Goal: Task Accomplishment & Management: Manage account settings

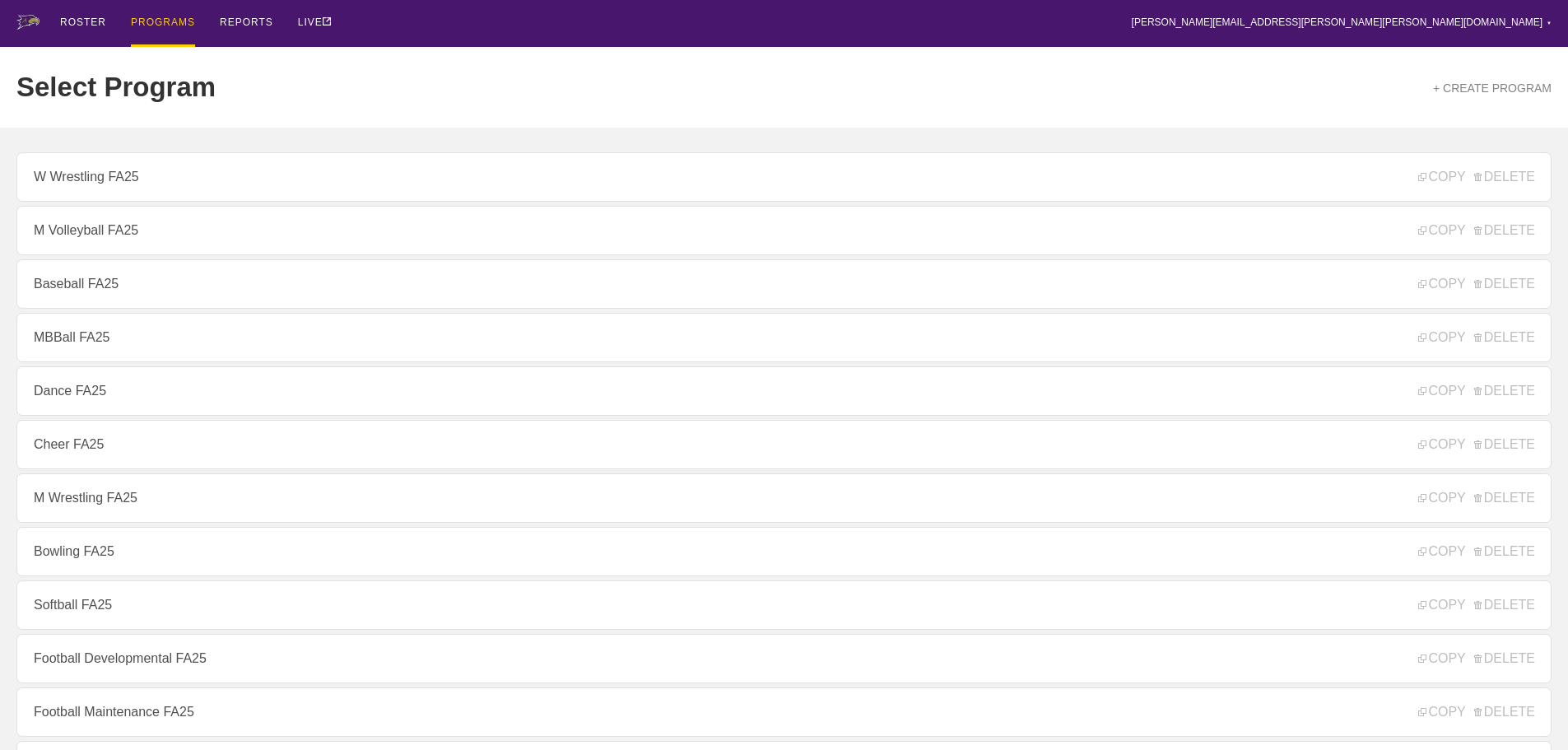
click at [538, 11] on div "ROSTER PROGRAMS REPORTS LIVE [PERSON_NAME][EMAIL_ADDRESS][PERSON_NAME][PERSON_N…" at bounding box center [784, 23] width 1535 height 47
click at [463, 70] on div "Select Program + CREATE PROGRAM" at bounding box center [784, 86] width 1535 height 80
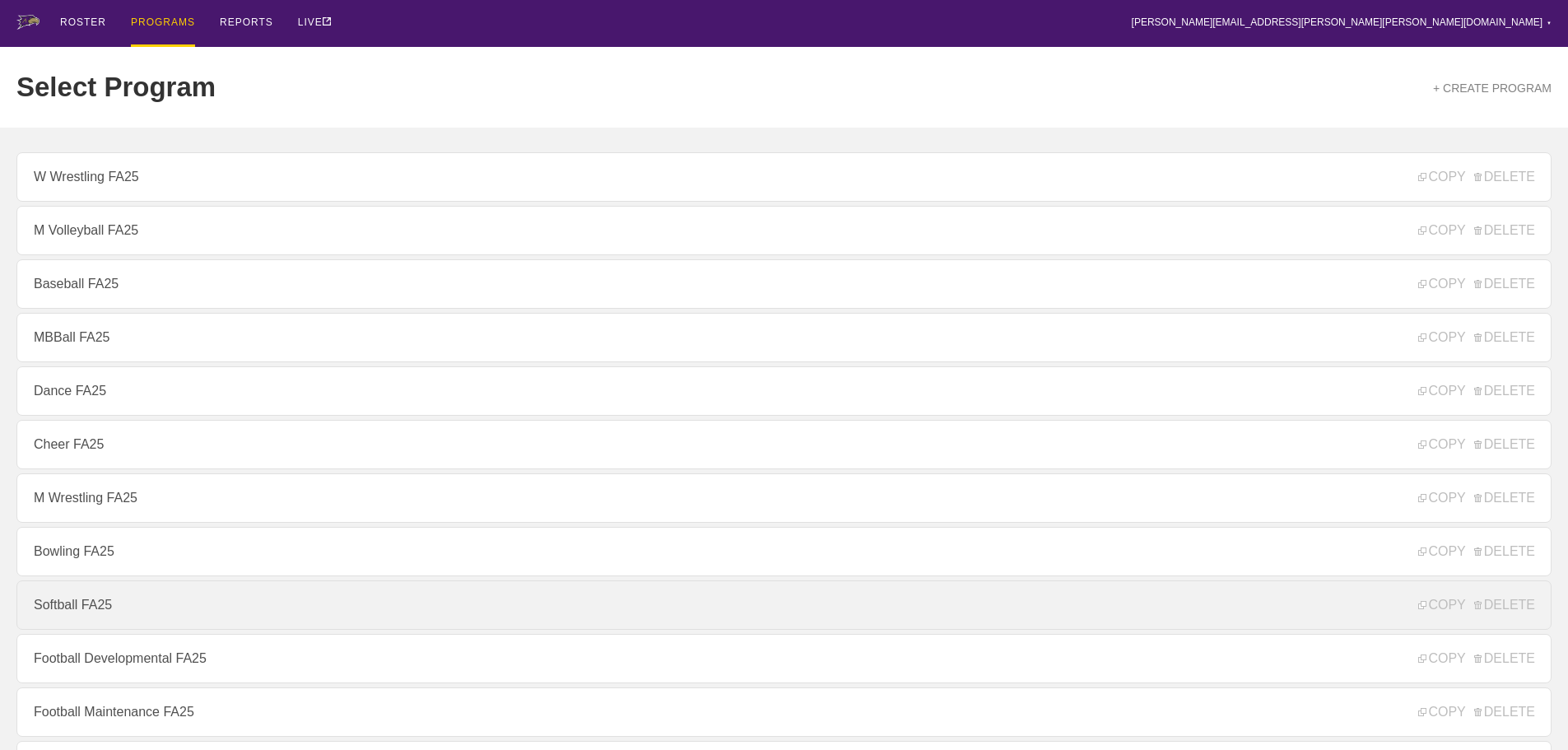
click at [94, 606] on link "Softball FA25" at bounding box center [784, 605] width 1535 height 50
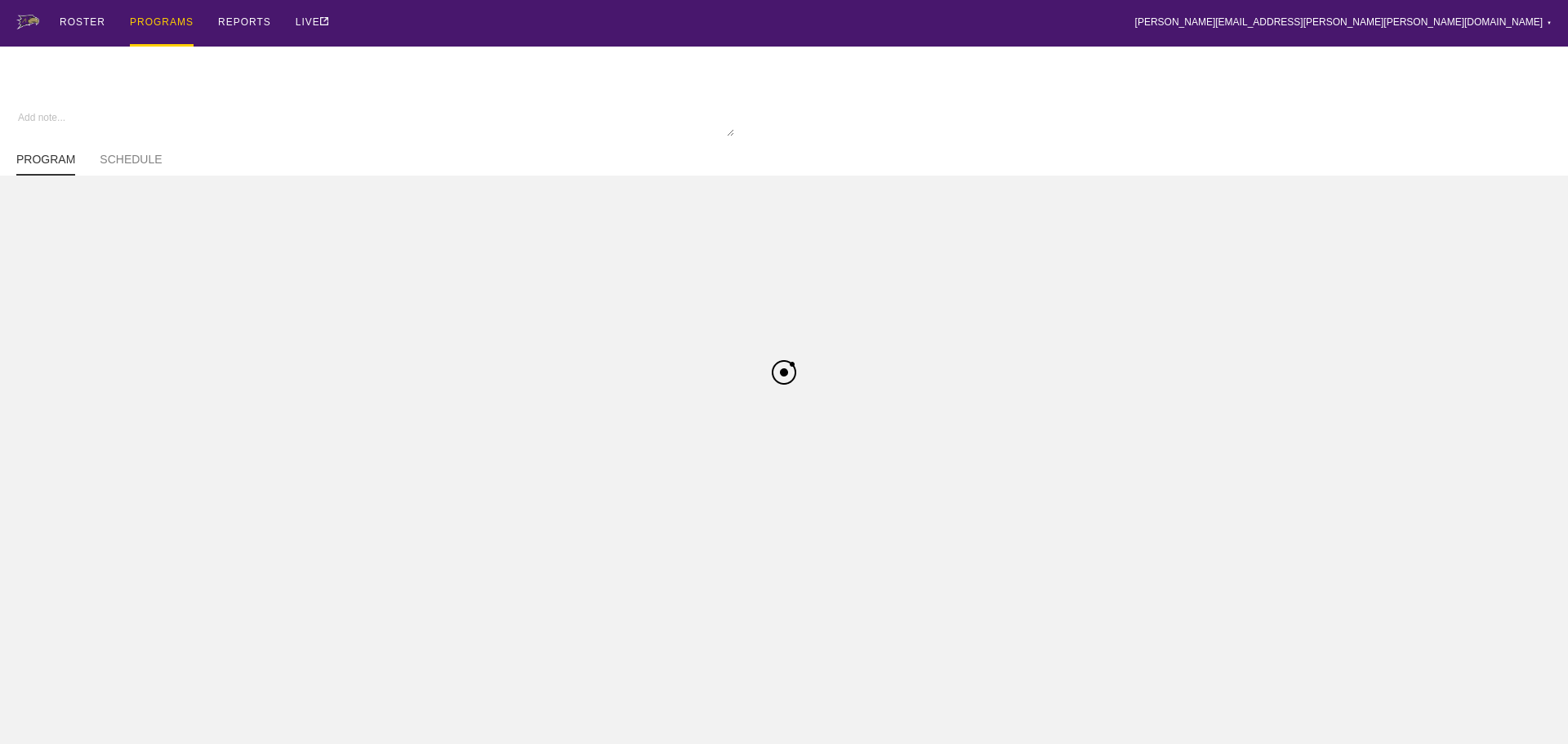
type textarea "x"
type input "Softball FA25"
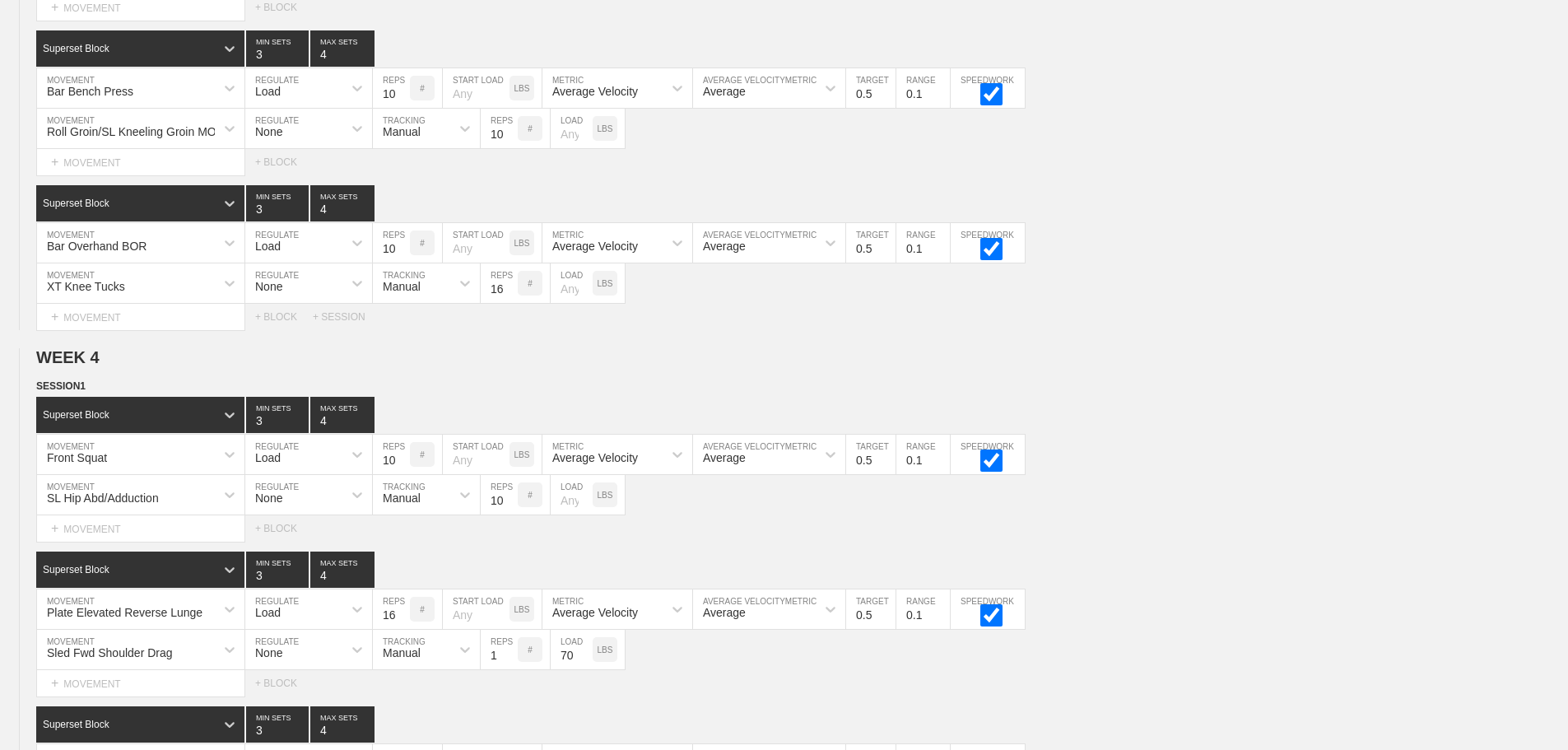
scroll to position [5853, 0]
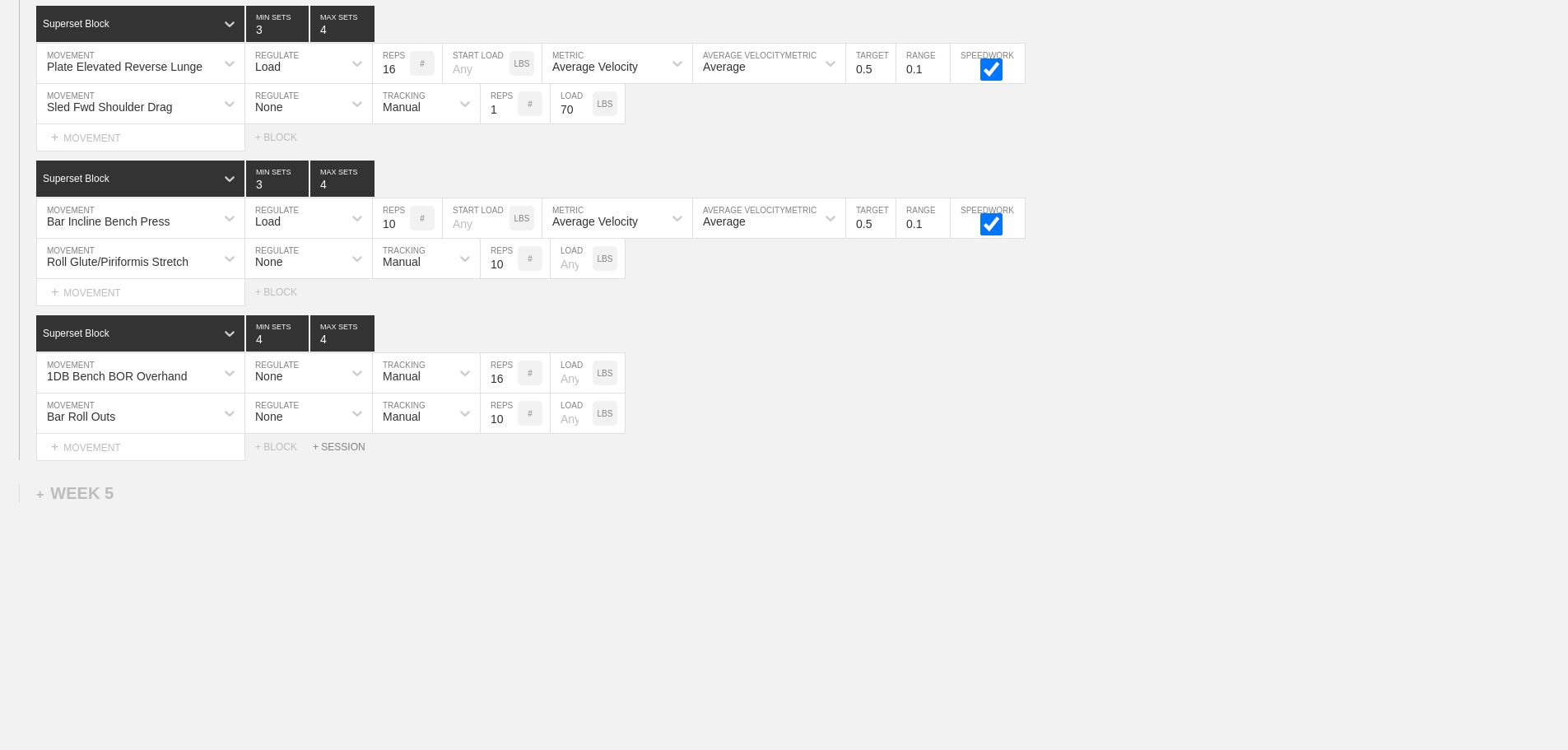
click at [338, 442] on div "+ SESSION" at bounding box center [345, 447] width 65 height 12
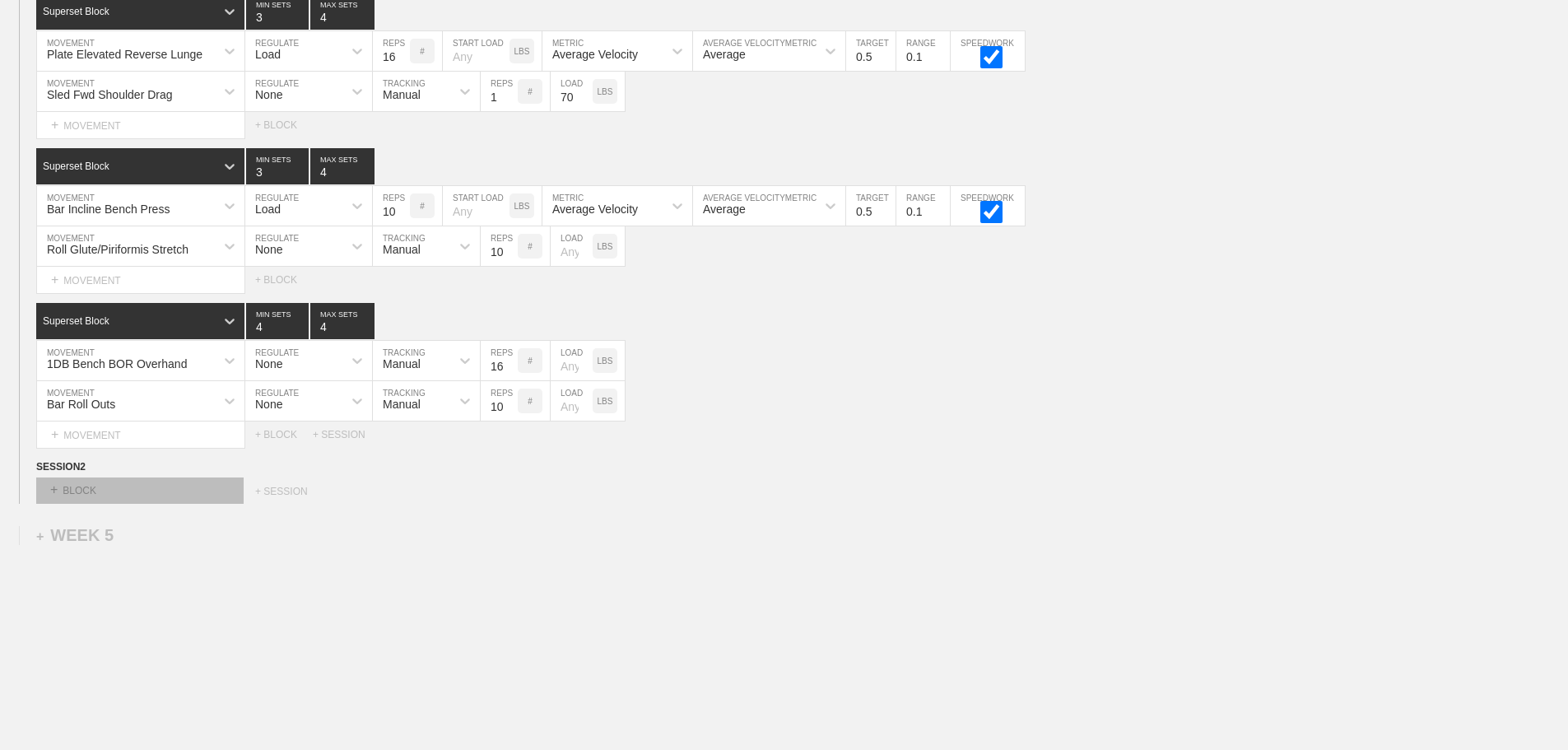
click at [196, 500] on div "+ BLOCK" at bounding box center [139, 490] width 207 height 27
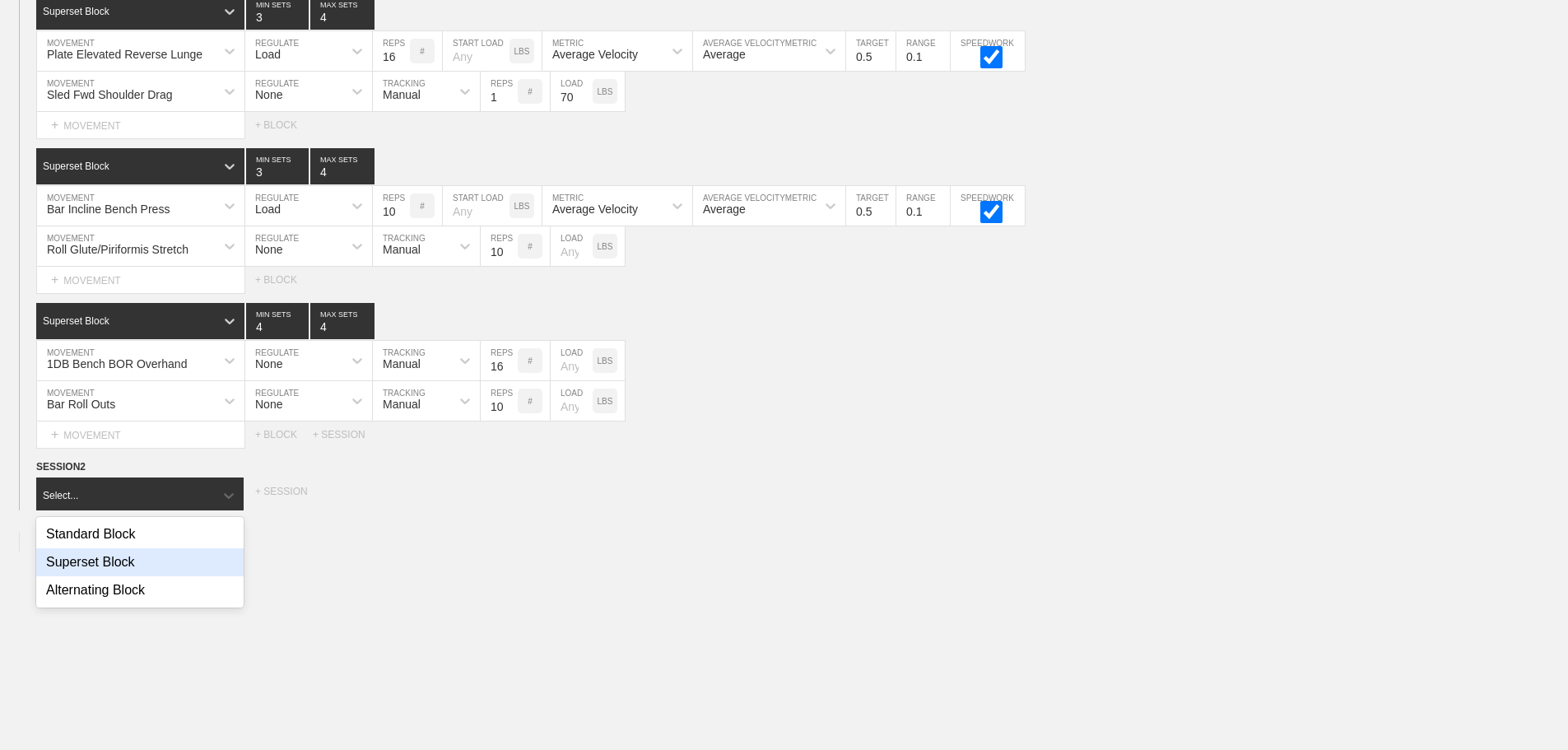
click at [120, 576] on div "Superset Block" at bounding box center [139, 562] width 207 height 28
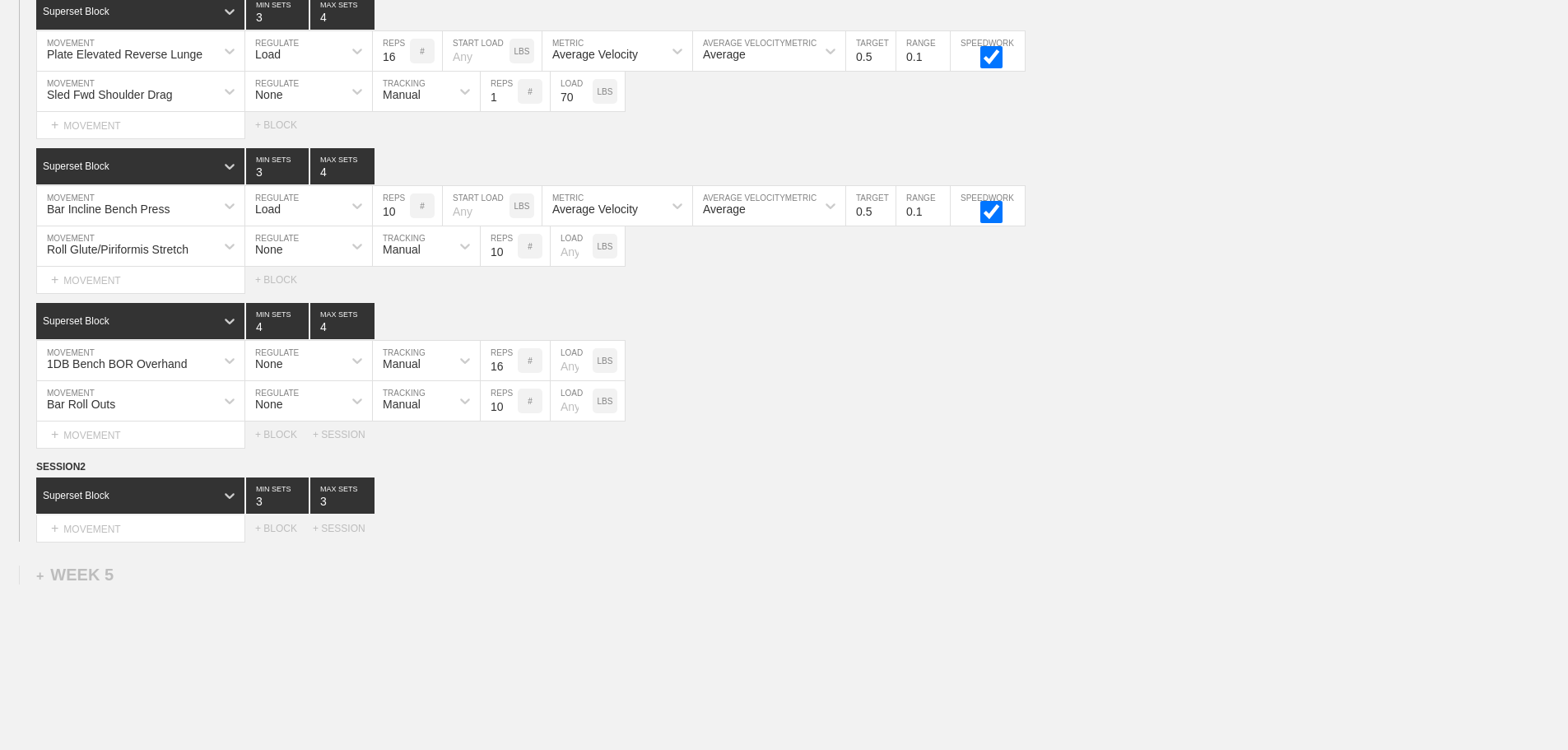
click at [902, 542] on div "Select... MOVEMENT + MOVEMENT + BLOCK + SESSION" at bounding box center [784, 528] width 1568 height 27
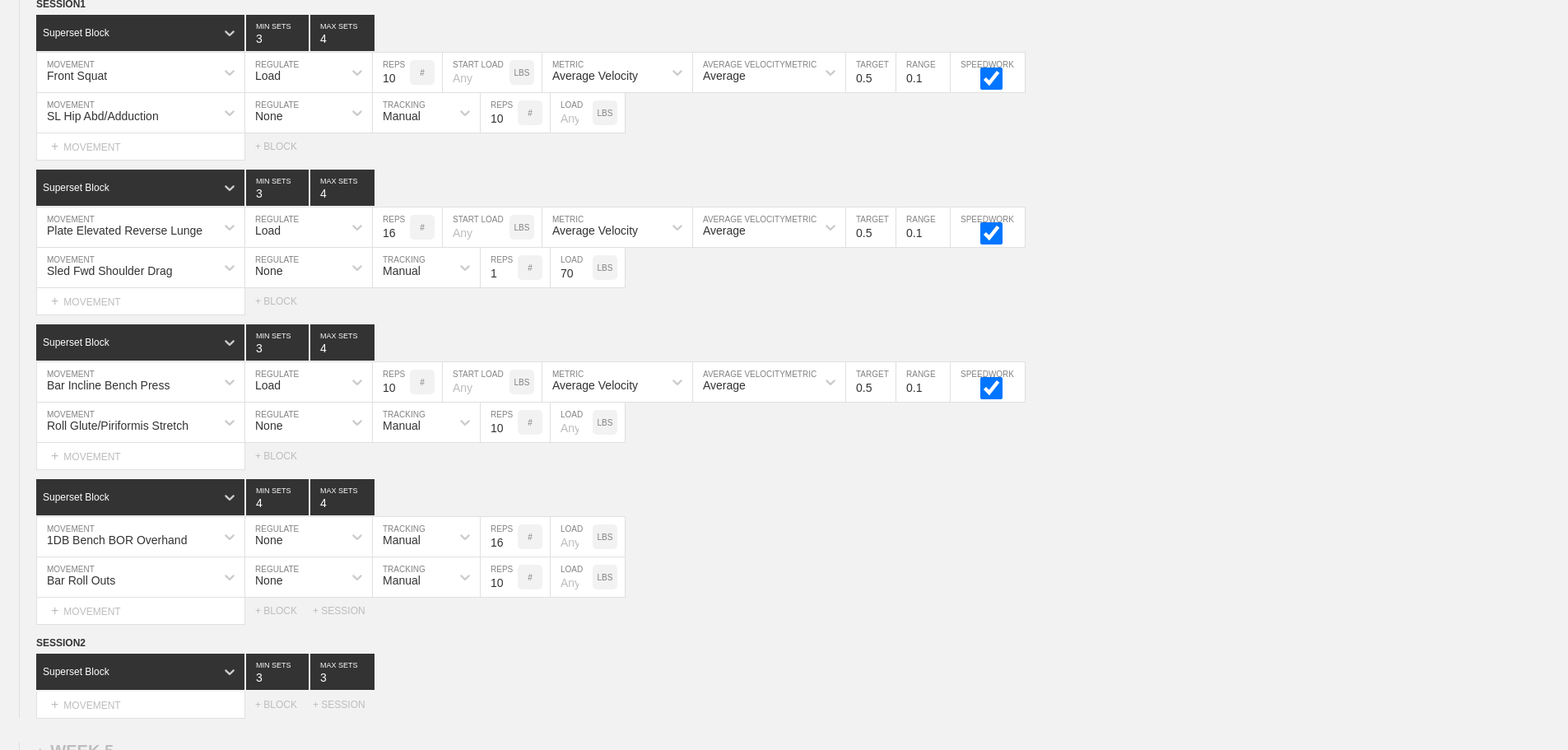
scroll to position [5814, 0]
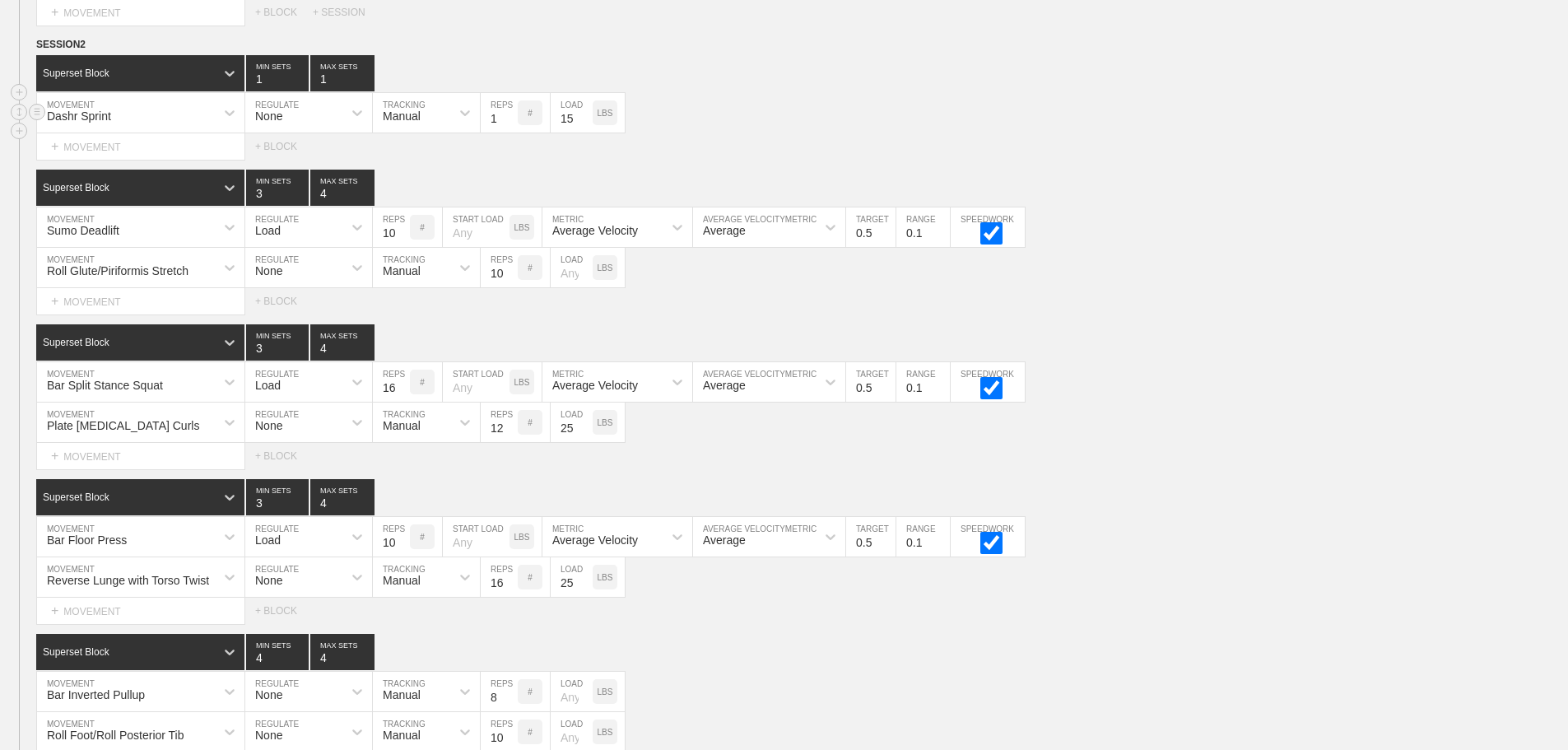
scroll to position [2112, 0]
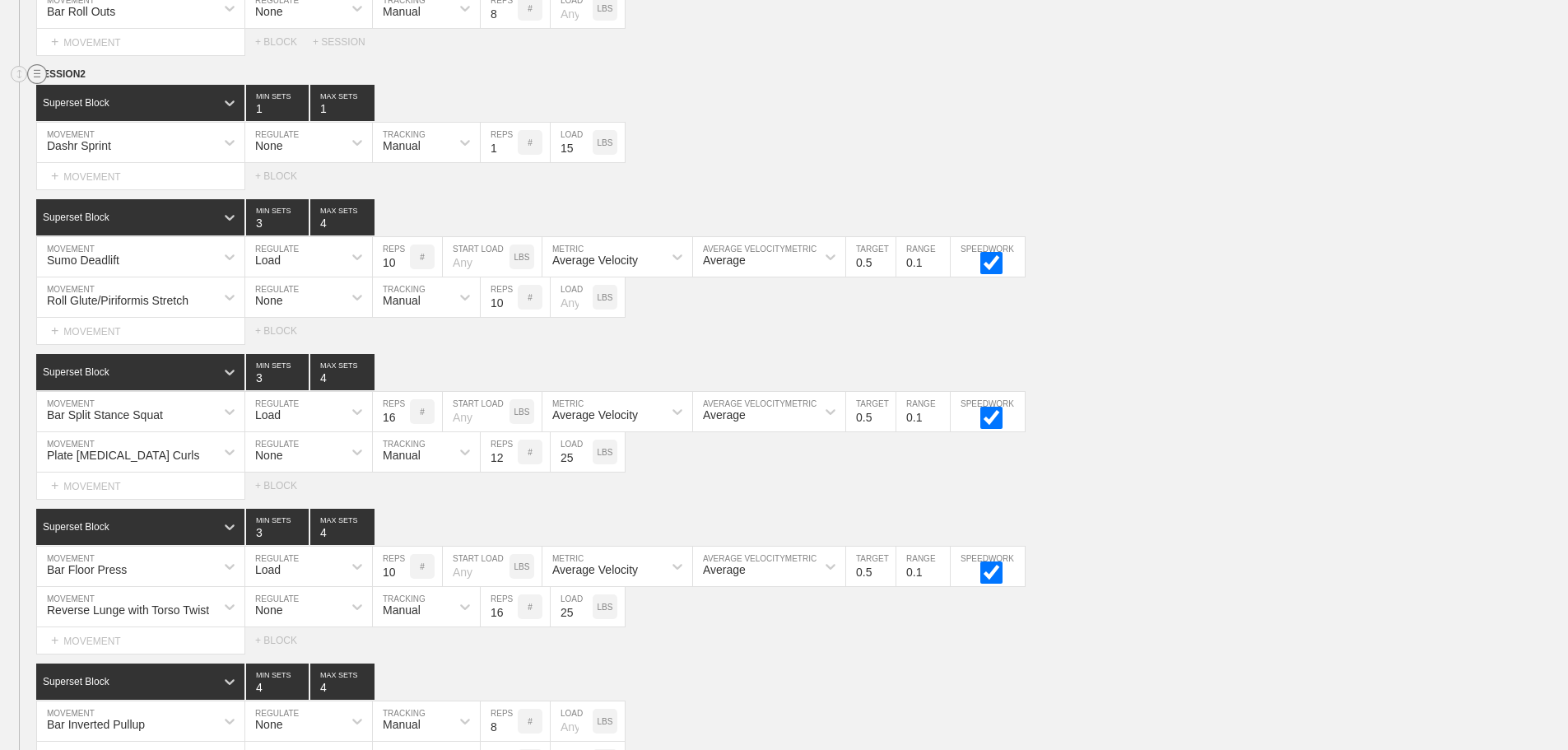
click at [39, 70] on line at bounding box center [37, 70] width 7 height 0
click at [108, 104] on div "DUPLICATE" at bounding box center [115, 105] width 132 height 25
click at [1185, 413] on div "Bar Split Stance Squat MOVEMENT Load REGULATE 16 REPS # START LOAD LBS Average …" at bounding box center [784, 412] width 1568 height 41
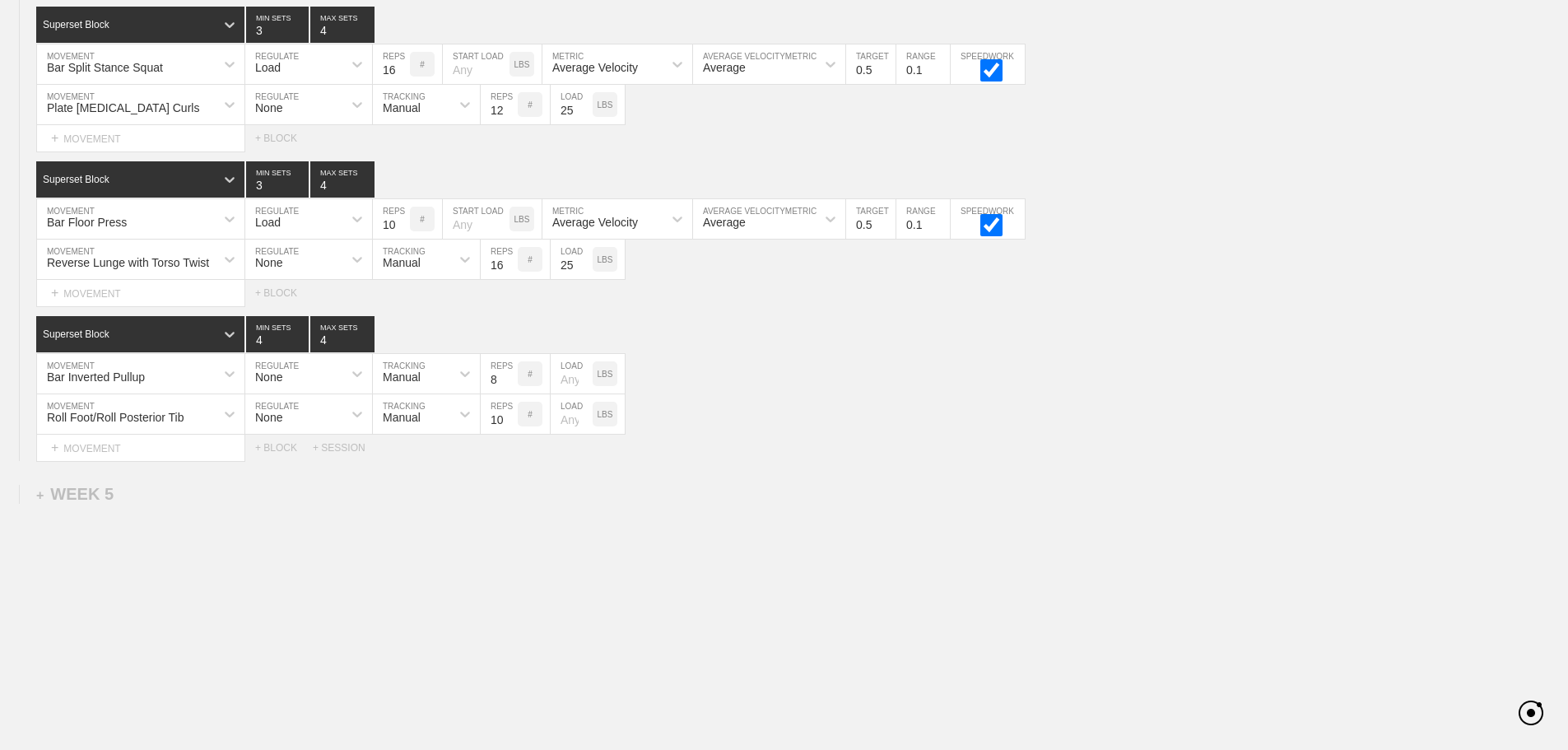
scroll to position [5935, 0]
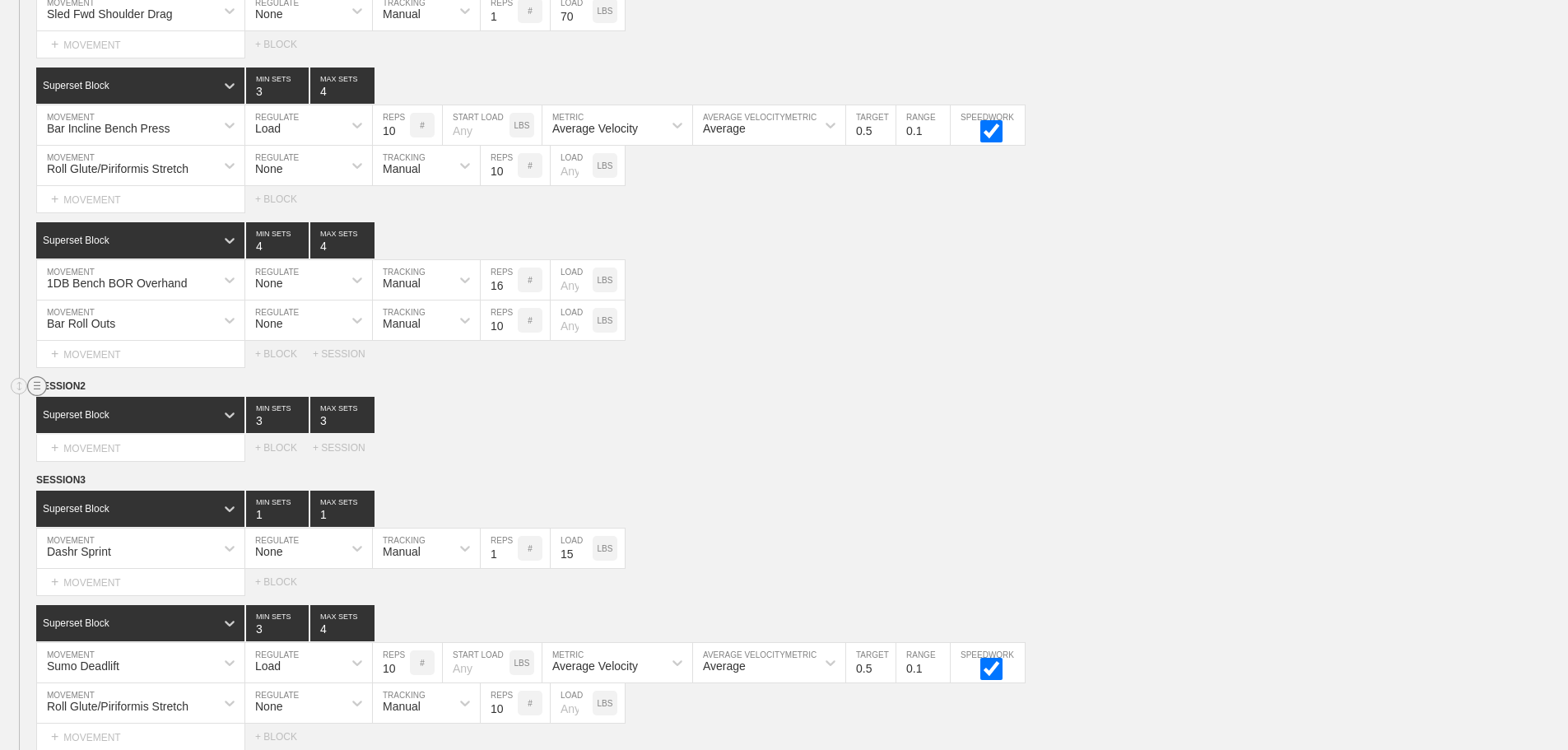
click at [36, 396] on circle at bounding box center [37, 386] width 19 height 19
click at [106, 438] on div "DELETE" at bounding box center [115, 441] width 132 height 25
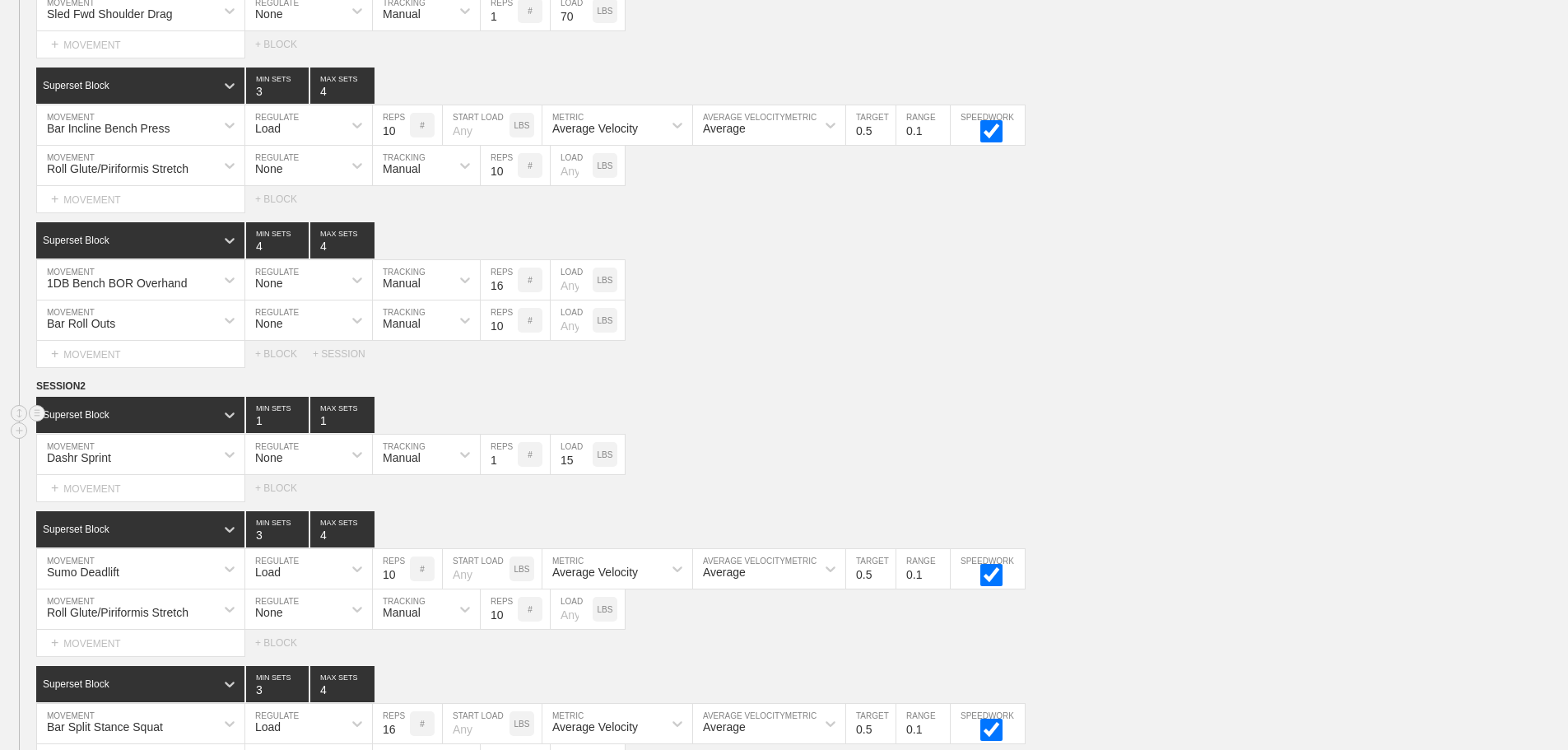
click at [1049, 421] on div "Superset Block 1 MIN SETS 1 MAX SETS" at bounding box center [802, 415] width 1532 height 36
click at [1006, 432] on div "Superset Block 1 MIN SETS 1 MAX SETS" at bounding box center [802, 415] width 1532 height 36
drag, startPoint x: 1275, startPoint y: 426, endPoint x: 1289, endPoint y: 433, distance: 15.7
click at [1280, 428] on div "Superset Block 1 MIN SETS 1 MAX SETS" at bounding box center [802, 415] width 1532 height 36
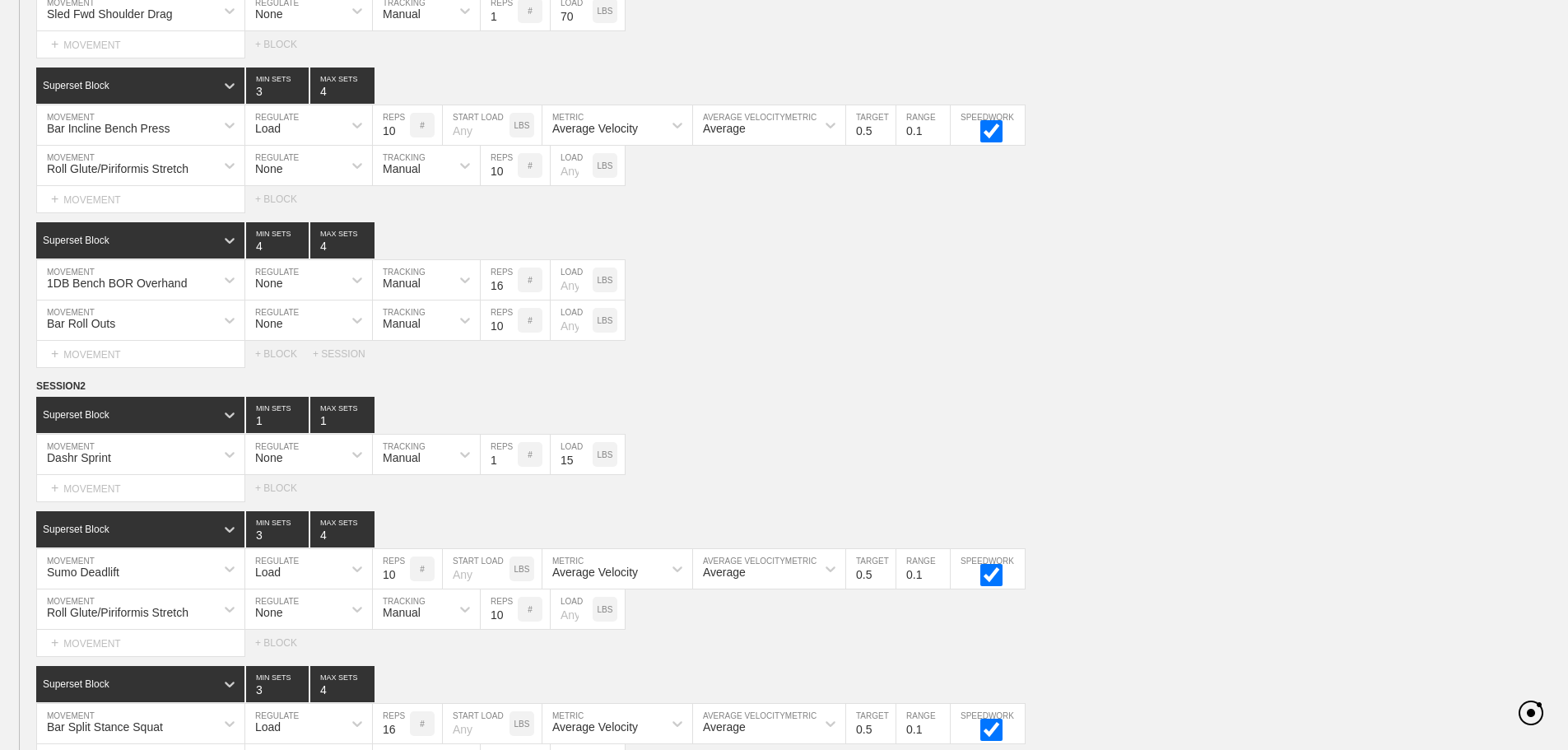
click at [1171, 70] on div "SESSION 1 Superset Block 3 MIN SETS 4 MAX SETS DUPLICATE INSERT MOVEMENT AFTER …" at bounding box center [784, 53] width 1568 height 628
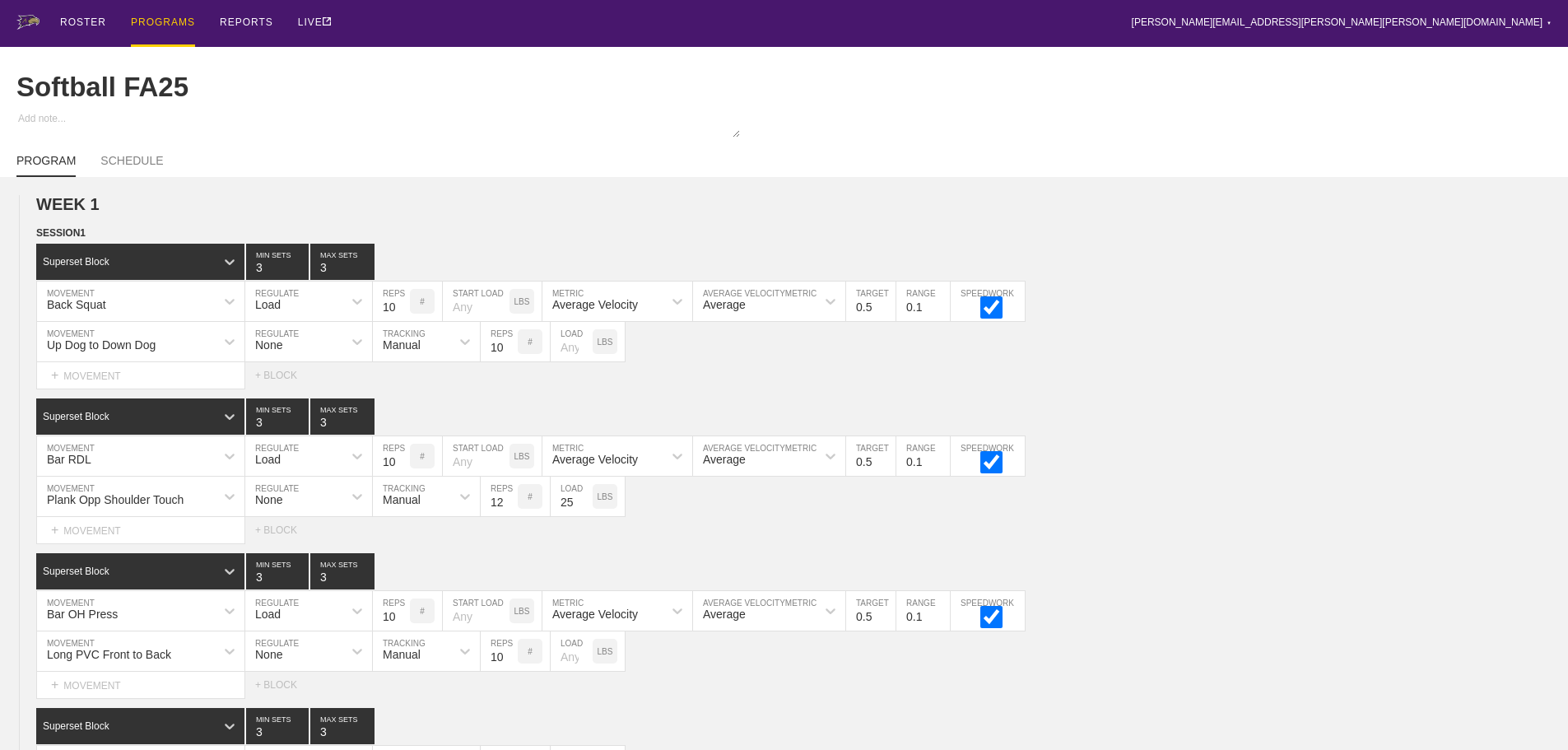
scroll to position [1895, 0]
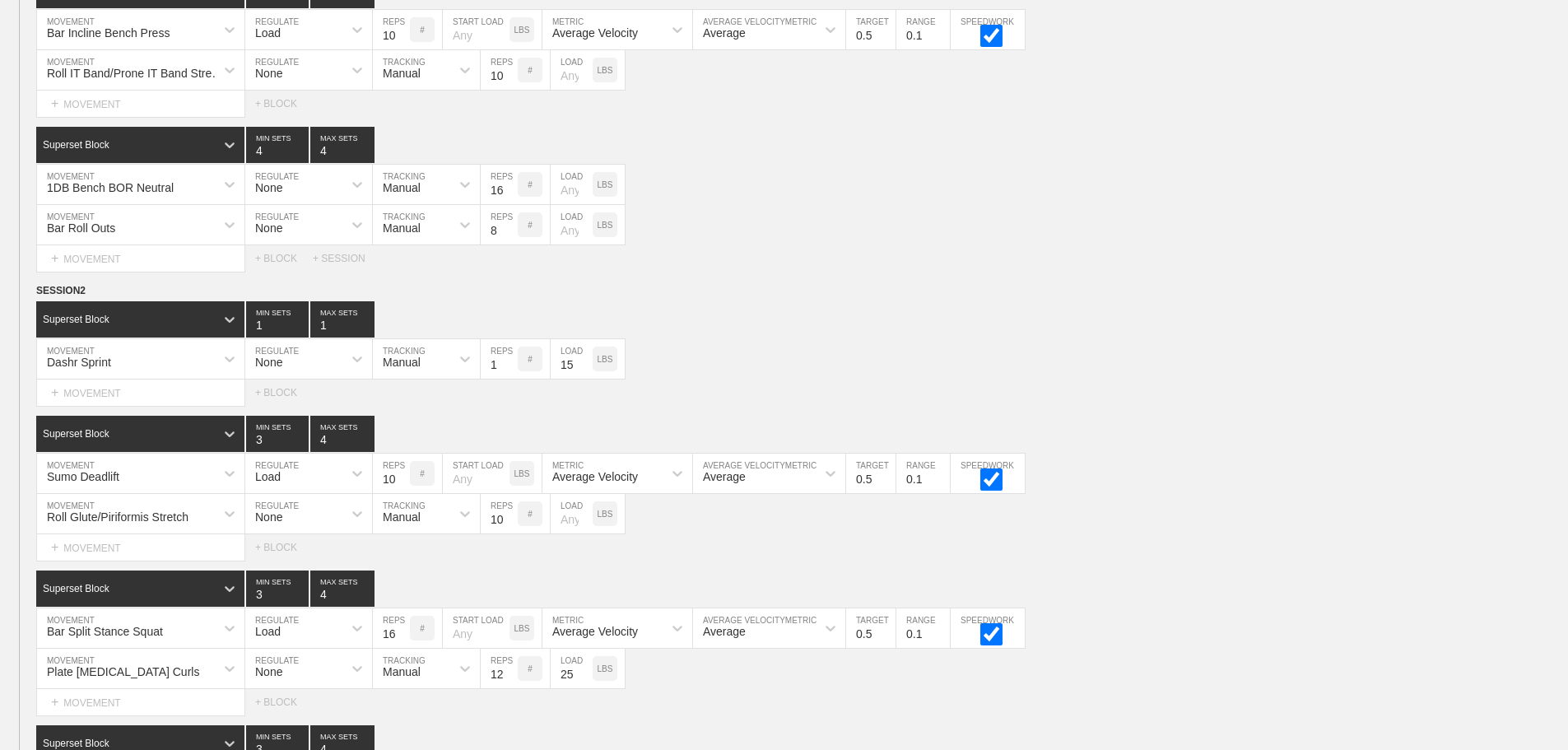
click at [1389, 396] on div "Select... MOVEMENT + MOVEMENT + BLOCK" at bounding box center [784, 392] width 1568 height 27
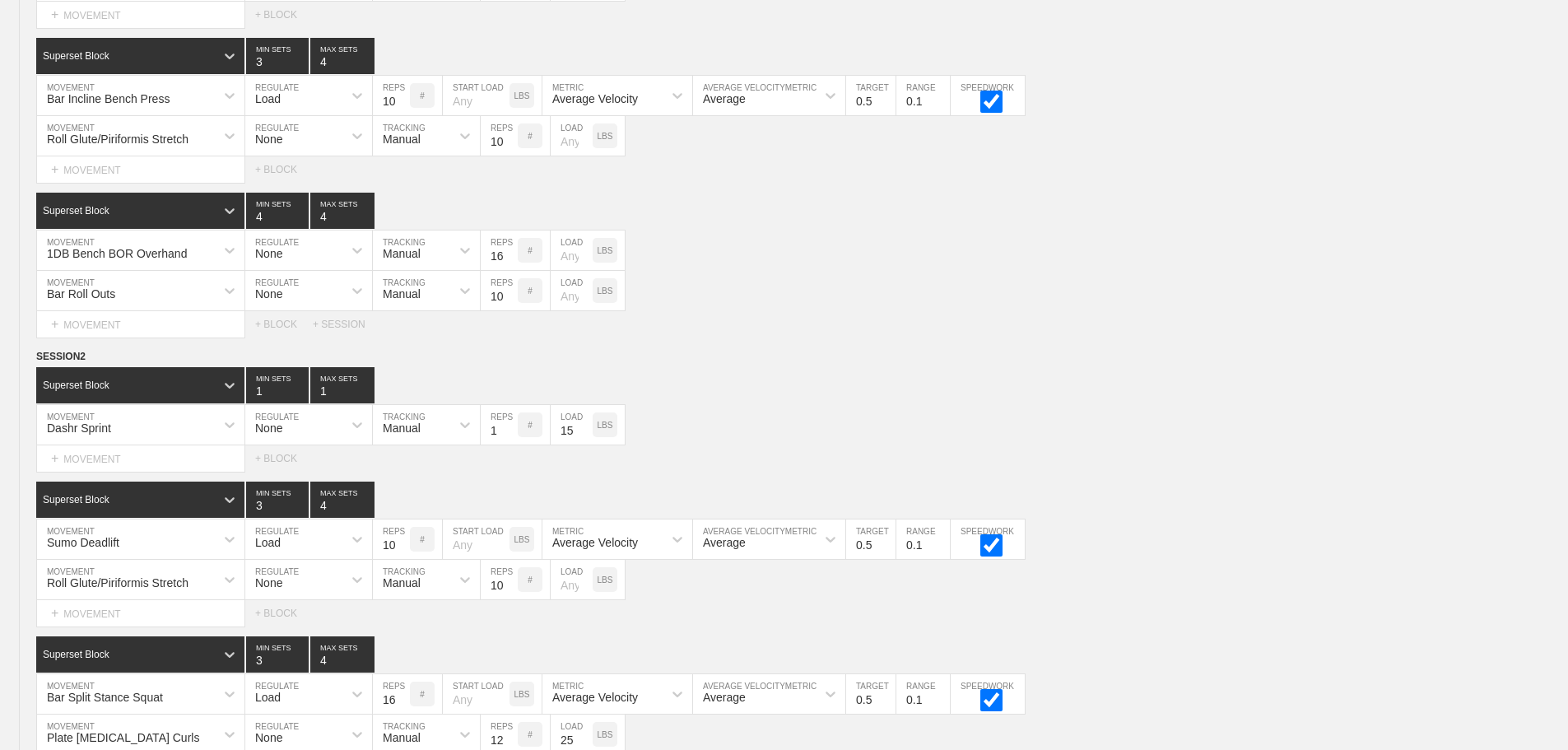
scroll to position [5980, 0]
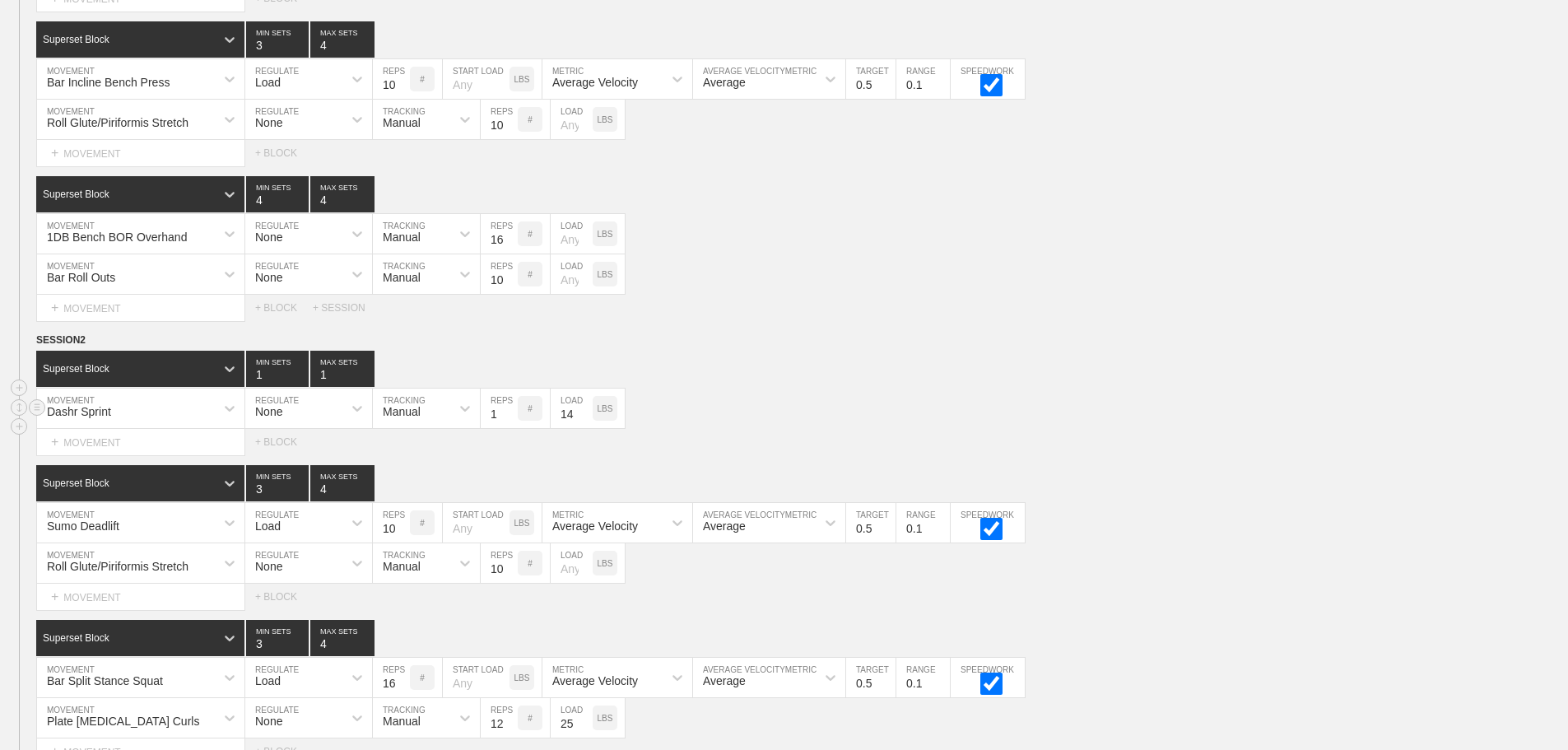
click at [582, 428] on input "14" at bounding box center [572, 409] width 42 height 40
click at [586, 428] on input "13" at bounding box center [572, 409] width 42 height 40
click at [586, 428] on input "12" at bounding box center [572, 409] width 42 height 40
click at [586, 428] on input "11" at bounding box center [572, 409] width 42 height 40
type input "10"
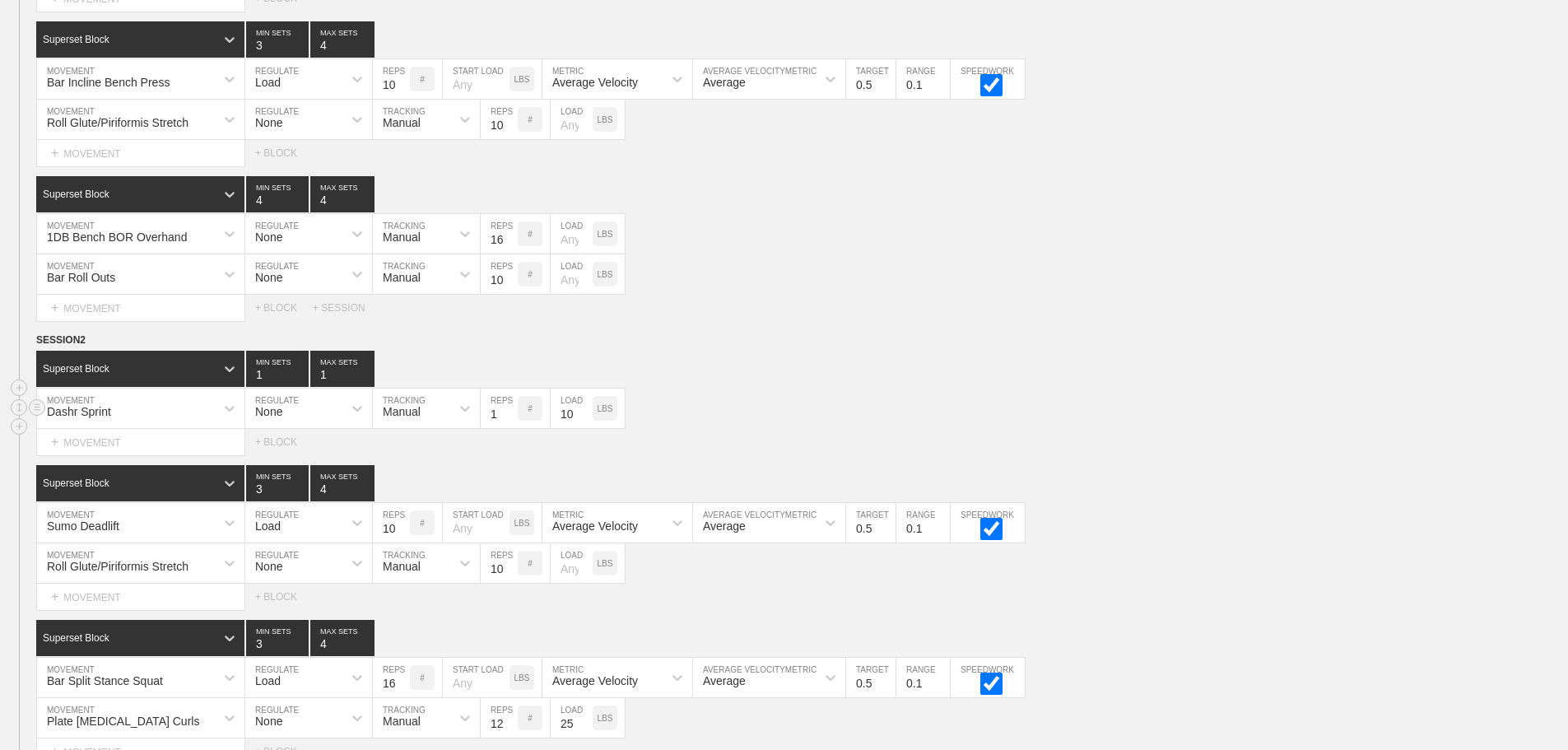
click at [586, 428] on input "10" at bounding box center [572, 409] width 42 height 40
click at [808, 429] on div "Dashr Sprint MOVEMENT None REGULATE Manual TRACKING 1 REPS # 10 LOAD LBS" at bounding box center [784, 409] width 1568 height 41
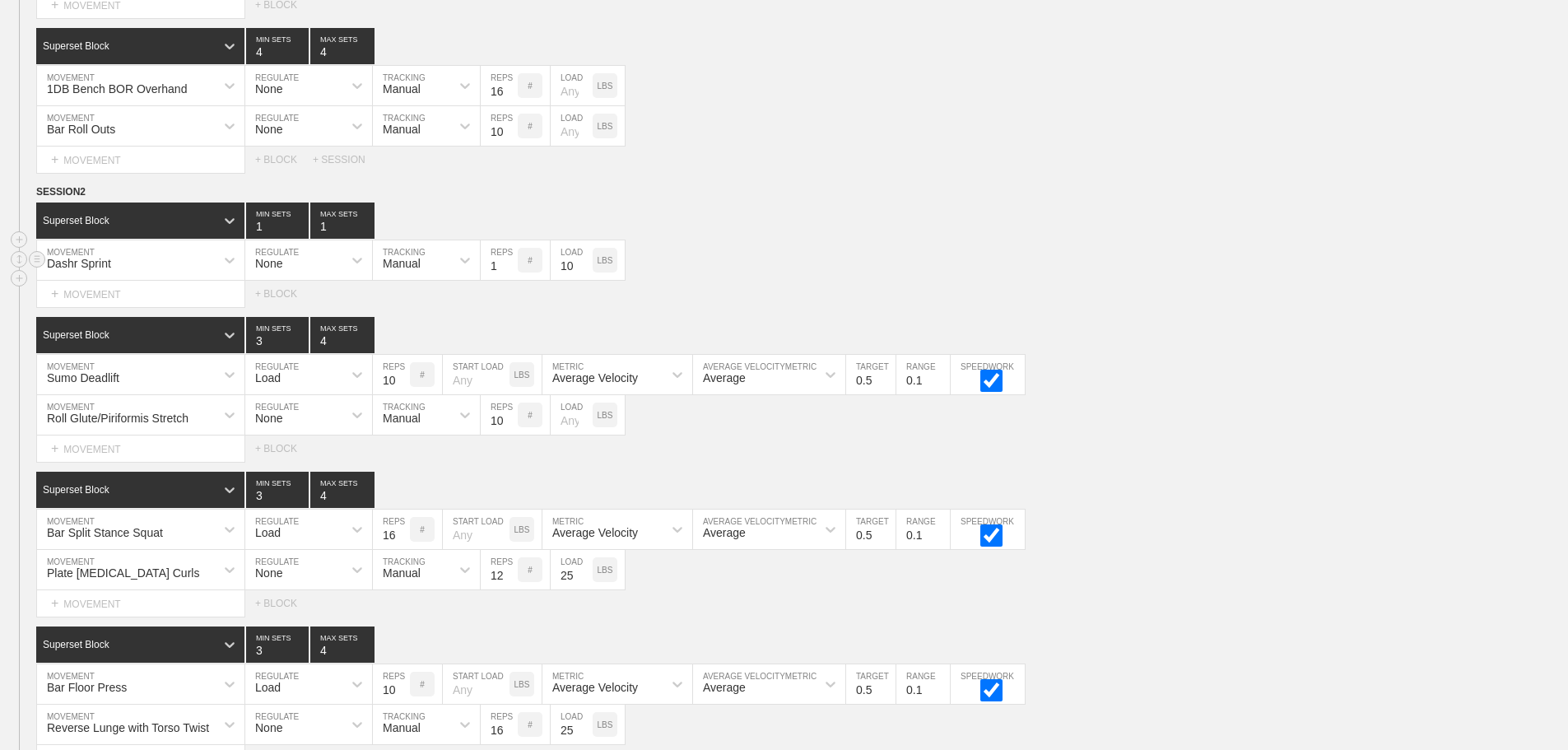
scroll to position [6145, 0]
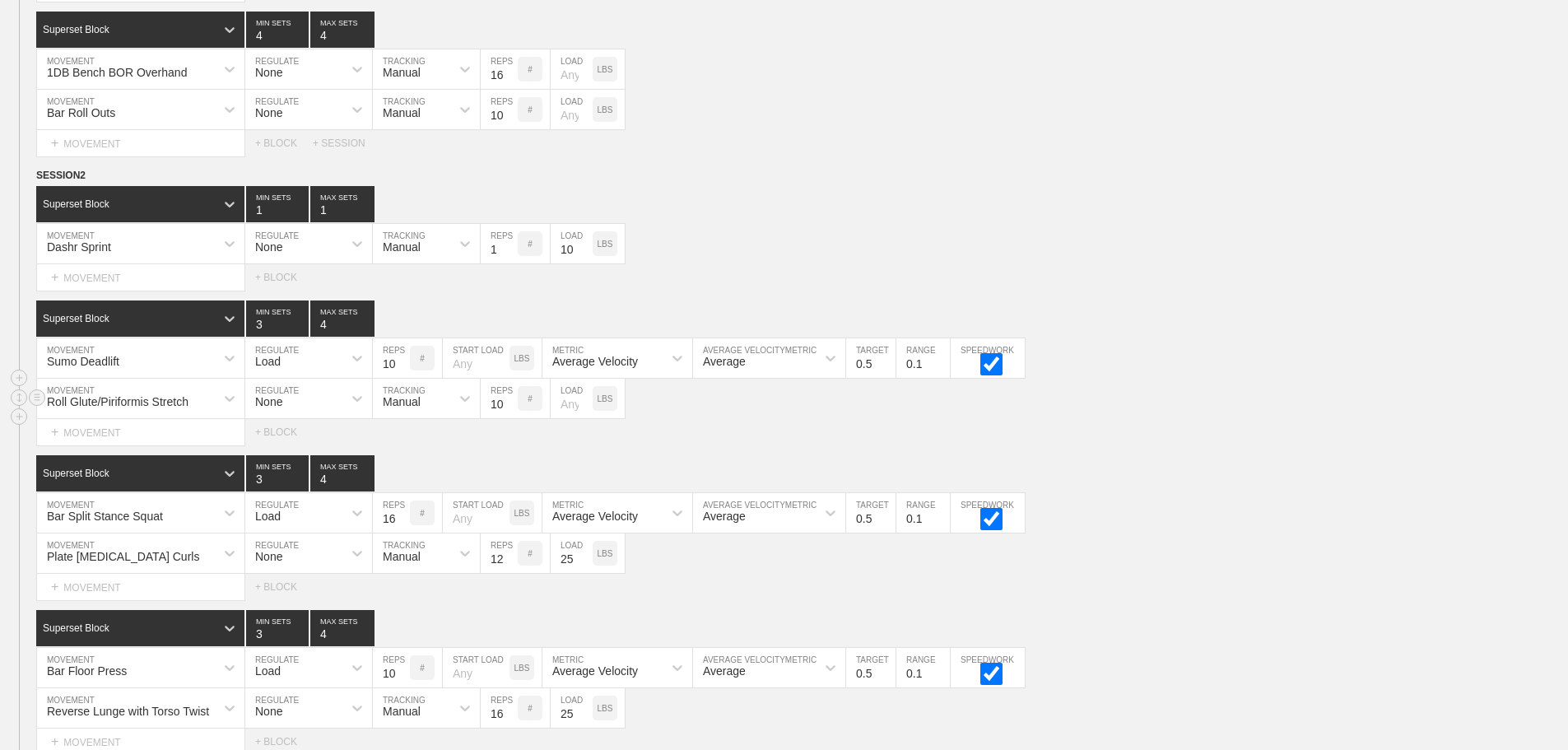
click at [1211, 419] on div "Roll Glute/Piriformis Stretch MOVEMENT None REGULATE Manual TRACKING 10 REPS # …" at bounding box center [784, 399] width 1568 height 41
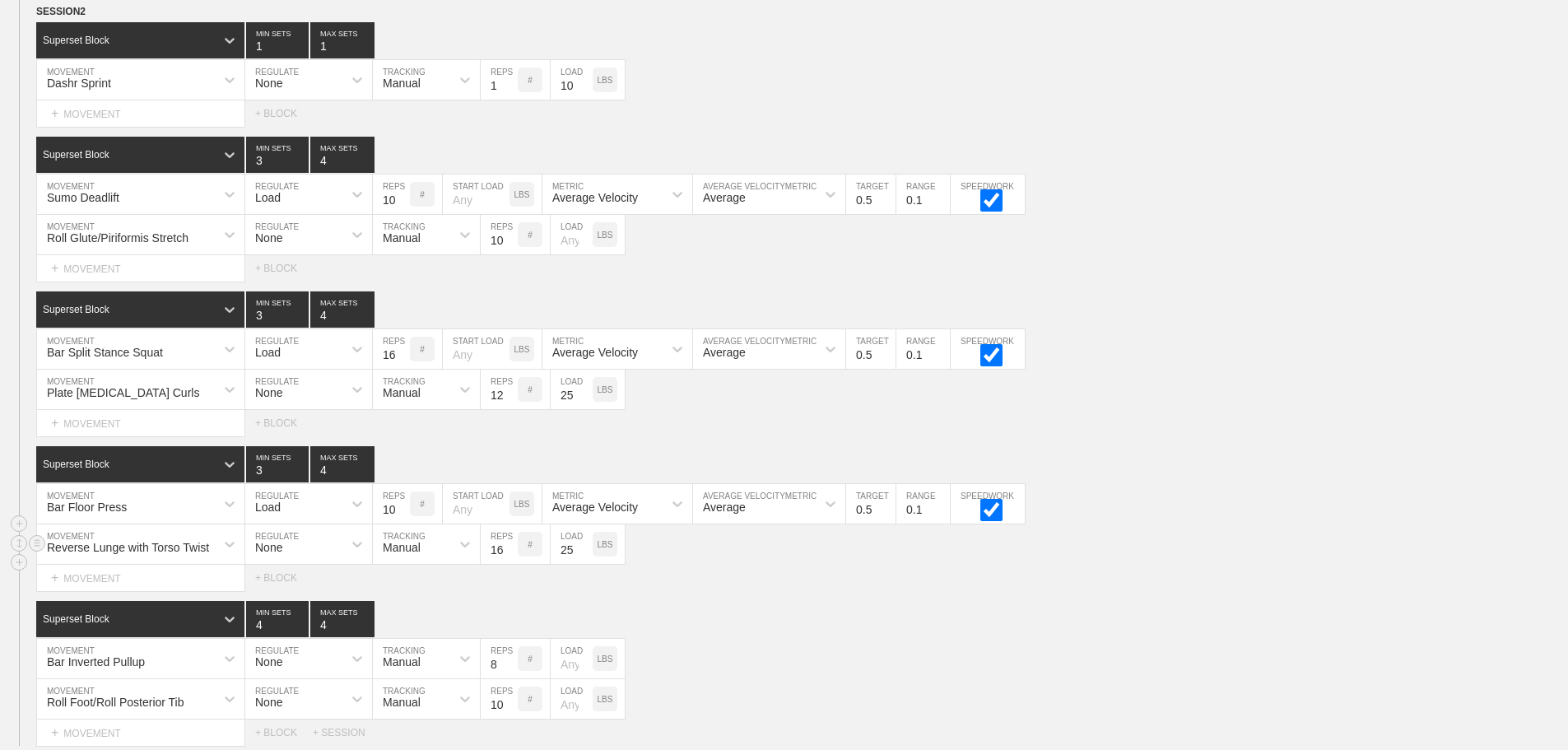
scroll to position [6310, 0]
click at [1128, 423] on div "Select... MOVEMENT + MOVEMENT + BLOCK" at bounding box center [784, 422] width 1568 height 27
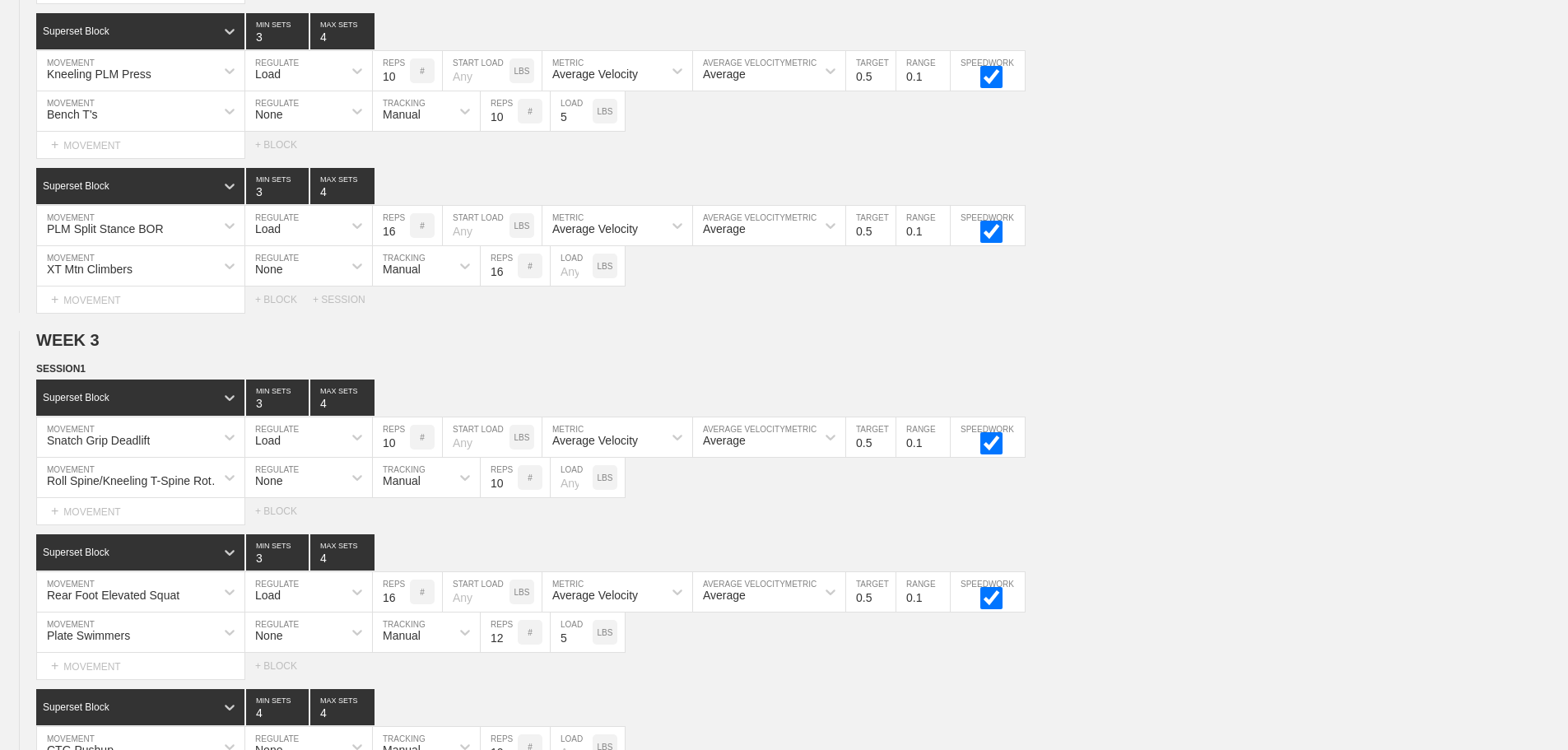
scroll to position [6606, 0]
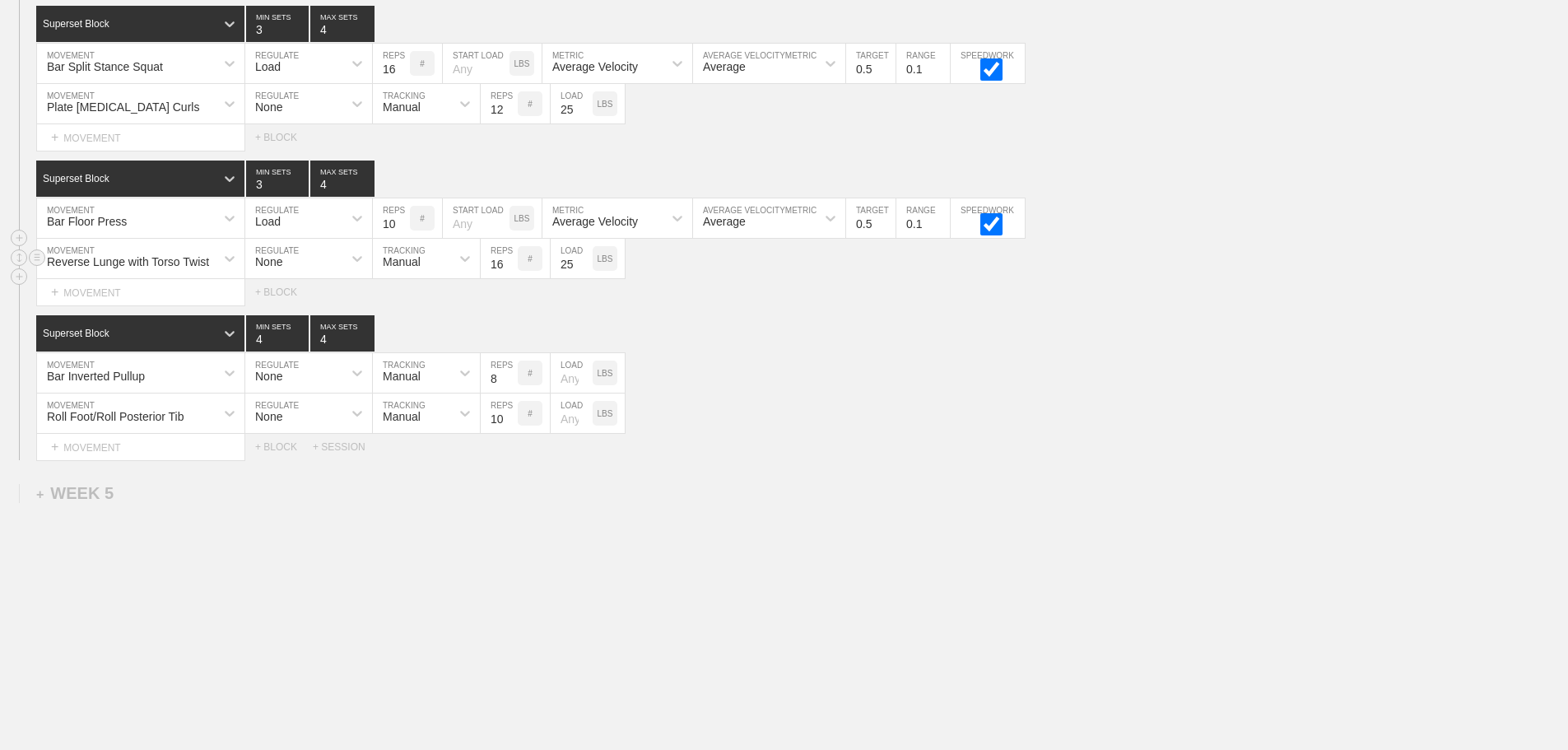
click at [192, 263] on div "Reverse Lunge with Torso Twist" at bounding box center [127, 261] width 162 height 13
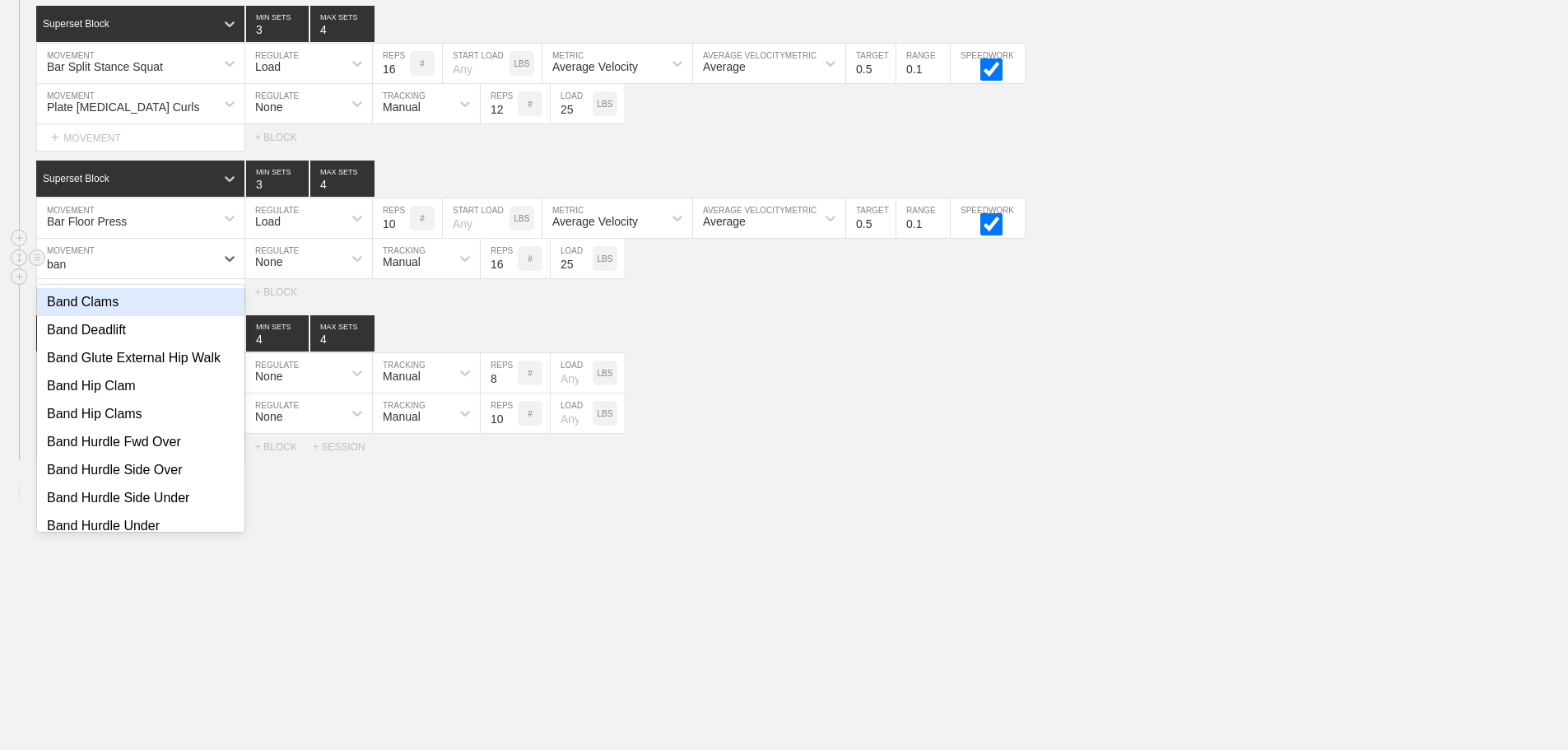
type input "band"
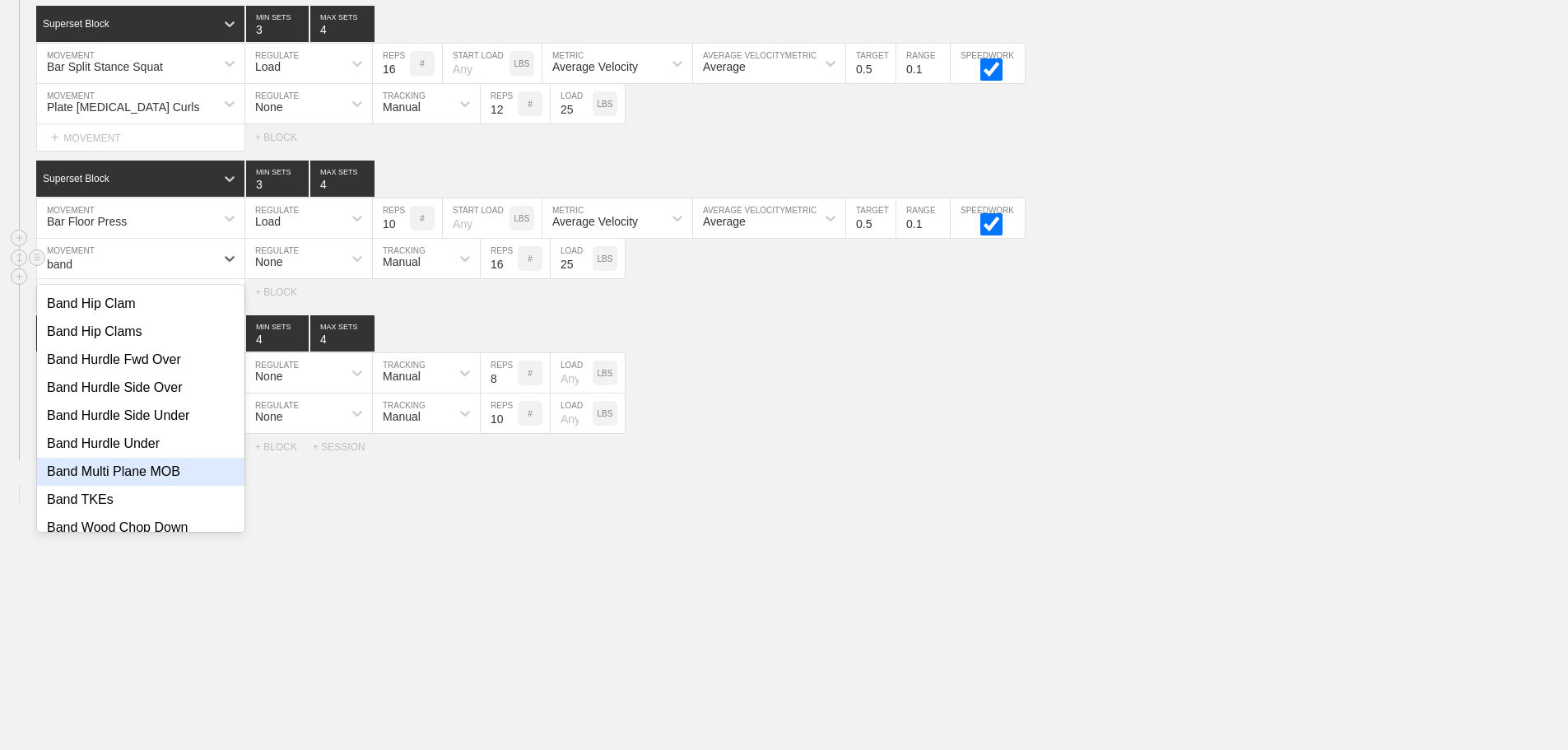
scroll to position [165, 0]
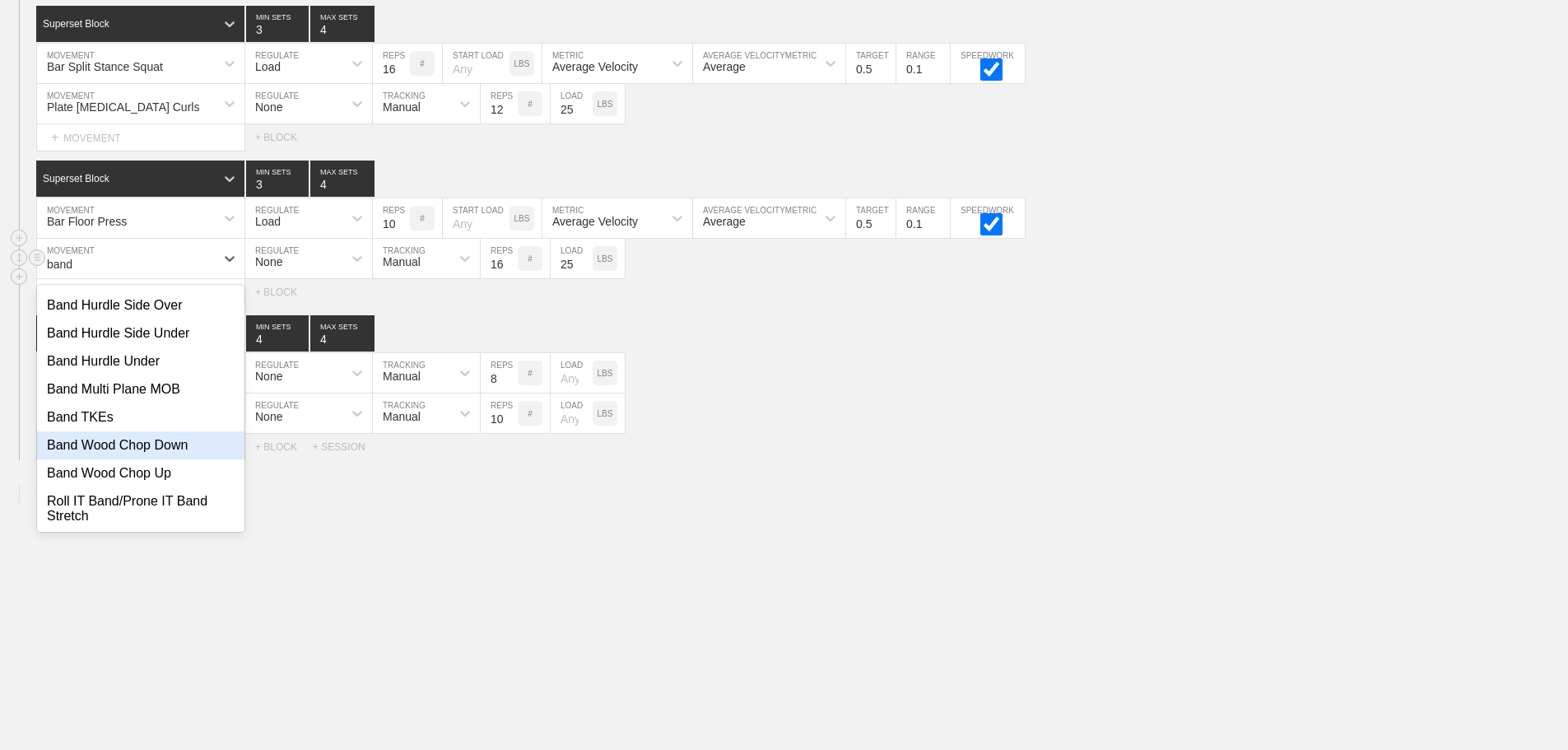
click at [151, 446] on div "Band Wood Chop Down" at bounding box center [140, 445] width 207 height 28
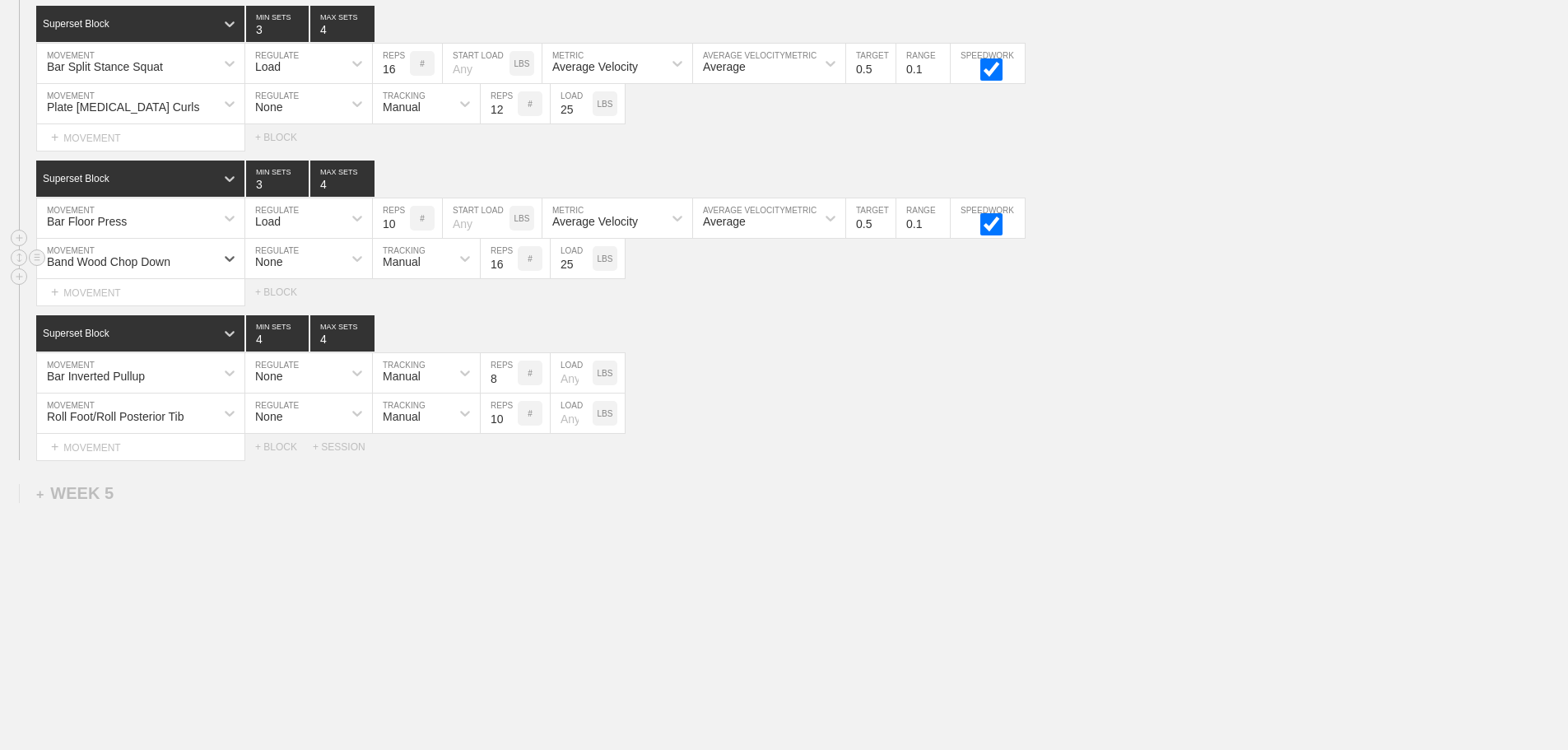
click at [577, 267] on input "25" at bounding box center [572, 259] width 42 height 40
click at [947, 388] on div "Bar Inverted Pullup MOVEMENT None REGULATE Manual TRACKING 8 REPS # LOAD LBS" at bounding box center [784, 373] width 1568 height 41
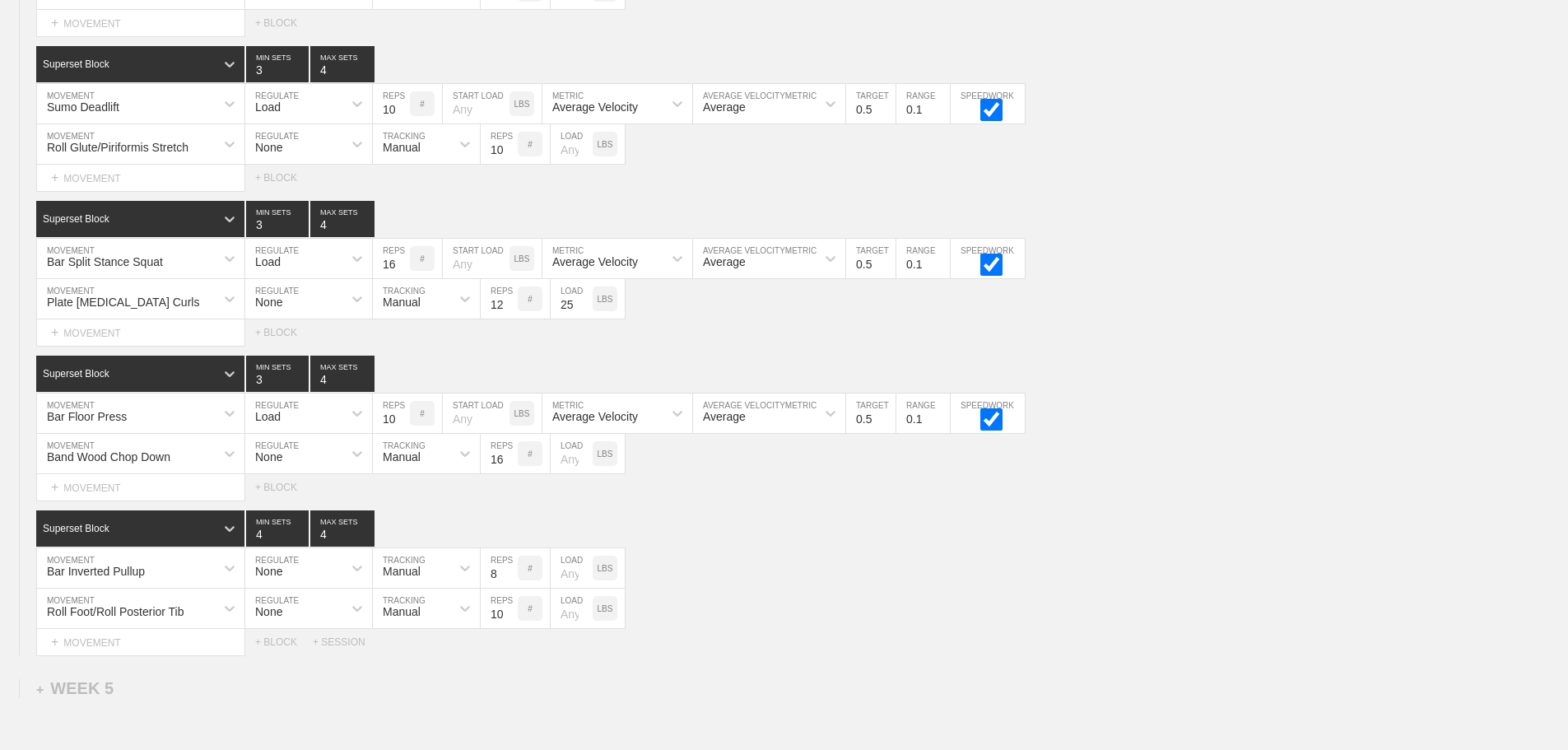
scroll to position [6458, 0]
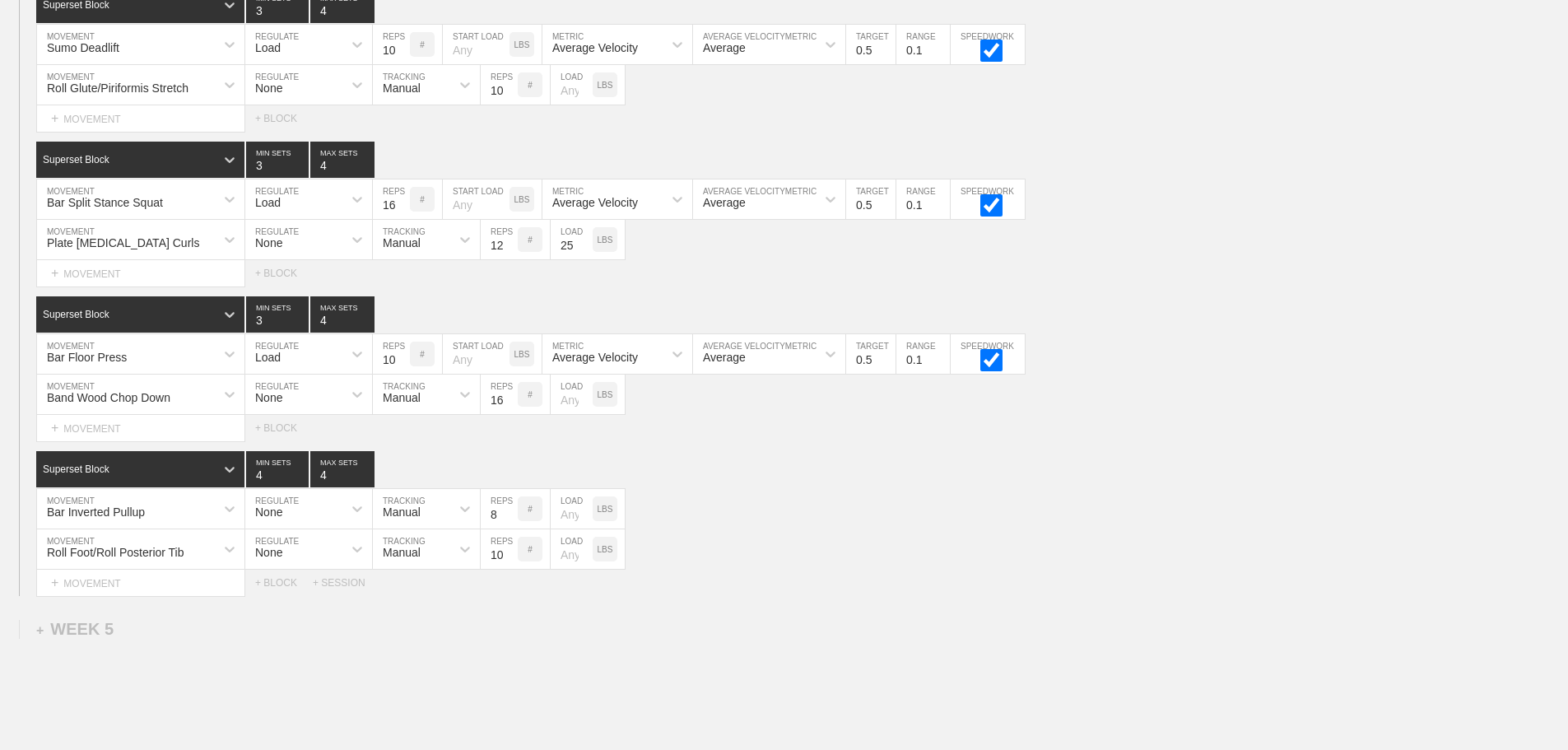
click at [1128, 581] on div "Select... MOVEMENT + MOVEMENT + BLOCK + SESSION" at bounding box center [784, 582] width 1568 height 27
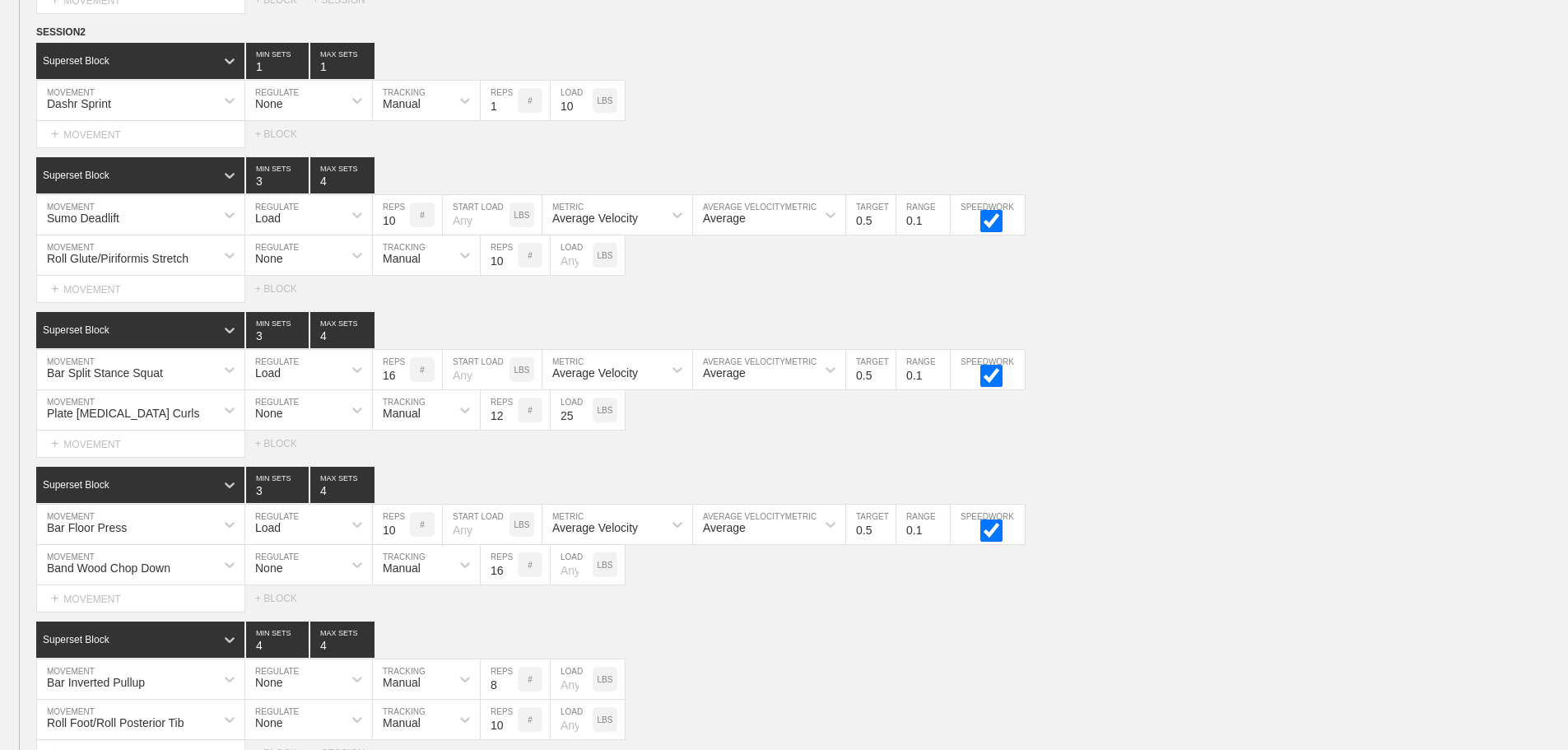
scroll to position [6606, 0]
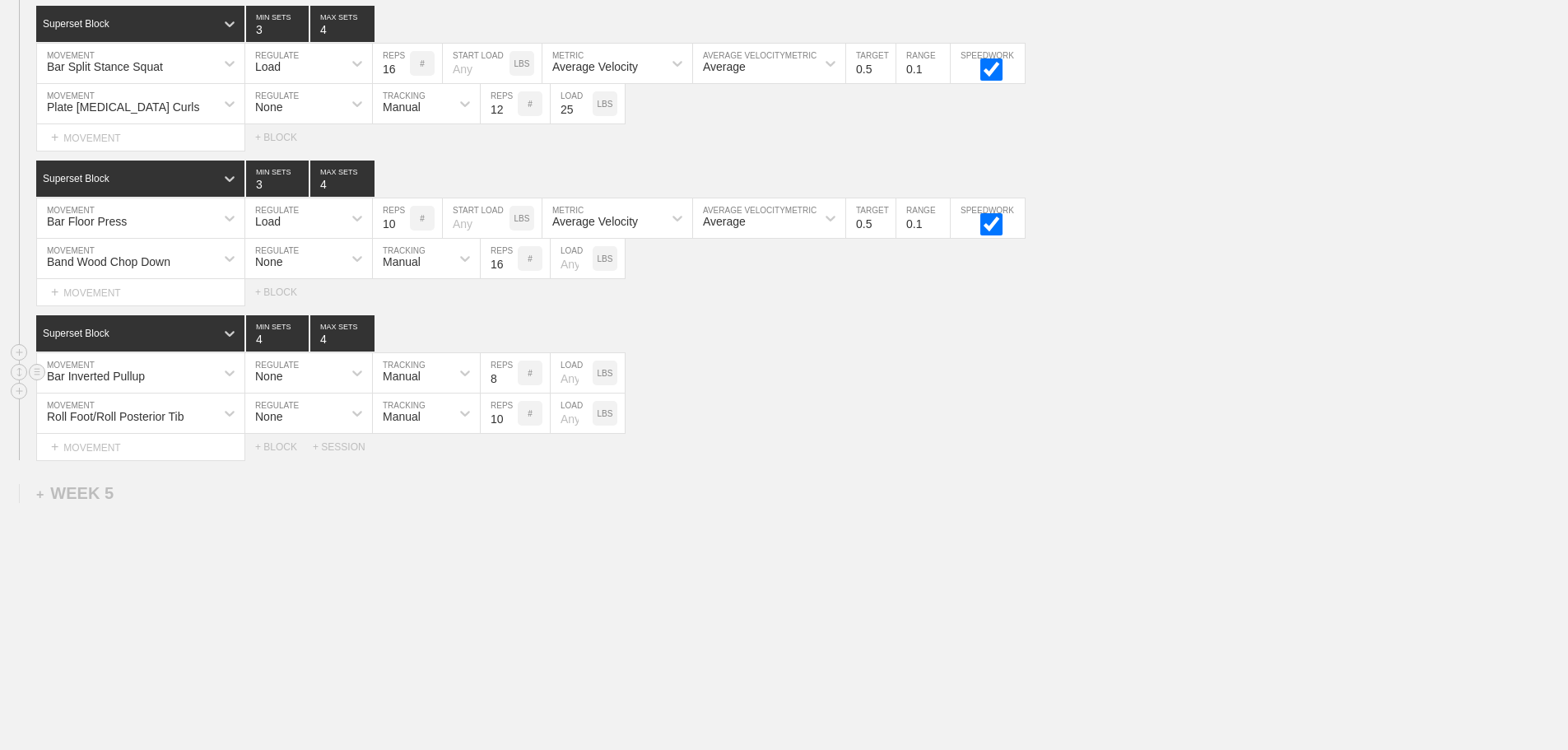
drag, startPoint x: 968, startPoint y: 480, endPoint x: 615, endPoint y: 384, distance: 365.8
click at [510, 374] on input "9" at bounding box center [498, 373] width 37 height 40
type input "10"
click at [510, 373] on input "10" at bounding box center [498, 373] width 37 height 40
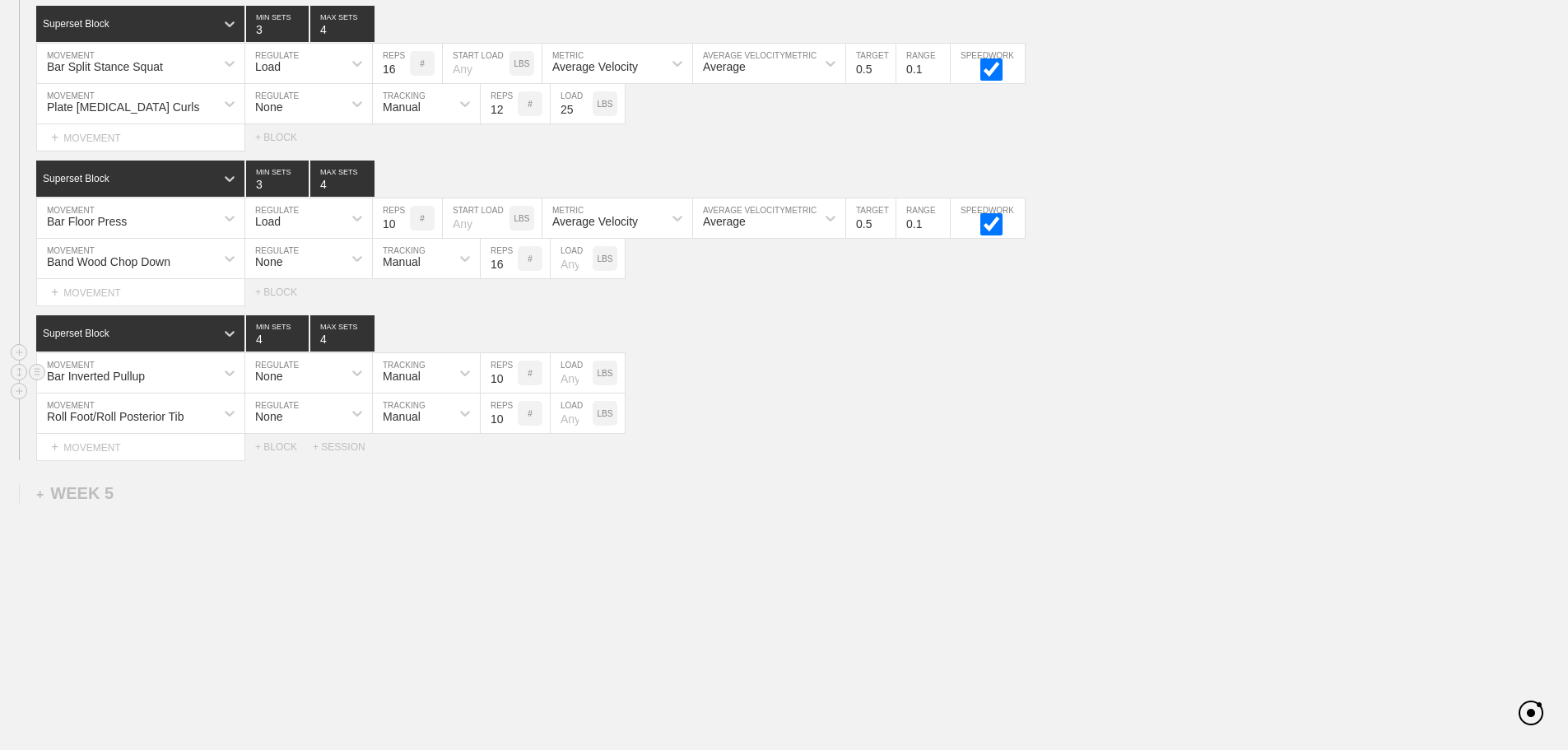
click at [770, 382] on div "Bar Inverted Pullup MOVEMENT None REGULATE Manual TRACKING 10 REPS # LOAD LBS" at bounding box center [784, 373] width 1568 height 41
click at [219, 414] on div at bounding box center [230, 413] width 30 height 30
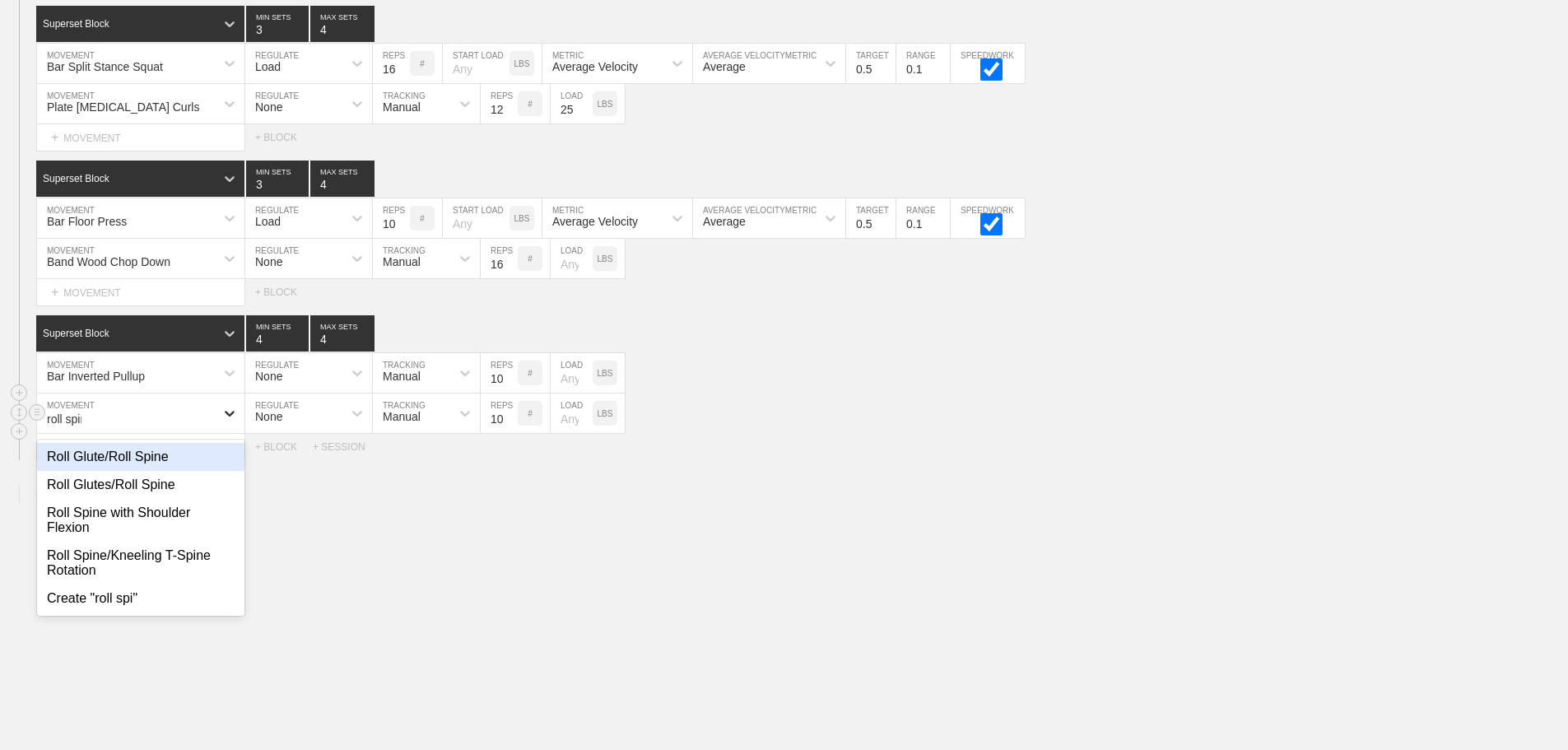
type input "roll spine"
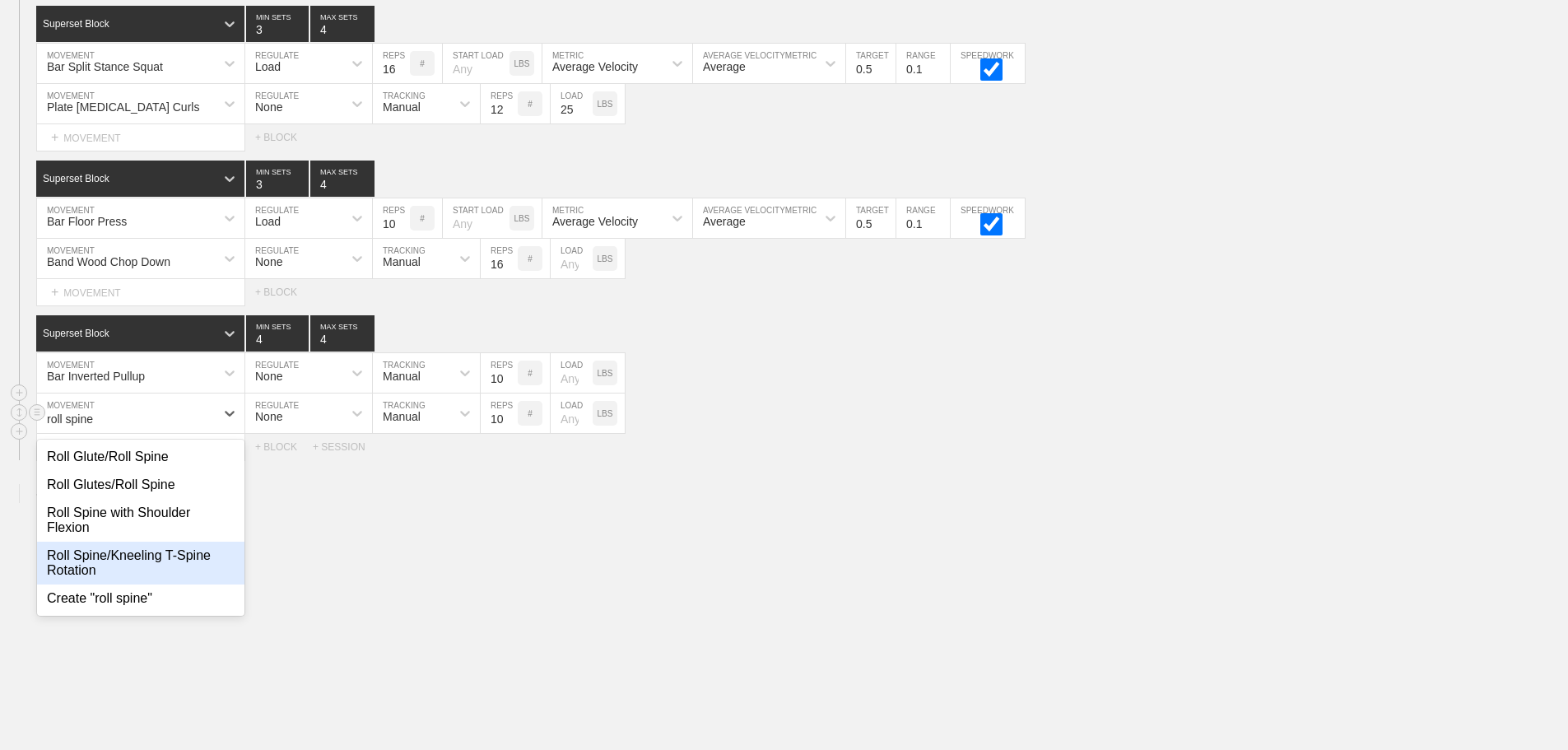
click at [164, 557] on div "Roll Spine/Kneeling T-Spine Rotation" at bounding box center [140, 562] width 207 height 43
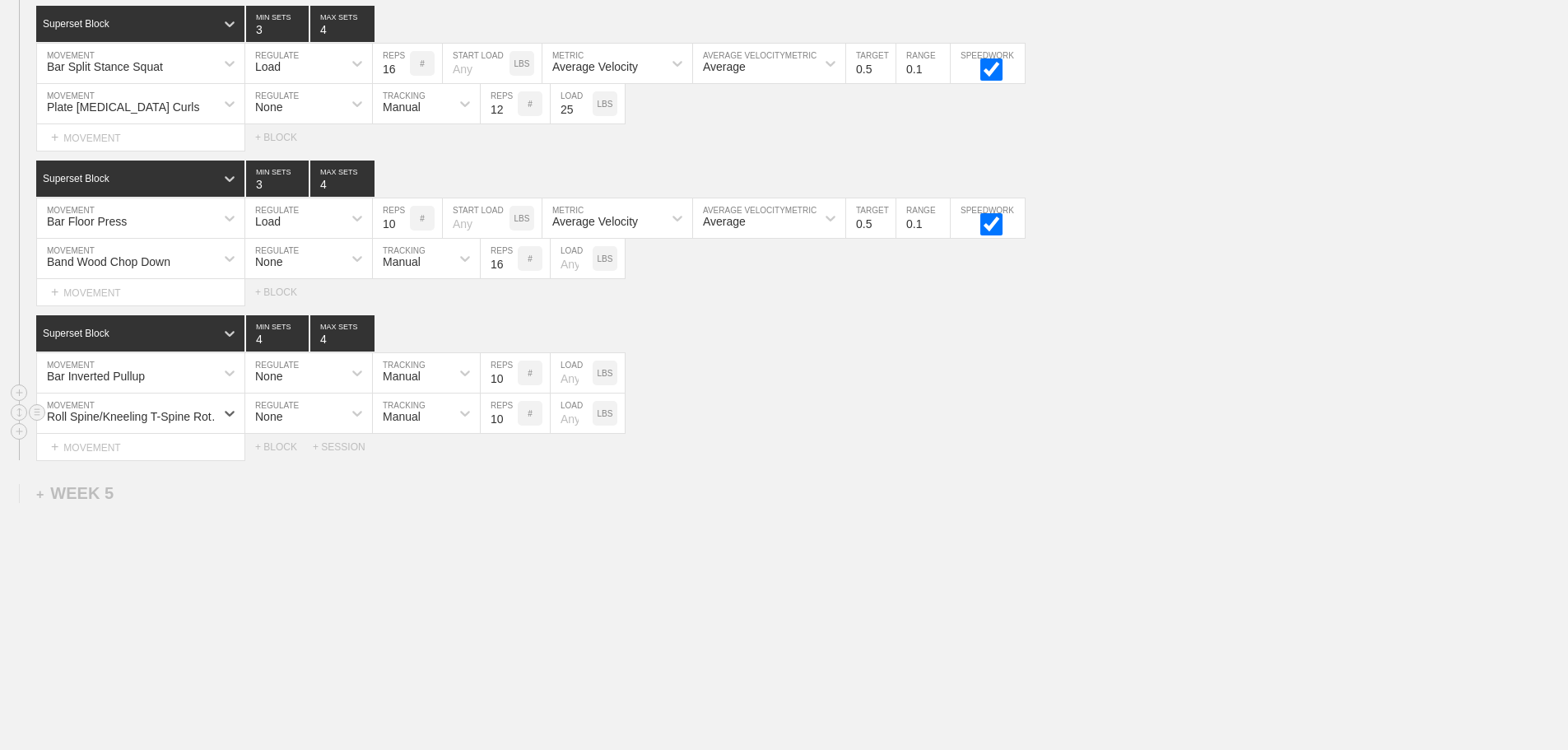
click at [896, 424] on div "option Roll Spine/Kneeling T-Spine Rotation, selected. 0 results available. Sel…" at bounding box center [784, 414] width 1568 height 41
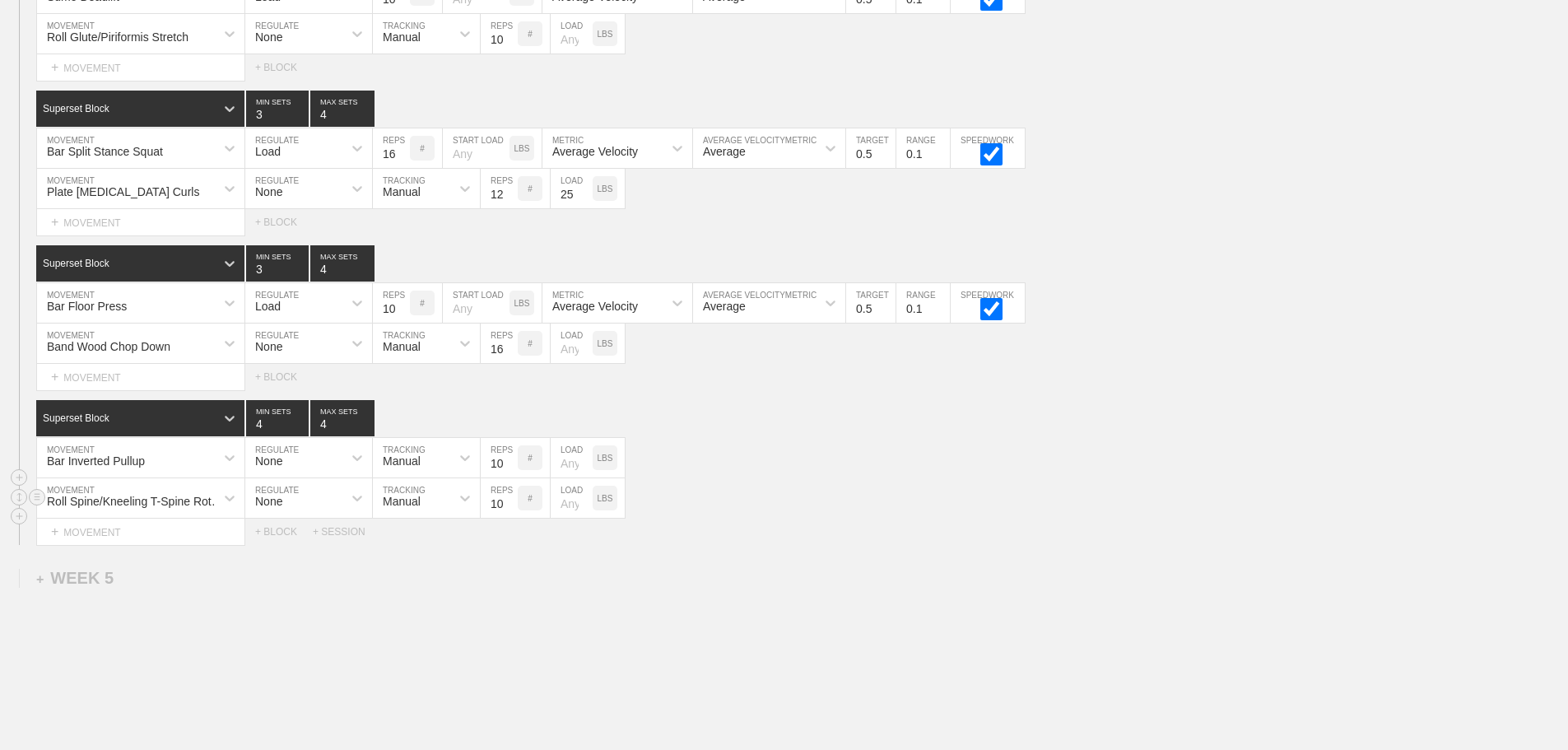
scroll to position [6359, 0]
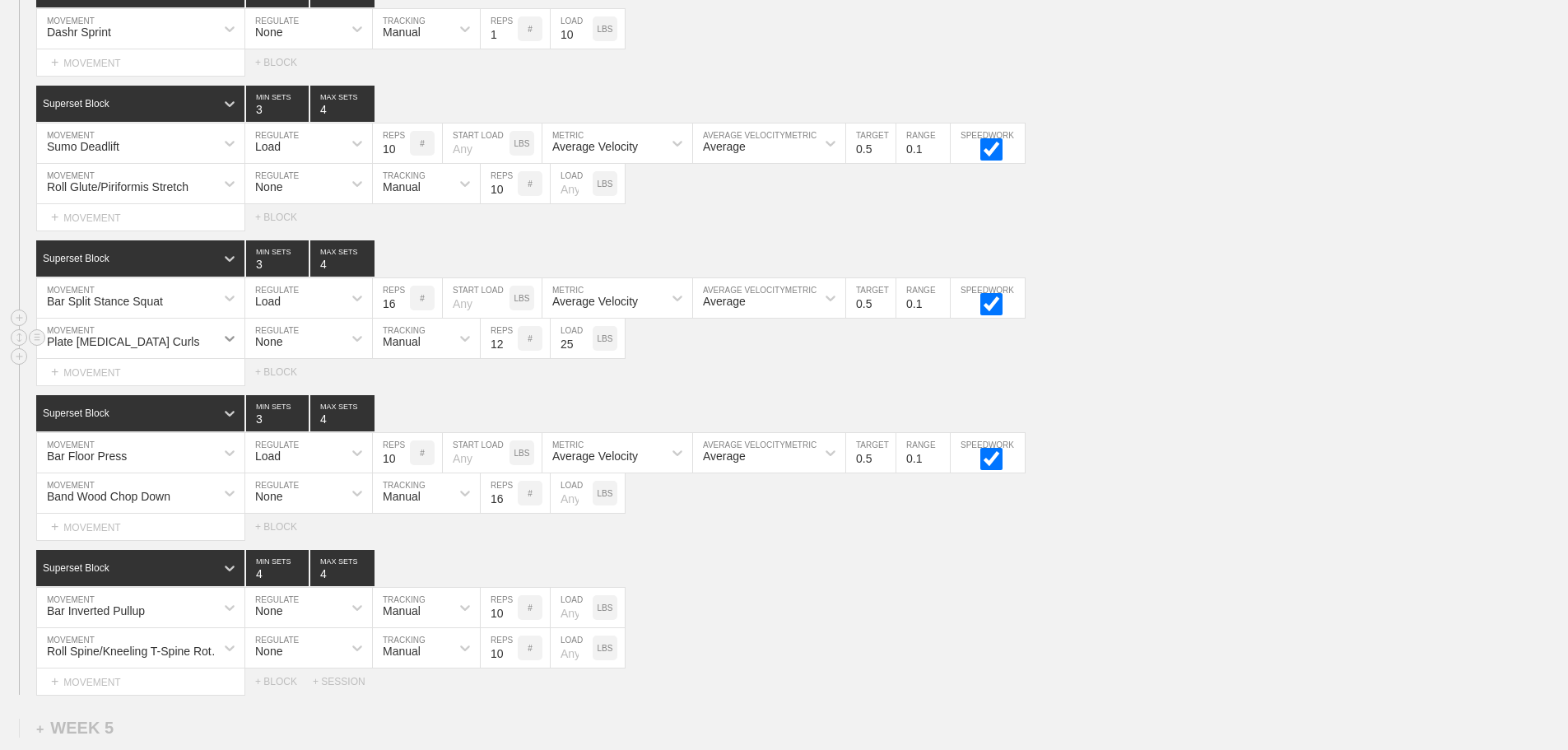
click at [224, 345] on icon at bounding box center [229, 338] width 17 height 17
click at [851, 586] on div "Superset Block 4 MIN SETS 4 MAX SETS" at bounding box center [802, 567] width 1532 height 36
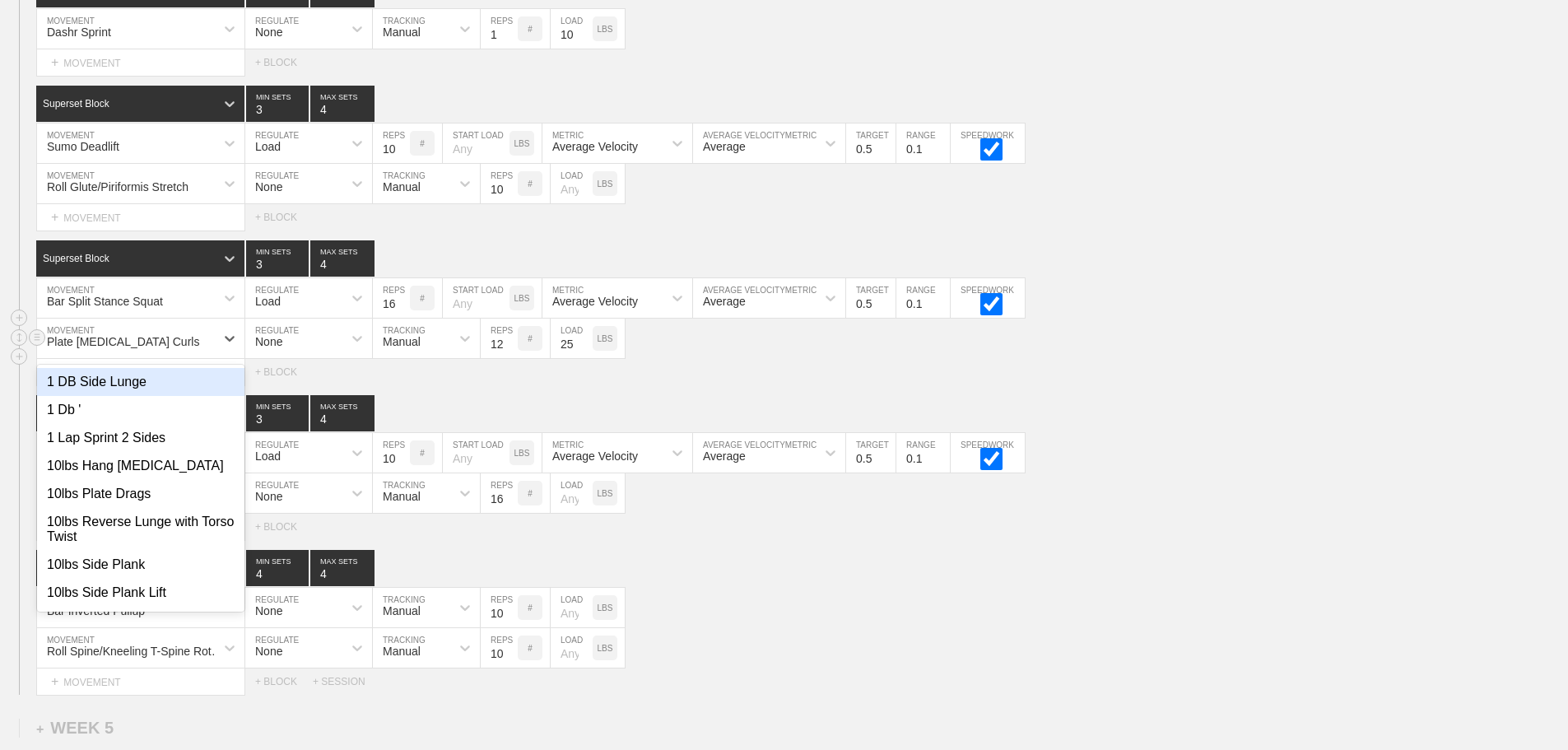
click at [161, 349] on div "Plate [MEDICAL_DATA] Curls" at bounding box center [125, 338] width 178 height 28
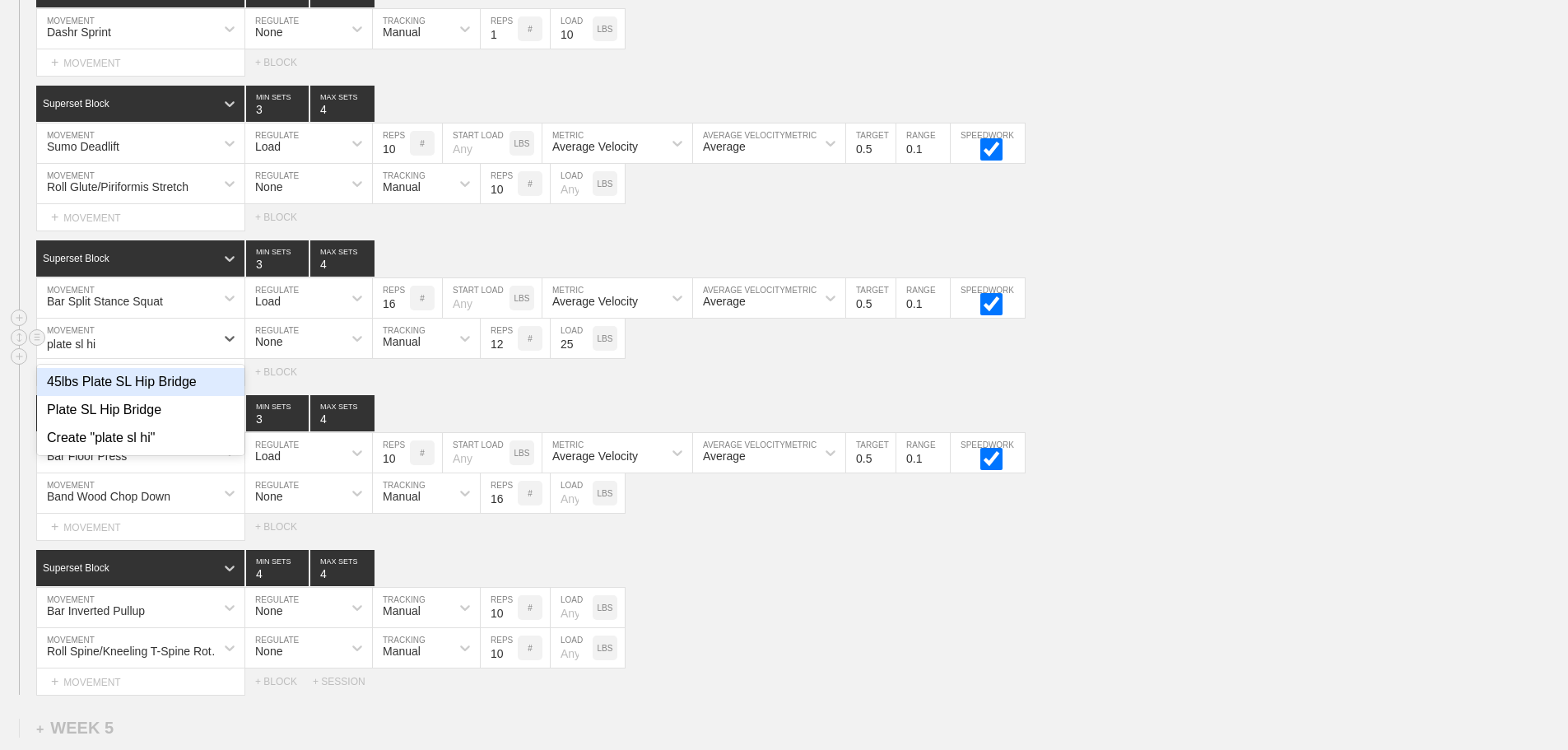
type input "plate sl hip"
click at [151, 424] on div "Plate SL Hip Bridge" at bounding box center [140, 410] width 207 height 28
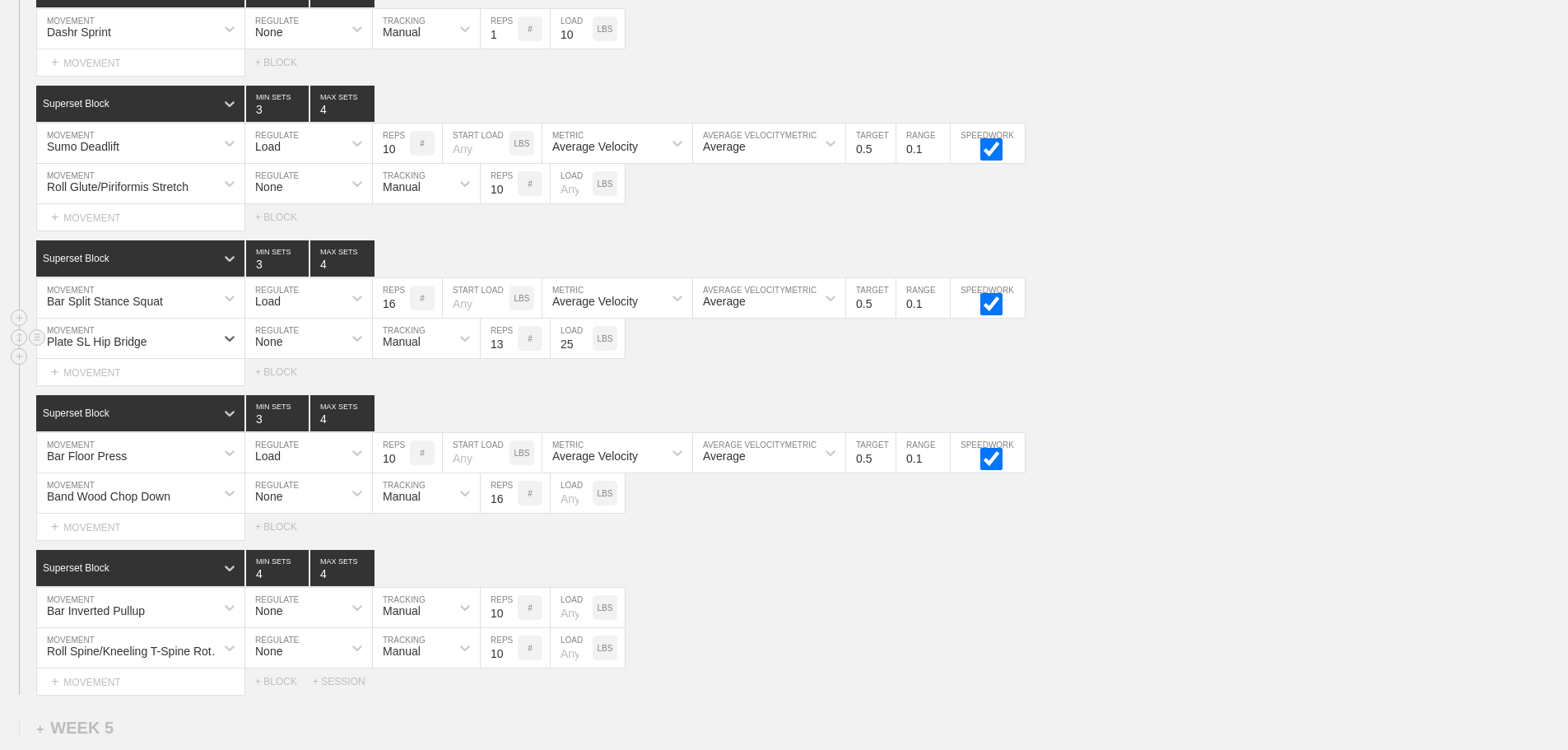
click at [509, 350] on input "13" at bounding box center [498, 338] width 37 height 40
click at [509, 350] on input "14" at bounding box center [498, 338] width 37 height 40
click at [509, 350] on input "15" at bounding box center [498, 338] width 37 height 40
click at [509, 350] on input "16" at bounding box center [498, 338] width 37 height 40
click at [509, 350] on input "17" at bounding box center [498, 338] width 37 height 40
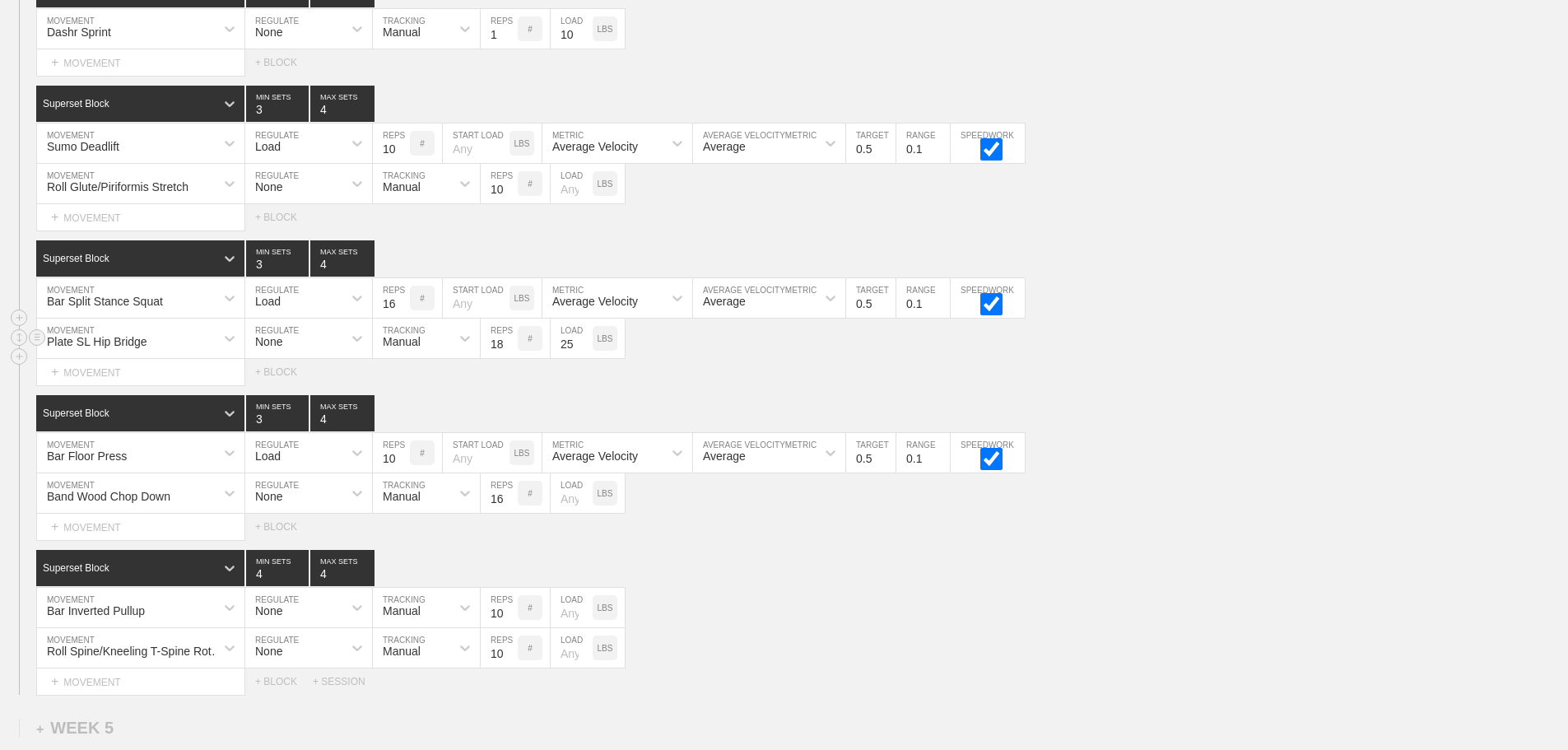
click at [509, 350] on input "18" at bounding box center [498, 338] width 37 height 40
click at [509, 350] on input "19" at bounding box center [498, 338] width 37 height 40
click at [510, 358] on input "18" at bounding box center [498, 338] width 37 height 40
click at [510, 358] on input "17" at bounding box center [498, 338] width 37 height 40
type input "16"
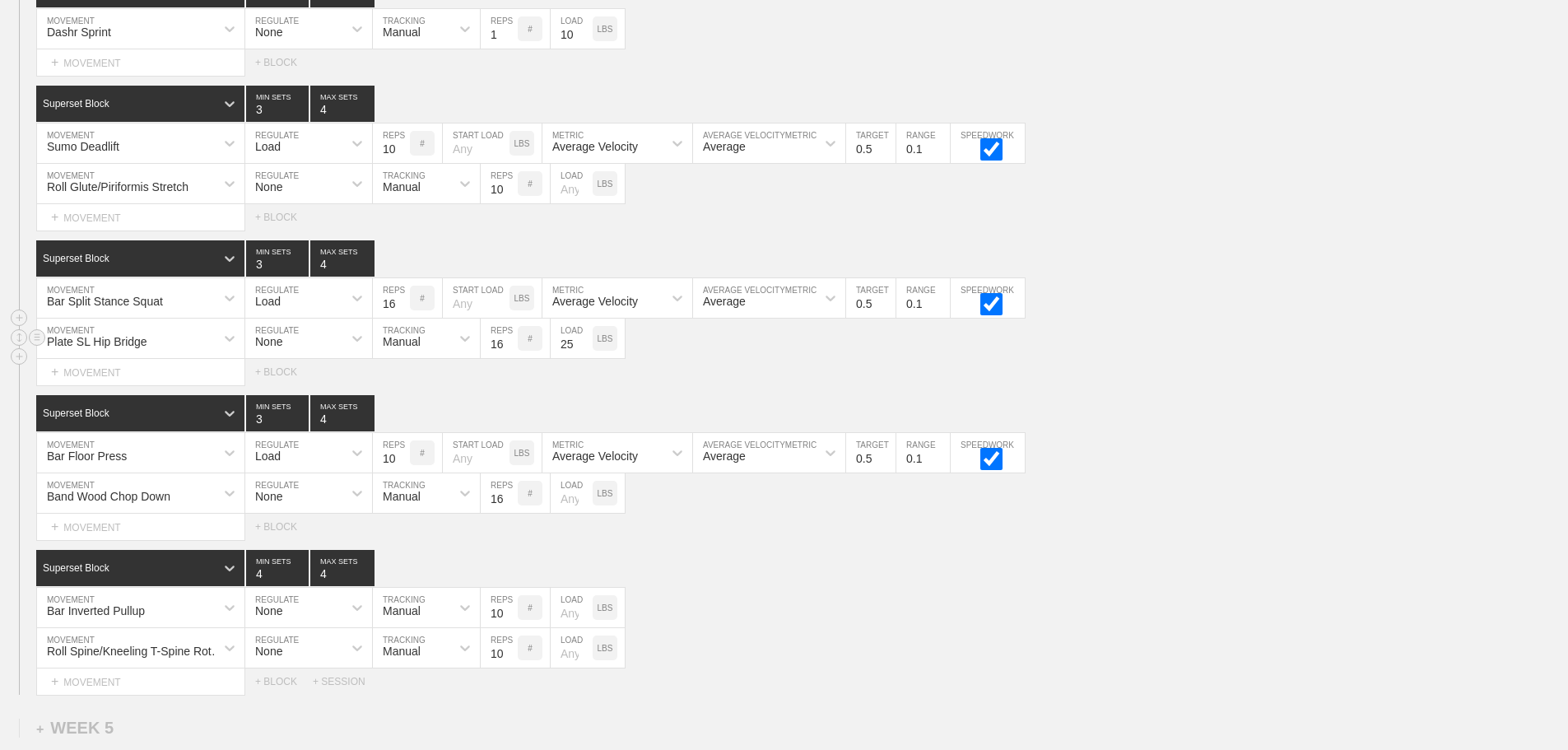
click at [510, 358] on input "16" at bounding box center [498, 338] width 37 height 40
click at [573, 357] on input "25" at bounding box center [572, 338] width 42 height 40
type input "35"
click at [703, 372] on div "Select... MOVEMENT + MOVEMENT + BLOCK" at bounding box center [784, 372] width 1568 height 27
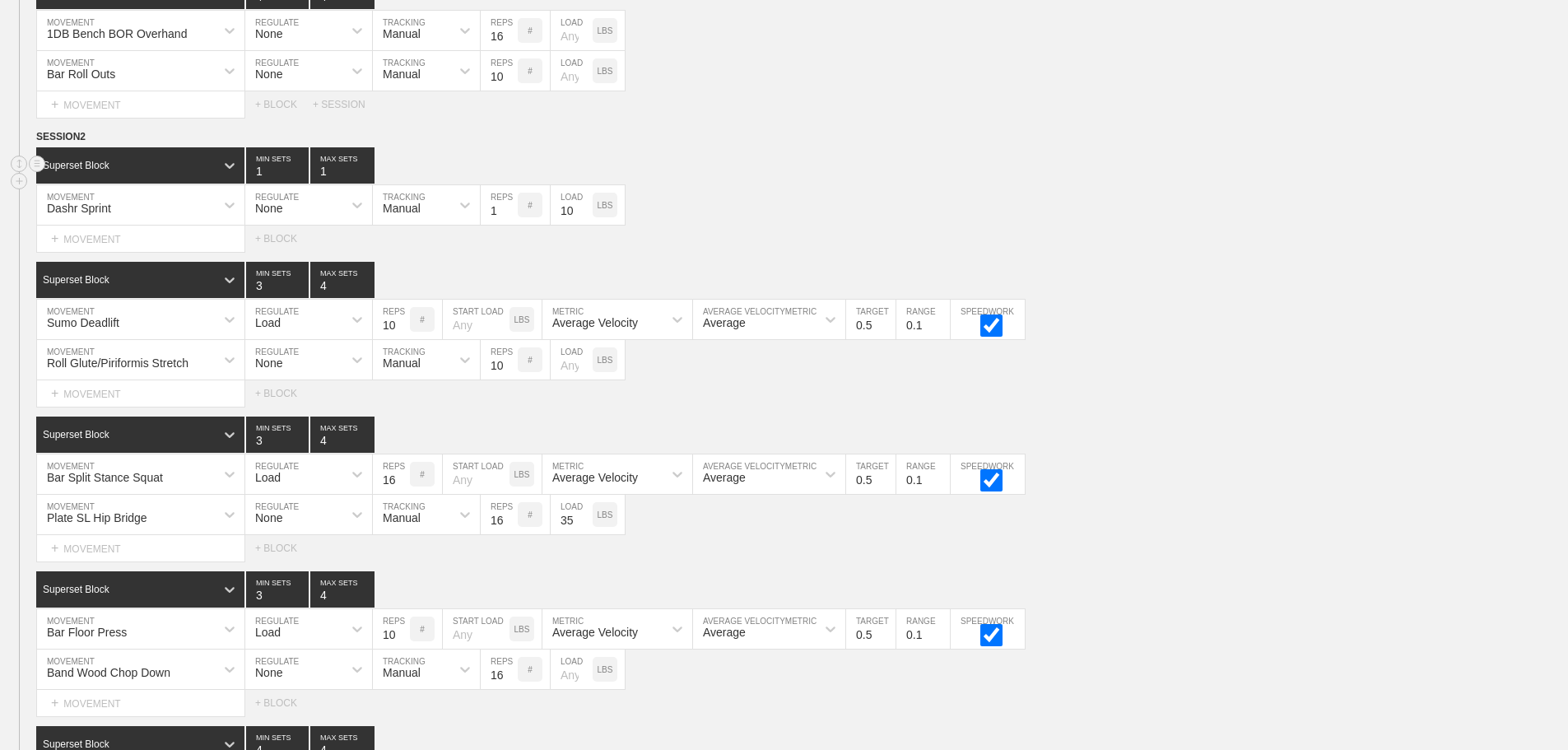
scroll to position [6524, 0]
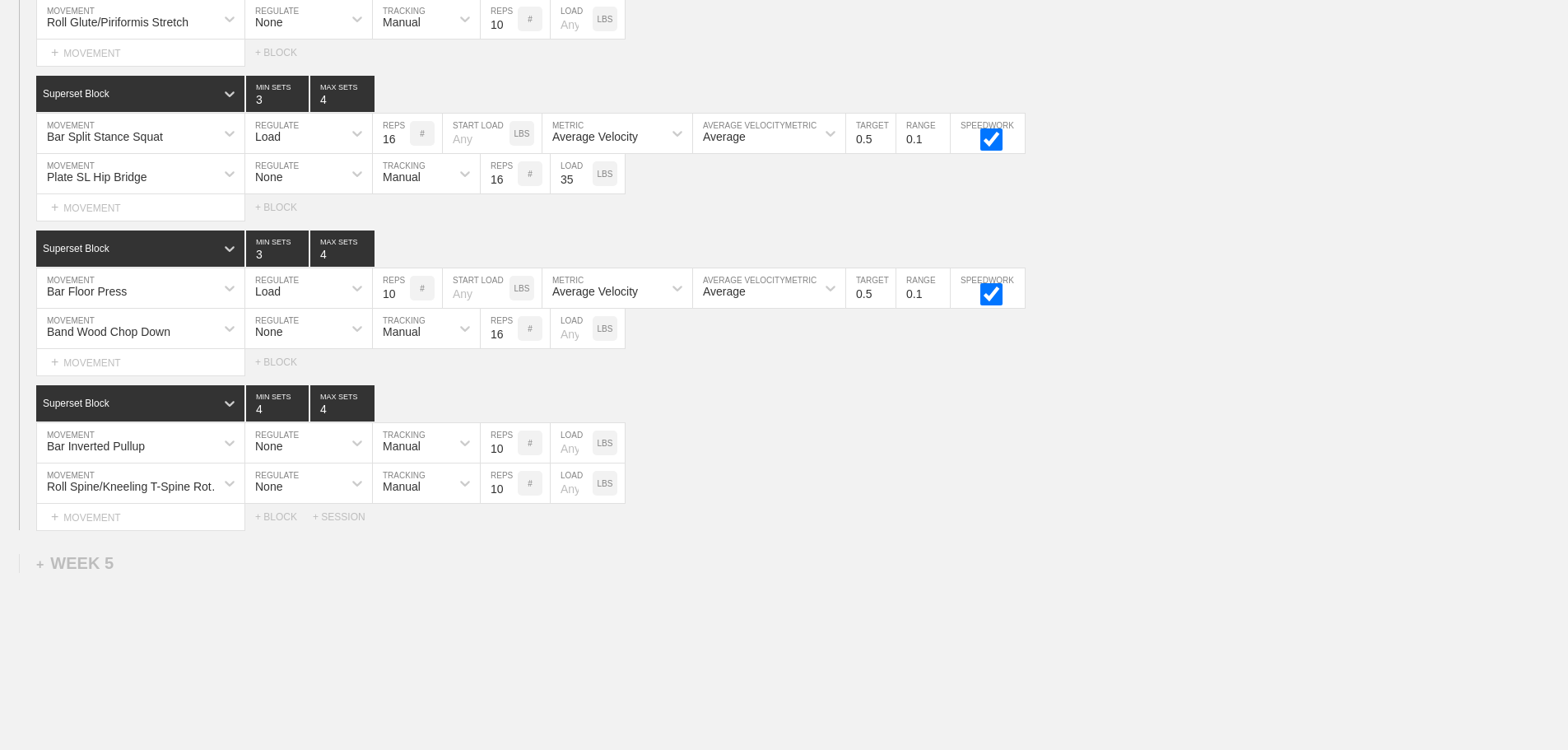
click at [930, 530] on div "Select... MOVEMENT + MOVEMENT + BLOCK + SESSION" at bounding box center [784, 517] width 1568 height 27
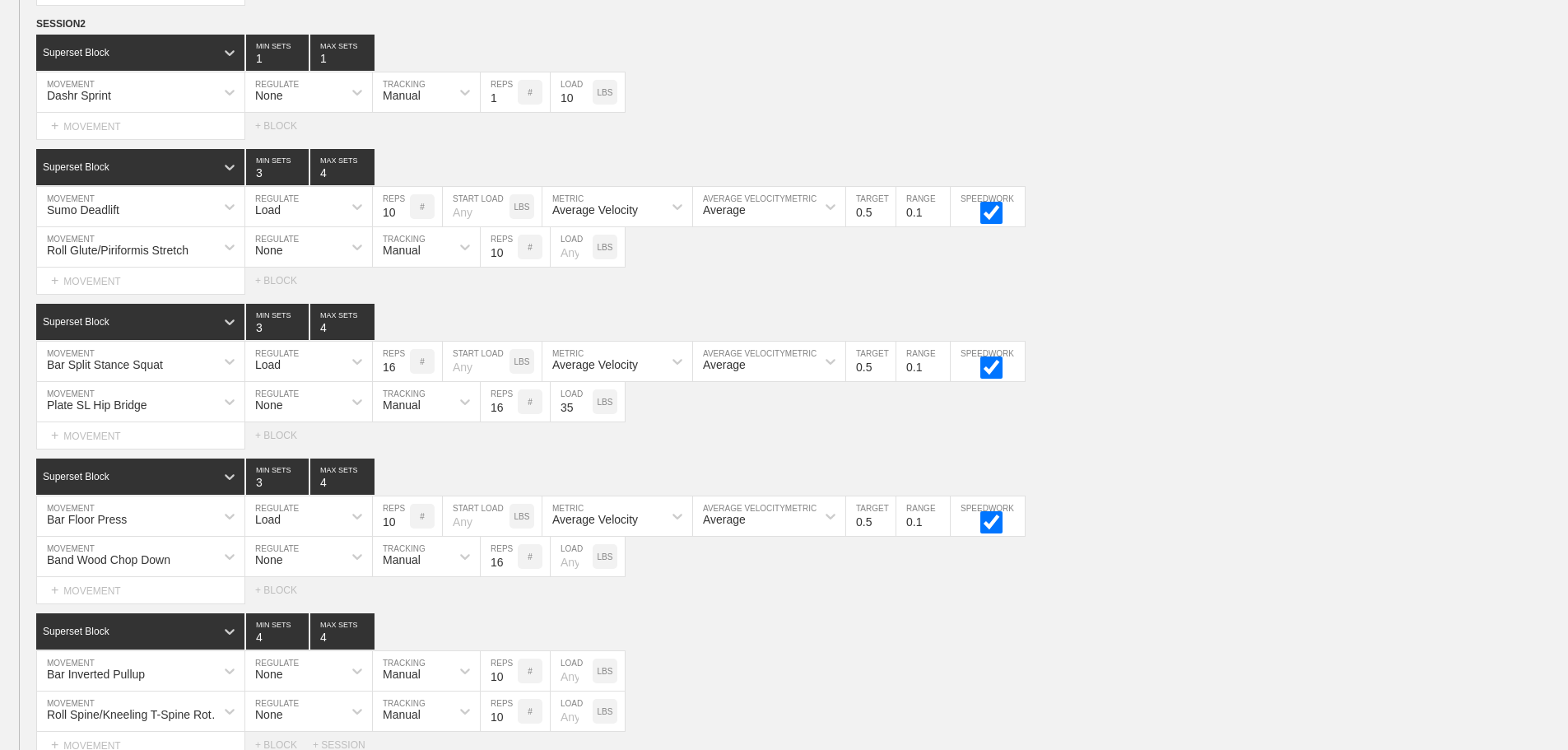
scroll to position [6277, 0]
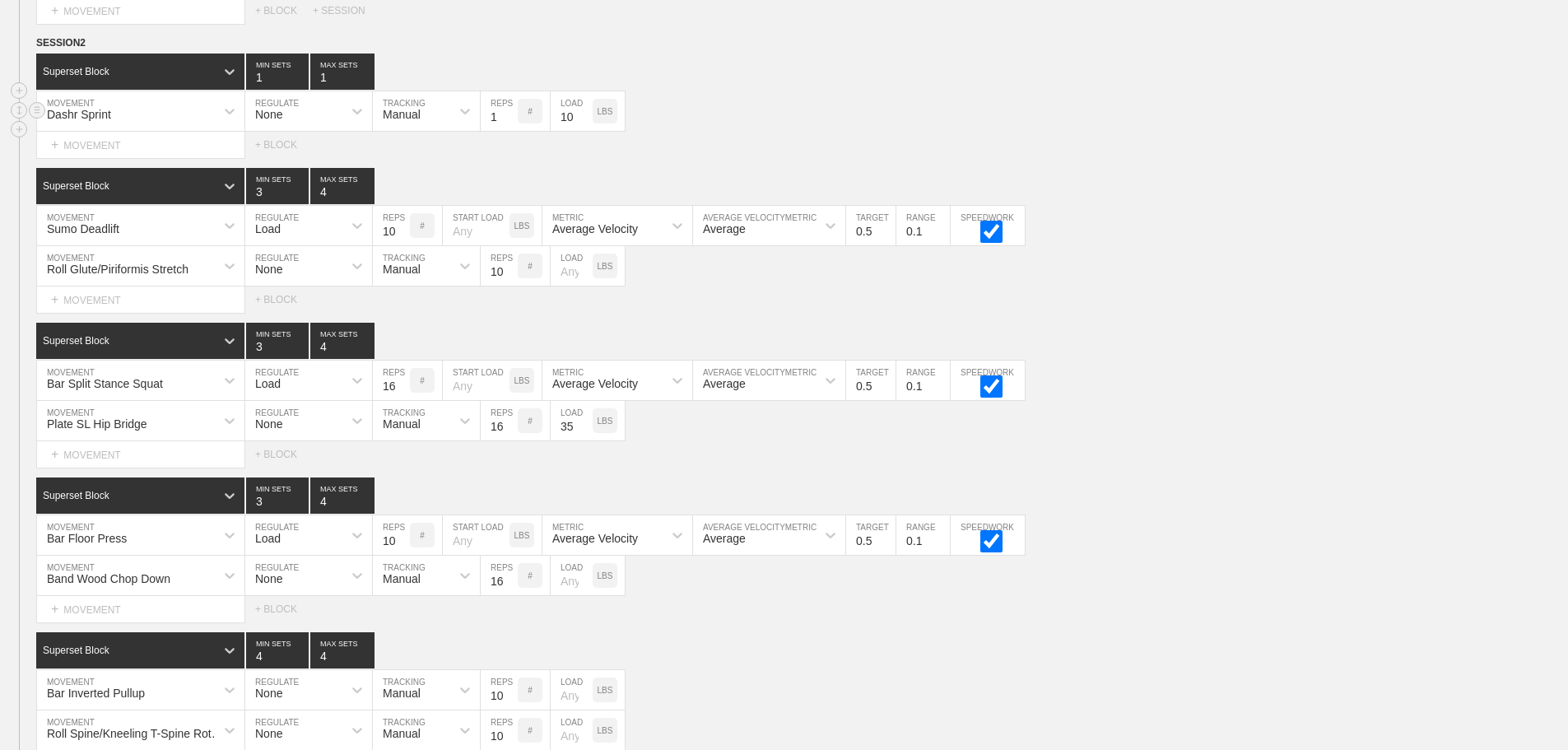
click at [755, 132] on div "Dashr Sprint MOVEMENT None REGULATE Manual TRACKING 1 REPS # 10 LOAD LBS" at bounding box center [784, 111] width 1568 height 41
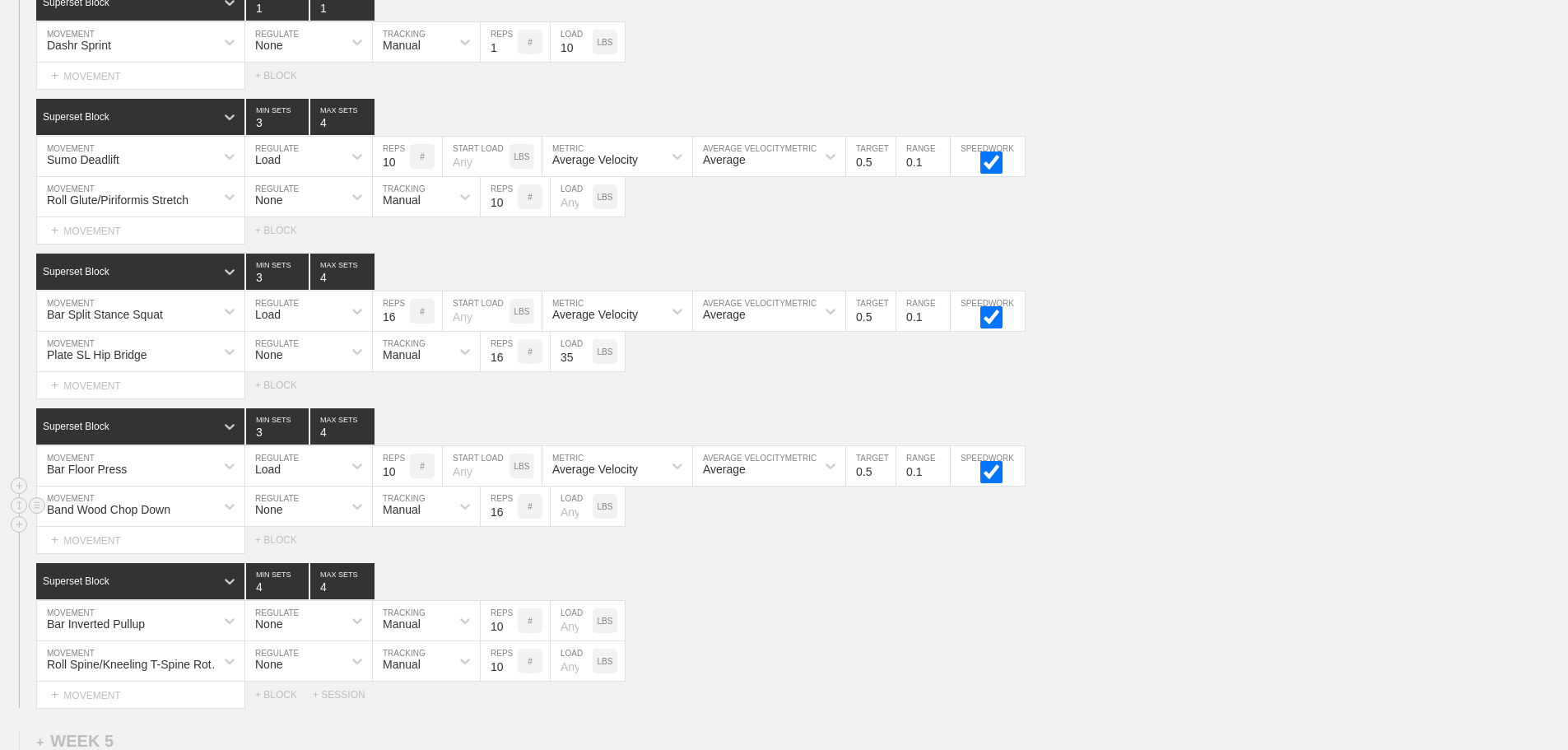
scroll to position [6195, 0]
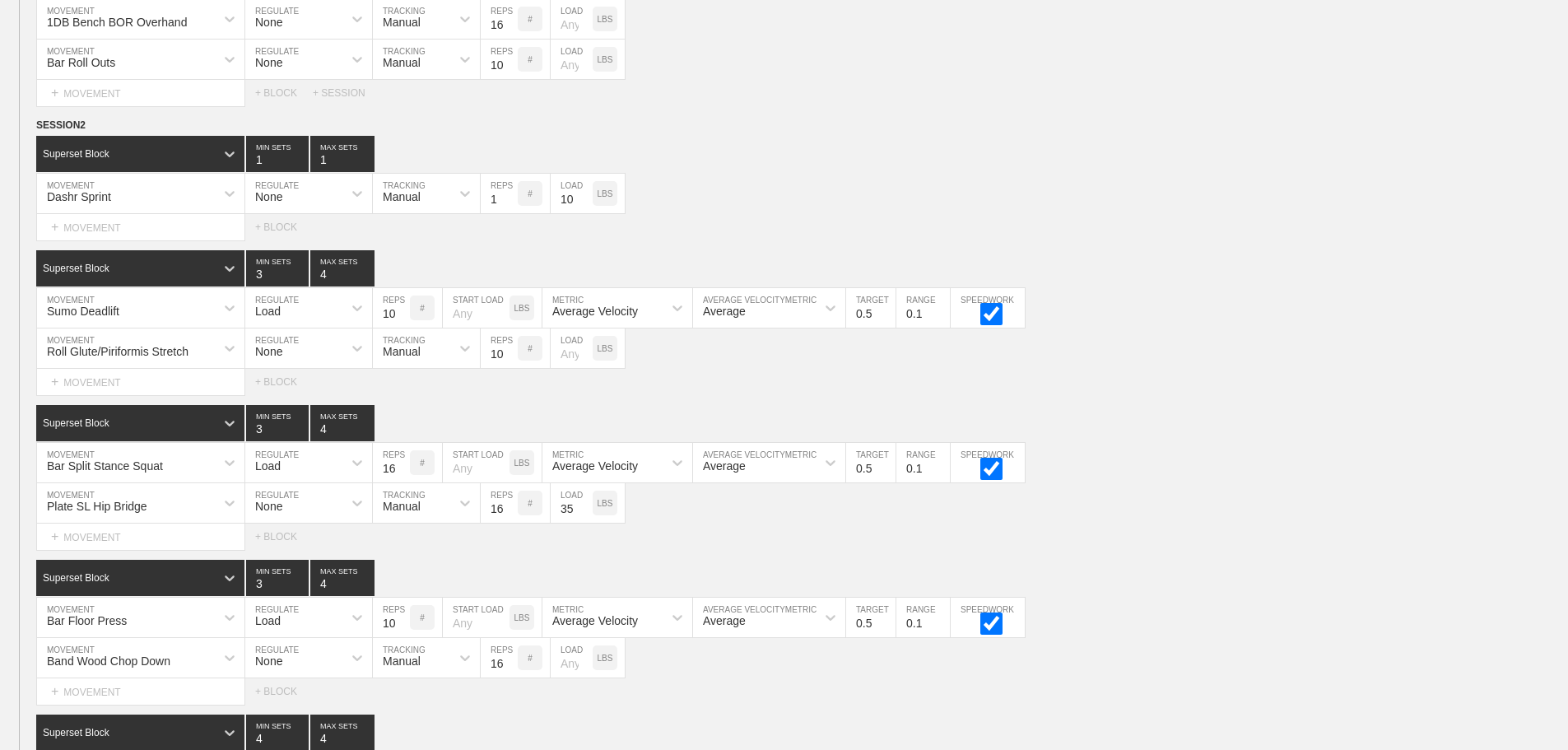
click at [741, 234] on div "Select... MOVEMENT + MOVEMENT + BLOCK" at bounding box center [784, 227] width 1568 height 27
click at [1256, 461] on div "Bar Split Stance Squat MOVEMENT Load REGULATE 16 REPS # START LOAD LBS Average …" at bounding box center [784, 462] width 1568 height 41
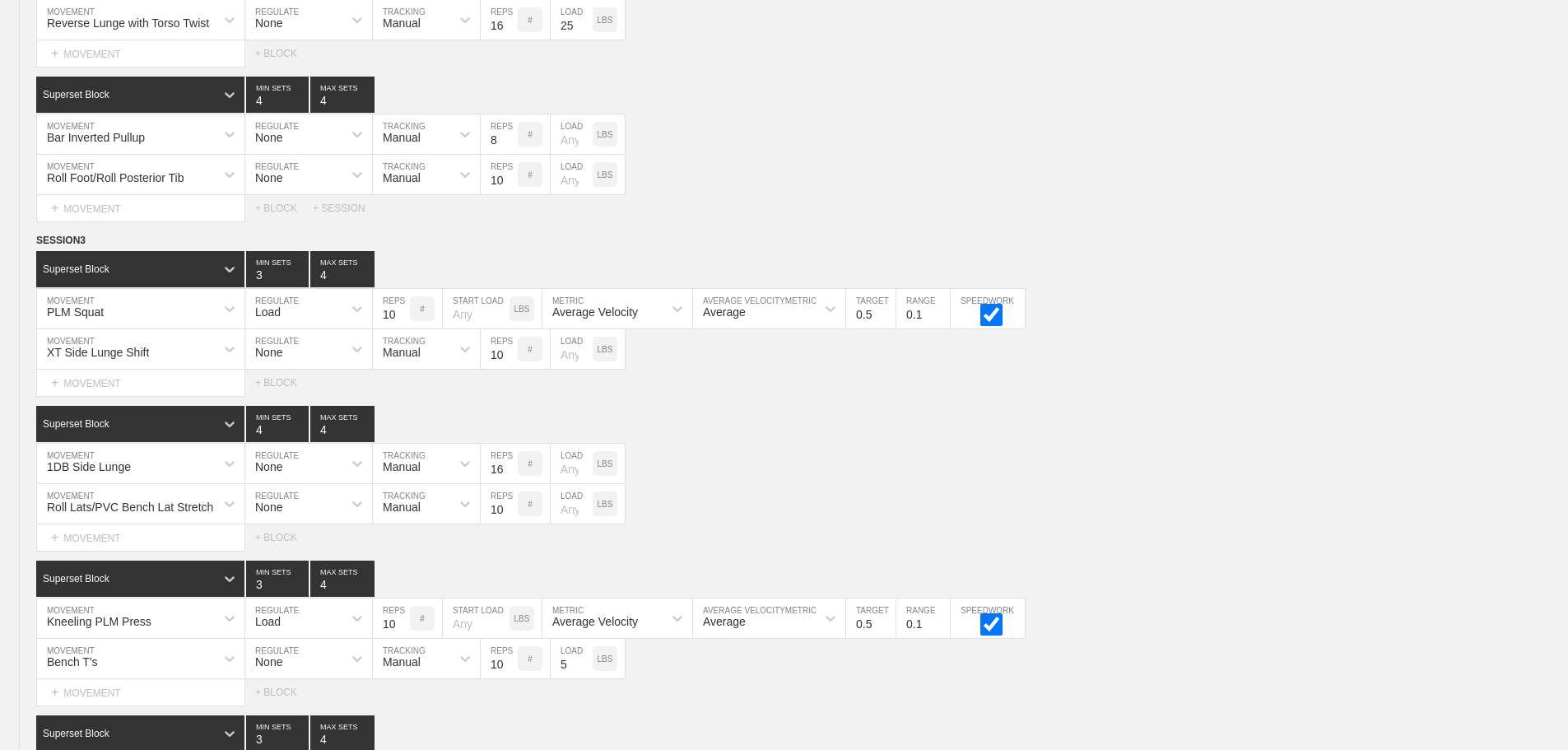
scroll to position [0, 0]
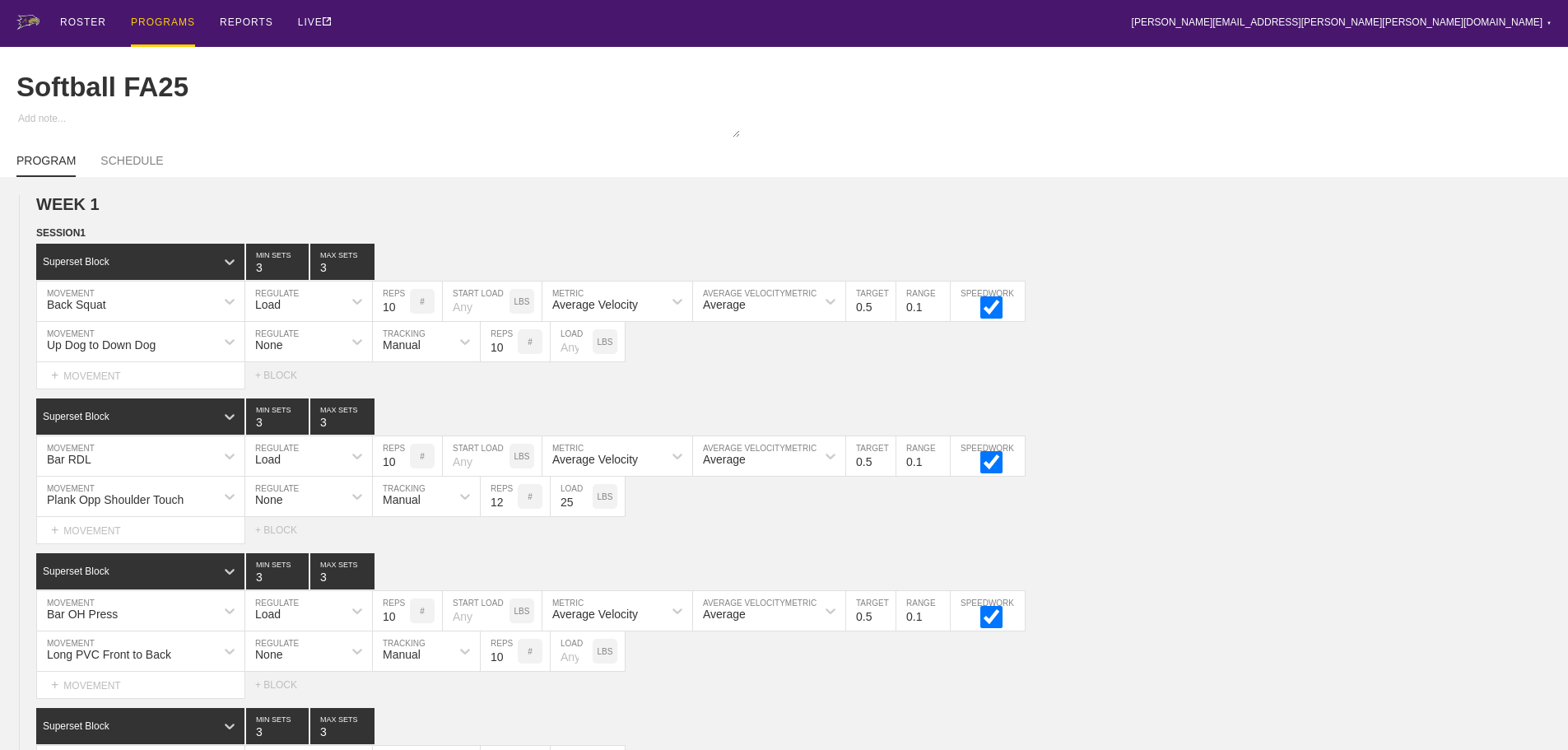
click at [152, 22] on div "PROGRAMS" at bounding box center [163, 23] width 65 height 47
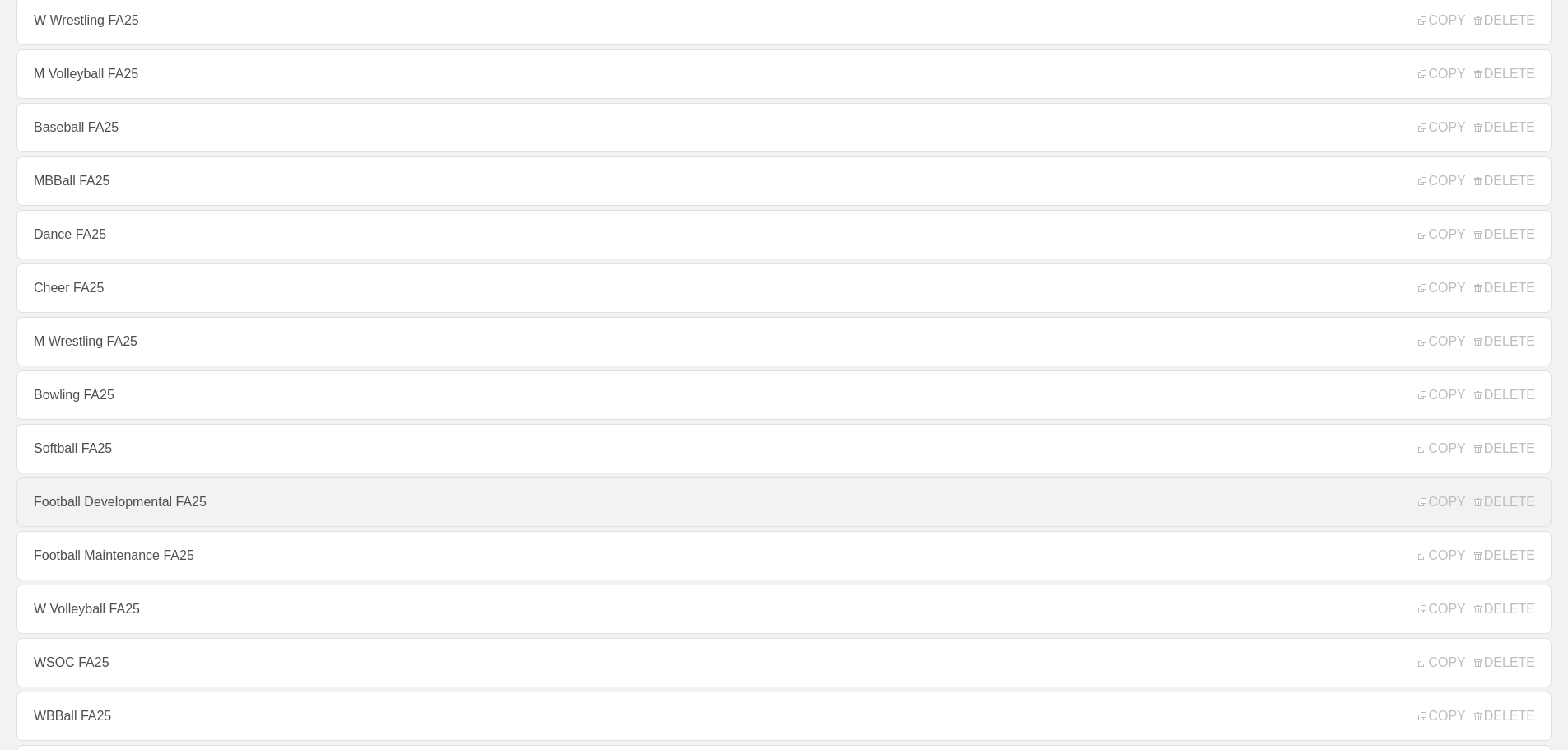
scroll to position [165, 0]
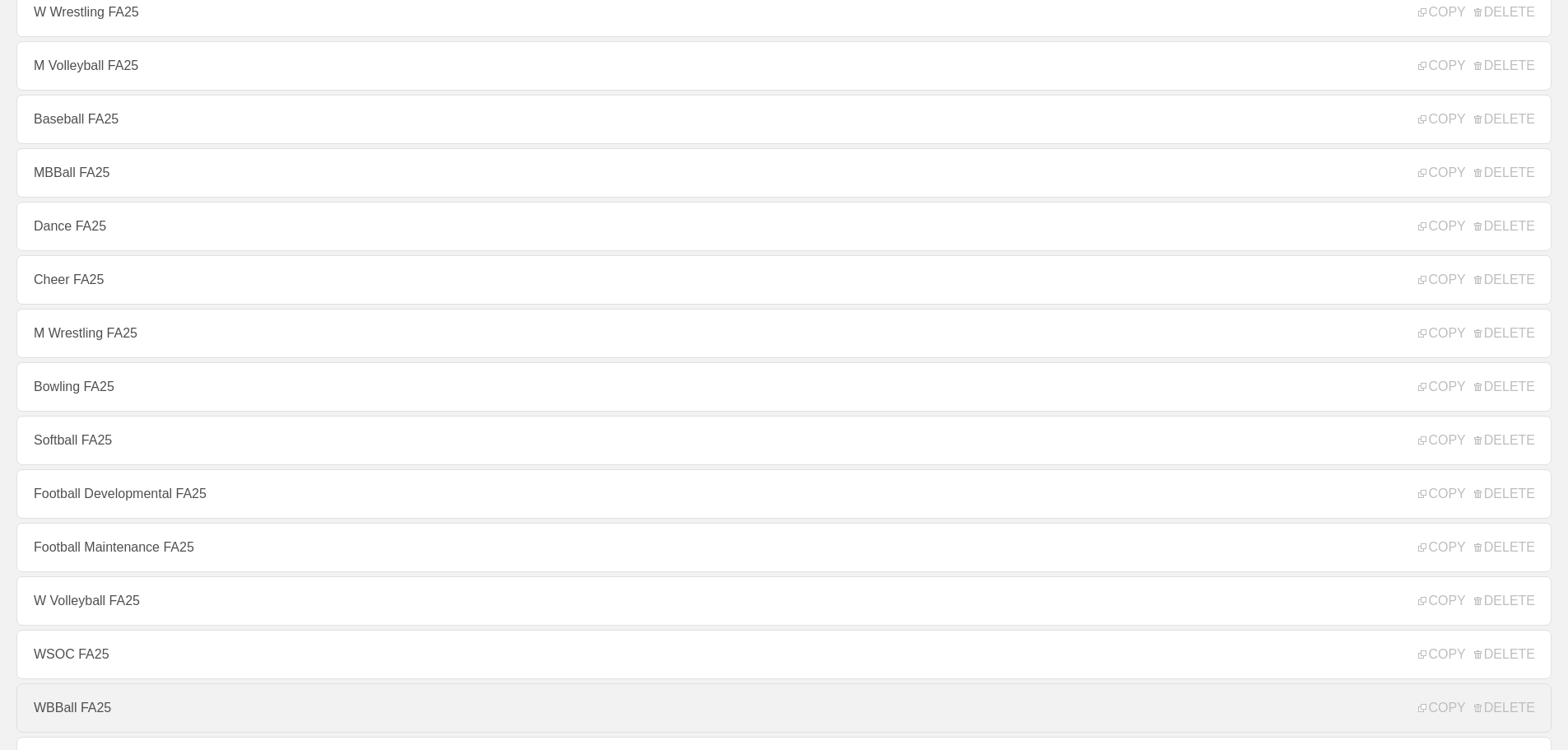
click at [65, 712] on link "WBBall FA25" at bounding box center [784, 707] width 1535 height 50
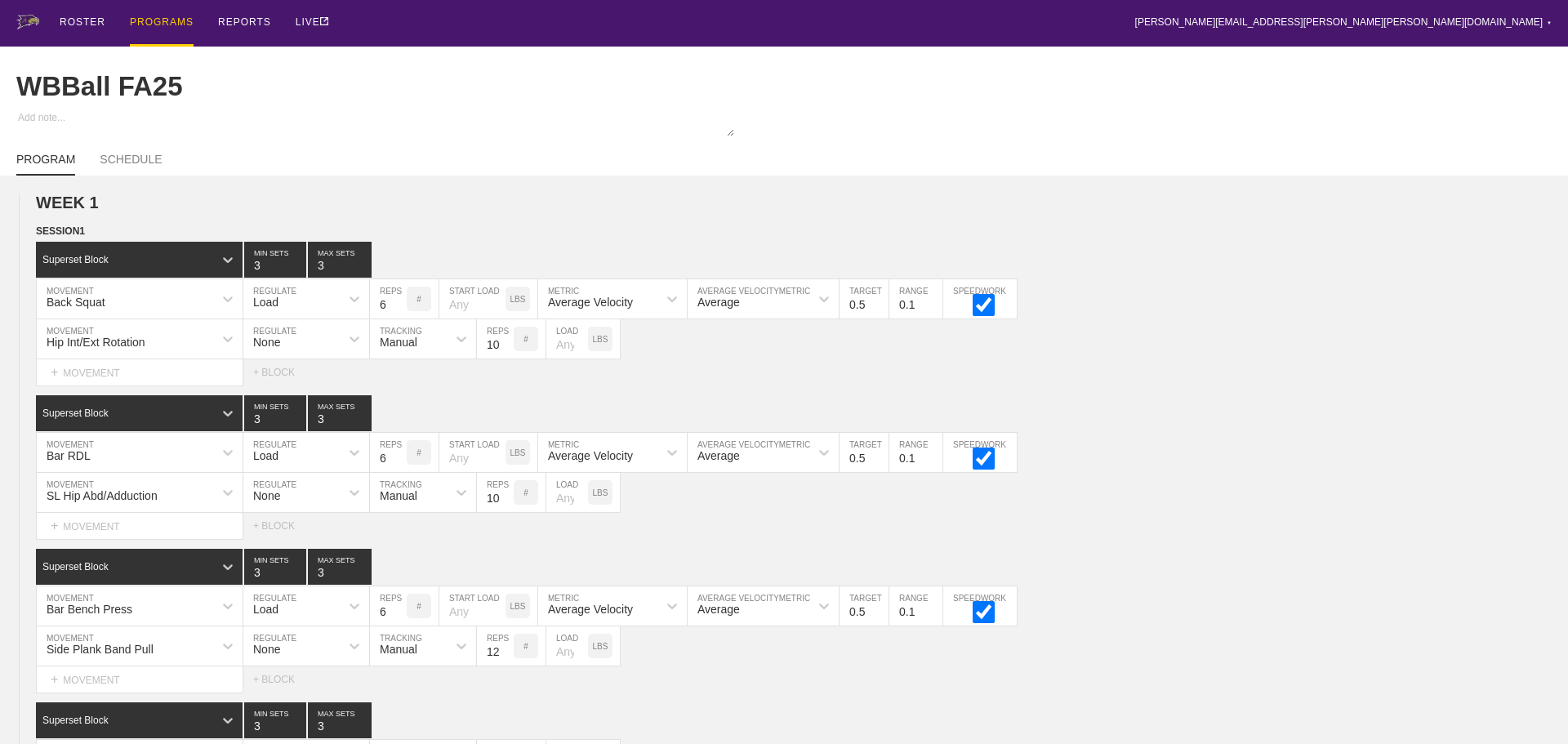
type textarea "x"
type input "WBBall FA25"
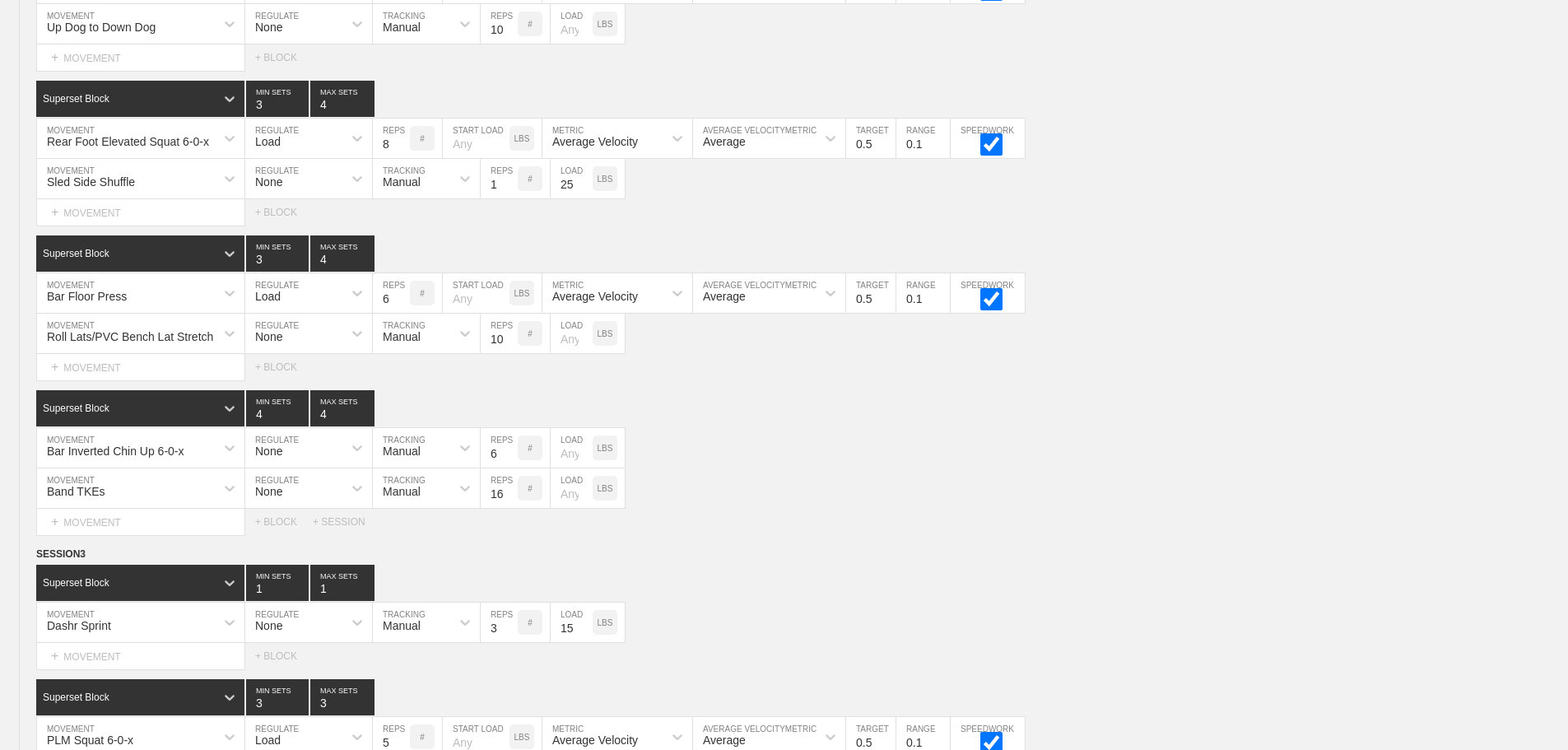
scroll to position [6976, 0]
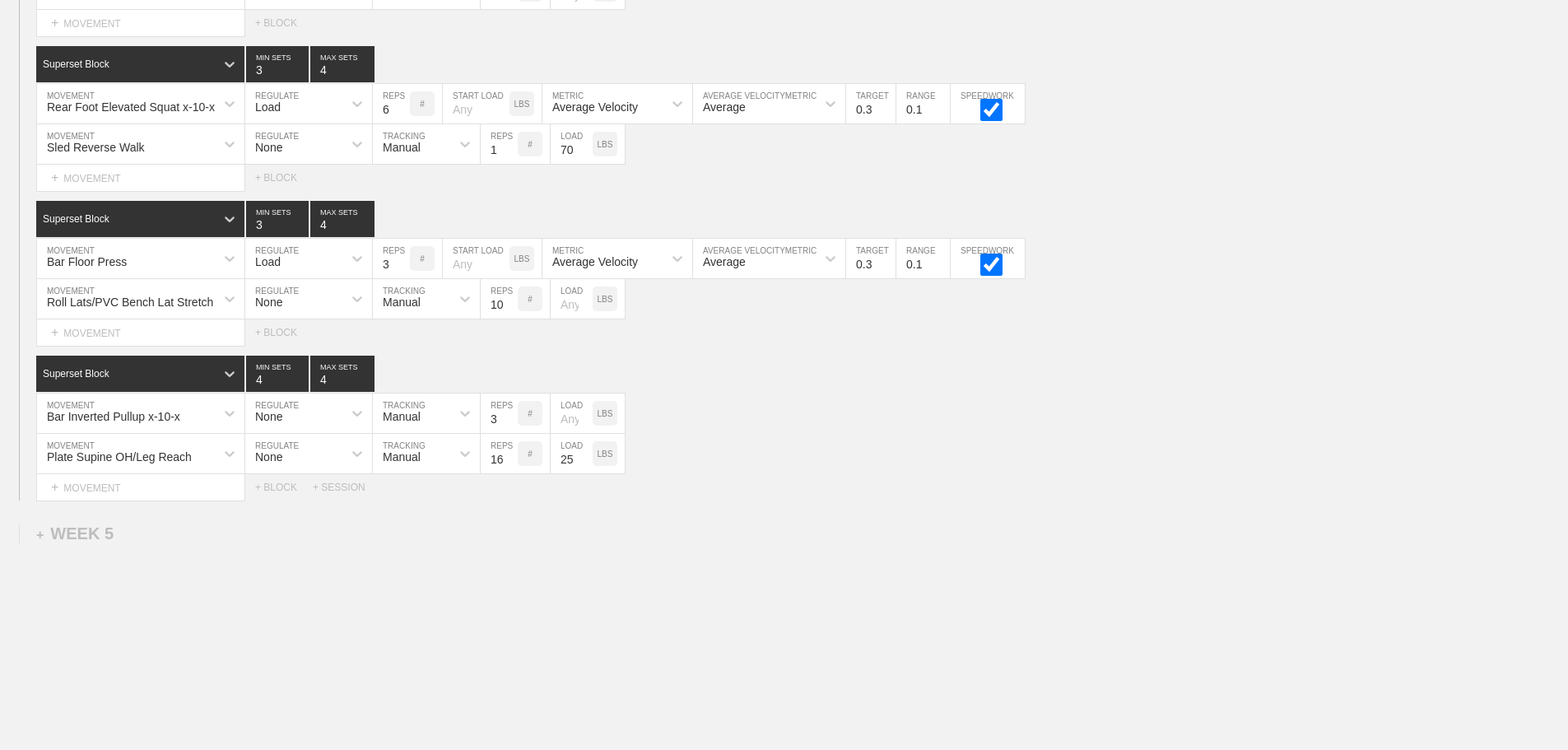
scroll to position [6894, 0]
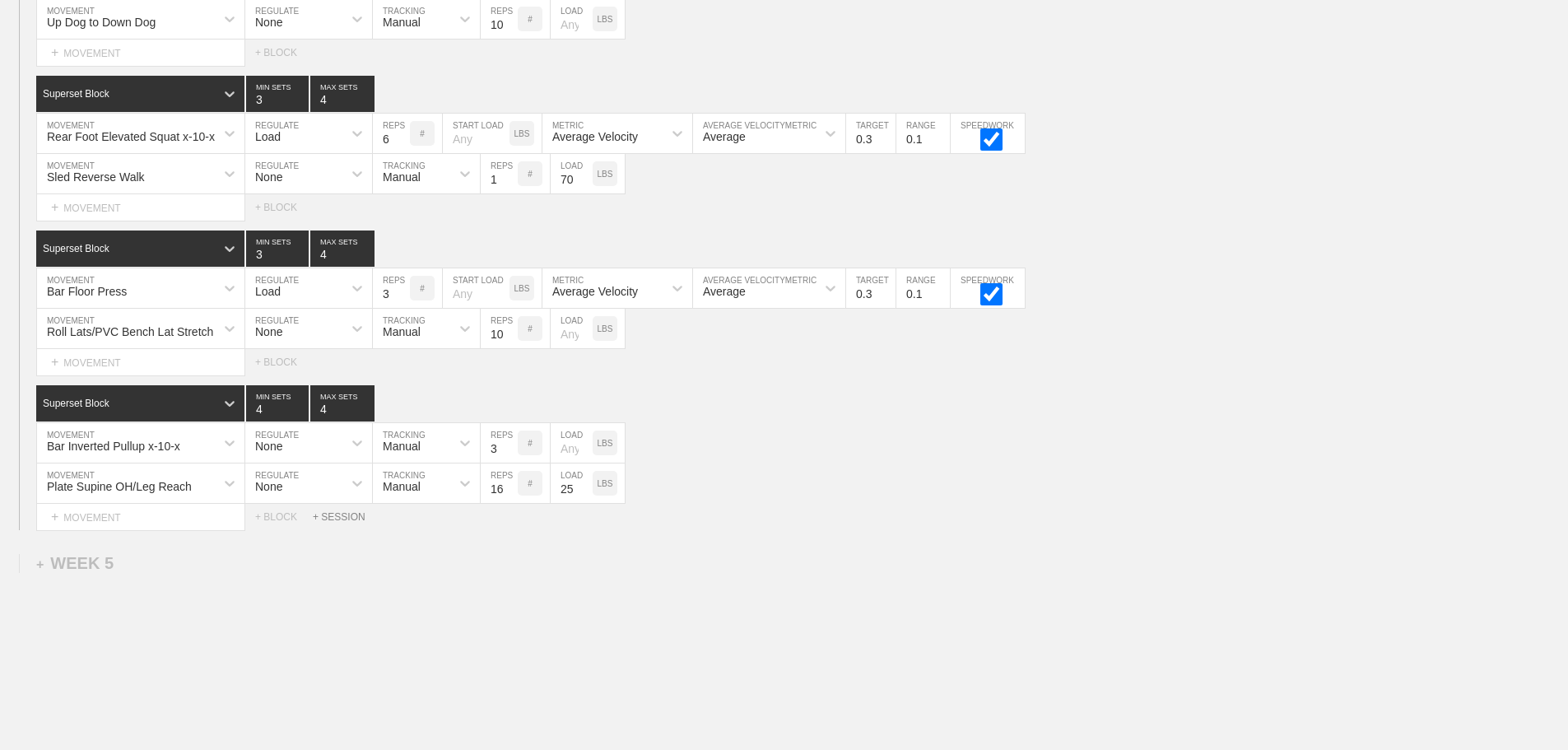
click at [355, 523] on div "+ SESSION" at bounding box center [345, 517] width 65 height 12
click at [217, 585] on div "+ BLOCK" at bounding box center [139, 572] width 207 height 27
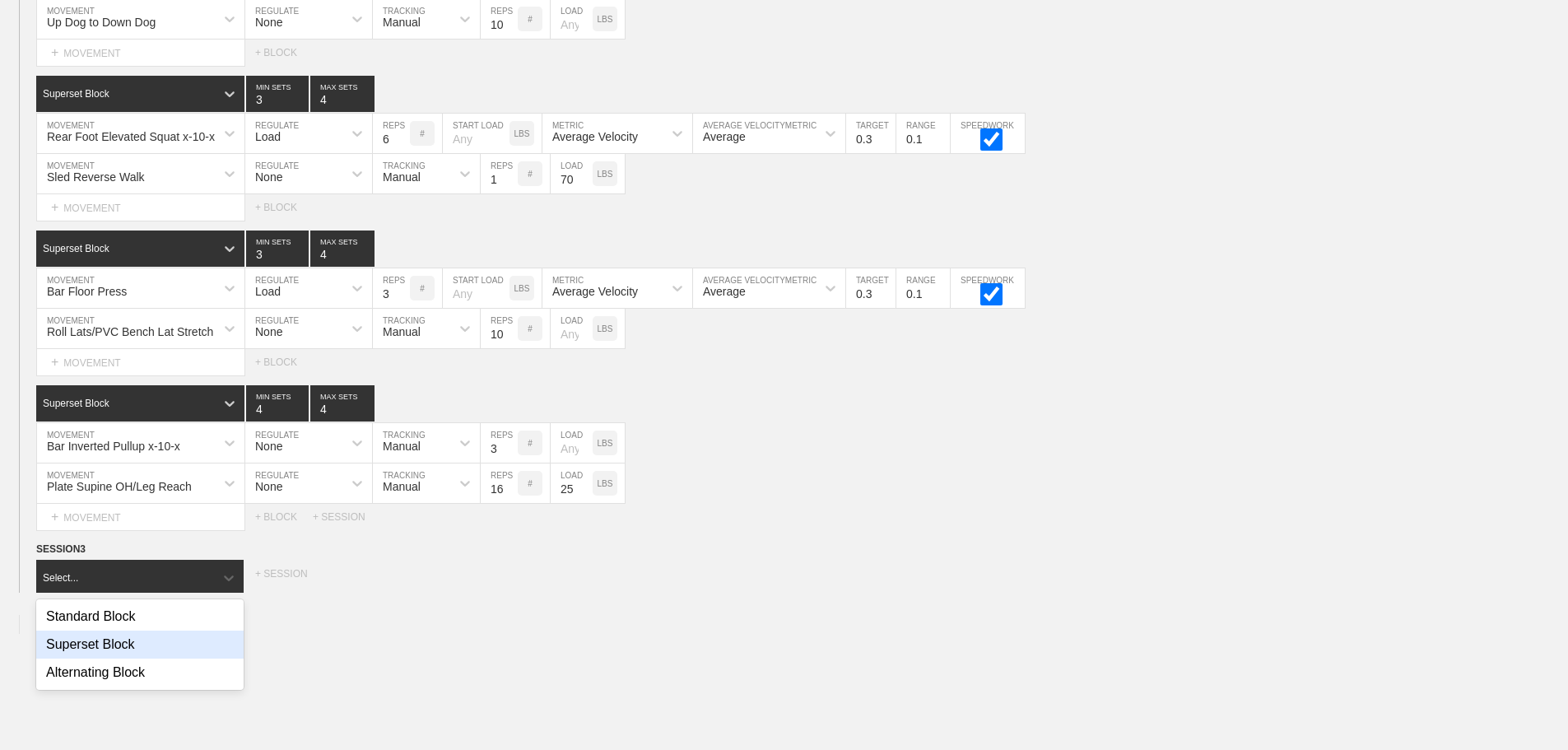
click at [123, 654] on div "Superset Block" at bounding box center [139, 644] width 207 height 28
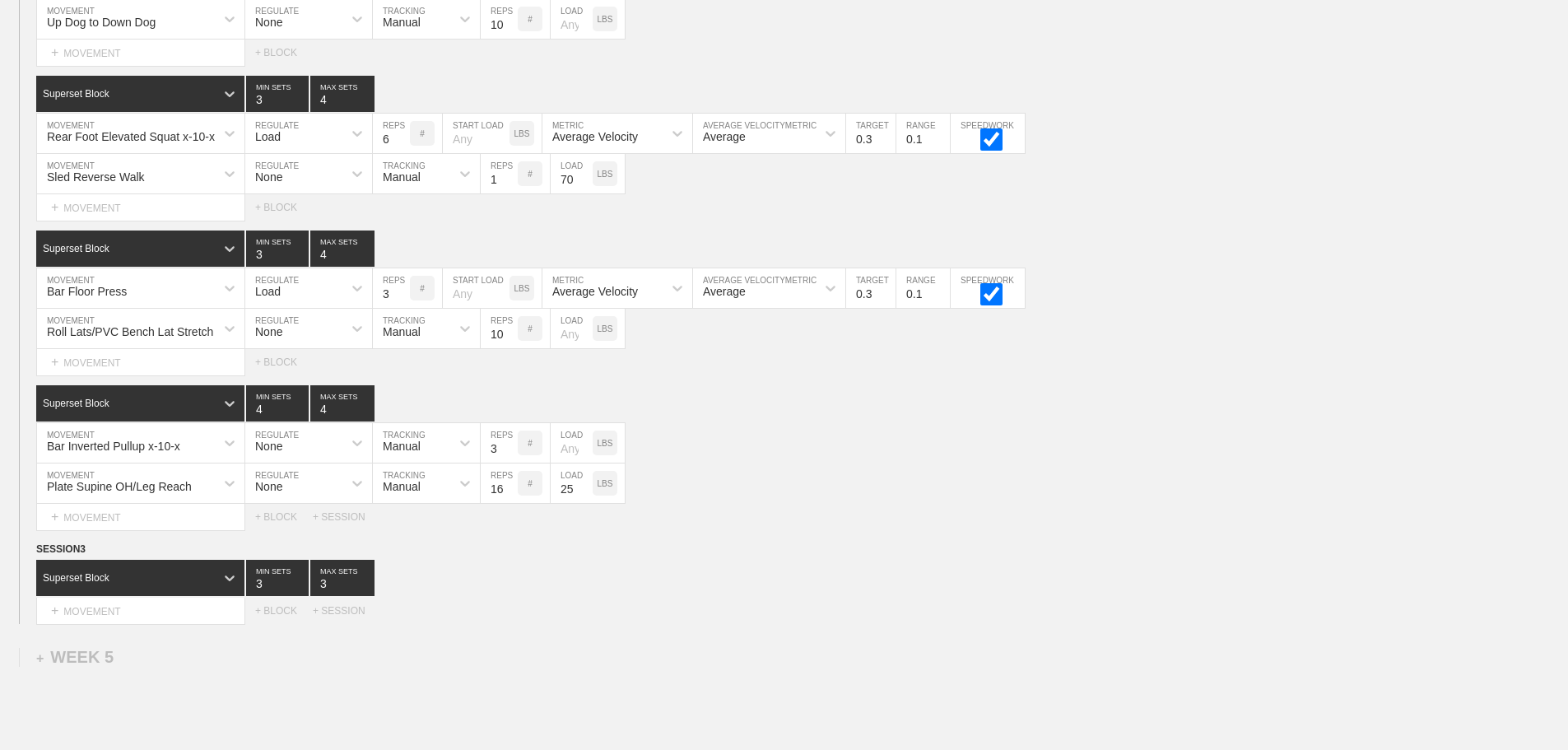
click at [774, 586] on div "Superset Block 3 MIN SETS 3 MAX SETS" at bounding box center [802, 577] width 1532 height 36
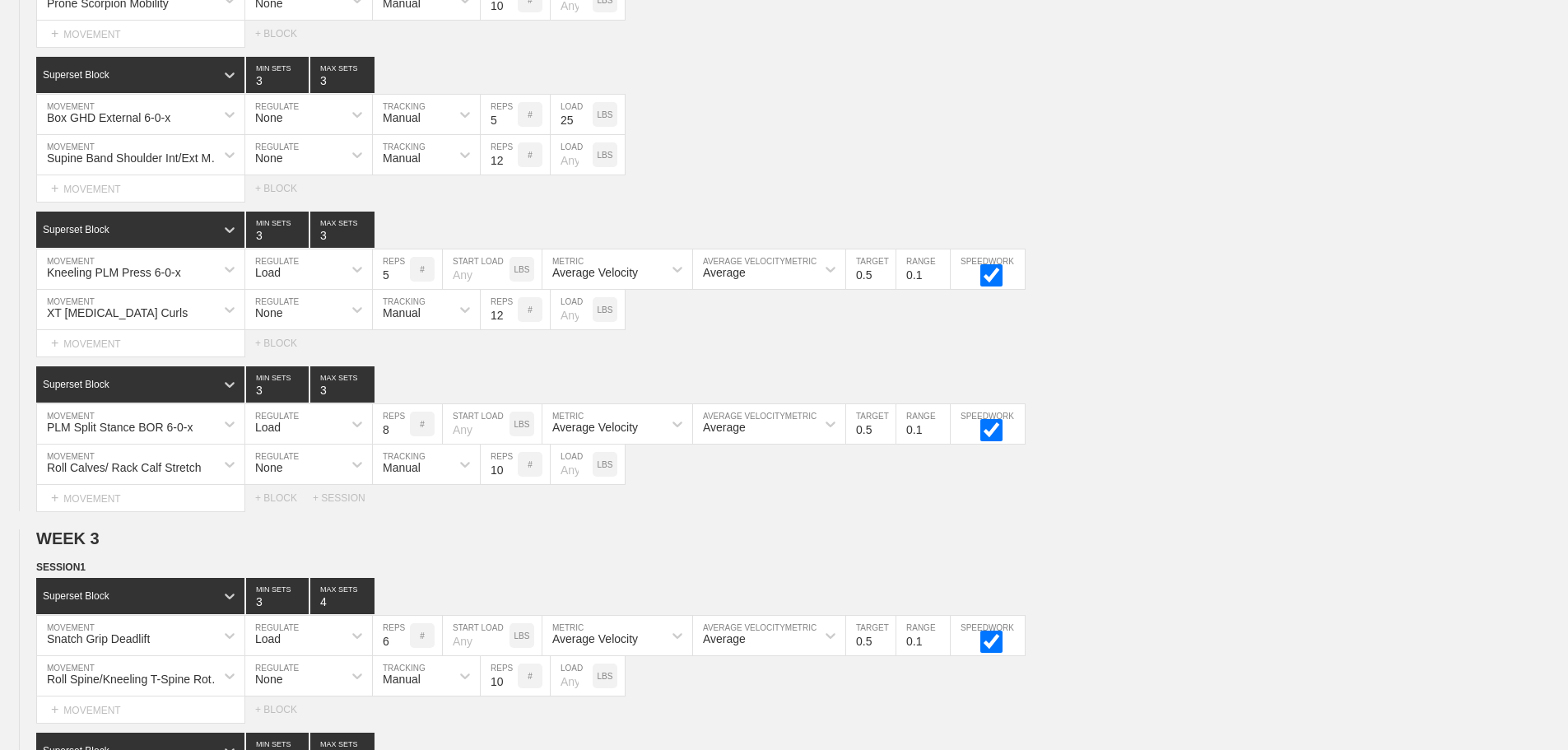
scroll to position [3520, 0]
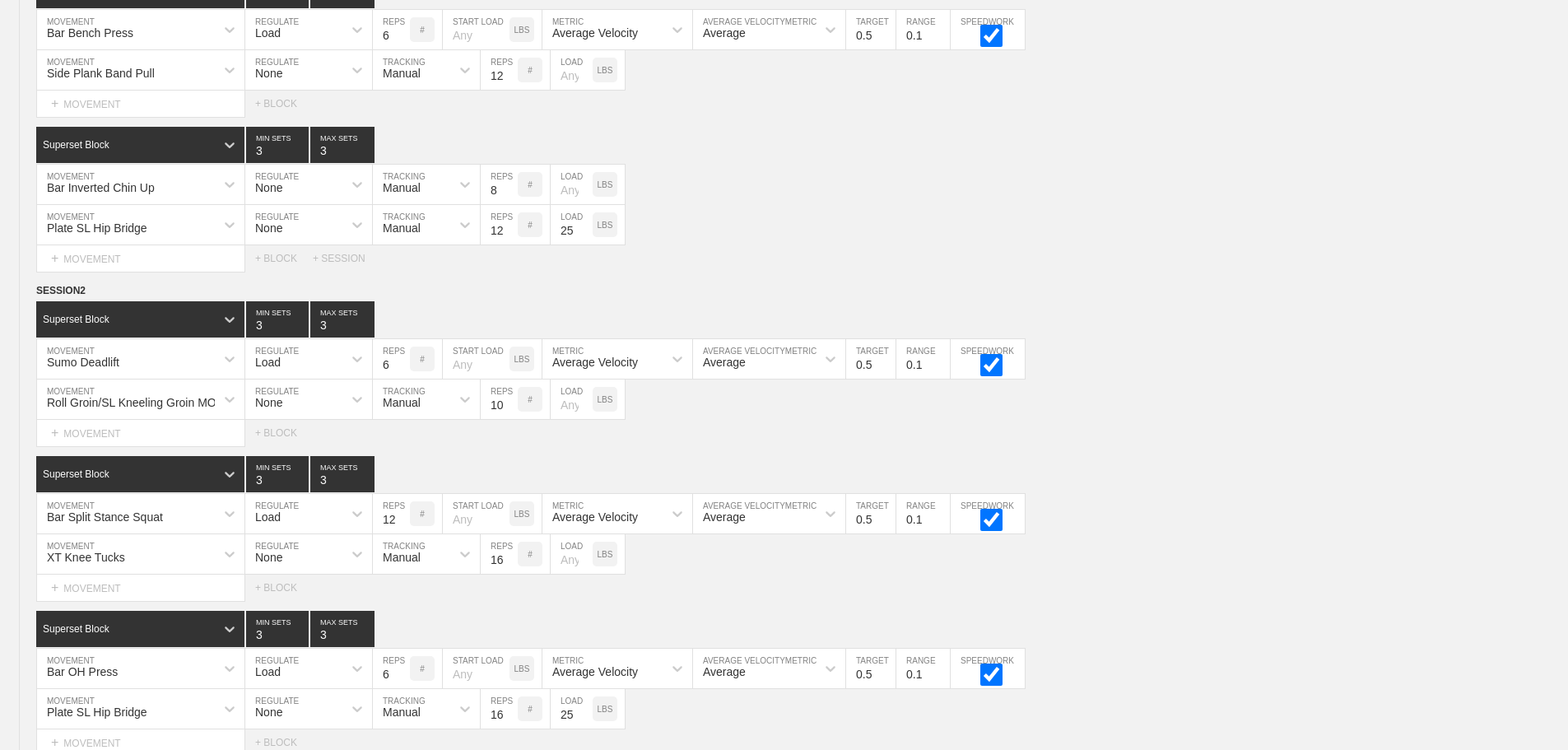
scroll to position [2379, 0]
click at [1441, 420] on div "Up Dog to Down Dog MOVEMENT None REGULATE Manual TRACKING 10 REPS # LOAD LBS" at bounding box center [784, 399] width 1568 height 41
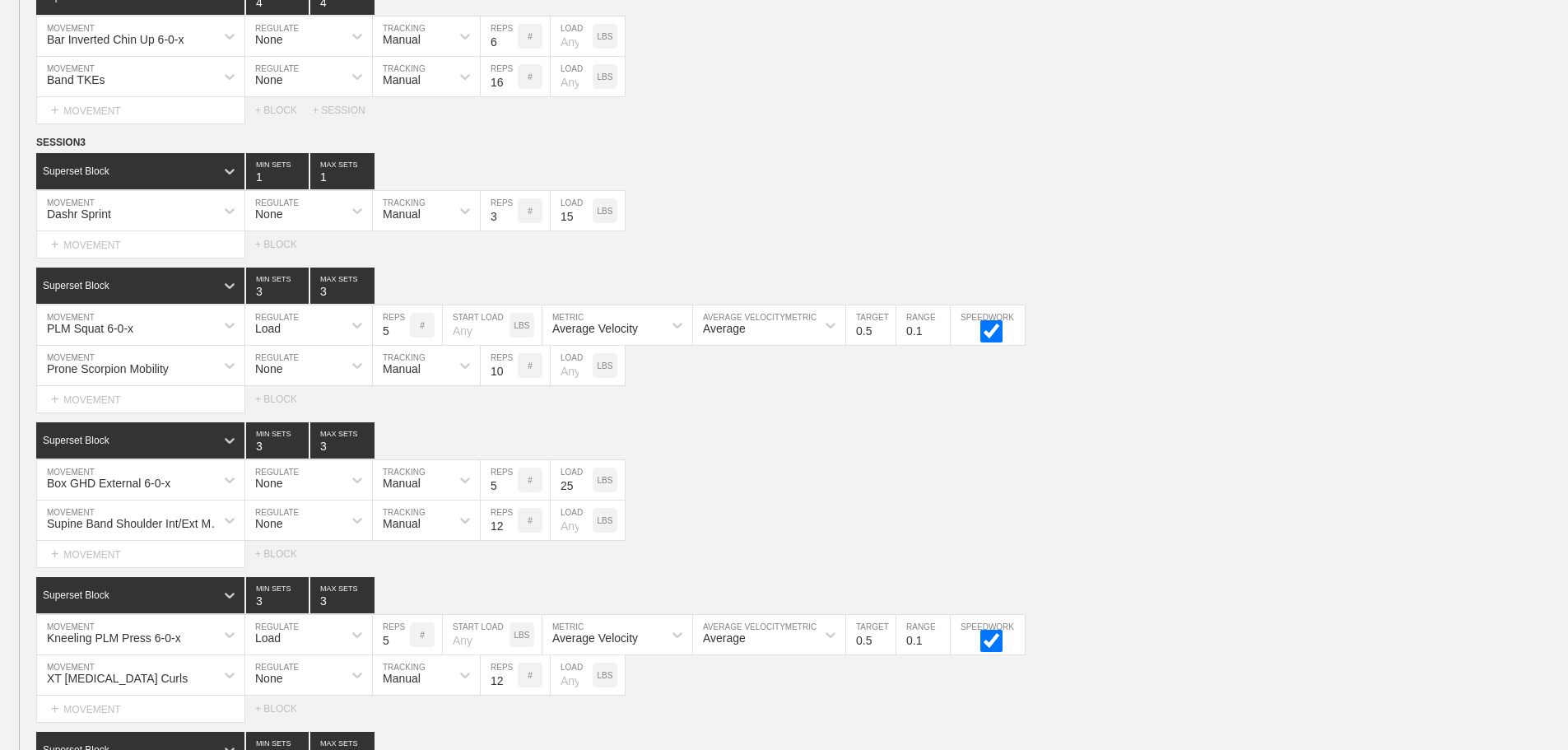
scroll to position [3176, 0]
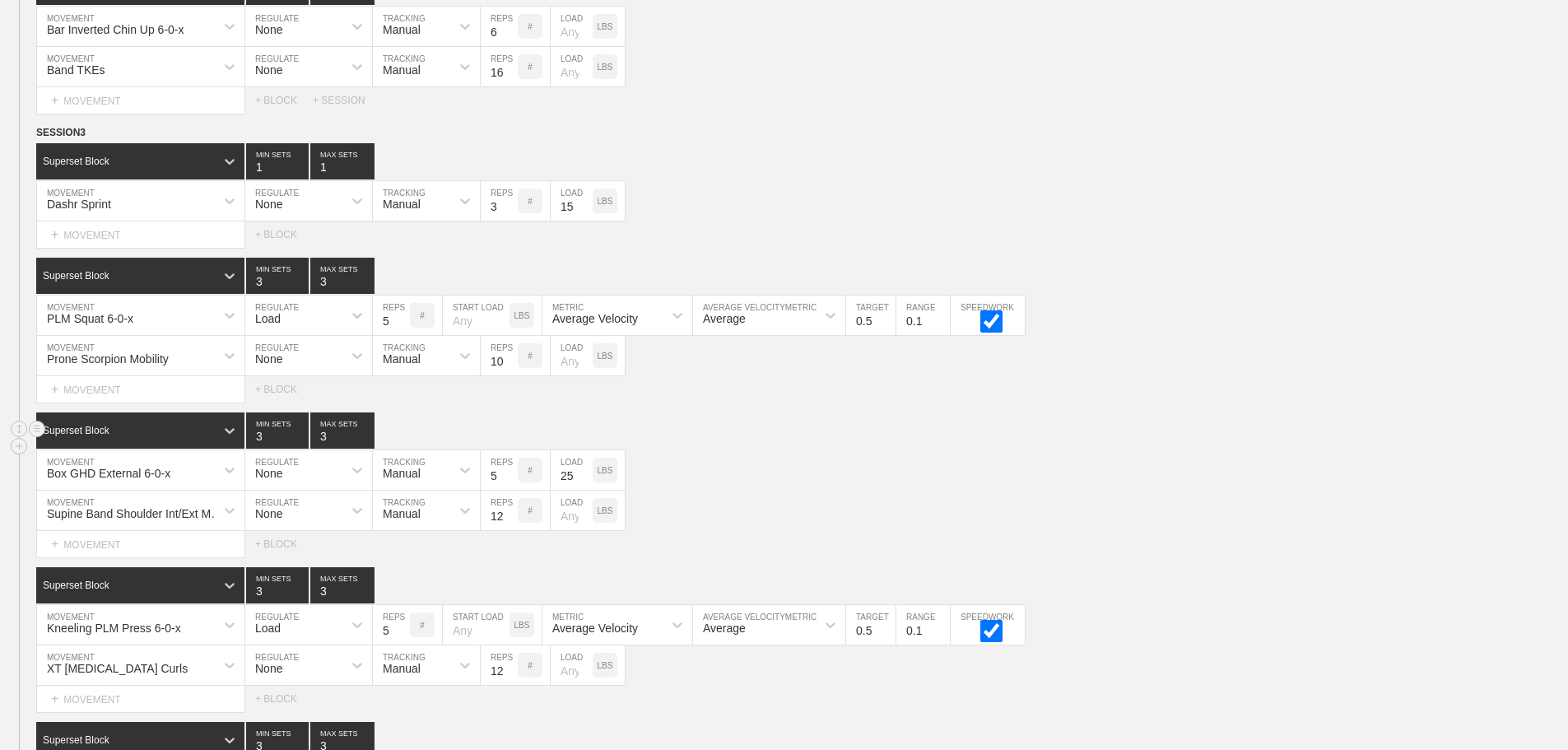
click at [1248, 448] on div "Superset Block 3 MIN SETS 3 MAX SETS" at bounding box center [802, 431] width 1532 height 36
click at [35, 143] on circle at bounding box center [37, 132] width 19 height 19
click at [106, 162] on div "DUPLICATE" at bounding box center [115, 164] width 132 height 25
click at [1249, 464] on div "Box GHD External 6-0-x MOVEMENT None REGULATE Manual TRACKING 5 REPS # 25 LOAD …" at bounding box center [784, 470] width 1568 height 41
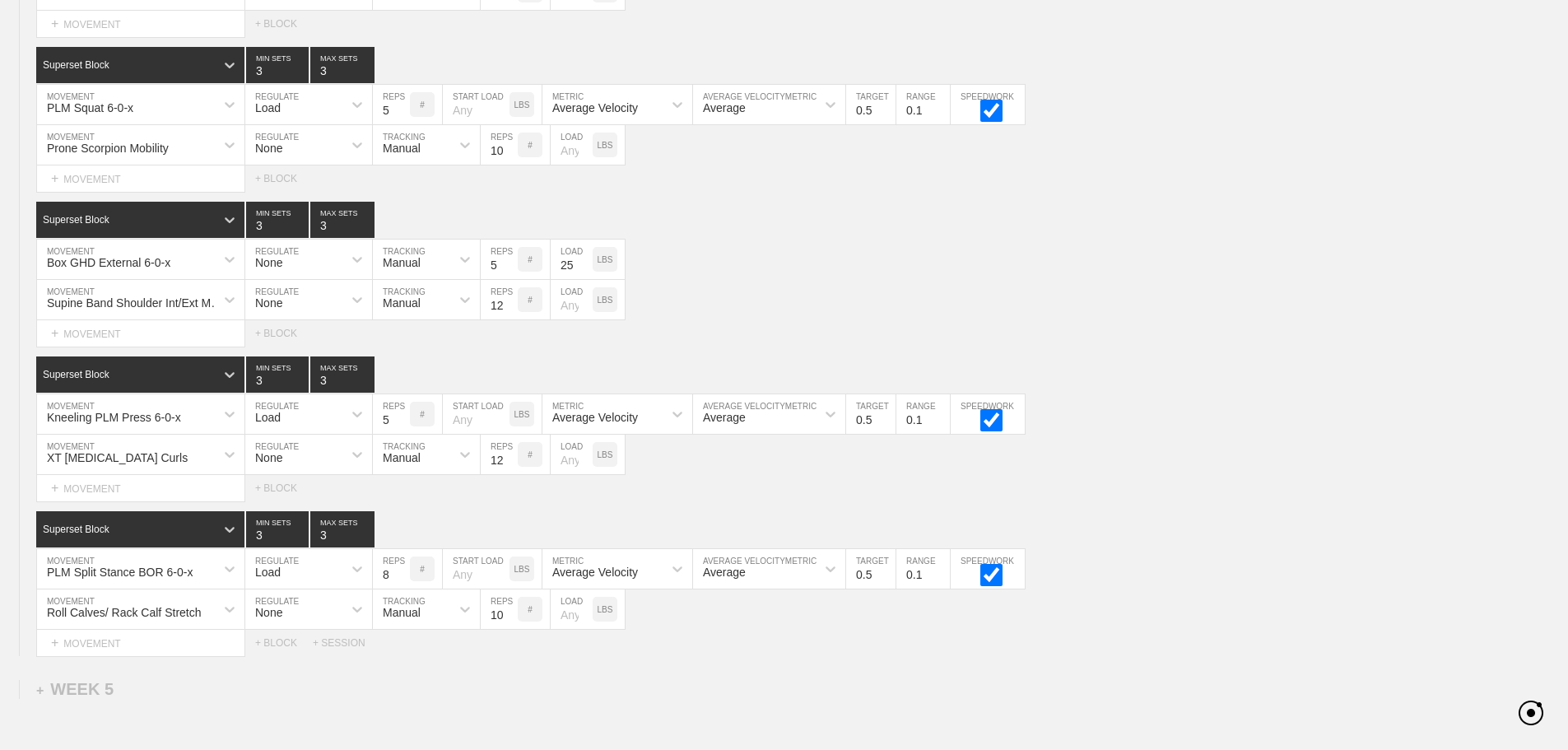
scroll to position [6861, 0]
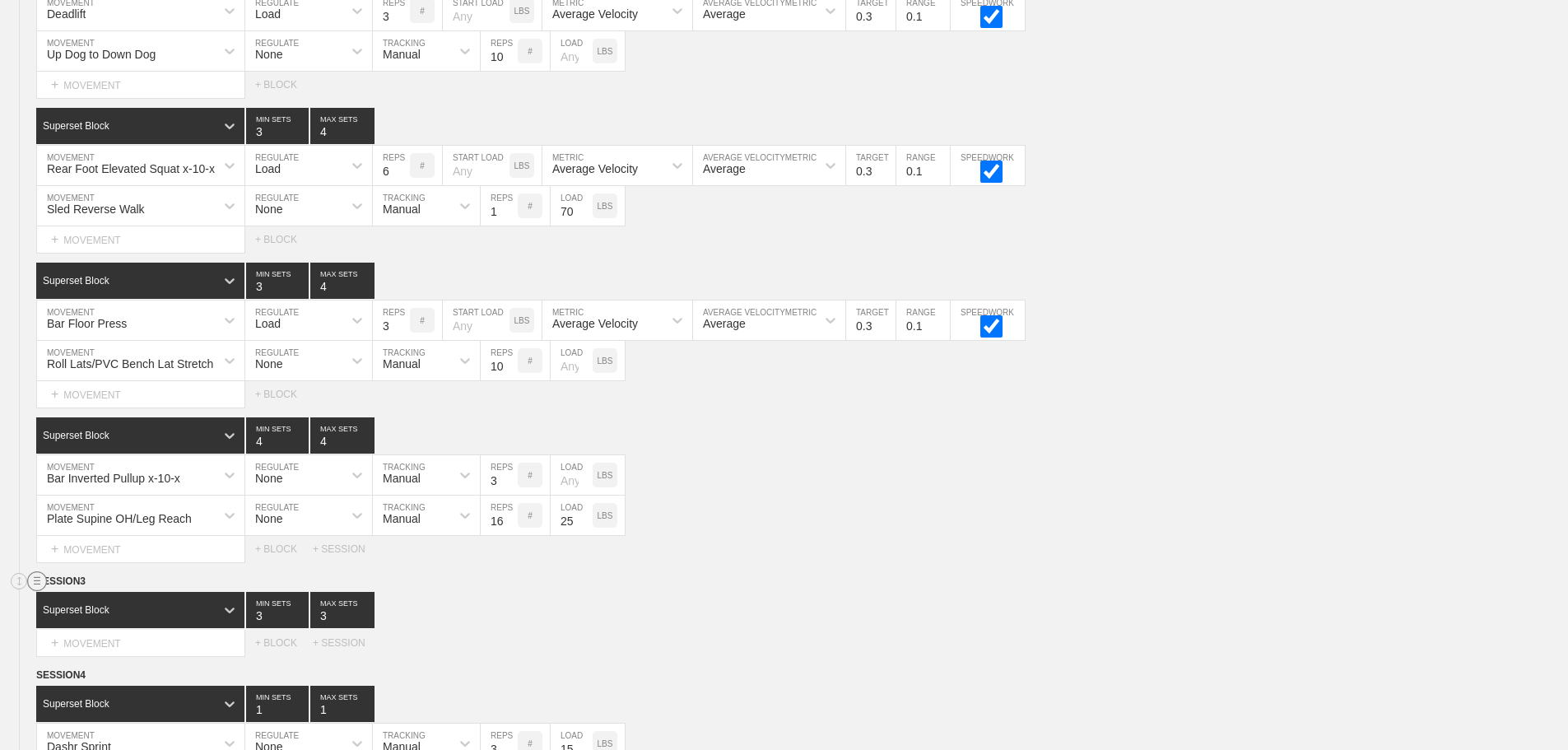
click at [39, 591] on circle at bounding box center [37, 581] width 19 height 19
click at [96, 637] on div "DELETE" at bounding box center [115, 637] width 132 height 25
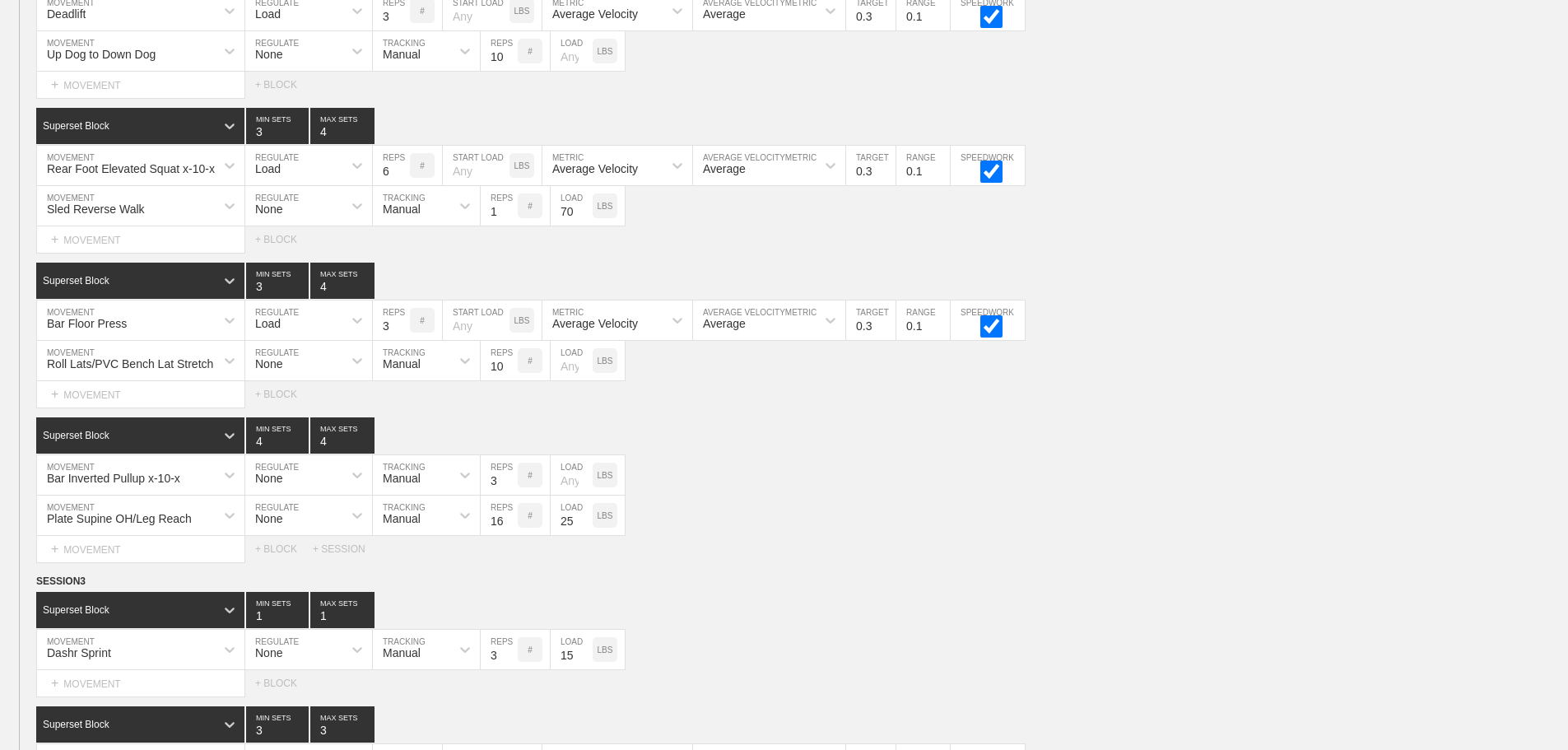
click at [796, 554] on div "Select... MOVEMENT + MOVEMENT + BLOCK + SESSION" at bounding box center [784, 549] width 1568 height 27
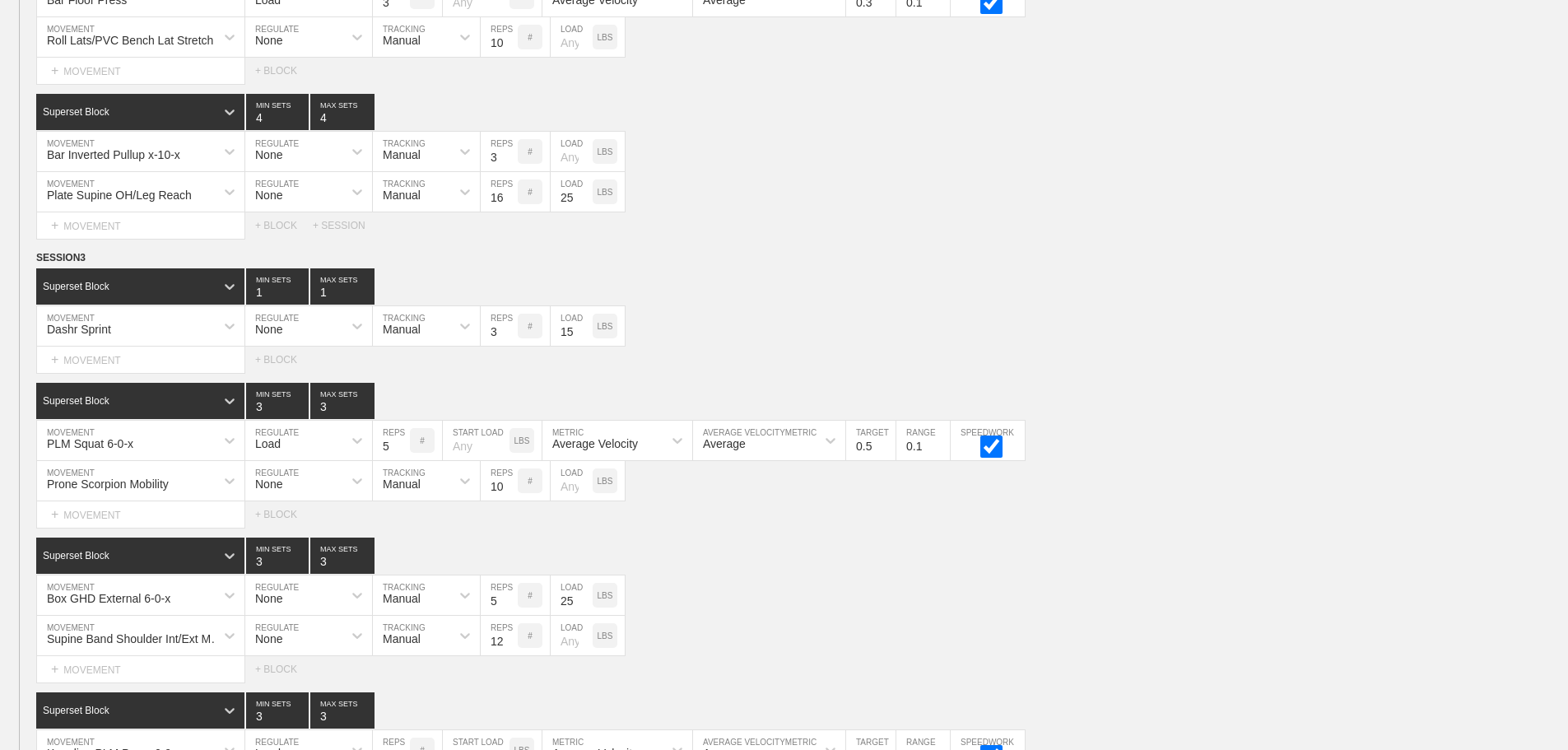
scroll to position [7190, 0]
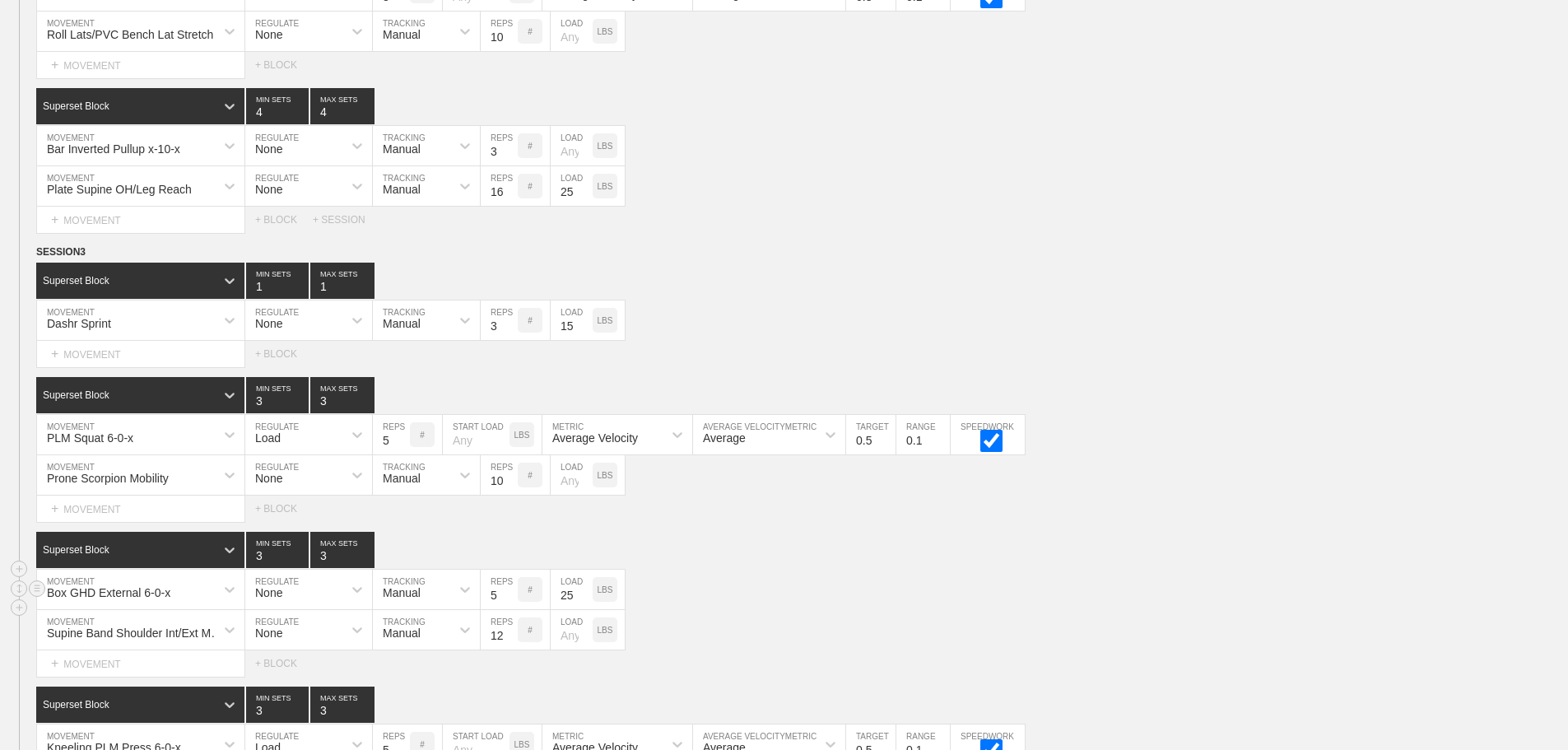
drag, startPoint x: 1377, startPoint y: 423, endPoint x: 1477, endPoint y: 589, distance: 193.8
click at [1378, 427] on div "Superset Block 3 MIN SETS 3 MAX SETS DUPLICATE INSERT MOVEMENT AFTER DELETE PLM…" at bounding box center [784, 449] width 1568 height 145
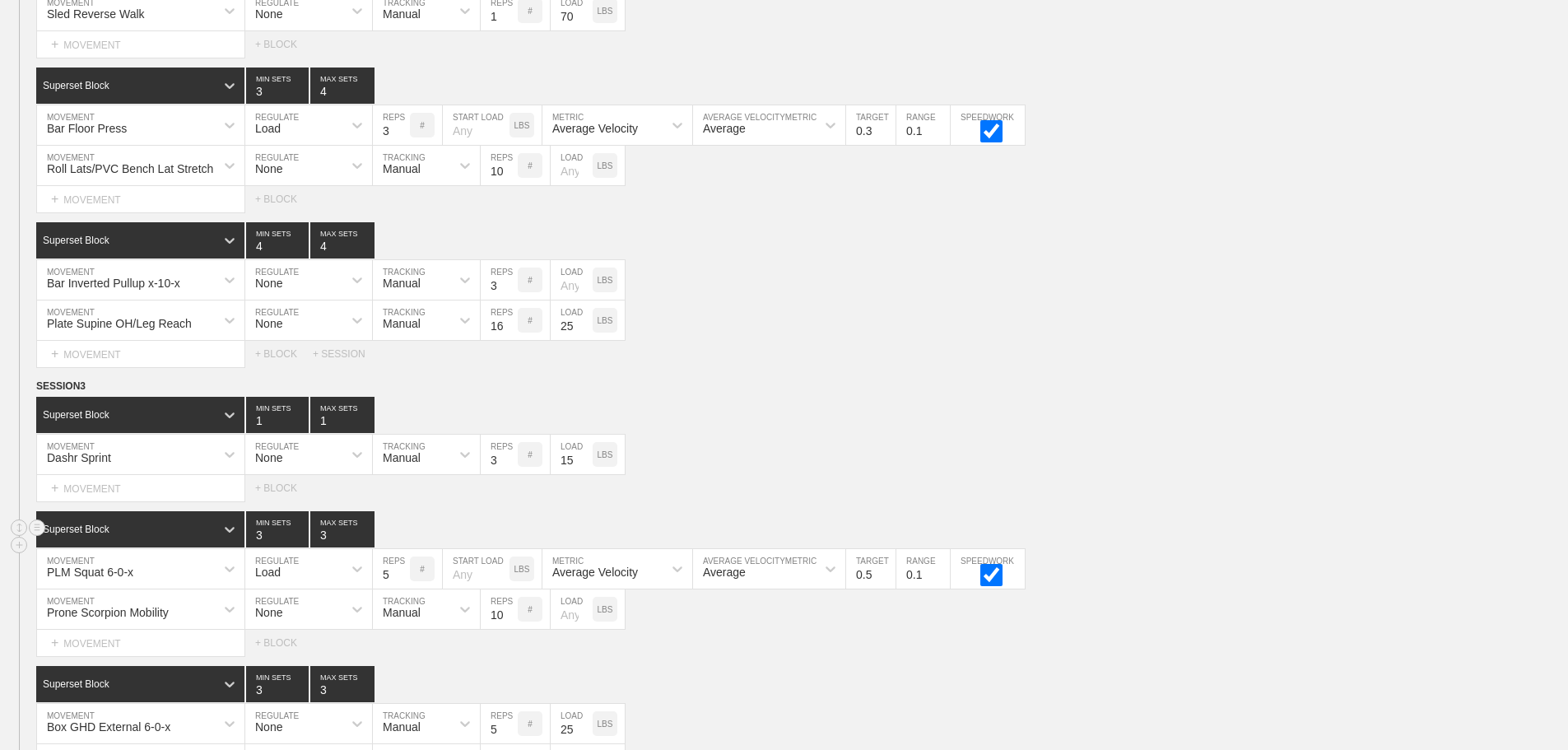
scroll to position [7008, 0]
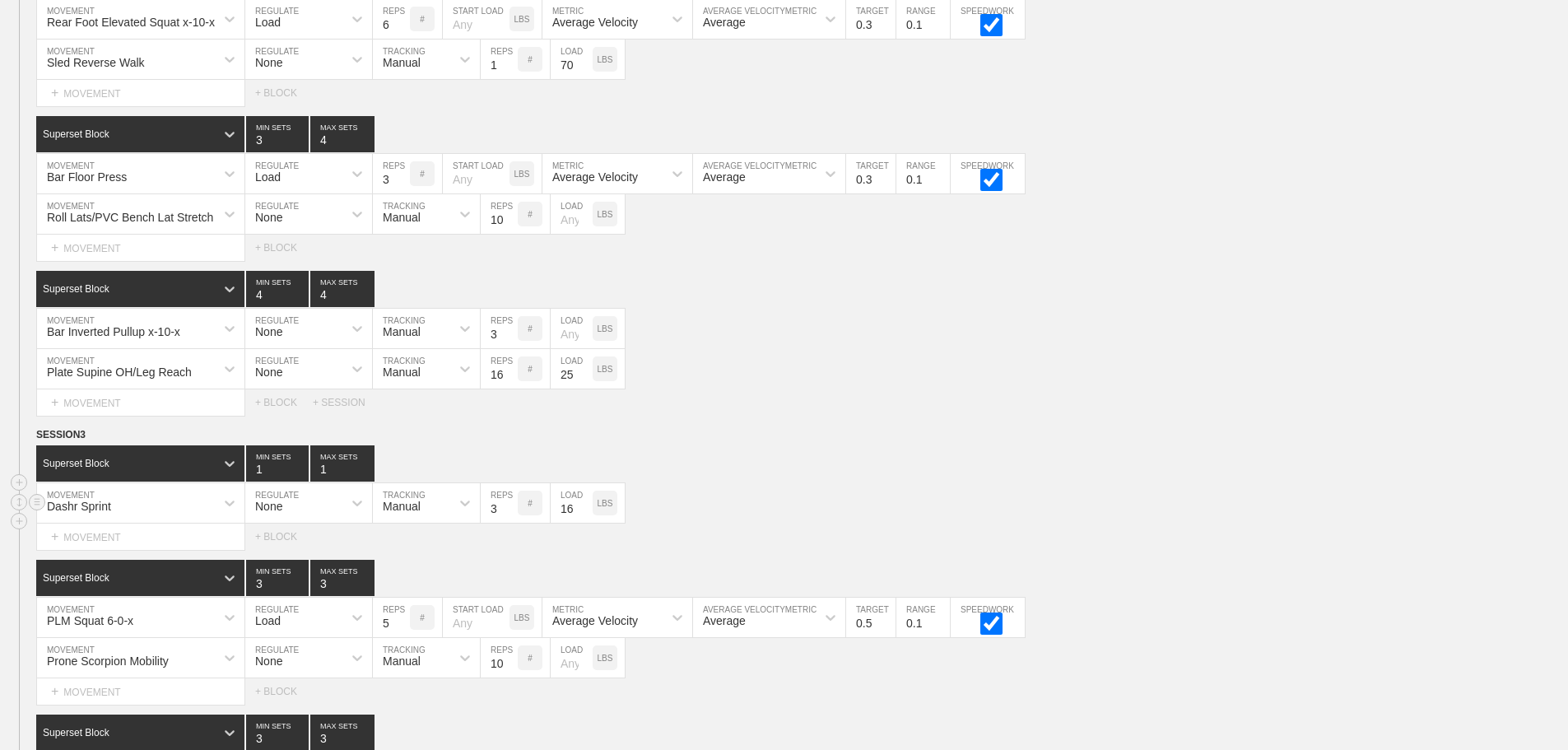
click at [582, 517] on input "16" at bounding box center [572, 503] width 42 height 40
click at [582, 517] on input "17" at bounding box center [572, 503] width 42 height 40
click at [582, 517] on input "18" at bounding box center [572, 503] width 42 height 40
click at [582, 517] on input "19" at bounding box center [572, 503] width 42 height 40
type input "20"
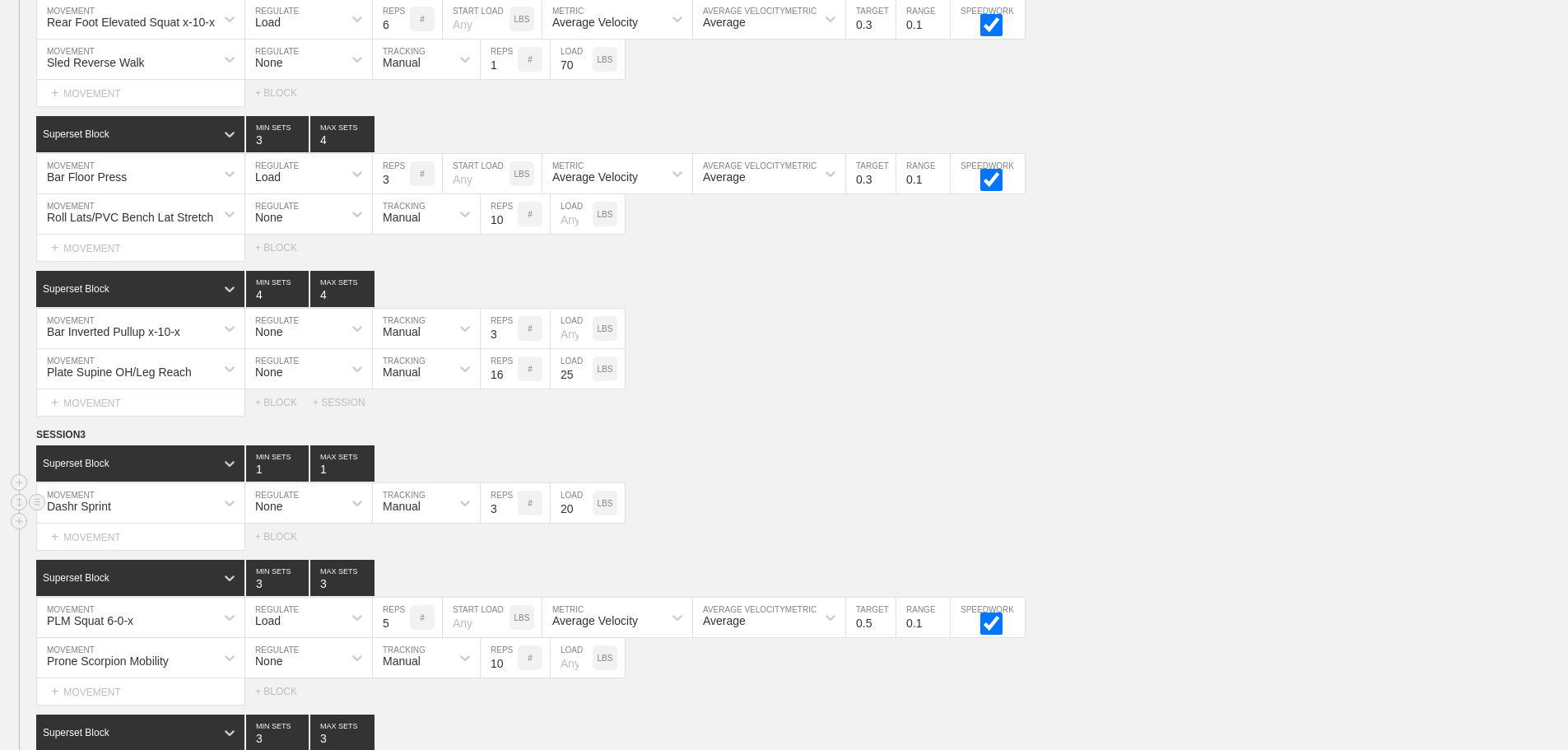
click at [582, 517] on input "20" at bounding box center [572, 503] width 42 height 40
click at [857, 519] on div "Dashr Sprint MOVEMENT None REGULATE Manual TRACKING 3 REPS # 20 LOAD LBS" at bounding box center [784, 503] width 1568 height 41
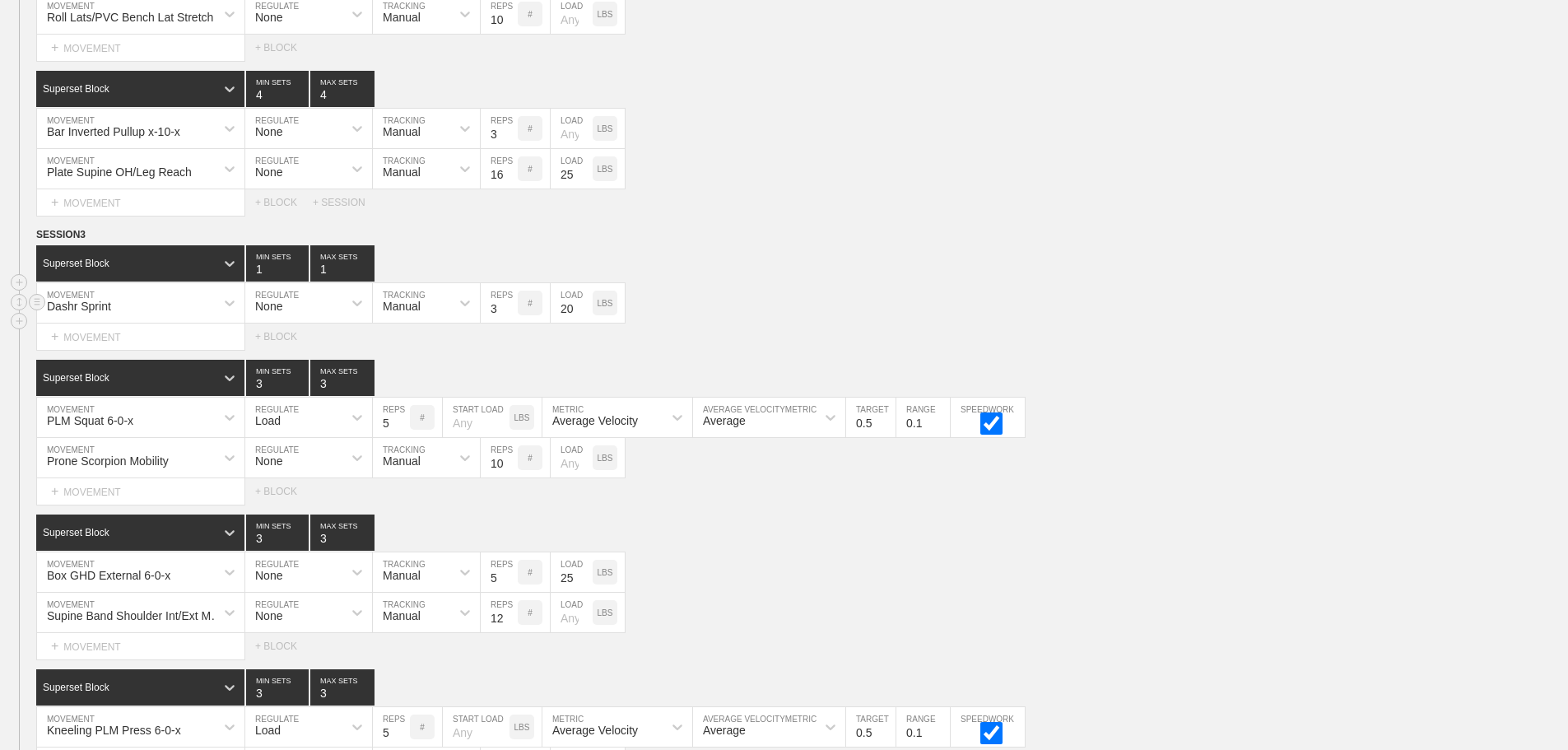
scroll to position [7255, 0]
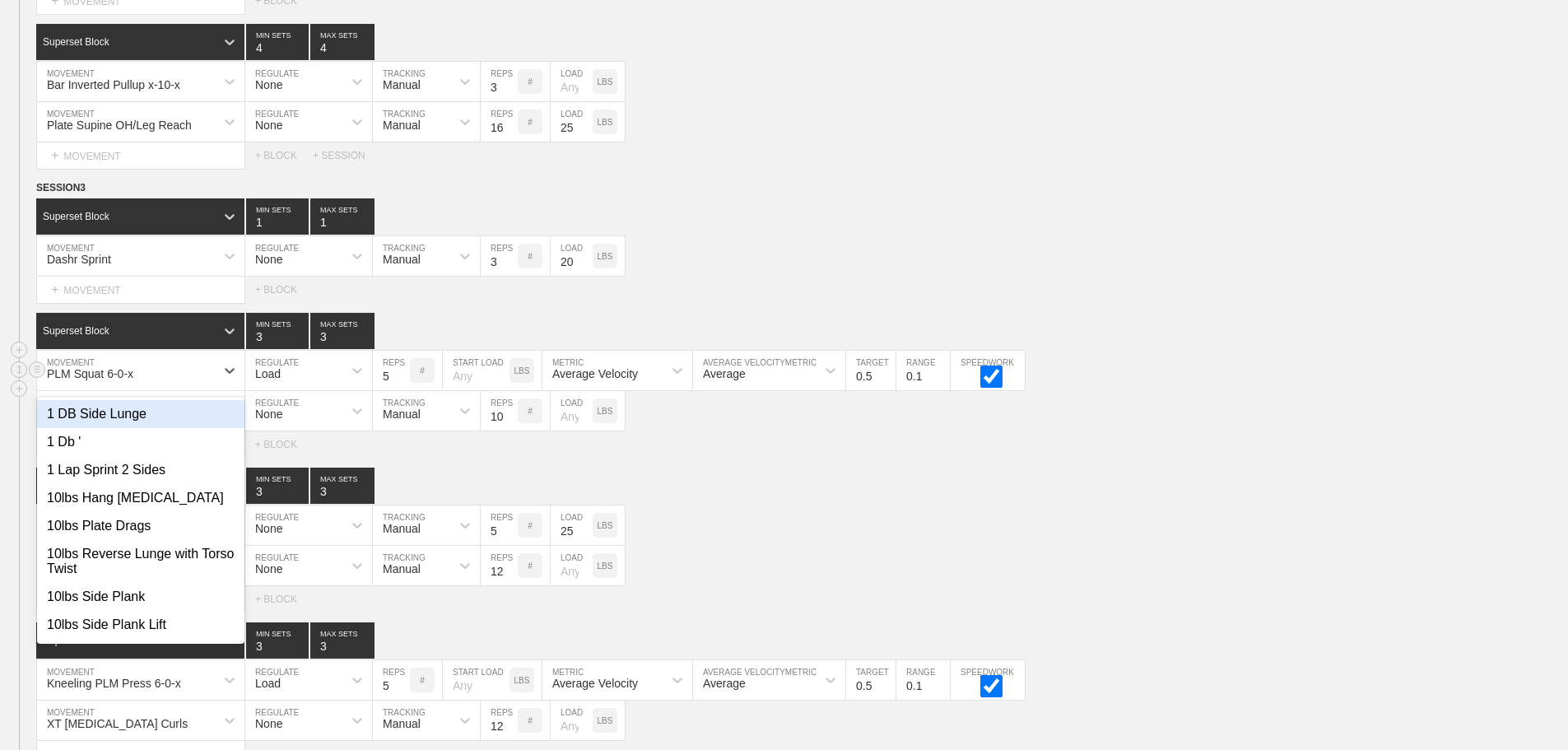
click at [193, 380] on div "PLM Squat 6-0-x" at bounding box center [125, 370] width 178 height 28
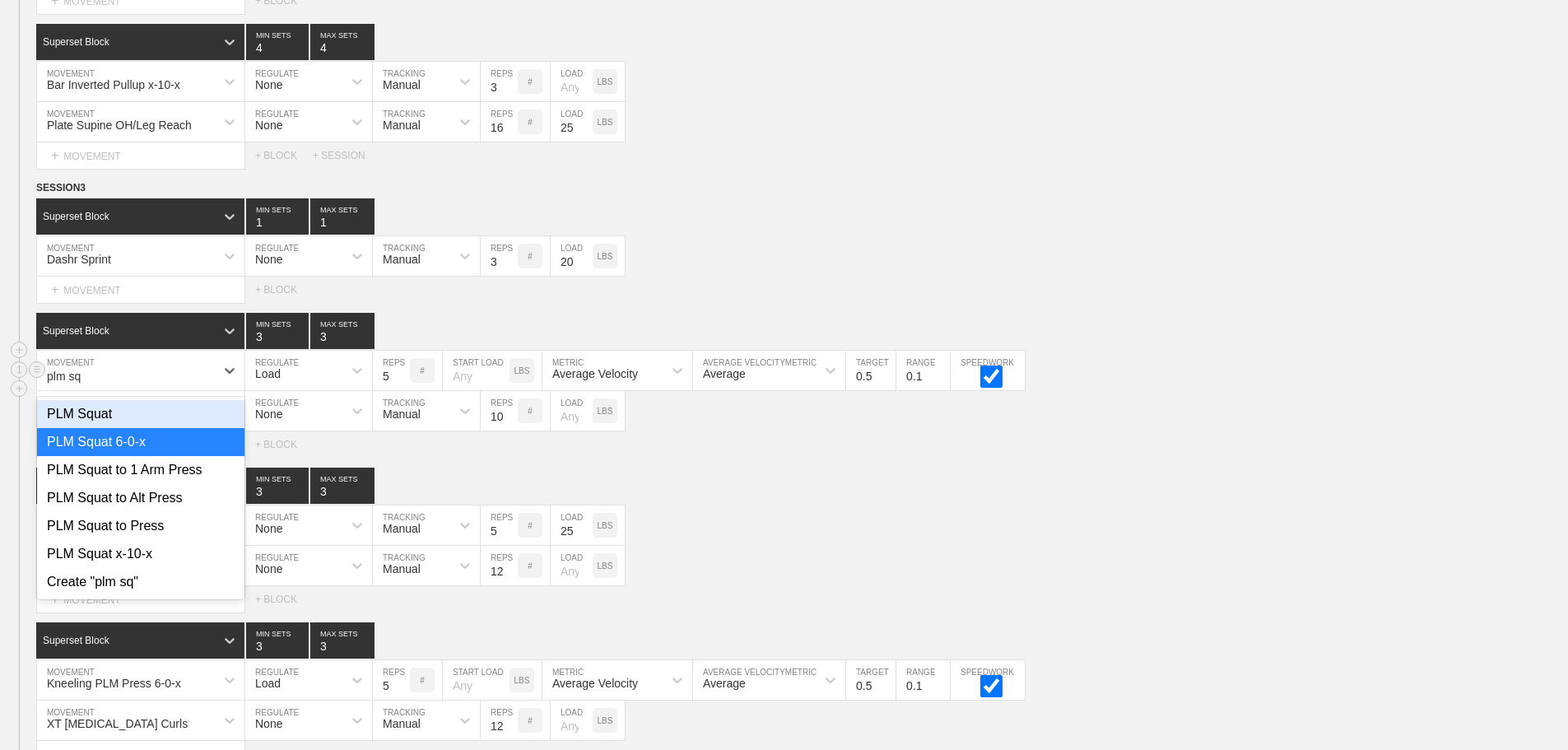
type input "plm squ"
click at [141, 563] on div "PLM Squat x-10-x" at bounding box center [140, 554] width 207 height 28
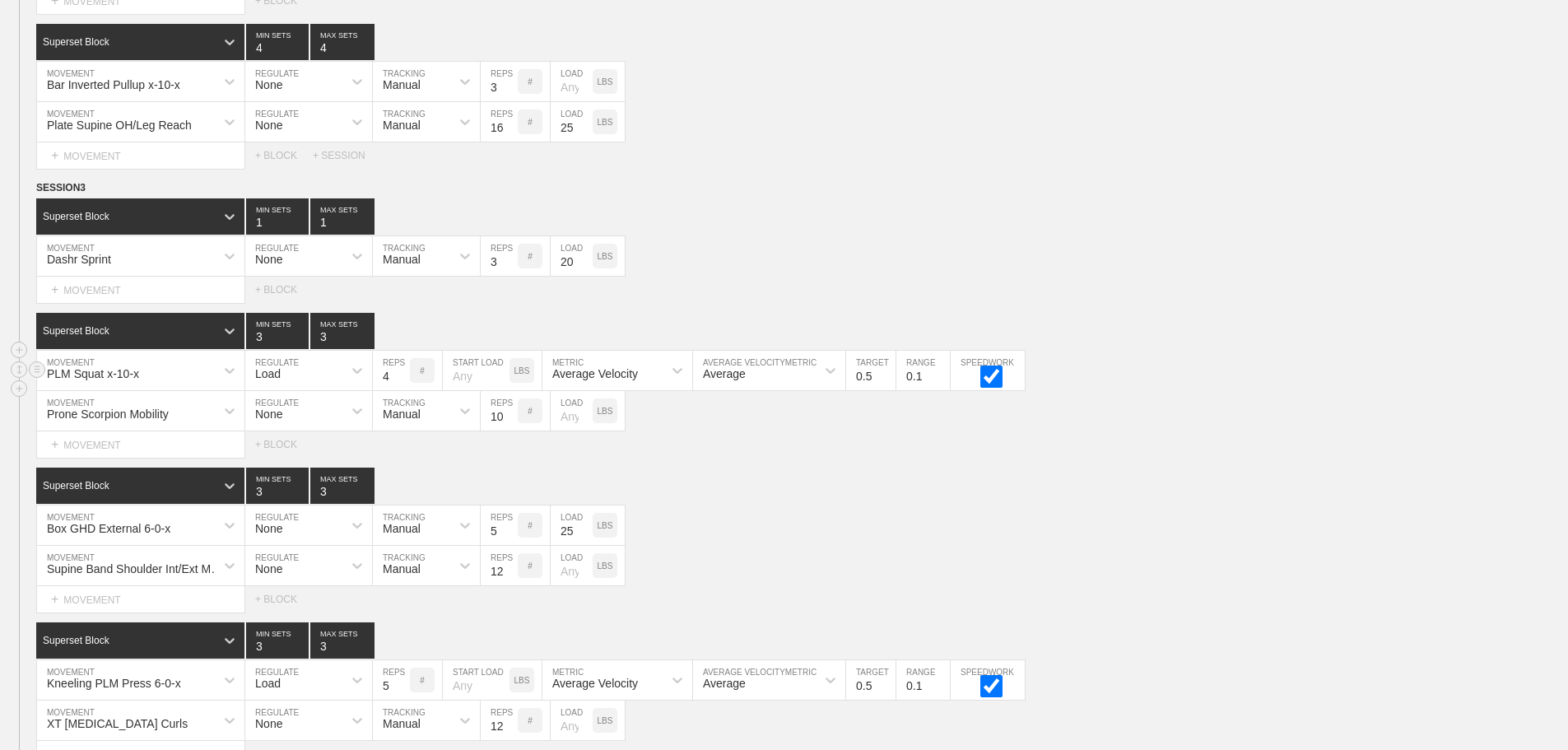
click at [403, 389] on input "4" at bounding box center [391, 370] width 37 height 40
type input "3"
click at [403, 389] on input "3" at bounding box center [391, 370] width 37 height 40
type input "4"
click at [365, 343] on input "4" at bounding box center [342, 330] width 65 height 36
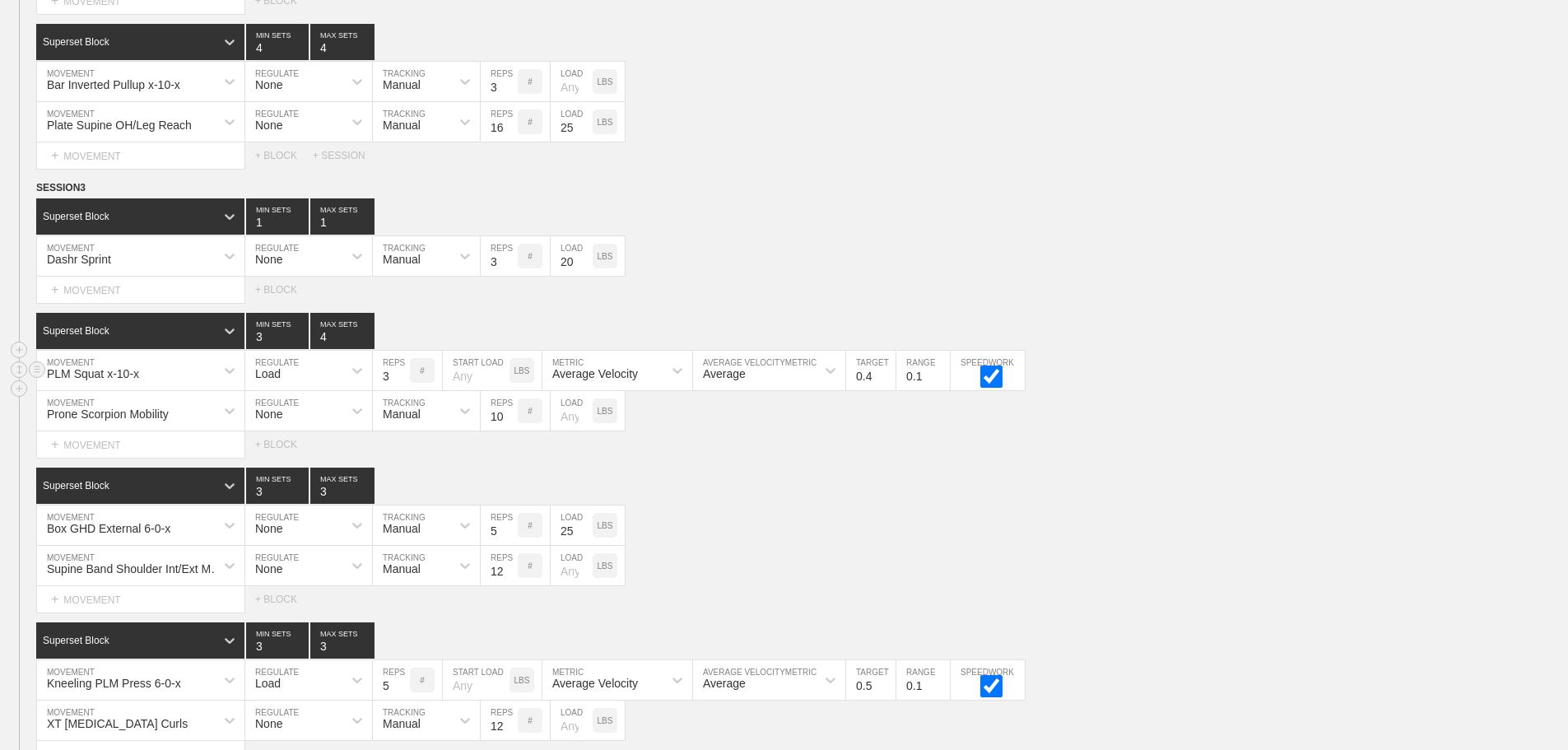
click at [888, 390] on input "0.4" at bounding box center [871, 370] width 50 height 40
type input "0.3"
click at [888, 390] on input "0.3" at bounding box center [871, 370] width 50 height 40
click at [1072, 457] on div "Select... MOVEMENT + MOVEMENT + BLOCK" at bounding box center [784, 444] width 1568 height 27
click at [217, 531] on div "Box GHD External 6-0-x" at bounding box center [140, 525] width 207 height 40
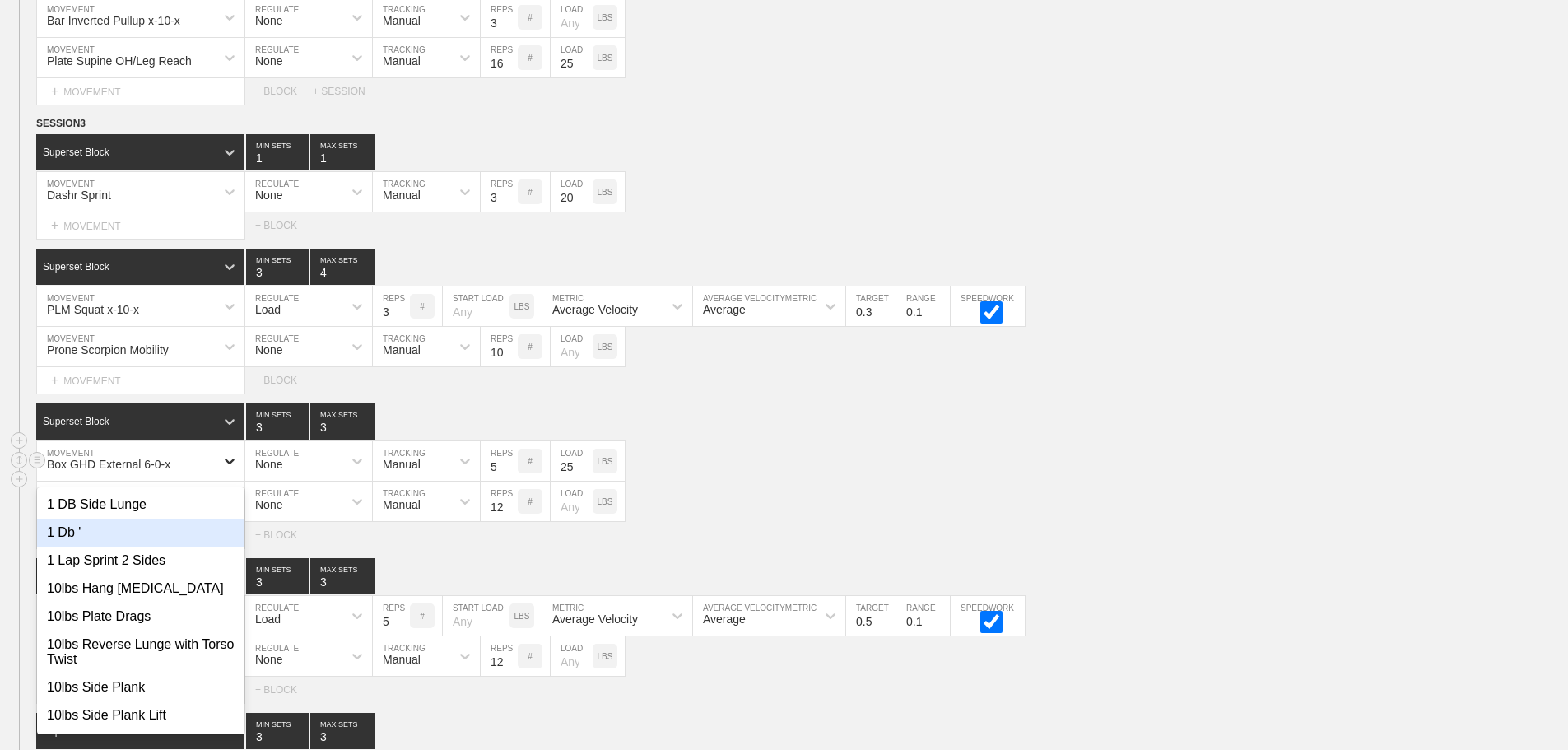
scroll to position [7322, 0]
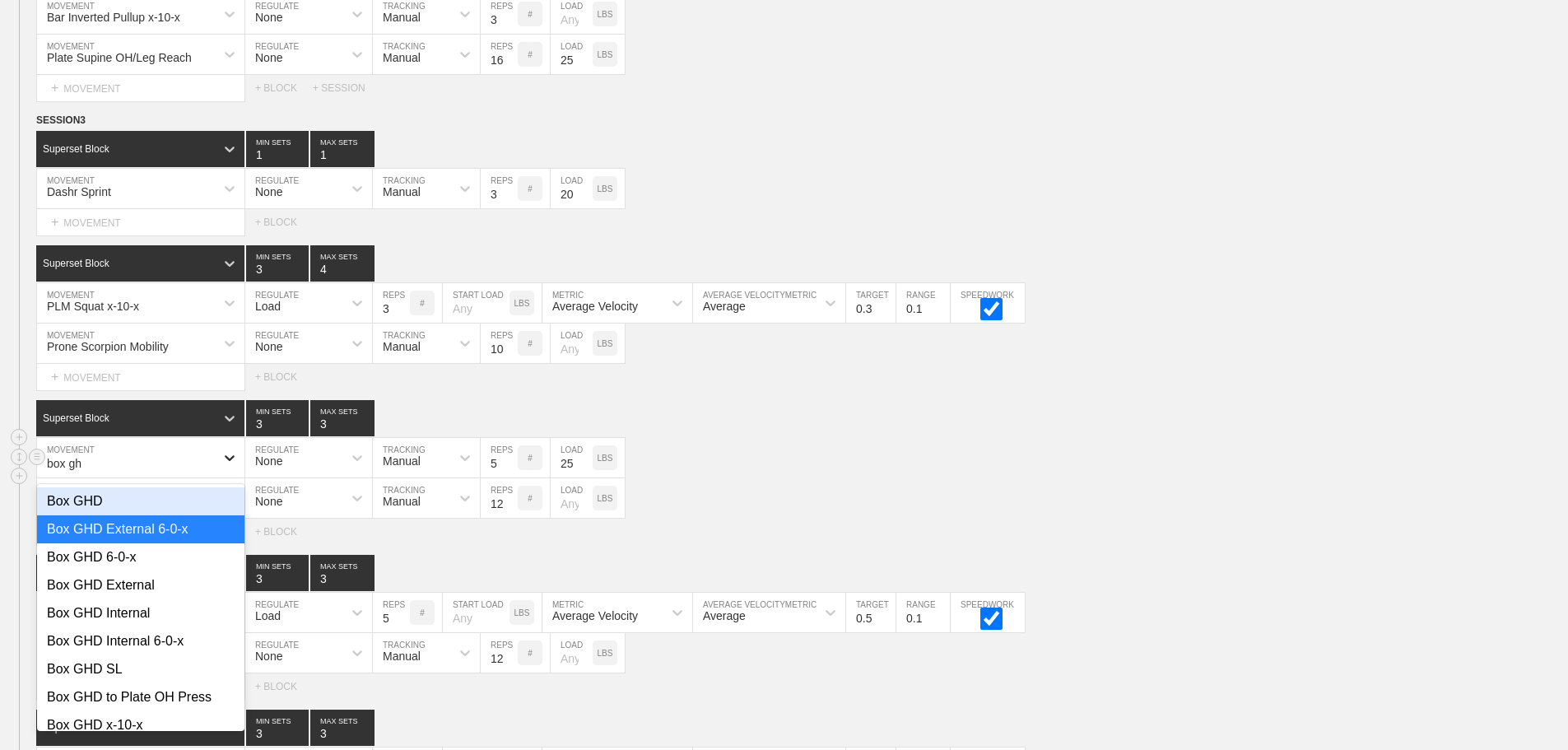
type input "box ghd"
click at [144, 655] on div "Box GHD Internal 6-0-x" at bounding box center [140, 641] width 207 height 28
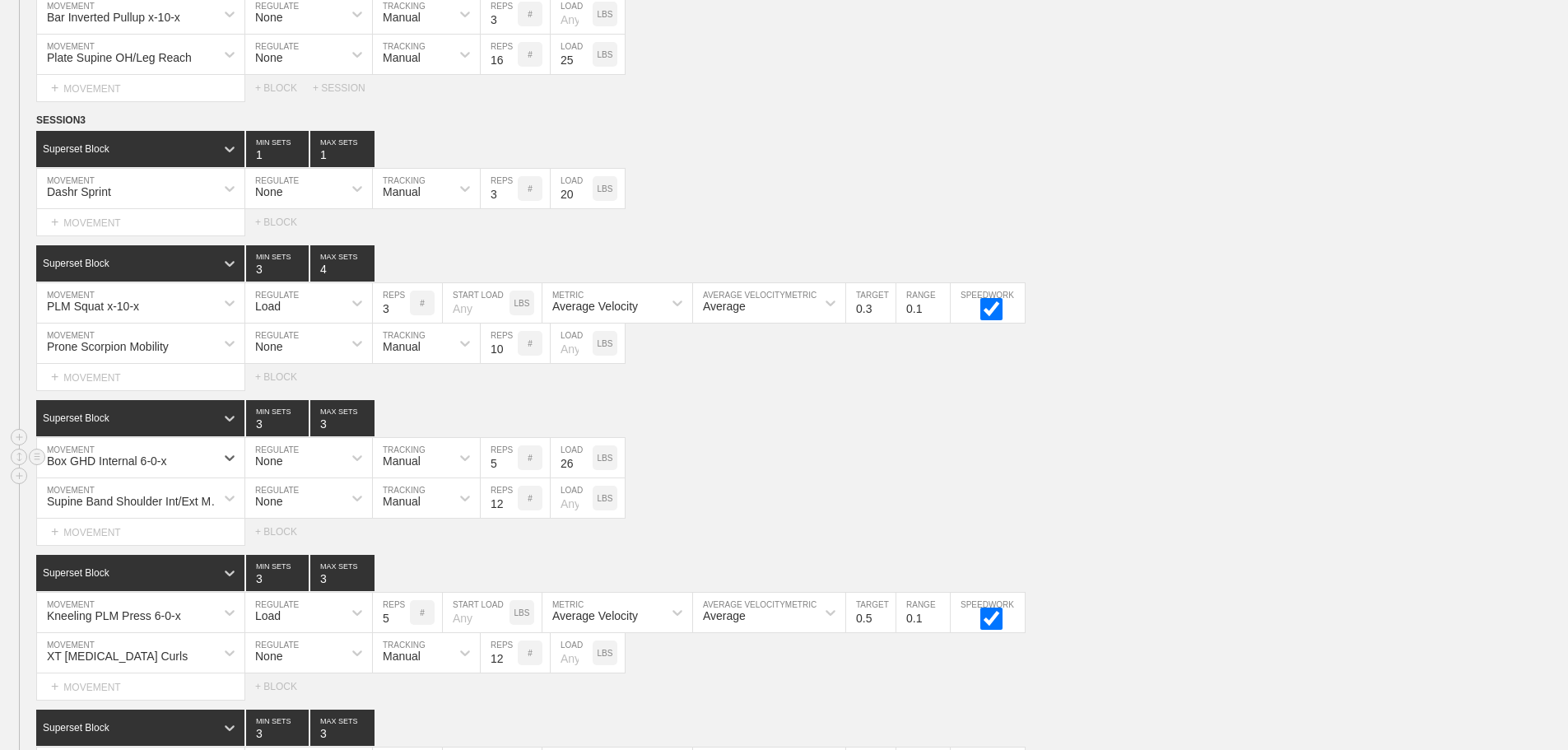
click at [587, 472] on input "26" at bounding box center [572, 457] width 42 height 40
click at [587, 472] on input "27" at bounding box center [572, 457] width 42 height 40
click at [587, 472] on input "28" at bounding box center [572, 457] width 42 height 40
click at [587, 472] on input "29" at bounding box center [572, 457] width 42 height 40
click at [587, 472] on input "30" at bounding box center [572, 457] width 42 height 40
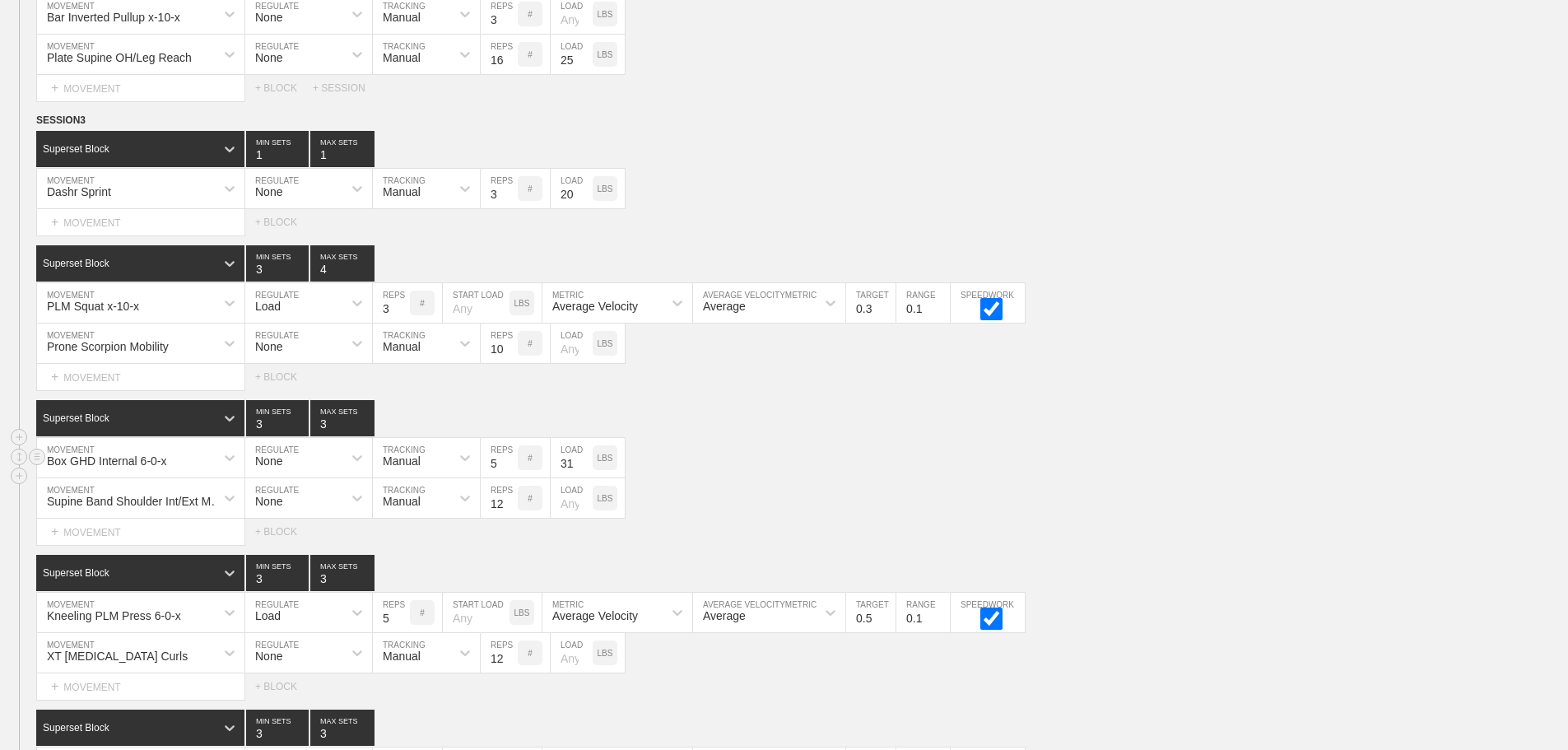
click at [587, 472] on input "31" at bounding box center [572, 457] width 42 height 40
click at [586, 477] on input "30" at bounding box center [572, 457] width 42 height 40
click at [586, 477] on input "29" at bounding box center [572, 457] width 42 height 40
click at [586, 477] on input "28" at bounding box center [572, 457] width 42 height 40
click at [586, 477] on input "27" at bounding box center [572, 457] width 42 height 40
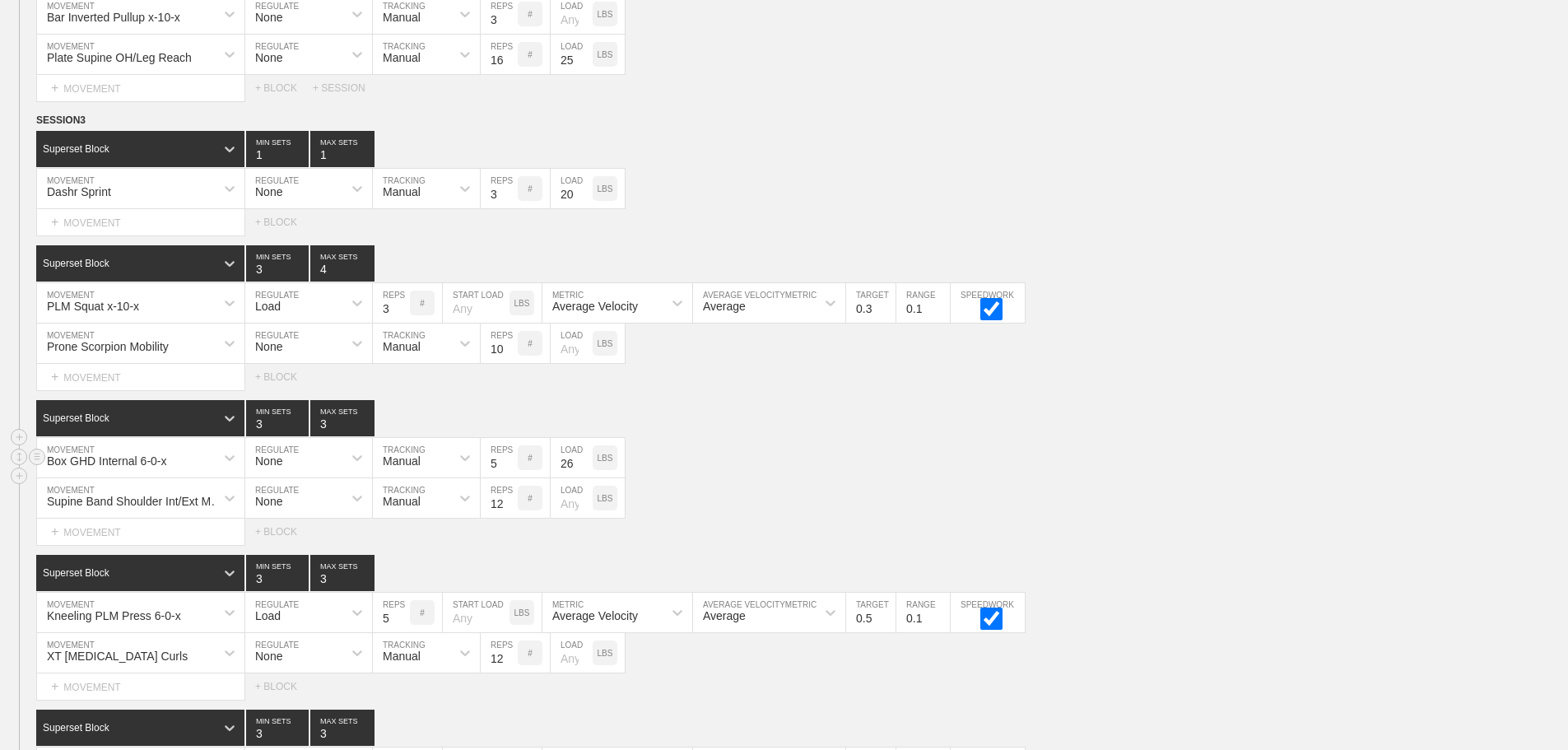
click at [586, 477] on input "26" at bounding box center [572, 457] width 42 height 40
type input "25"
click at [586, 477] on input "25" at bounding box center [572, 457] width 42 height 40
type input "4"
click at [366, 430] on input "4" at bounding box center [342, 418] width 65 height 36
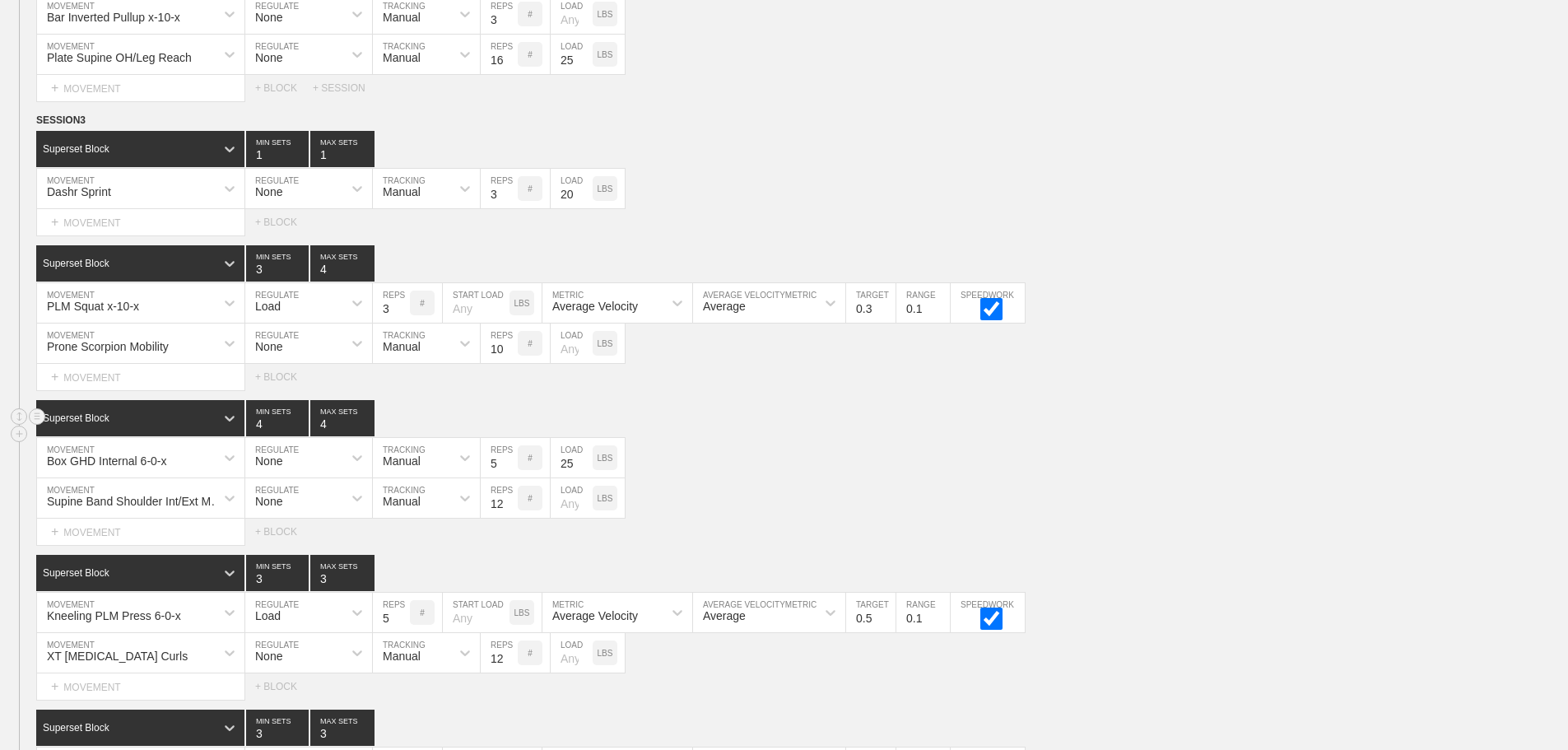
type input "4"
click at [303, 430] on input "4" at bounding box center [277, 418] width 63 height 36
click at [951, 476] on div "Box GHD Internal 6-0-x MOVEMENT None REGULATE Manual TRACKING 5 REPS # 25 LOAD …" at bounding box center [784, 457] width 1568 height 41
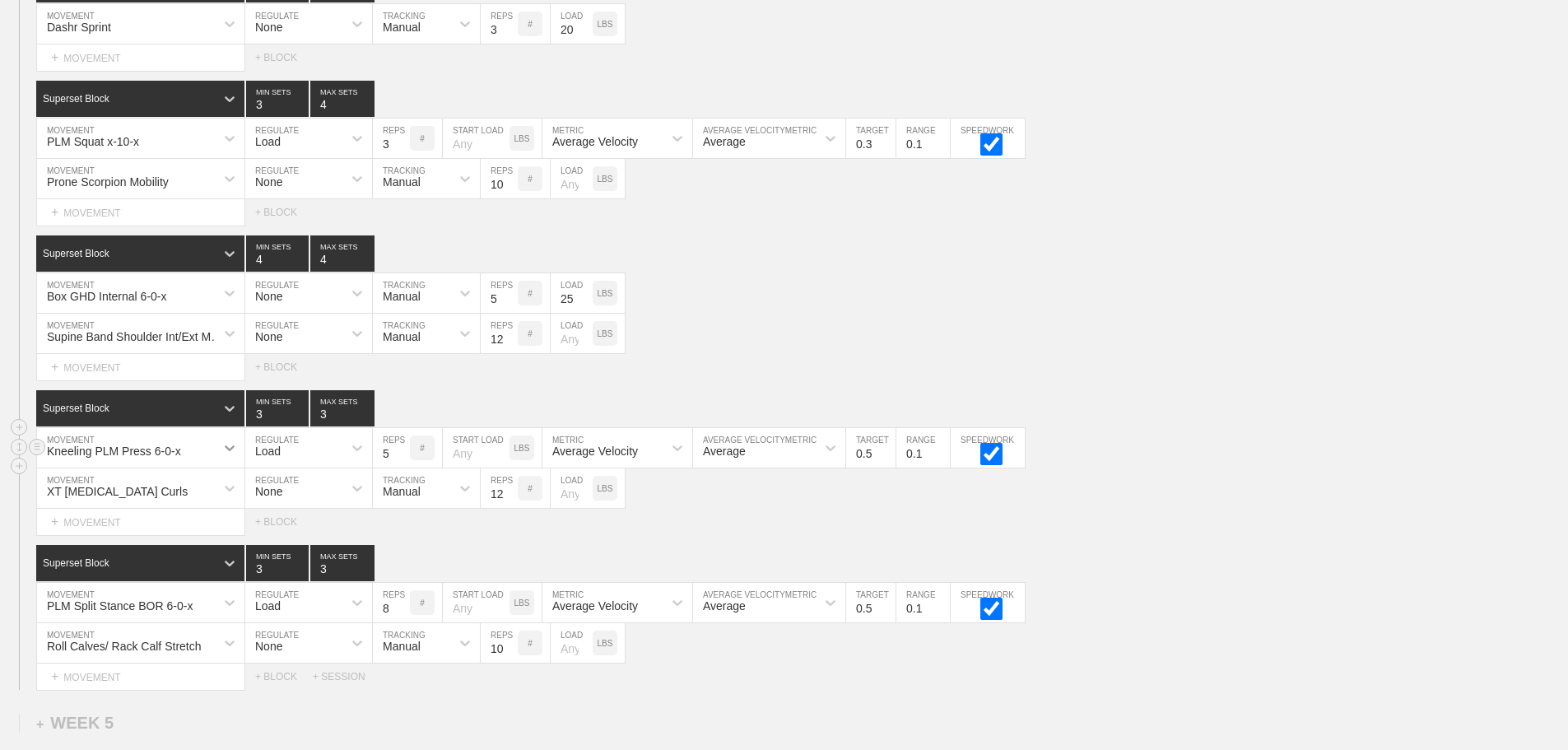
click at [216, 462] on div at bounding box center [230, 447] width 30 height 30
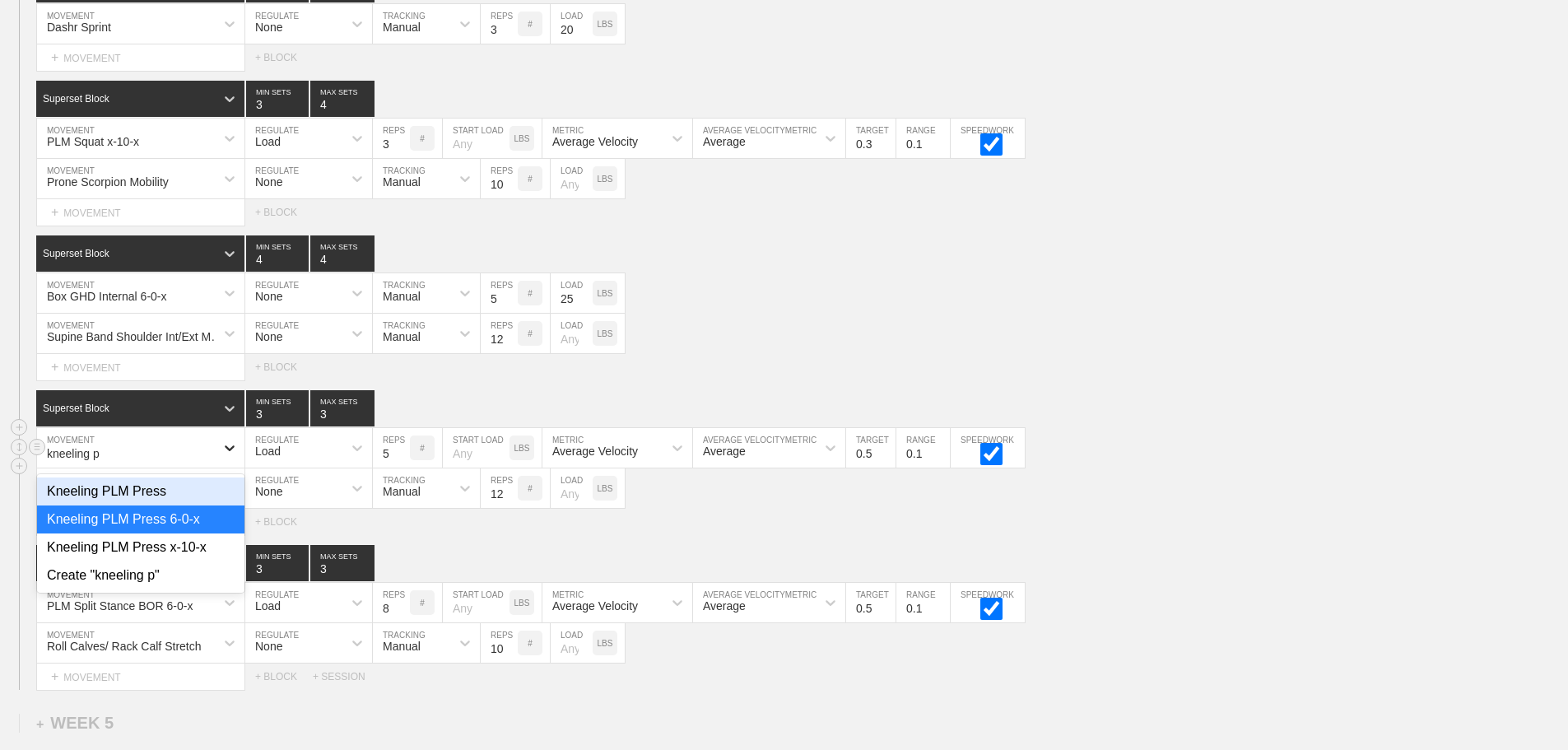
type input "kneeling pl"
click at [190, 560] on div "Kneeling PLM Press x-10-x" at bounding box center [140, 548] width 207 height 28
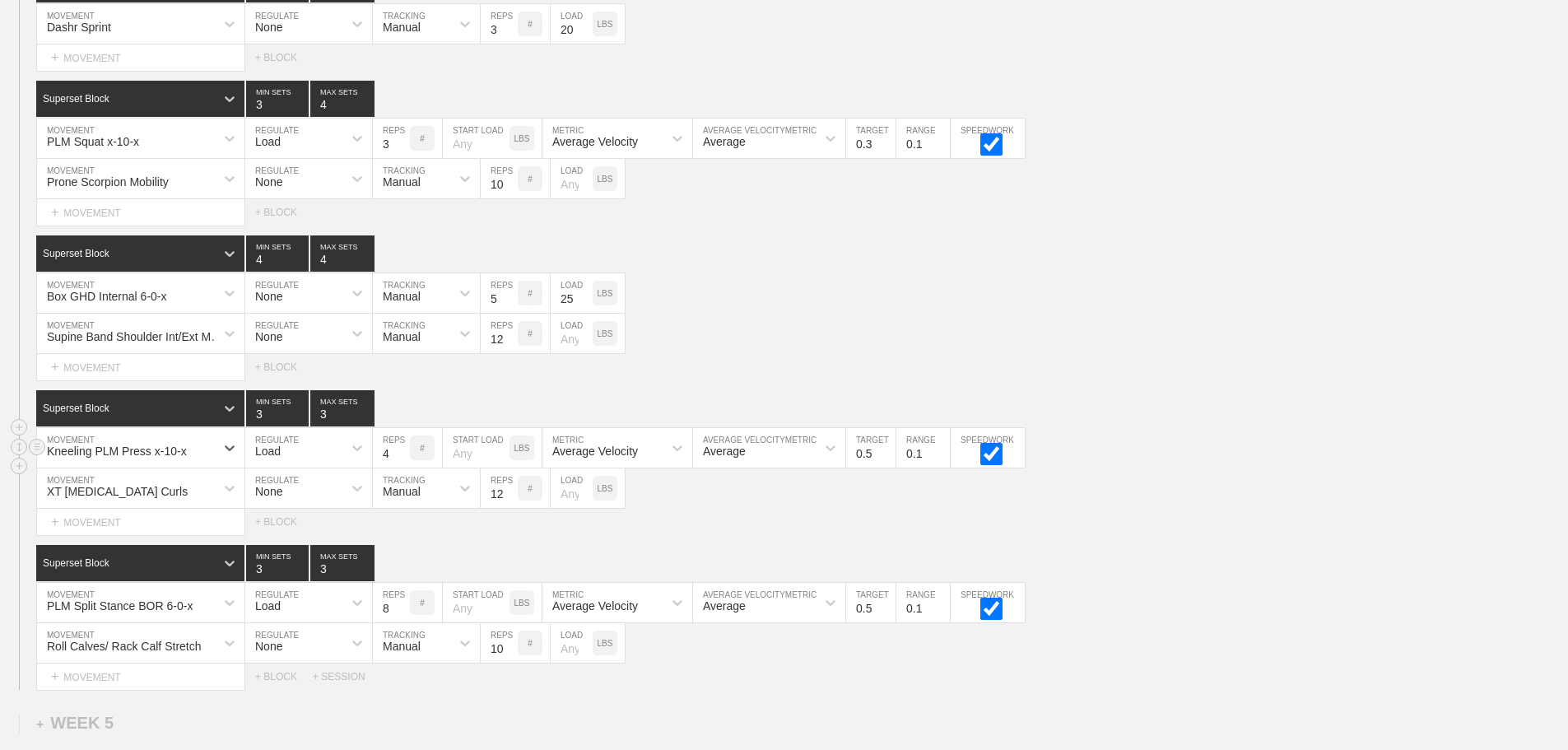
click at [399, 467] on input "4" at bounding box center [391, 447] width 37 height 40
type input "3"
click at [399, 467] on input "3" at bounding box center [391, 447] width 37 height 40
click at [886, 467] on input "0.4" at bounding box center [871, 447] width 50 height 40
type input "0.3"
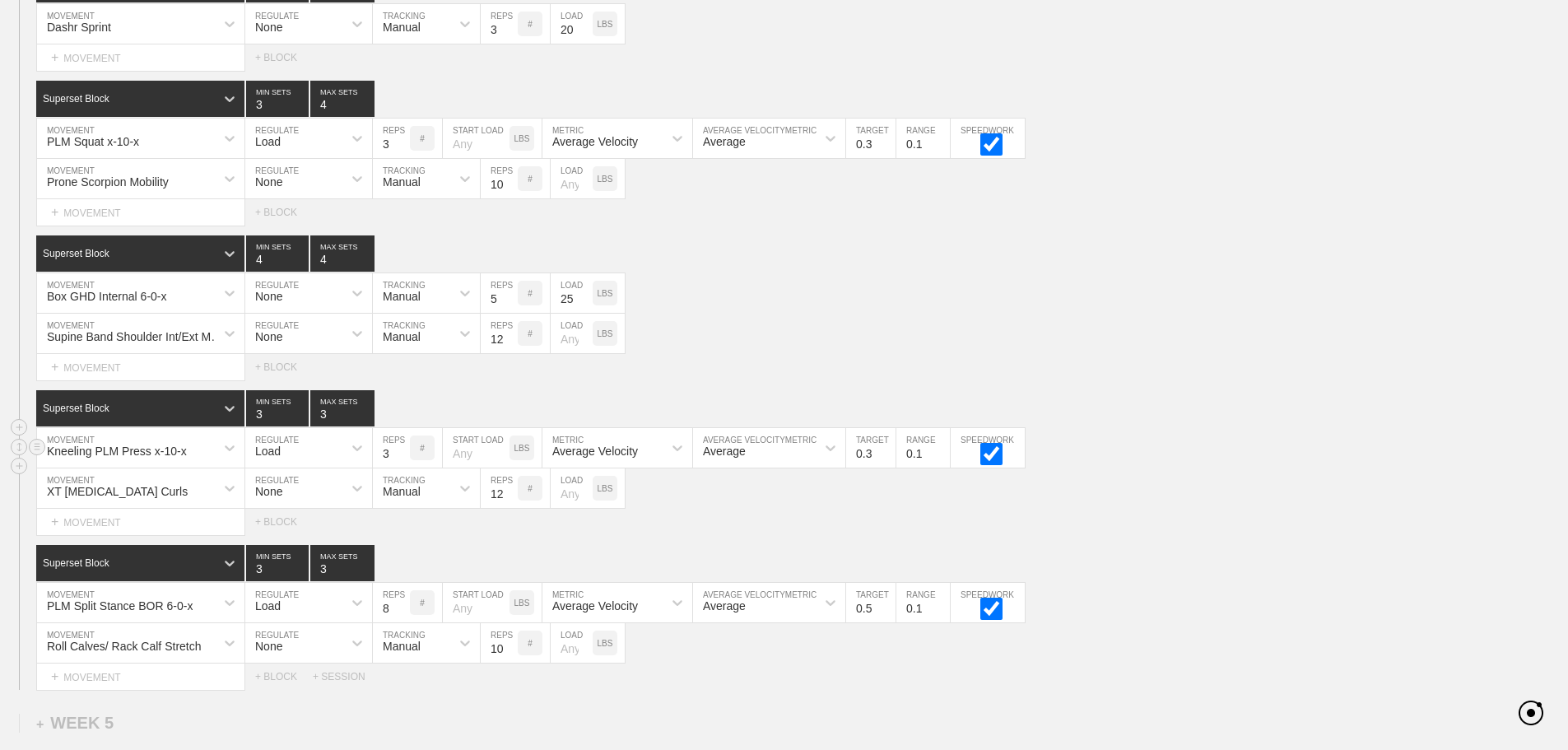
click at [886, 467] on input "0.3" at bounding box center [871, 447] width 50 height 40
click at [1056, 535] on div "Select... MOVEMENT + MOVEMENT + BLOCK" at bounding box center [784, 522] width 1568 height 27
type input "4"
click at [364, 423] on input "4" at bounding box center [342, 408] width 65 height 36
click at [719, 509] on div "XT [MEDICAL_DATA] Curls MOVEMENT None REGULATE Manual TRACKING 12 REPS # LOAD L…" at bounding box center [784, 488] width 1568 height 41
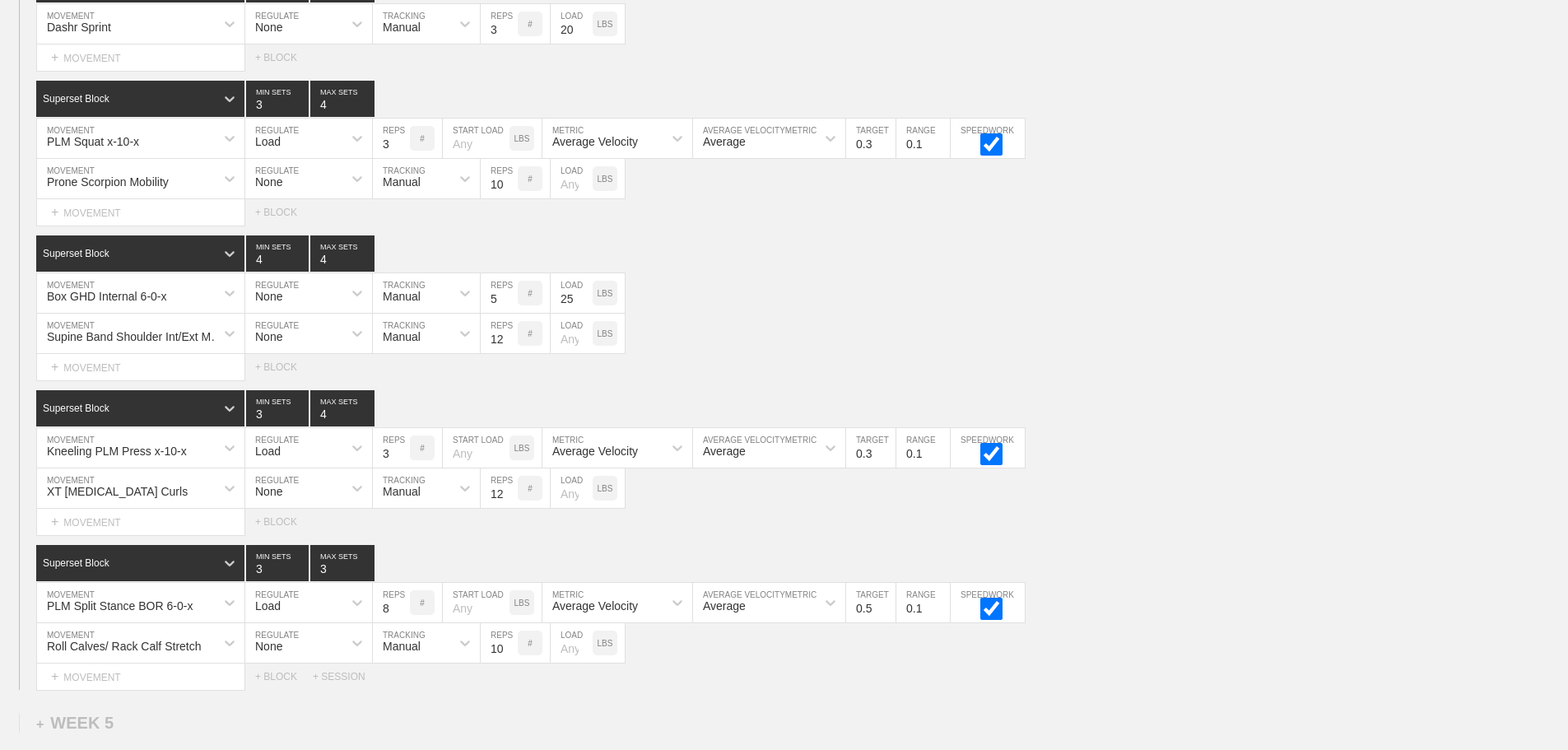
click at [761, 375] on div "Select... MOVEMENT + MOVEMENT + BLOCK" at bounding box center [784, 367] width 1568 height 27
click at [176, 503] on div "Superset Block 3 MIN SETS 4 MAX SETS DUPLICATE INSERT MOVEMENT AFTER DELETE Kne…" at bounding box center [784, 462] width 1568 height 145
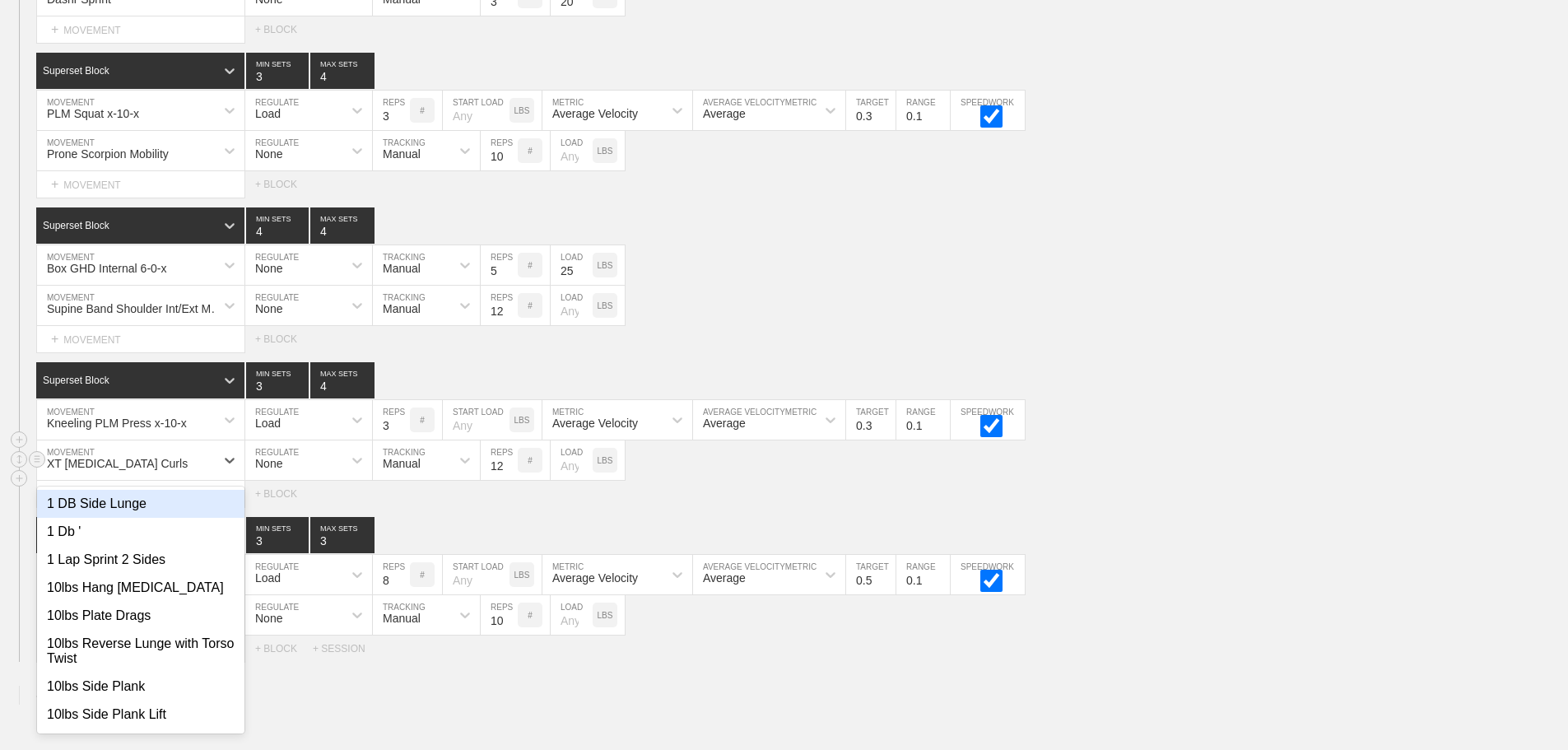
scroll to position [7518, 0]
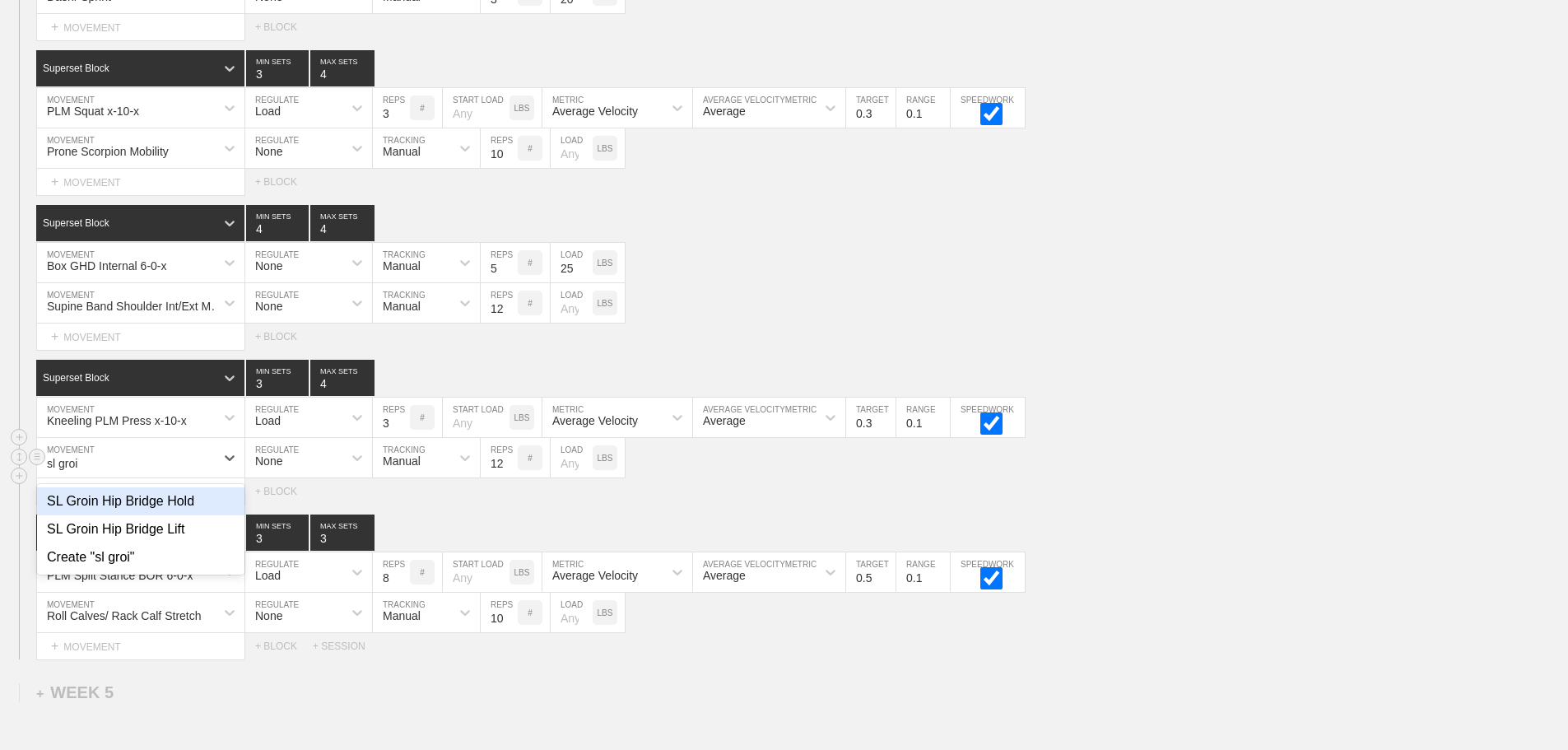
type input "sl groin"
click at [177, 504] on div "SL Groin Hip Bridge Hold" at bounding box center [140, 501] width 207 height 28
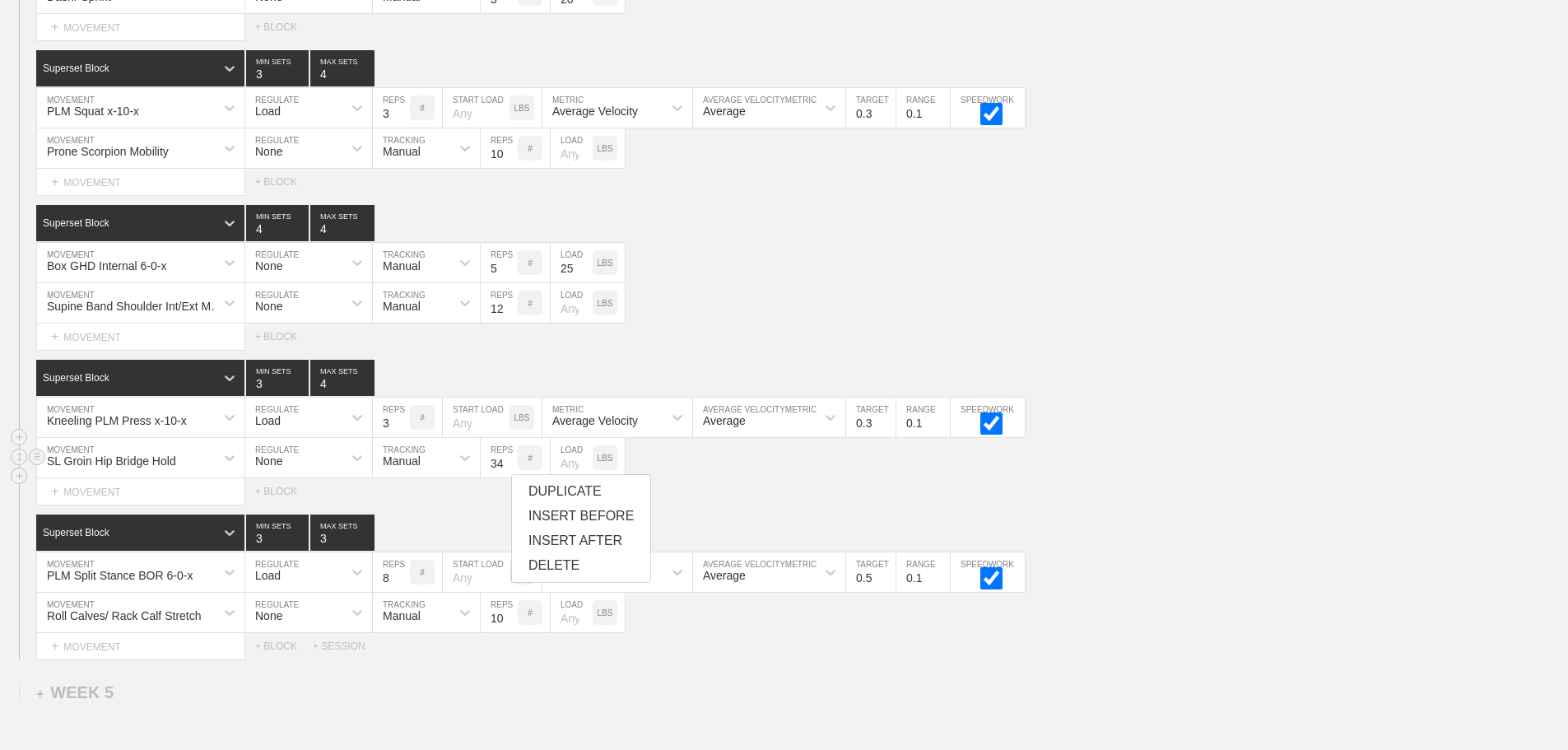
click at [511, 472] on input "34" at bounding box center [498, 457] width 37 height 40
click at [511, 472] on input "35" at bounding box center [498, 457] width 37 height 40
click at [511, 472] on input "36" at bounding box center [498, 457] width 37 height 40
click at [511, 472] on input "37" at bounding box center [498, 457] width 37 height 40
click at [511, 472] on input "38" at bounding box center [498, 457] width 37 height 40
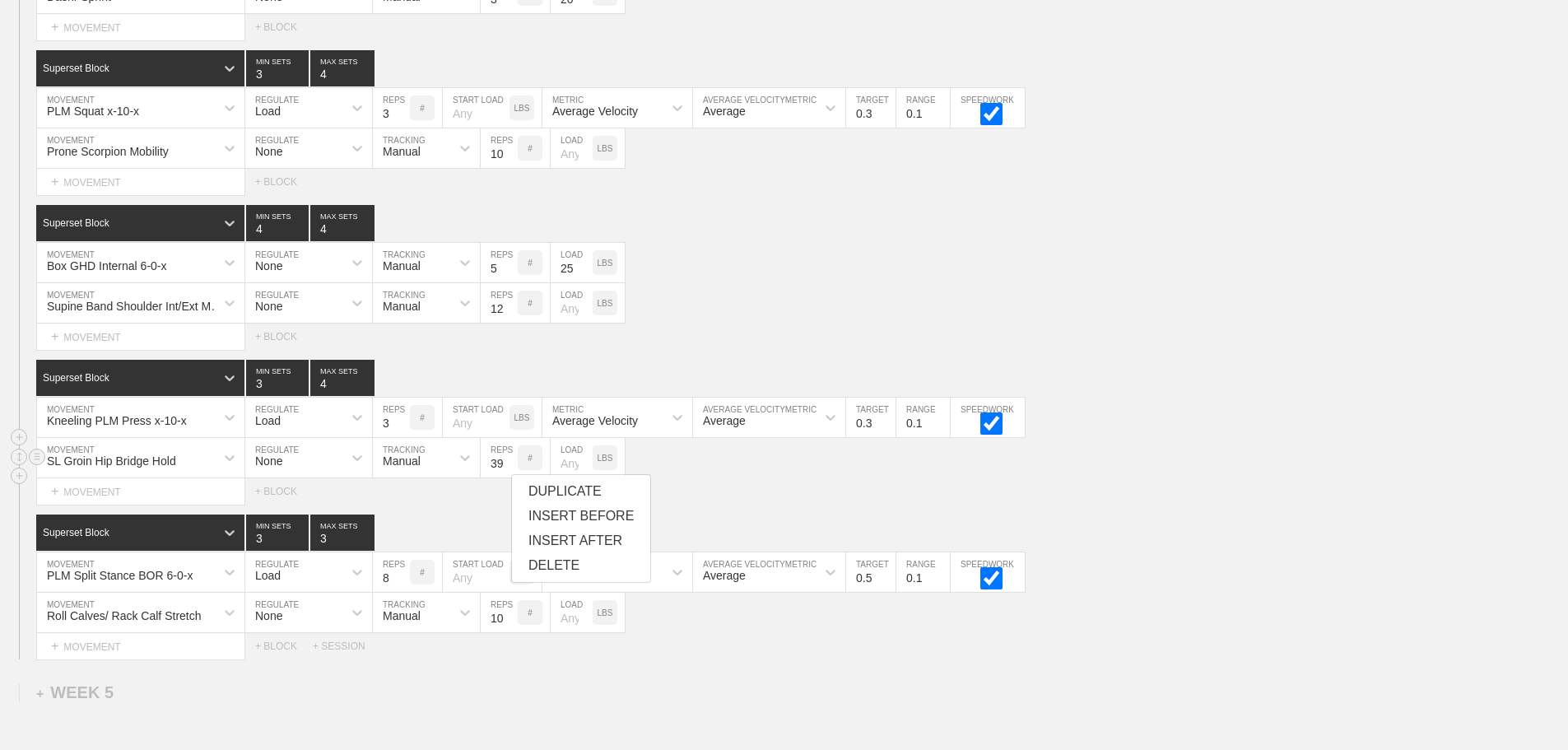
click at [511, 472] on input "39" at bounding box center [498, 457] width 37 height 40
type input "40"
click at [511, 472] on input "40" at bounding box center [498, 457] width 37 height 40
click at [751, 478] on div "SL Groin Hip Bridge Hold MOVEMENT None REGULATE Manual TRACKING 40 REPS # LOAD …" at bounding box center [784, 457] width 1568 height 41
click at [1371, 438] on div "Kneeling PLM Press x-10-x MOVEMENT Load REGULATE 3 REPS # START LOAD LBS Averag…" at bounding box center [784, 418] width 1568 height 41
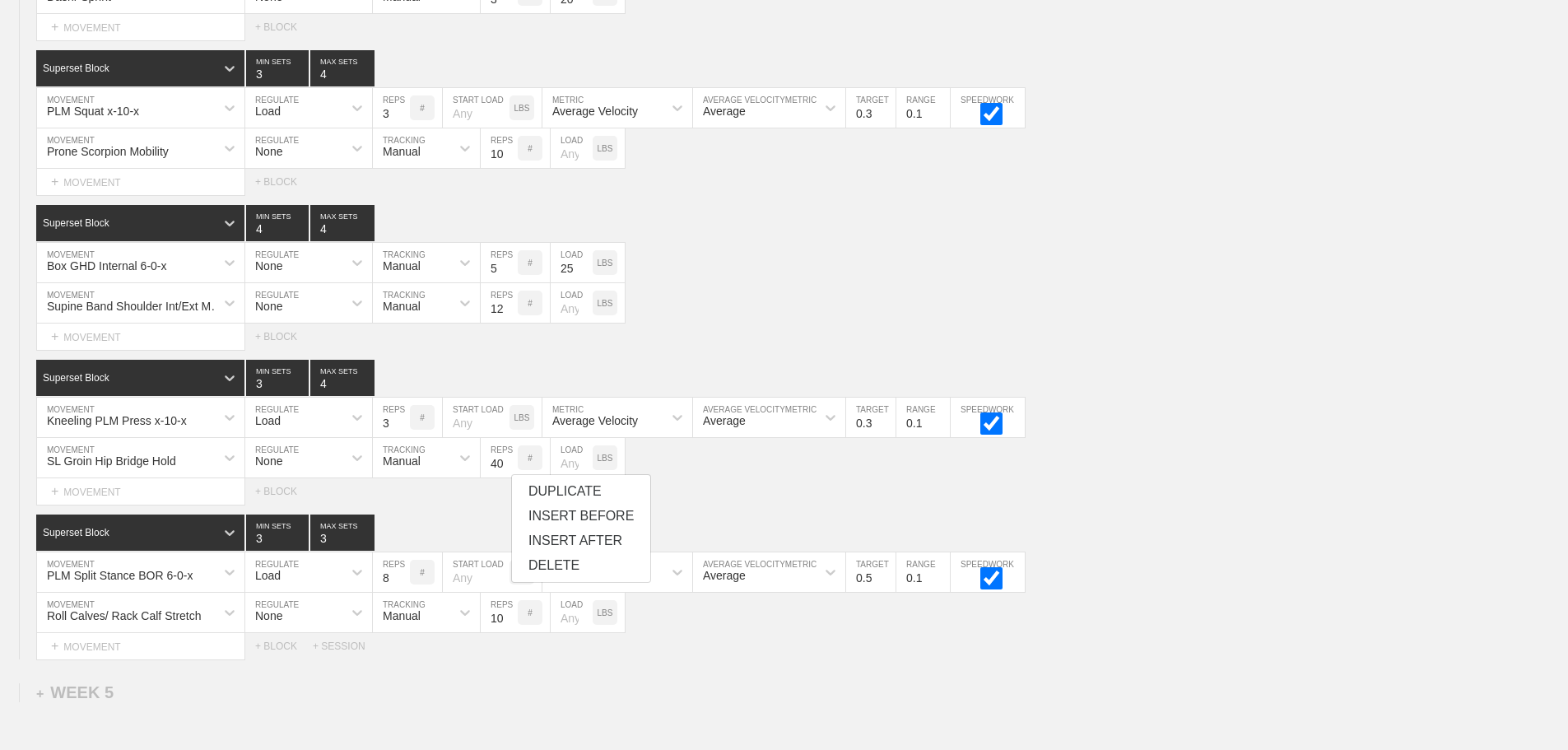
click at [219, 591] on div "PLM Split Stance BOR 6-0-x" at bounding box center [140, 572] width 207 height 40
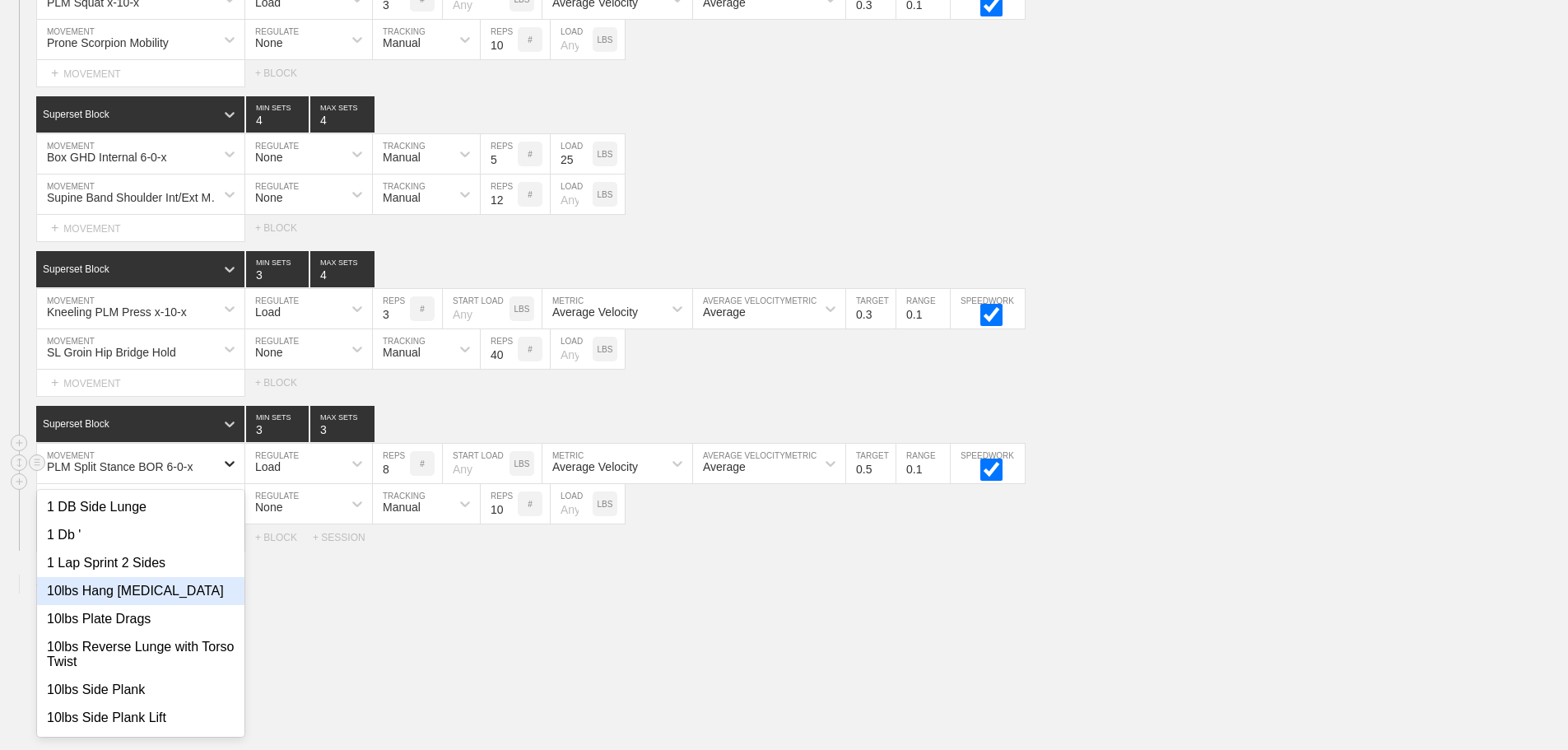
scroll to position [7632, 0]
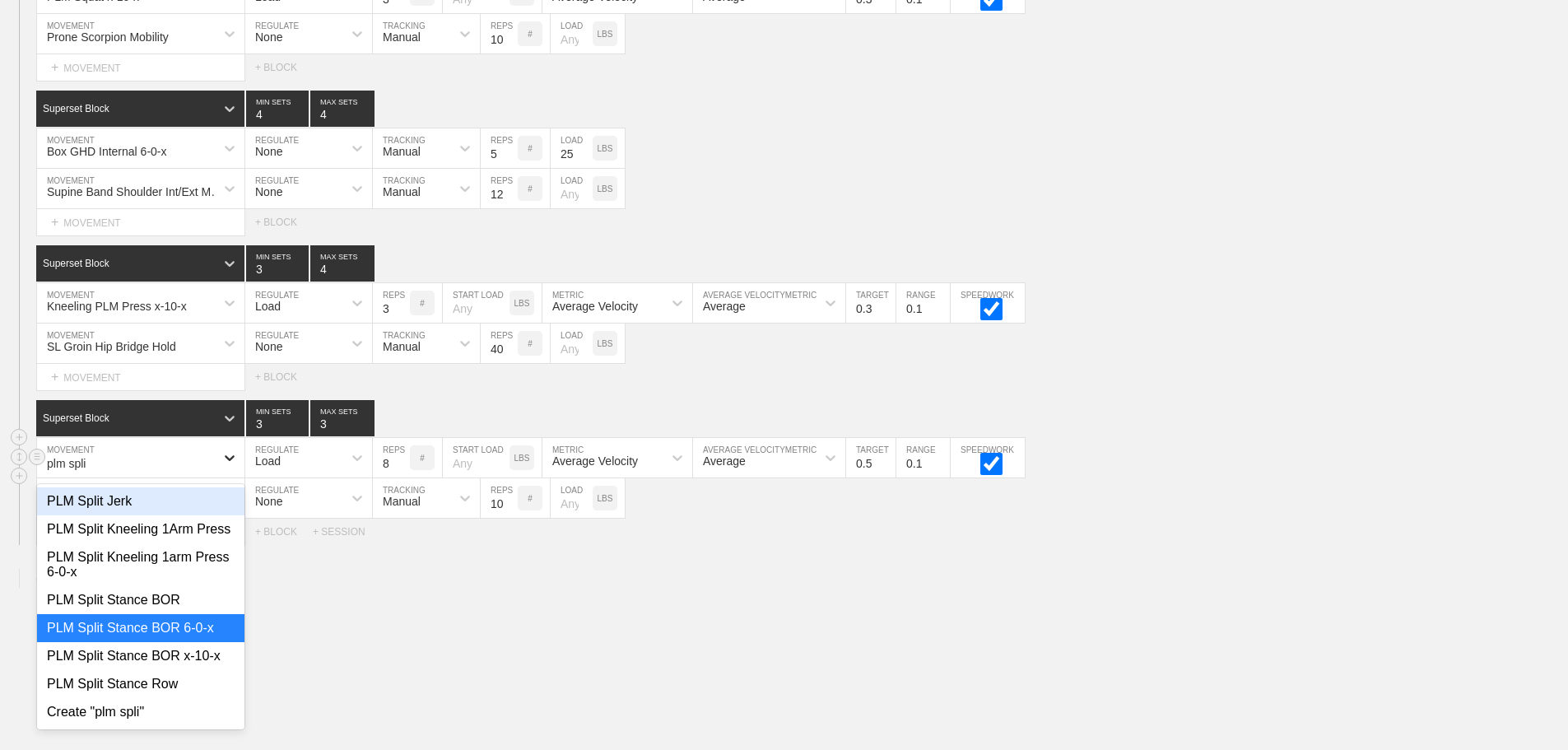
type input "plm split"
click at [162, 670] on div "PLM Split Stance BOR x-10-x" at bounding box center [140, 656] width 207 height 28
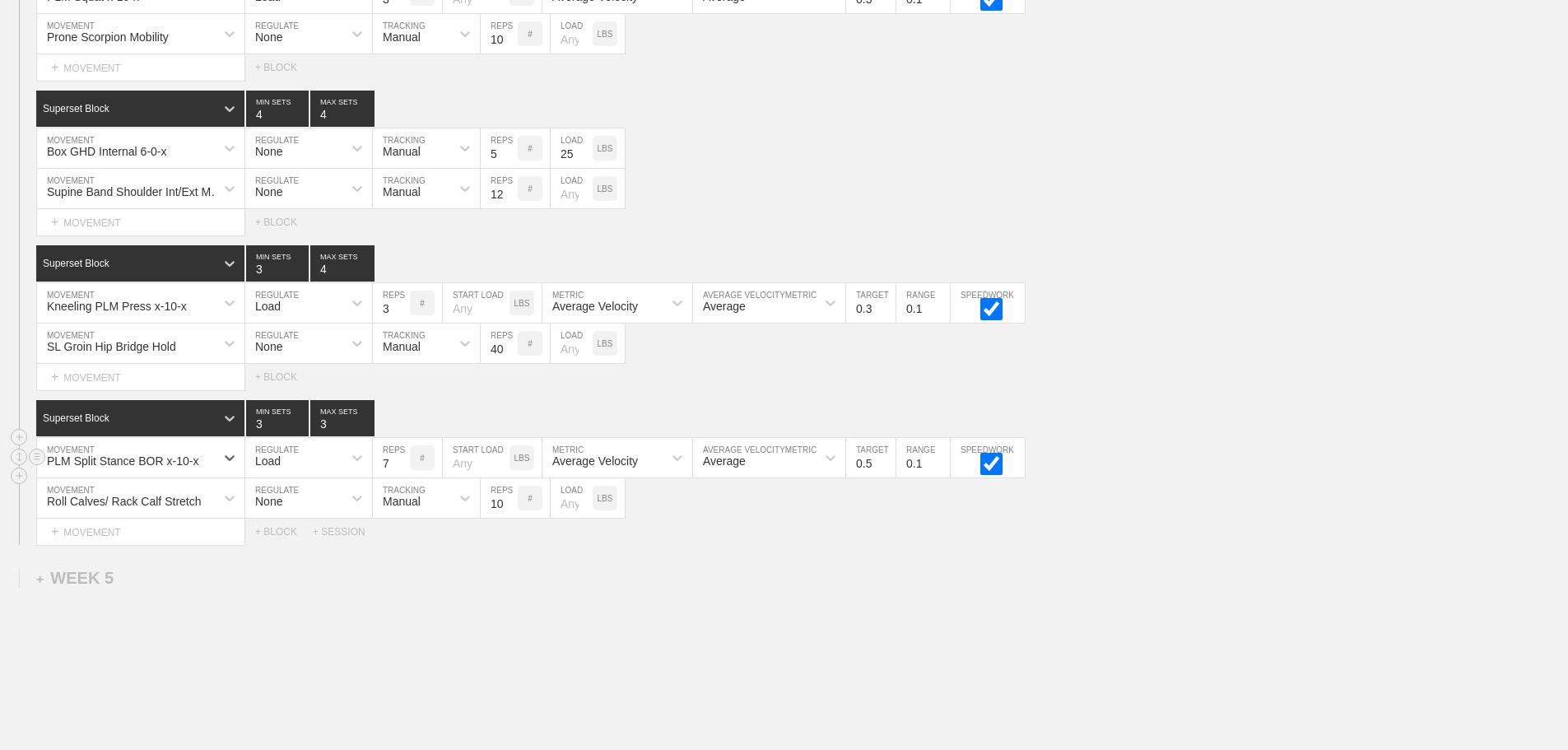
click at [403, 477] on input "7" at bounding box center [391, 457] width 37 height 40
click at [403, 477] on input "6" at bounding box center [391, 457] width 37 height 40
click at [403, 477] on input "5" at bounding box center [391, 457] width 37 height 40
type input "6"
click at [402, 470] on input "6" at bounding box center [391, 457] width 37 height 40
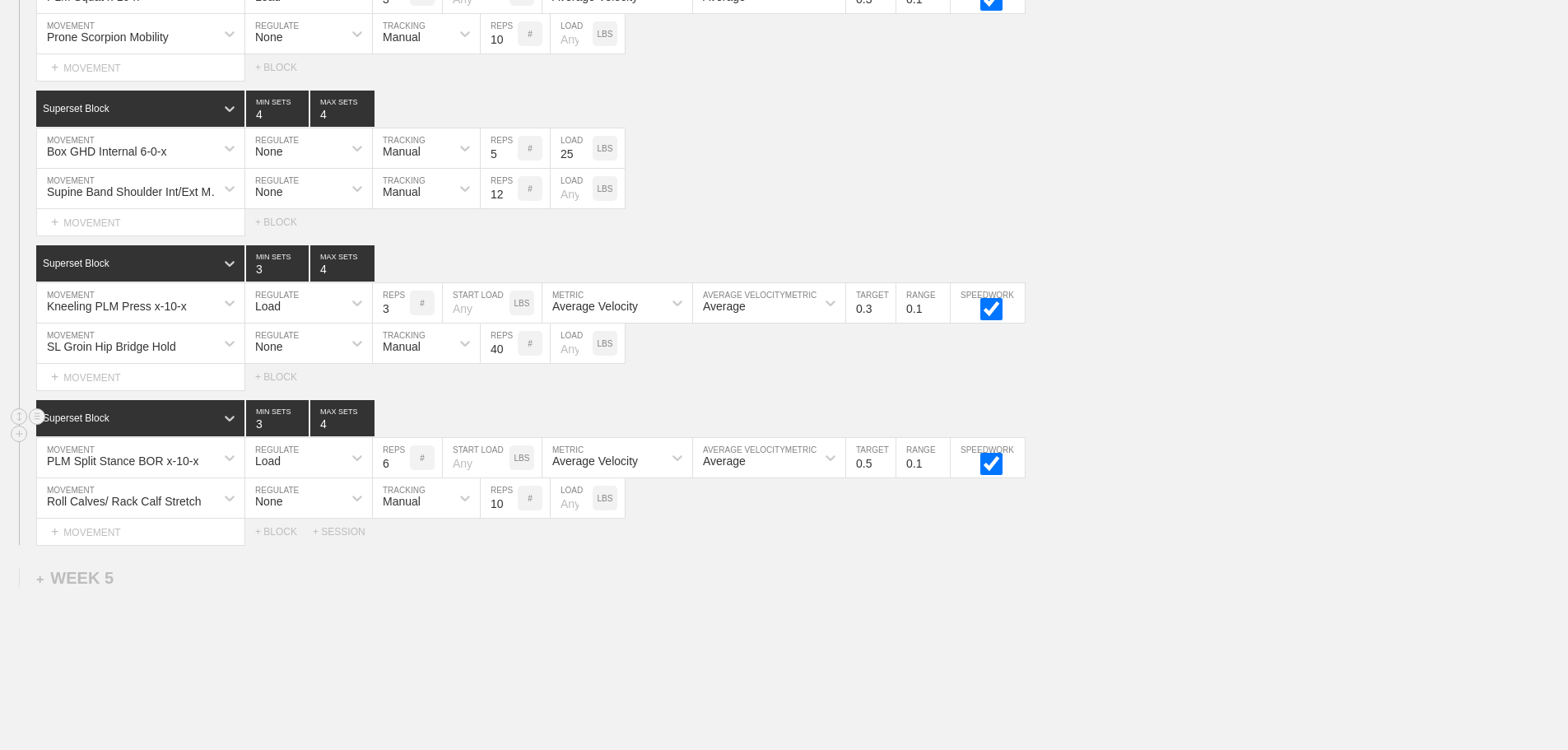
type input "4"
click at [366, 432] on input "4" at bounding box center [342, 418] width 65 height 36
click at [886, 477] on input "0.4" at bounding box center [871, 457] width 50 height 40
type input "0.3"
click at [886, 477] on input "0.3" at bounding box center [871, 457] width 50 height 40
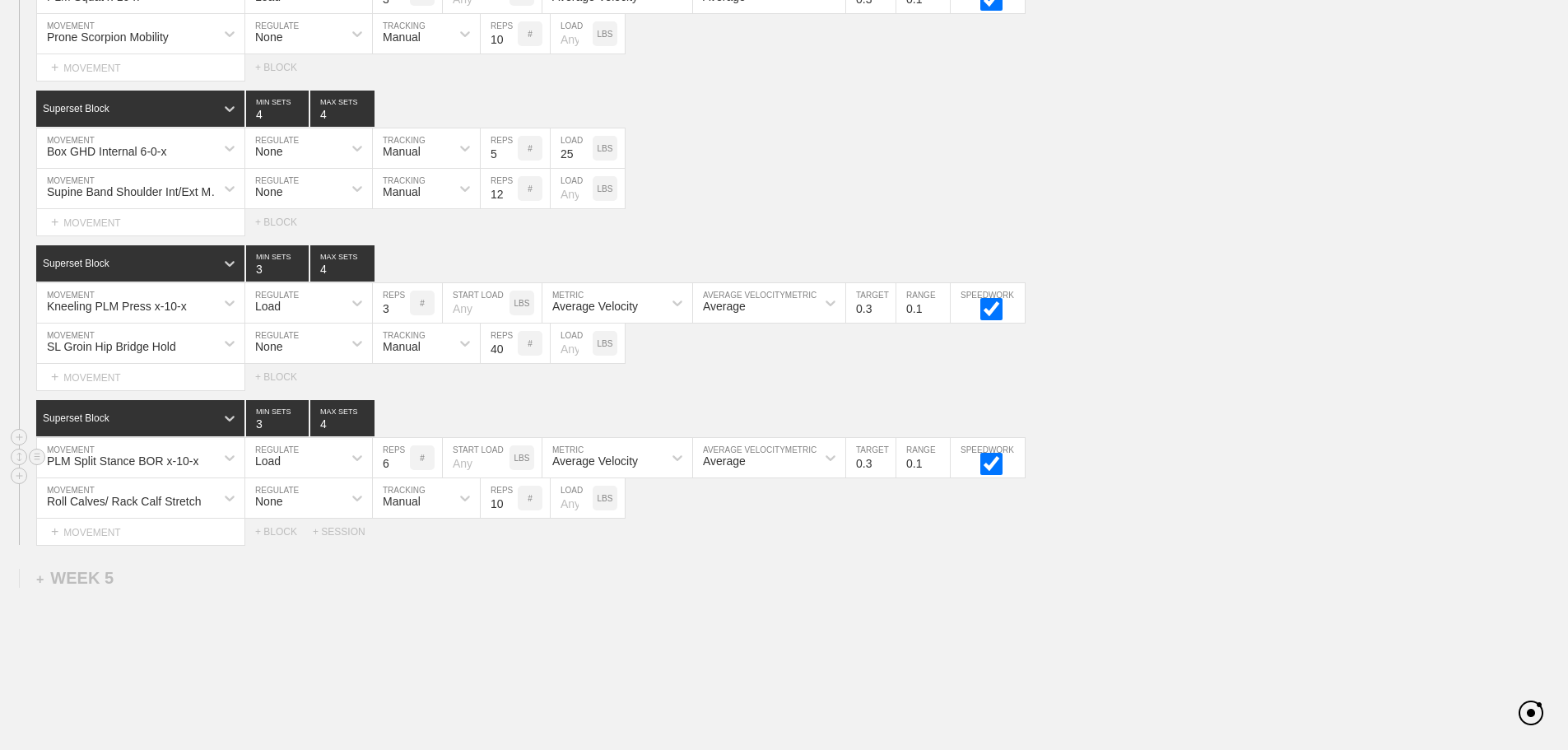
click at [1485, 478] on div "PLM Split Stance BOR x-10-x MOVEMENT Load REGULATE 6 REPS # START LOAD LBS Aver…" at bounding box center [784, 457] width 1568 height 41
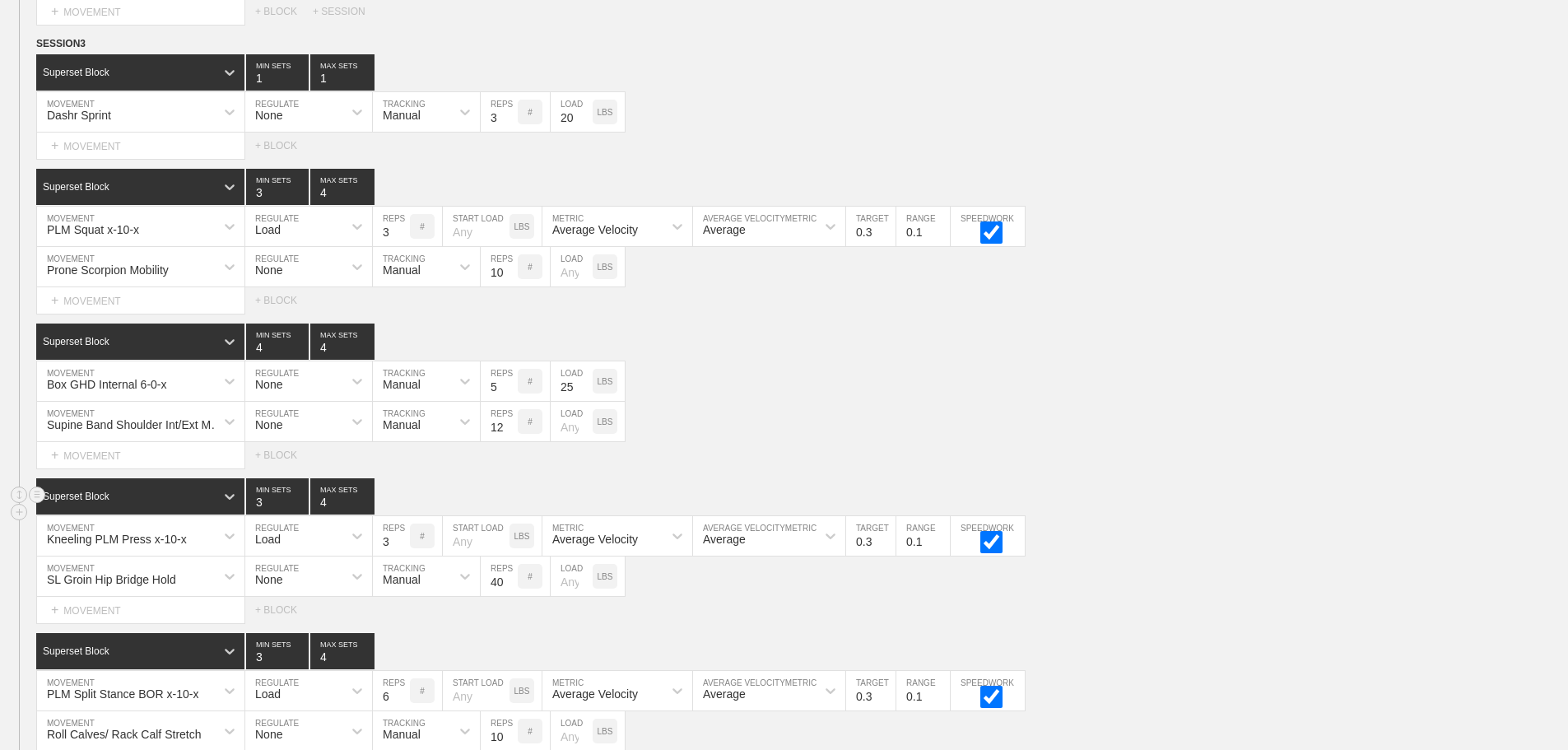
scroll to position [7385, 0]
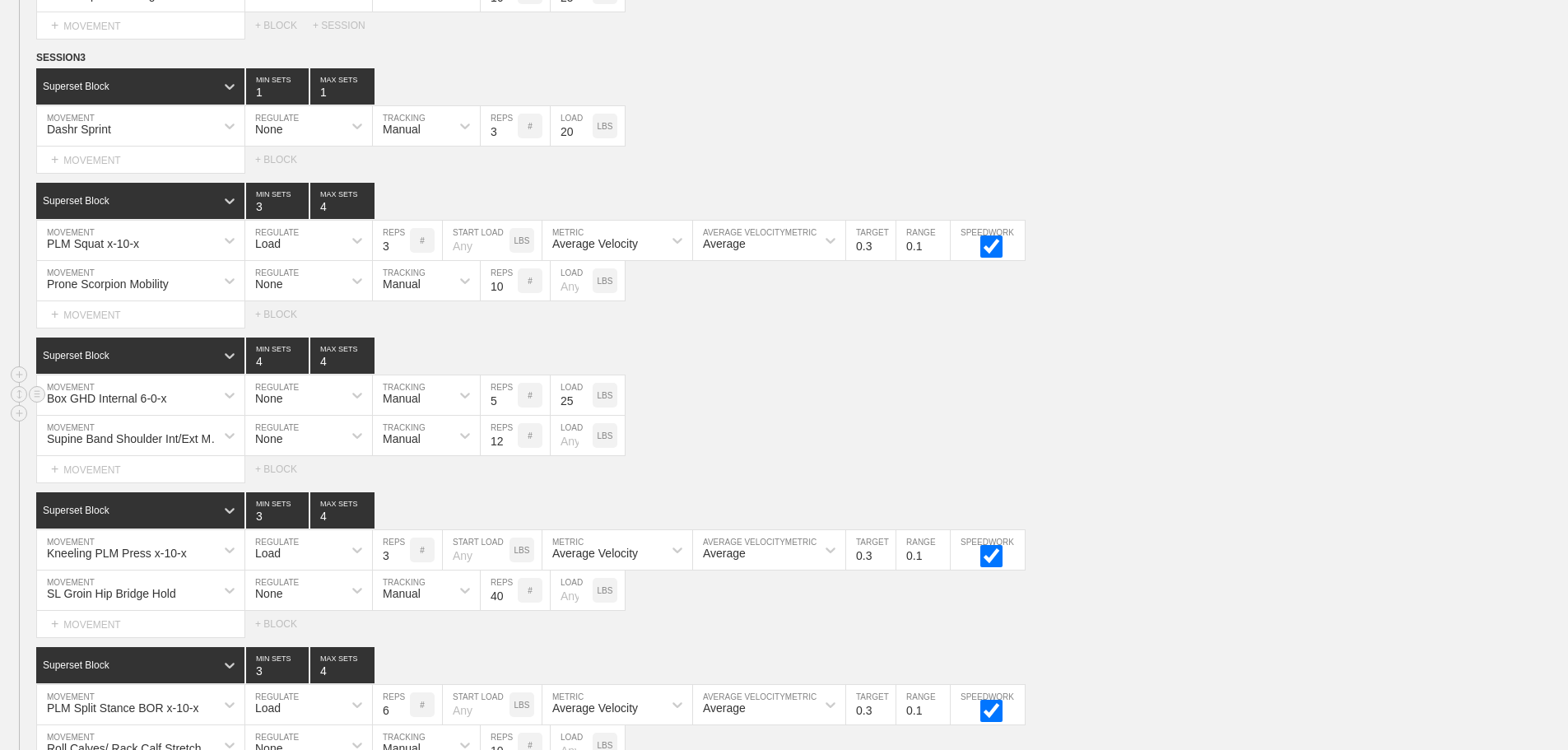
drag, startPoint x: 898, startPoint y: 375, endPoint x: 480, endPoint y: 391, distance: 418.3
click at [897, 374] on div "Superset Block 4 MIN SETS 4 MAX SETS" at bounding box center [802, 355] width 1532 height 36
click at [1025, 439] on div "Supine Band Shoulder Int/Ext MOB MOVEMENT None REGULATE Manual TRACKING 12 REPS…" at bounding box center [784, 436] width 1568 height 41
click at [1009, 445] on div "Supine Band Shoulder Int/Ext MOB MOVEMENT None REGULATE Manual TRACKING 12 REPS…" at bounding box center [784, 436] width 1568 height 41
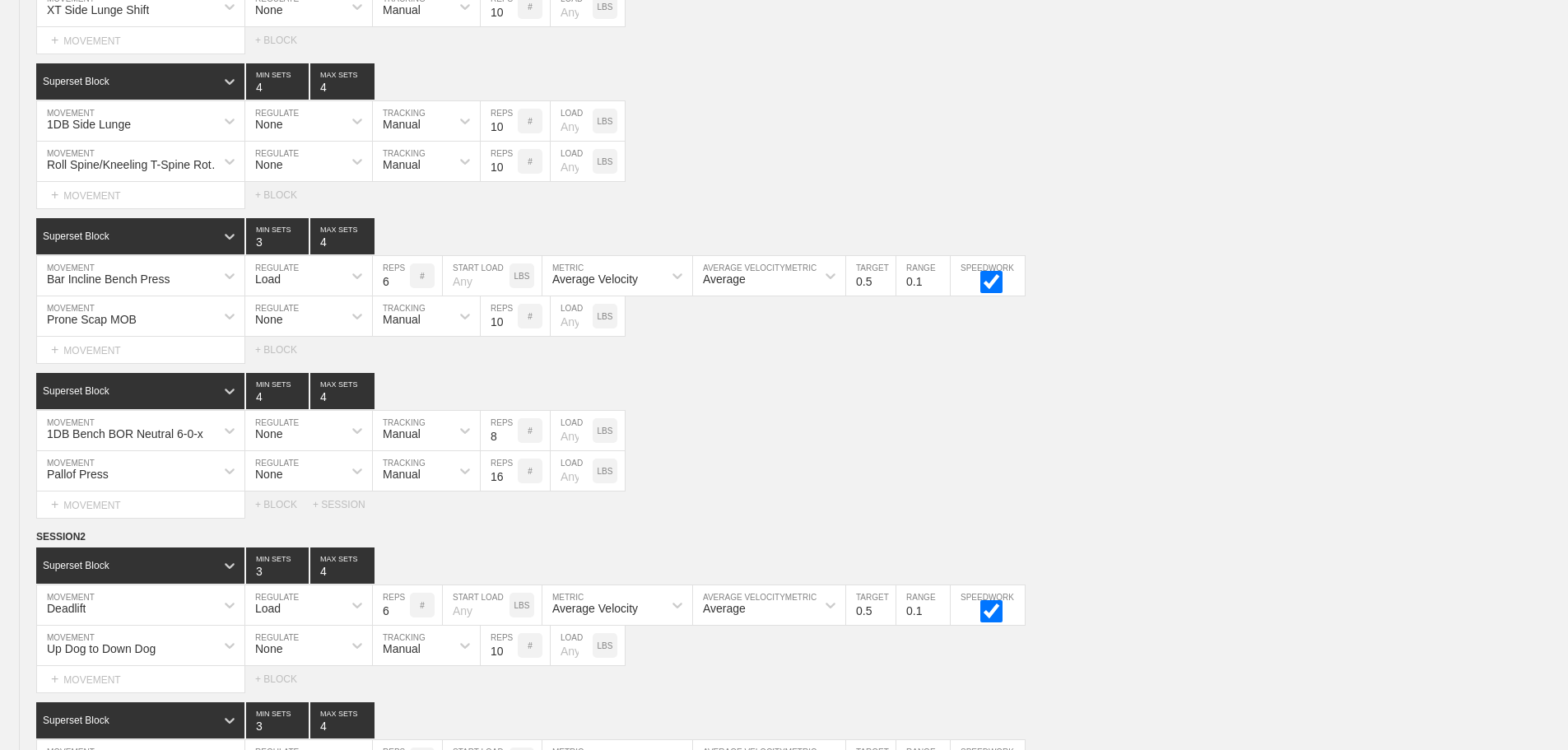
scroll to position [0, 0]
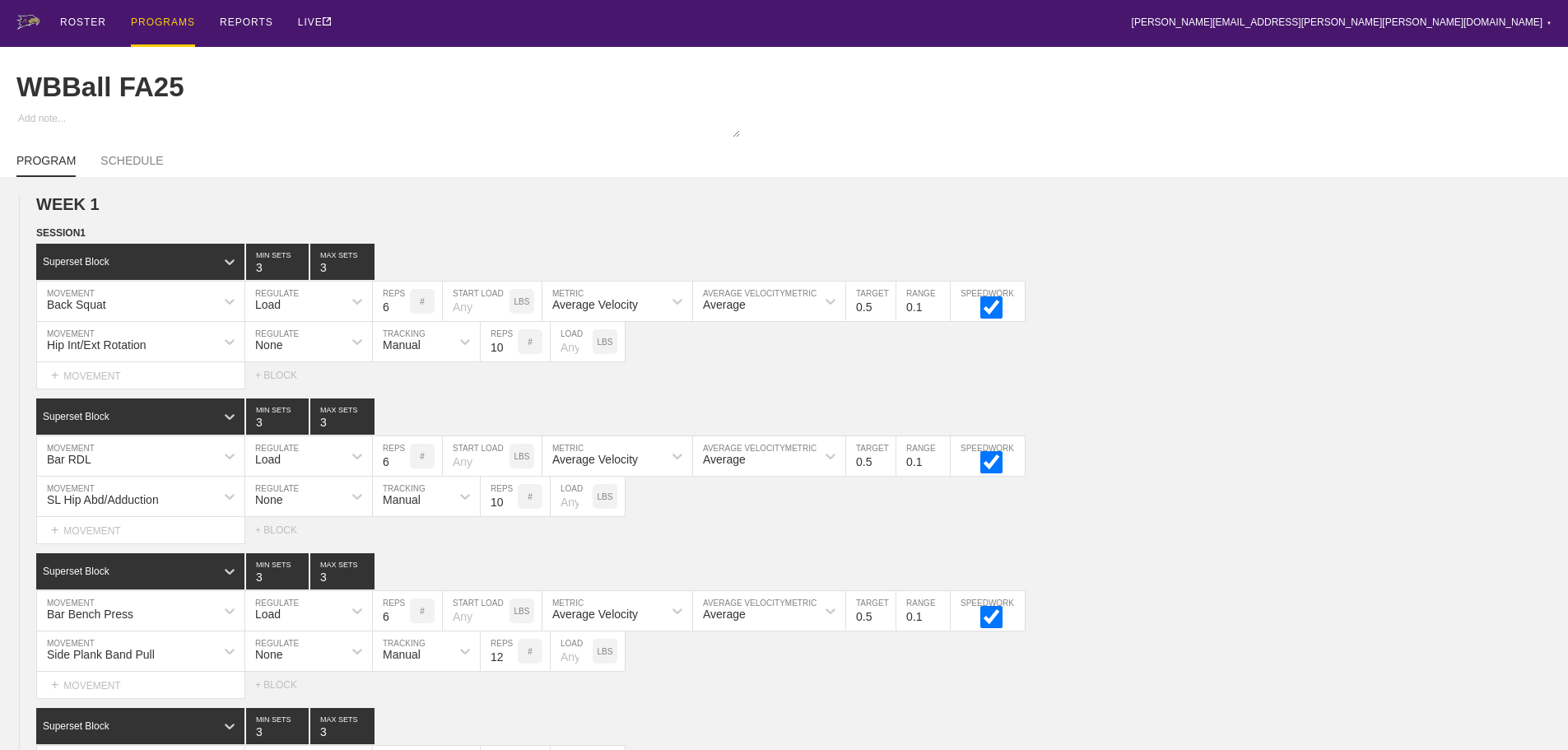
click at [139, 19] on div "PROGRAMS" at bounding box center [163, 23] width 65 height 47
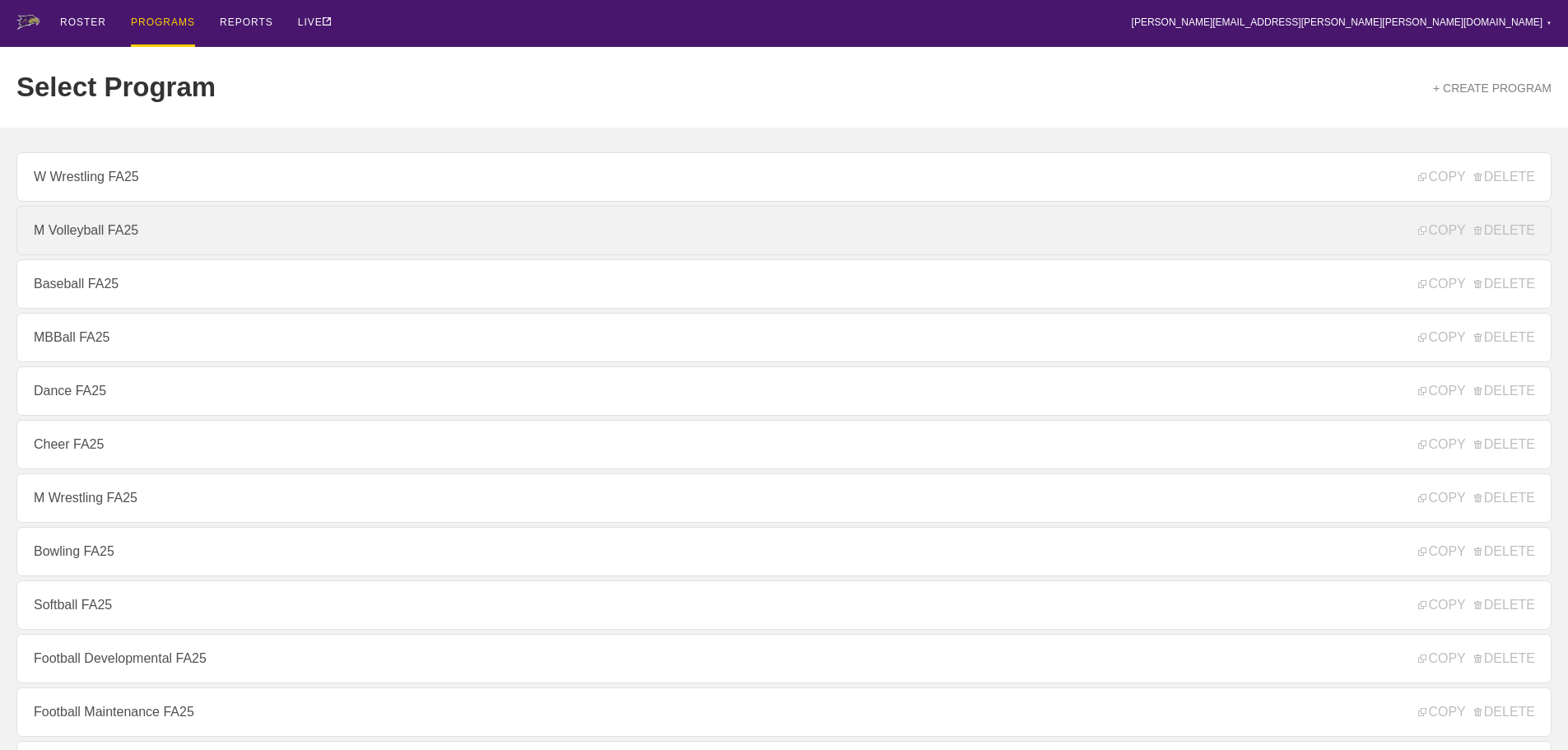
click at [77, 241] on link "M Volleyball FA25" at bounding box center [784, 230] width 1535 height 50
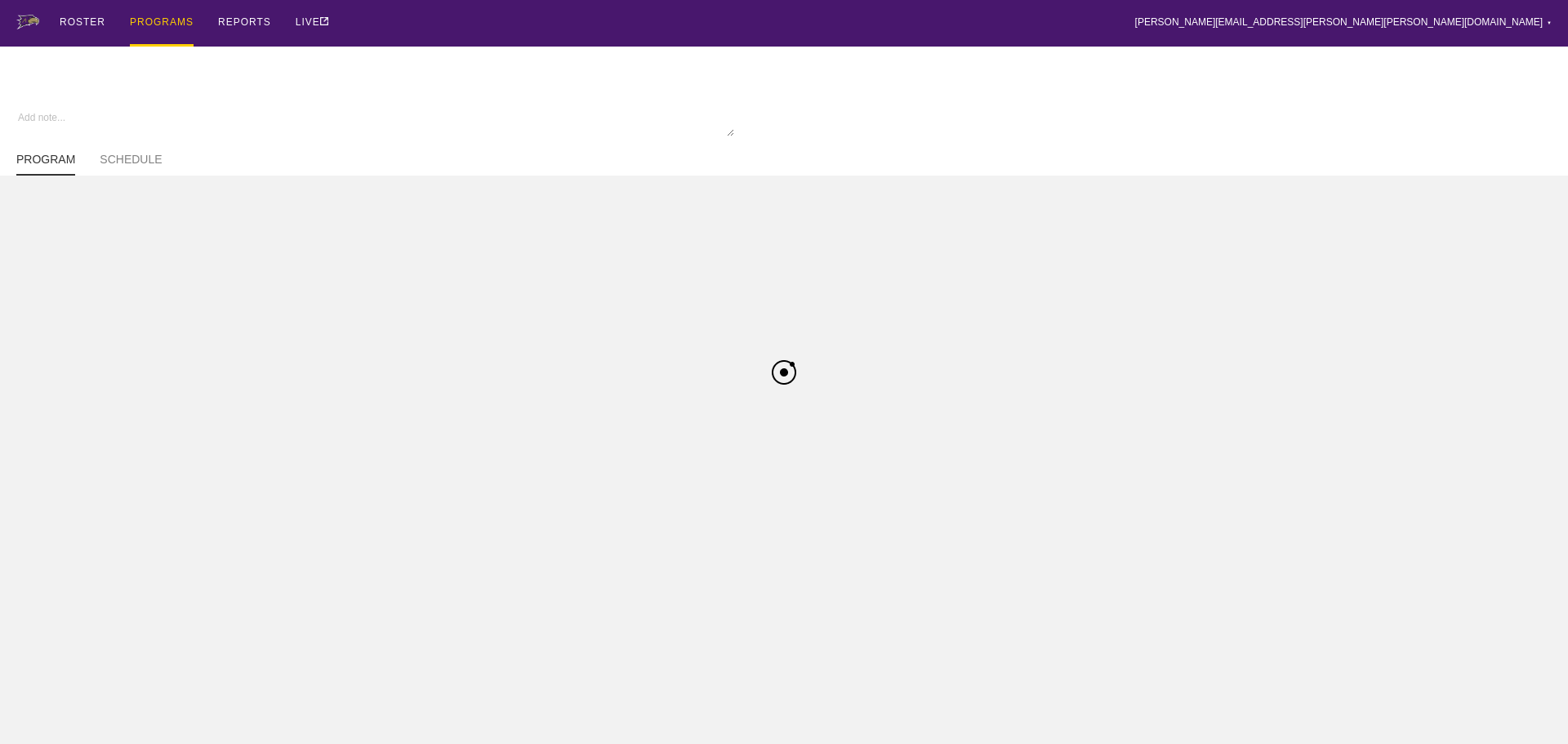
type textarea "x"
type input "M Volleyball FA25"
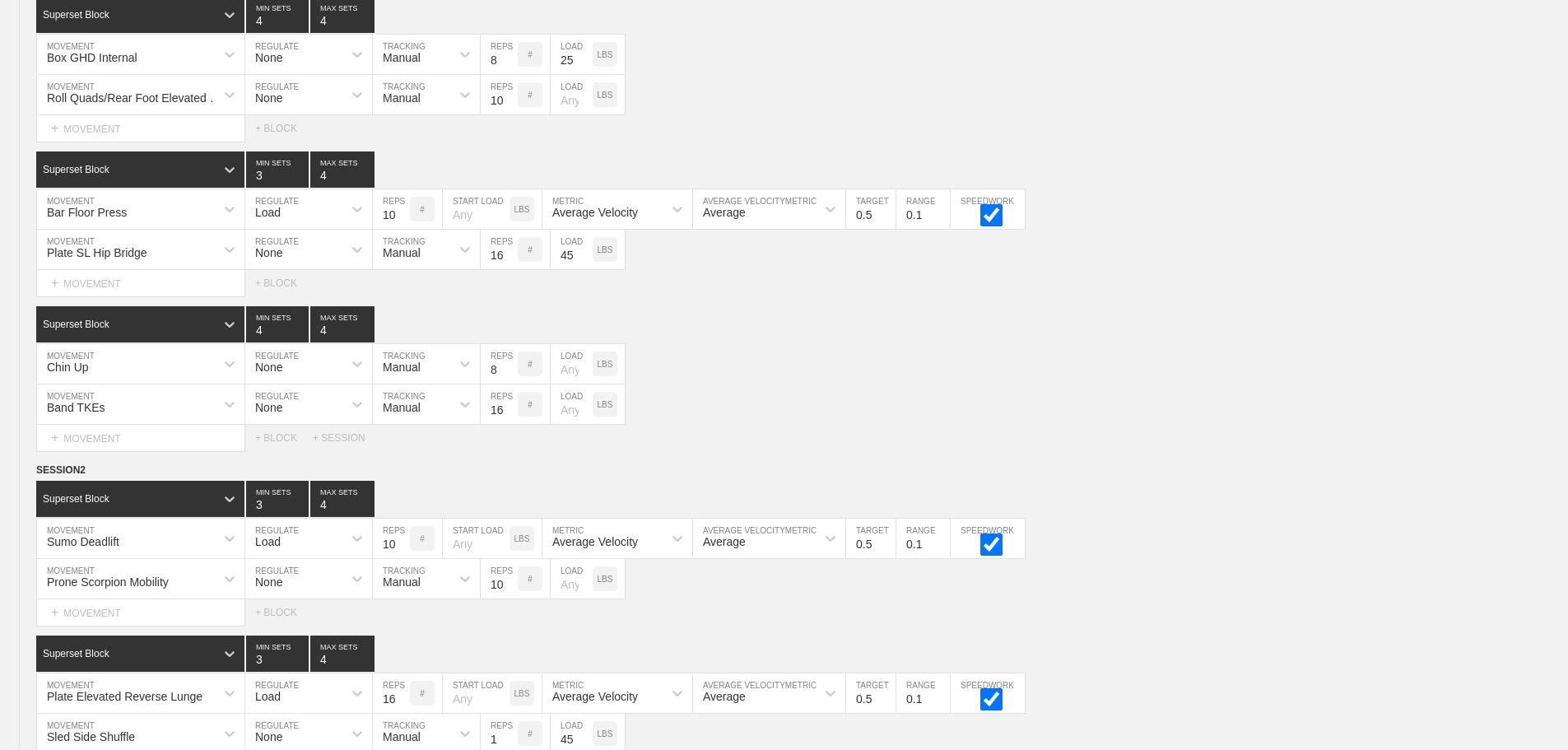
scroll to position [6263, 0]
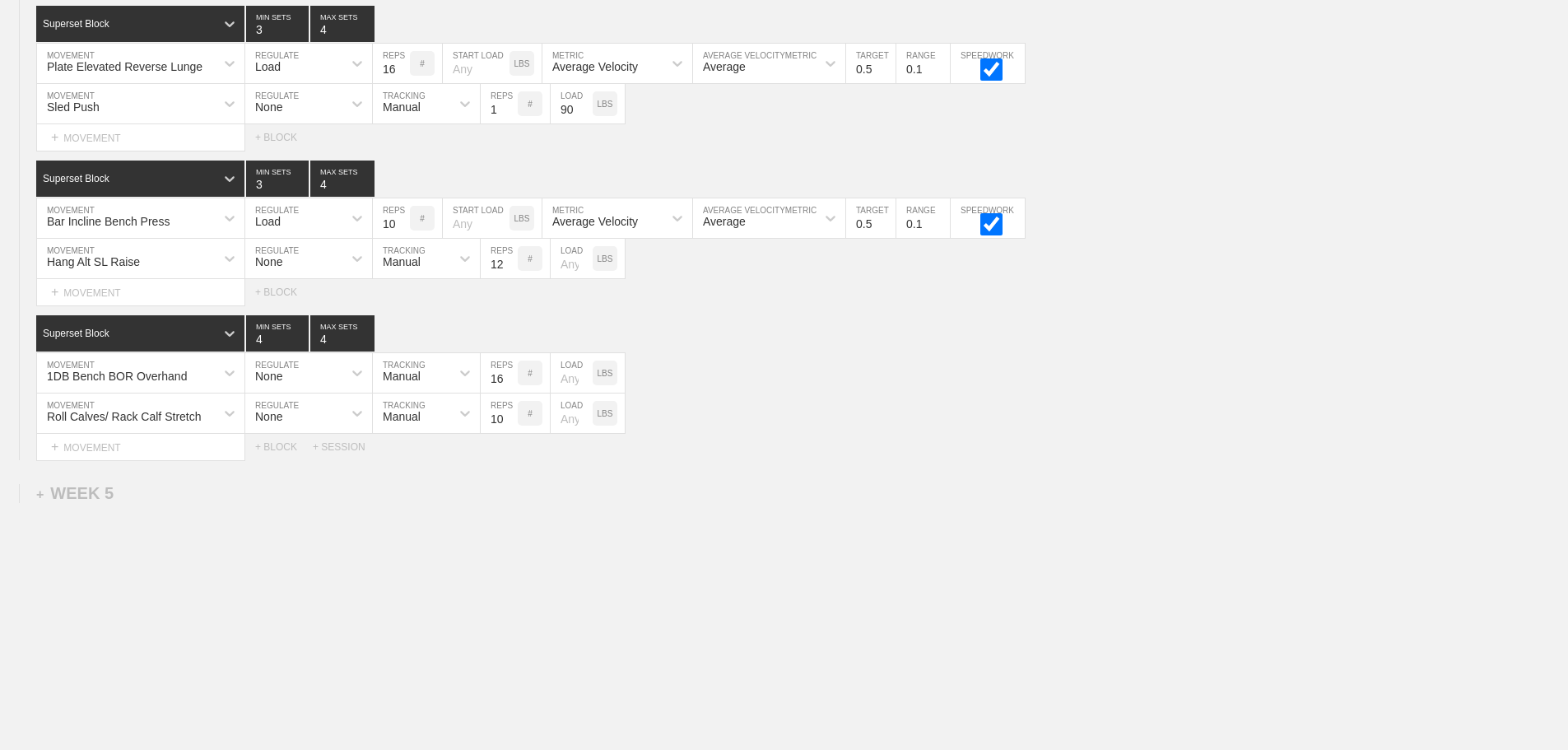
drag, startPoint x: 1365, startPoint y: 618, endPoint x: 1329, endPoint y: 595, distance: 42.7
click at [343, 439] on div "Select... MOVEMENT + MOVEMENT + BLOCK + SESSION" at bounding box center [784, 446] width 1568 height 27
click at [335, 446] on div "+ SESSION" at bounding box center [345, 447] width 65 height 12
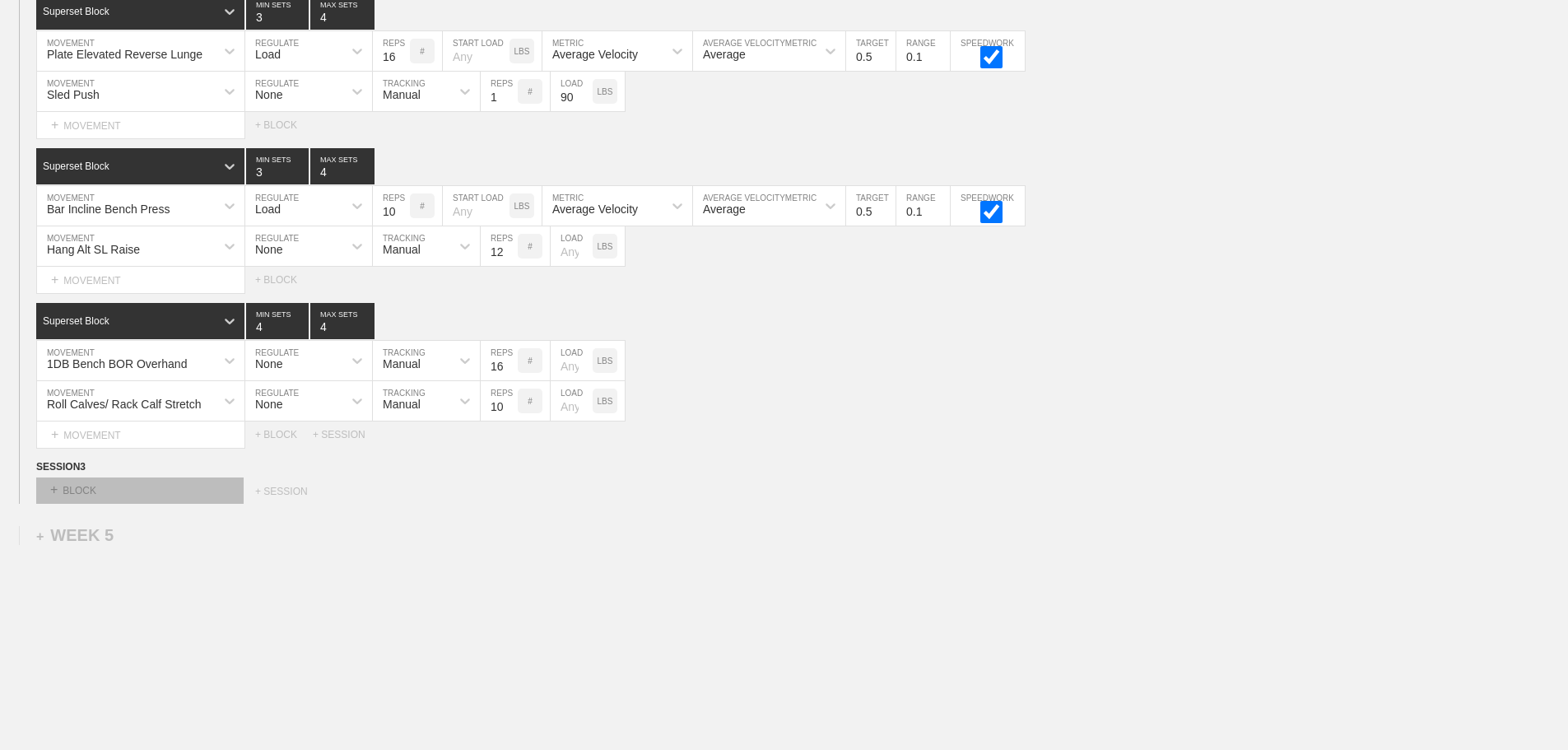
click at [196, 498] on div "+ BLOCK" at bounding box center [139, 490] width 207 height 27
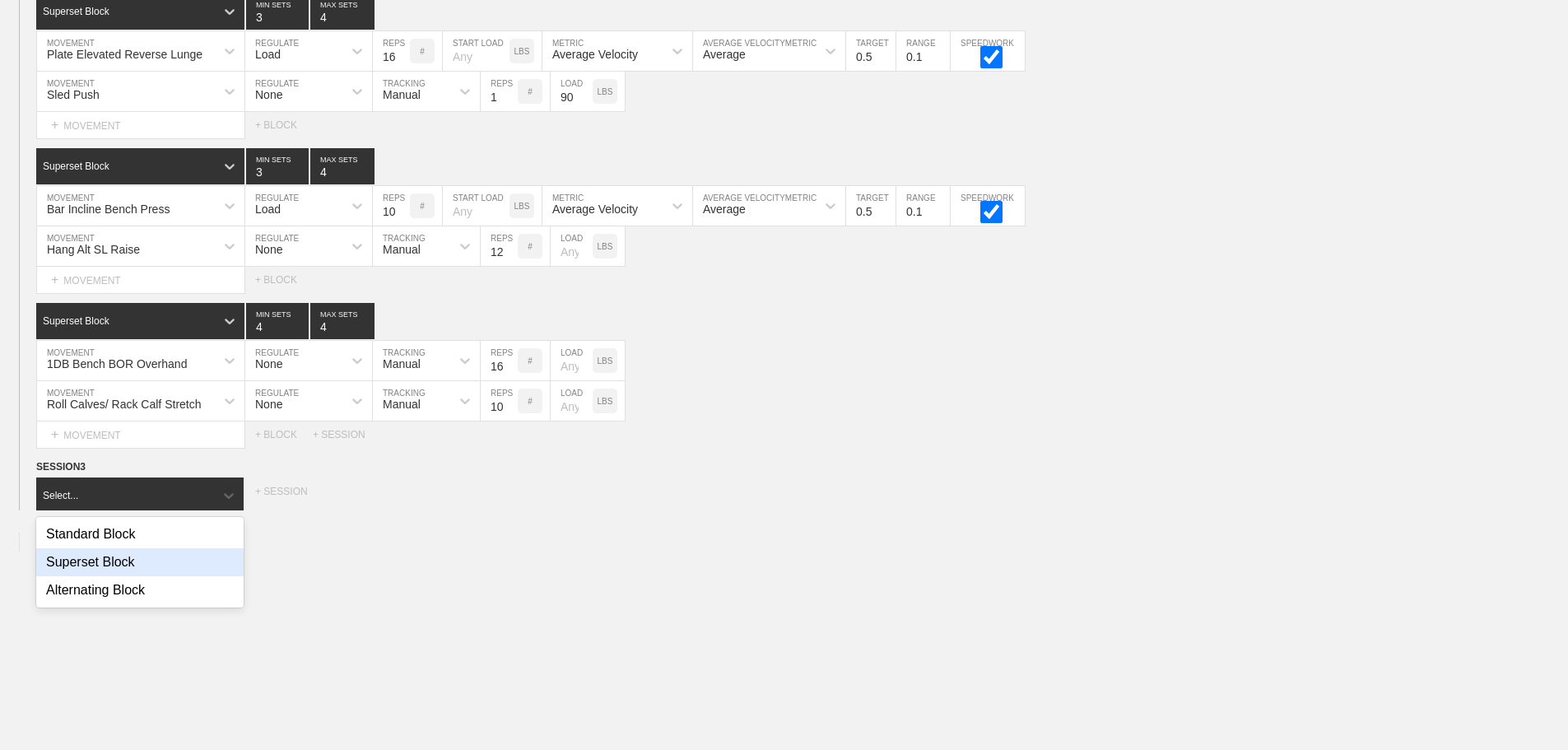
click at [126, 570] on div "Superset Block" at bounding box center [139, 562] width 207 height 28
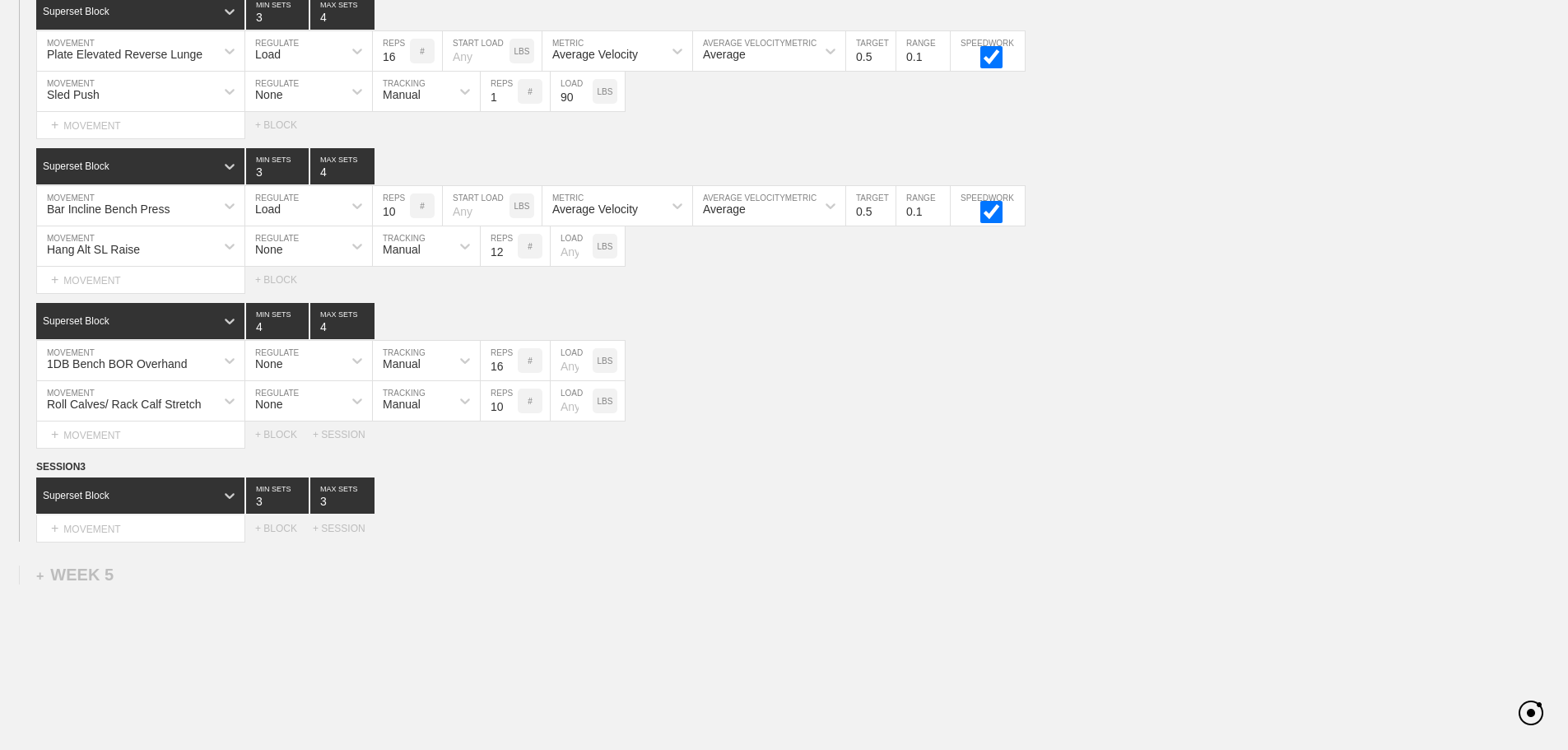
drag, startPoint x: 517, startPoint y: 560, endPoint x: 622, endPoint y: 596, distance: 111.0
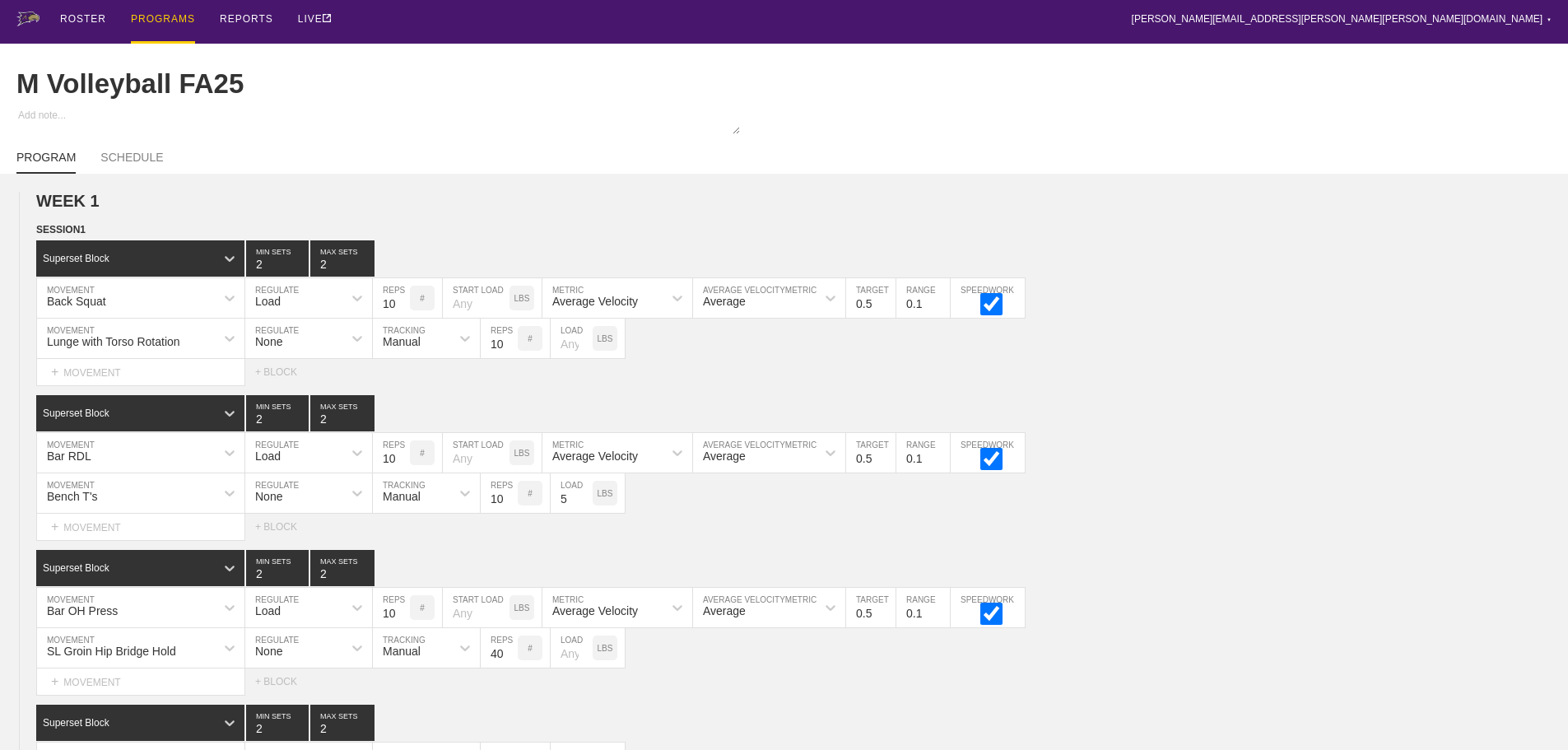
scroll to position [0, 0]
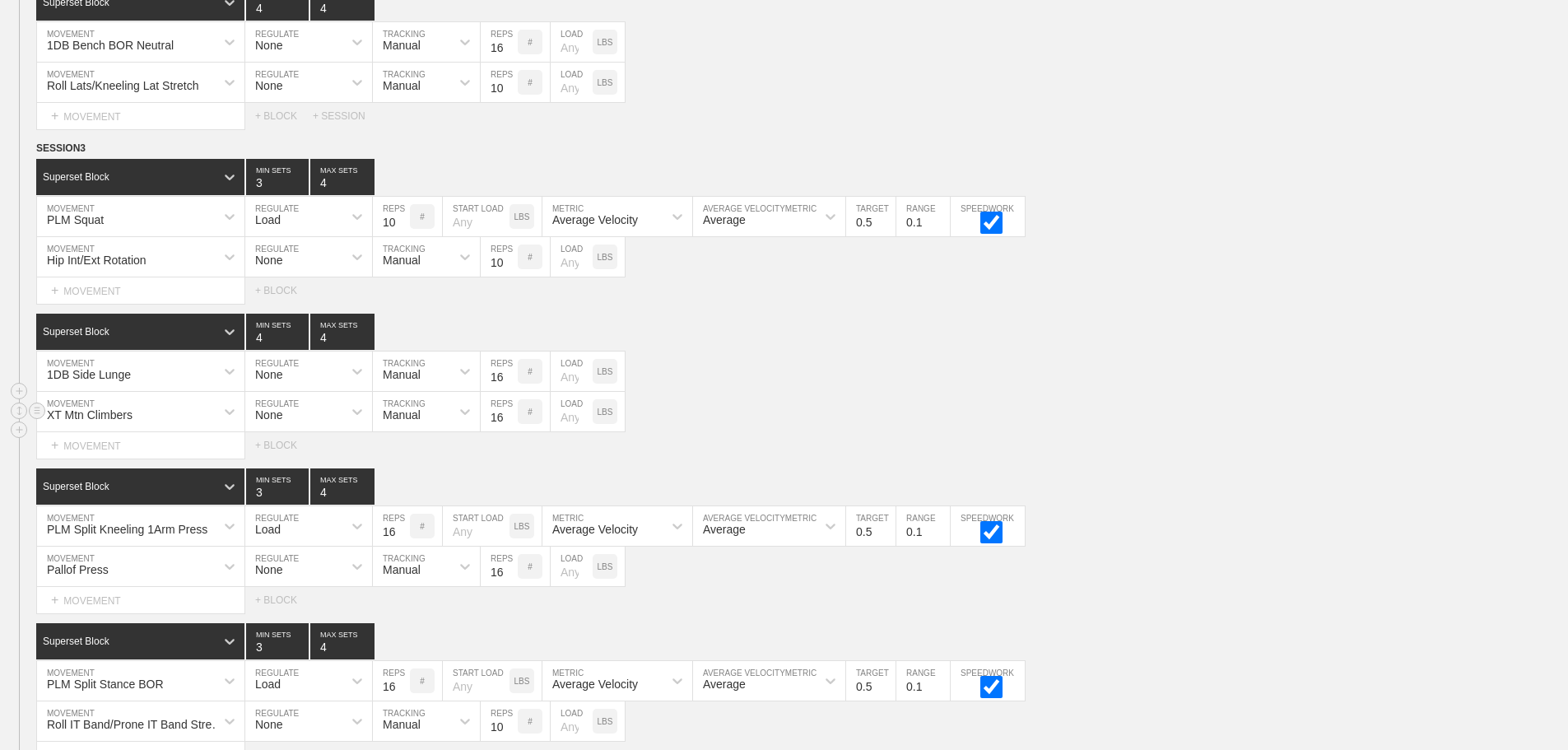
scroll to position [2654, 0]
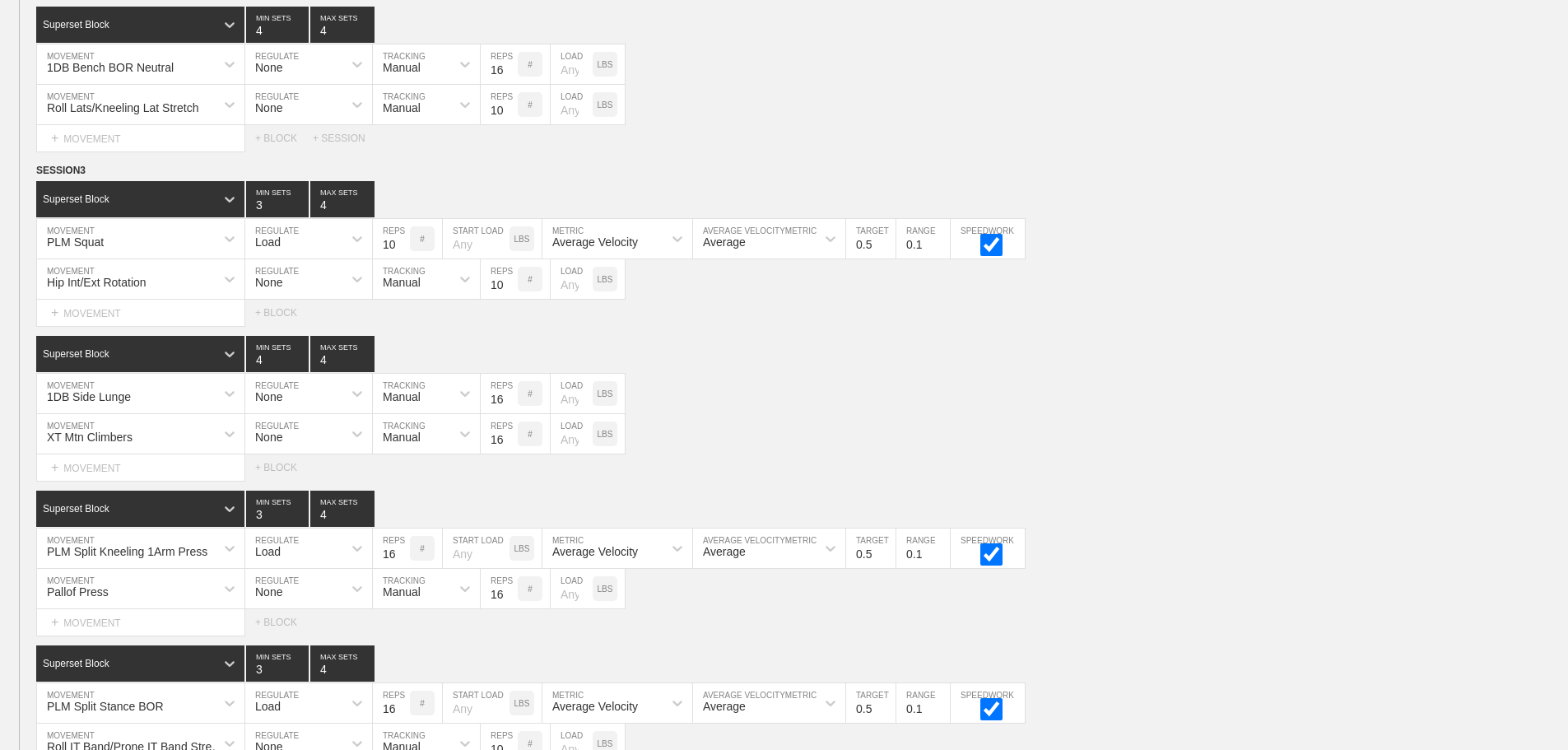
click at [967, 346] on div "SESSION 3 Superset Block 3 MIN SETS 4 MAX SETS DUPLICATE INSERT MOVEMENT AFTER …" at bounding box center [784, 475] width 1568 height 628
click at [36, 178] on circle at bounding box center [37, 171] width 19 height 19
click at [119, 196] on div "DUPLICATE" at bounding box center [115, 201] width 132 height 25
click at [858, 389] on div "1DB Side Lunge MOVEMENT None REGULATE Manual TRACKING 16 REPS # LOAD LBS" at bounding box center [784, 394] width 1568 height 41
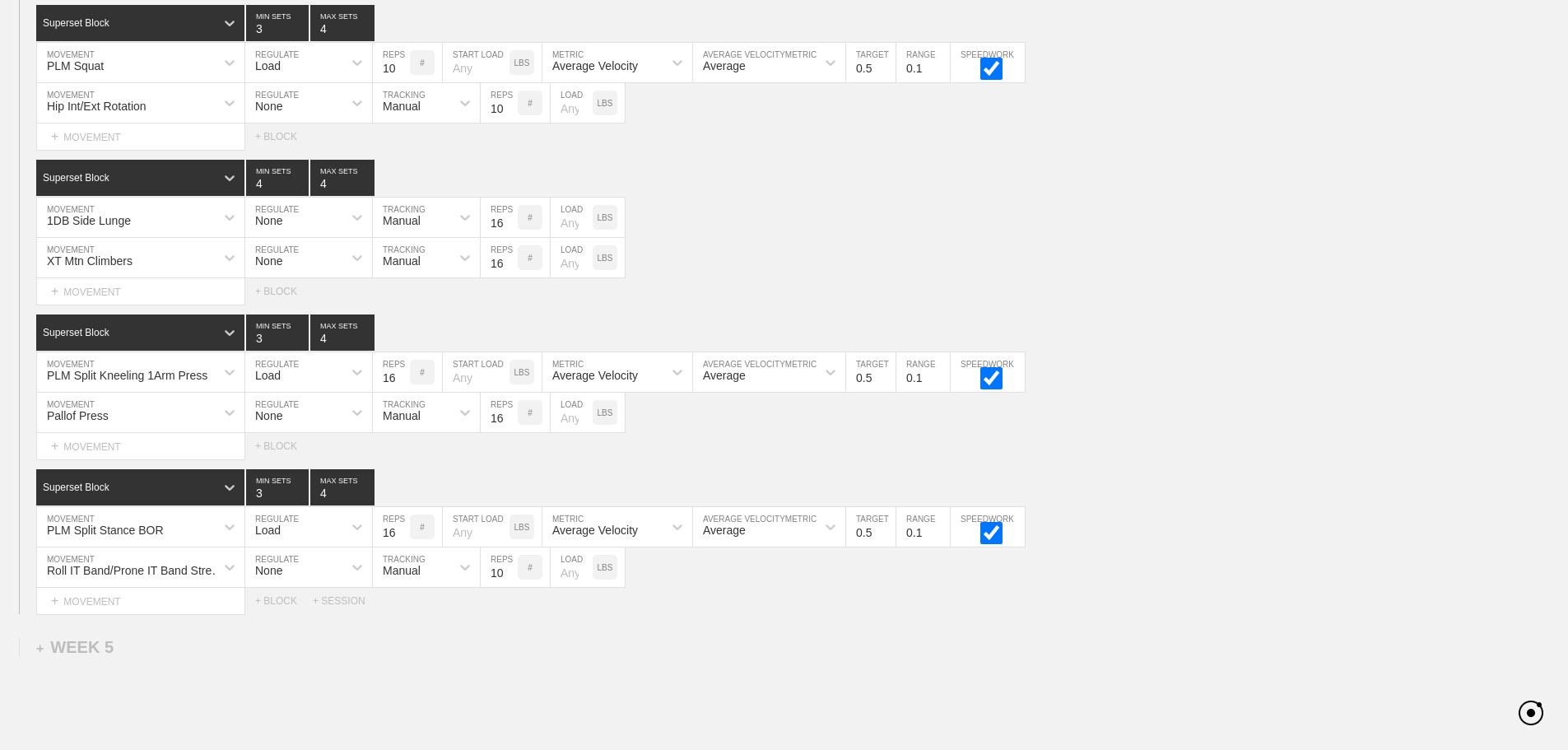
scroll to position [6190, 0]
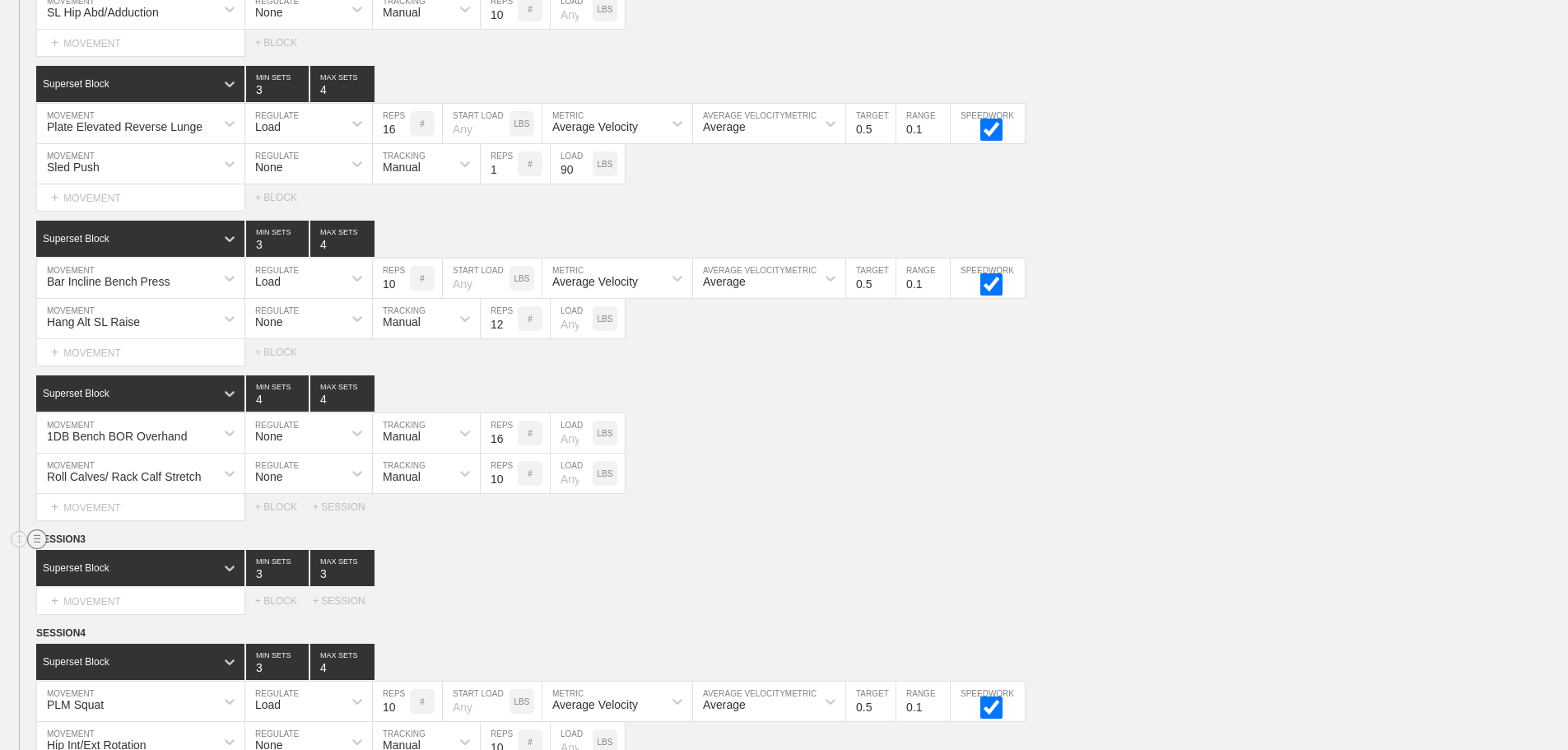
click at [36, 549] on circle at bounding box center [37, 539] width 19 height 19
click at [102, 595] on div "DELETE" at bounding box center [115, 594] width 132 height 25
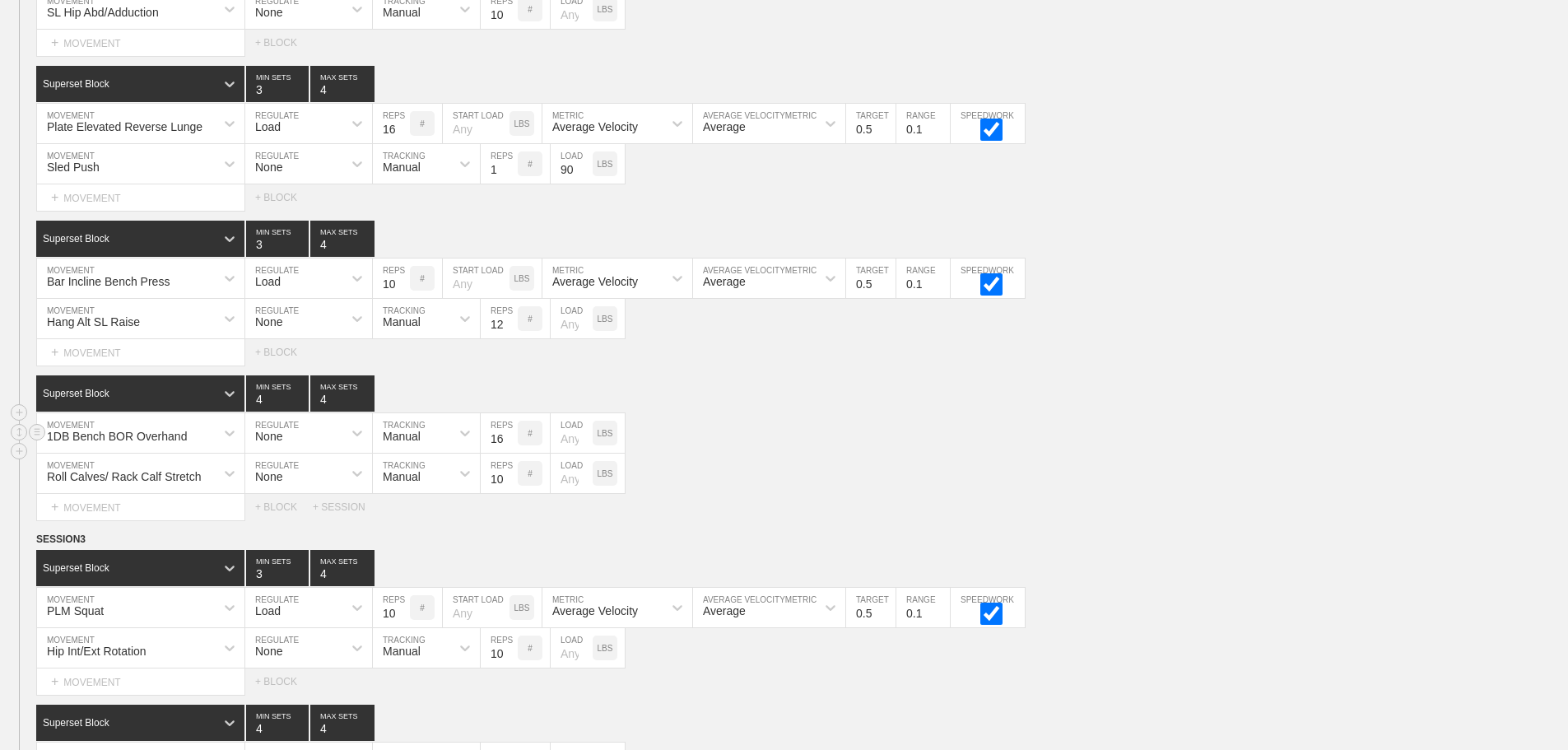
click at [1084, 453] on div "1DB Bench BOR Overhand MOVEMENT None REGULATE Manual TRACKING 16 REPS # LOAD LBS" at bounding box center [784, 433] width 1568 height 41
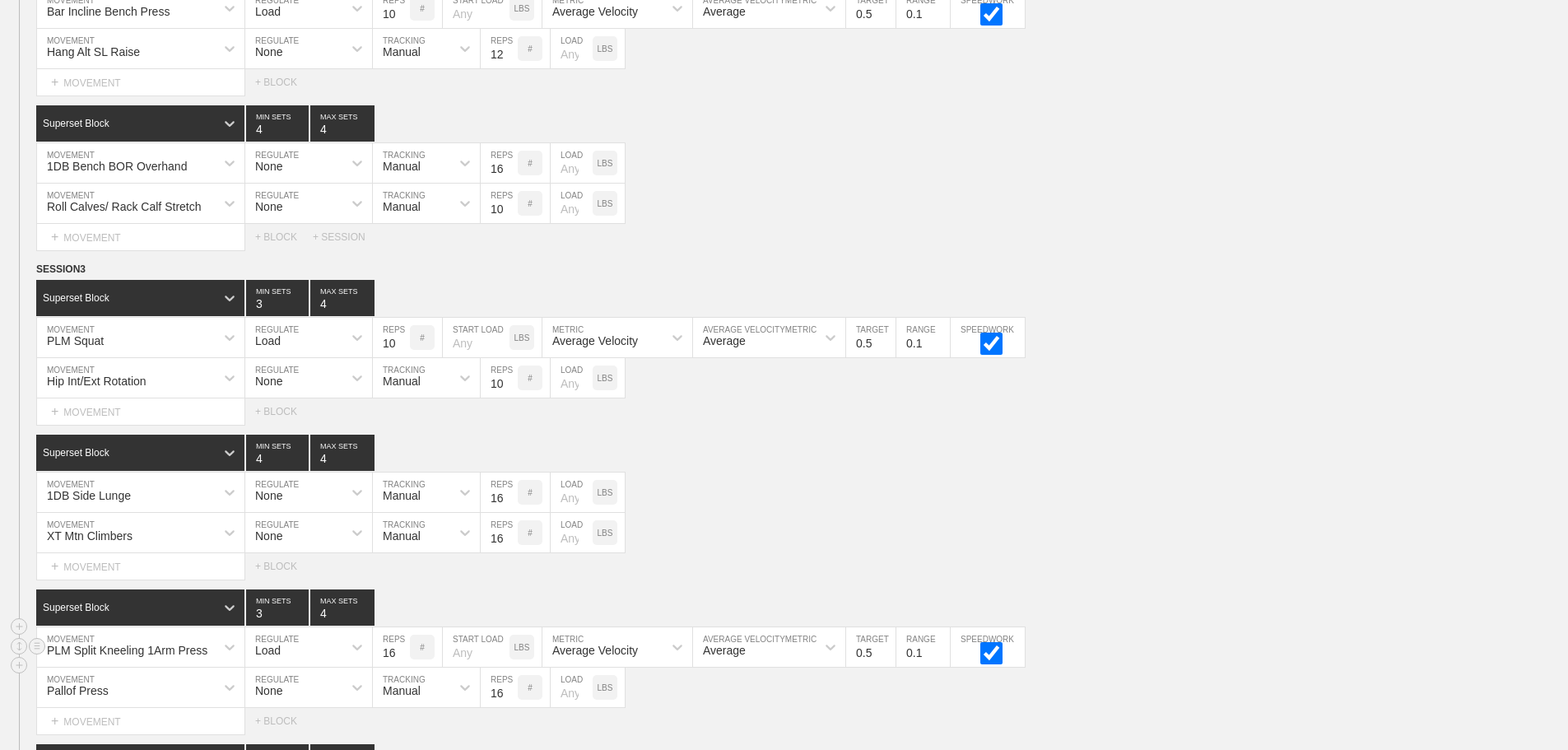
scroll to position [6520, 0]
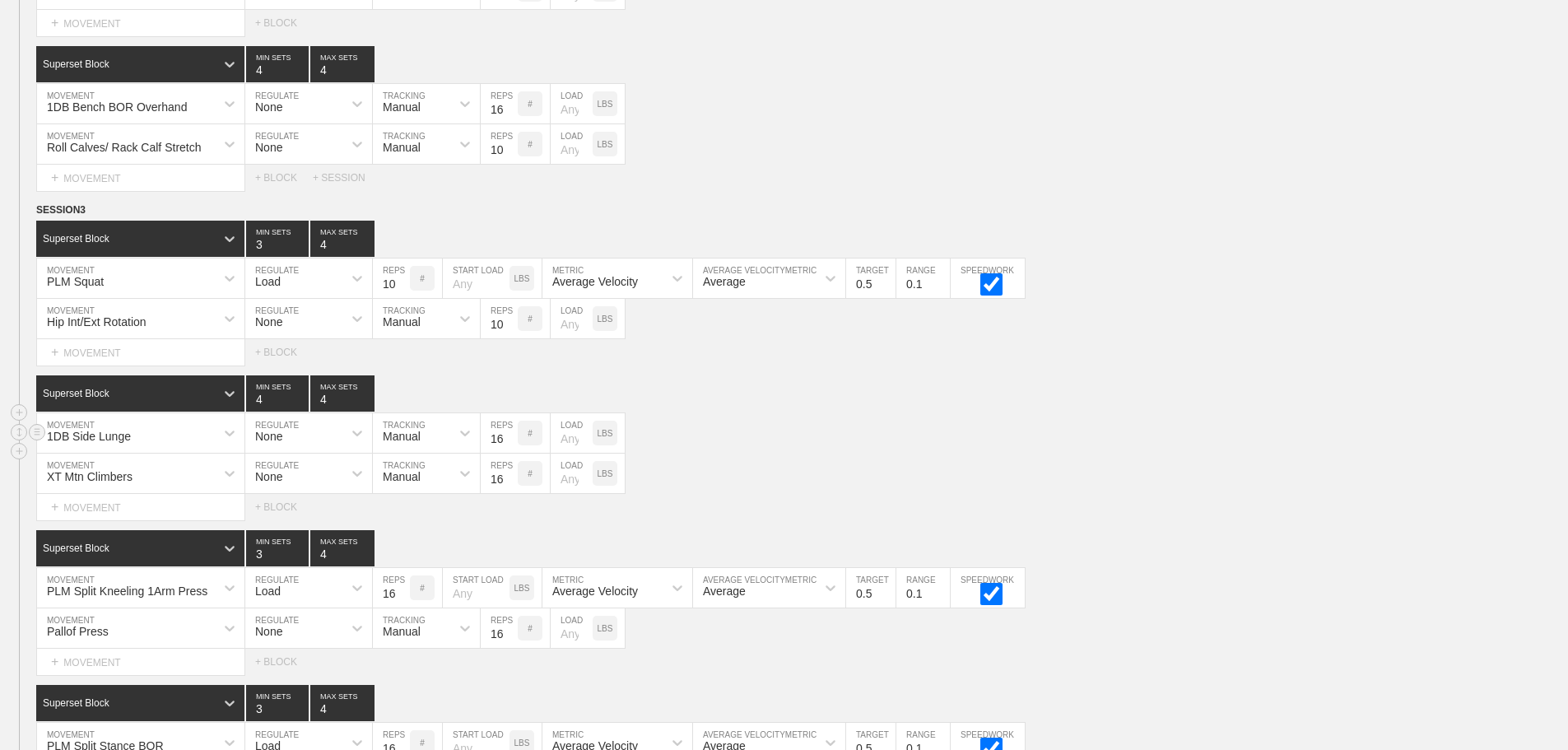
click at [905, 453] on div "1DB Side Lunge MOVEMENT None REGULATE Manual TRACKING 16 REPS # LOAD LBS" at bounding box center [784, 433] width 1568 height 41
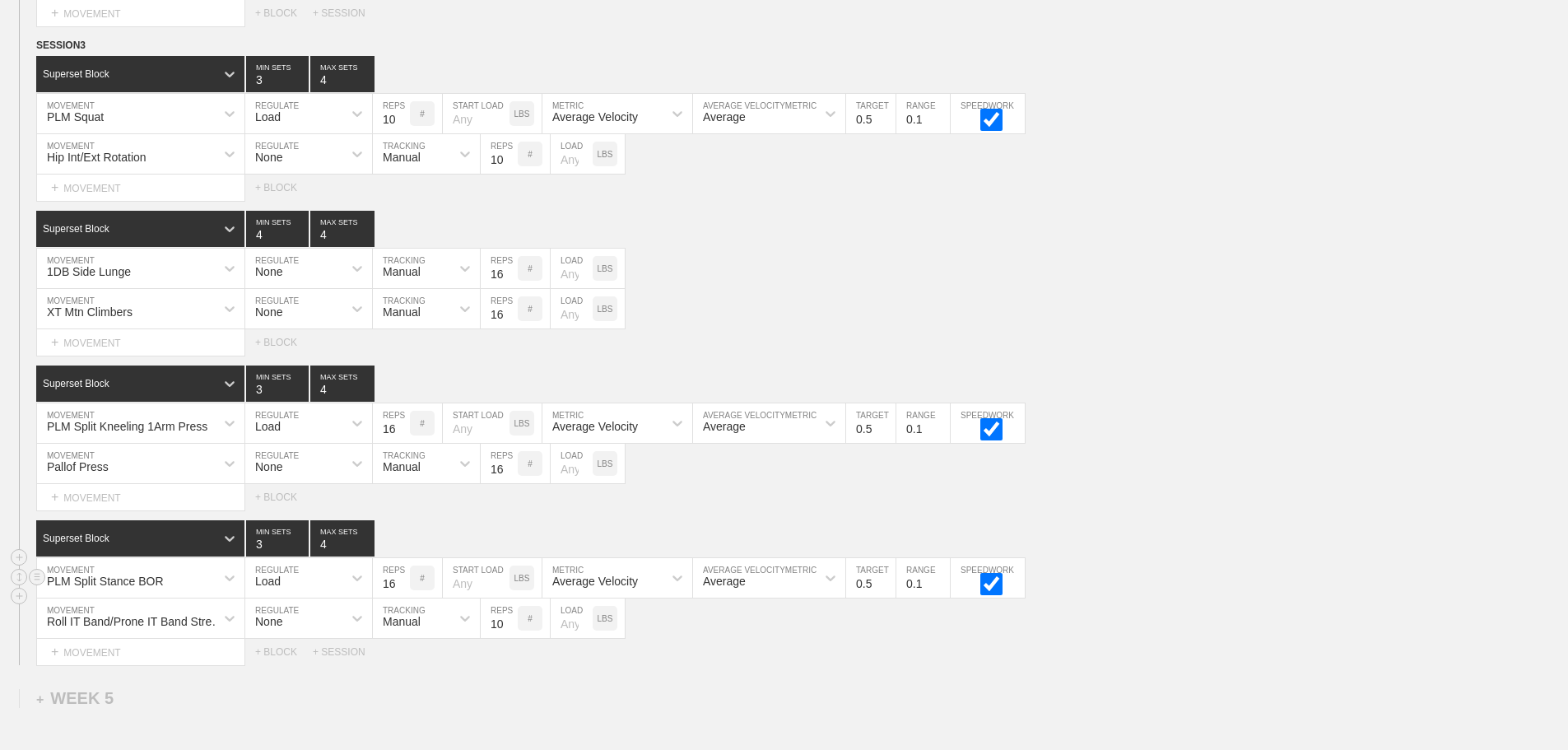
scroll to position [6902, 0]
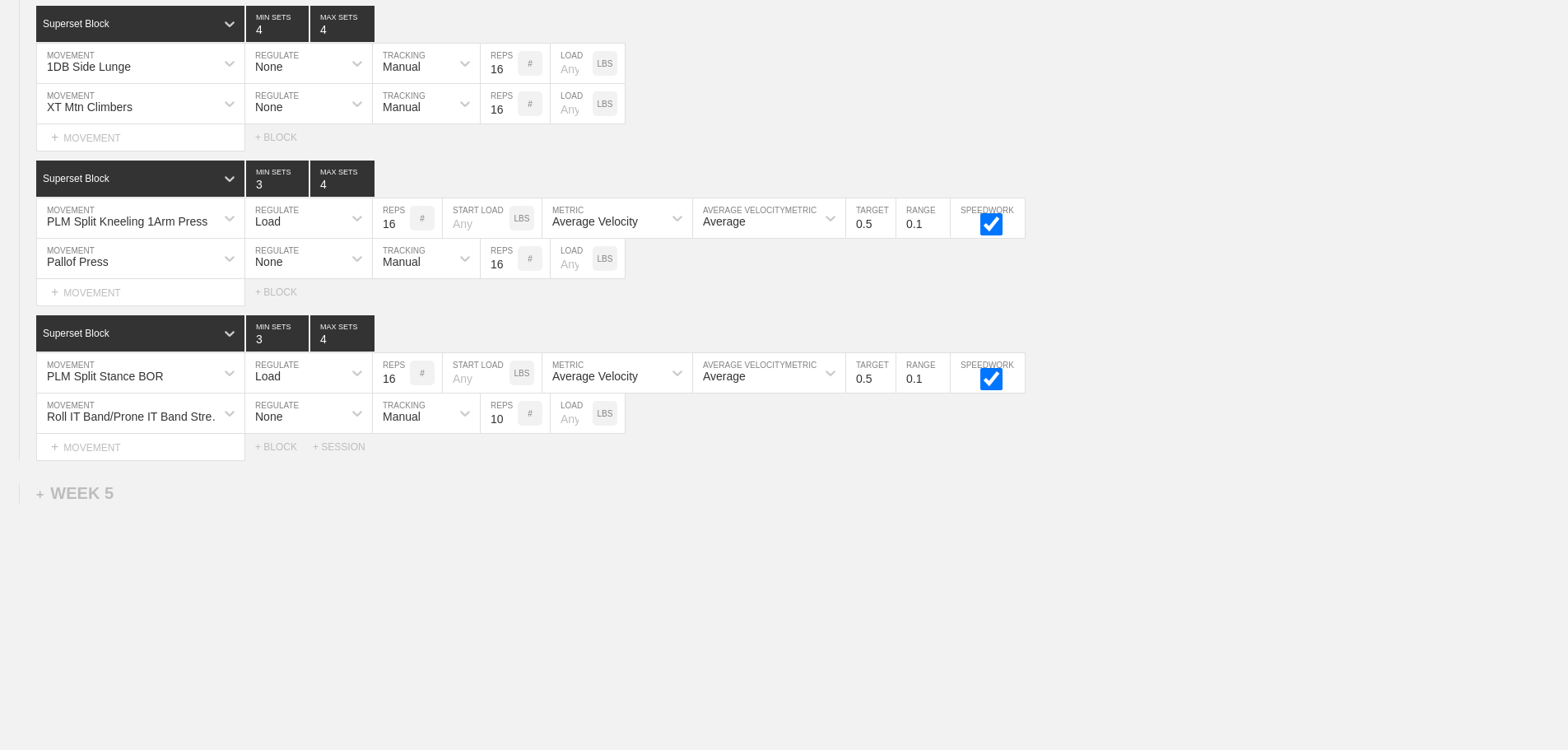
click at [176, 103] on div "XT Mtn Climbers" at bounding box center [125, 103] width 178 height 28
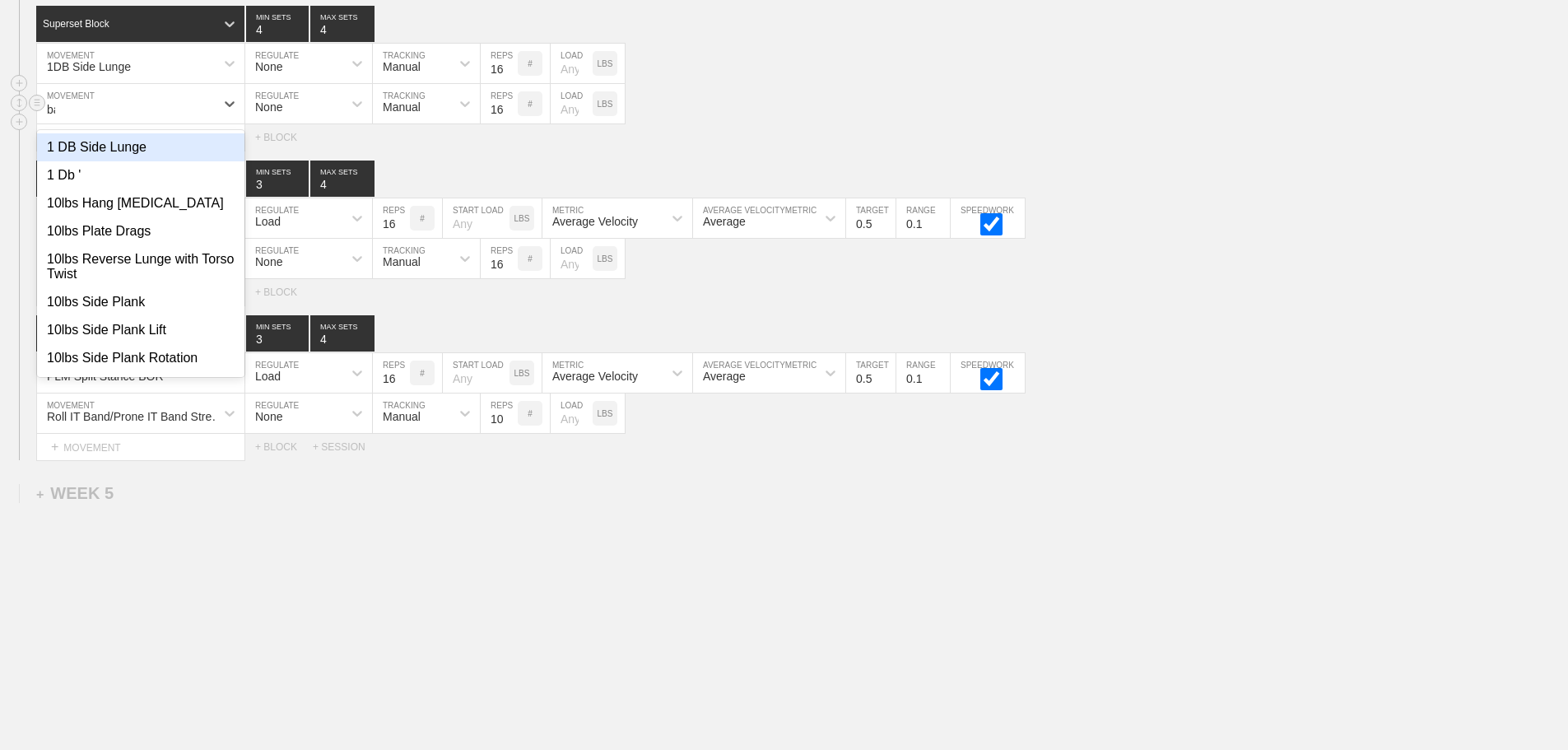
type input "band"
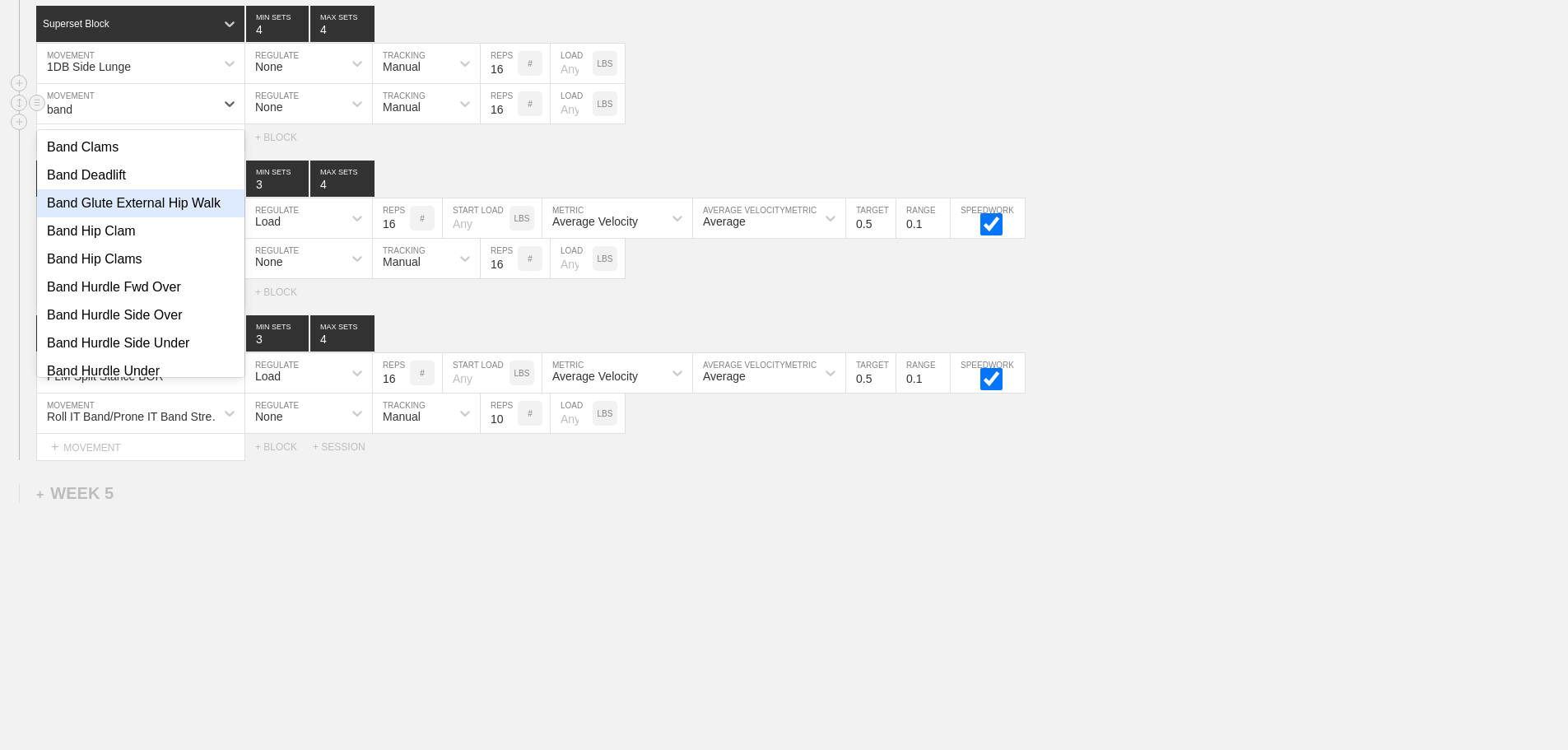
click at [158, 203] on div "Band Glute External Hip Walk" at bounding box center [140, 203] width 207 height 28
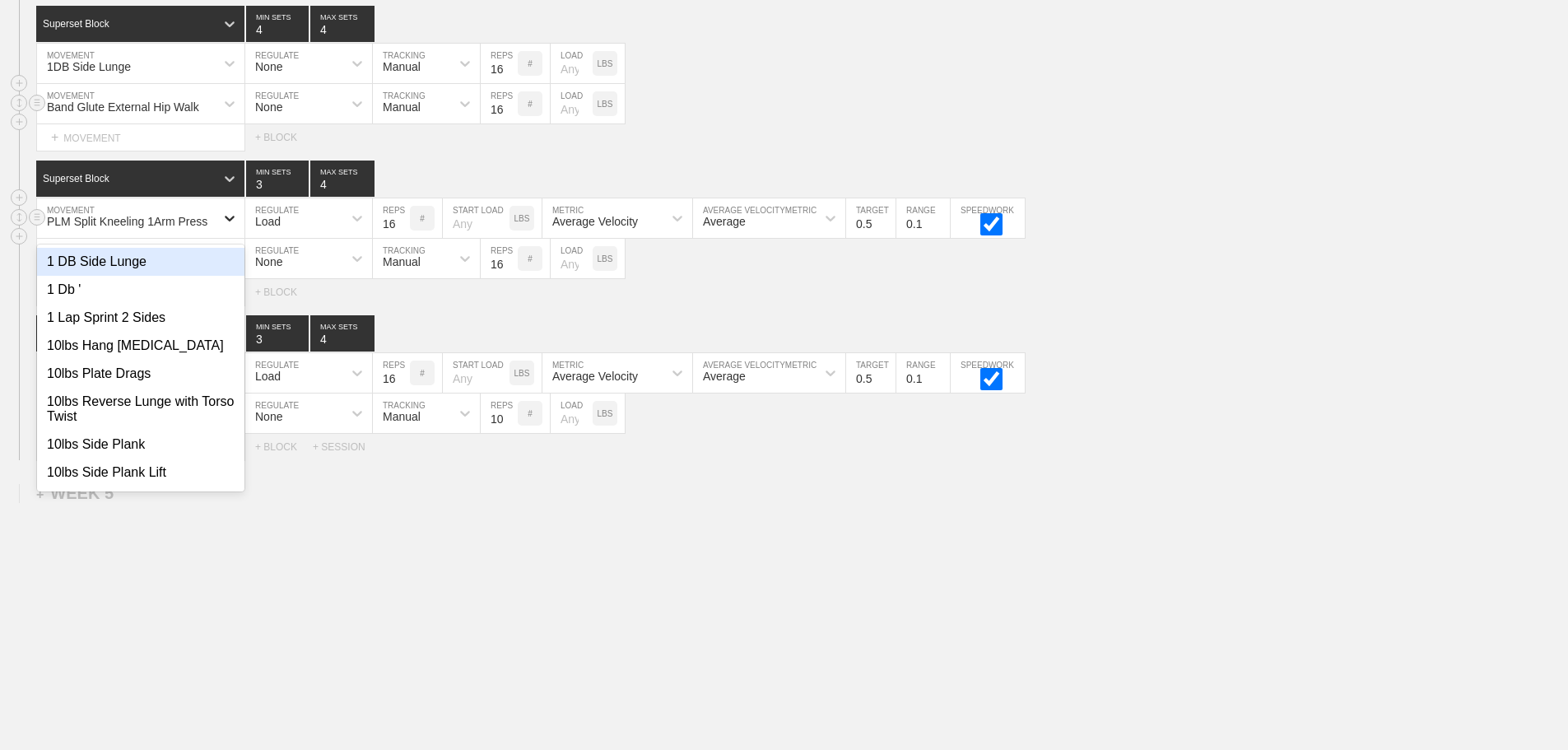
click at [226, 222] on icon at bounding box center [229, 218] width 17 height 17
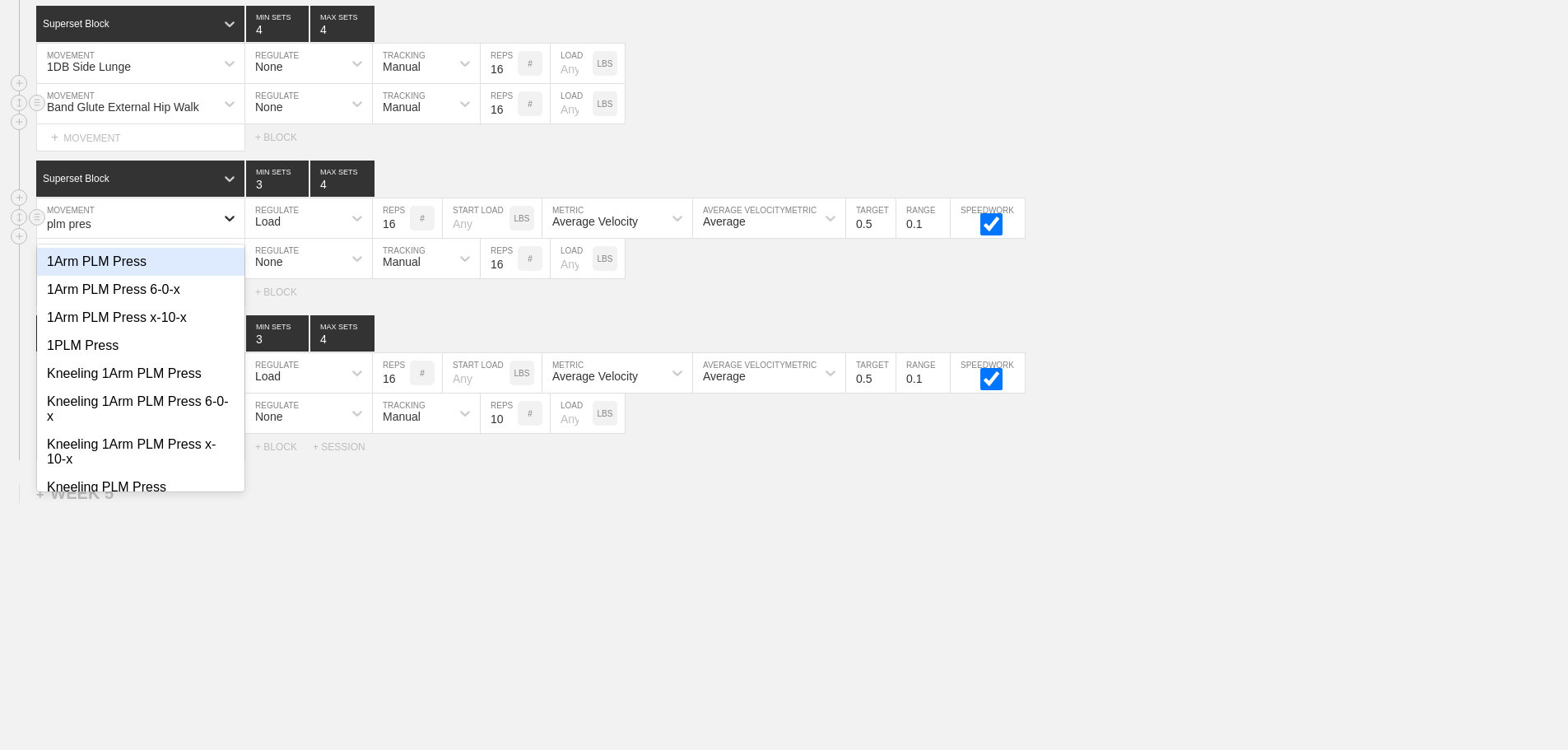
type input "plm press"
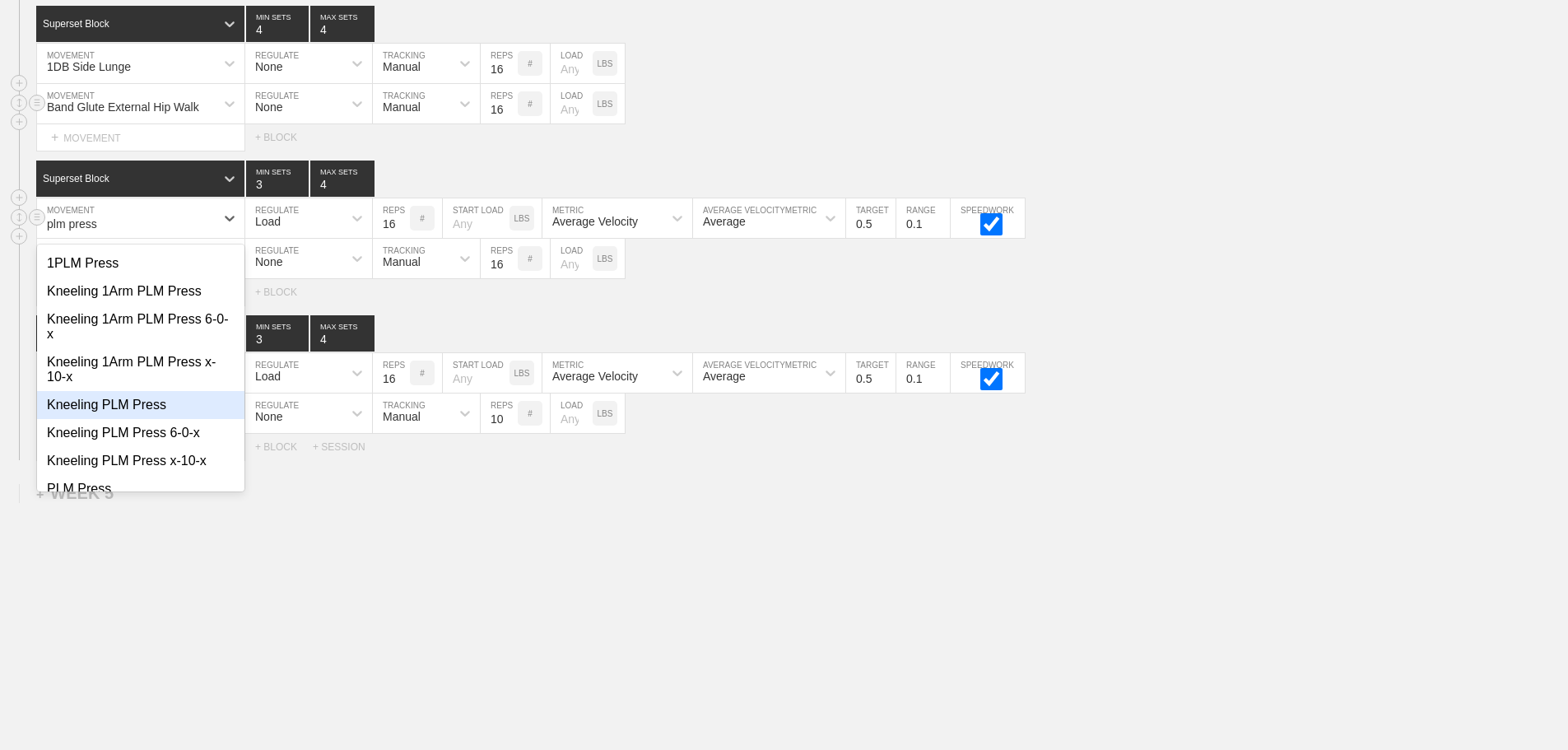
click at [148, 403] on div "Kneeling PLM Press" at bounding box center [140, 405] width 207 height 28
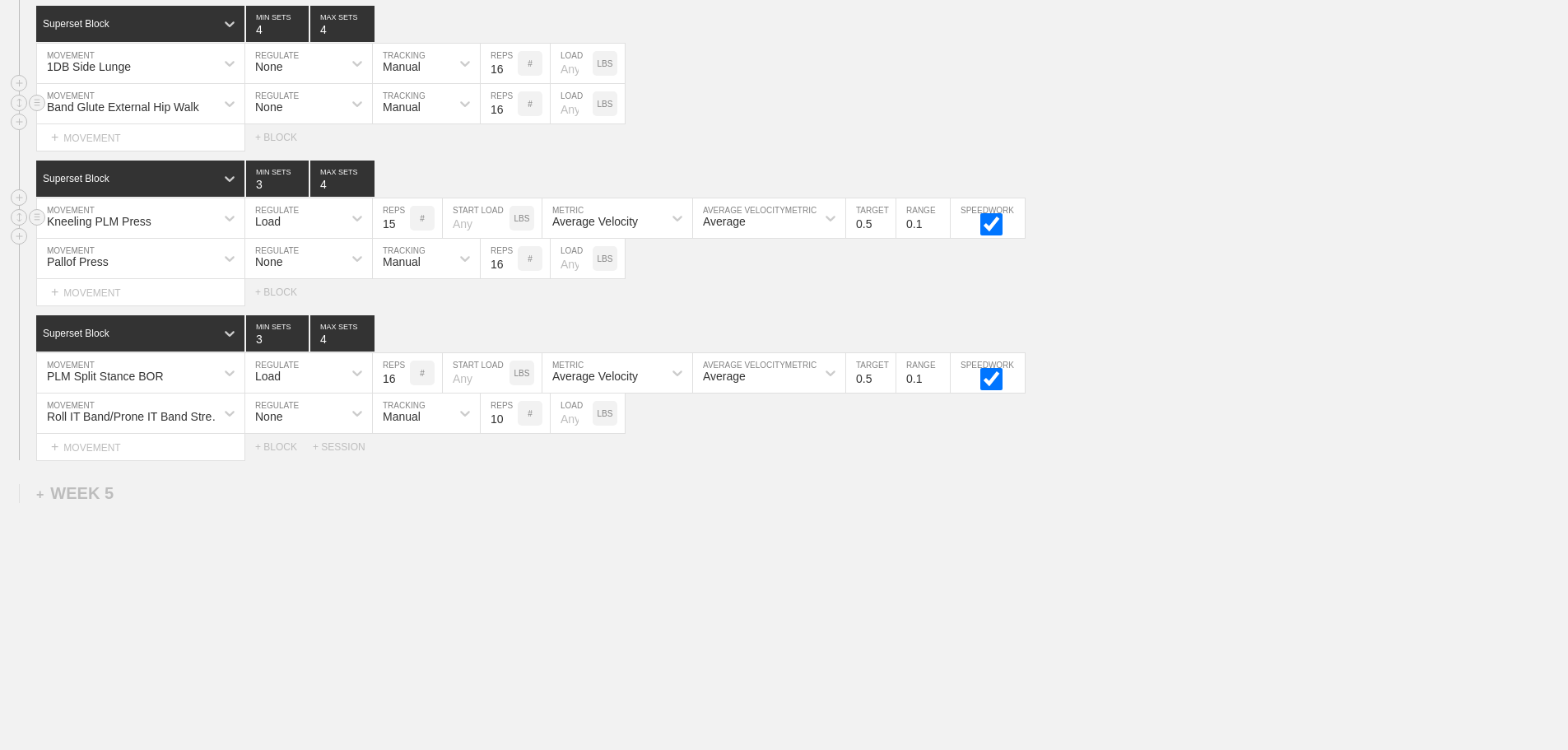
click at [402, 224] on input "15" at bounding box center [391, 218] width 37 height 40
click at [402, 224] on input "14" at bounding box center [391, 218] width 37 height 40
click at [402, 224] on input "13" at bounding box center [391, 218] width 37 height 40
click at [402, 224] on input "12" at bounding box center [391, 218] width 37 height 40
click at [402, 224] on input "11" at bounding box center [391, 218] width 37 height 40
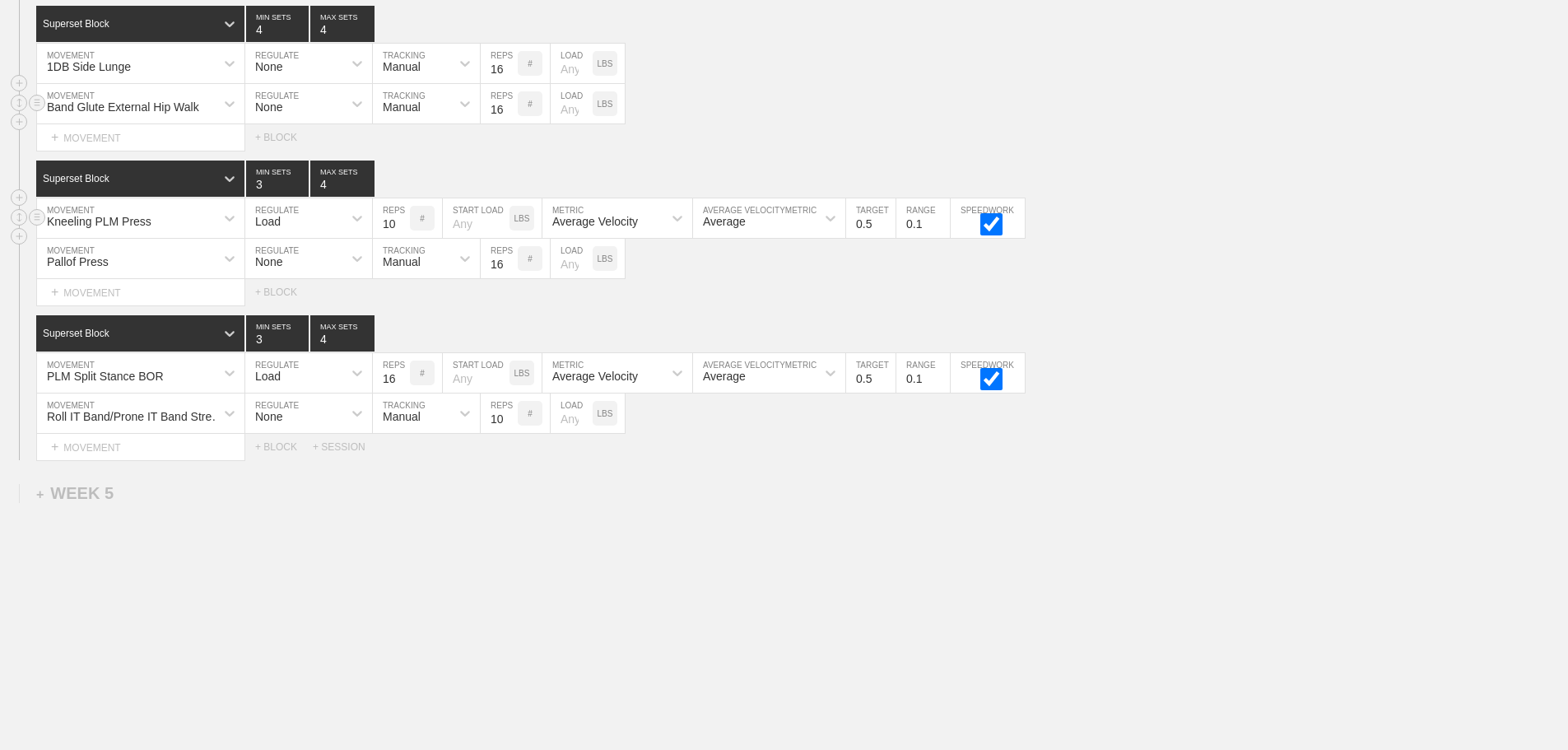
type input "10"
click at [402, 224] on input "10" at bounding box center [391, 218] width 37 height 40
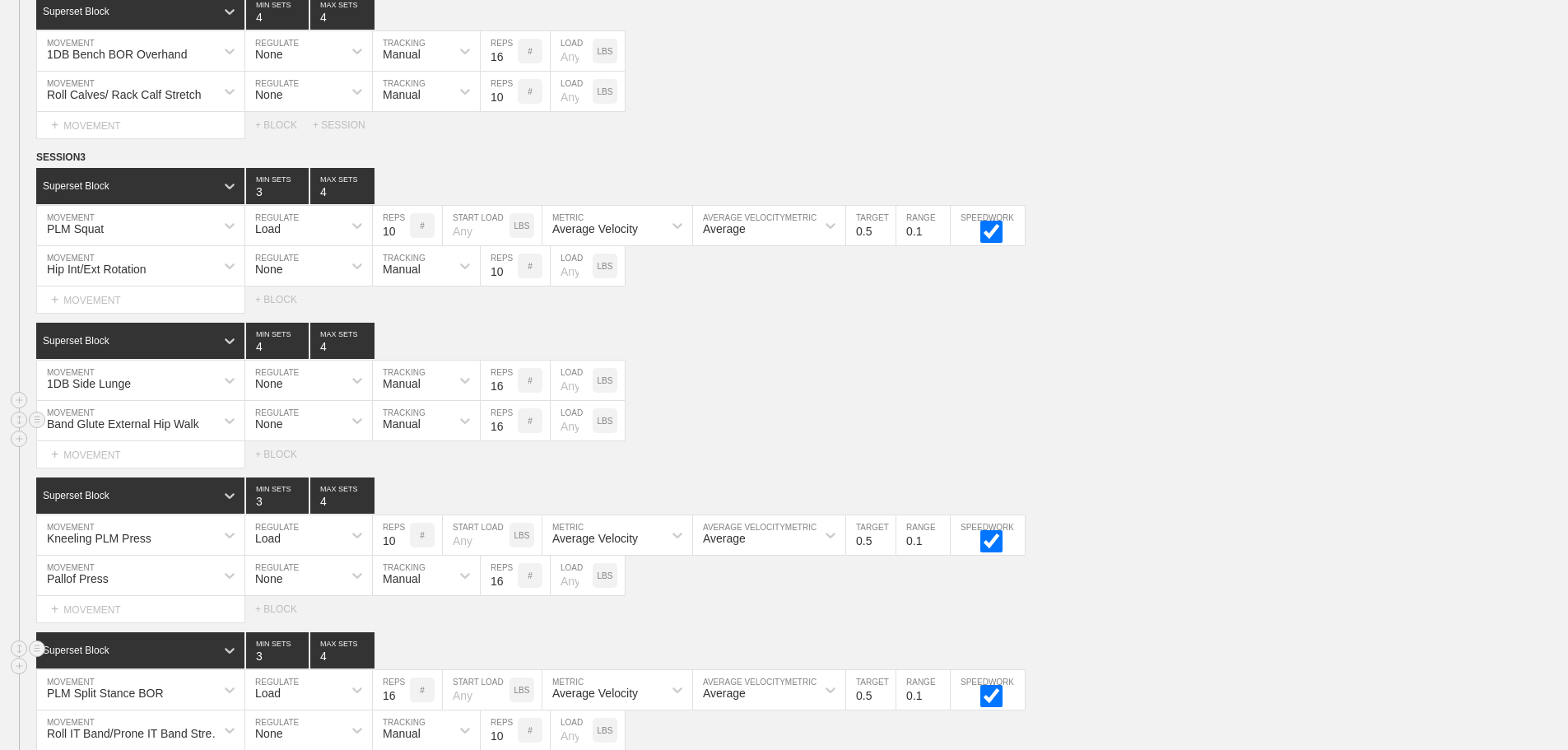
scroll to position [6902, 0]
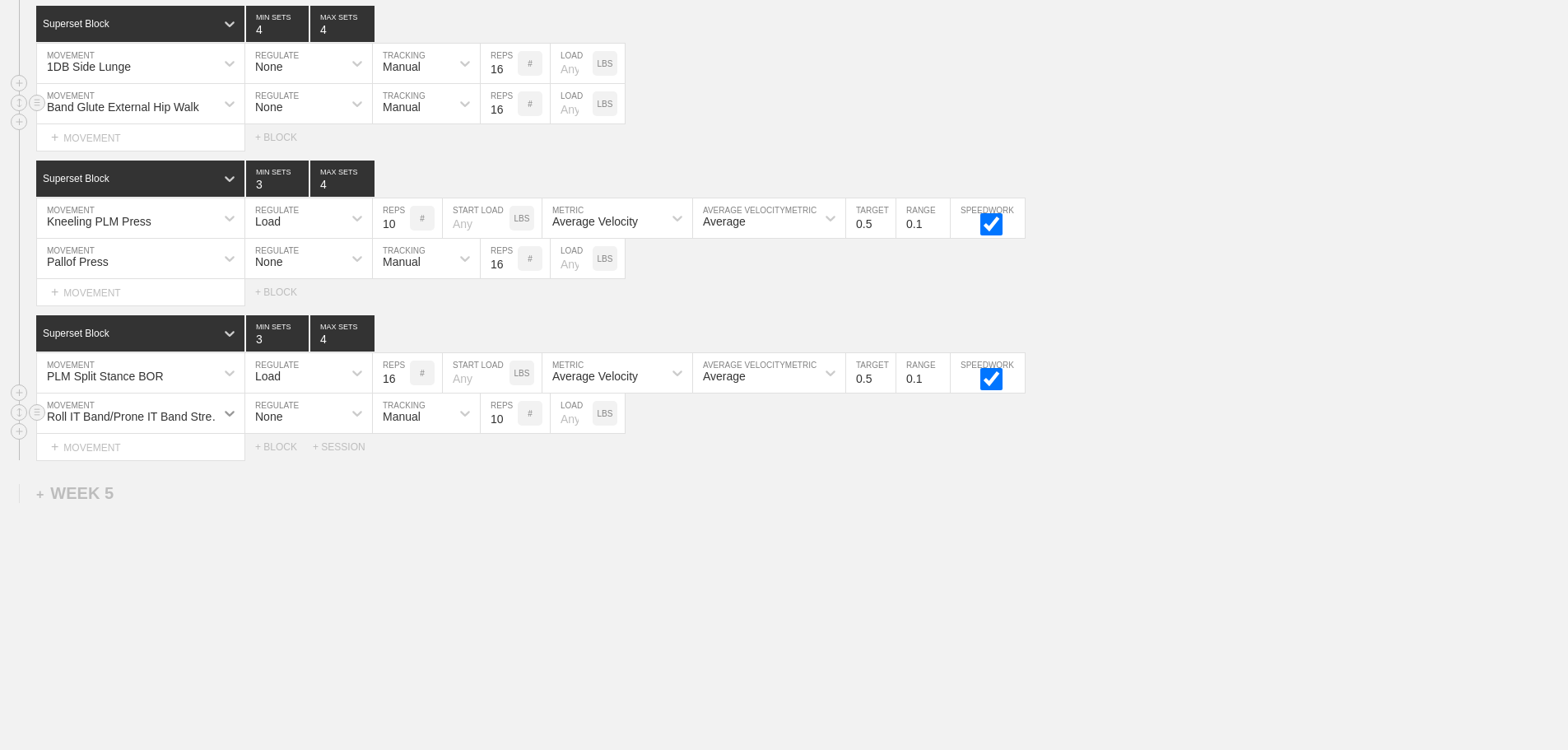
click at [217, 413] on div at bounding box center [230, 413] width 30 height 30
type input "roll quad"
click at [206, 455] on div "Roll Quads/Rear Foot Elevated Stretch" at bounding box center [140, 463] width 207 height 43
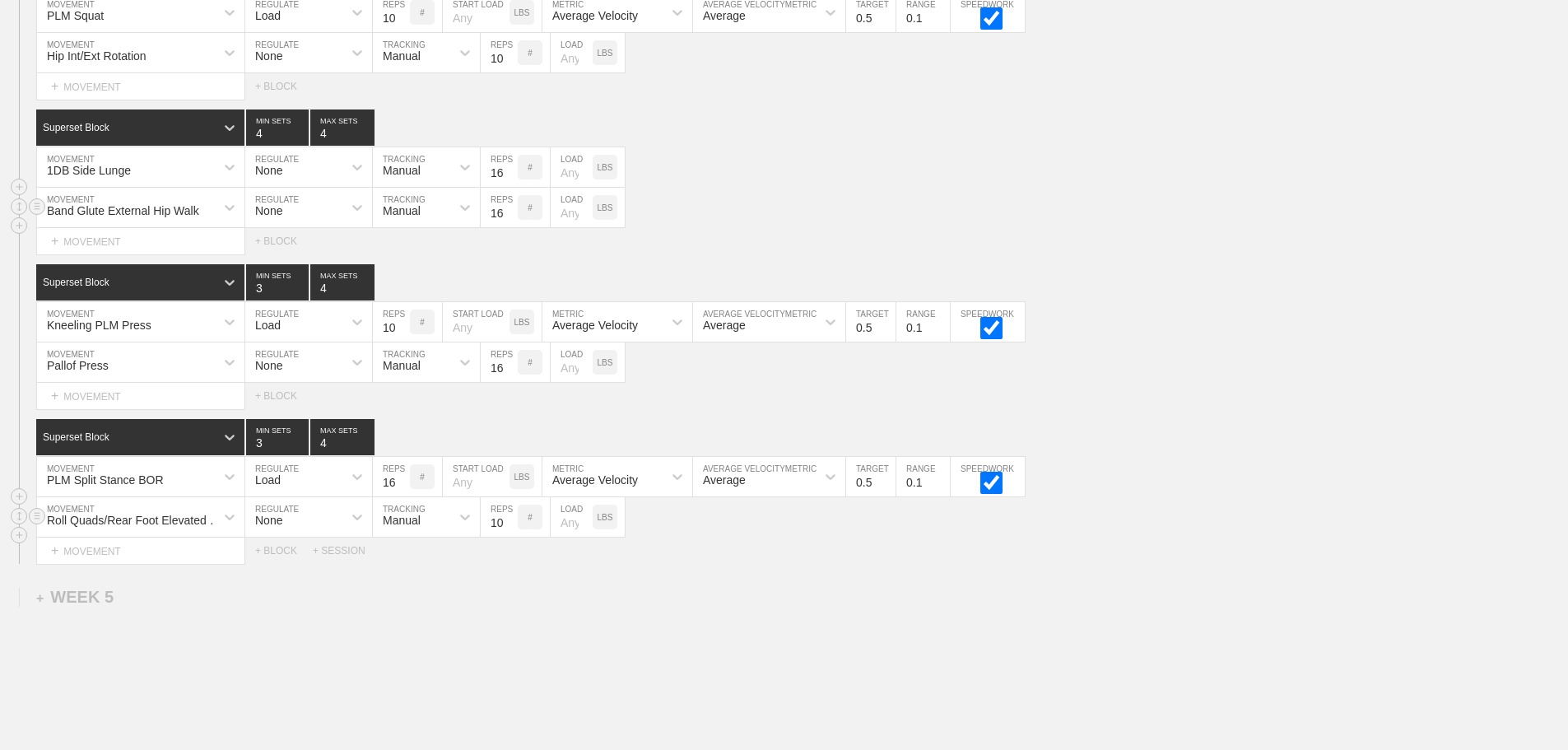
scroll to position [6902, 0]
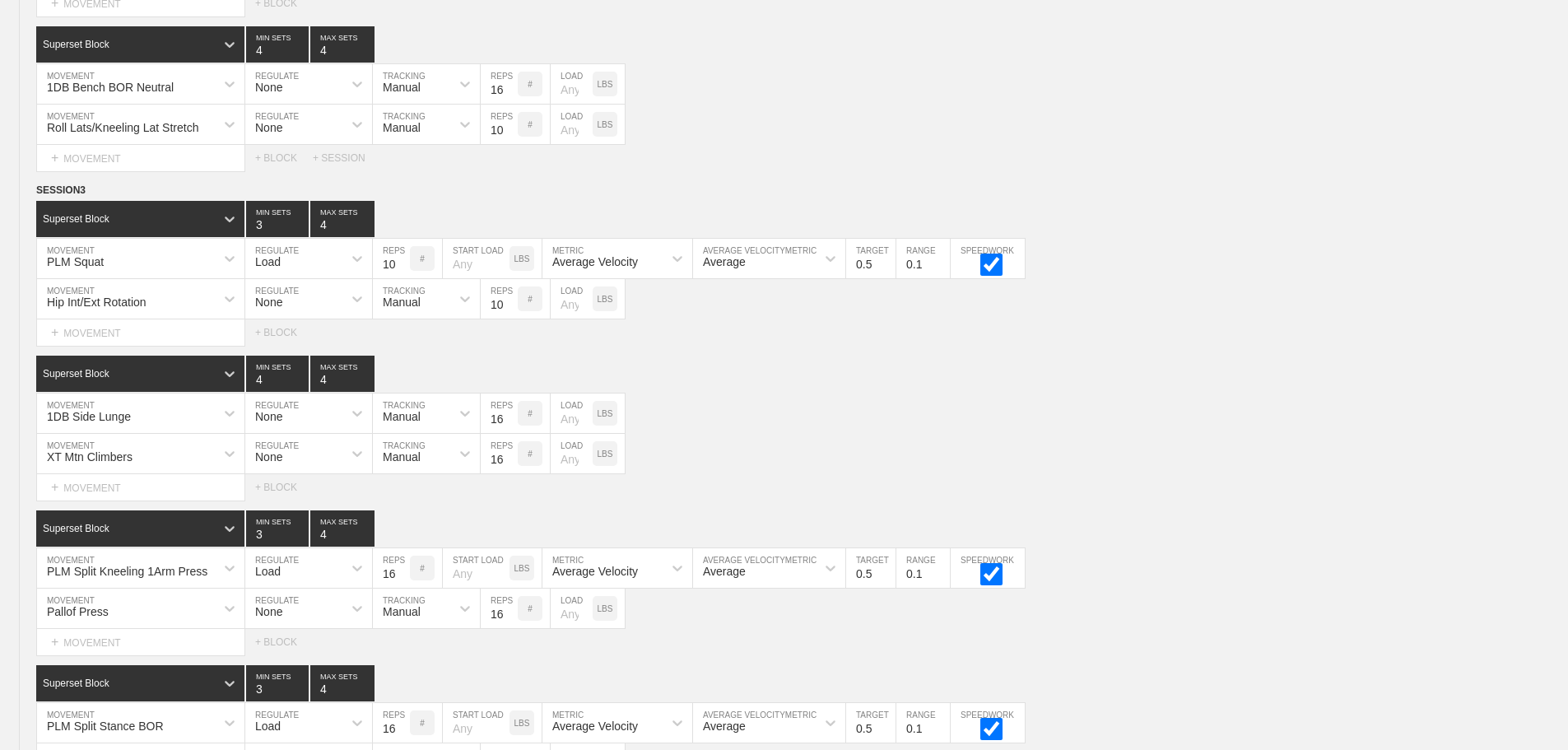
scroll to position [0, 0]
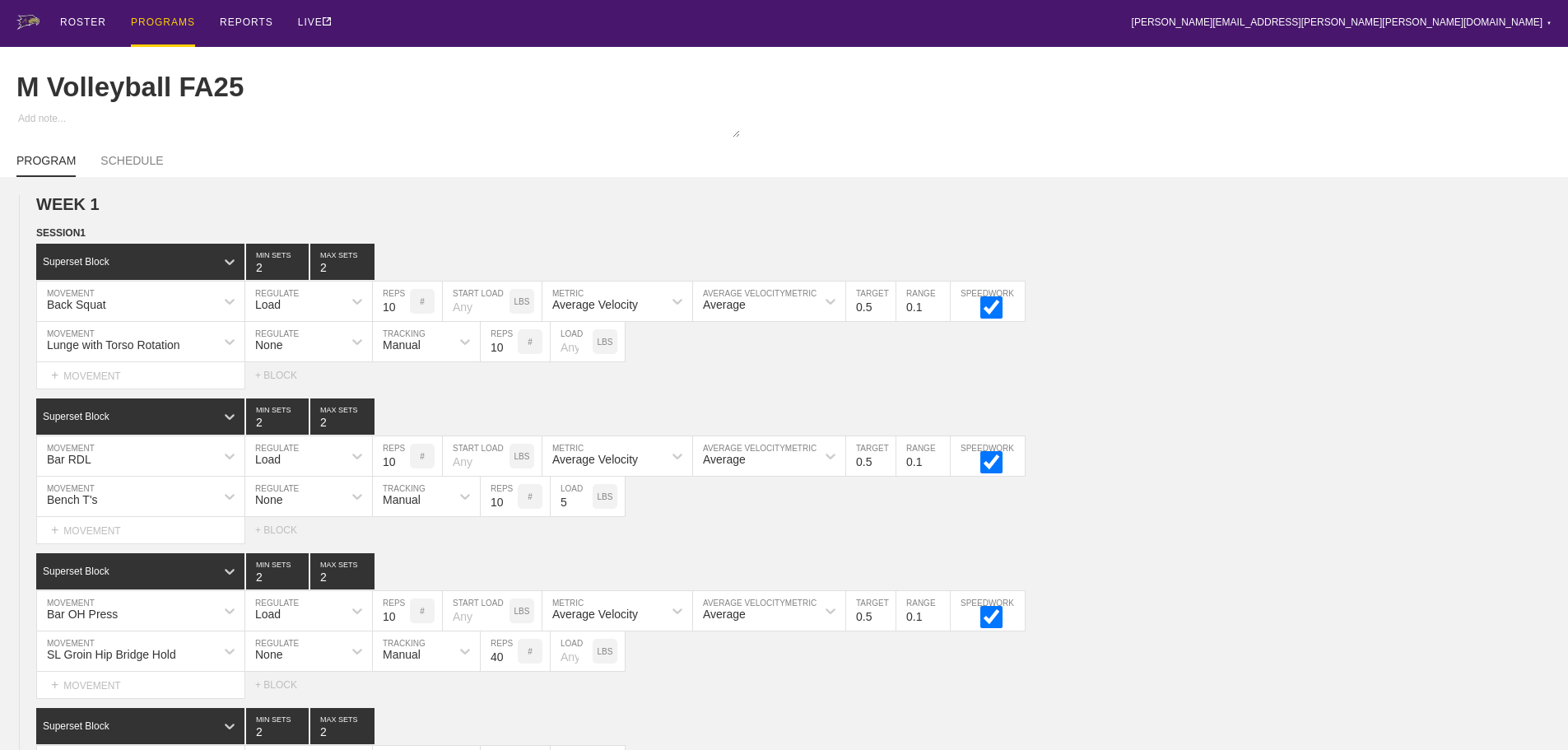
click at [153, 21] on div "PROGRAMS" at bounding box center [163, 23] width 65 height 47
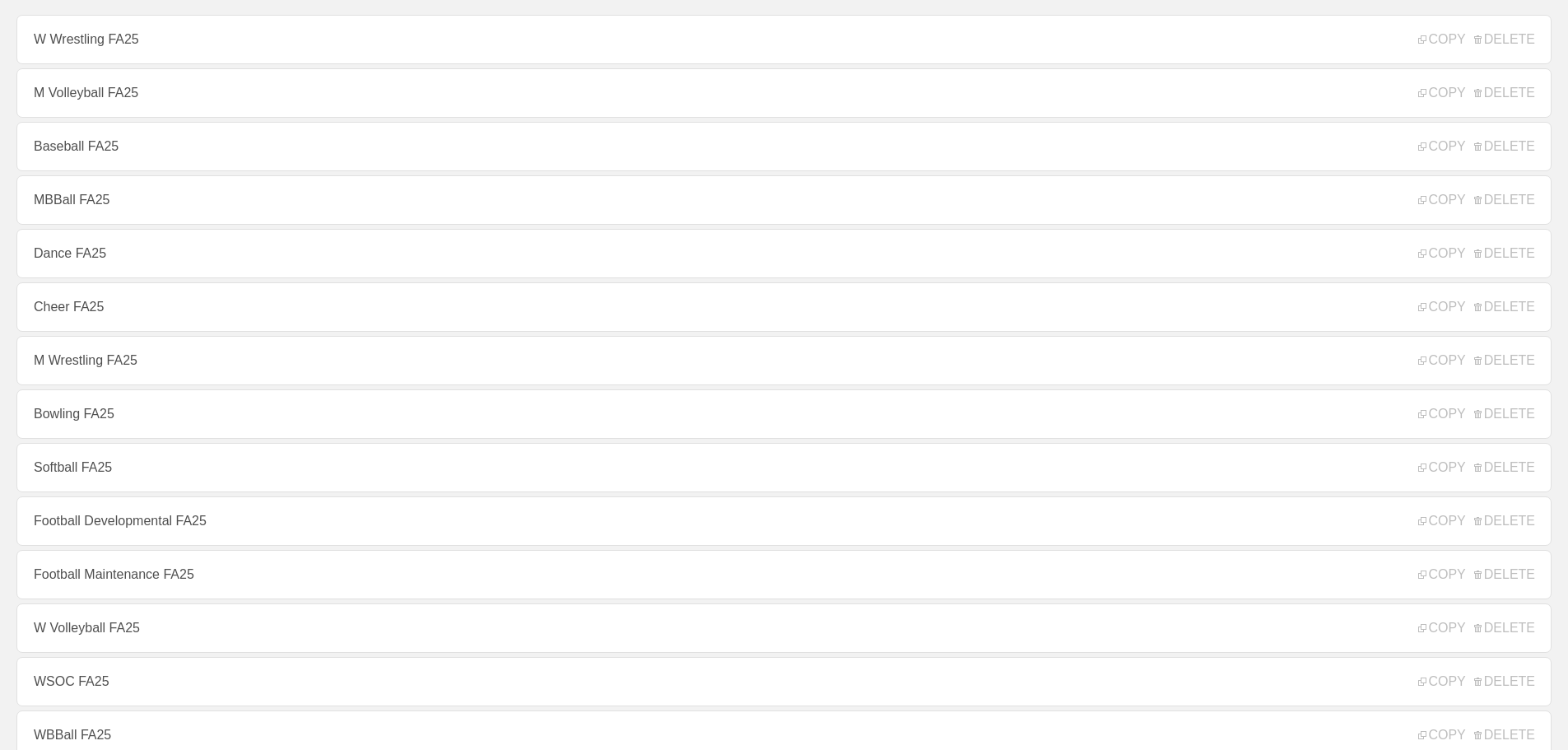
scroll to position [412, 0]
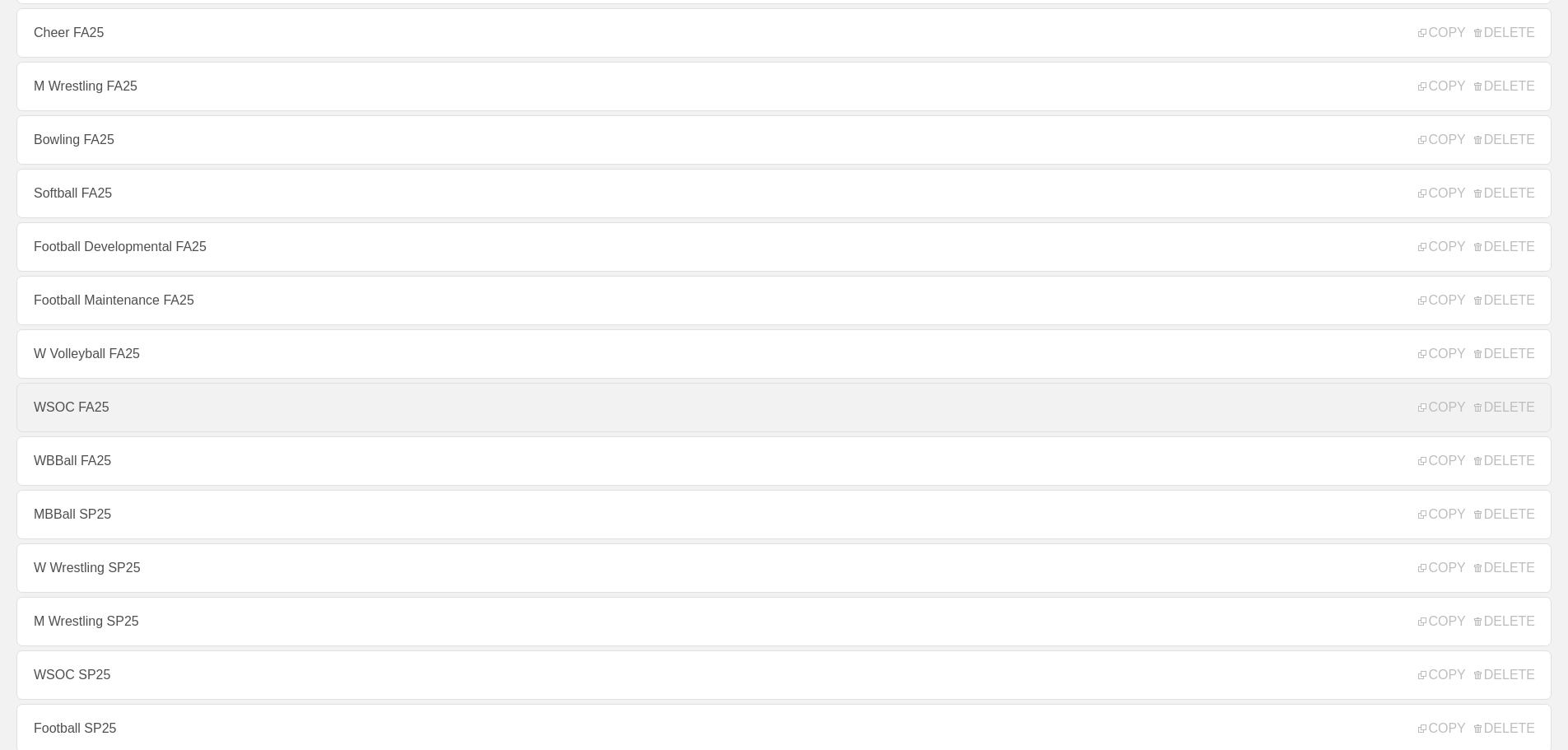
click at [69, 413] on link "WSOC FA25" at bounding box center [784, 408] width 1535 height 50
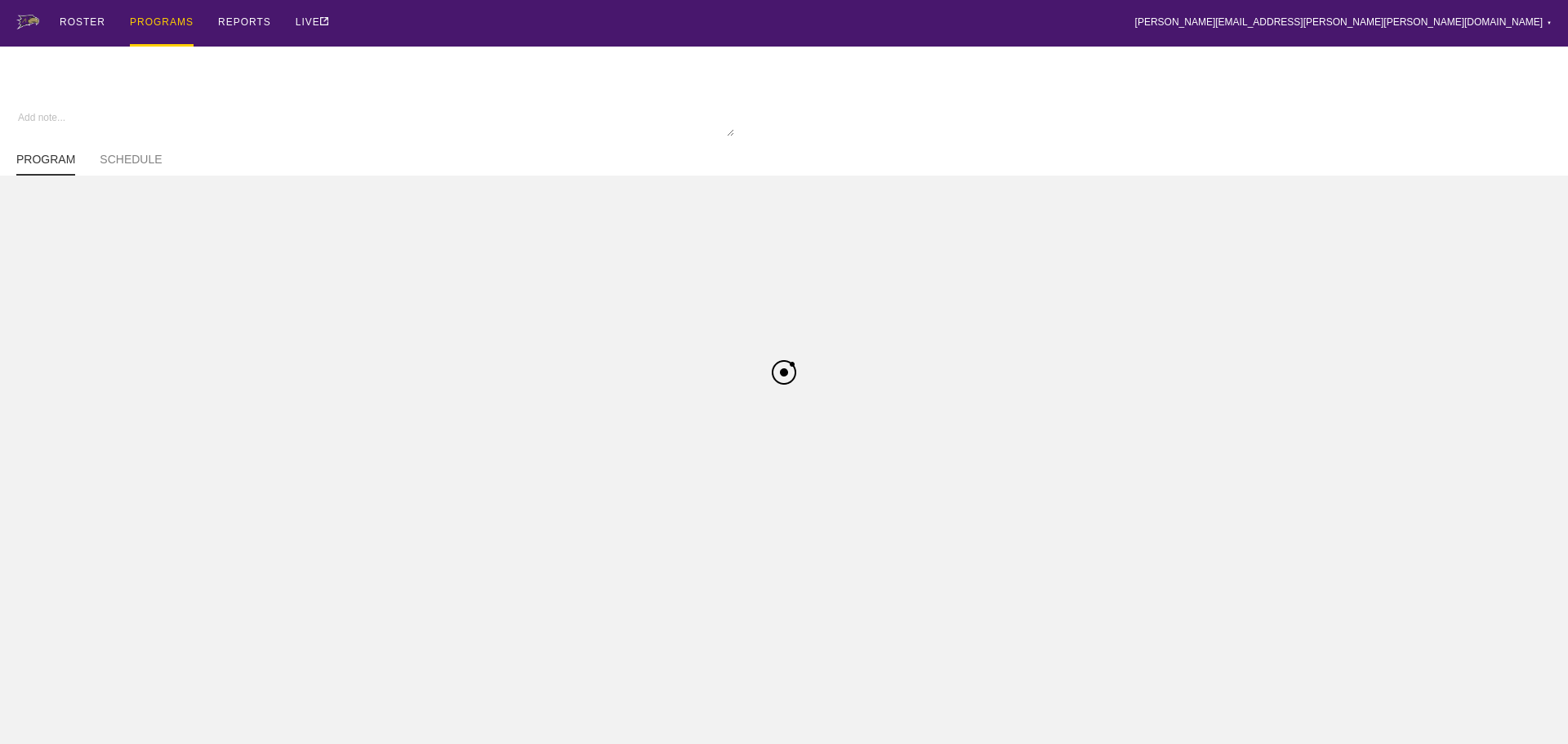
type textarea "x"
type input "WSOC FA25"
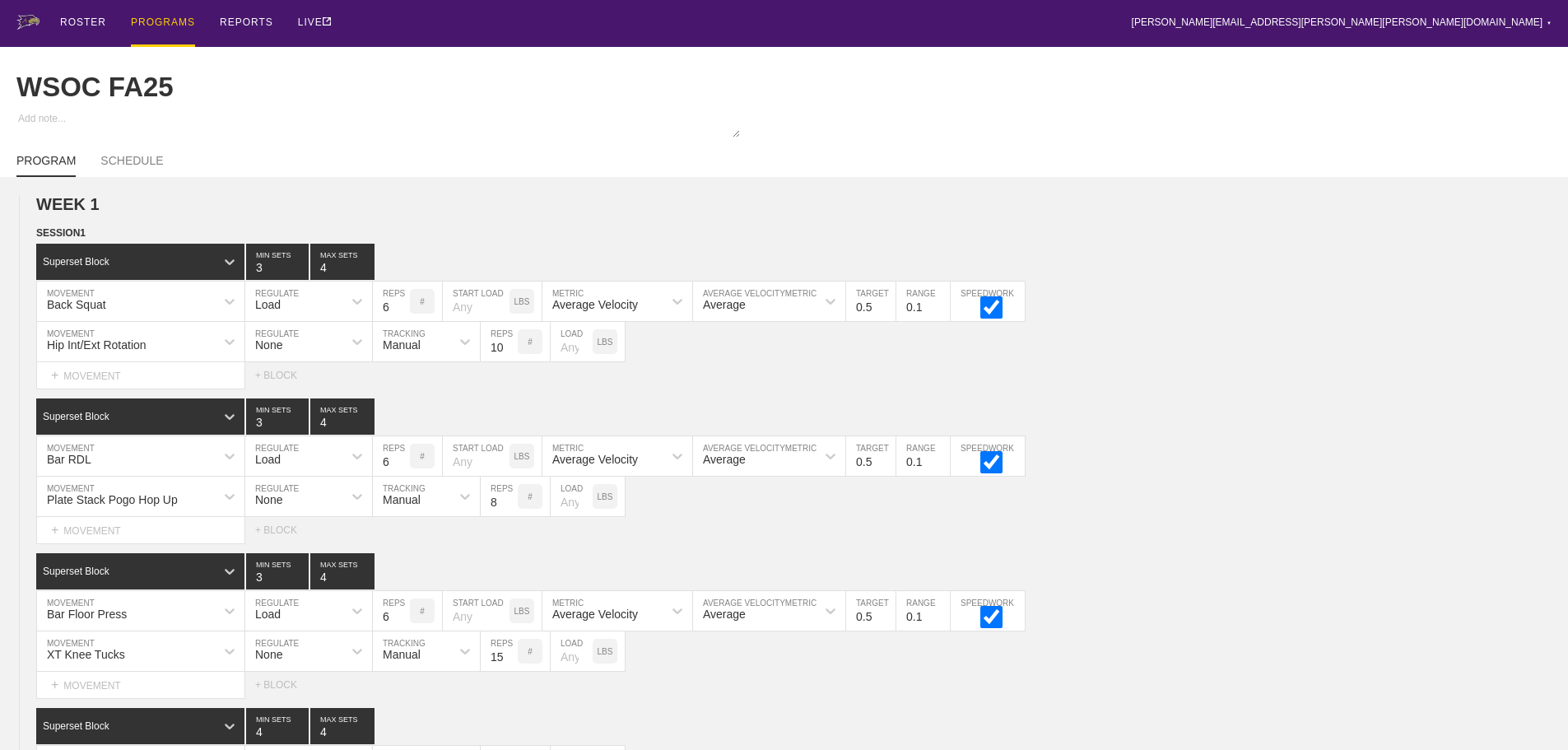
click at [690, 38] on div "ROSTER PROGRAMS REPORTS LIVE [PERSON_NAME][EMAIL_ADDRESS][PERSON_NAME][PERSON_N…" at bounding box center [784, 23] width 1535 height 47
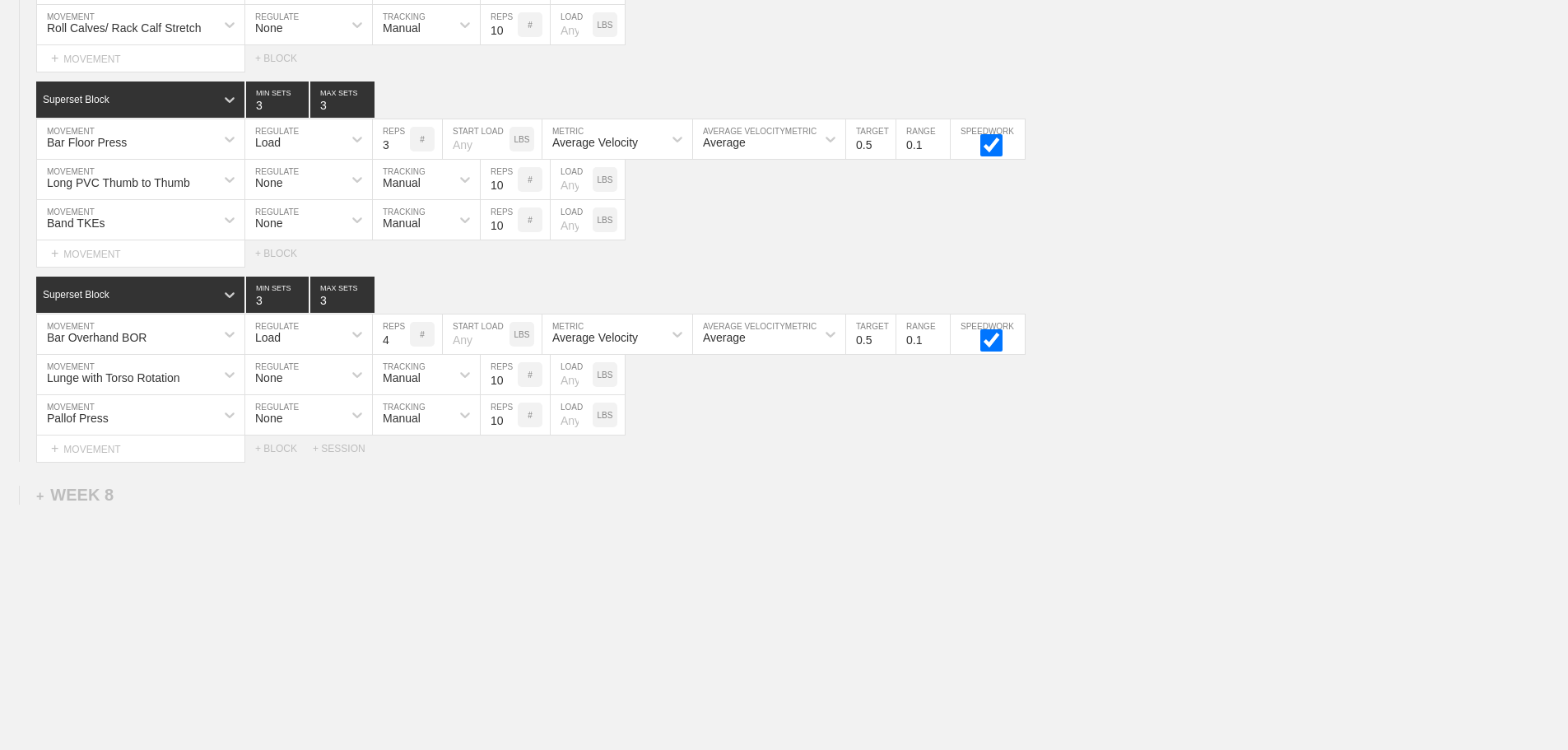
scroll to position [10252, 0]
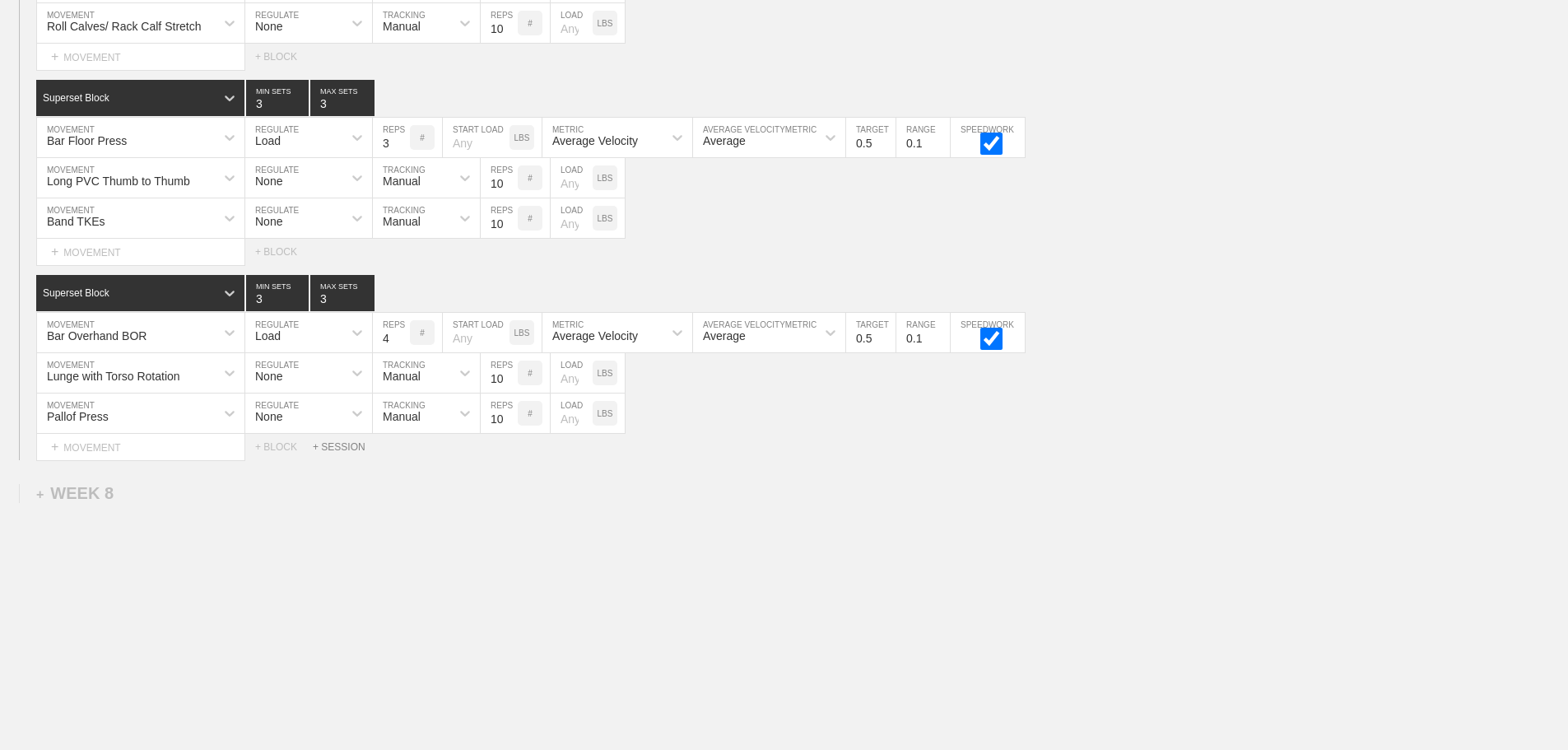
click at [348, 442] on div "+ SESSION" at bounding box center [345, 447] width 65 height 12
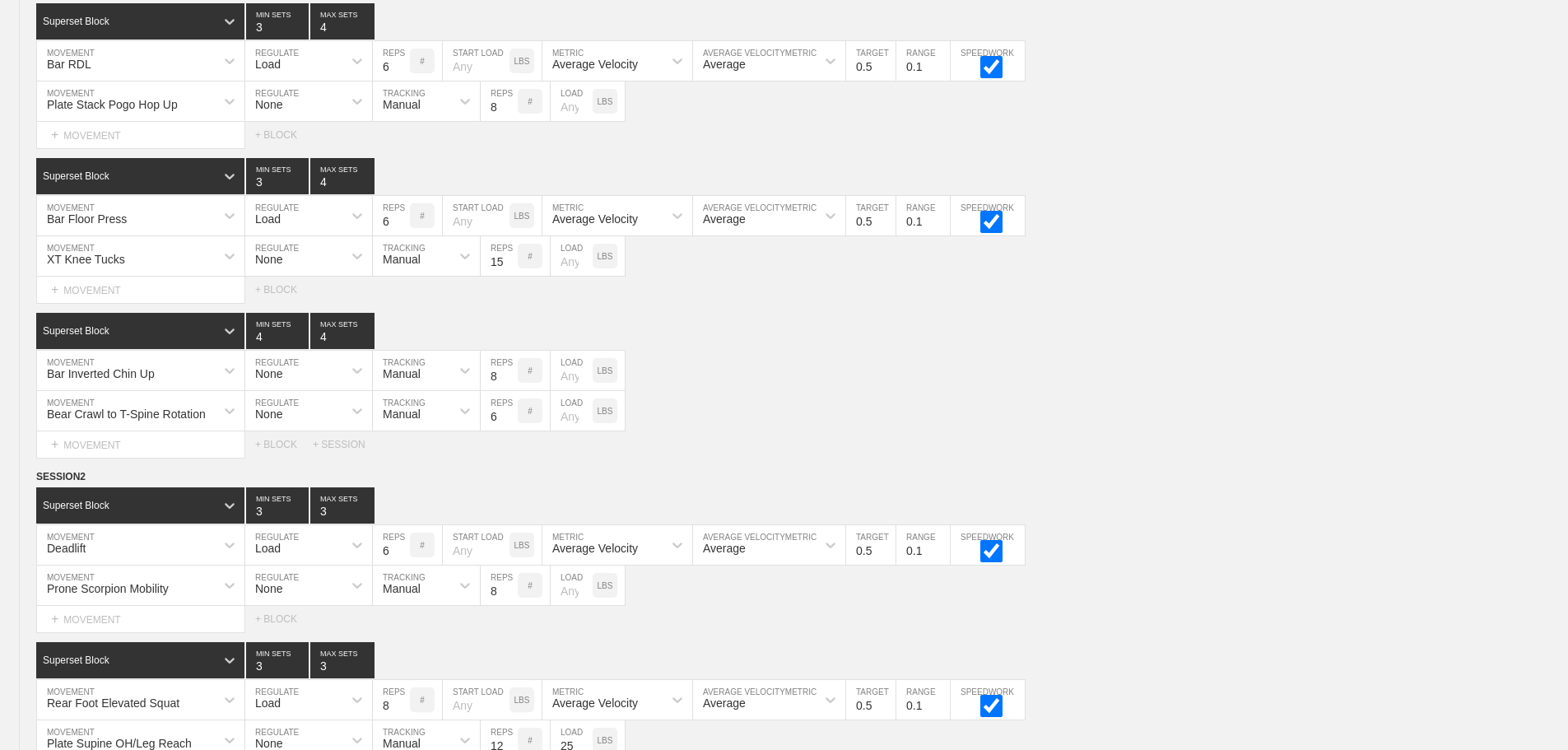
scroll to position [0, 0]
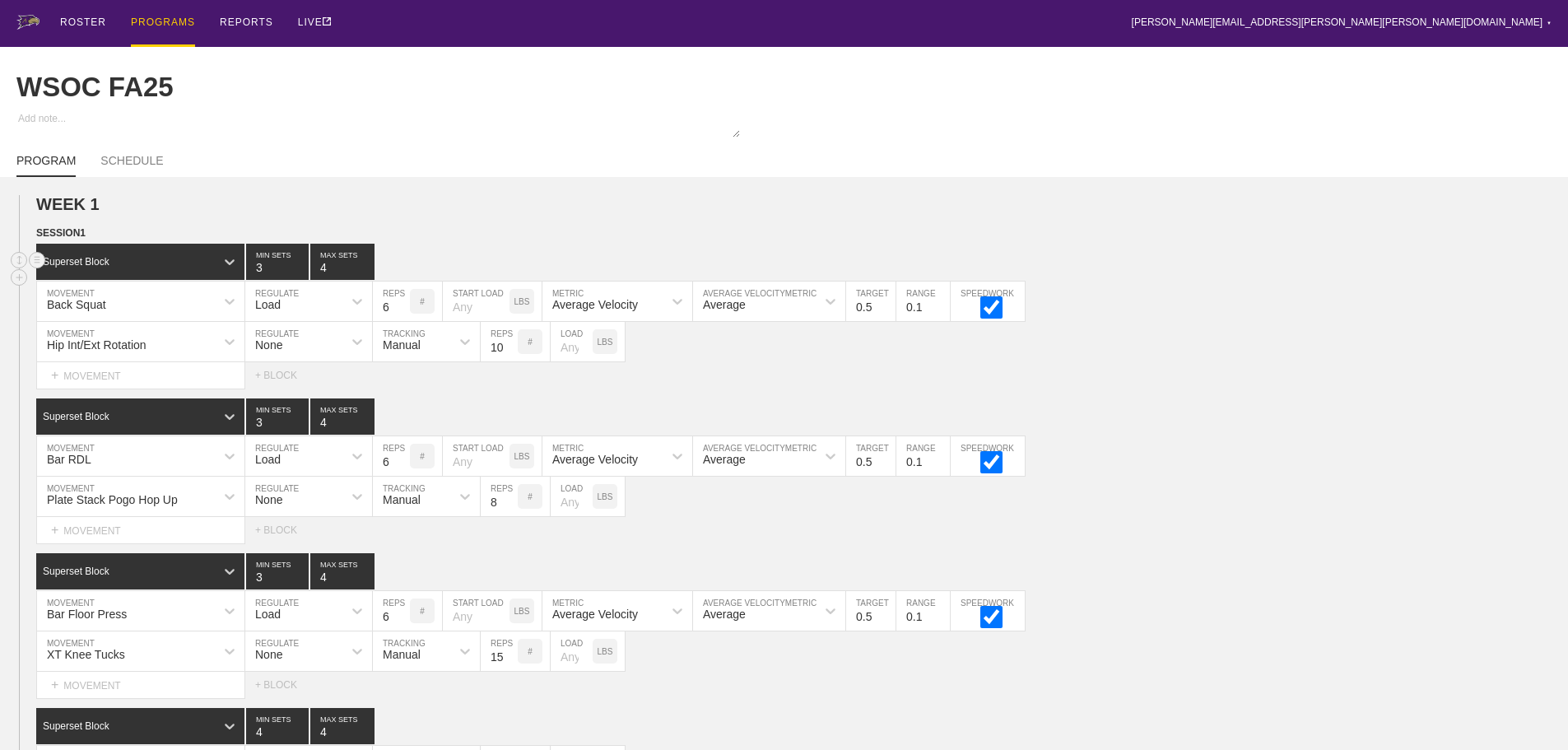
click at [1179, 280] on div "Superset Block 3 MIN SETS 4 MAX SETS" at bounding box center [802, 262] width 1532 height 36
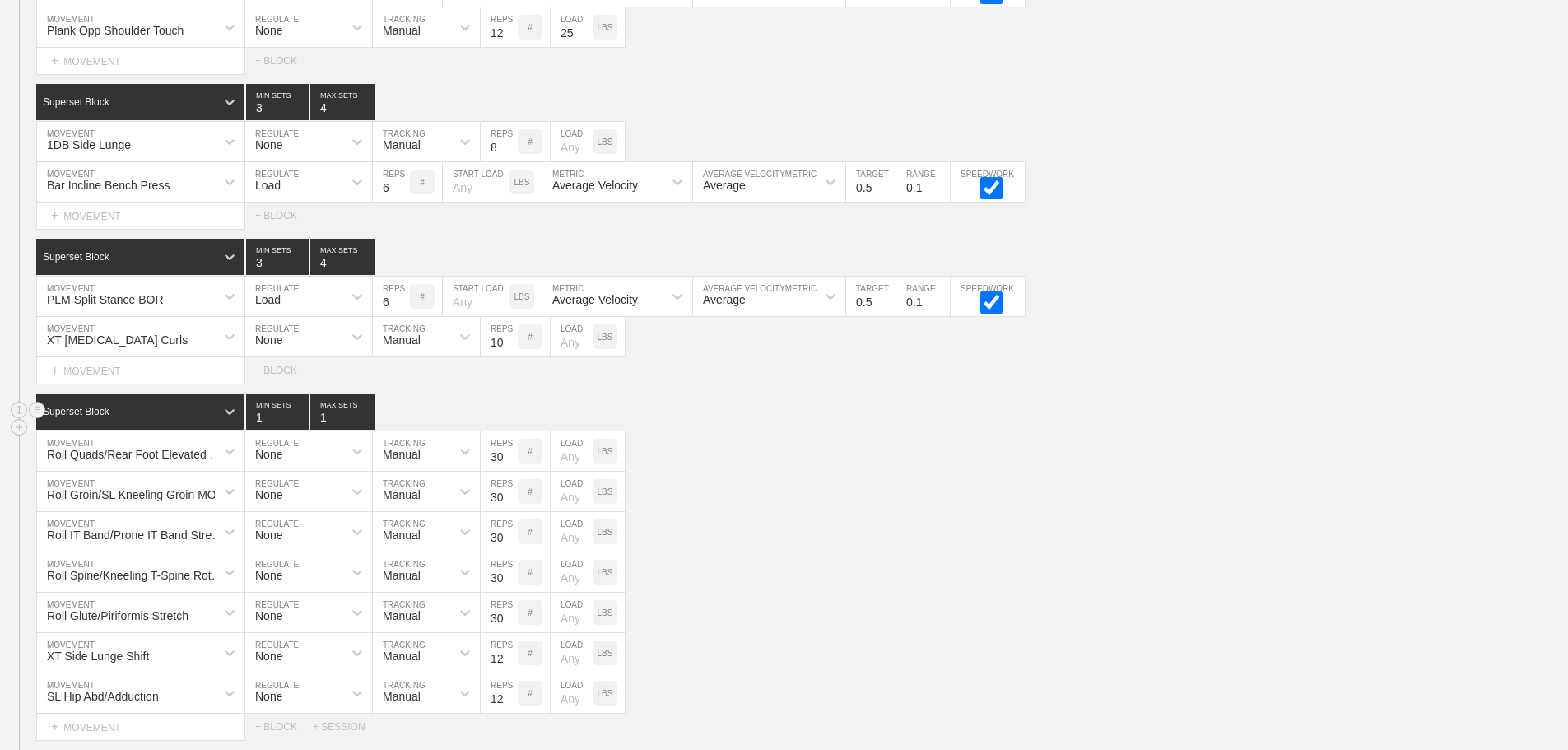
scroll to position [1893, 0]
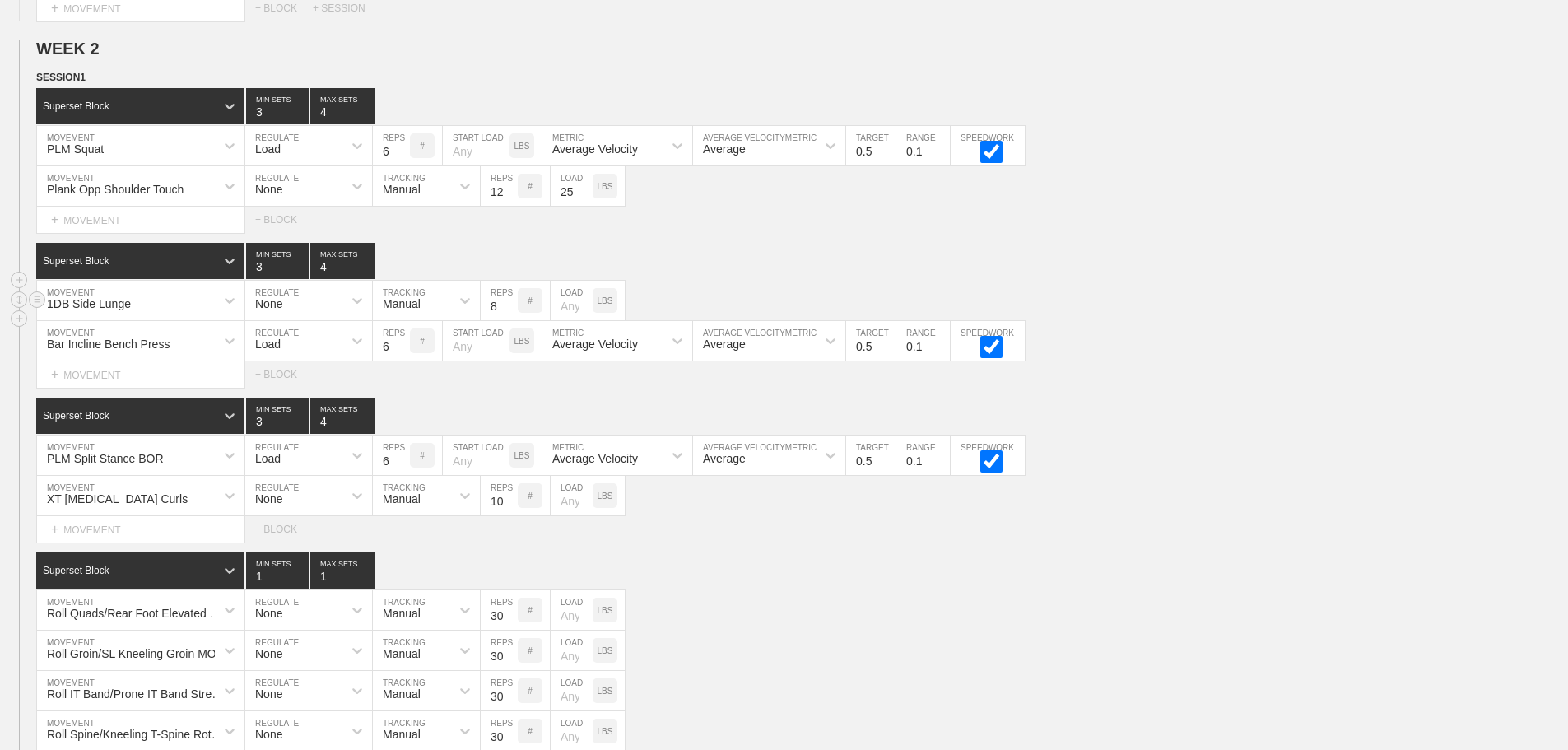
click at [1322, 321] on div "1DB Side Lunge MOVEMENT None REGULATE Manual TRACKING 8 REPS # LOAD LBS" at bounding box center [784, 301] width 1568 height 41
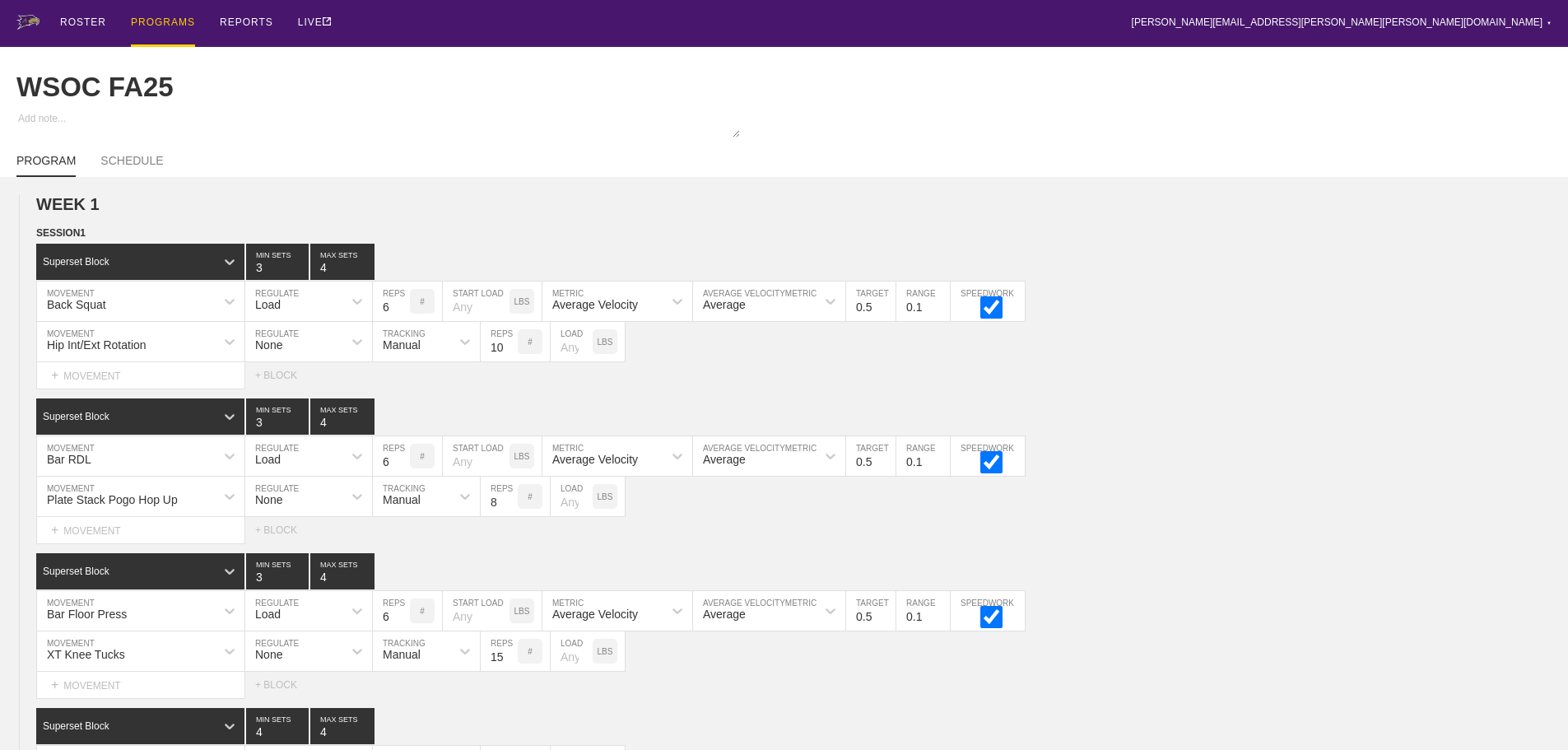
scroll to position [1875, 0]
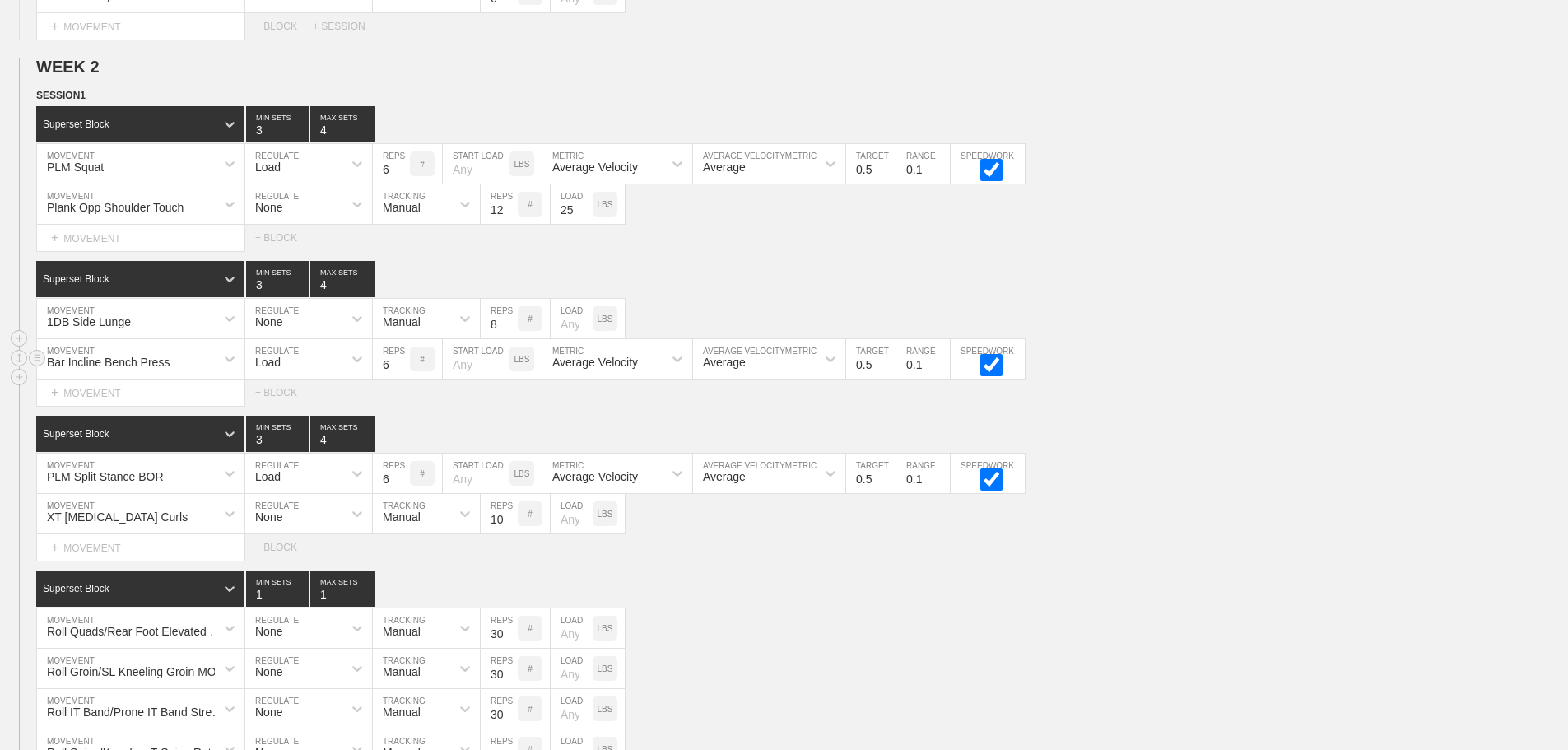
click at [1306, 353] on div "Bar Incline Bench Press MOVEMENT Load REGULATE 6 REPS # START LOAD LBS Average …" at bounding box center [784, 359] width 1568 height 41
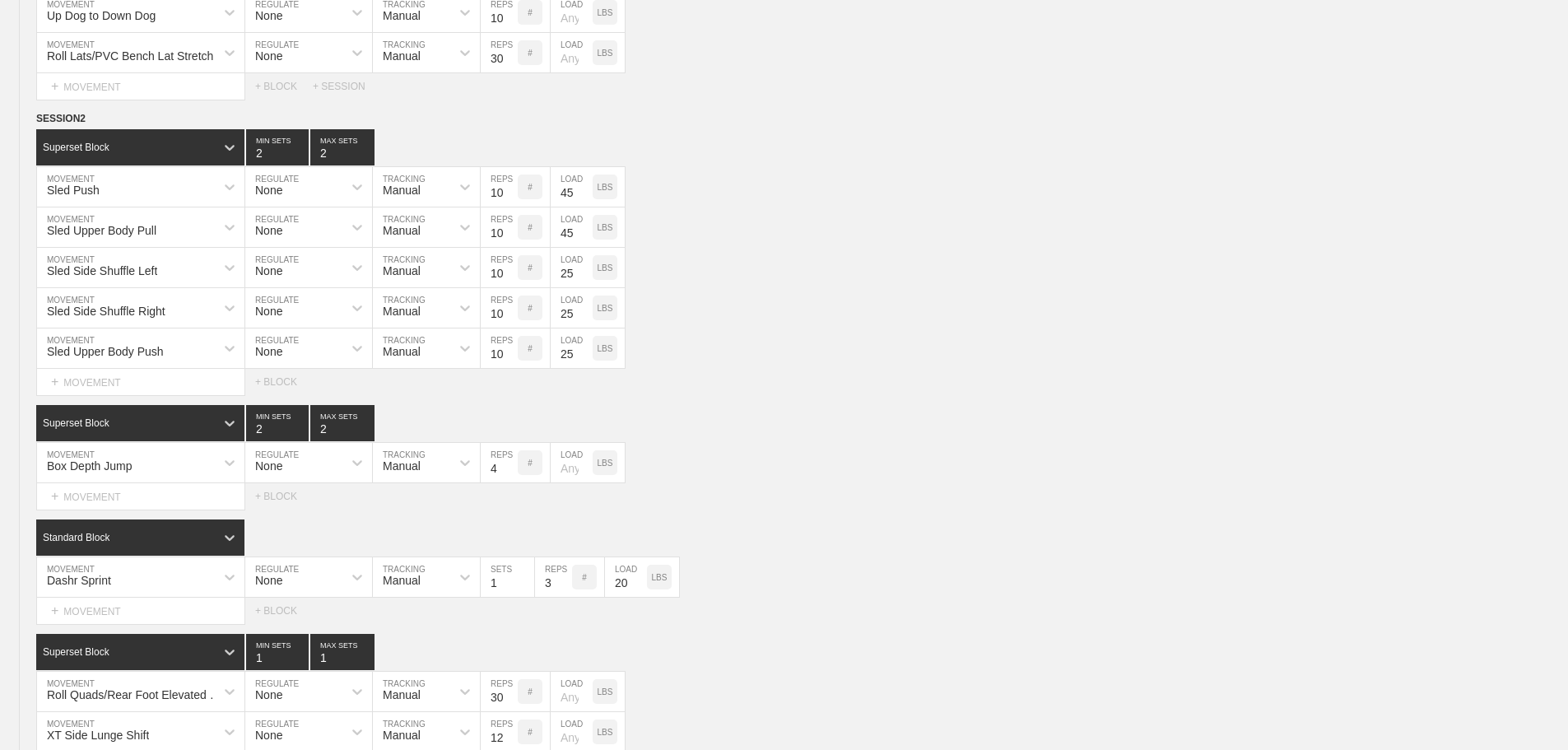
scroll to position [10307, 0]
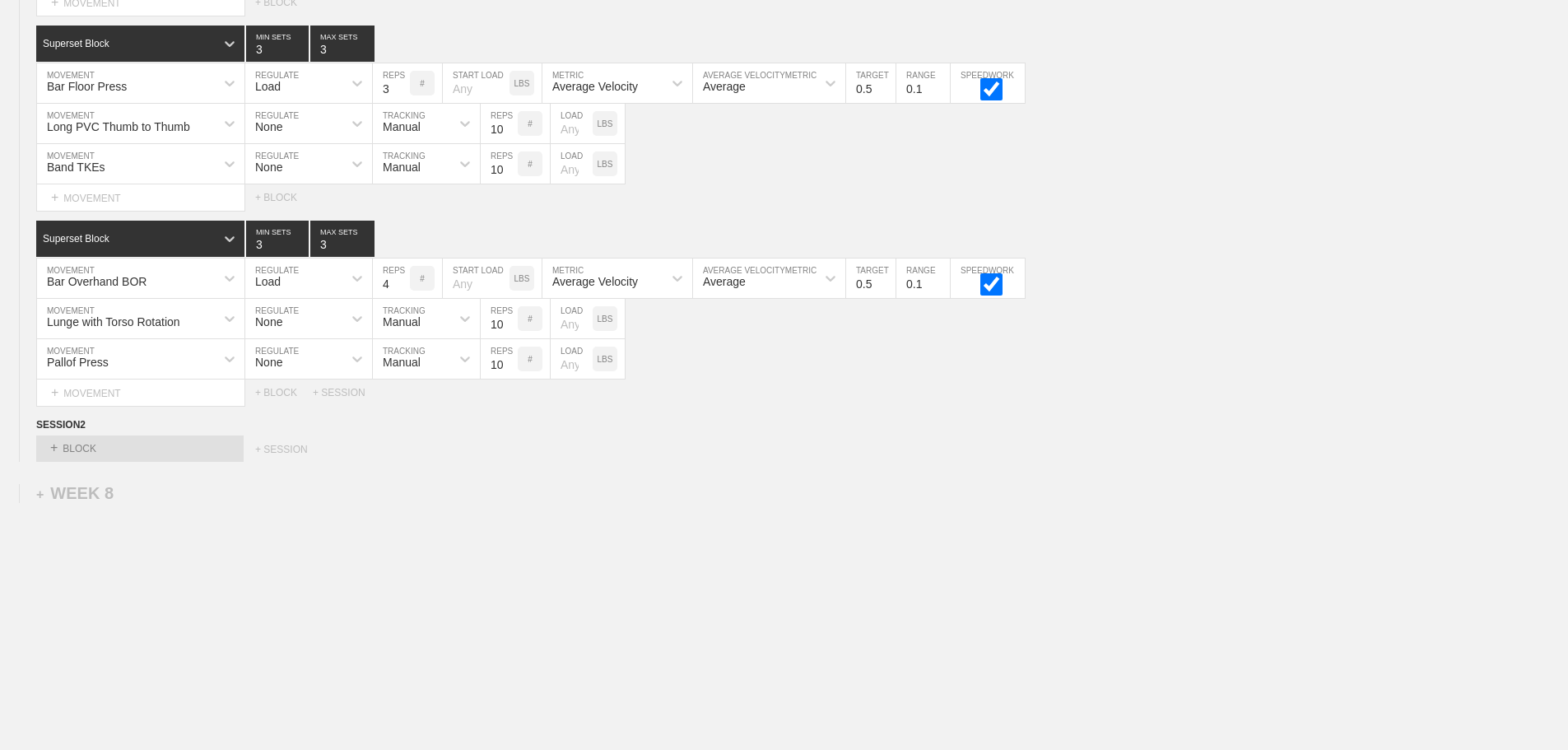
click at [191, 446] on div "+ BLOCK" at bounding box center [139, 448] width 207 height 27
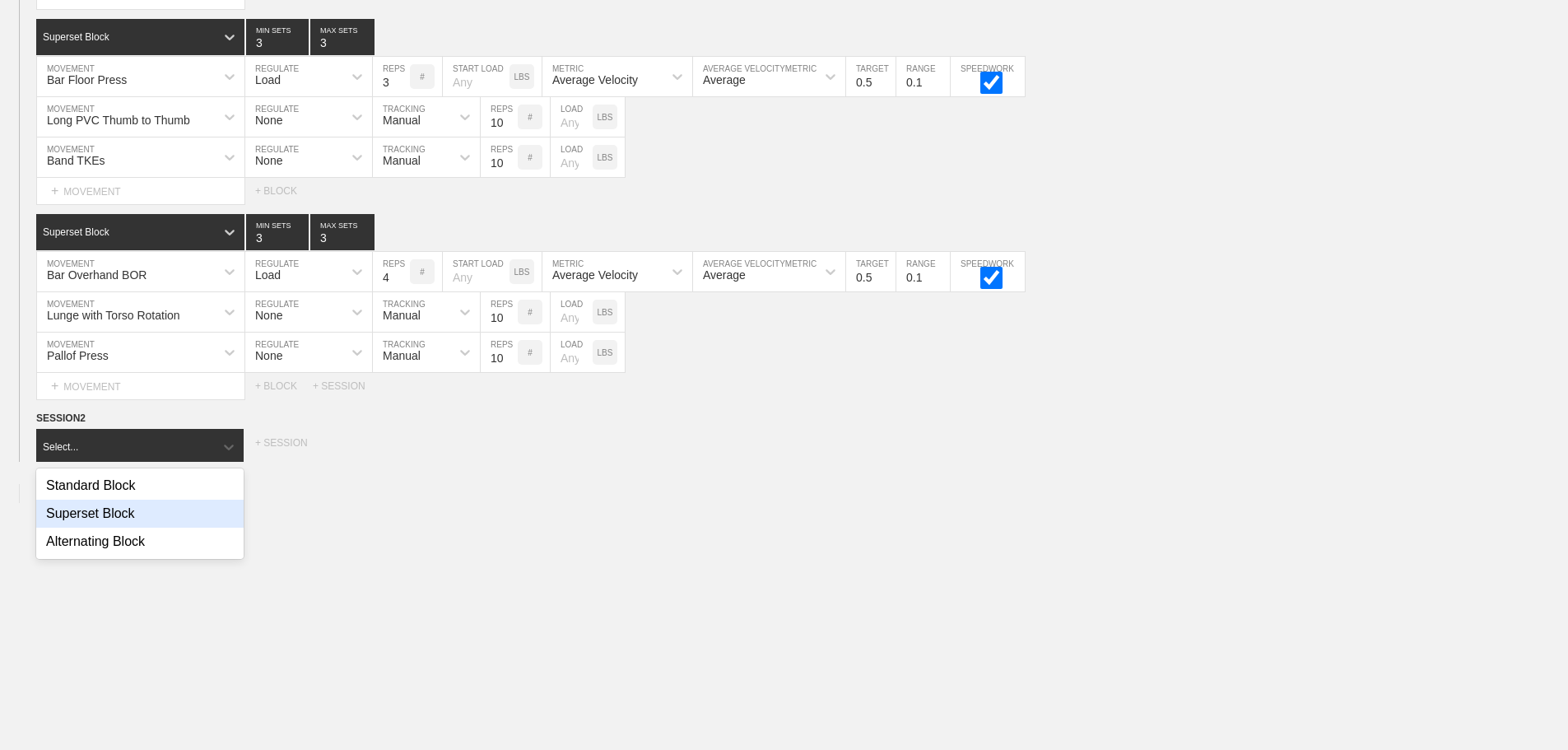
click at [125, 515] on div "Superset Block" at bounding box center [139, 514] width 207 height 28
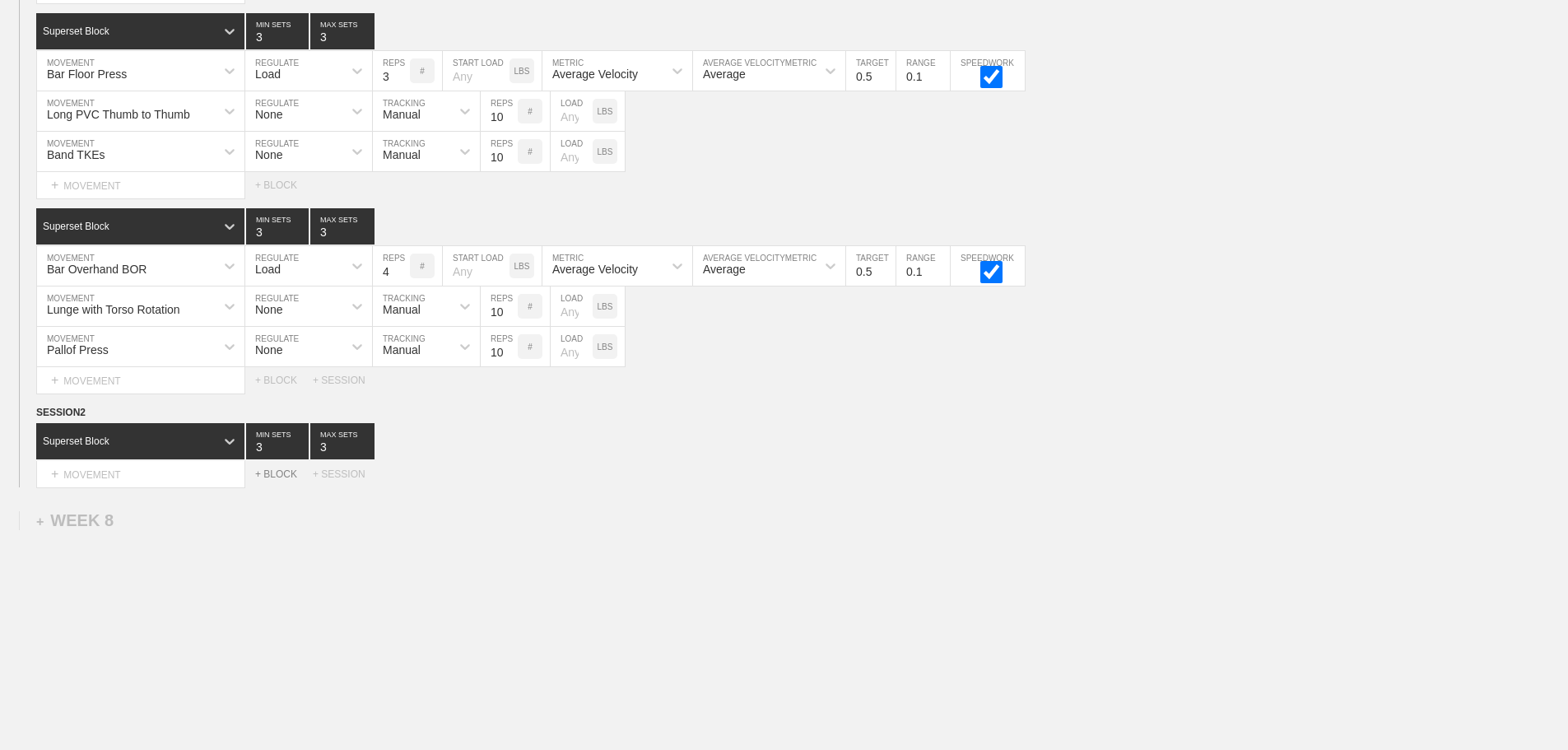
click at [276, 480] on div "+ BLOCK" at bounding box center [284, 474] width 58 height 12
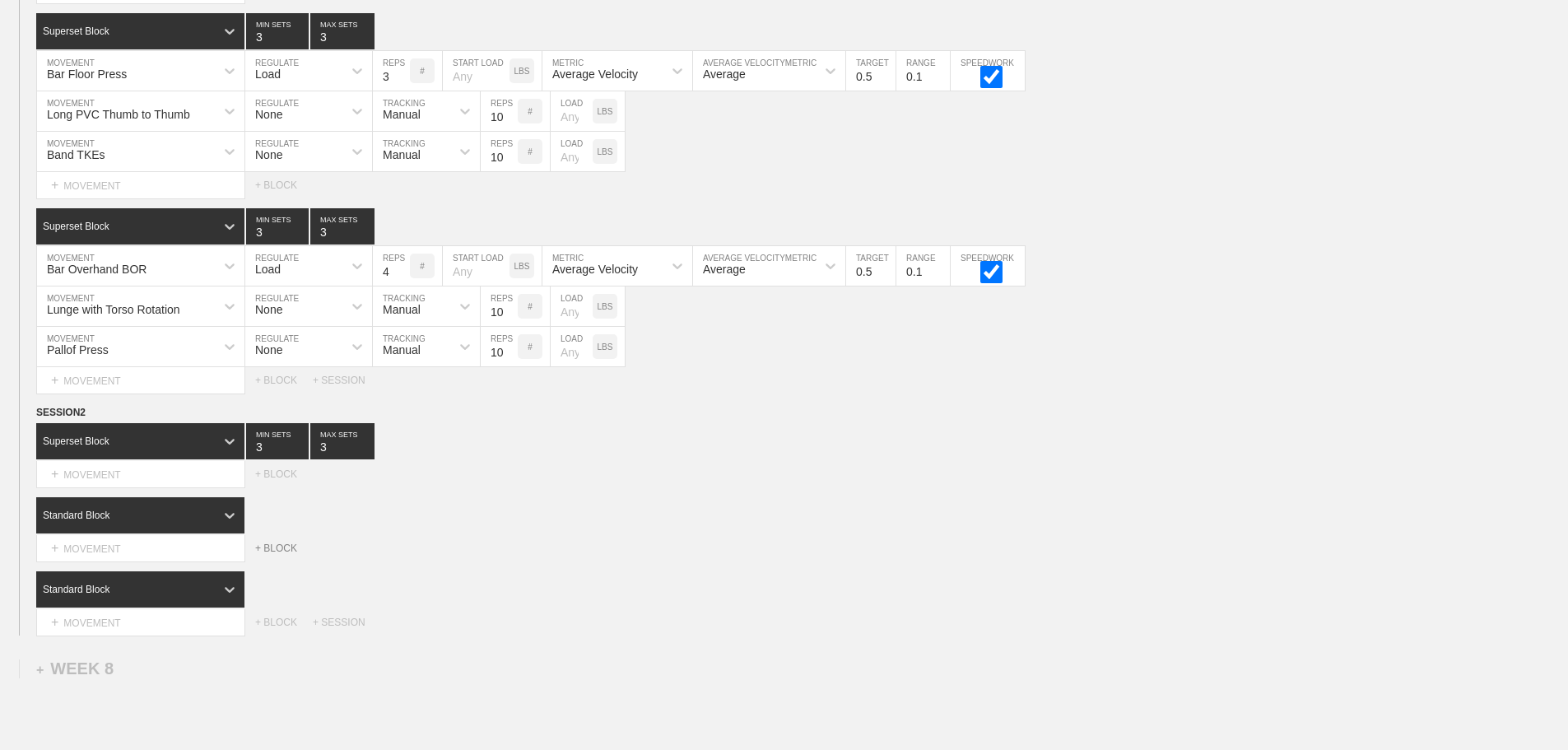
click at [283, 554] on div "+ BLOCK" at bounding box center [284, 549] width 58 height 12
click at [162, 488] on div "+ MOVEMENT" at bounding box center [140, 474] width 209 height 27
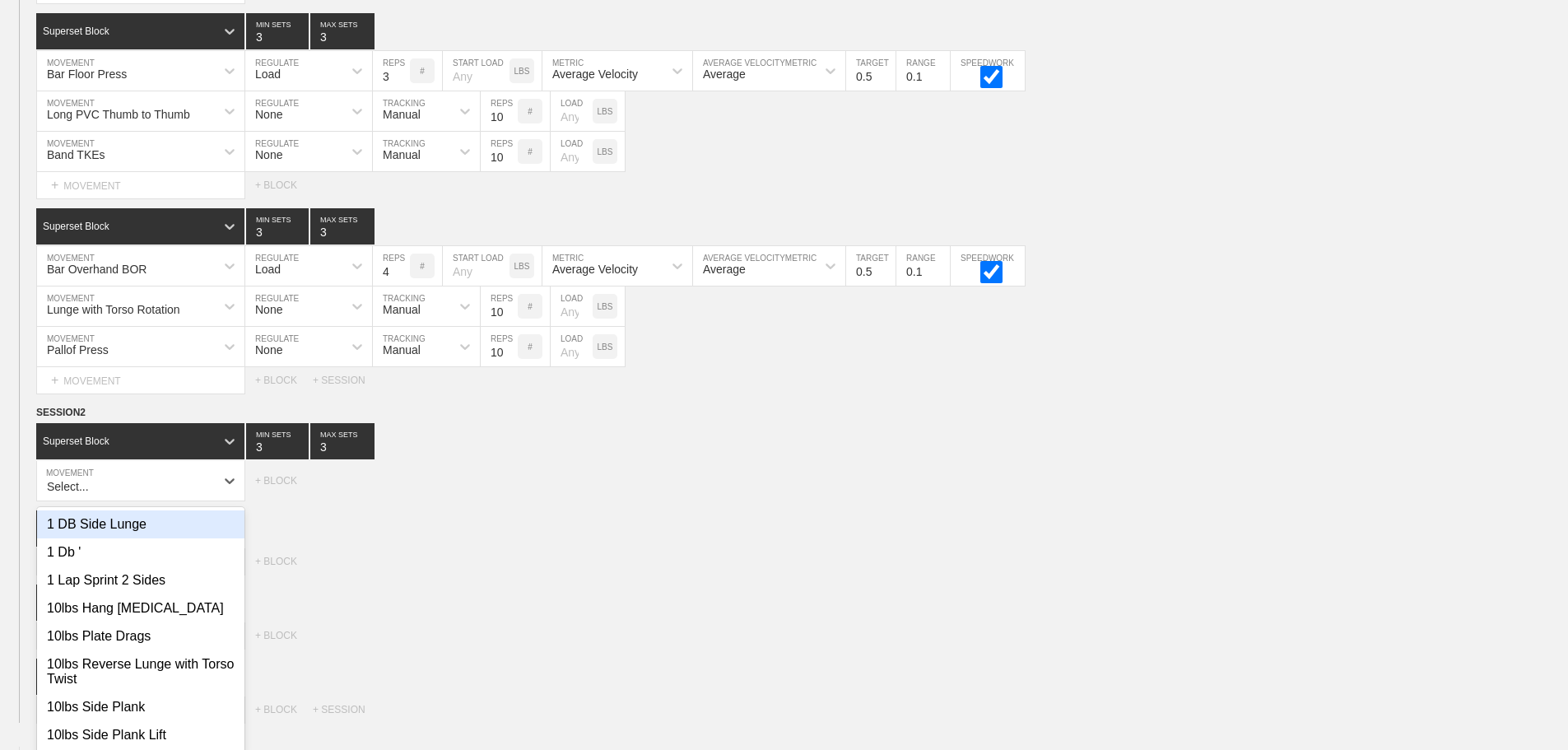
scroll to position [10329, 0]
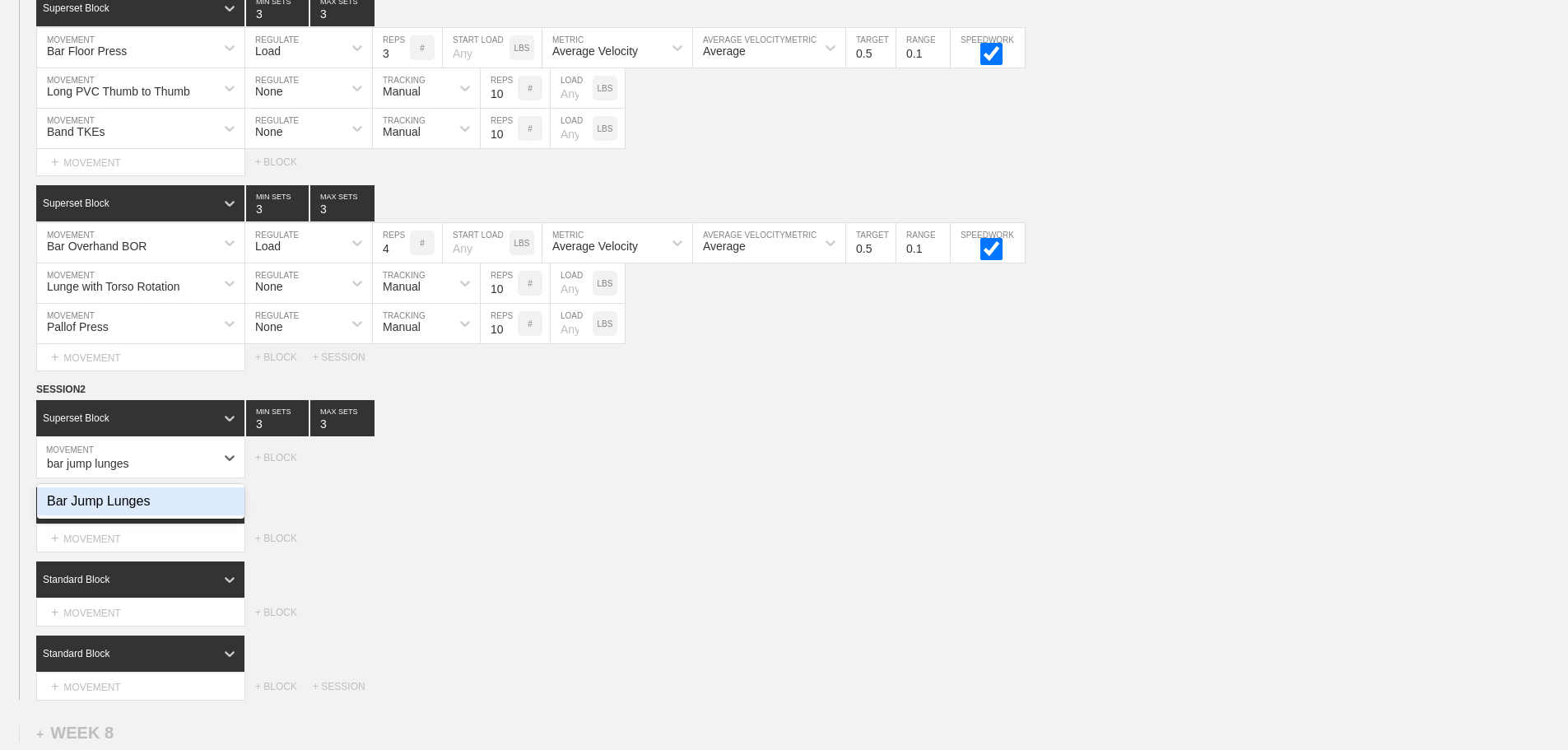
click at [145, 513] on div "Bar Jump Lunges" at bounding box center [140, 501] width 207 height 28
type input "bar jump lunges"
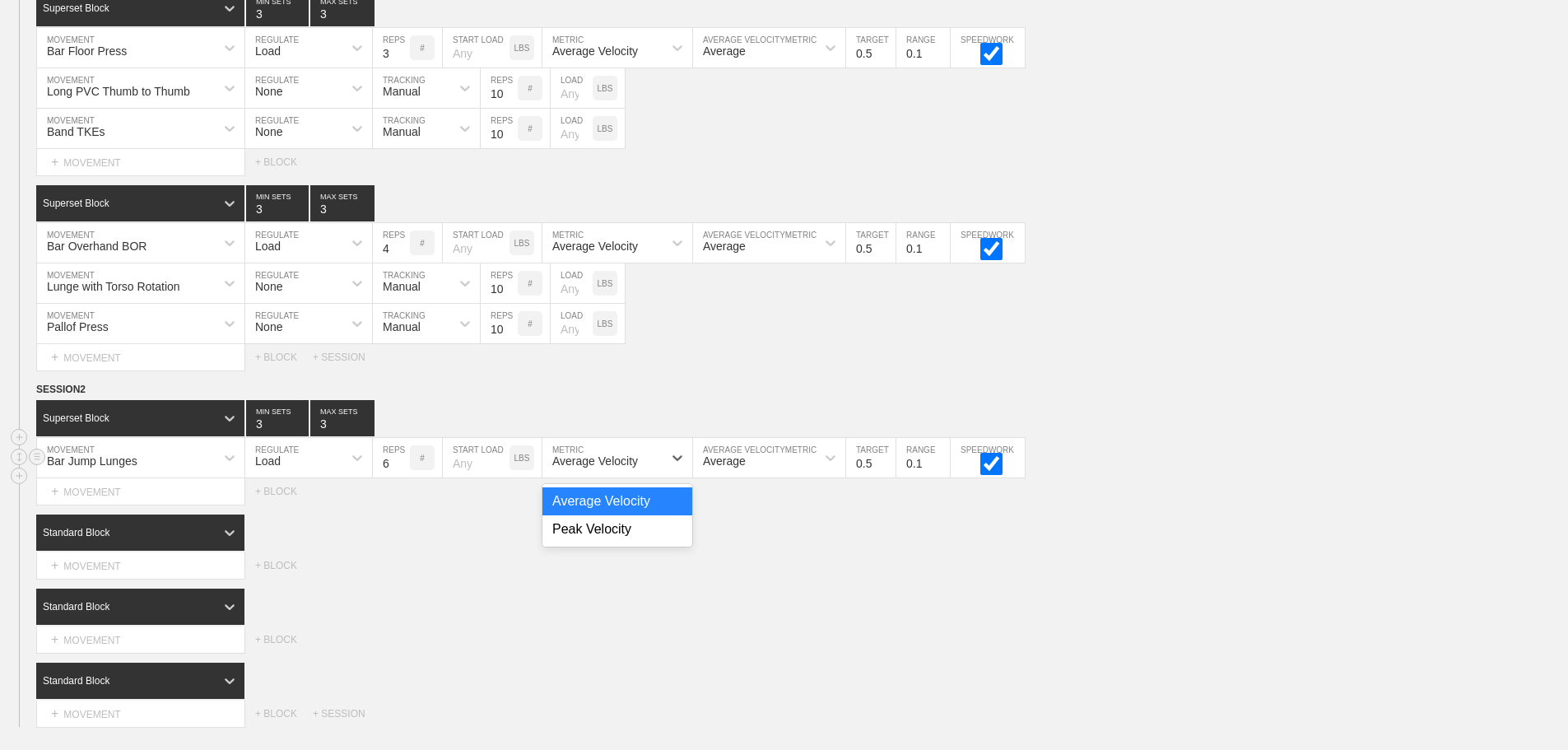
click at [577, 467] on div "Average Velocity" at bounding box center [595, 460] width 85 height 13
drag, startPoint x: 587, startPoint y: 543, endPoint x: 938, endPoint y: 471, distance: 358.3
click at [599, 543] on div "Peak Velocity" at bounding box center [617, 529] width 150 height 28
click at [887, 469] on input "0.6" at bounding box center [871, 457] width 50 height 40
click at [887, 469] on input "0.7" at bounding box center [871, 457] width 50 height 40
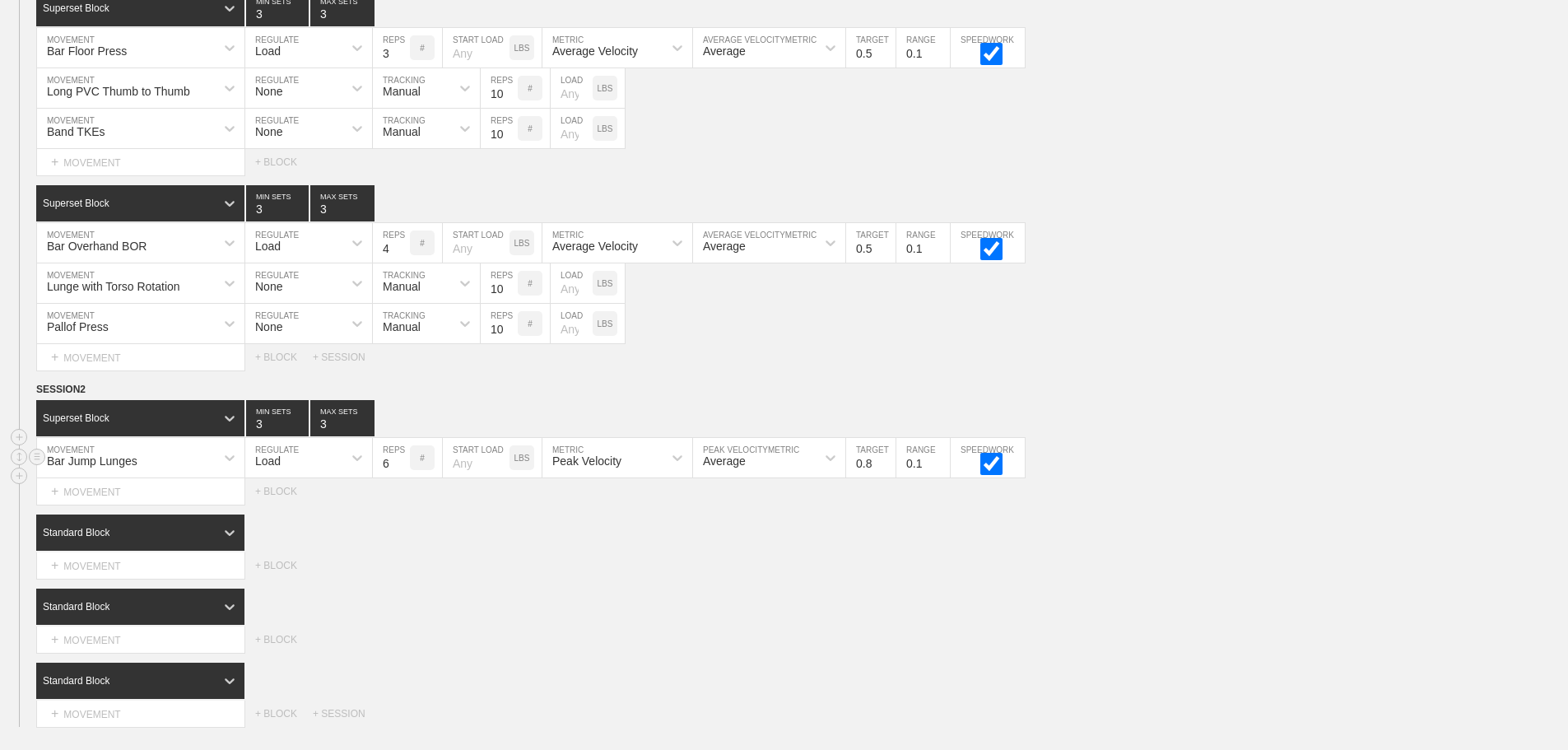
click at [887, 469] on input "0.8" at bounding box center [871, 457] width 50 height 40
click at [887, 469] on input "0.9" at bounding box center [871, 457] width 50 height 40
click at [887, 469] on input "1" at bounding box center [871, 457] width 50 height 40
click at [887, 469] on input "1.1" at bounding box center [871, 457] width 50 height 40
click at [887, 469] on input "1.2" at bounding box center [871, 457] width 50 height 40
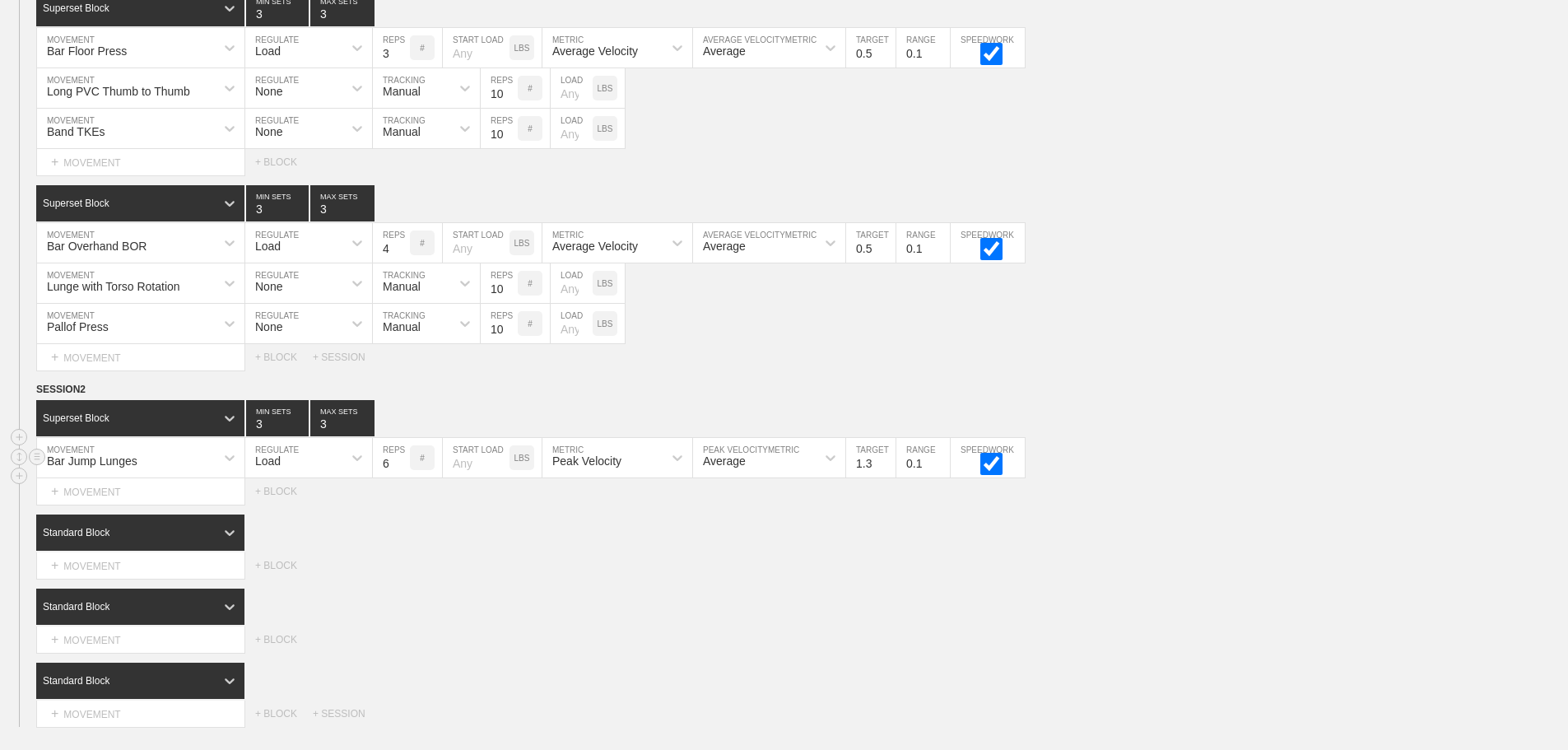
click at [887, 469] on input "1.3" at bounding box center [871, 457] width 50 height 40
click at [887, 469] on input "1.4" at bounding box center [871, 457] width 50 height 40
click at [887, 469] on input "1.5" at bounding box center [871, 457] width 50 height 40
type input "1.6"
click at [887, 469] on input "1.6" at bounding box center [871, 457] width 50 height 40
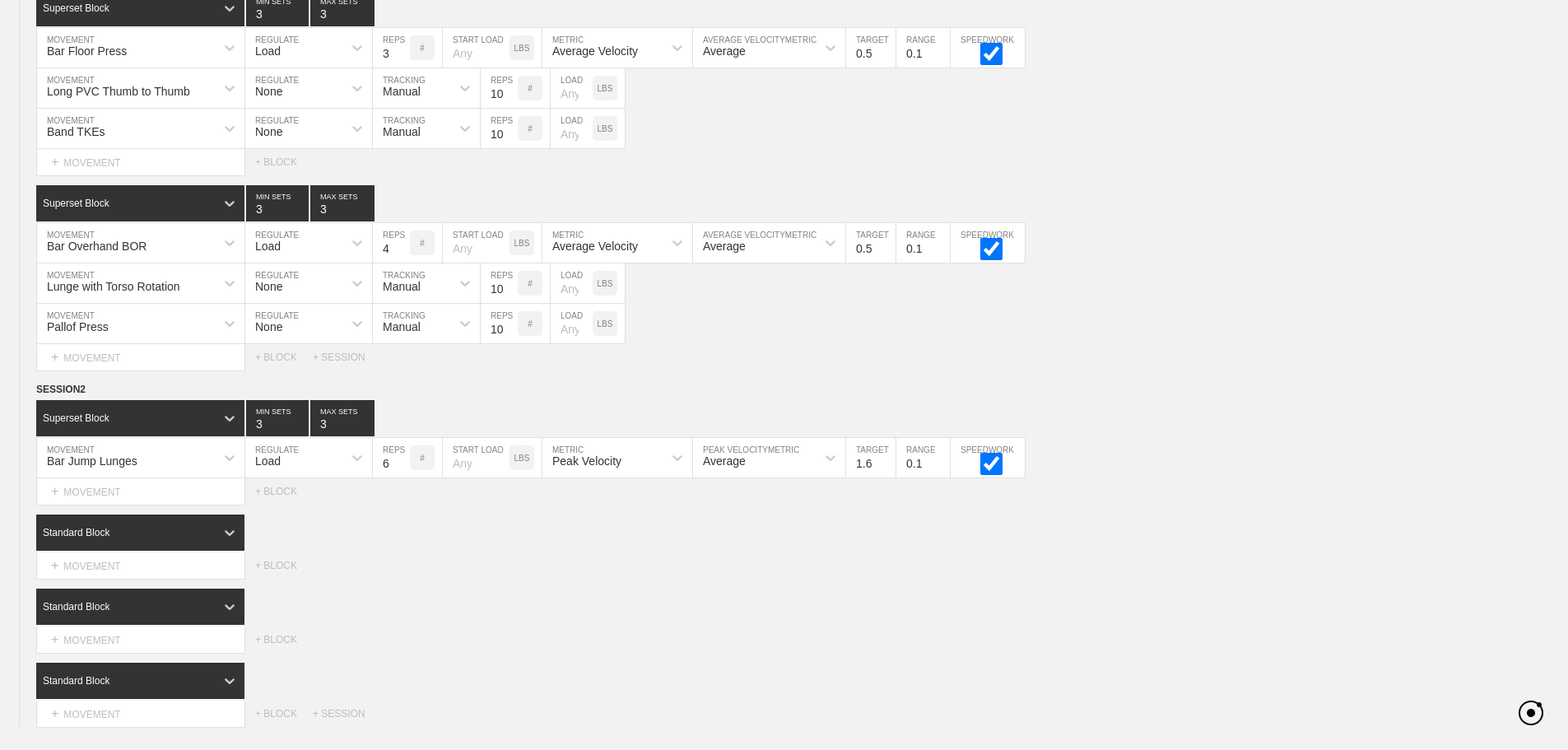
drag, startPoint x: 962, startPoint y: 551, endPoint x: 354, endPoint y: 507, distance: 609.6
click at [962, 551] on div "Standard Block" at bounding box center [802, 532] width 1532 height 36
click at [210, 540] on div "Standard Block" at bounding box center [125, 532] width 179 height 15
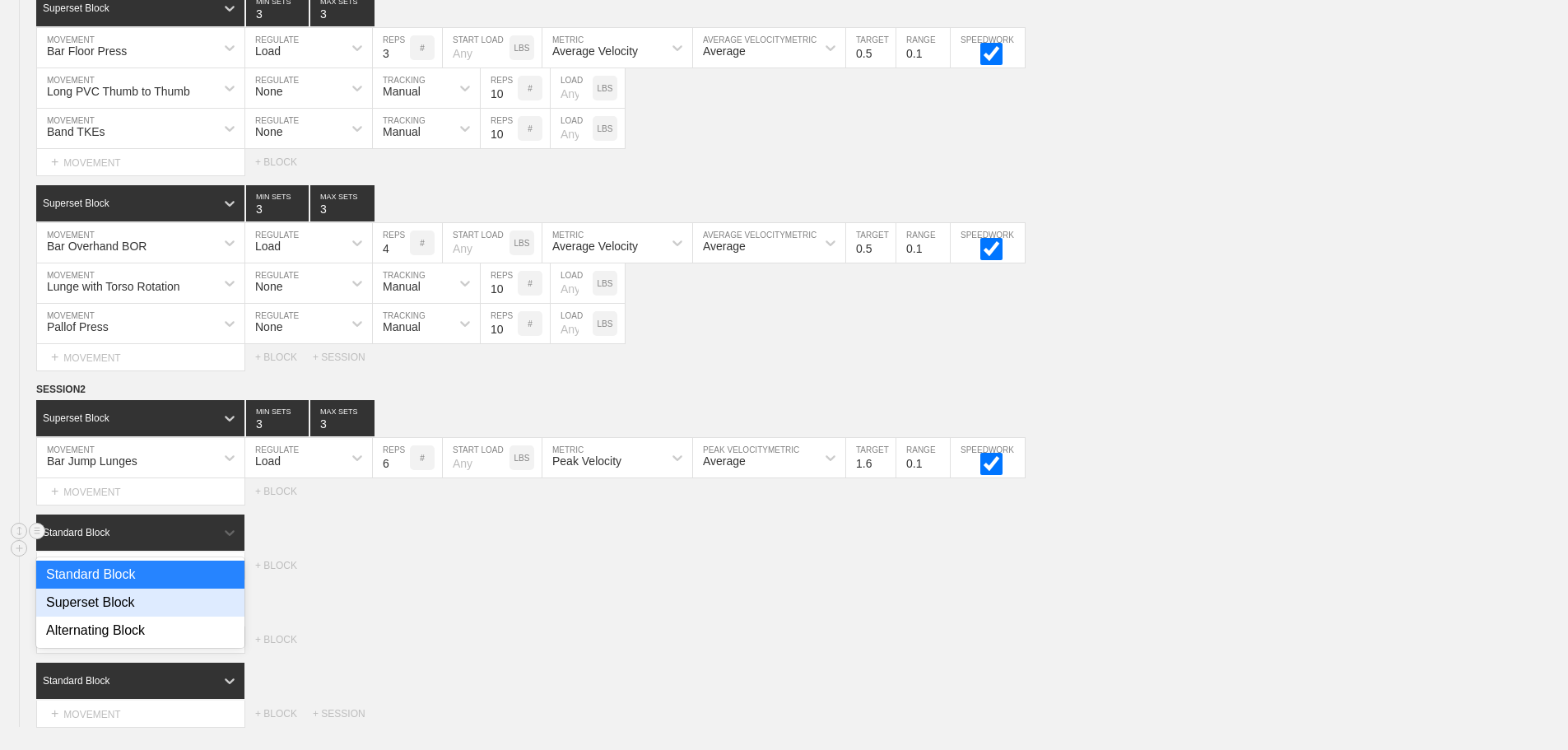
click at [126, 610] on div "Superset Block" at bounding box center [140, 602] width 208 height 28
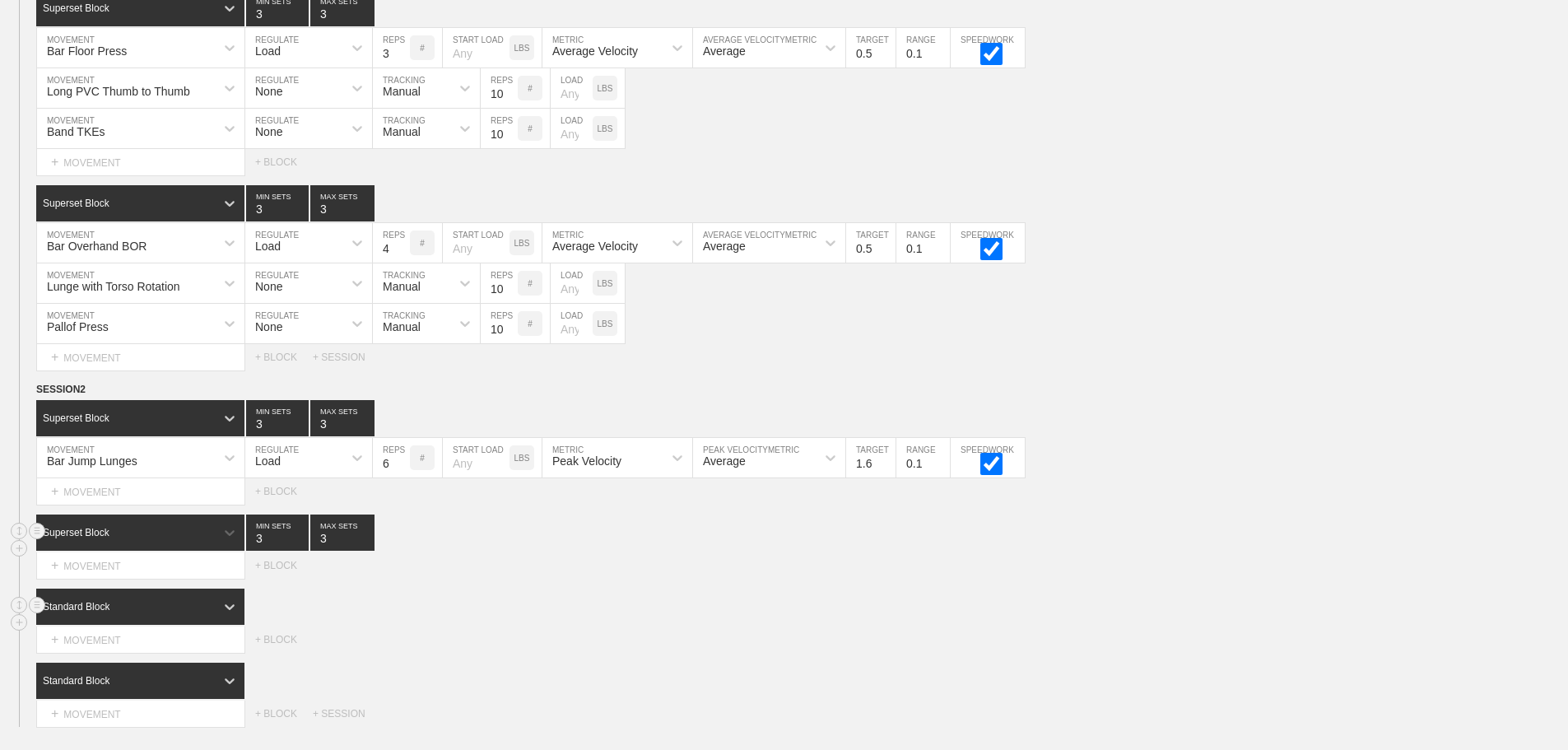
click at [577, 611] on div "Standard Block" at bounding box center [802, 606] width 1532 height 36
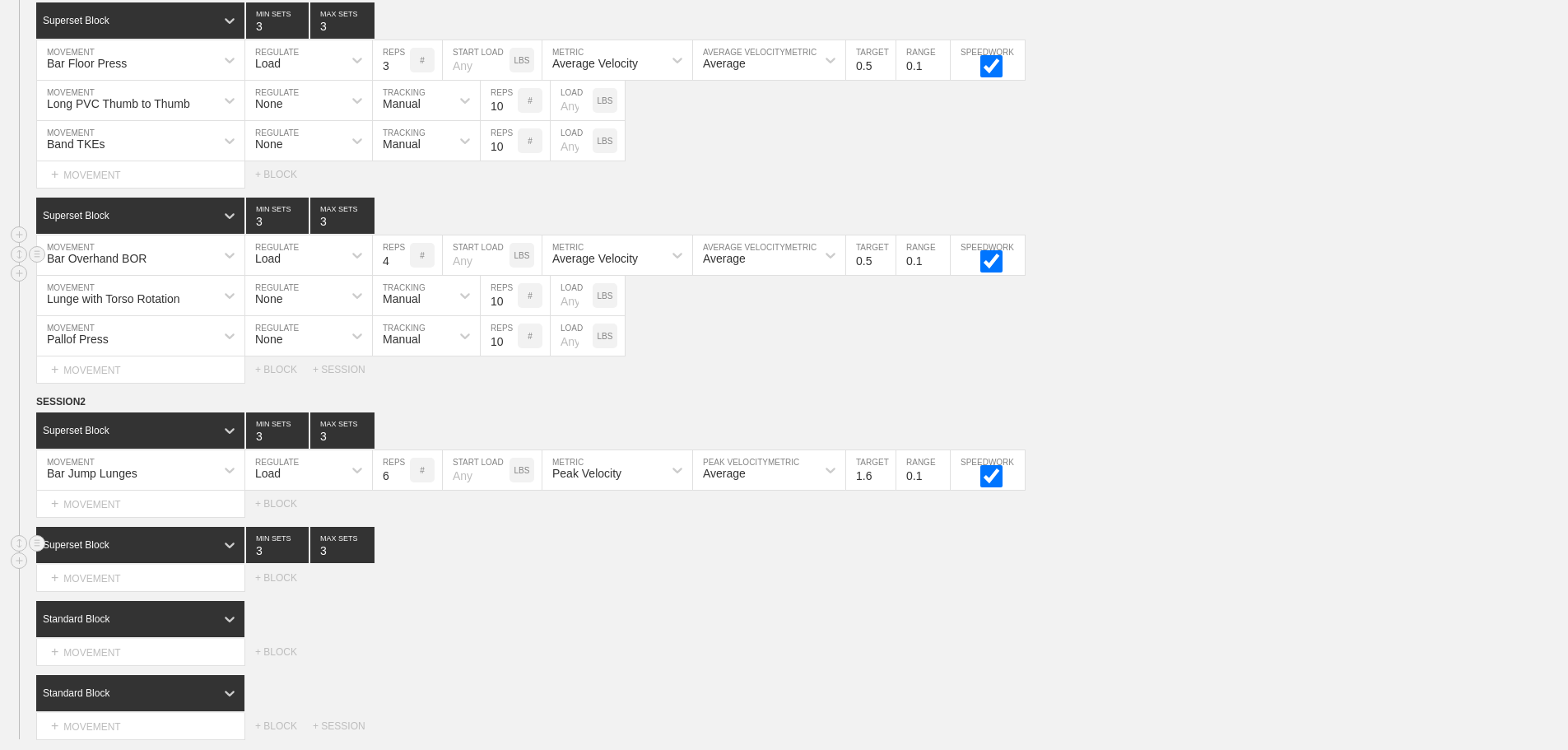
scroll to position [10608, 0]
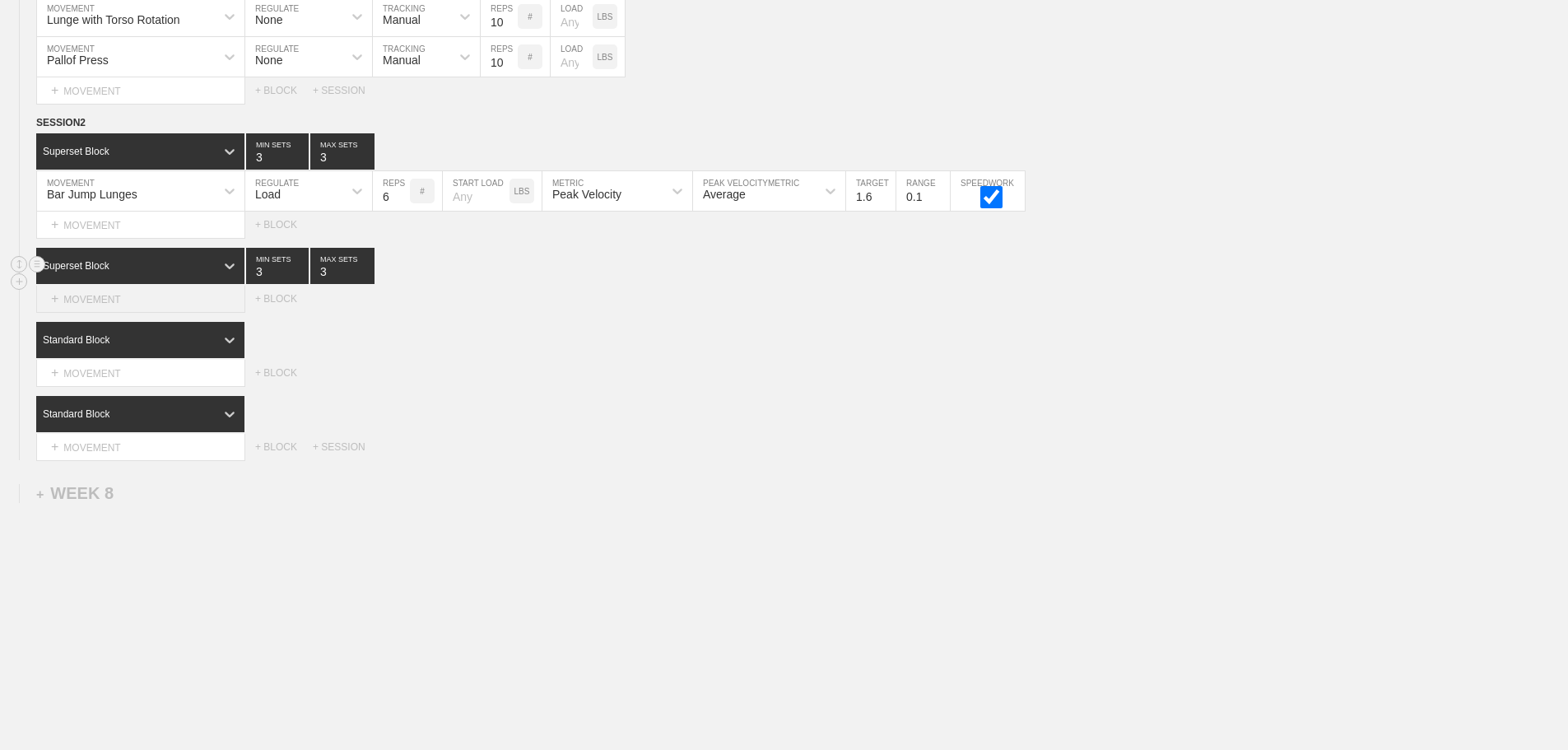
click at [135, 302] on div "+ MOVEMENT" at bounding box center [140, 299] width 209 height 27
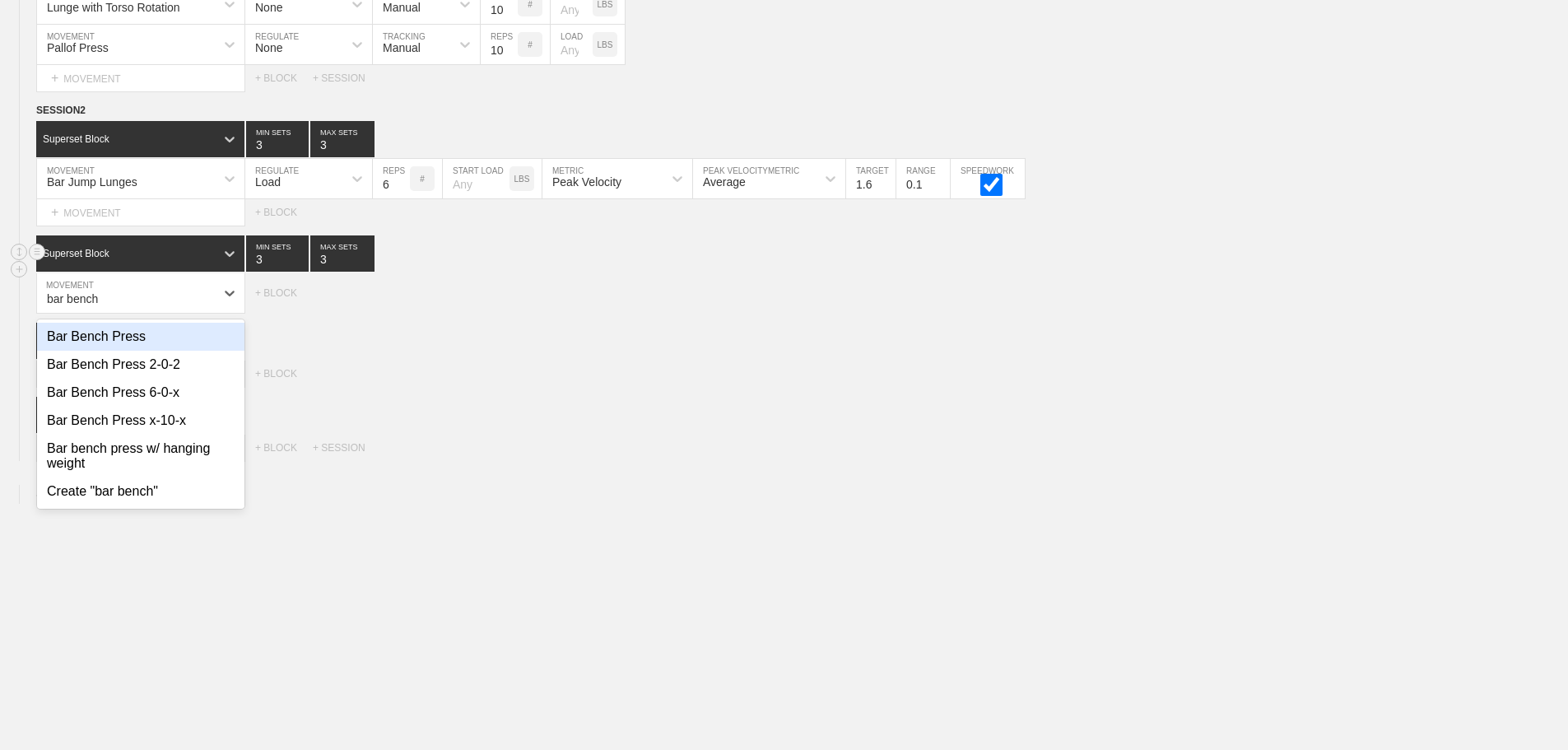
click at [130, 341] on div "Bar Bench Press" at bounding box center [140, 336] width 207 height 28
type input "bar bench"
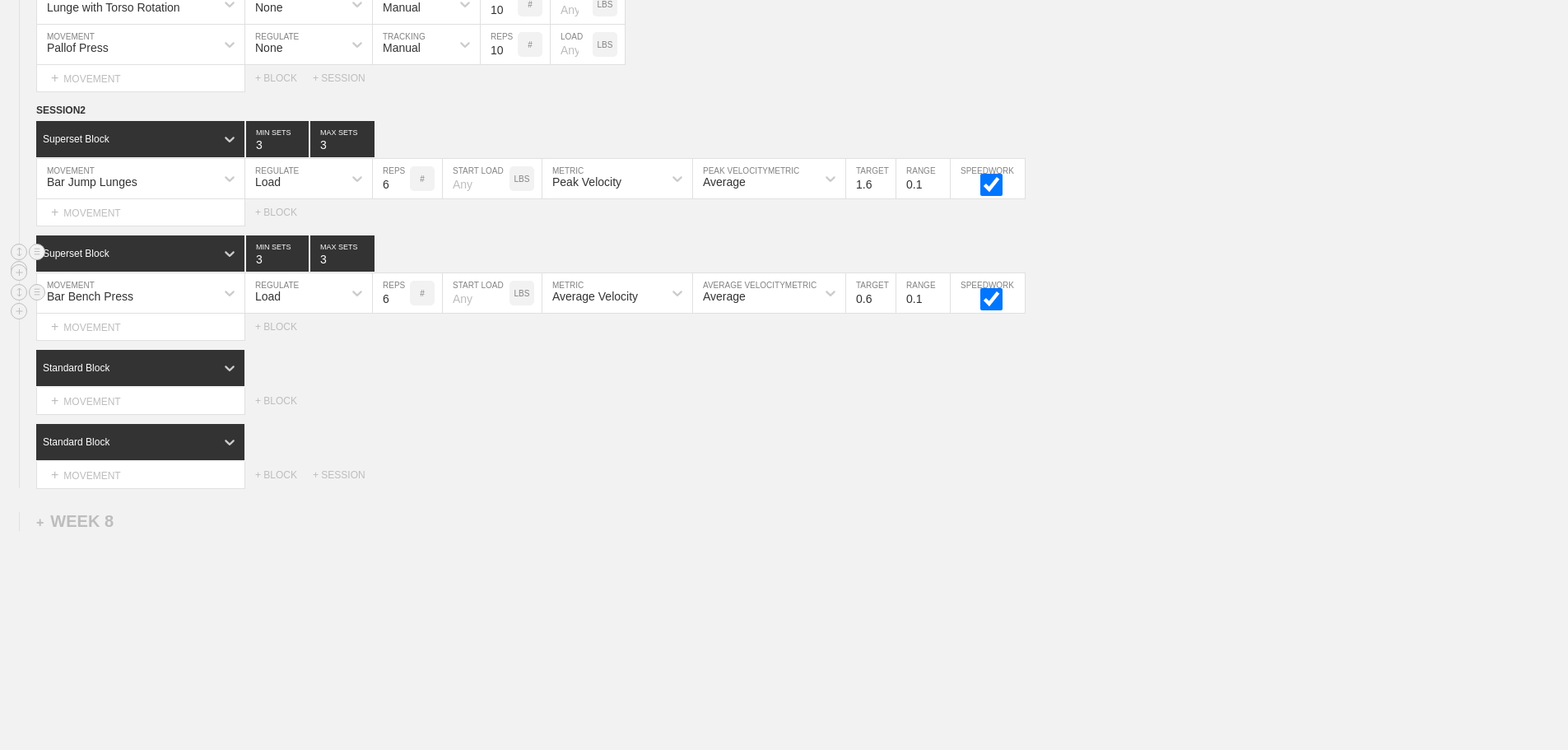
click at [887, 307] on input "0.6" at bounding box center [871, 293] width 50 height 40
type input "0.7"
click at [887, 307] on input "0.7" at bounding box center [871, 293] width 50 height 40
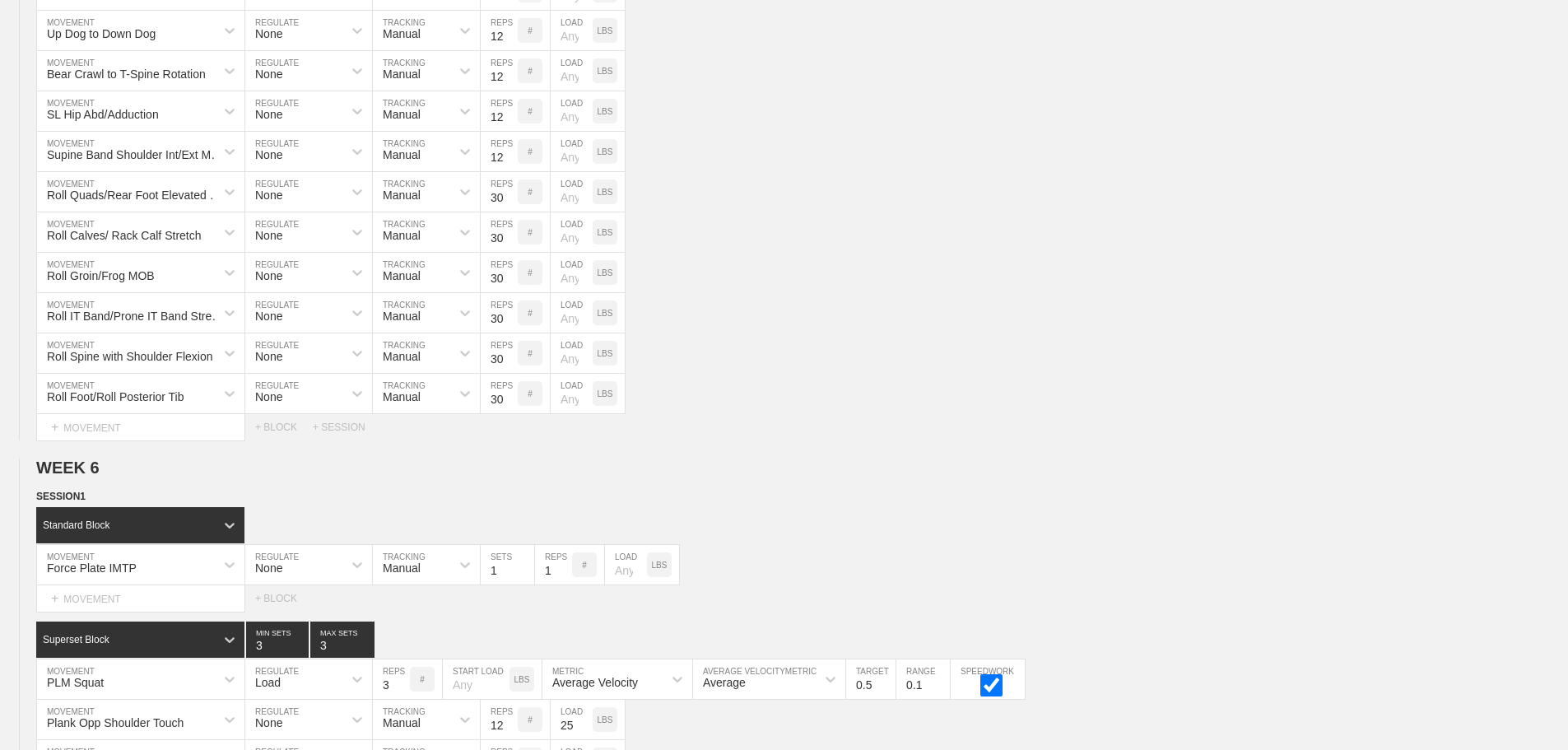
scroll to position [10649, 0]
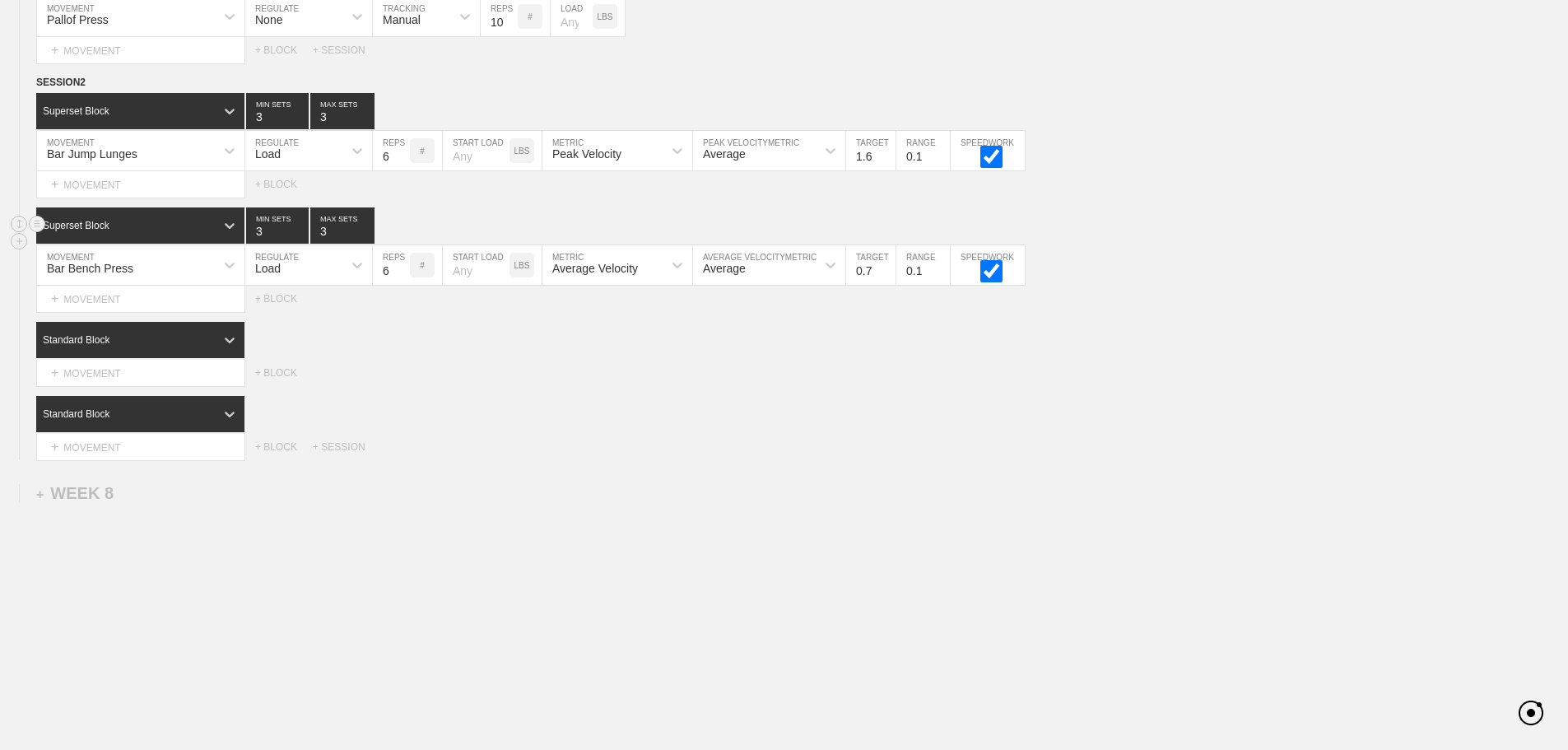
click at [997, 397] on div "Standard Block" at bounding box center [802, 414] width 1532 height 36
click at [152, 295] on div "+ MOVEMENT" at bounding box center [140, 299] width 209 height 27
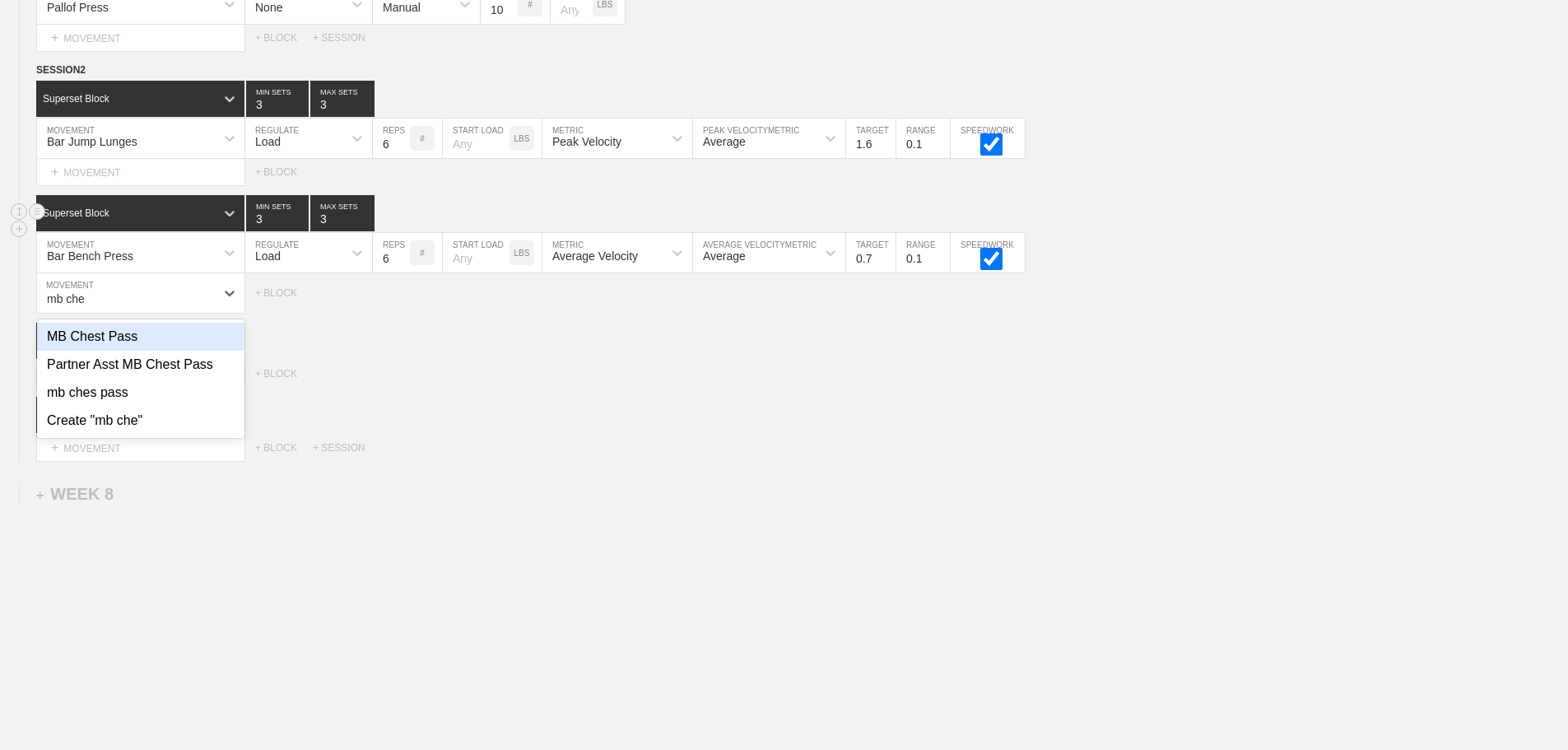
click at [113, 349] on div "MB Chest Pass" at bounding box center [140, 336] width 207 height 28
type input "mb che"
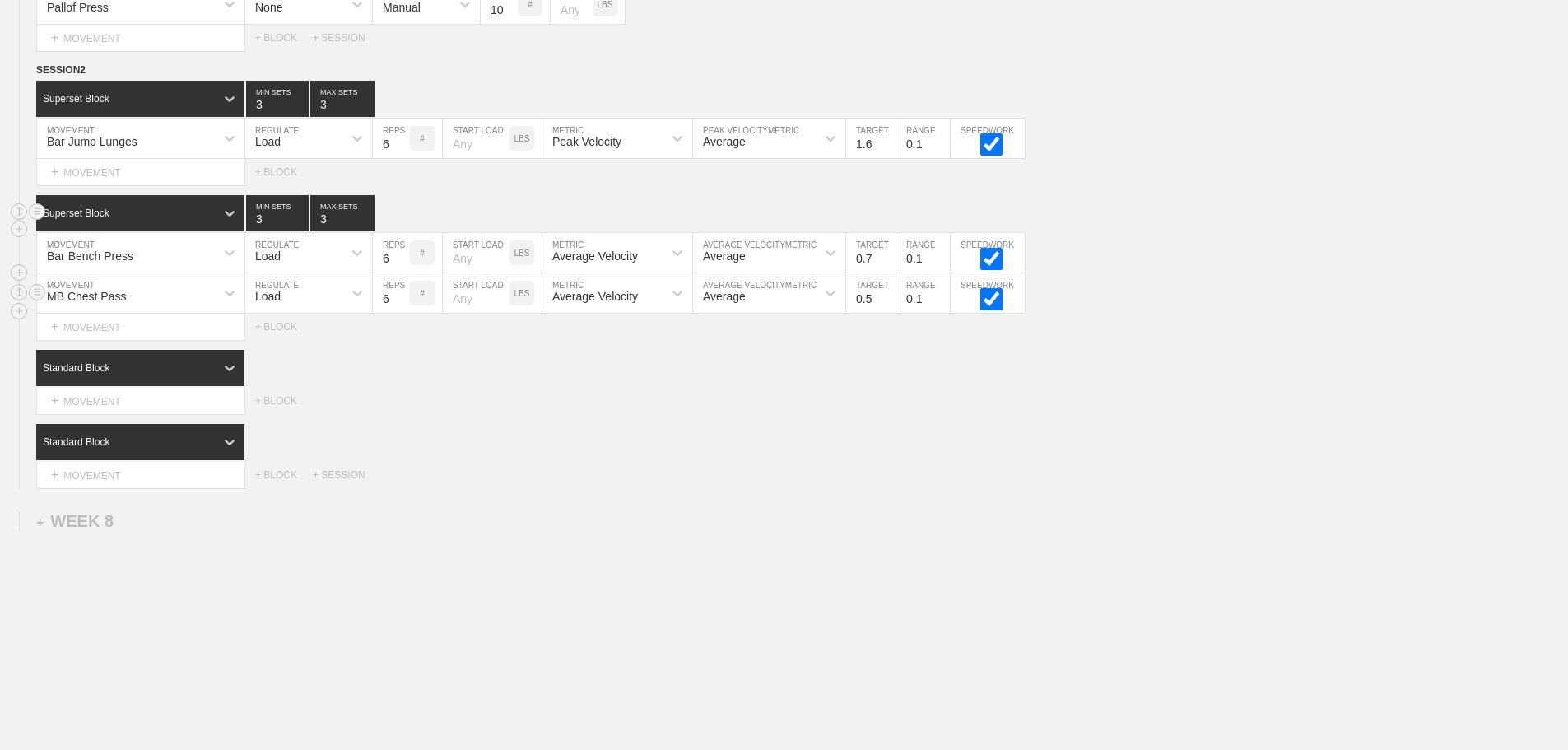
click at [304, 307] on div "Load" at bounding box center [294, 293] width 97 height 28
drag, startPoint x: 291, startPoint y: 352, endPoint x: 388, endPoint y: 326, distance: 100.4
click at [292, 350] on div "None" at bounding box center [309, 336] width 127 height 28
click at [404, 303] on div "Sensor" at bounding box center [401, 296] width 36 height 13
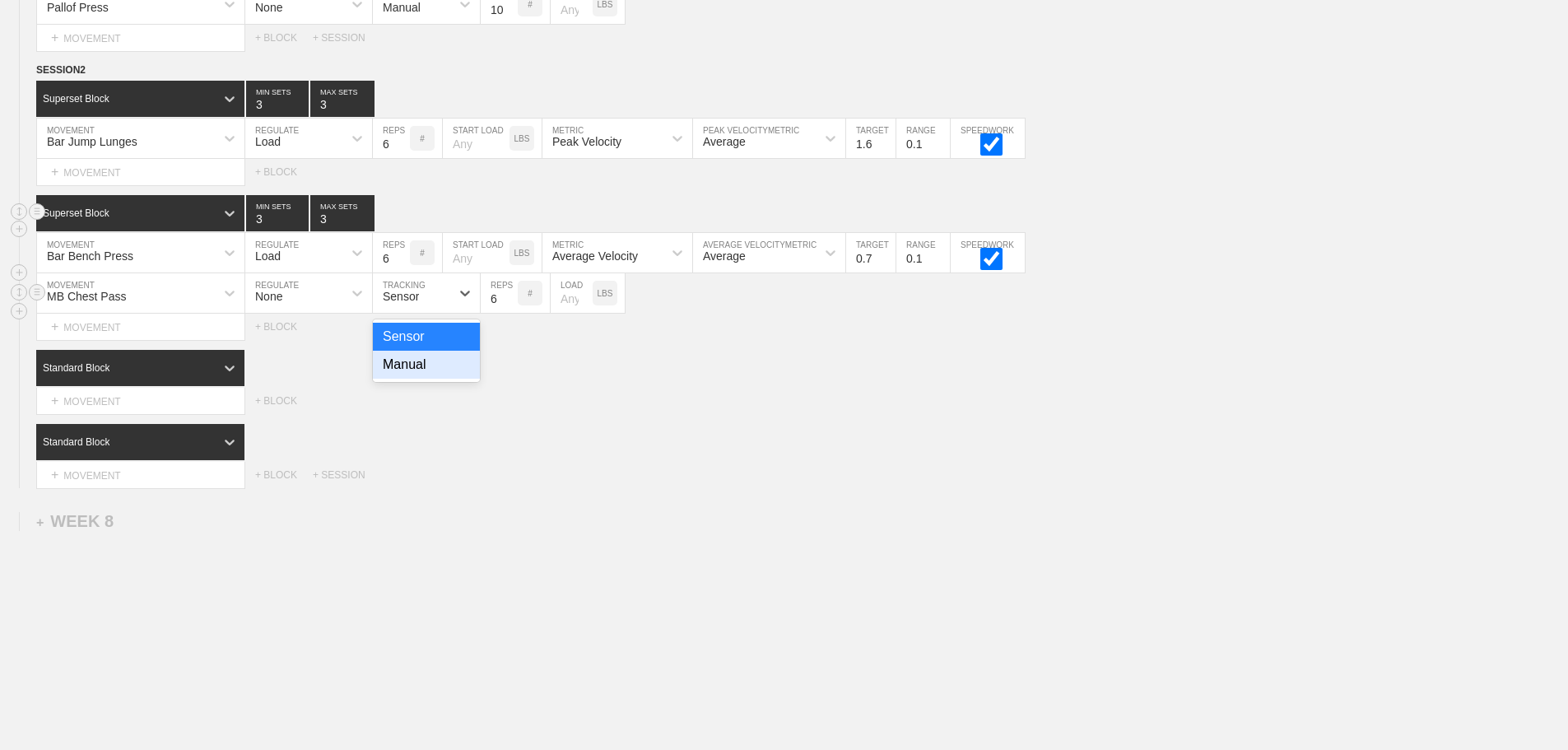
click at [410, 372] on div "Manual" at bounding box center [427, 364] width 107 height 28
click at [509, 305] on input "7" at bounding box center [498, 293] width 37 height 40
type input "8"
click at [509, 305] on input "8" at bounding box center [498, 293] width 37 height 40
click at [660, 435] on div "SESSION 2 Superset Block 3 MIN SETS 3 MAX SETS DUPLICATE INSERT MOVEMENT AFTER …" at bounding box center [784, 275] width 1568 height 427
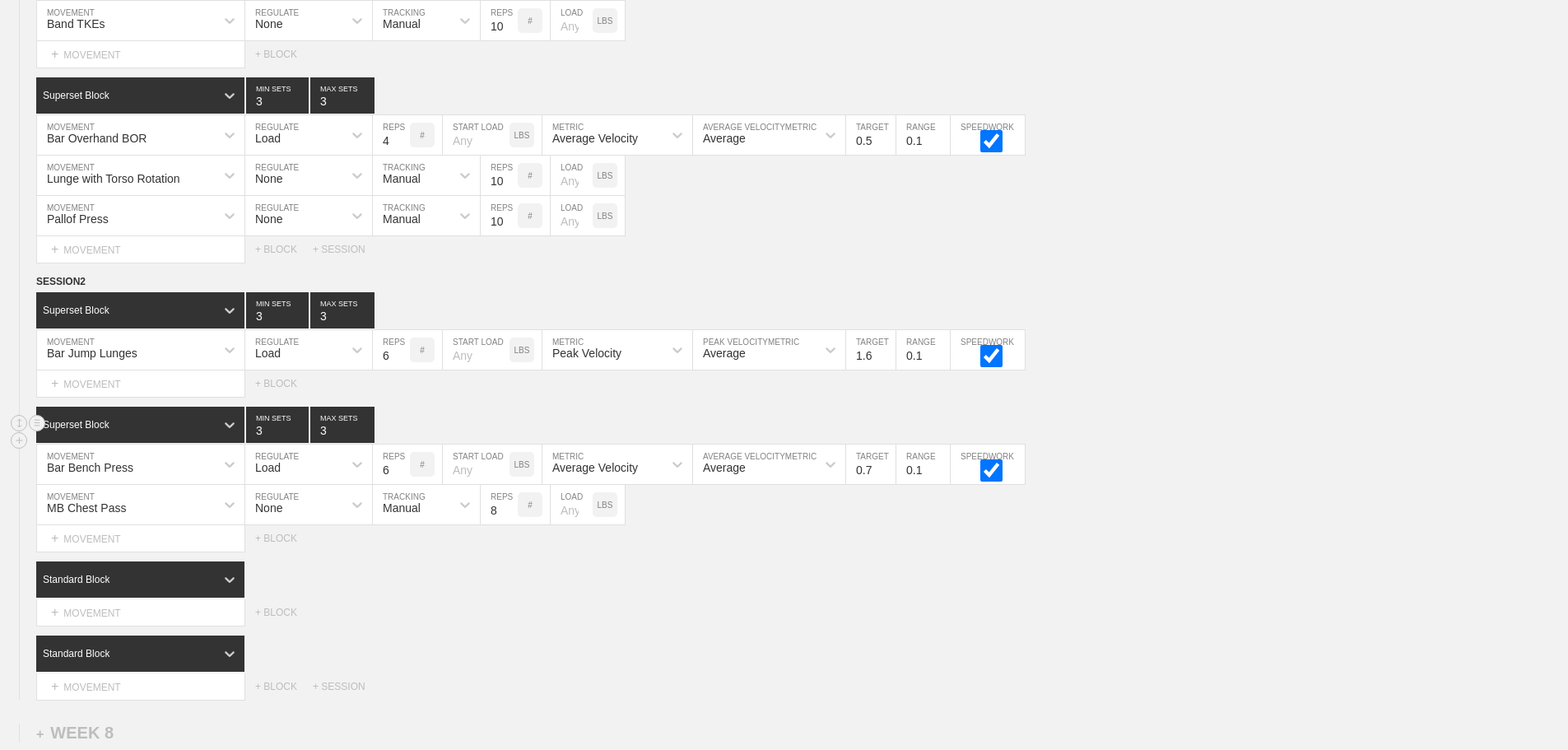
scroll to position [10566, 0]
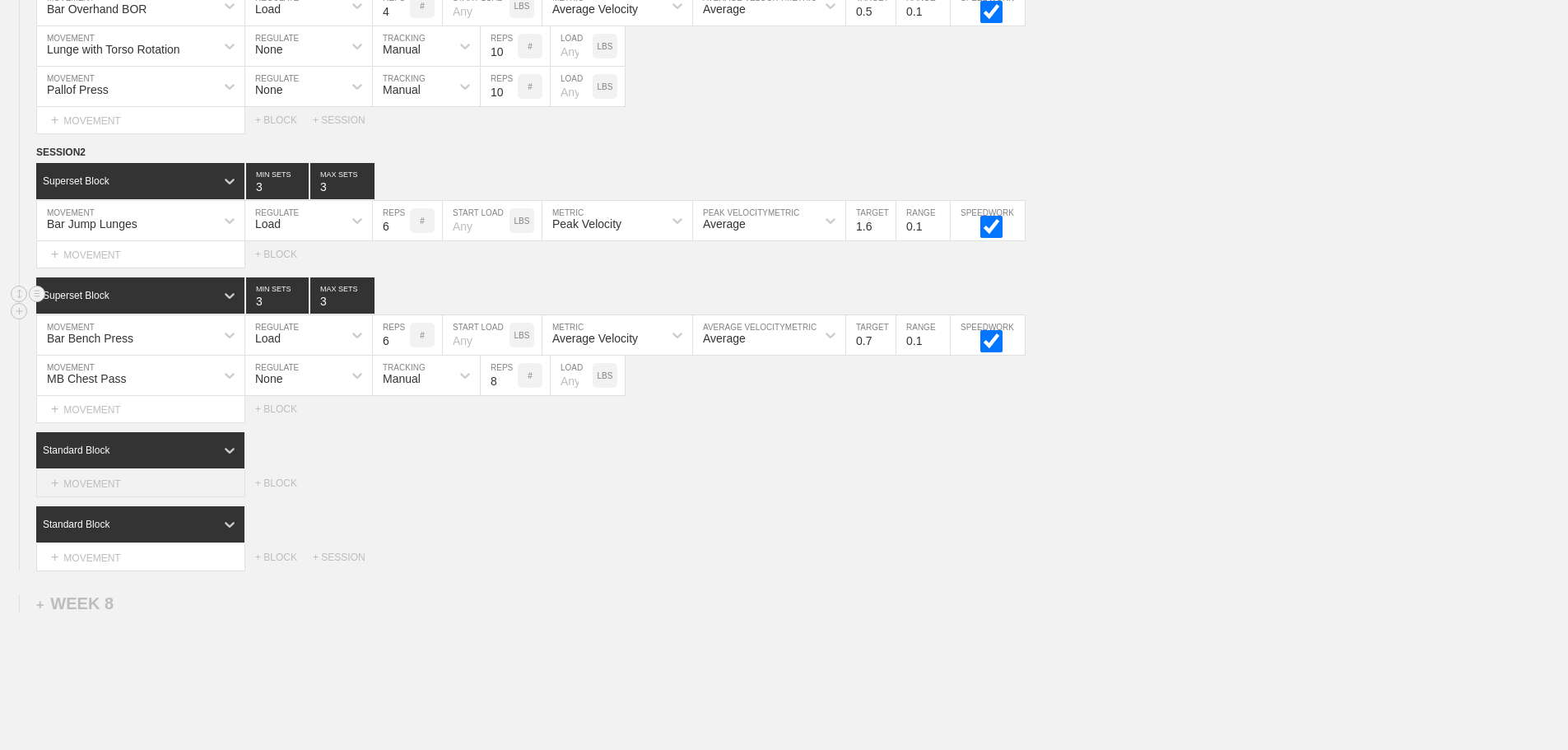
click at [143, 497] on div "+ MOVEMENT" at bounding box center [140, 483] width 209 height 27
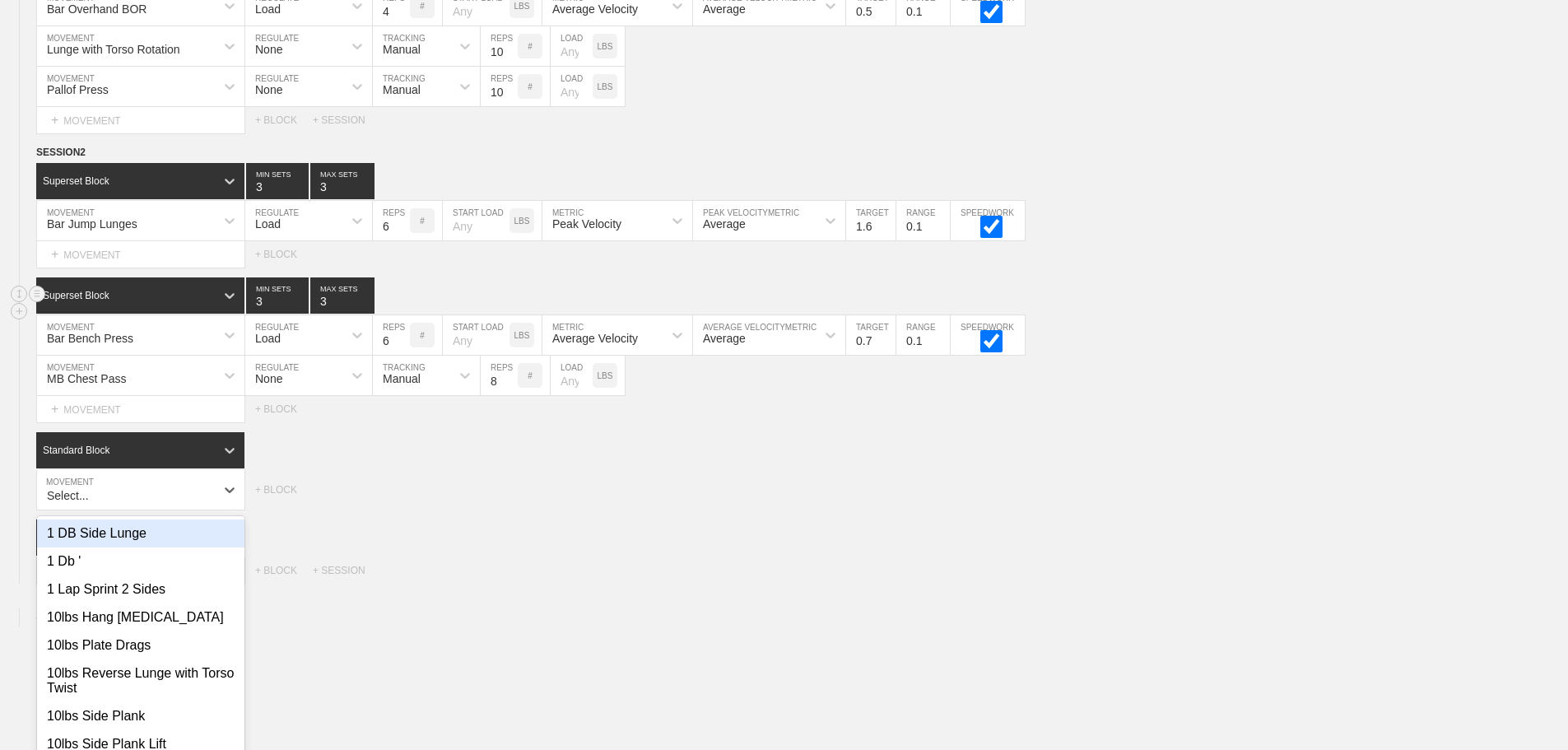
scroll to position [10598, 0]
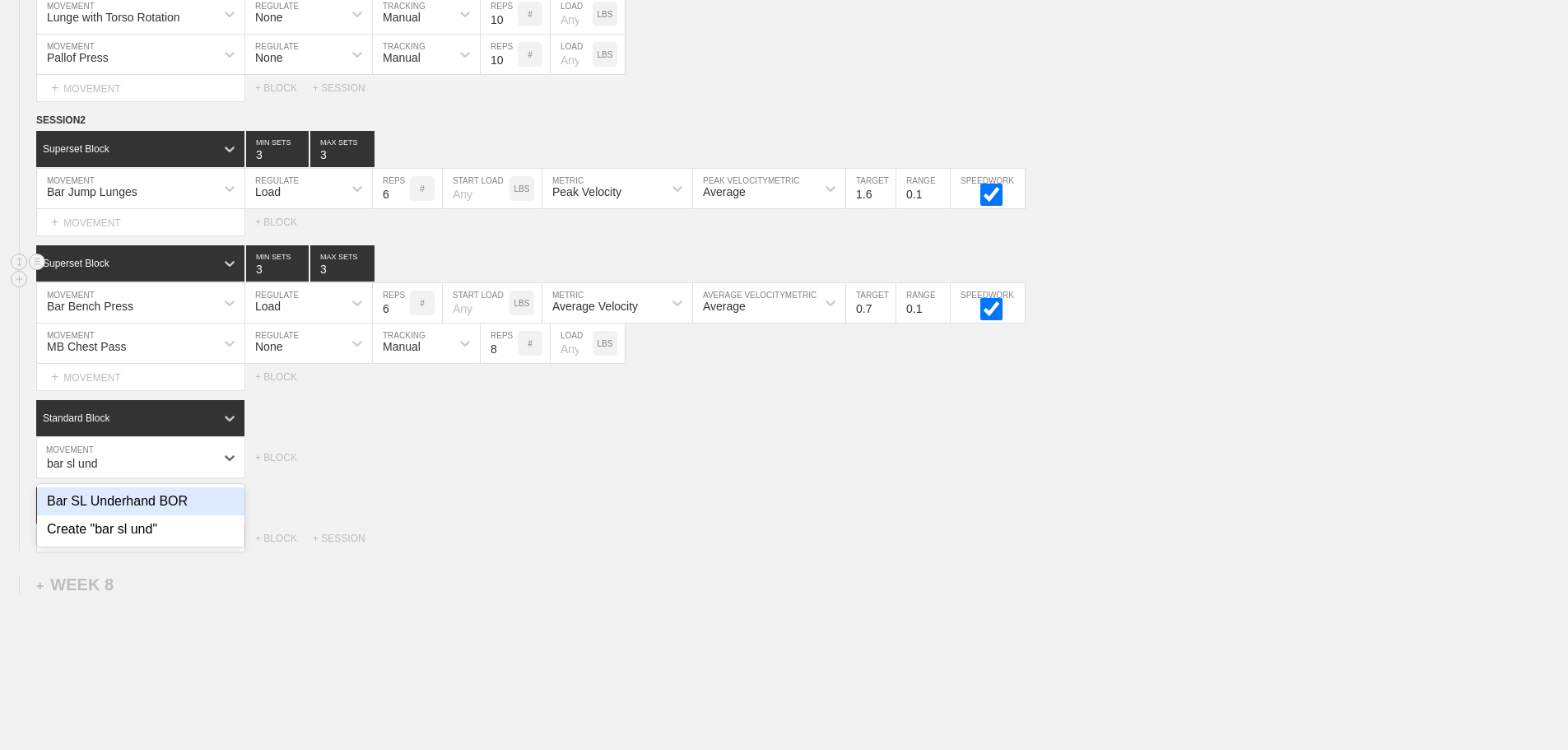
click at [146, 515] on div "Bar SL Underhand BOR" at bounding box center [140, 501] width 207 height 28
type input "bar sl und"
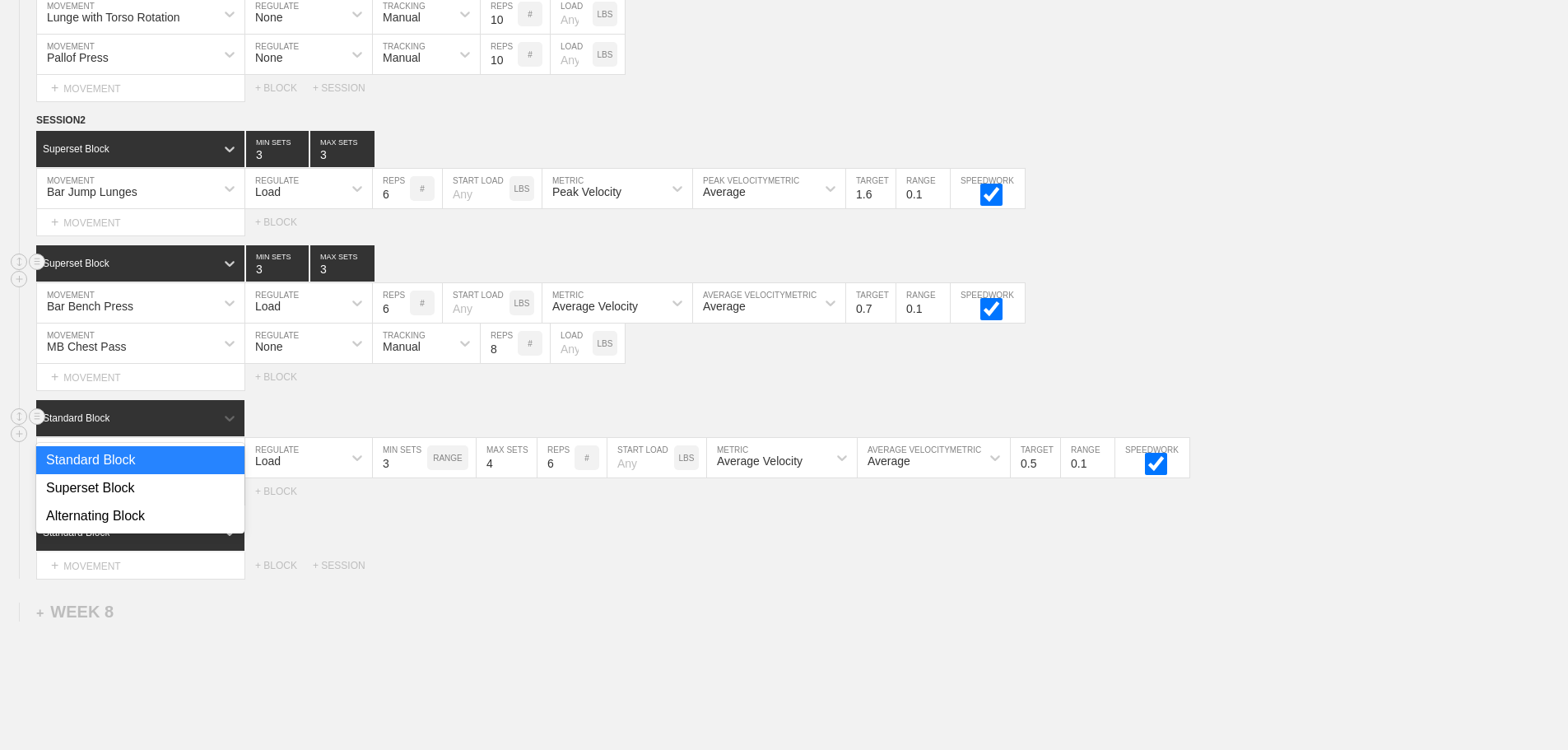
click at [214, 426] on div "Standard Block" at bounding box center [125, 418] width 179 height 15
click at [132, 502] on div "Superset Block" at bounding box center [140, 488] width 208 height 28
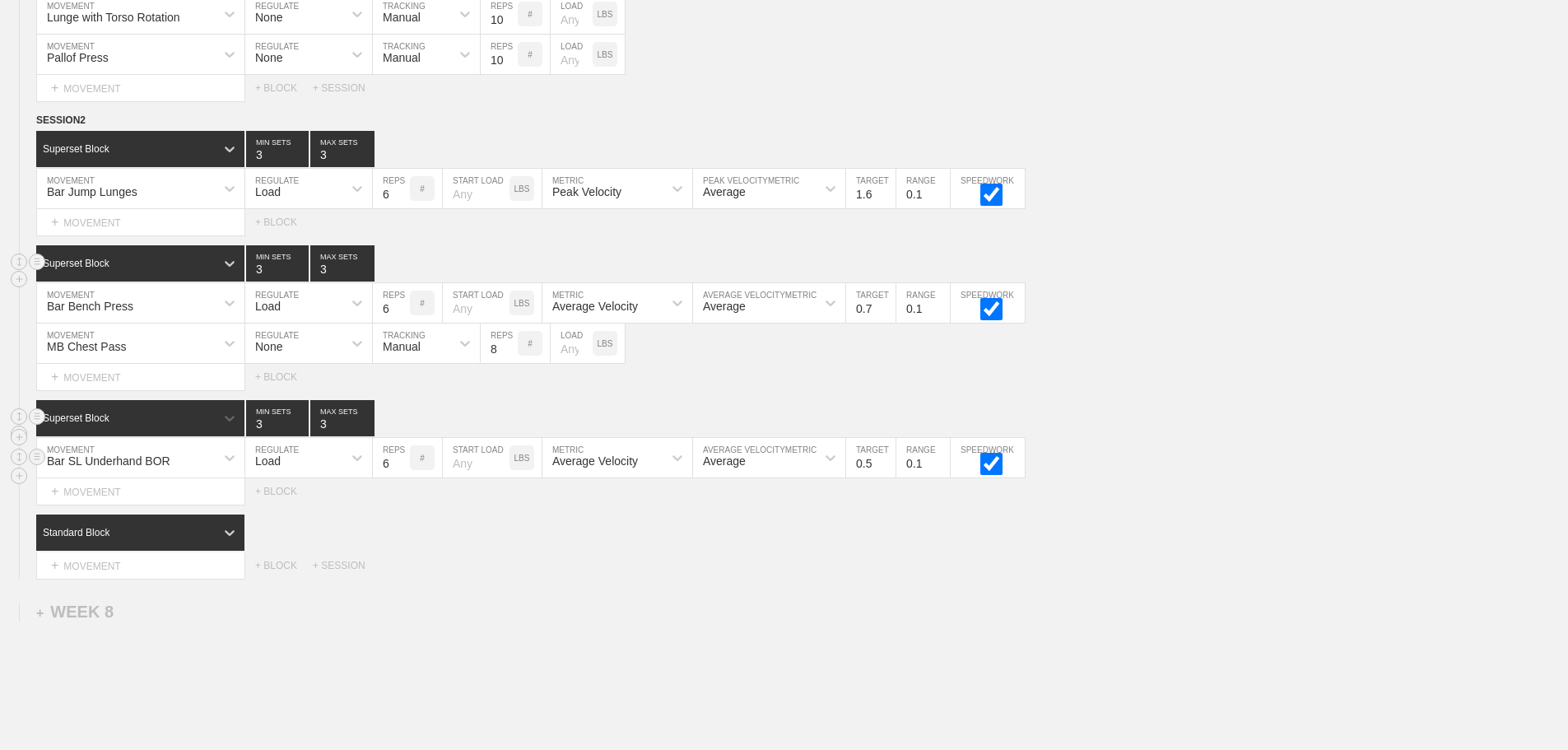
click at [312, 471] on div "Load" at bounding box center [294, 457] width 97 height 28
click at [284, 507] on div "None" at bounding box center [309, 501] width 127 height 28
click at [417, 467] on div "Sensor" at bounding box center [401, 460] width 36 height 13
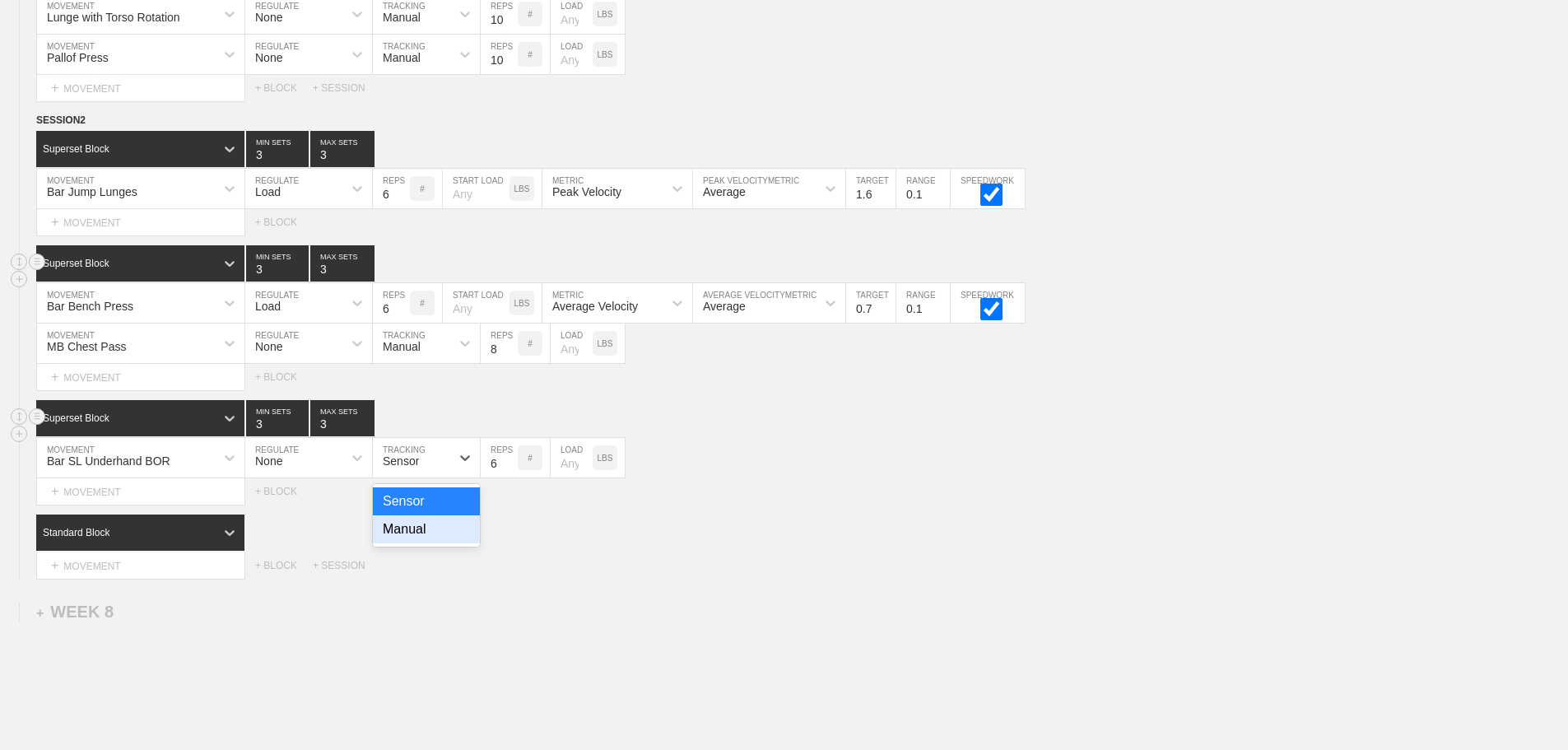
drag, startPoint x: 406, startPoint y: 538, endPoint x: 460, endPoint y: 509, distance: 61.3
click at [411, 539] on div "Manual" at bounding box center [427, 529] width 107 height 28
click at [509, 469] on input "7" at bounding box center [498, 457] width 37 height 40
type input "8"
click at [509, 469] on input "8" at bounding box center [498, 457] width 37 height 40
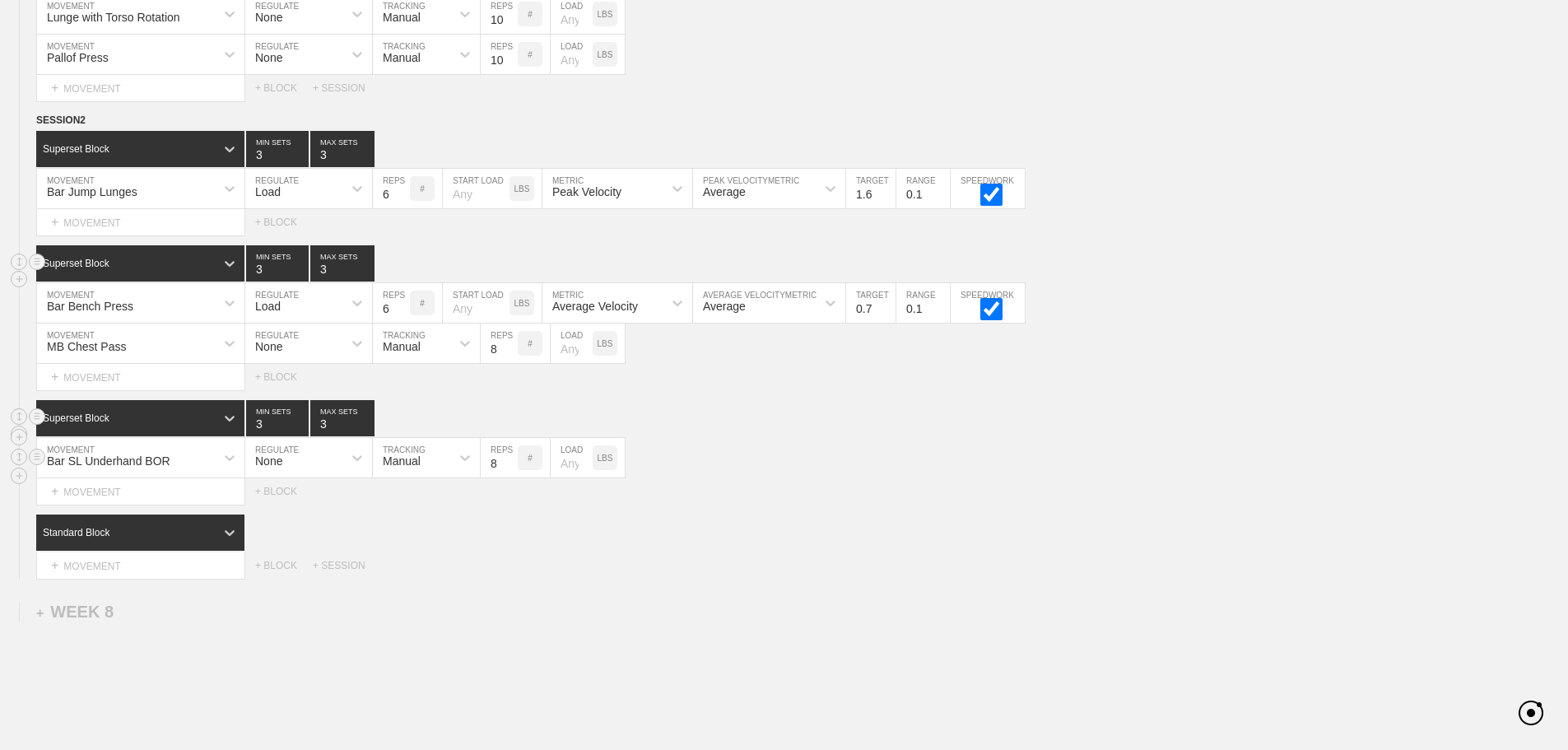
click at [1106, 475] on div "Bar SL Underhand BOR MOVEMENT None REGULATE Manual TRACKING 8 REPS # LOAD LBS" at bounding box center [784, 457] width 1568 height 41
click at [147, 236] on div "+ MOVEMENT" at bounding box center [140, 222] width 209 height 27
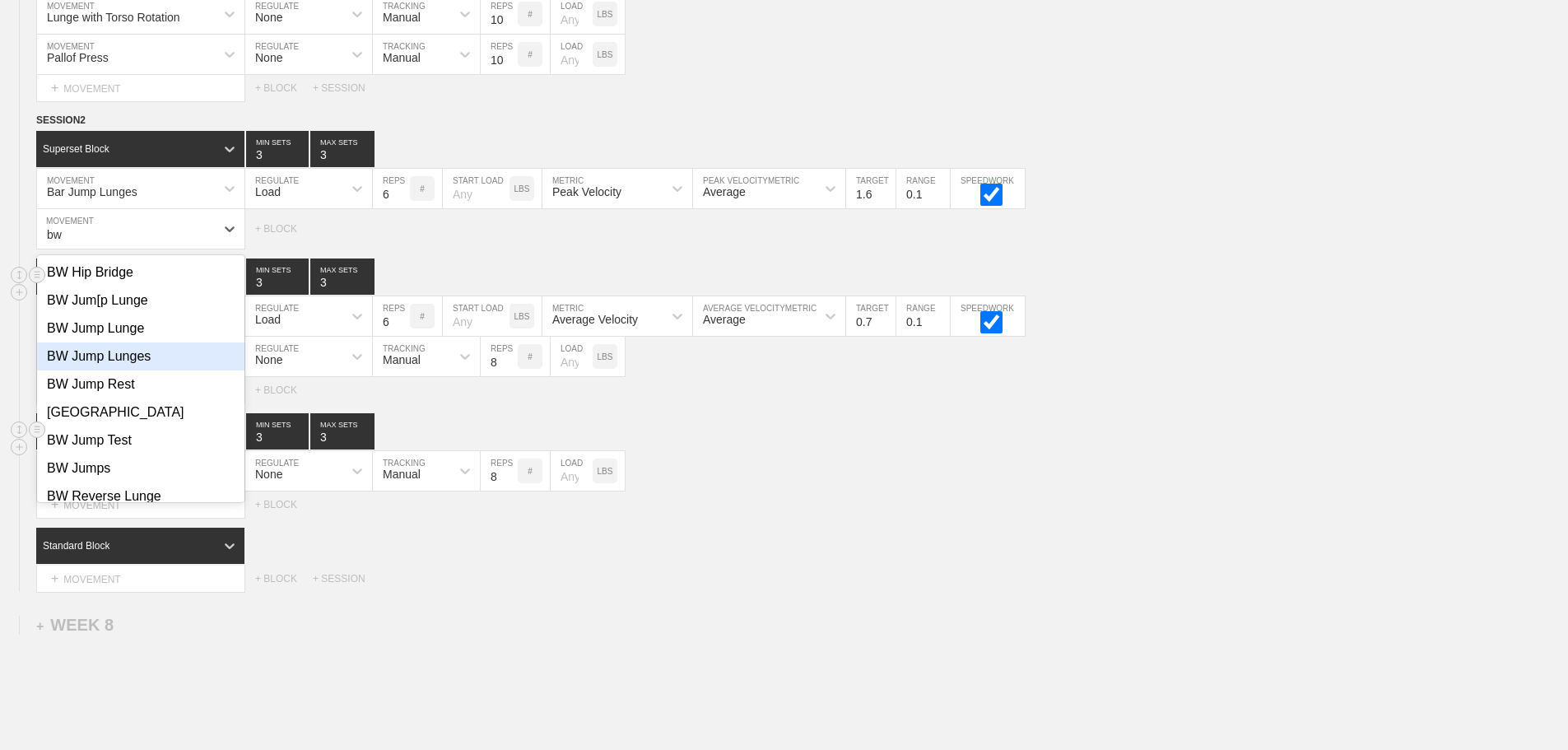
click at [127, 369] on div "BW Jump Lunges" at bounding box center [140, 356] width 207 height 28
type input "bw"
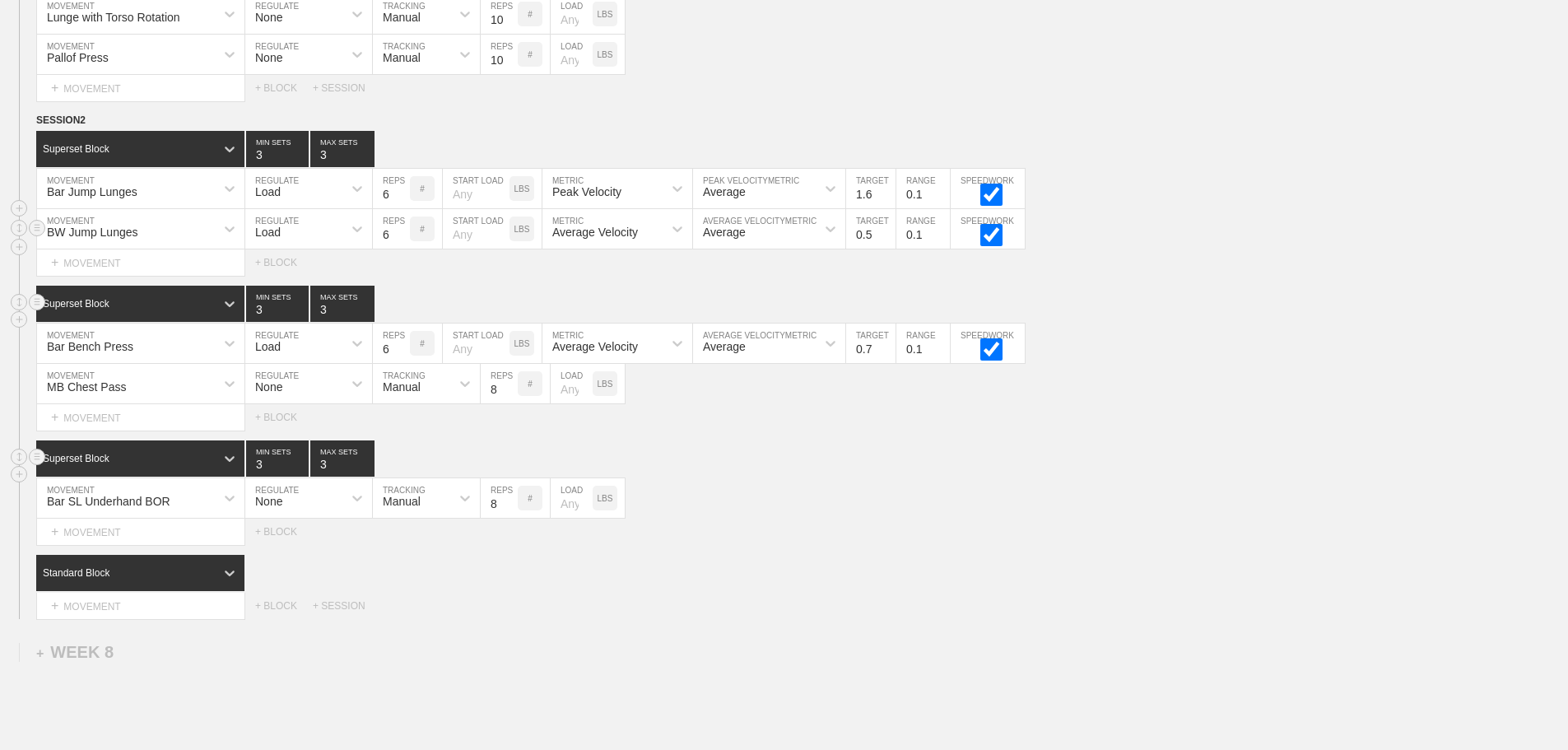
click at [281, 239] on div "Load" at bounding box center [268, 231] width 26 height 13
click at [298, 287] on div "None" at bounding box center [309, 272] width 127 height 28
drag, startPoint x: 407, startPoint y: 237, endPoint x: 412, endPoint y: 254, distance: 17.7
click at [408, 242] on div "Sensor" at bounding box center [412, 229] width 77 height 28
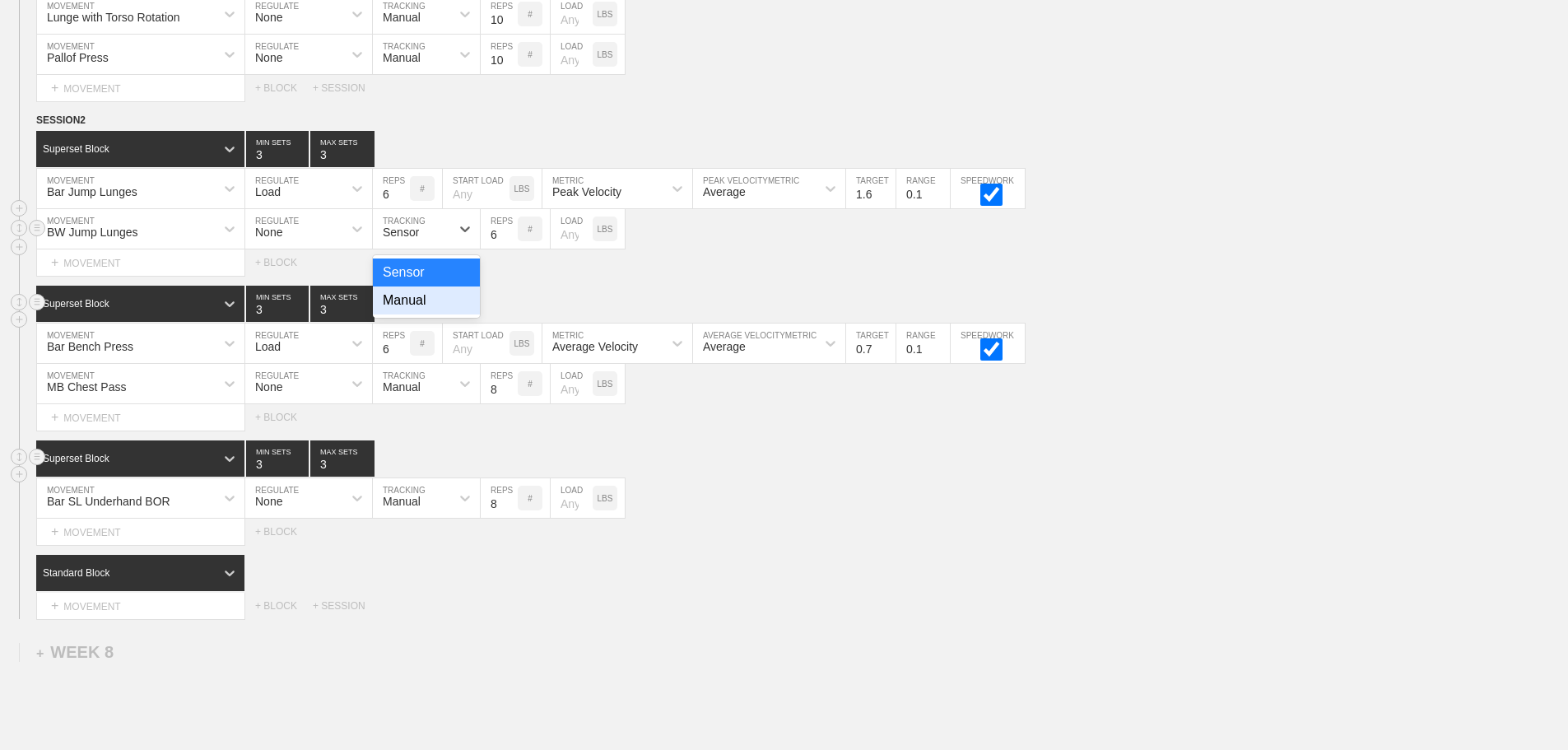
drag, startPoint x: 427, startPoint y: 311, endPoint x: 540, endPoint y: 243, distance: 131.9
click at [430, 311] on div "Manual" at bounding box center [427, 301] width 107 height 28
click at [509, 241] on input "7" at bounding box center [498, 229] width 37 height 40
click at [509, 241] on input "8" at bounding box center [498, 229] width 37 height 40
click at [834, 519] on div "Bar SL Underhand BOR MOVEMENT None REGULATE Manual TRACKING 8 REPS # LOAD LBS" at bounding box center [784, 498] width 1568 height 41
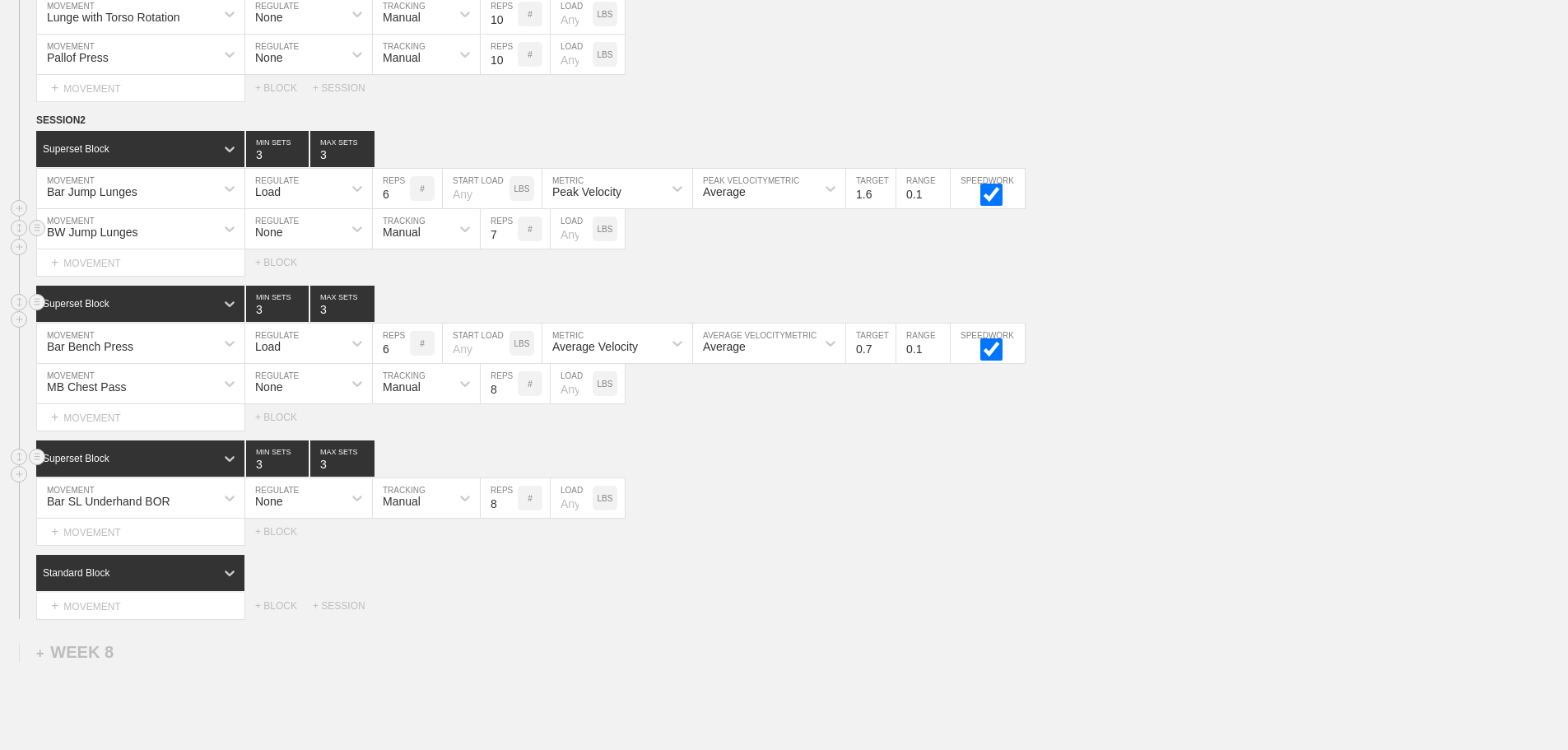
click at [509, 249] on input "7" at bounding box center [498, 229] width 37 height 40
click at [509, 249] on input "6" at bounding box center [498, 229] width 37 height 40
click at [868, 493] on div "Bar SL Underhand BOR MOVEMENT None REGULATE Manual TRACKING 8 REPS # LOAD LBS" at bounding box center [784, 498] width 1568 height 41
click at [509, 239] on input "7" at bounding box center [498, 229] width 37 height 40
type input "8"
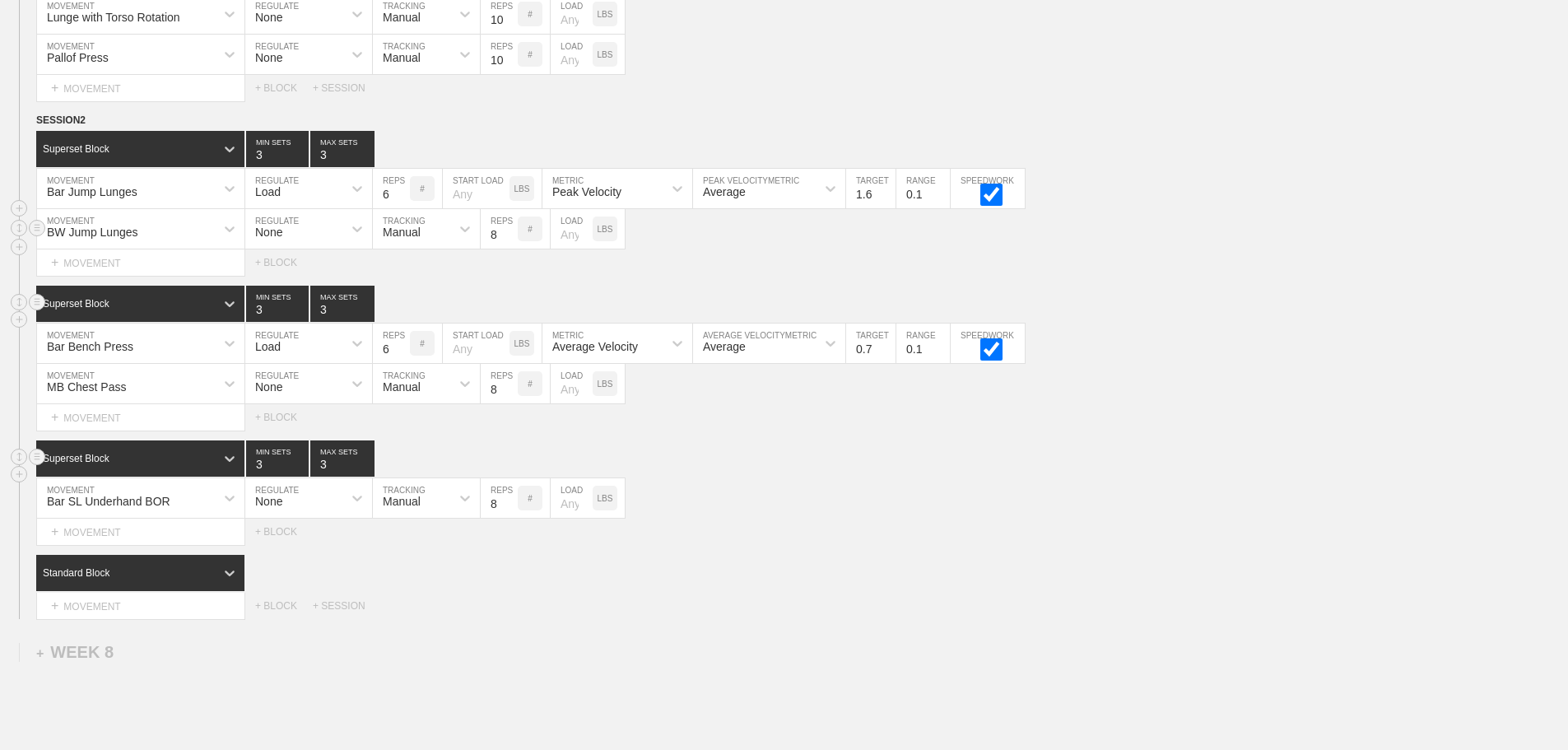
click at [510, 241] on input "8" at bounding box center [498, 229] width 37 height 40
click at [922, 534] on div "Select... MOVEMENT + MOVEMENT + BLOCK" at bounding box center [784, 532] width 1568 height 27
click at [853, 504] on div "Bar SL Underhand BOR MOVEMENT None REGULATE Manual TRACKING 8 REPS # LOAD LBS" at bounding box center [784, 498] width 1568 height 41
click at [884, 461] on div "Superset Block 3 MIN SETS 3 MAX SETS" at bounding box center [802, 458] width 1532 height 36
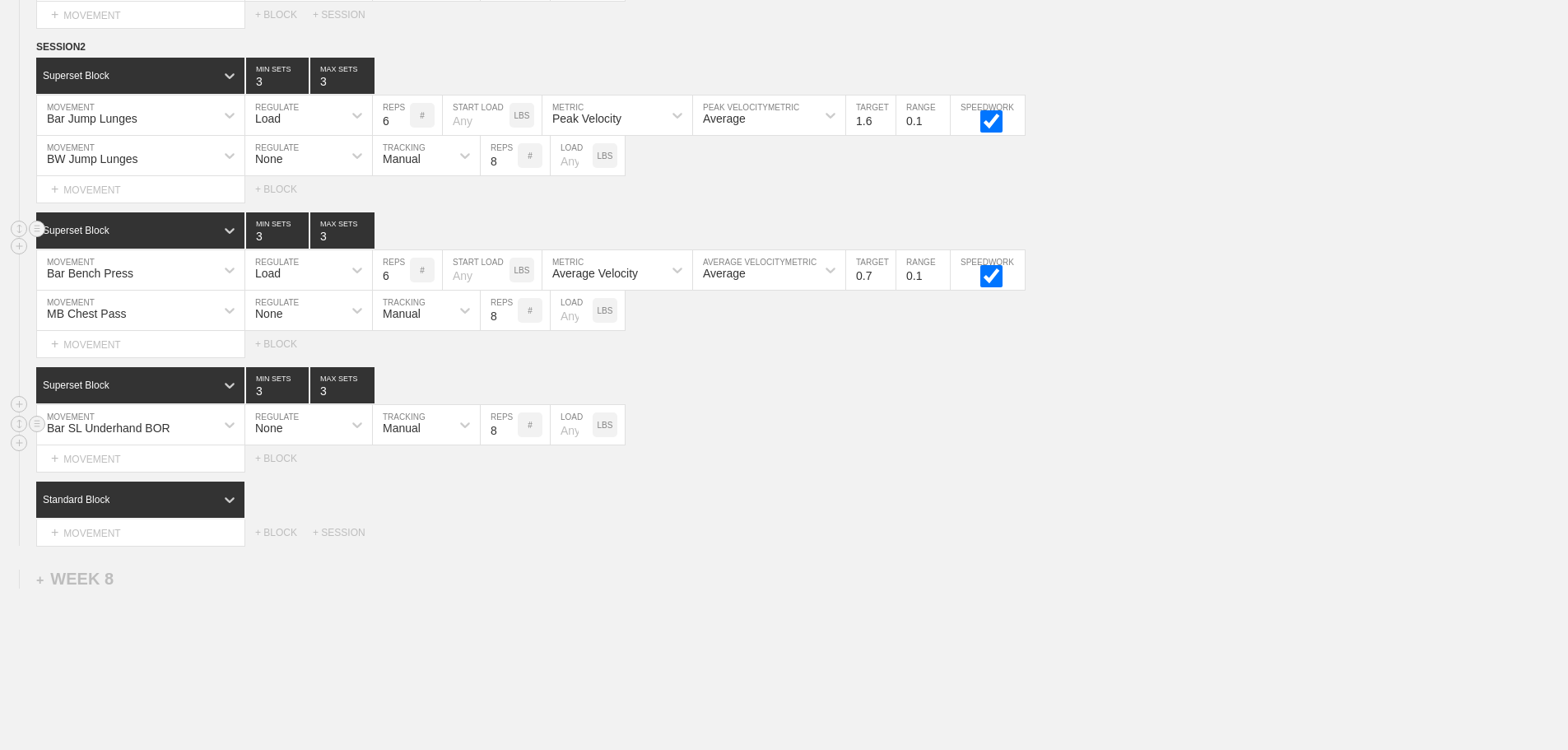
scroll to position [10770, 0]
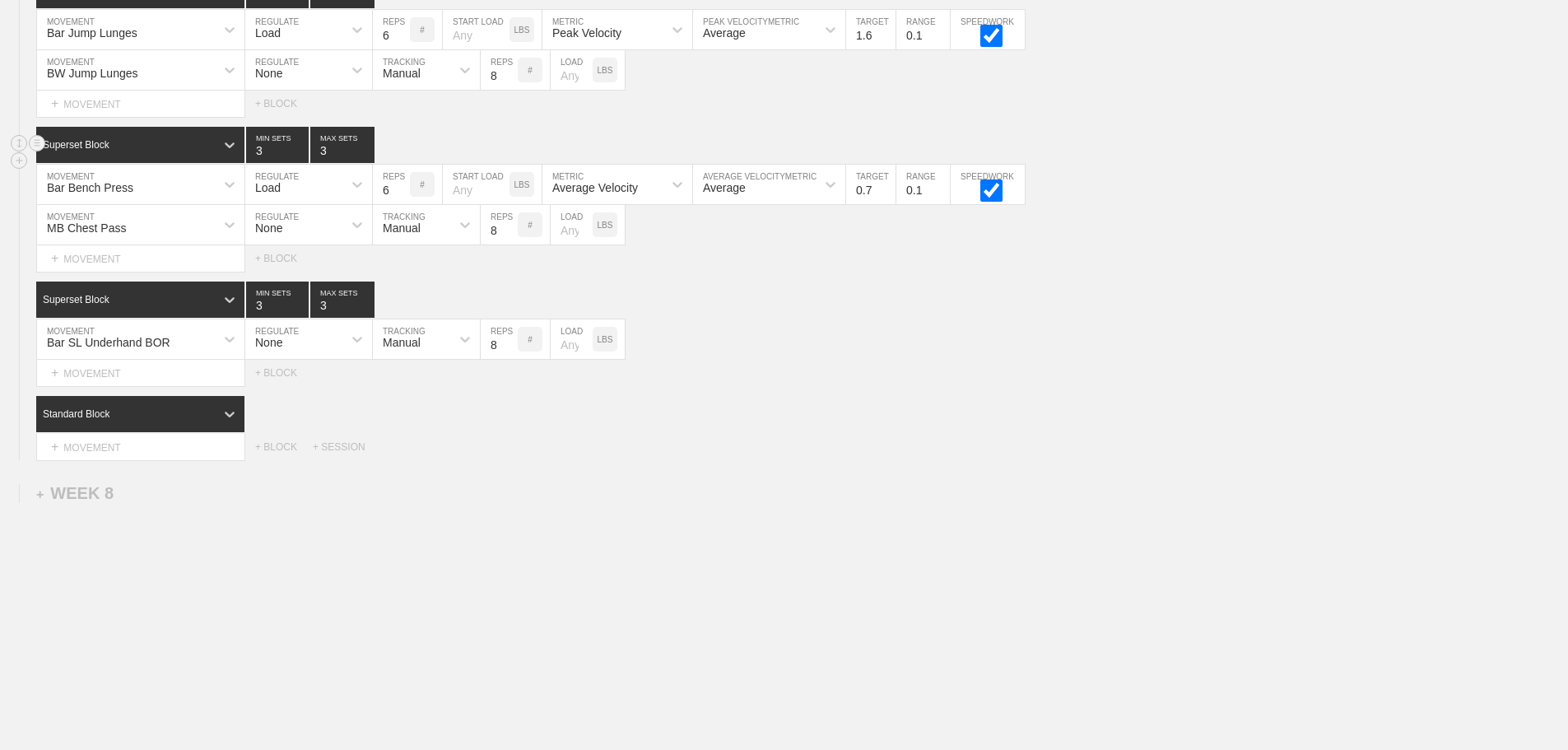
click at [735, 454] on div "Select... MOVEMENT + MOVEMENT + BLOCK + SESSION" at bounding box center [784, 446] width 1568 height 27
click at [967, 451] on div "Select... MOVEMENT + MOVEMENT + BLOCK + SESSION" at bounding box center [784, 446] width 1568 height 27
click at [108, 108] on div "+ MOVEMENT" at bounding box center [140, 103] width 209 height 27
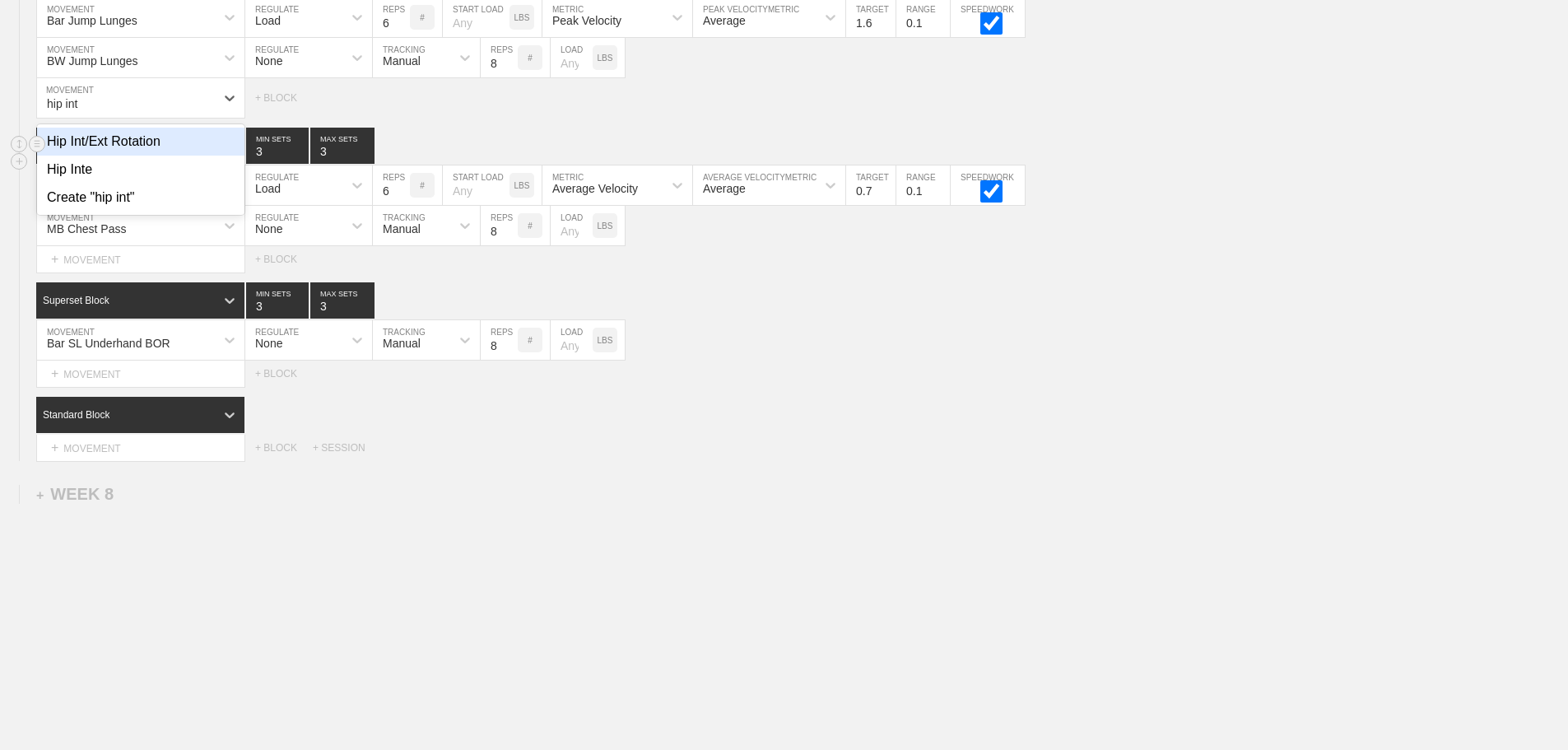
click at [122, 156] on div "Hip Int/Ext Rotation" at bounding box center [140, 142] width 207 height 28
type input "hip int"
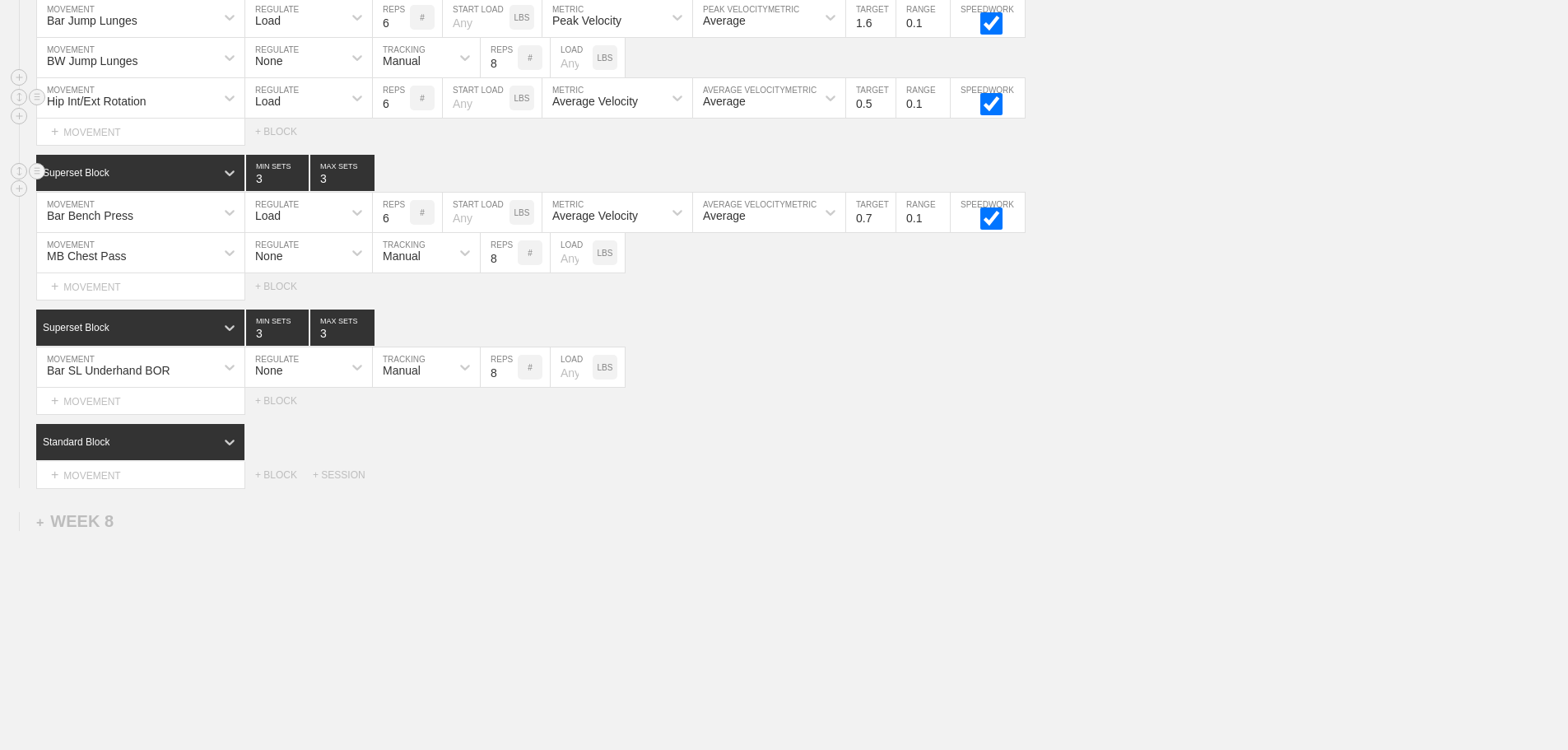
drag, startPoint x: 287, startPoint y: 109, endPoint x: 277, endPoint y: 136, distance: 28.8
click at [287, 110] on div "Load" at bounding box center [294, 98] width 97 height 28
click at [277, 156] on div "None" at bounding box center [309, 142] width 127 height 28
drag, startPoint x: 374, startPoint y: 130, endPoint x: 408, endPoint y: 160, distance: 45.3
click at [407, 108] on div "Sensor" at bounding box center [401, 100] width 36 height 13
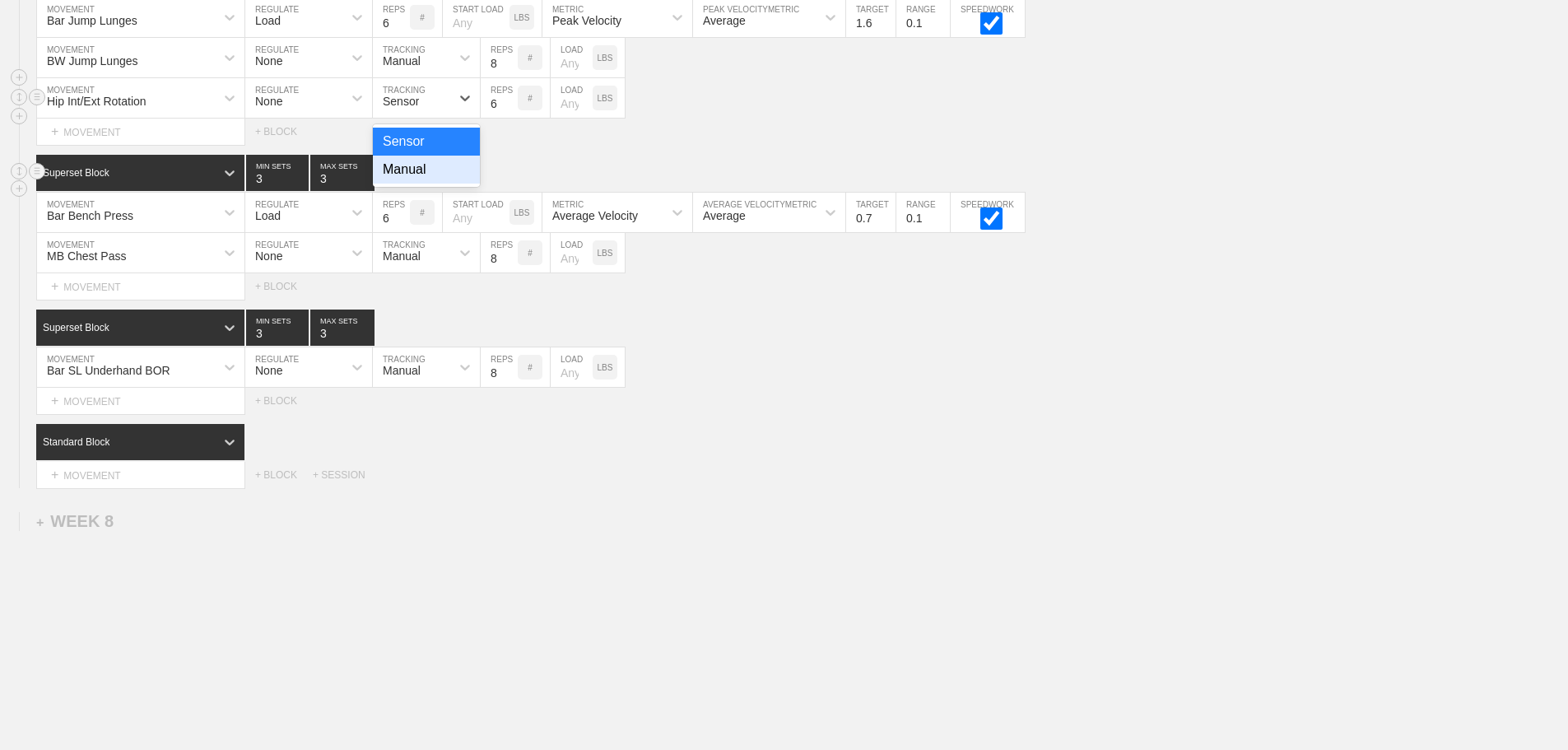
drag, startPoint x: 405, startPoint y: 184, endPoint x: 534, endPoint y: 127, distance: 141.0
click at [412, 181] on div "Manual" at bounding box center [427, 170] width 107 height 28
click at [509, 111] on input "7" at bounding box center [498, 98] width 37 height 40
click at [509, 111] on input "8" at bounding box center [498, 98] width 37 height 40
click at [509, 111] on input "9" at bounding box center [498, 98] width 37 height 40
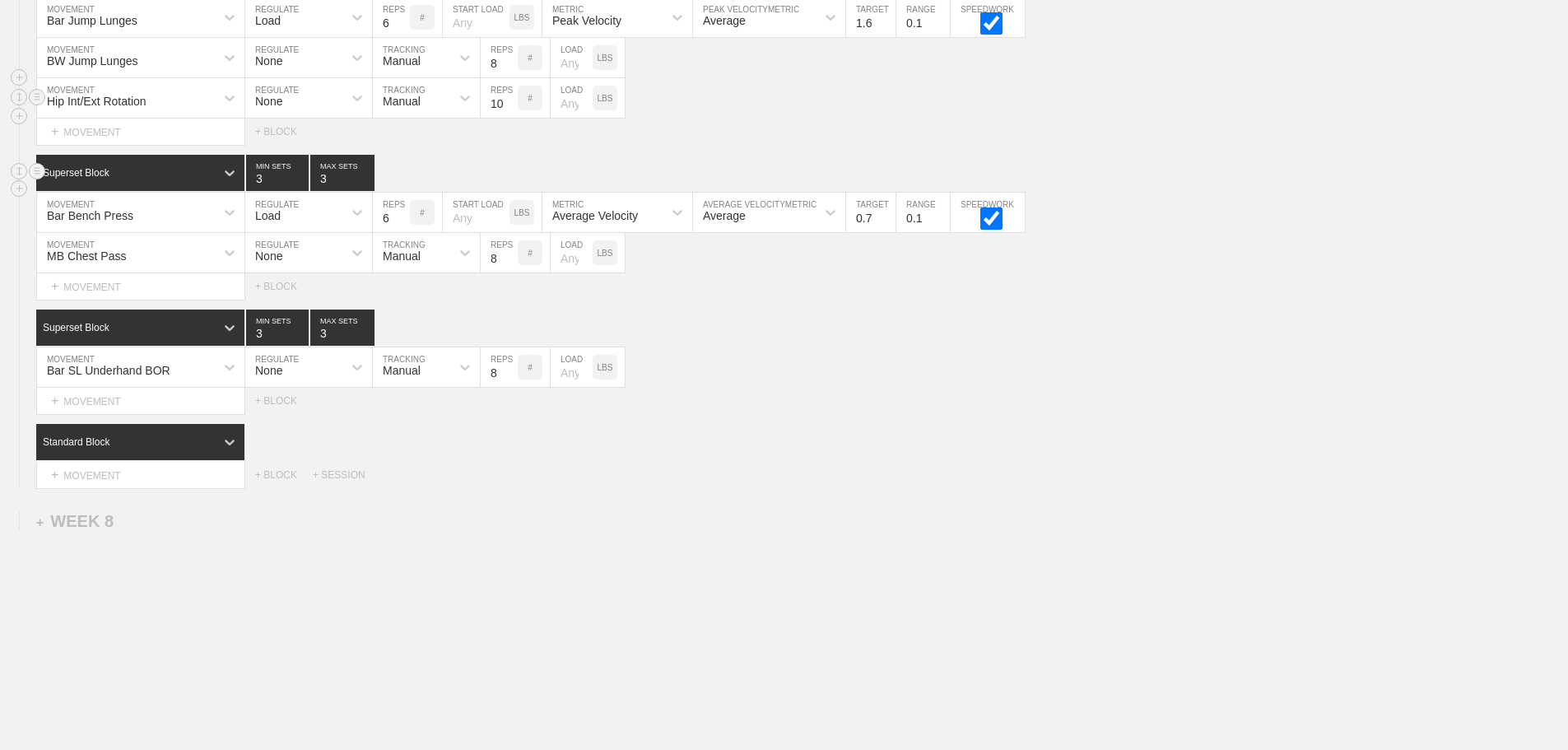
type input "10"
click at [509, 111] on input "10" at bounding box center [498, 98] width 37 height 40
click at [794, 406] on div "Select... MOVEMENT + MOVEMENT + BLOCK" at bounding box center [784, 401] width 1568 height 27
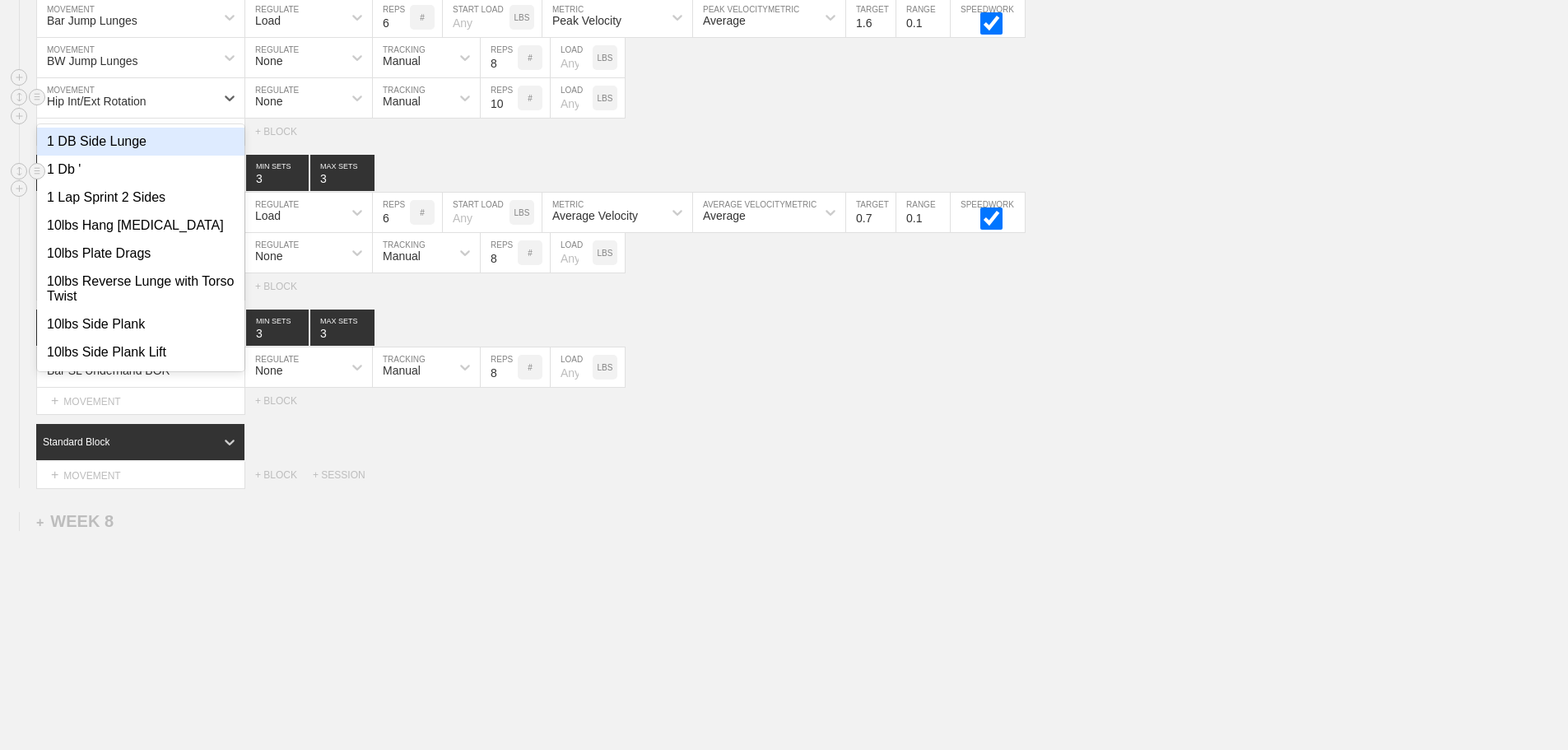
click at [211, 111] on div "Hip Int/Ext Rotation" at bounding box center [125, 98] width 178 height 28
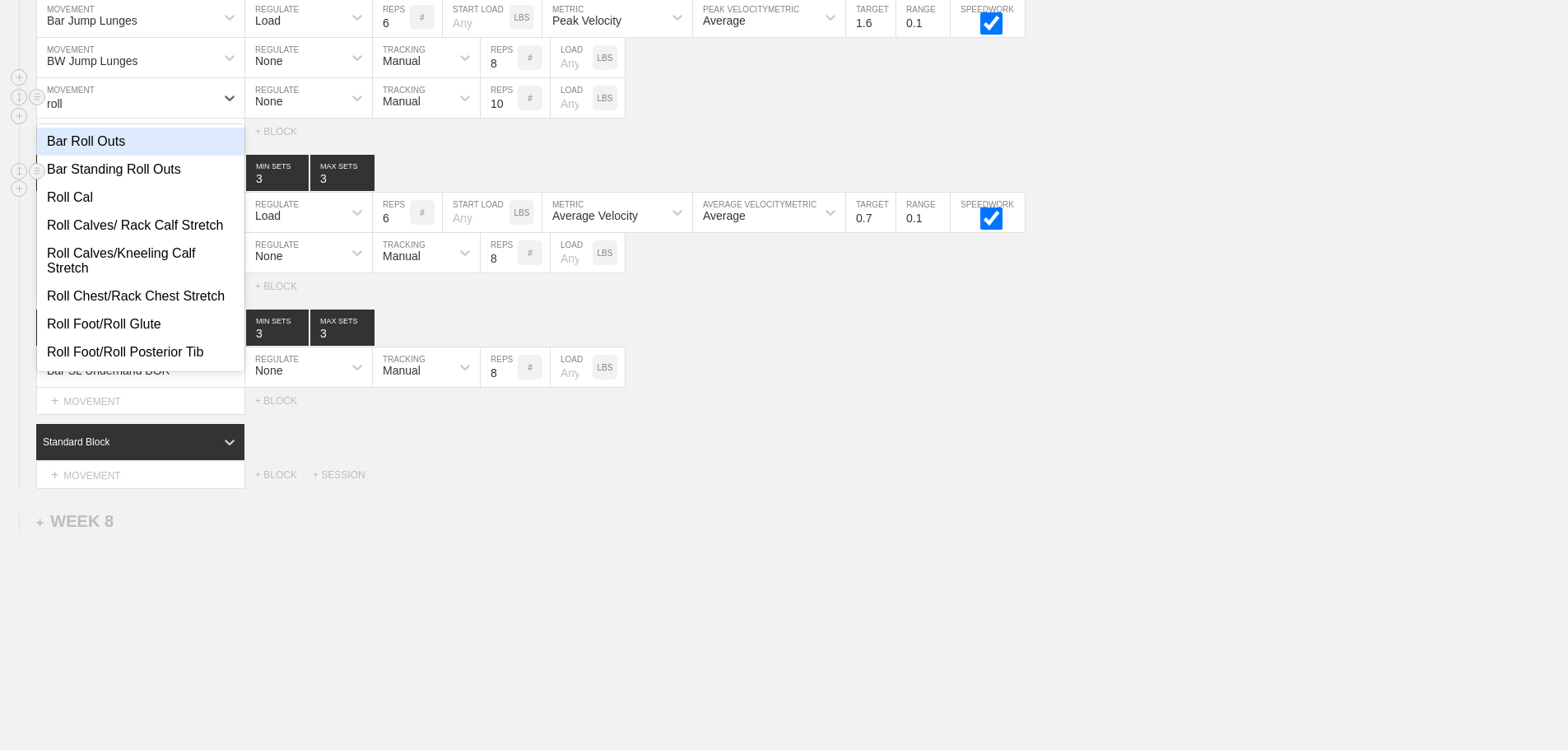
type input "roll"
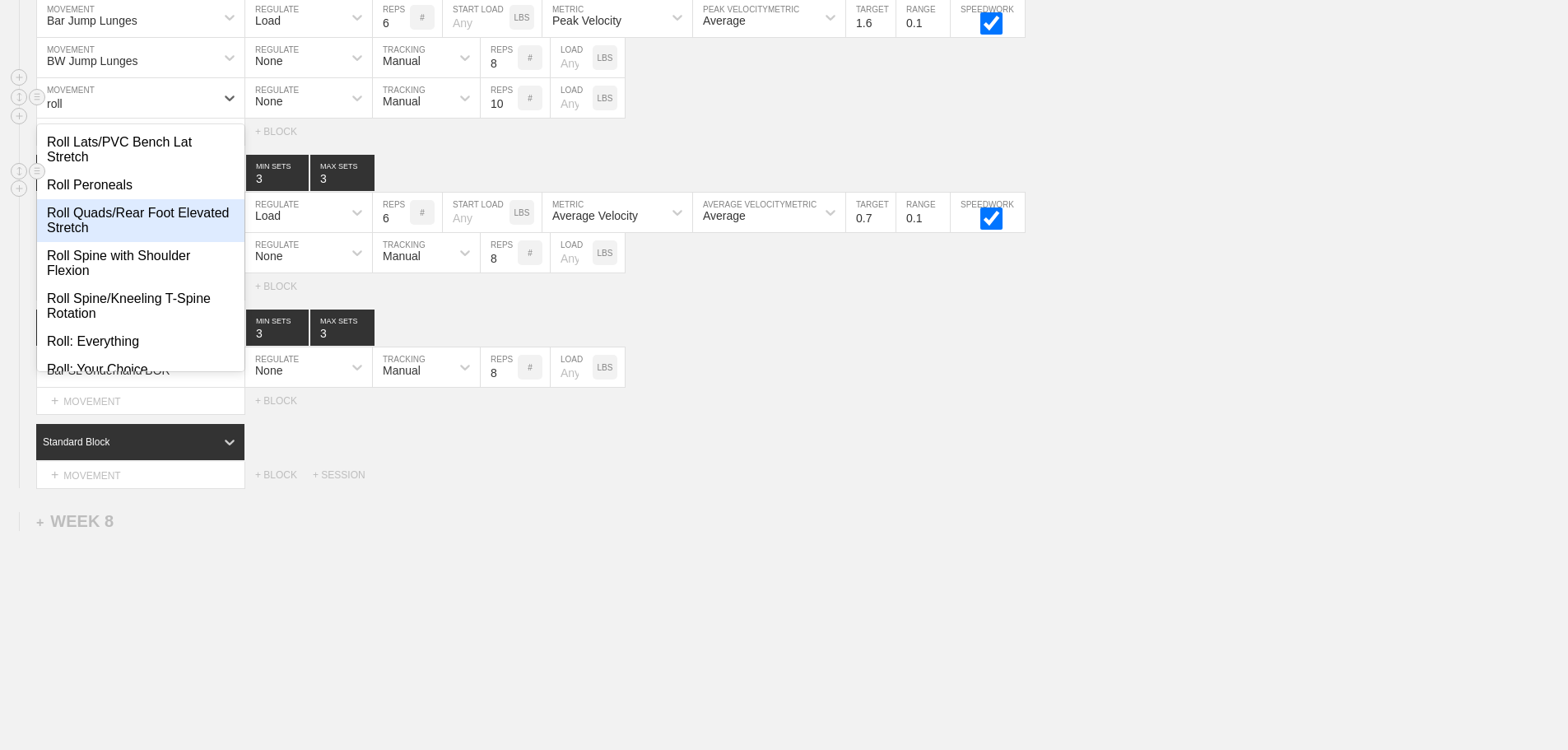
scroll to position [576, 0]
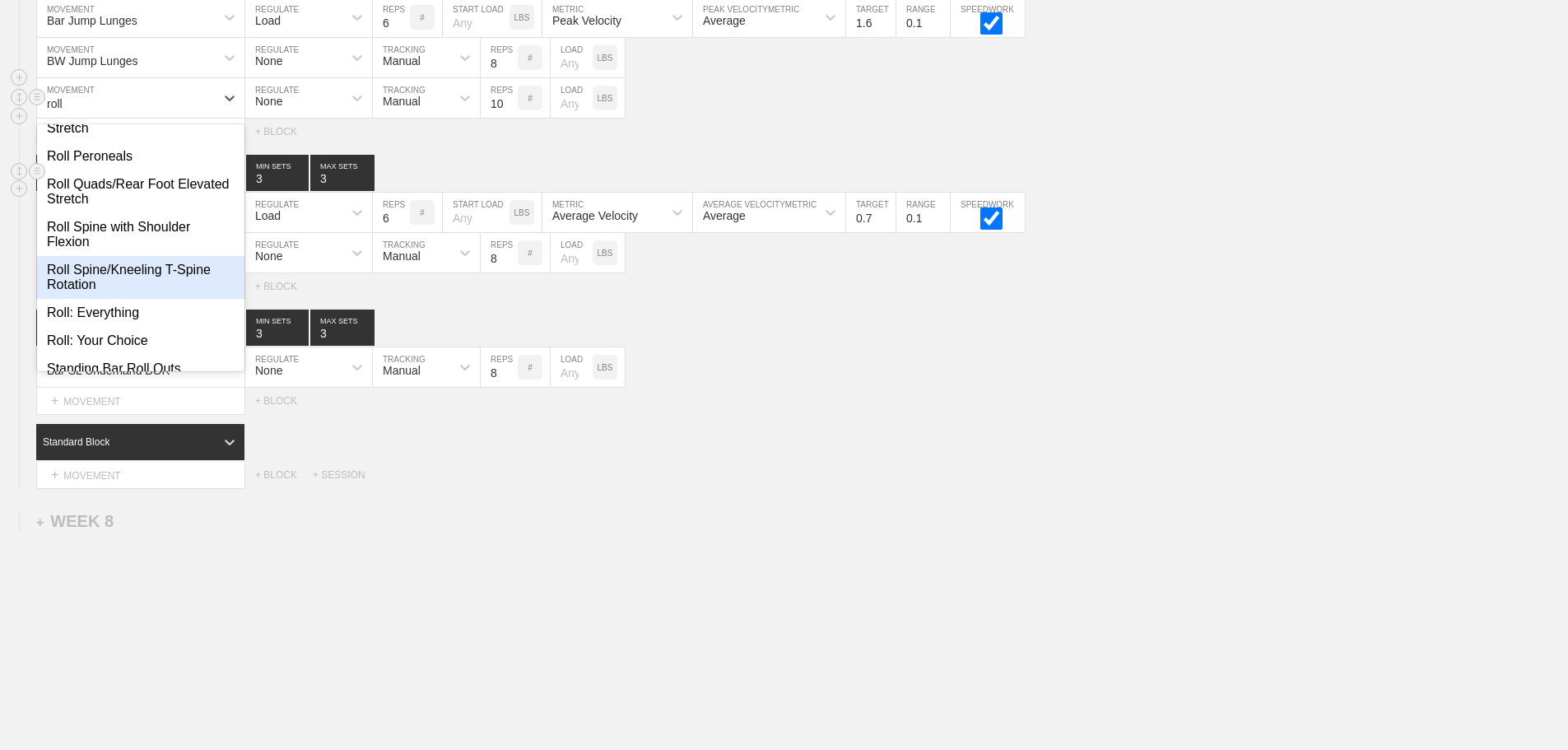
click at [134, 299] on div "Roll Spine/Kneeling T-Spine Rotation" at bounding box center [140, 277] width 207 height 43
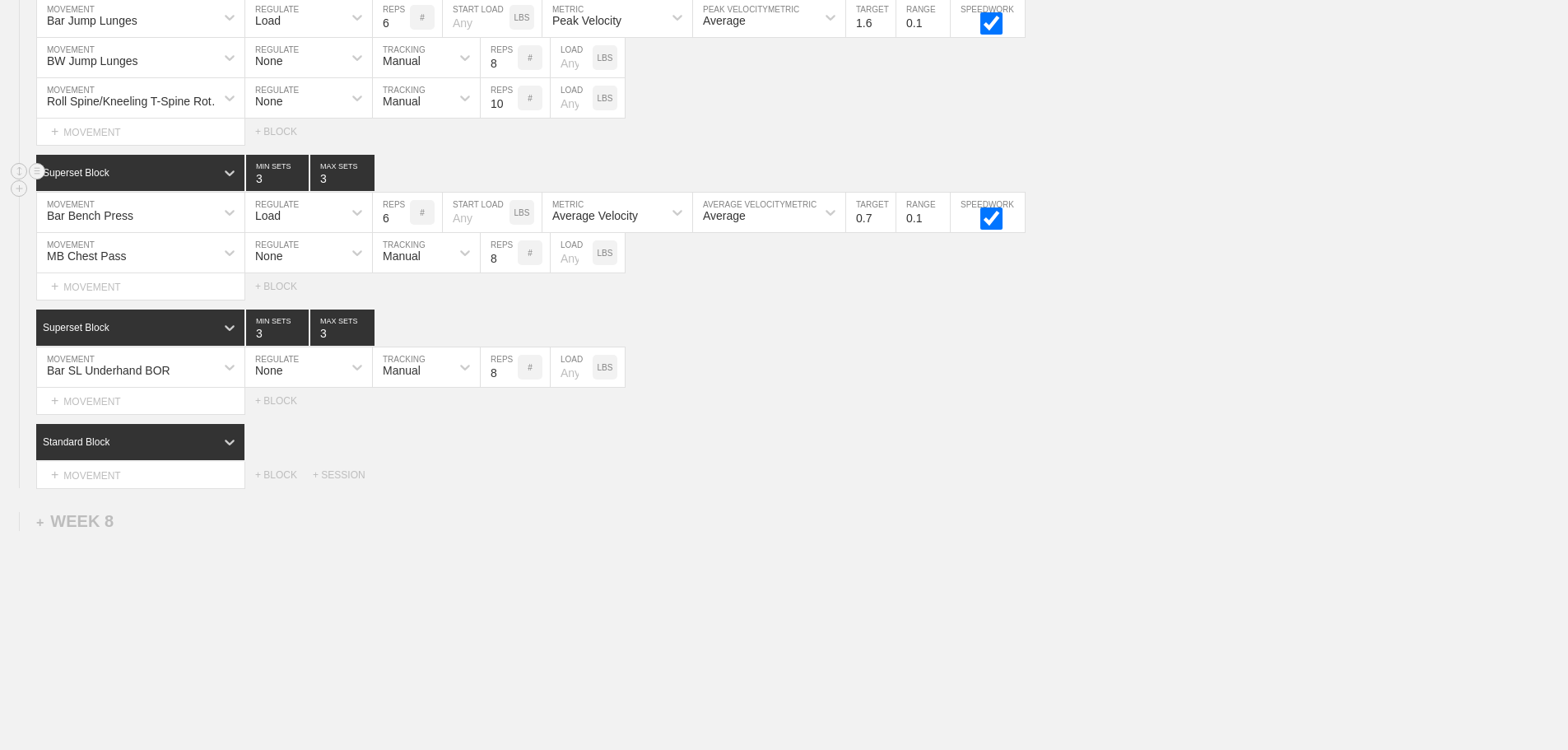
drag, startPoint x: 966, startPoint y: 416, endPoint x: 302, endPoint y: 447, distance: 664.7
click at [966, 414] on div "Select... MOVEMENT + MOVEMENT + BLOCK" at bounding box center [784, 401] width 1568 height 27
click at [817, 388] on div "Bar SL Underhand BOR MOVEMENT None REGULATE Manual TRACKING 8 REPS # LOAD LBS" at bounding box center [784, 367] width 1568 height 41
click at [105, 298] on div "+ MOVEMENT" at bounding box center [140, 286] width 209 height 27
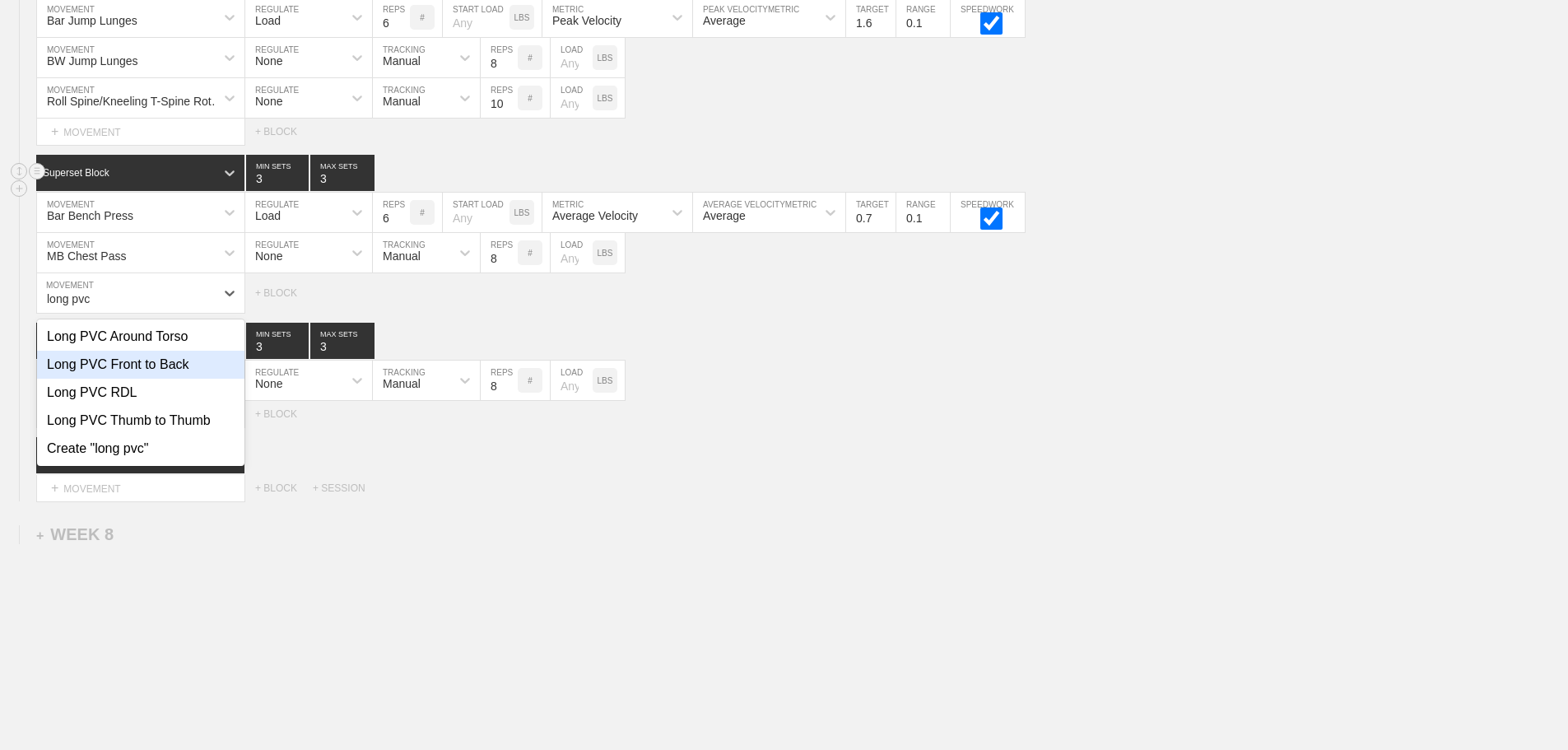
click at [158, 373] on div "Long PVC Front to Back" at bounding box center [140, 364] width 207 height 28
type input "long pvc"
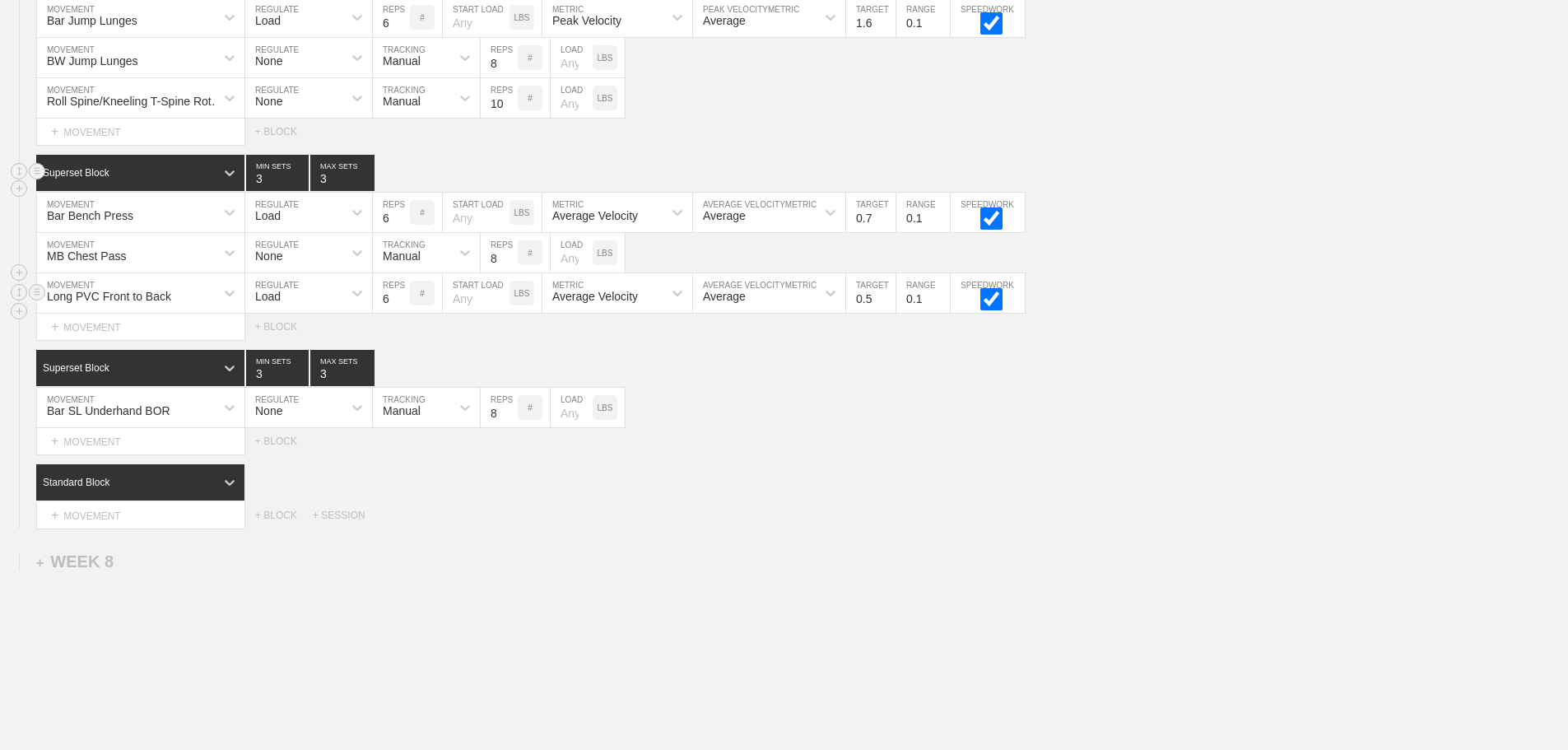
click at [277, 303] on div "Load" at bounding box center [268, 296] width 26 height 13
drag, startPoint x: 293, startPoint y: 348, endPoint x: 367, endPoint y: 321, distance: 78.8
click at [294, 348] on div "None" at bounding box center [309, 336] width 127 height 28
click at [401, 303] on div "Sensor" at bounding box center [401, 296] width 36 height 13
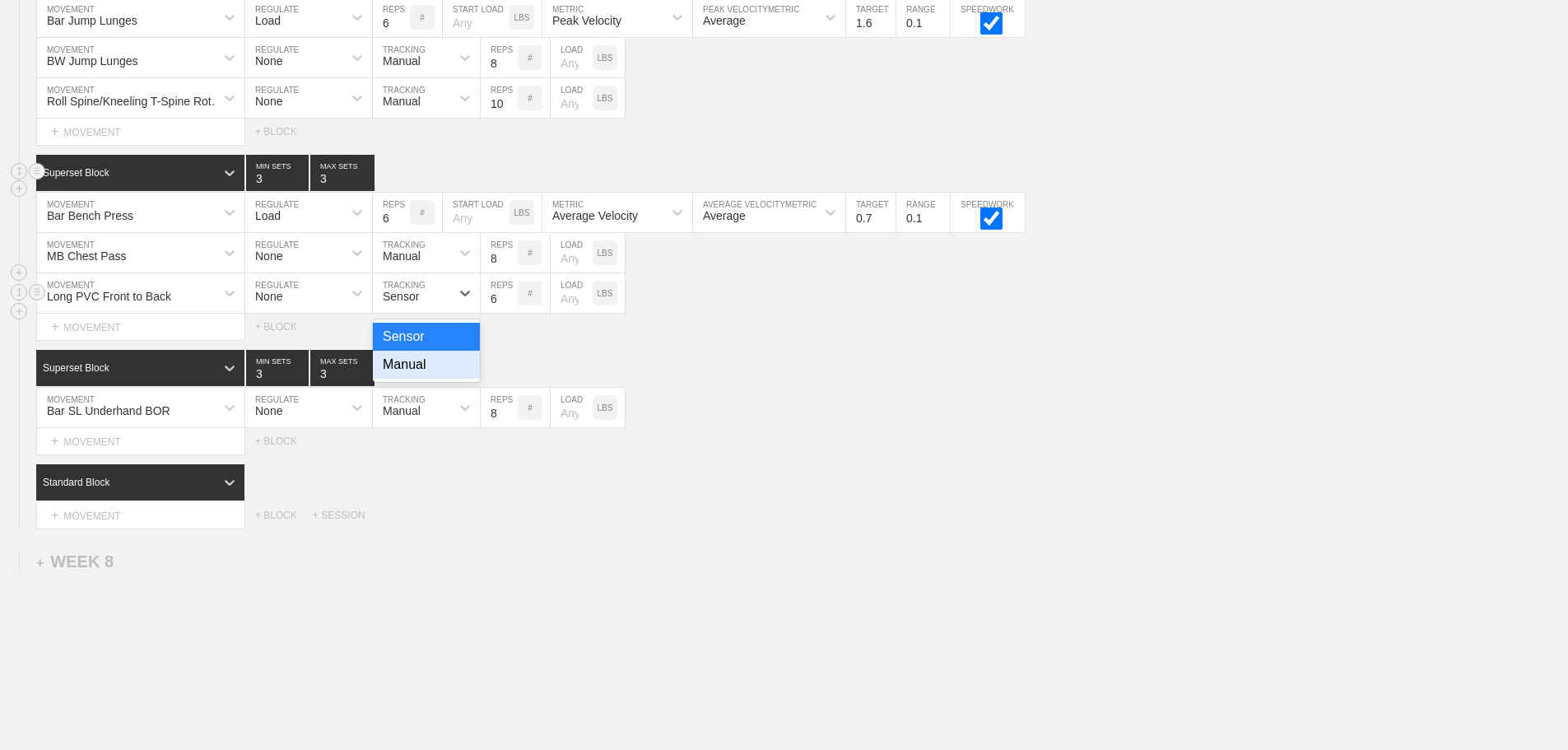
drag, startPoint x: 404, startPoint y: 378, endPoint x: 506, endPoint y: 312, distance: 121.5
click at [412, 376] on div "Manual" at bounding box center [427, 364] width 107 height 28
click at [509, 307] on input "7" at bounding box center [498, 293] width 37 height 40
click at [509, 307] on input "8" at bounding box center [498, 293] width 37 height 40
click at [509, 307] on input "9" at bounding box center [498, 293] width 37 height 40
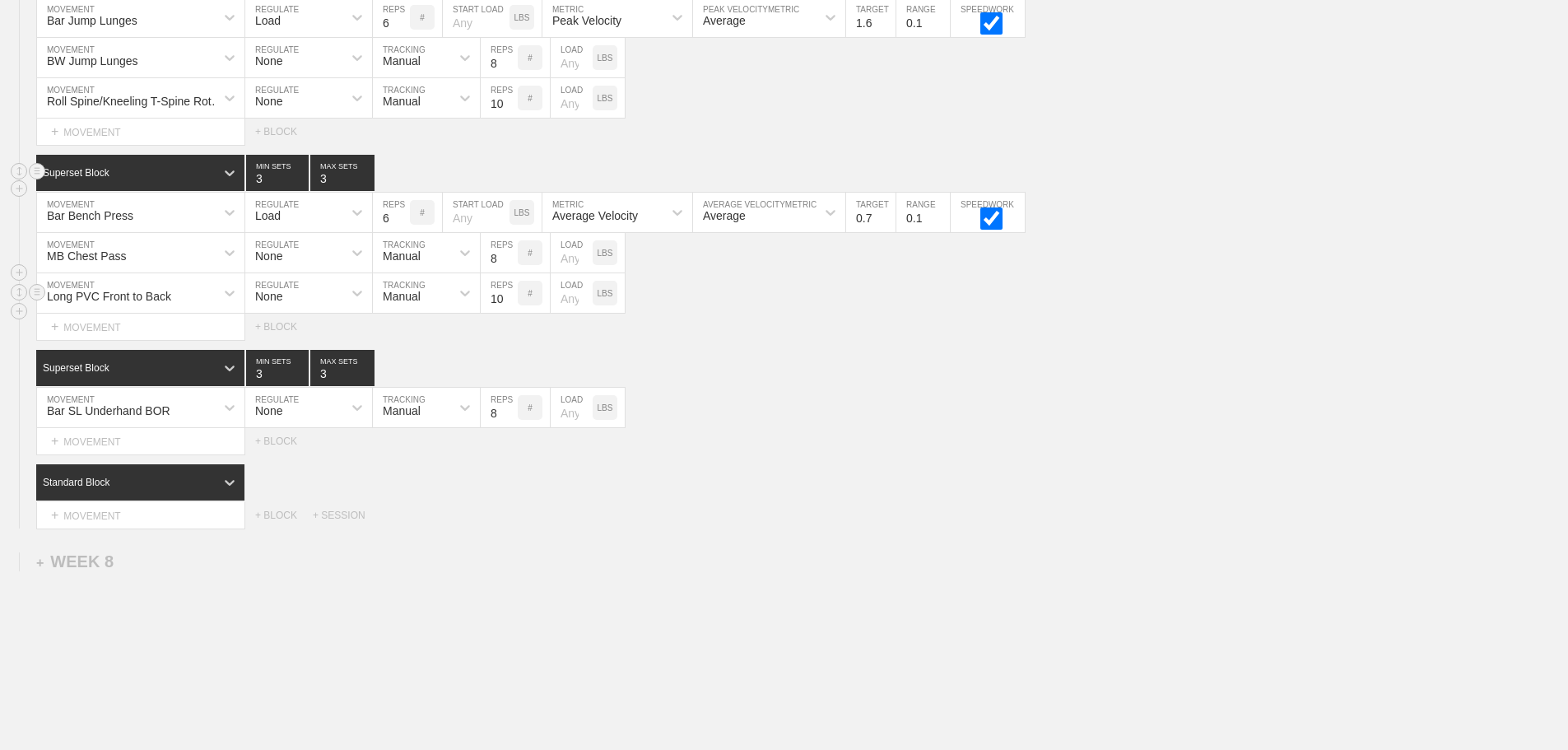
type input "10"
click at [509, 307] on input "10" at bounding box center [498, 293] width 37 height 40
click at [897, 500] on div "Standard Block" at bounding box center [802, 482] width 1532 height 36
click at [111, 455] on div "+ MOVEMENT" at bounding box center [140, 440] width 209 height 27
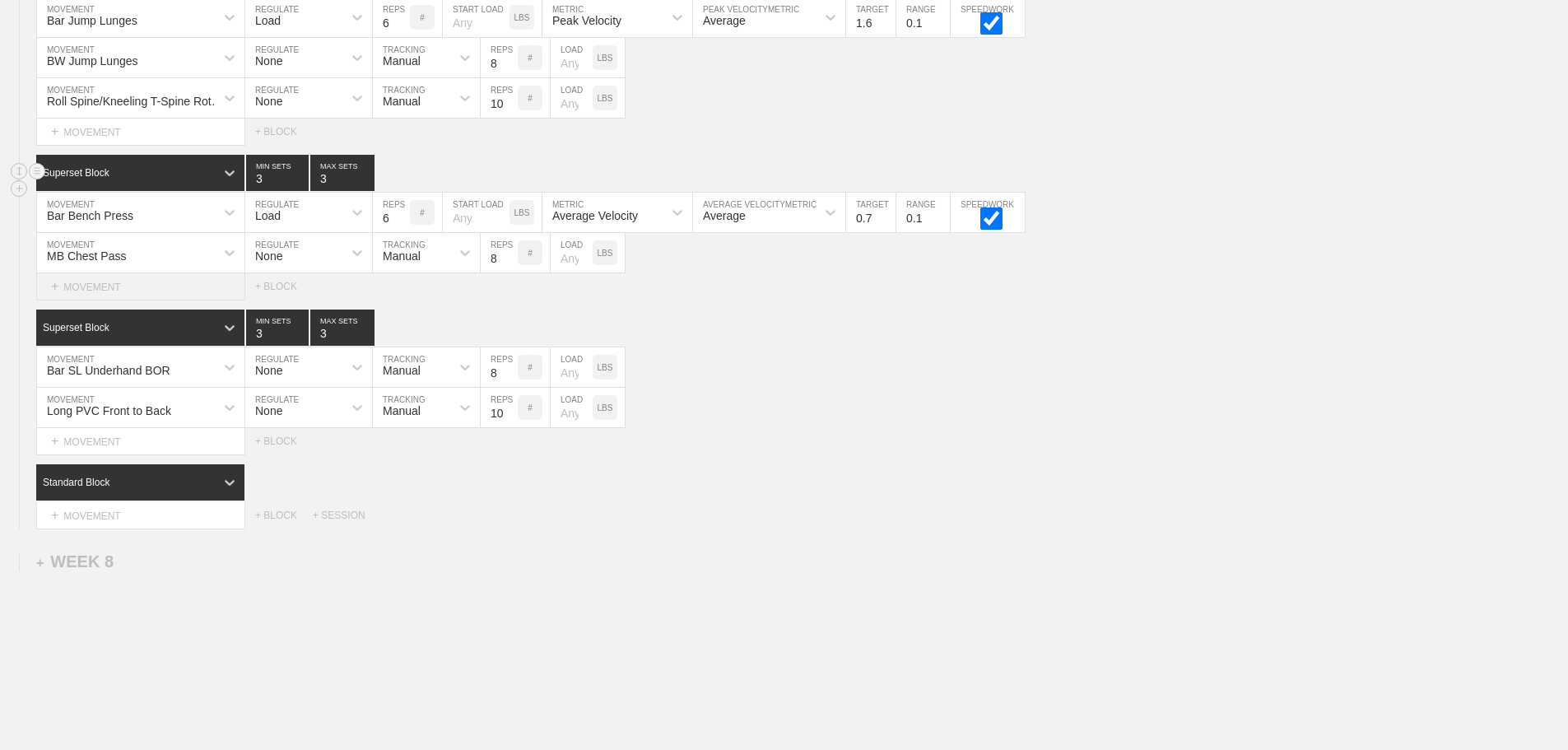
click at [96, 301] on div "+ MOVEMENT" at bounding box center [140, 286] width 209 height 27
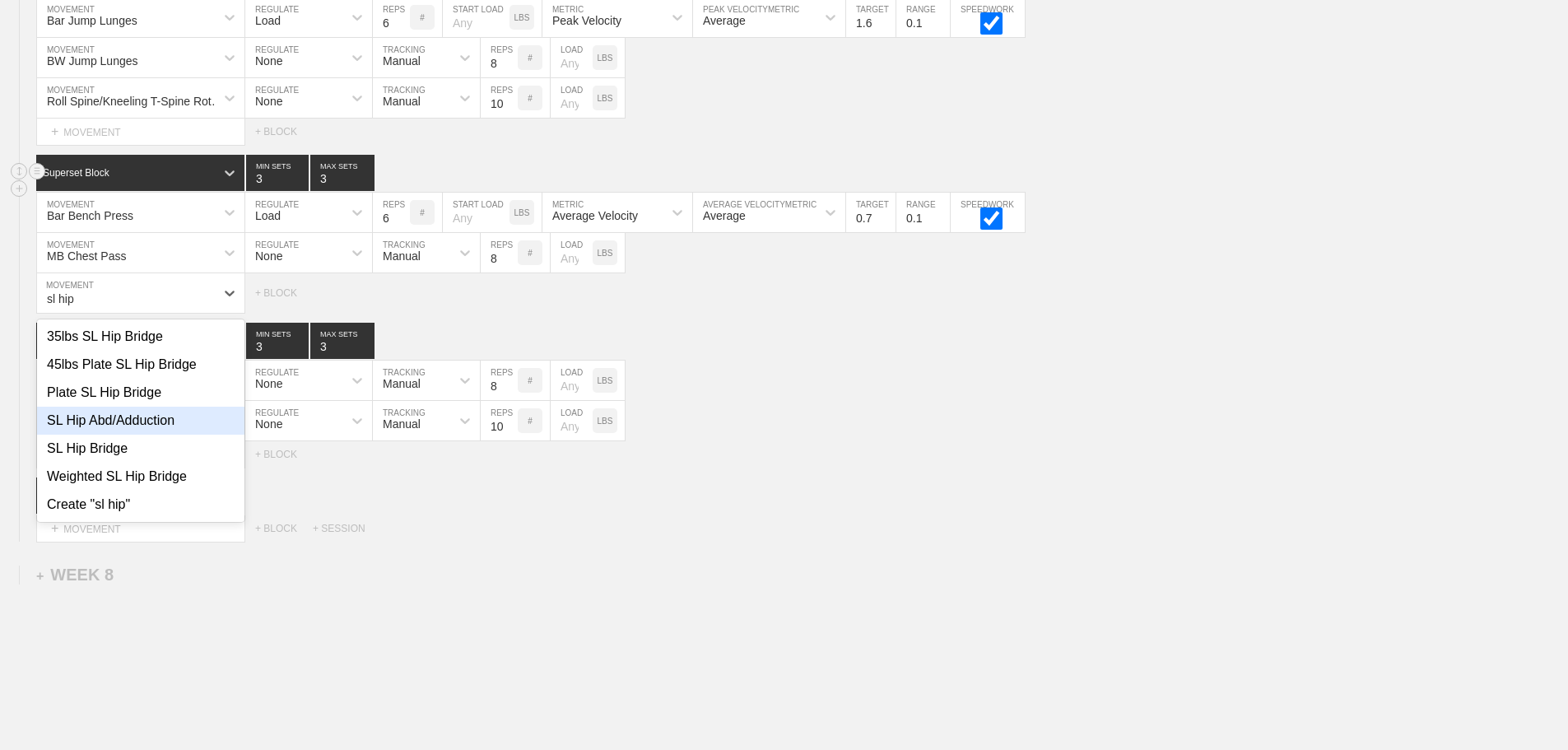
click at [147, 430] on div "SL Hip Abd/Adduction" at bounding box center [140, 421] width 207 height 28
type input "sl hip"
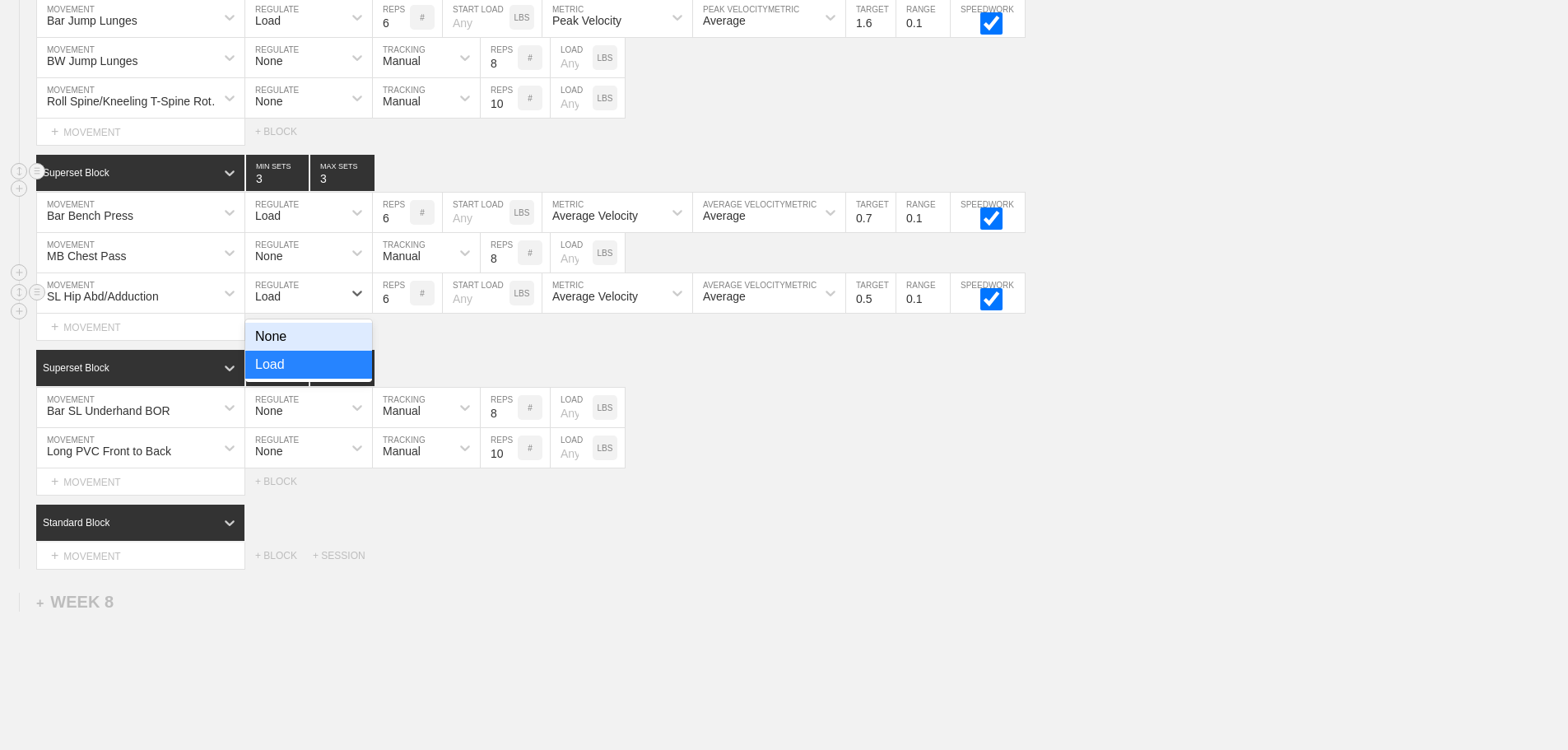
click at [279, 303] on div "Load" at bounding box center [268, 296] width 26 height 13
click at [306, 346] on div "None" at bounding box center [309, 336] width 127 height 28
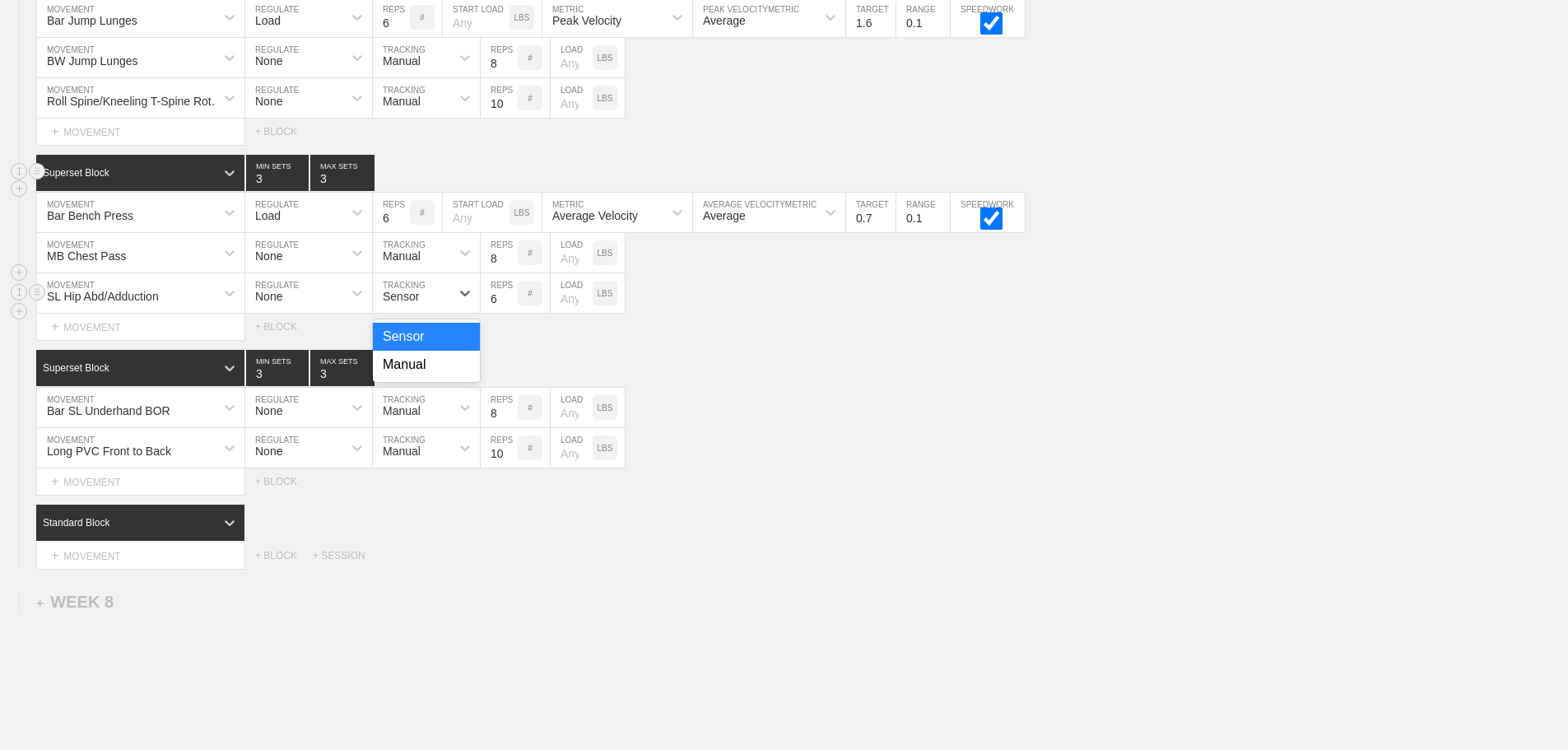
drag, startPoint x: 403, startPoint y: 311, endPoint x: 424, endPoint y: 365, distance: 57.9
click at [405, 307] on div "Sensor" at bounding box center [412, 293] width 77 height 28
drag, startPoint x: 415, startPoint y: 380, endPoint x: 490, endPoint y: 320, distance: 96.0
click at [417, 377] on div "Manual" at bounding box center [427, 364] width 107 height 28
click at [509, 308] on input "7" at bounding box center [498, 293] width 37 height 40
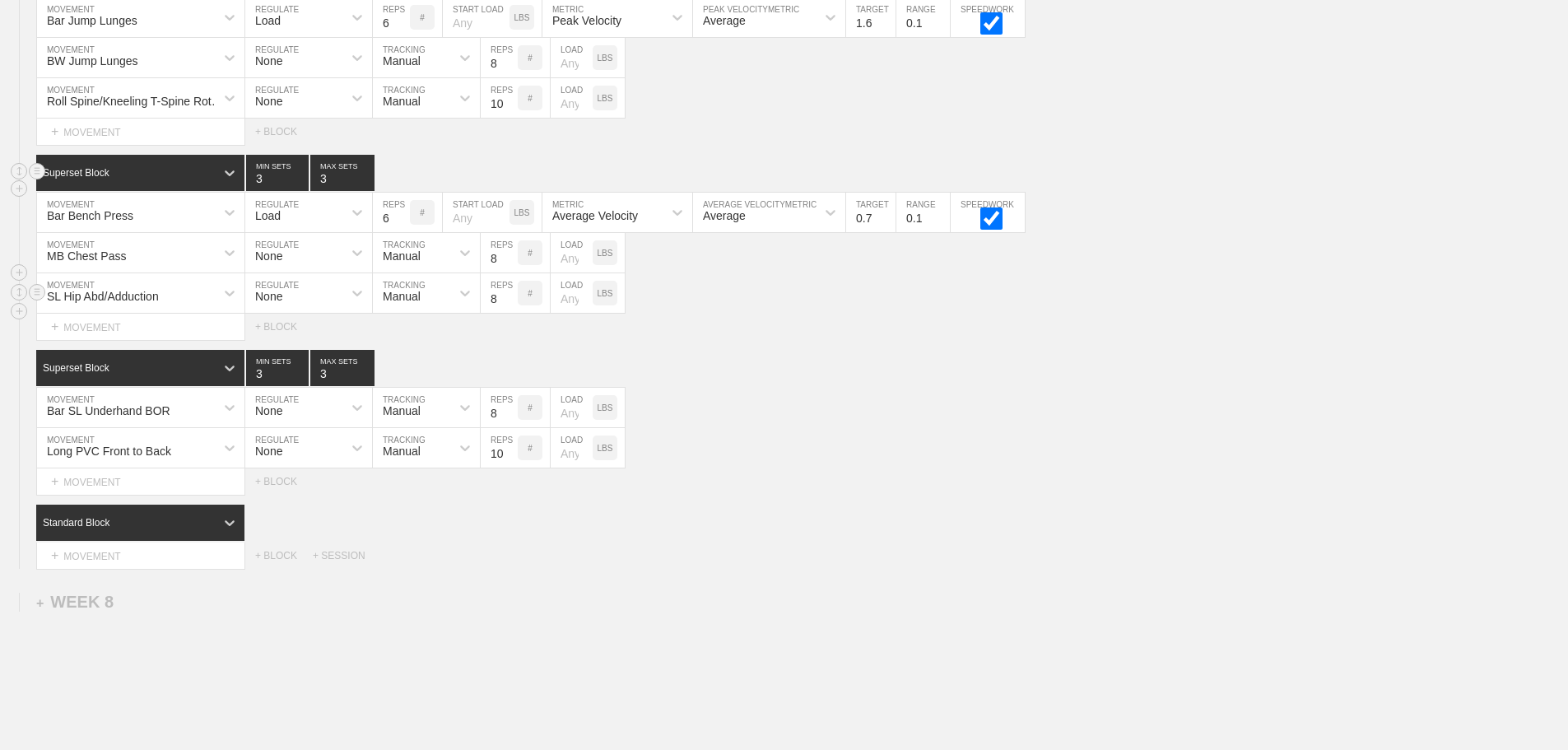
click at [509, 308] on input "8" at bounding box center [498, 293] width 37 height 40
click at [509, 308] on input "9" at bounding box center [498, 293] width 37 height 40
type input "10"
click at [509, 308] on input "10" at bounding box center [498, 293] width 37 height 40
click at [849, 413] on div "Bar SL Underhand BOR MOVEMENT None REGULATE Manual TRACKING 8 REPS # LOAD LBS" at bounding box center [784, 408] width 1568 height 41
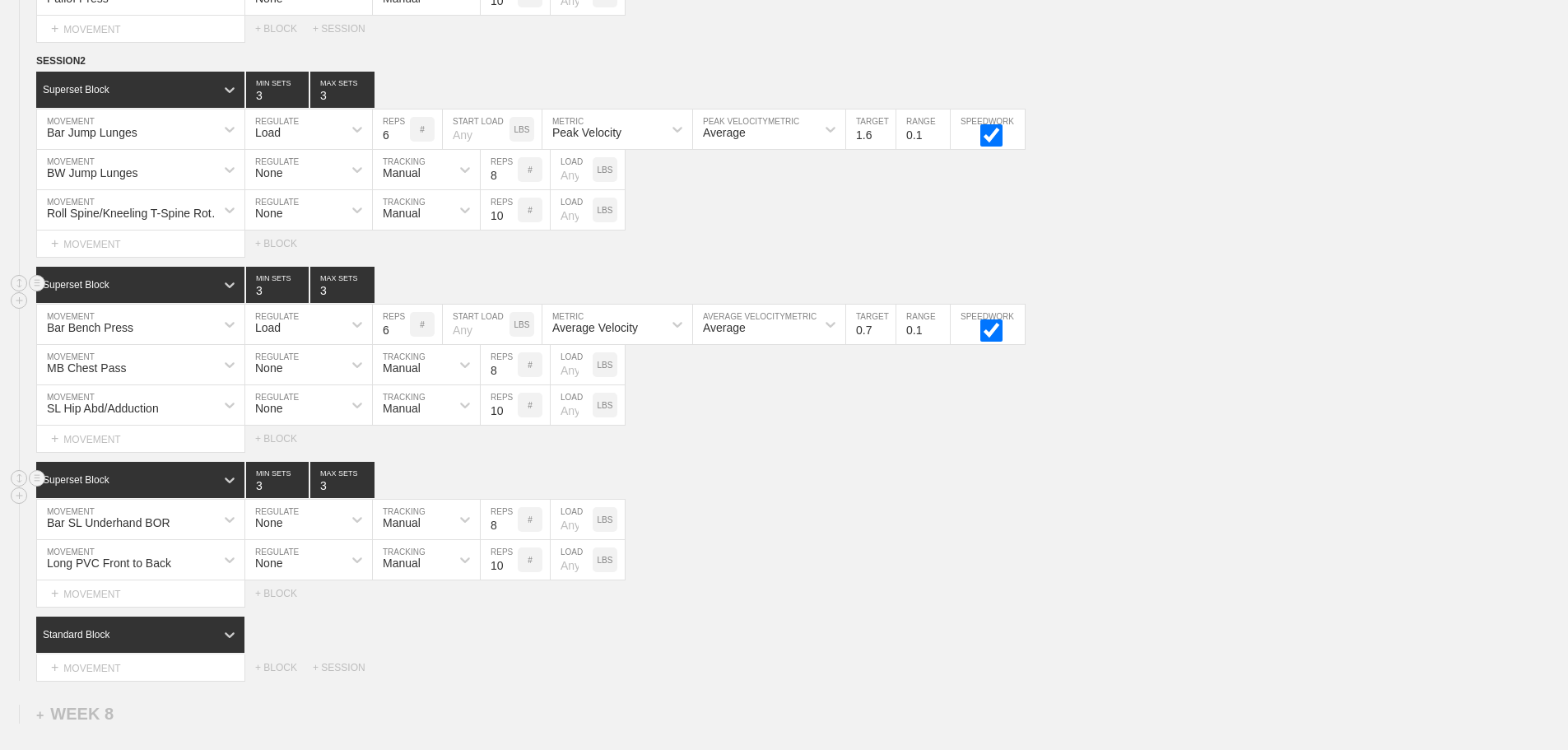
scroll to position [10688, 0]
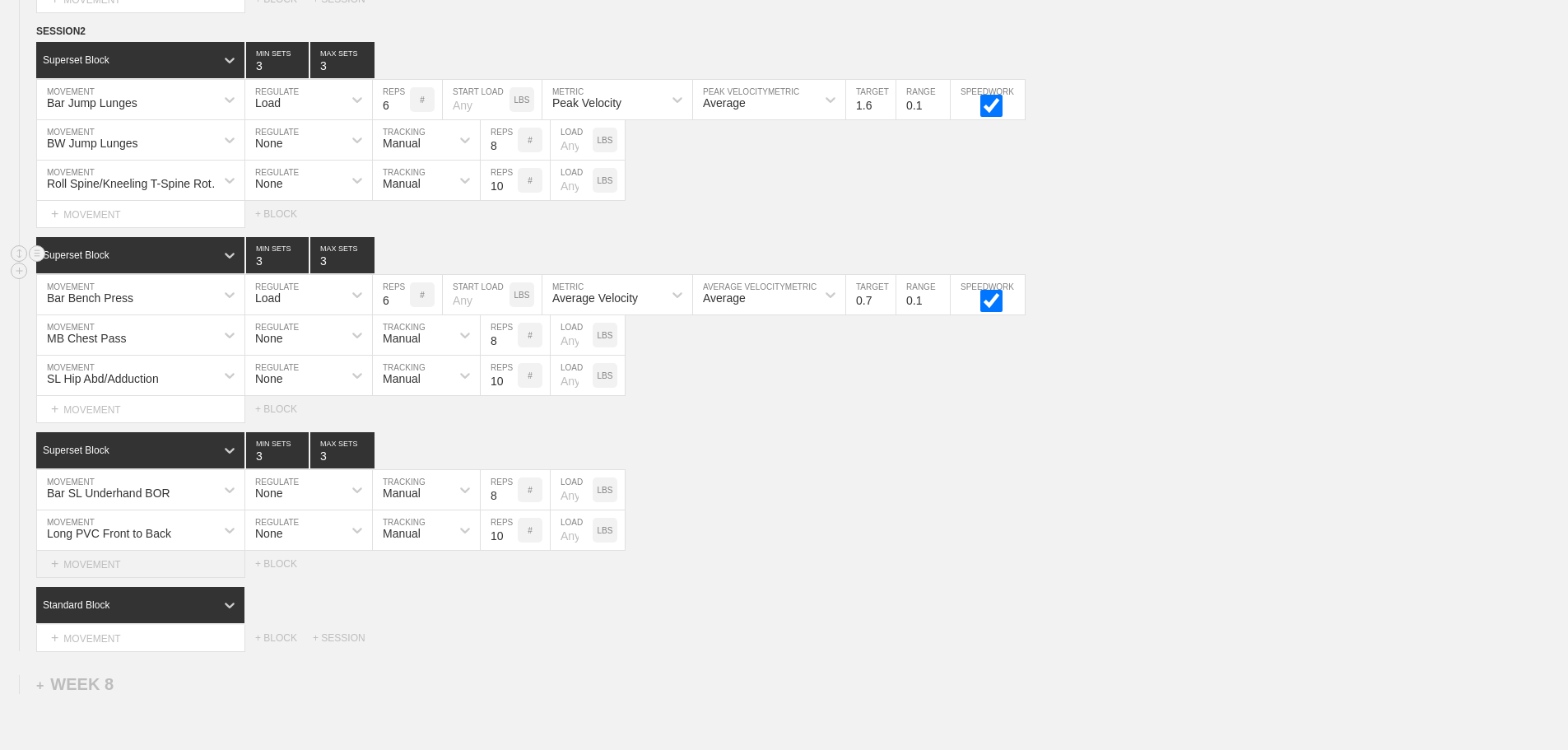
click at [147, 576] on div "+ MOVEMENT" at bounding box center [140, 563] width 209 height 27
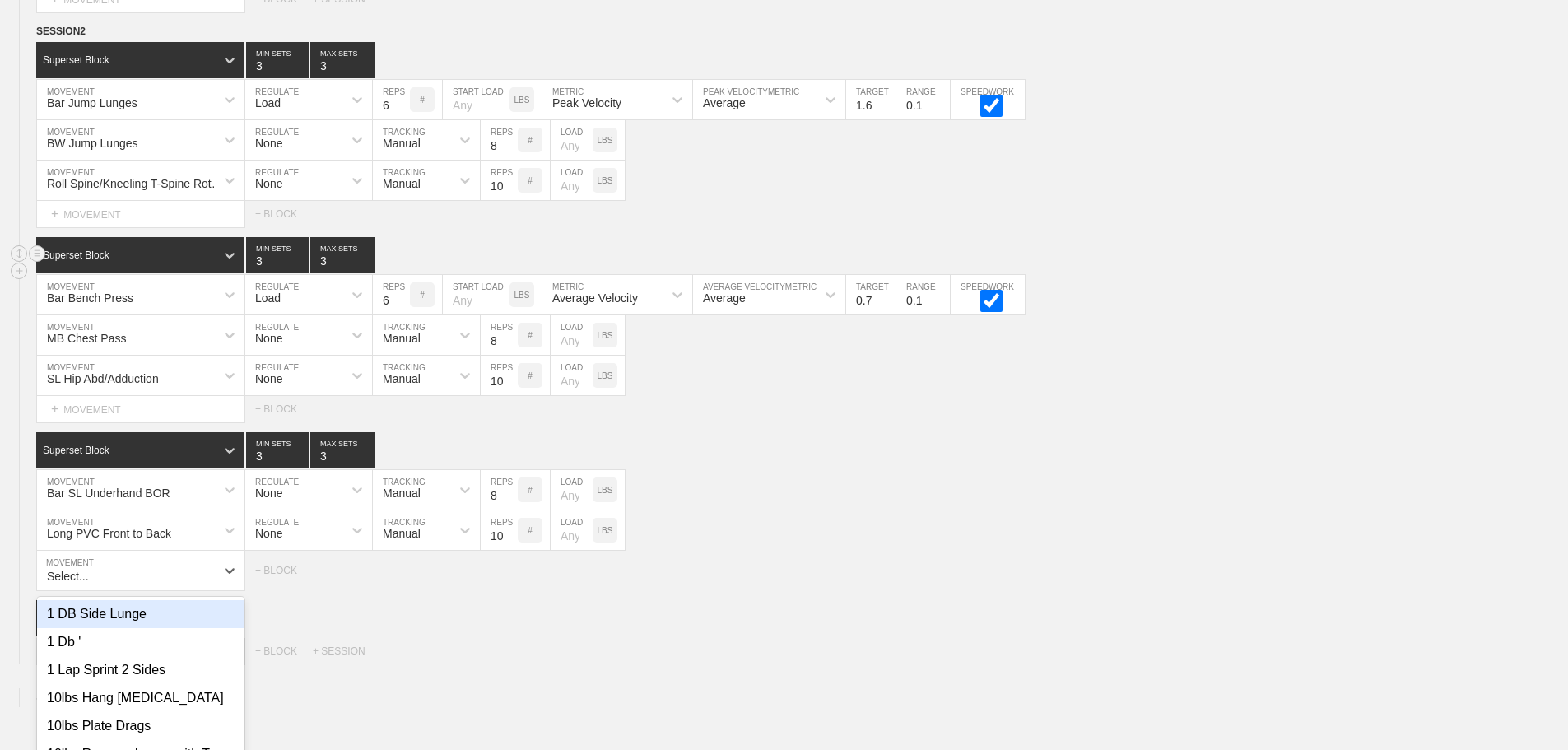
scroll to position [10800, 0]
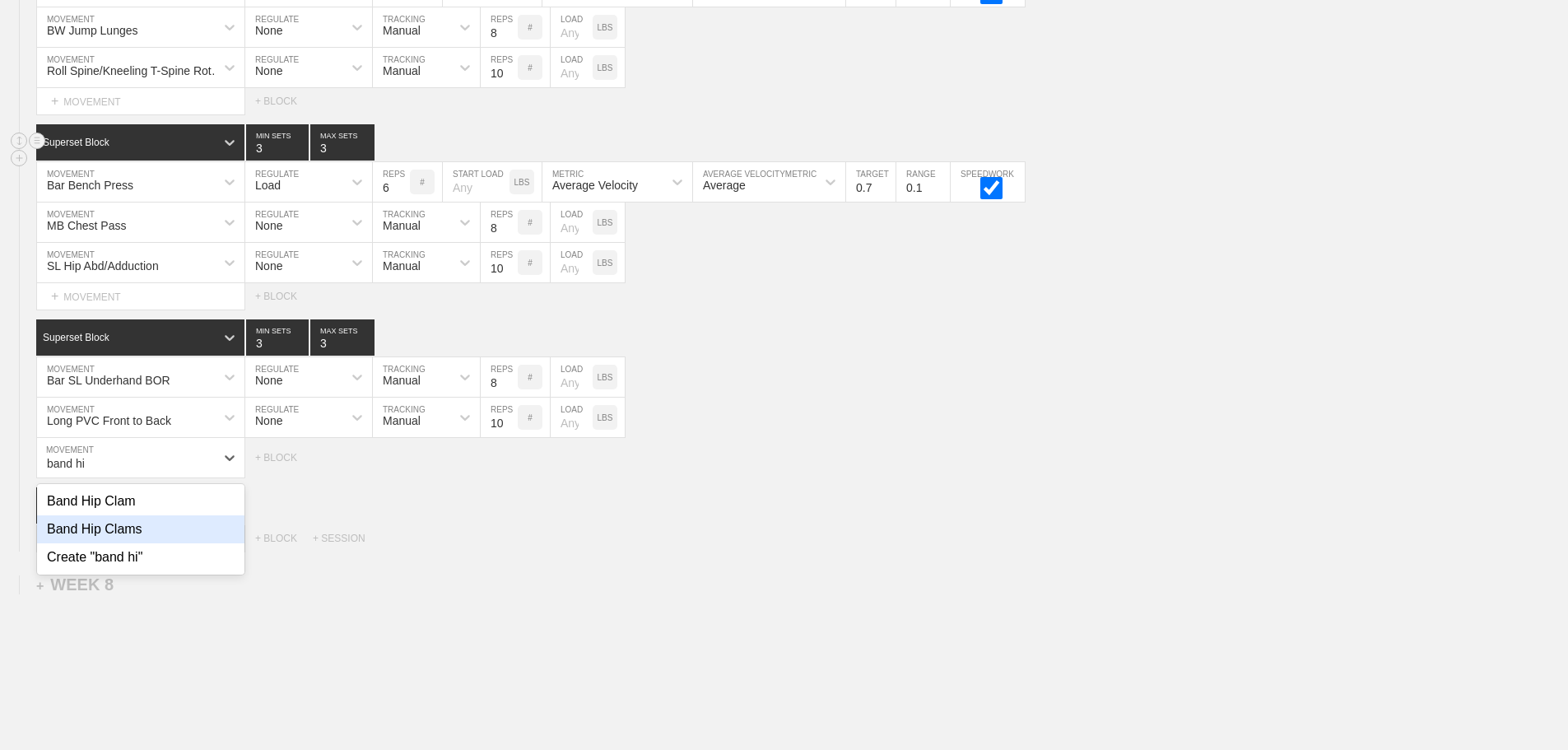
click at [157, 541] on div "Band Hip Clams" at bounding box center [140, 529] width 207 height 28
type input "band hi"
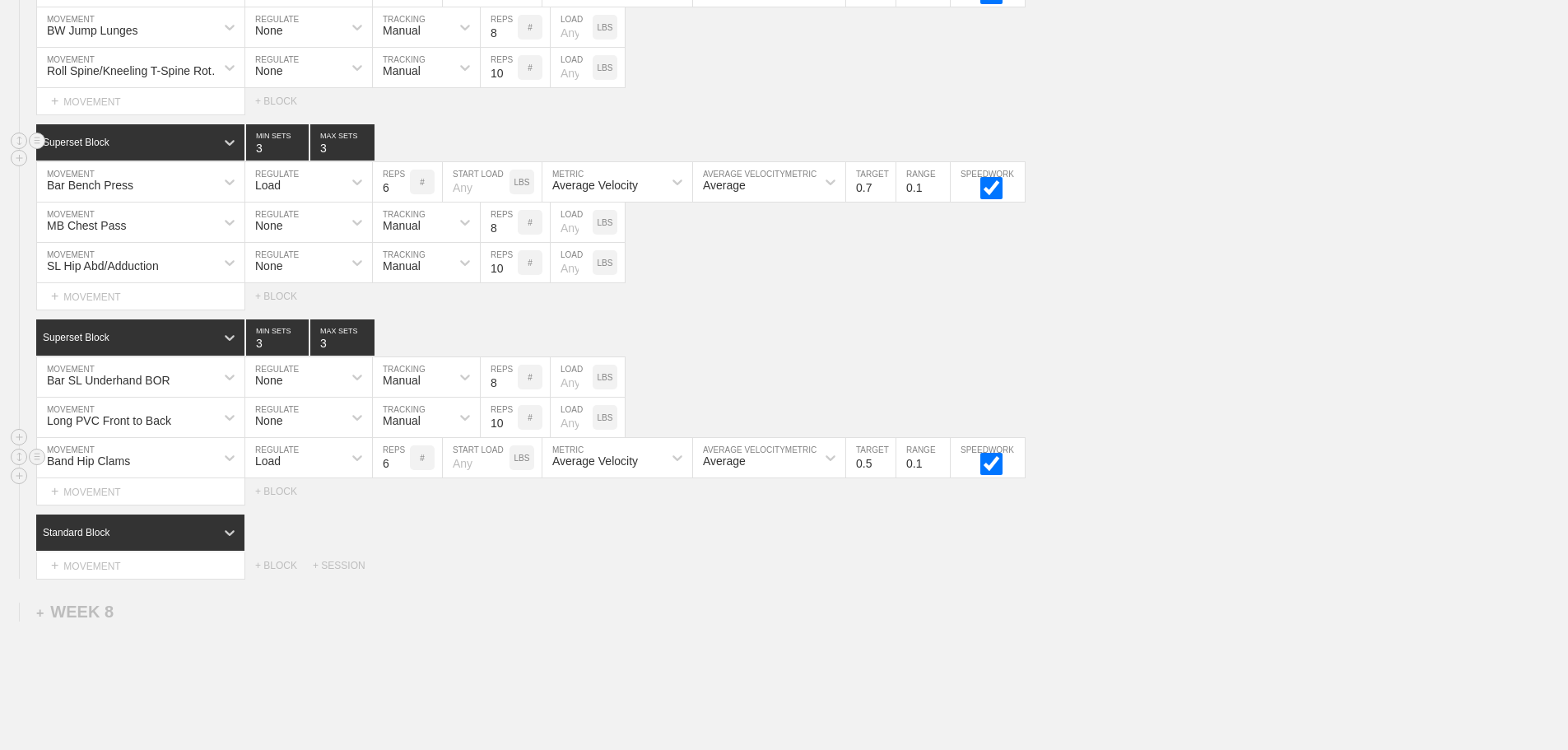
click at [294, 458] on div "Load" at bounding box center [294, 457] width 97 height 28
click at [290, 512] on div "None" at bounding box center [309, 501] width 127 height 28
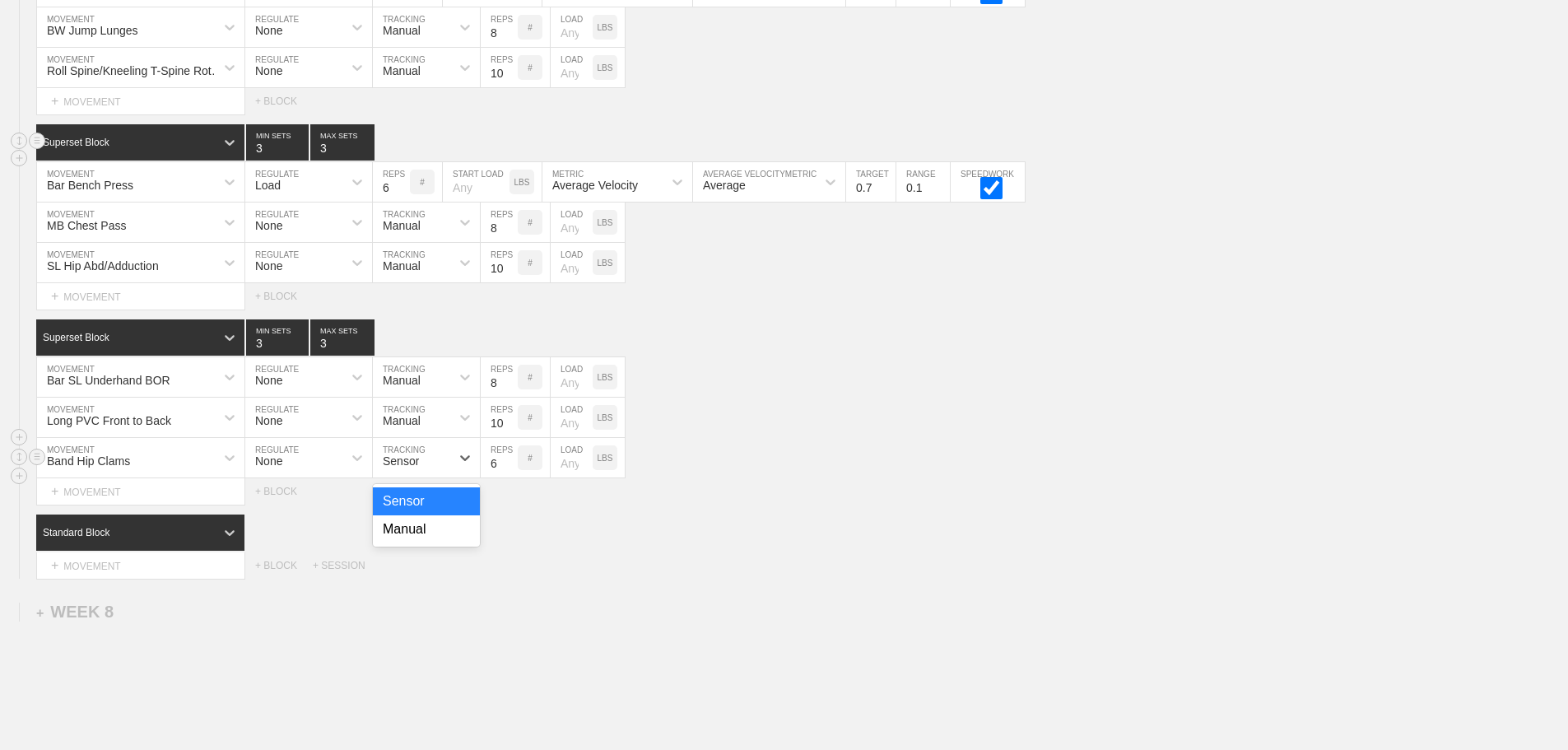
drag, startPoint x: 404, startPoint y: 480, endPoint x: 424, endPoint y: 496, distance: 25.6
click at [405, 471] on div "Sensor" at bounding box center [412, 457] width 77 height 28
click at [428, 543] on div "Manual" at bounding box center [427, 529] width 107 height 28
click at [508, 469] on input "7" at bounding box center [498, 457] width 37 height 40
click at [508, 469] on input "8" at bounding box center [498, 457] width 37 height 40
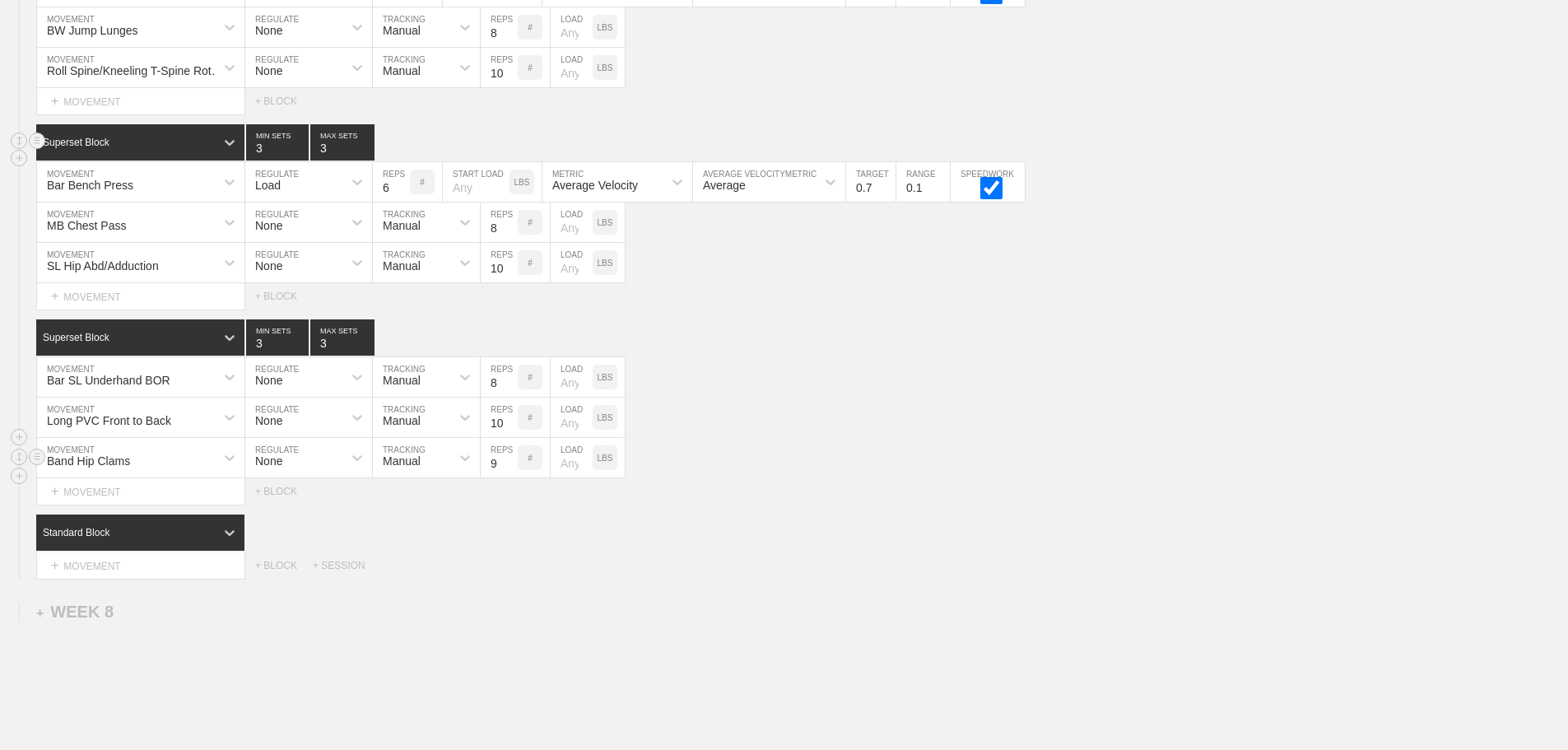
click at [508, 469] on input "9" at bounding box center [498, 457] width 37 height 40
click at [508, 469] on input "10" at bounding box center [498, 457] width 37 height 40
click at [508, 469] on input "11" at bounding box center [498, 457] width 37 height 40
type input "12"
click at [508, 469] on input "12" at bounding box center [498, 457] width 37 height 40
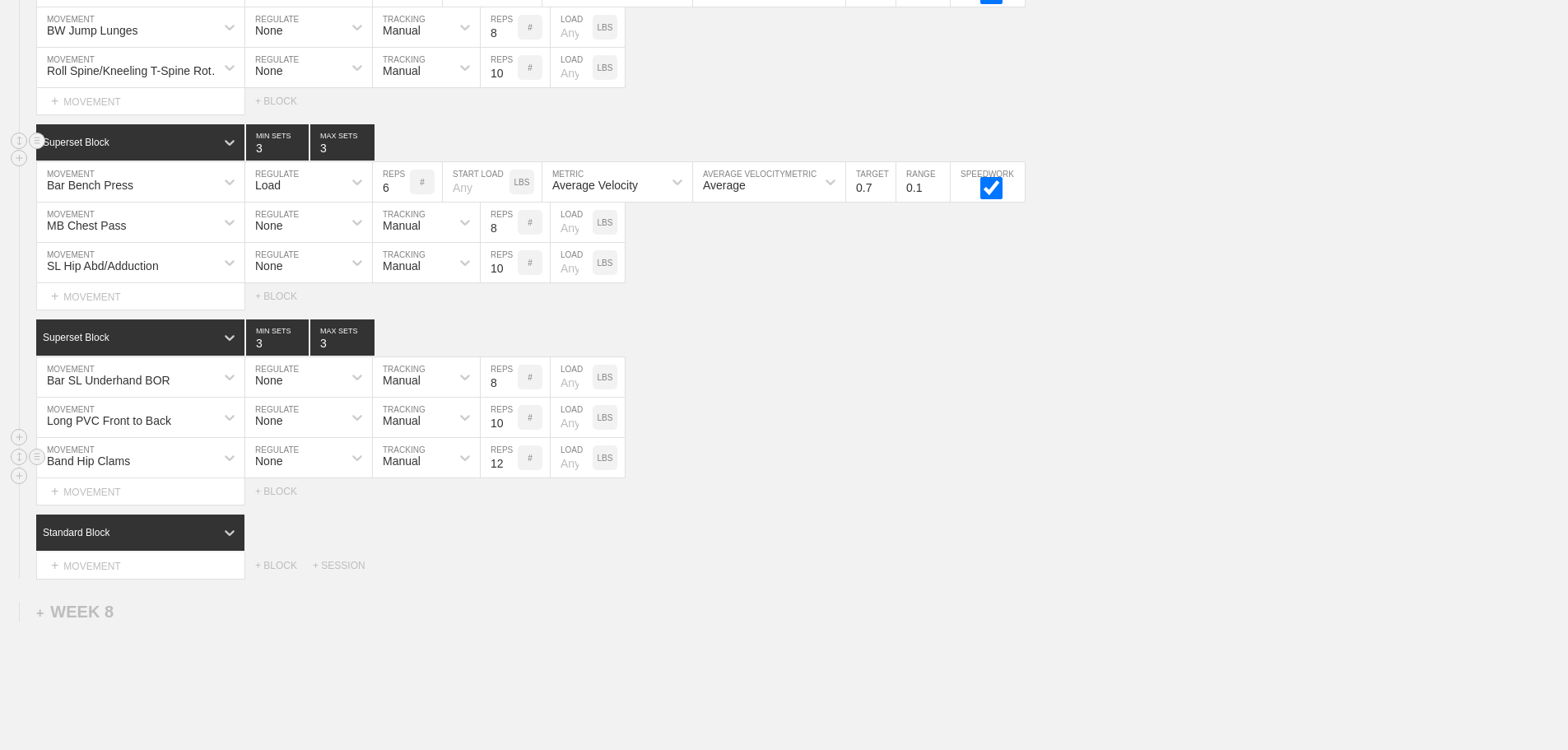
click at [850, 478] on div "Band Hip Clams MOVEMENT None REGULATE Manual TRACKING 12 REPS # LOAD LBS" at bounding box center [784, 457] width 1568 height 41
click at [138, 576] on div "+ MOVEMENT" at bounding box center [140, 565] width 209 height 27
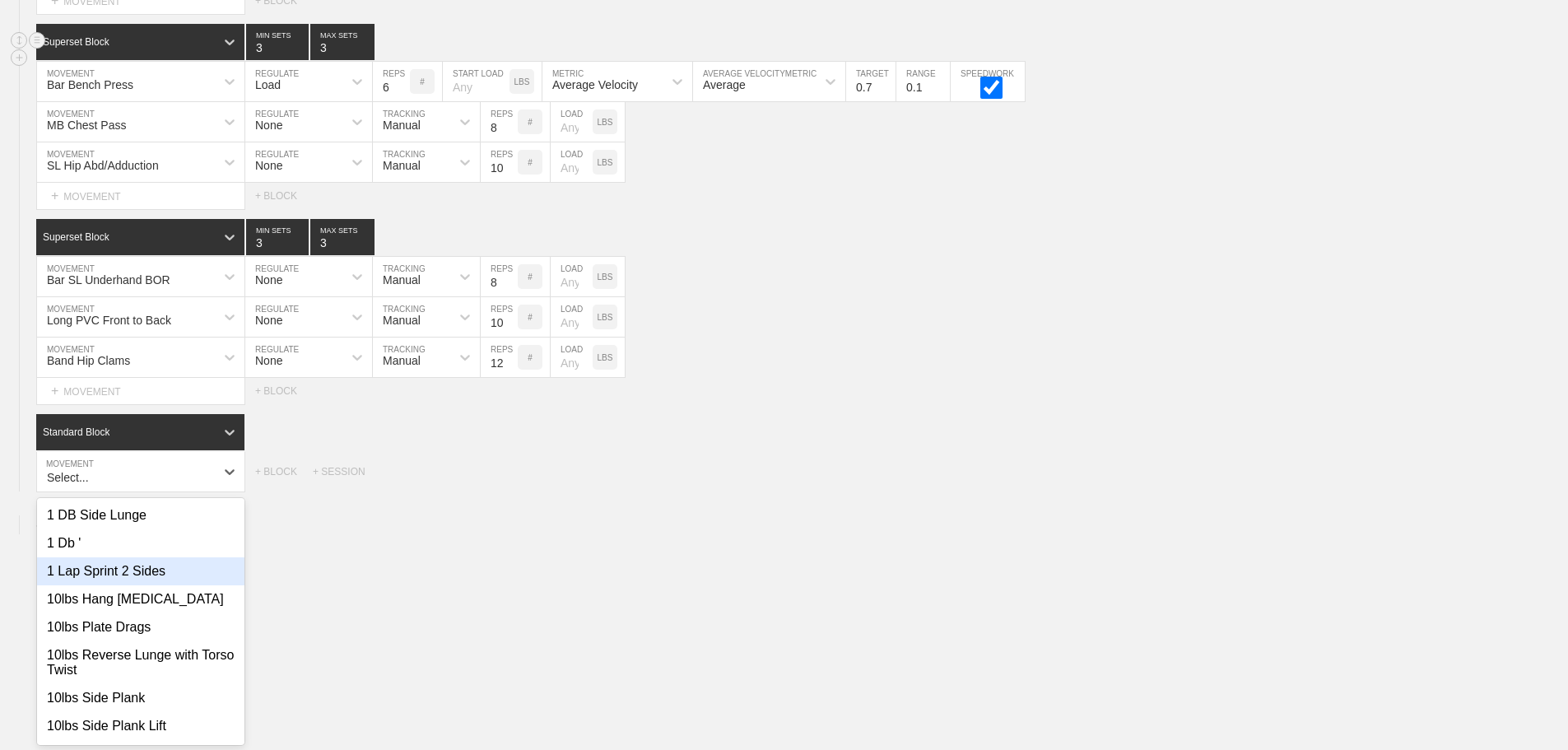
scroll to position [10915, 0]
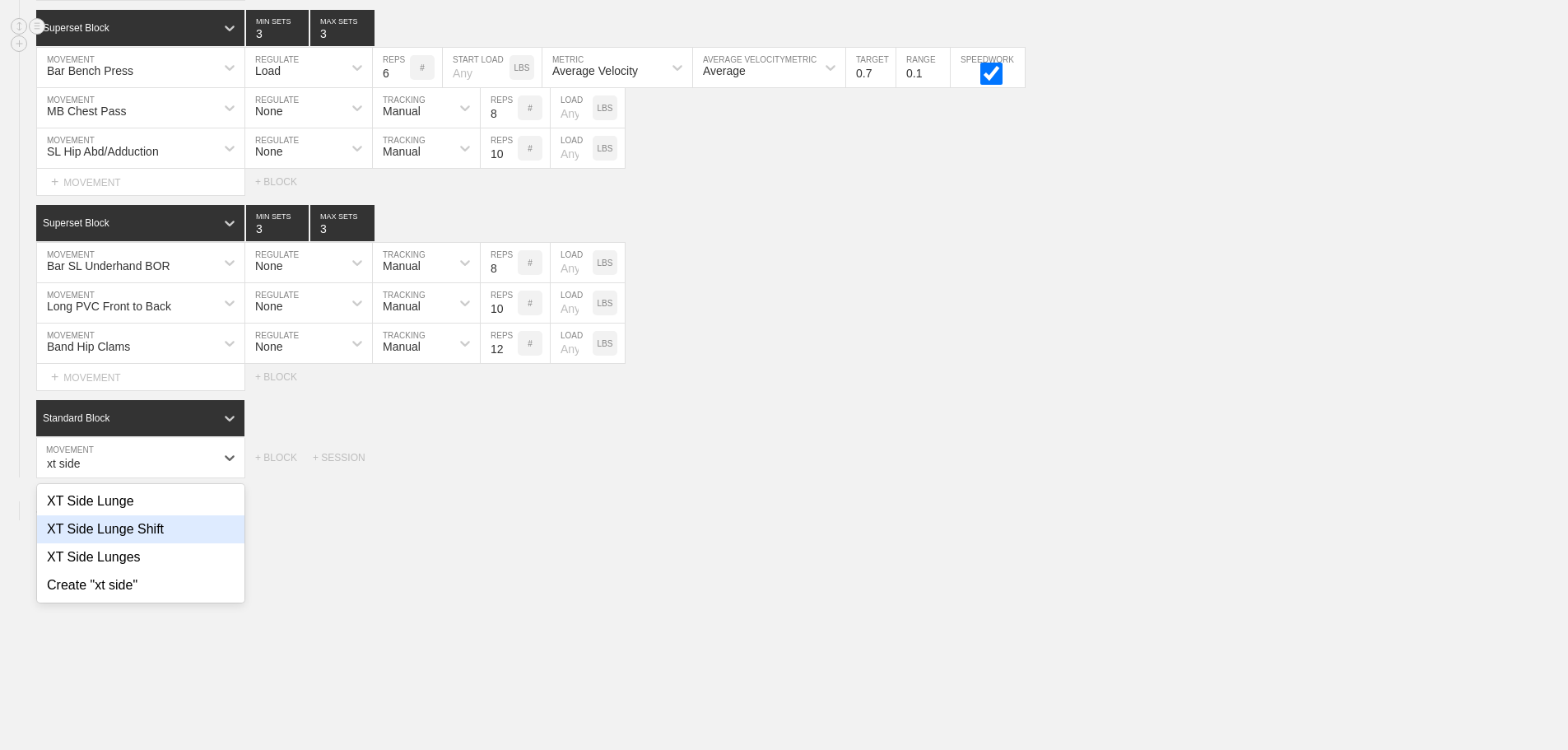
click at [150, 543] on div "XT Side Lunge Shift" at bounding box center [140, 529] width 207 height 28
type input "xt side"
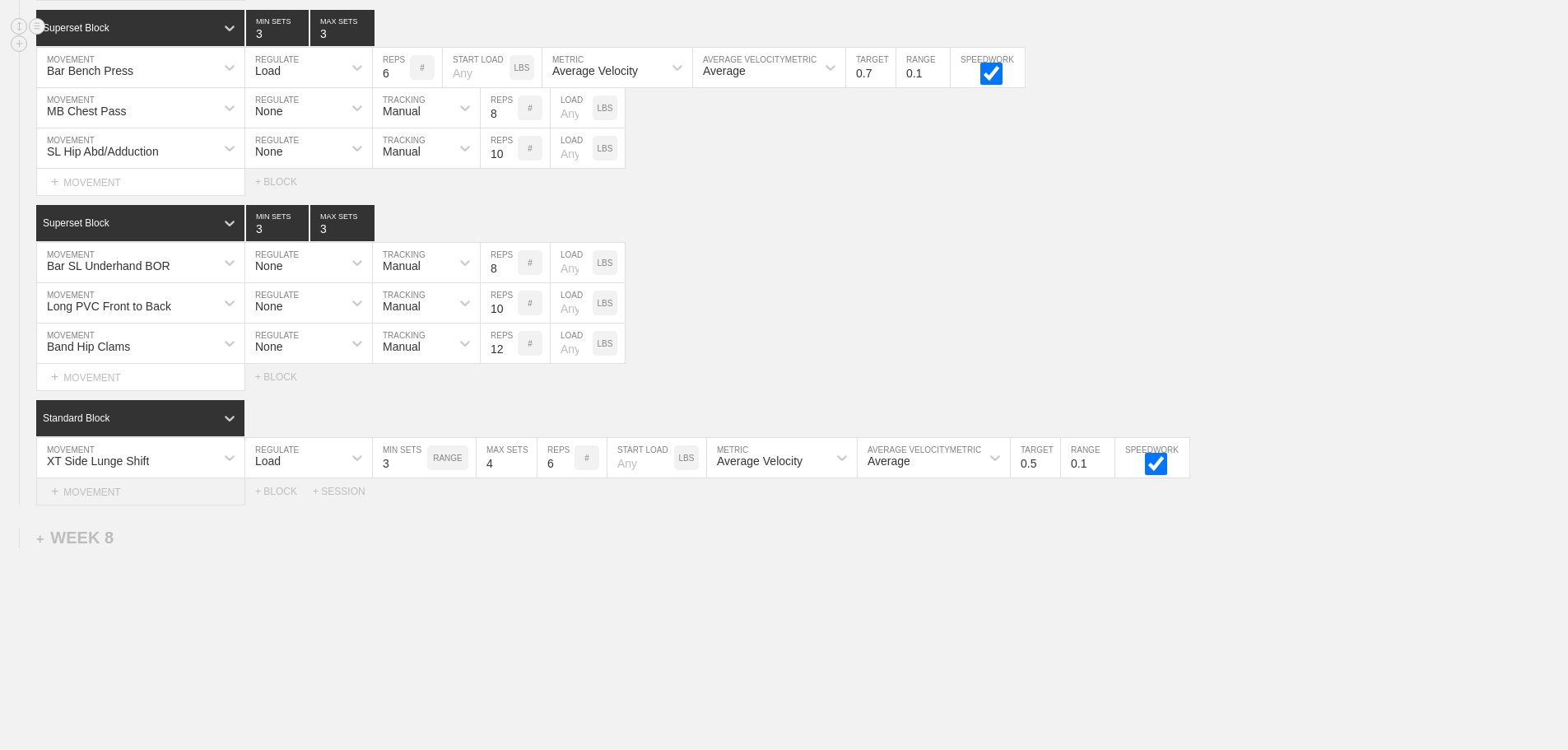
click at [162, 505] on div "+ MOVEMENT" at bounding box center [140, 491] width 209 height 27
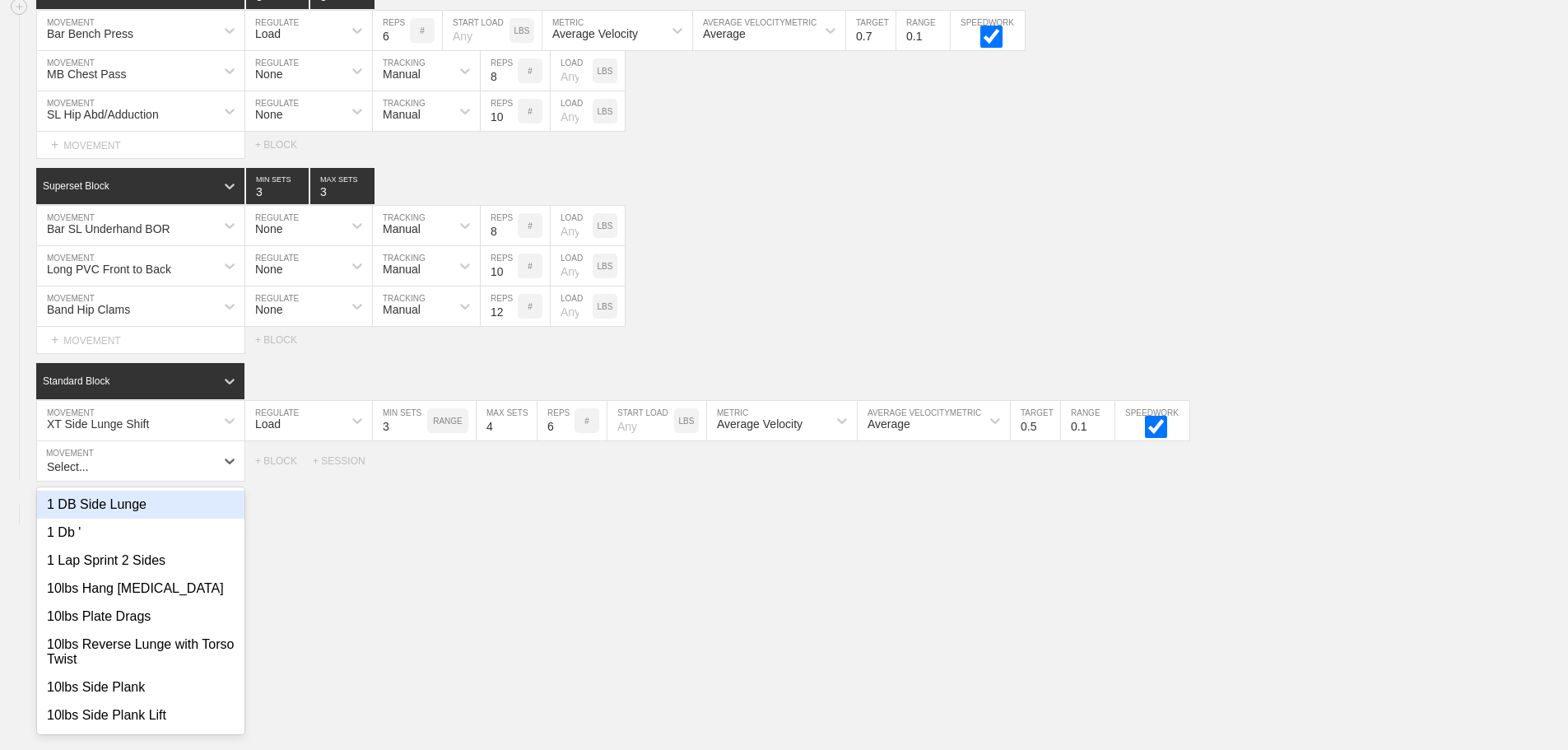
scroll to position [10954, 0]
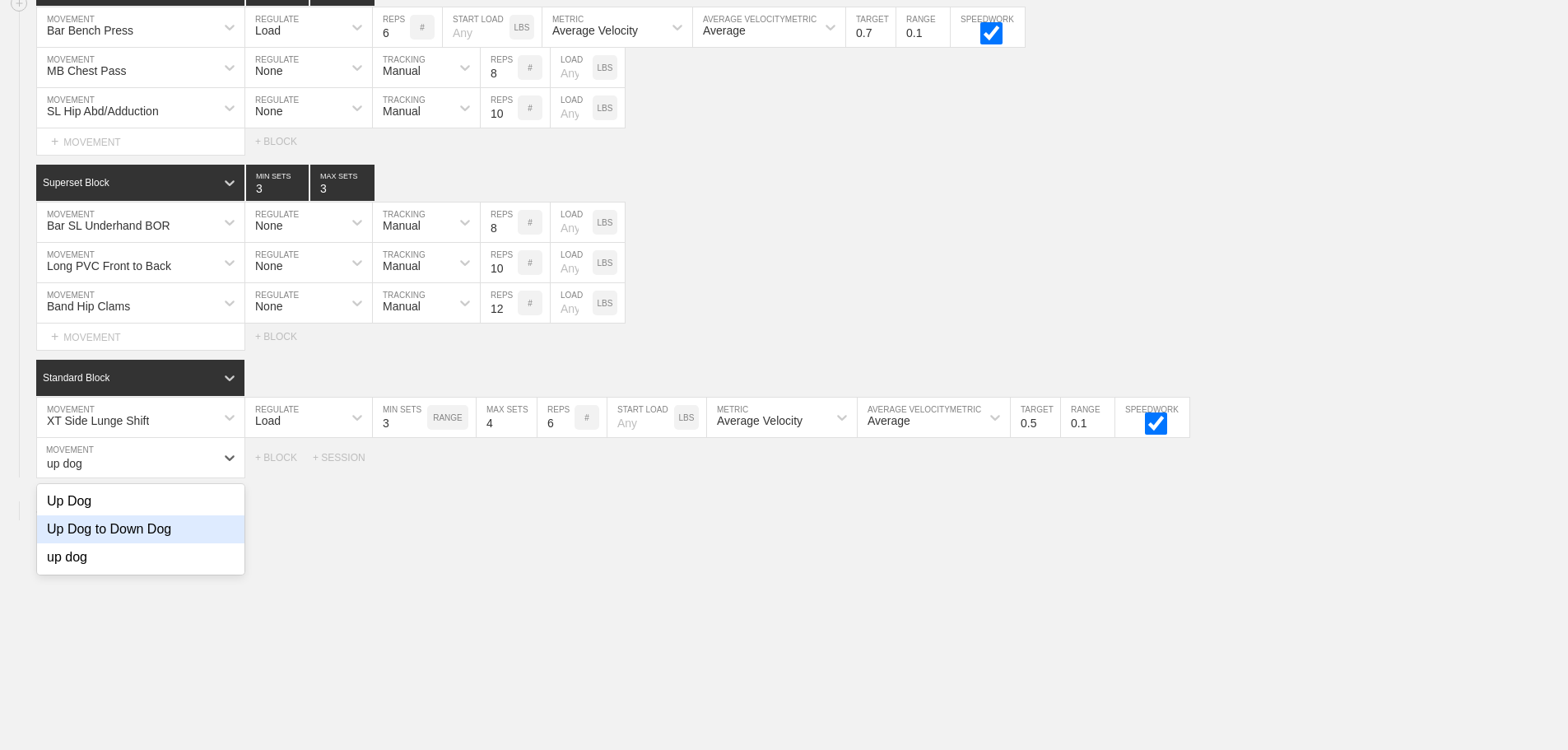
click at [148, 543] on div "Up Dog to Down Dog" at bounding box center [140, 529] width 207 height 28
type input "up dog"
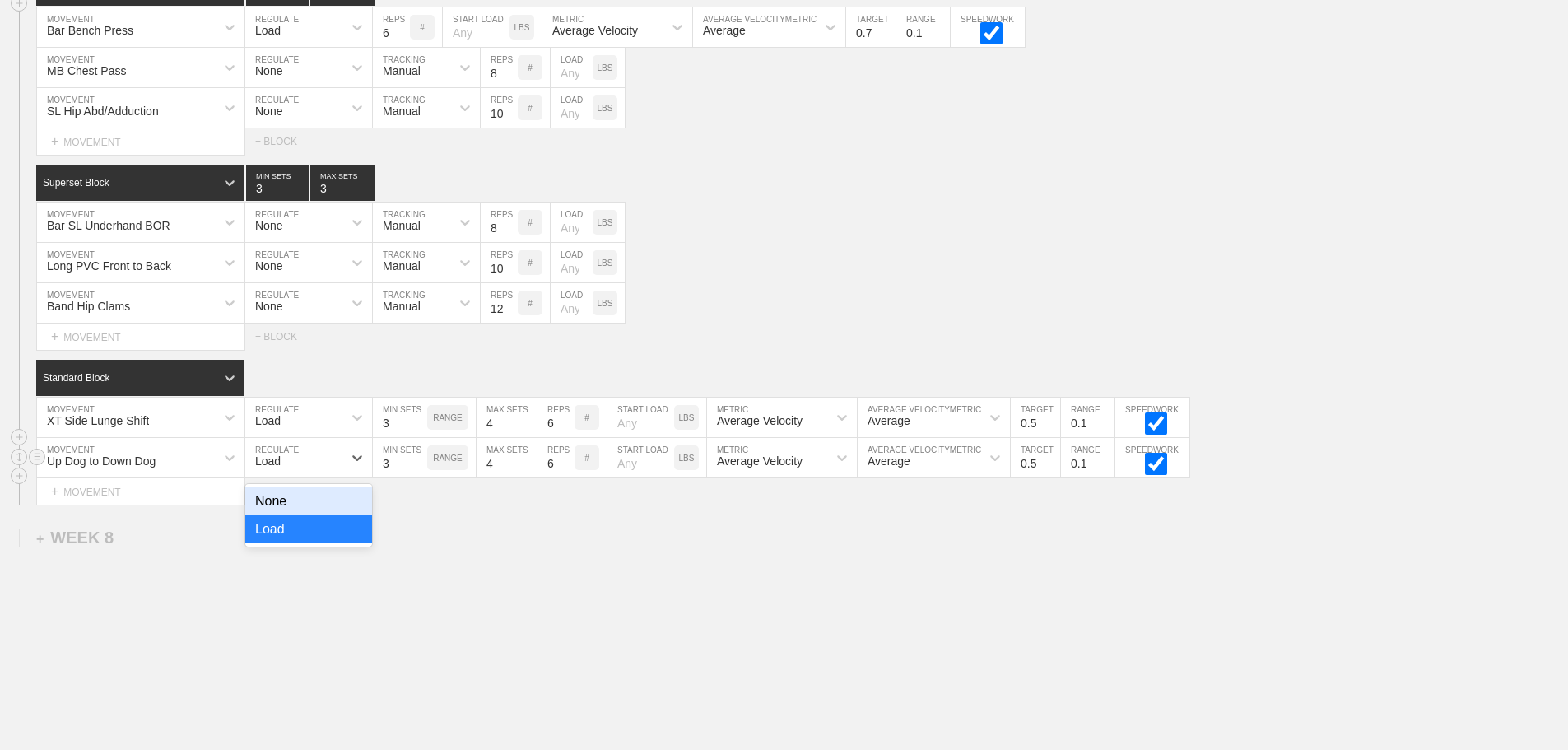
click at [289, 471] on div "Load" at bounding box center [294, 457] width 97 height 28
click at [281, 509] on div "None" at bounding box center [309, 501] width 127 height 28
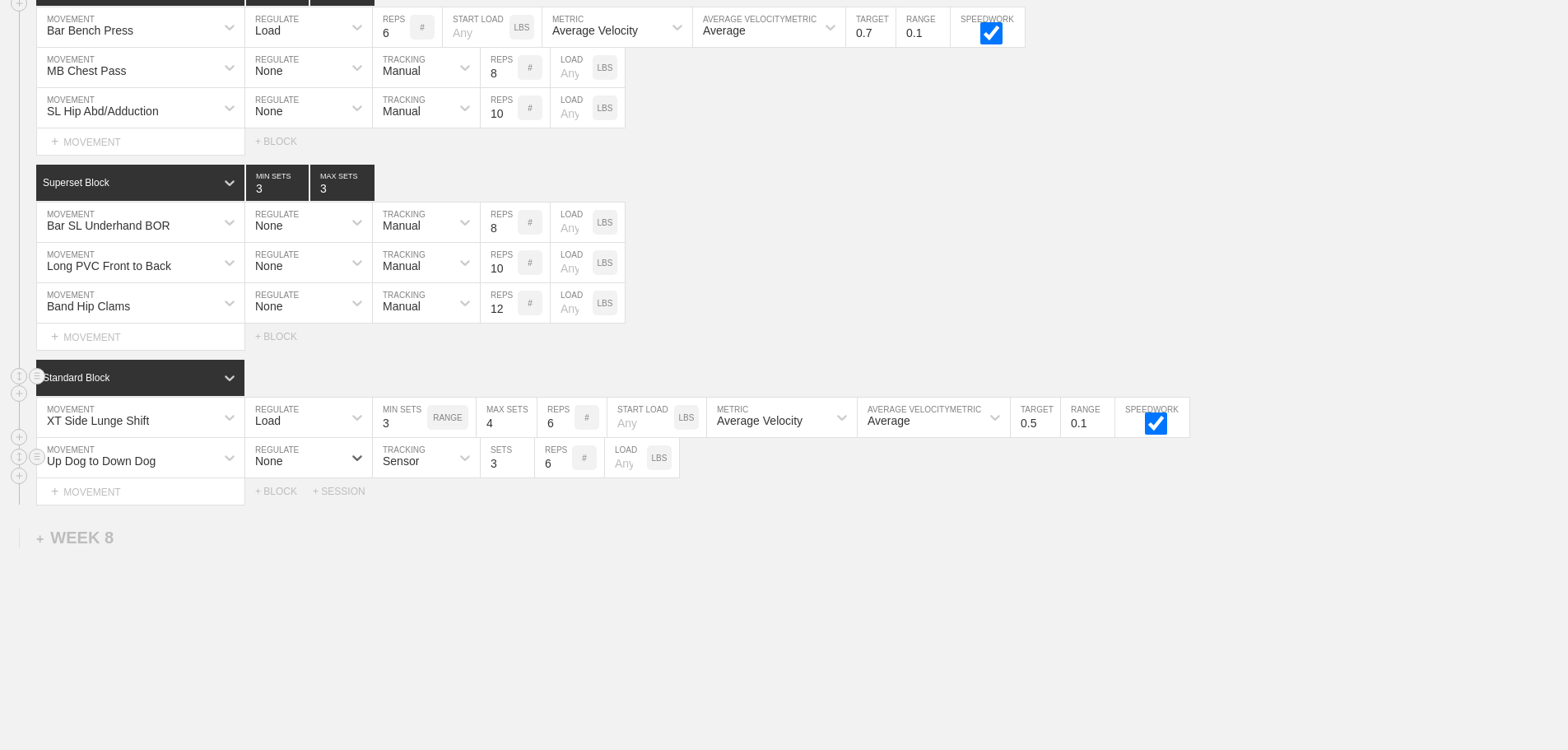
click at [214, 385] on div "Standard Block" at bounding box center [125, 377] width 179 height 15
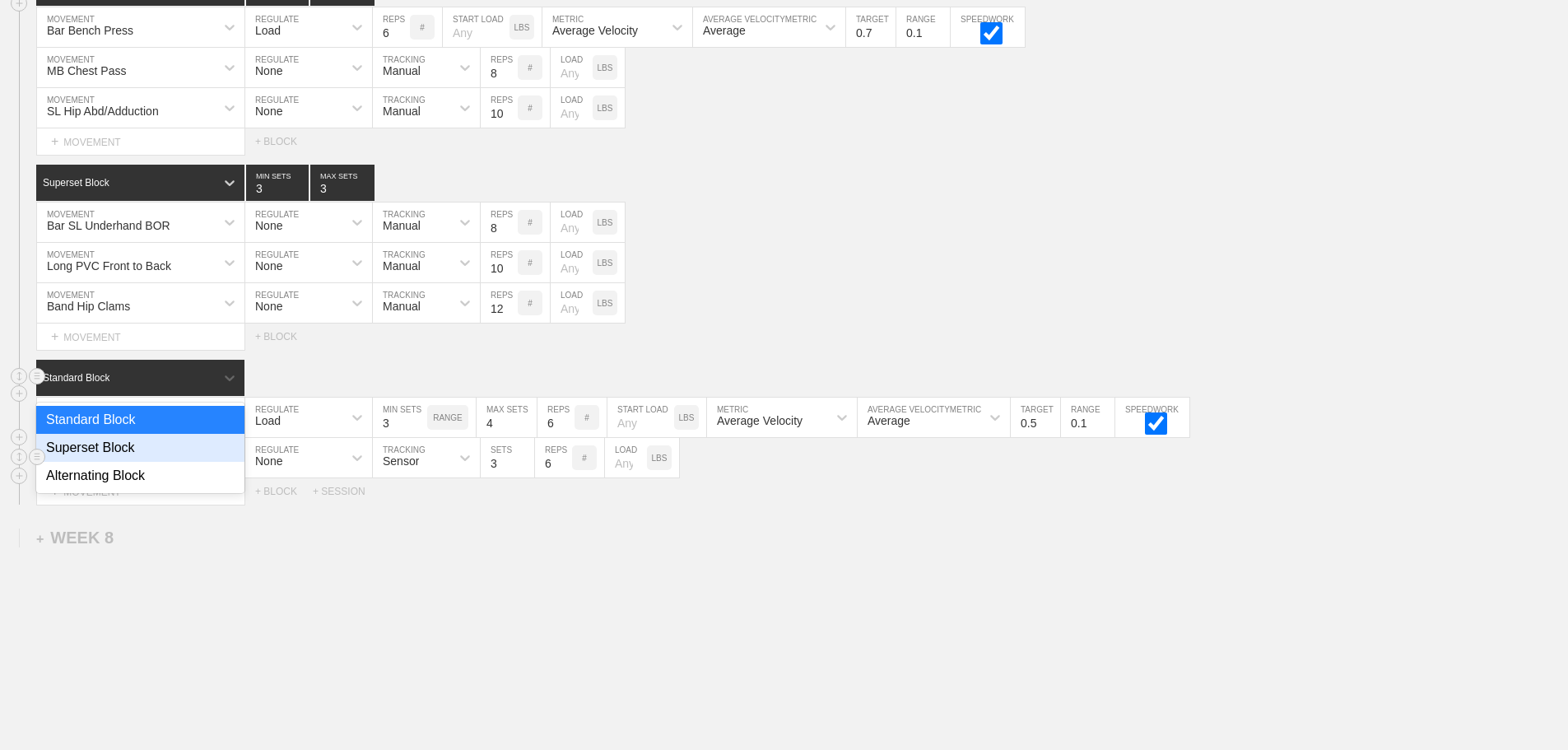
click at [133, 461] on div "Superset Block" at bounding box center [140, 447] width 208 height 28
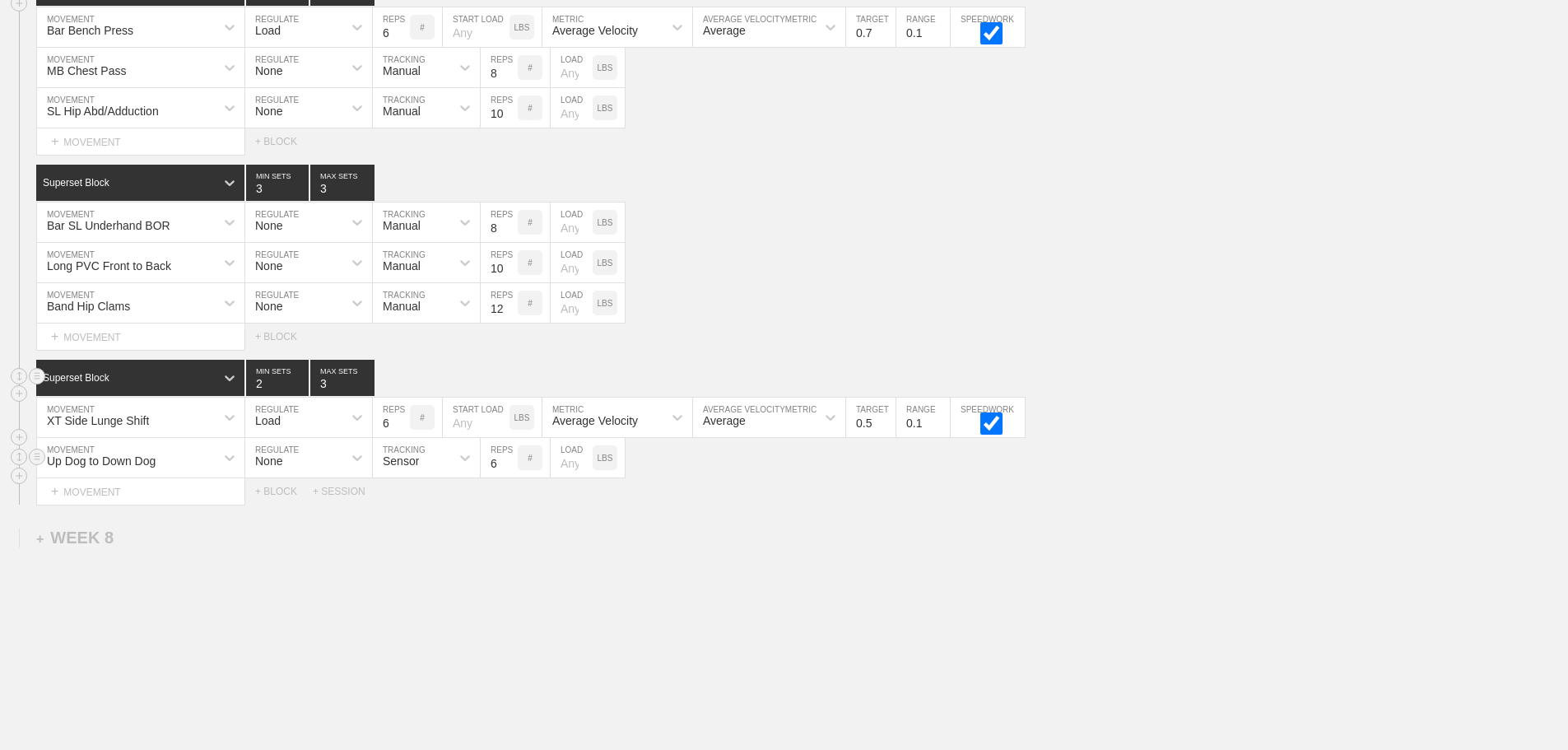
click at [301, 396] on input "2" at bounding box center [277, 377] width 63 height 36
type input "1"
click at [301, 396] on input "1" at bounding box center [277, 377] width 63 height 36
click at [368, 396] on input "2" at bounding box center [342, 377] width 65 height 36
type input "1"
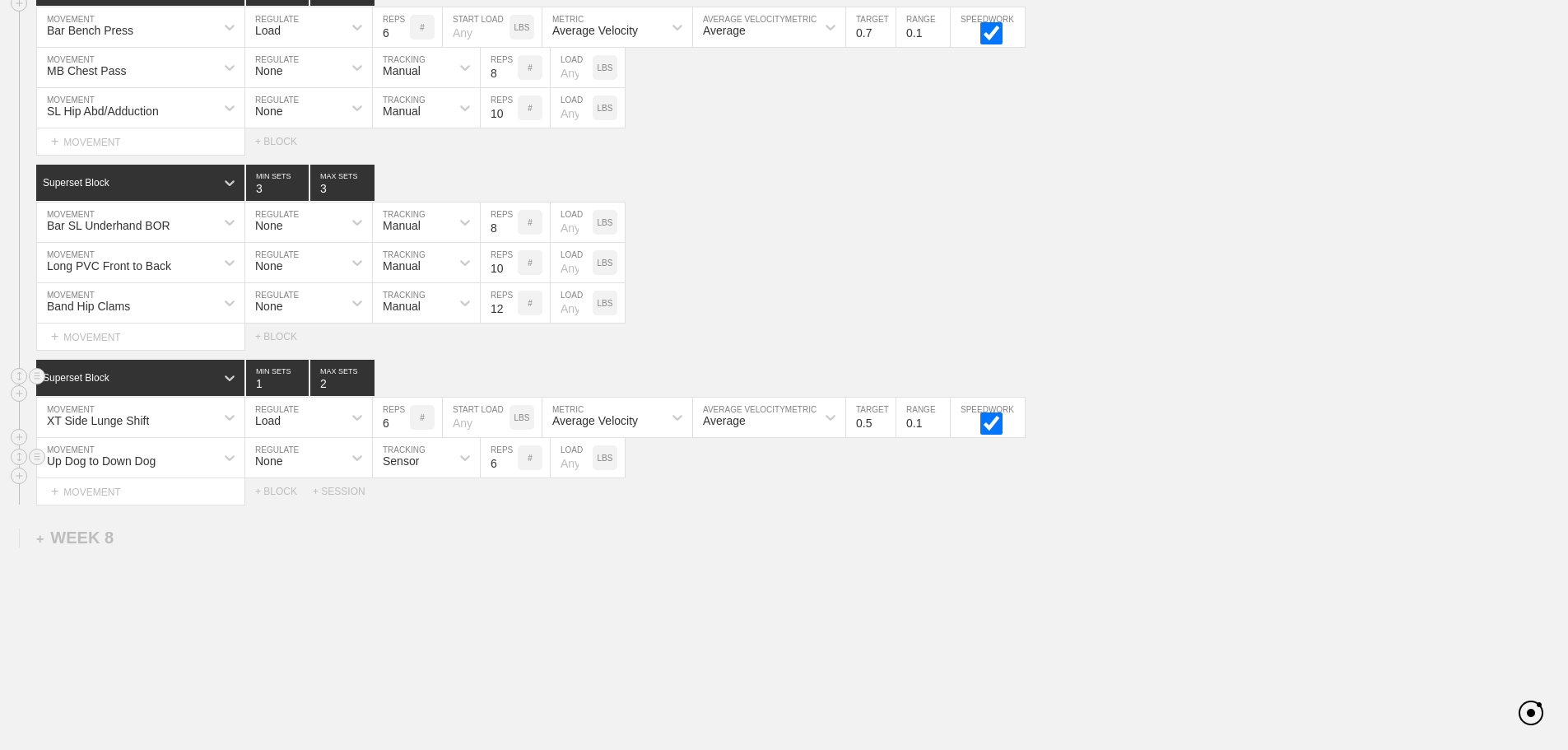
click at [368, 396] on input "1" at bounding box center [342, 377] width 65 height 36
click at [315, 429] on div "Load" at bounding box center [294, 417] width 97 height 28
click at [296, 475] on div "None" at bounding box center [309, 460] width 127 height 28
drag, startPoint x: 420, startPoint y: 423, endPoint x: 419, endPoint y: 446, distance: 23.0
click at [420, 432] on div "Sensor" at bounding box center [412, 417] width 77 height 28
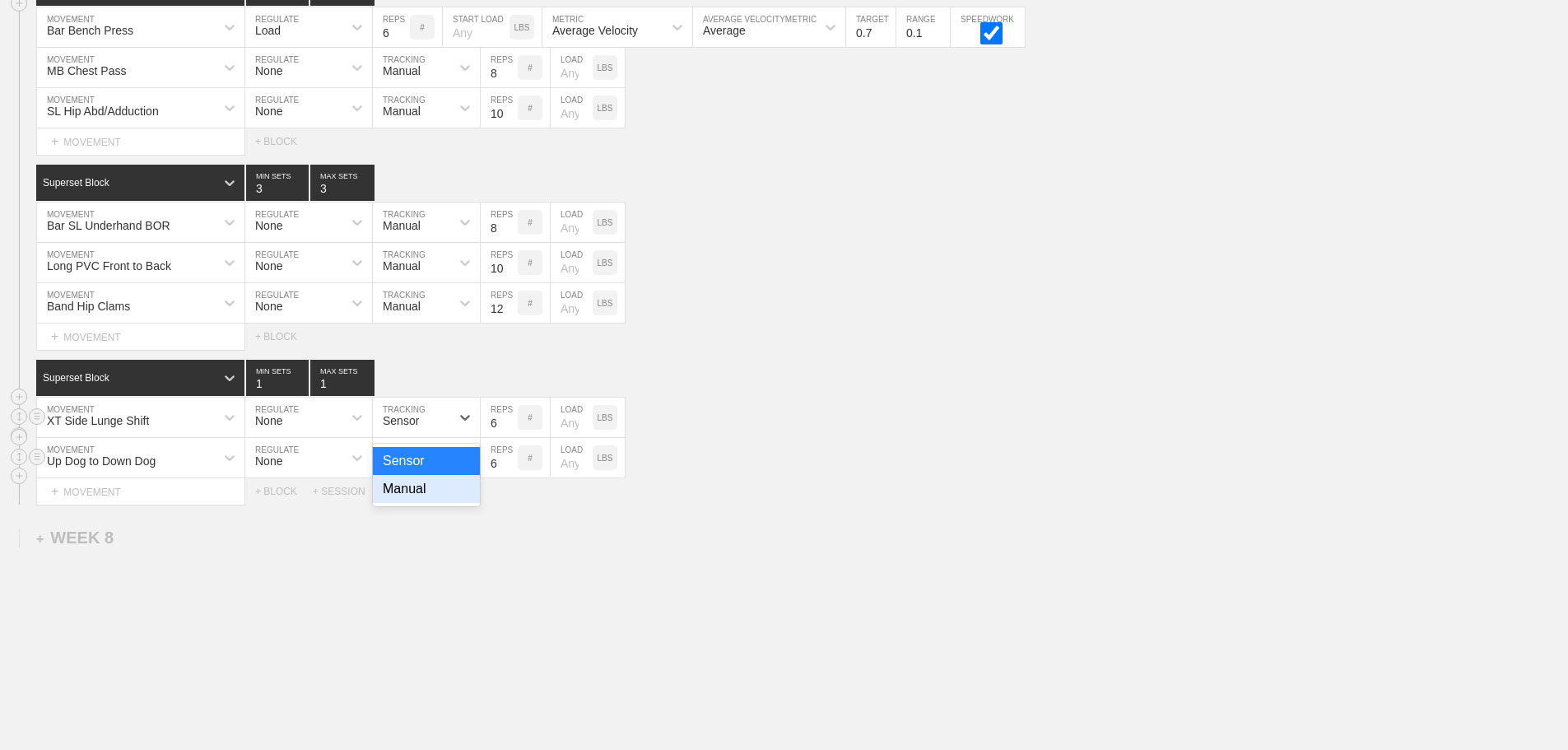
click at [415, 503] on div "Manual" at bounding box center [427, 489] width 107 height 28
click at [508, 429] on input "7" at bounding box center [498, 418] width 37 height 40
click at [508, 429] on input "8" at bounding box center [498, 418] width 37 height 40
click at [508, 429] on input "9" at bounding box center [498, 418] width 37 height 40
type input "10"
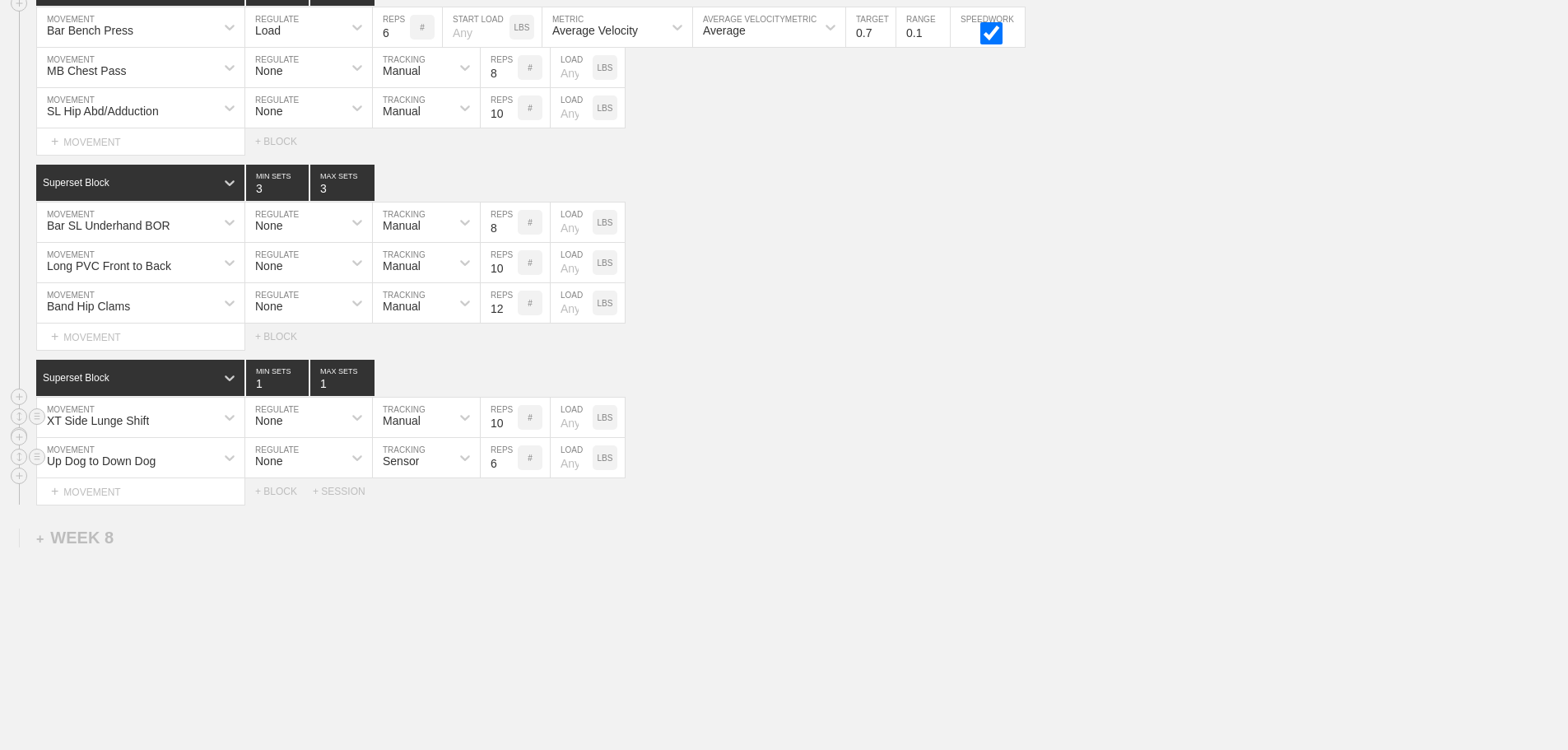
click at [508, 429] on input "10" at bounding box center [498, 418] width 37 height 40
click at [459, 466] on icon at bounding box center [464, 457] width 17 height 17
click at [404, 543] on div "Manual" at bounding box center [427, 529] width 107 height 28
click at [510, 469] on input "13" at bounding box center [498, 457] width 37 height 40
click at [510, 477] on input "12" at bounding box center [498, 457] width 37 height 40
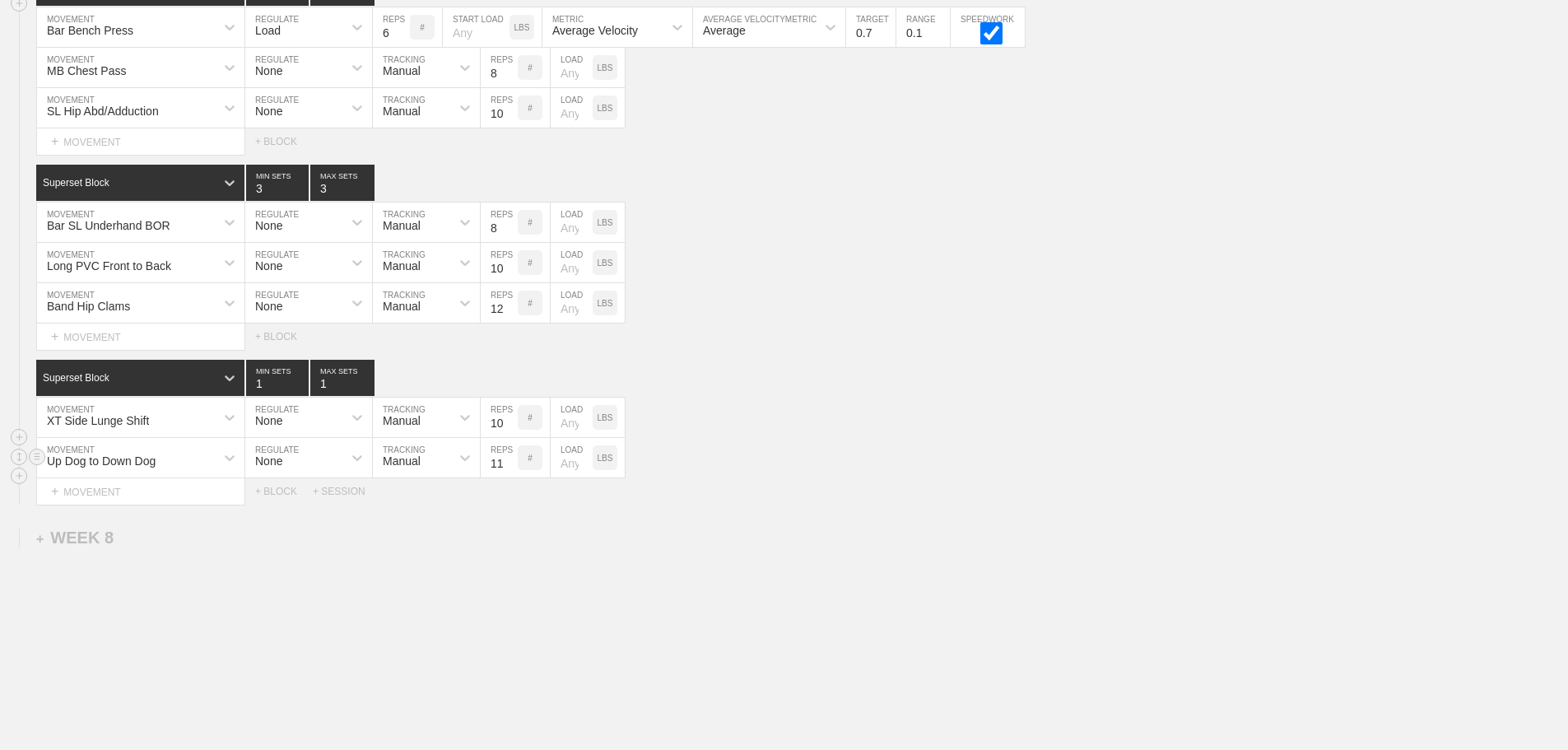
click at [510, 477] on input "11" at bounding box center [498, 457] width 37 height 40
type input "10"
click at [510, 477] on input "10" at bounding box center [498, 457] width 37 height 40
click at [835, 470] on div "Up Dog to Down Dog MOVEMENT None REGULATE Manual TRACKING 10 REPS # LOAD LBS" at bounding box center [784, 457] width 1568 height 41
click at [101, 504] on div "+ MOVEMENT" at bounding box center [140, 491] width 209 height 27
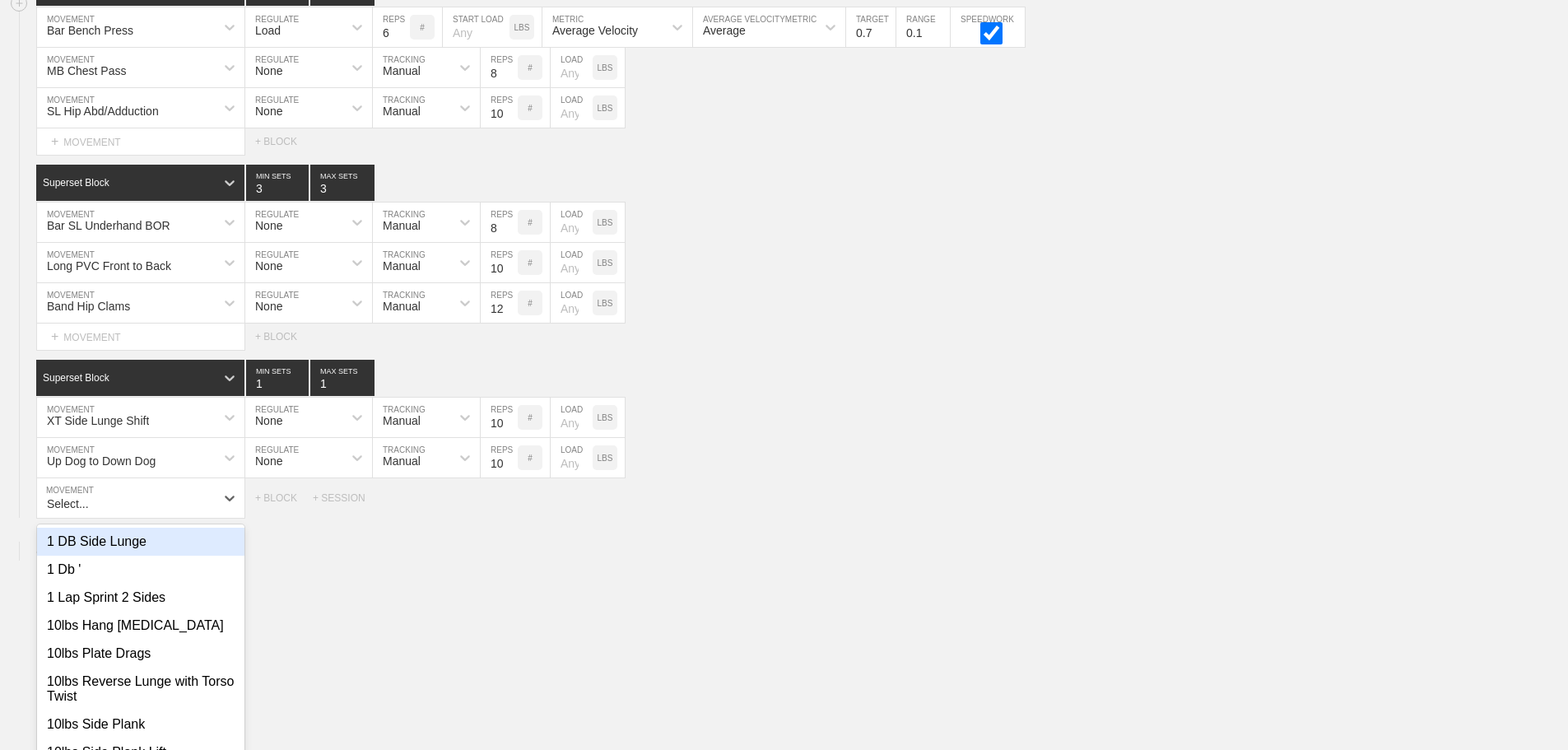
scroll to position [10995, 0]
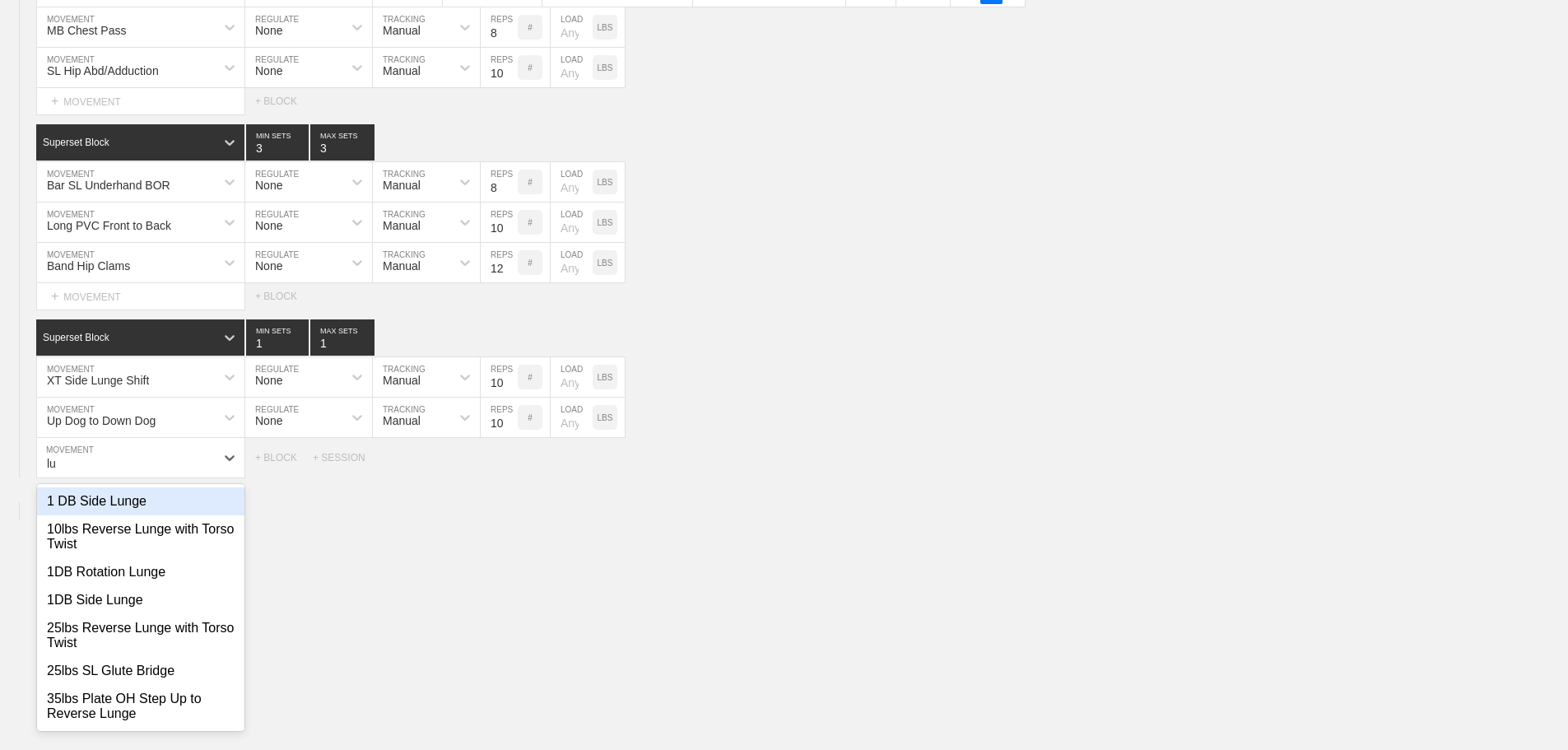
type input "l"
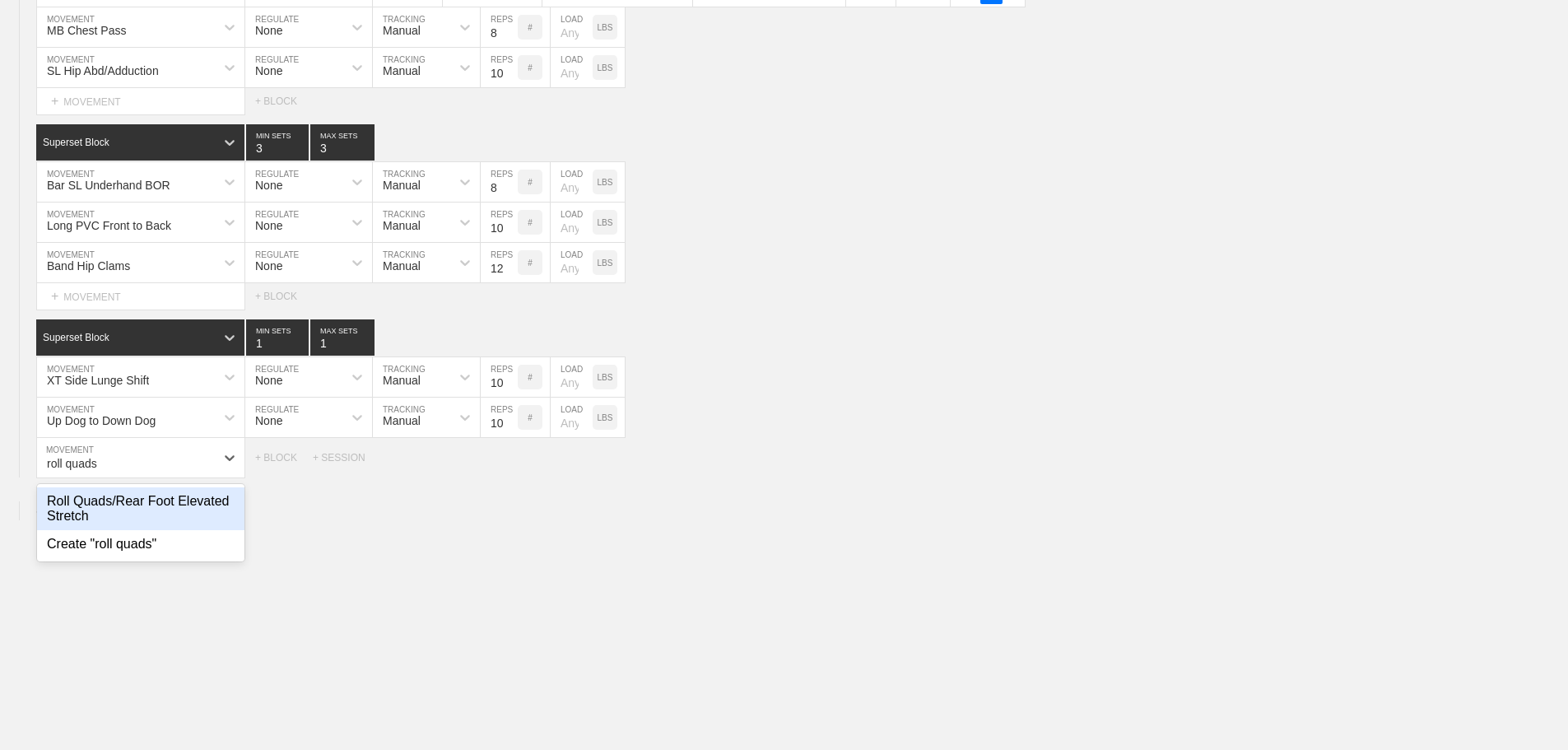
click at [178, 513] on div "Roll Quads/Rear Foot Elevated Stretch" at bounding box center [140, 508] width 207 height 43
type input "roll quads"
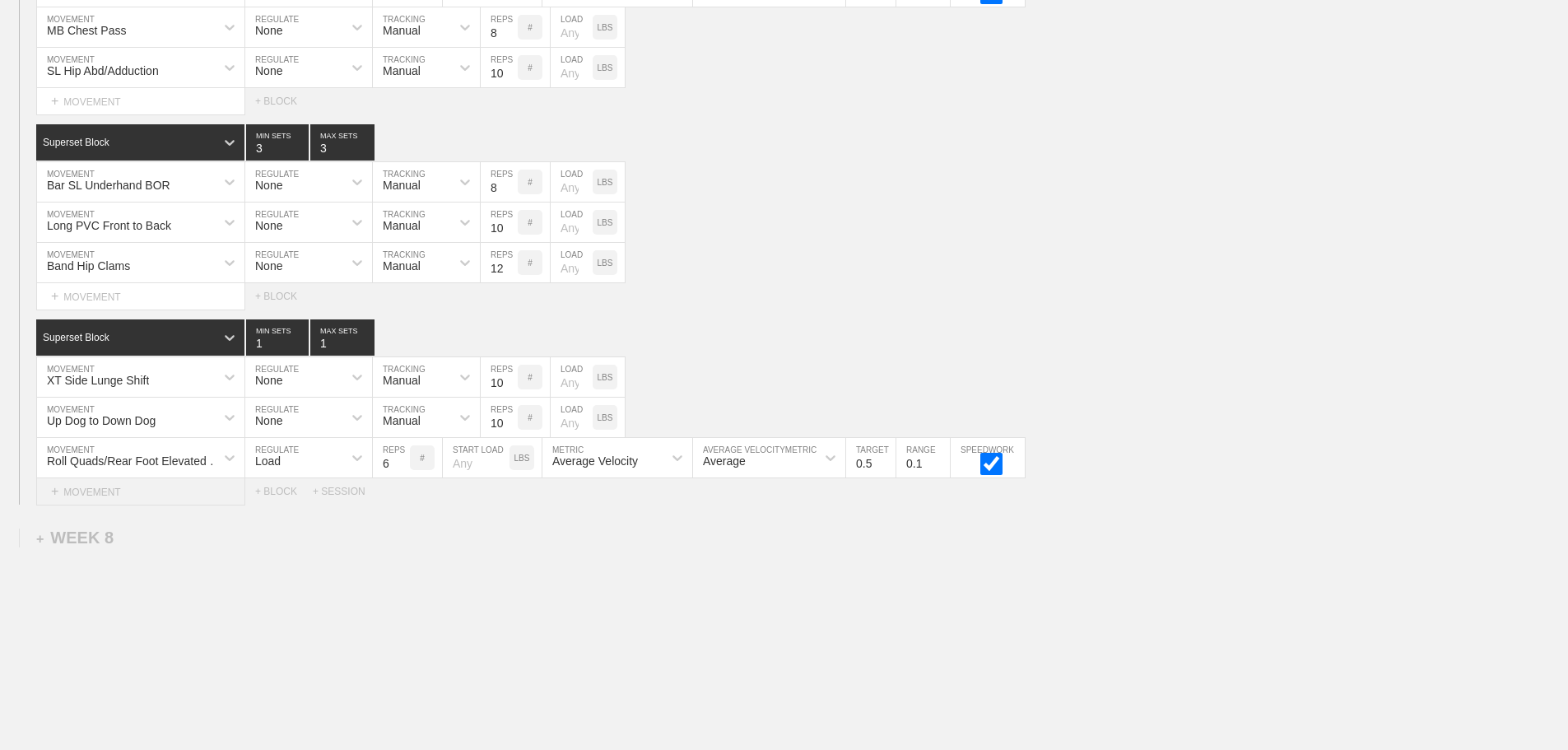
click at [153, 505] on div "+ MOVEMENT" at bounding box center [140, 491] width 209 height 27
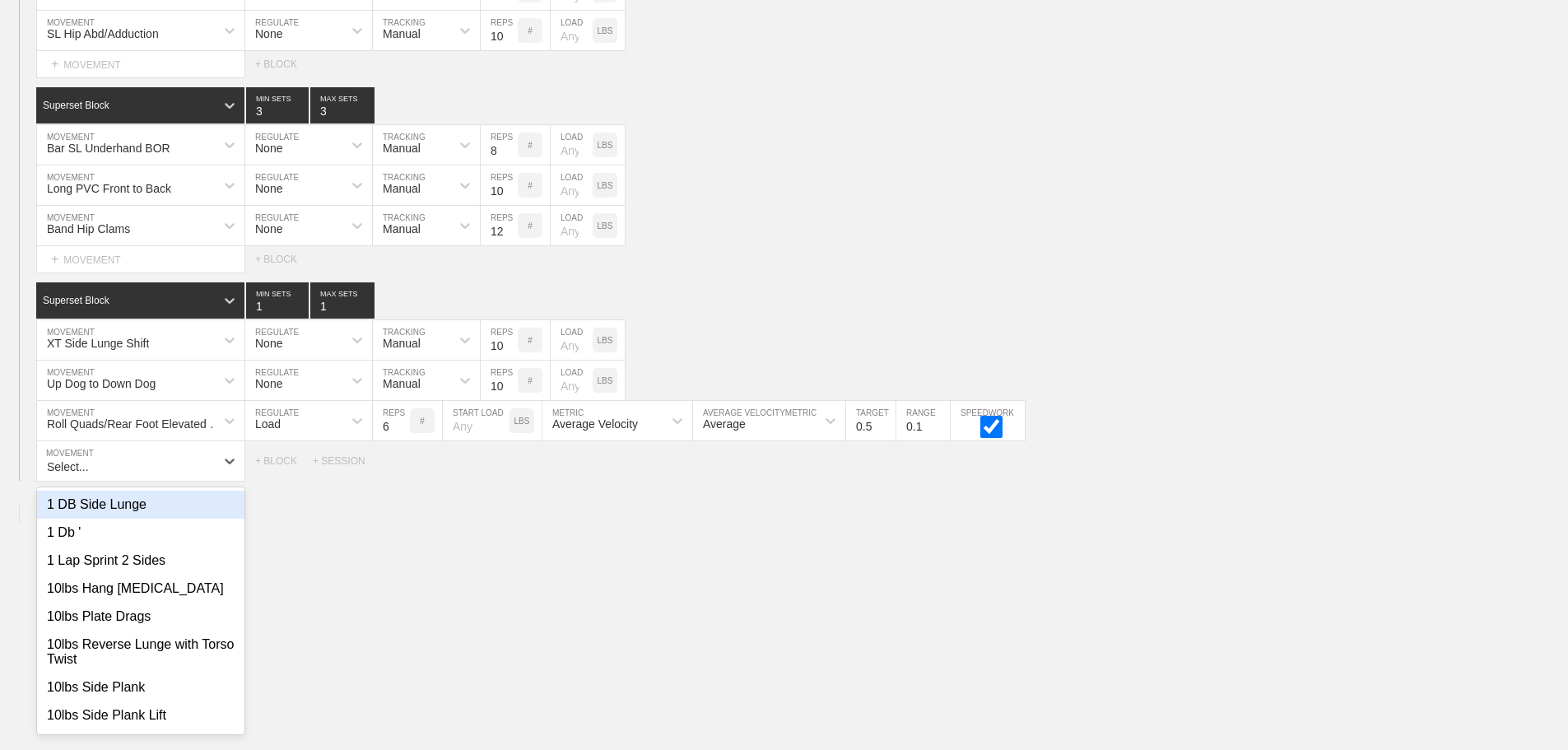
scroll to position [11036, 0]
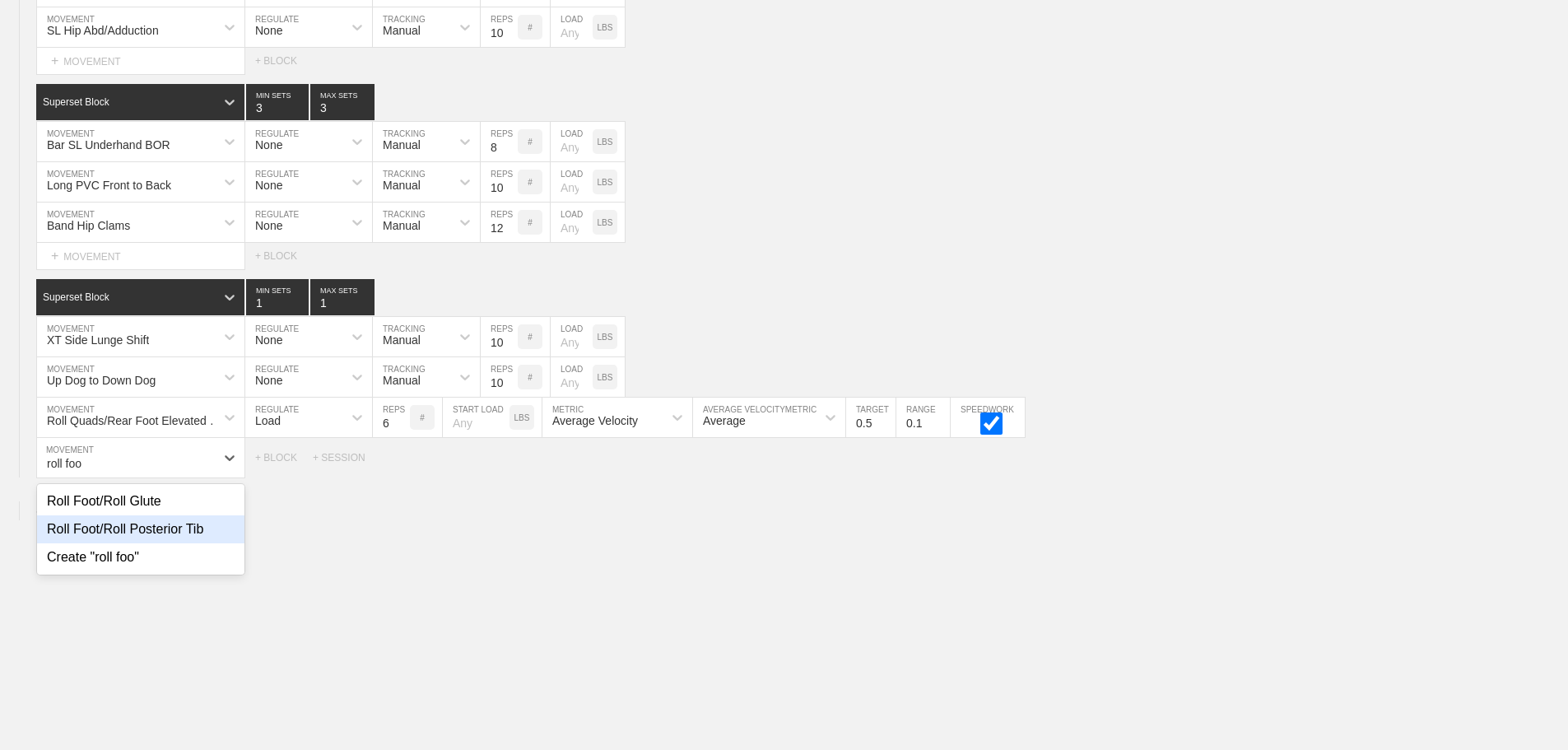
click at [173, 543] on div "Roll Foot/Roll Posterior Tib" at bounding box center [140, 529] width 207 height 28
type input "roll foo"
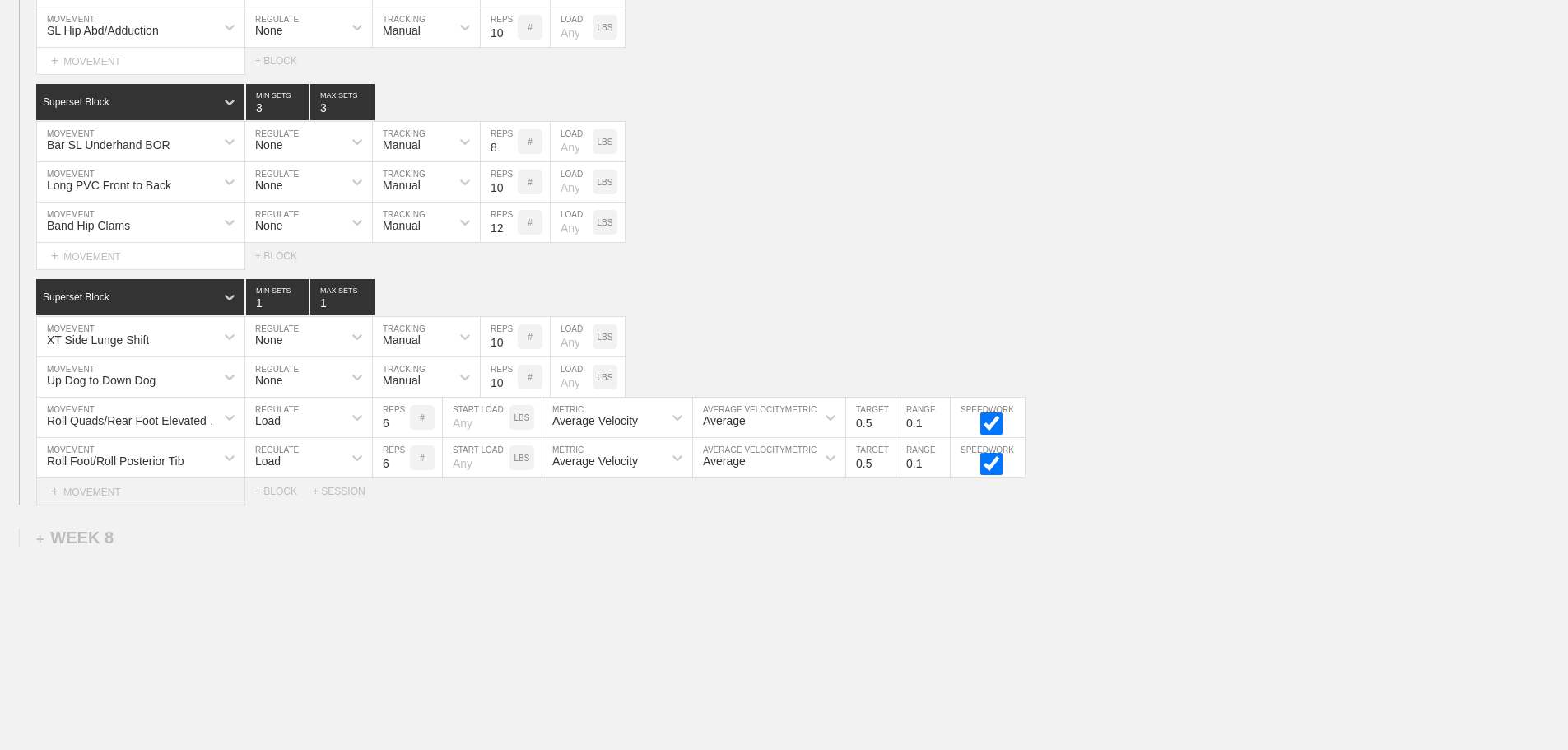
click at [108, 504] on div "+ MOVEMENT" at bounding box center [140, 491] width 209 height 27
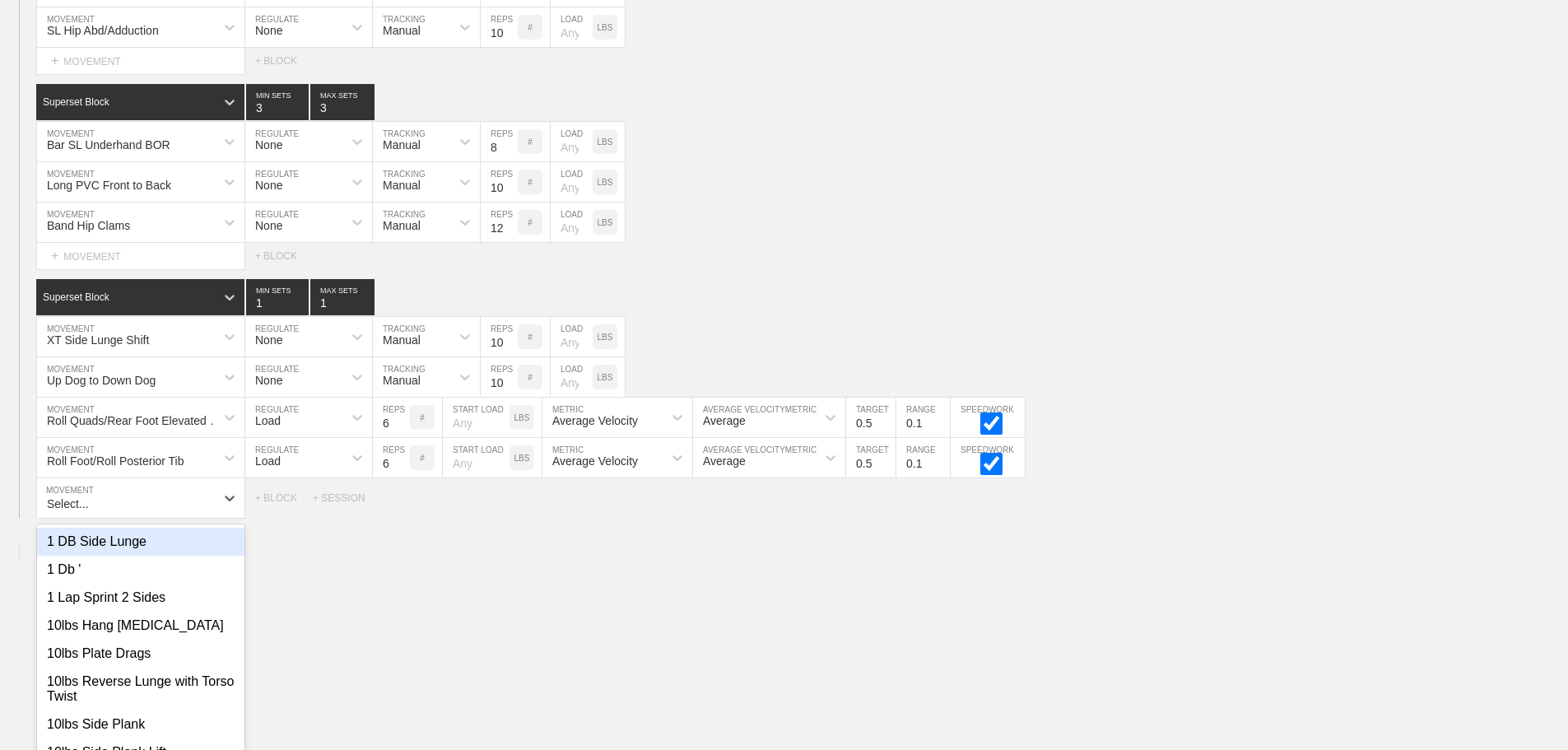
scroll to position [11075, 0]
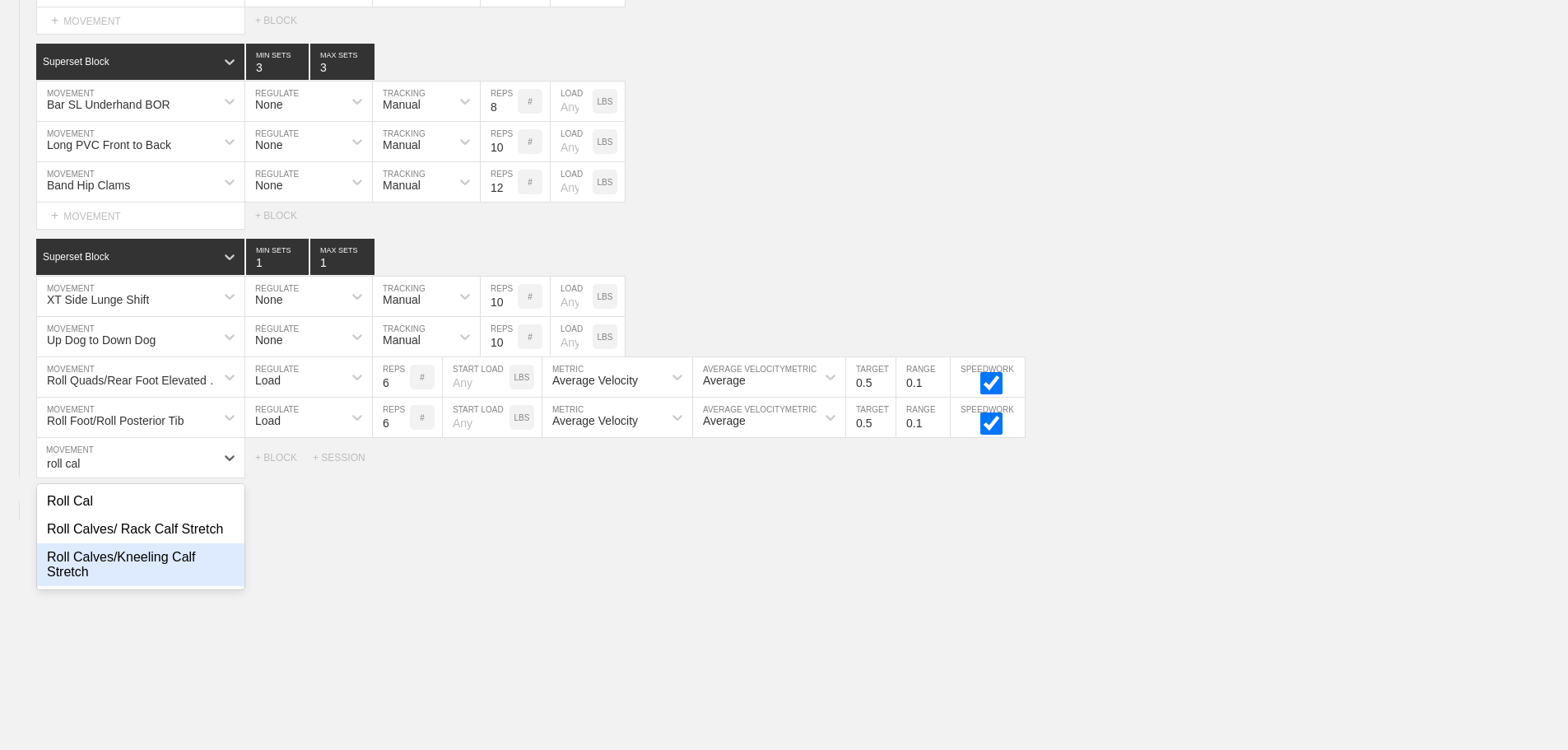
click at [173, 565] on div "Roll Calves/Kneeling Calf Stretch" at bounding box center [140, 563] width 207 height 43
type input "roll cal"
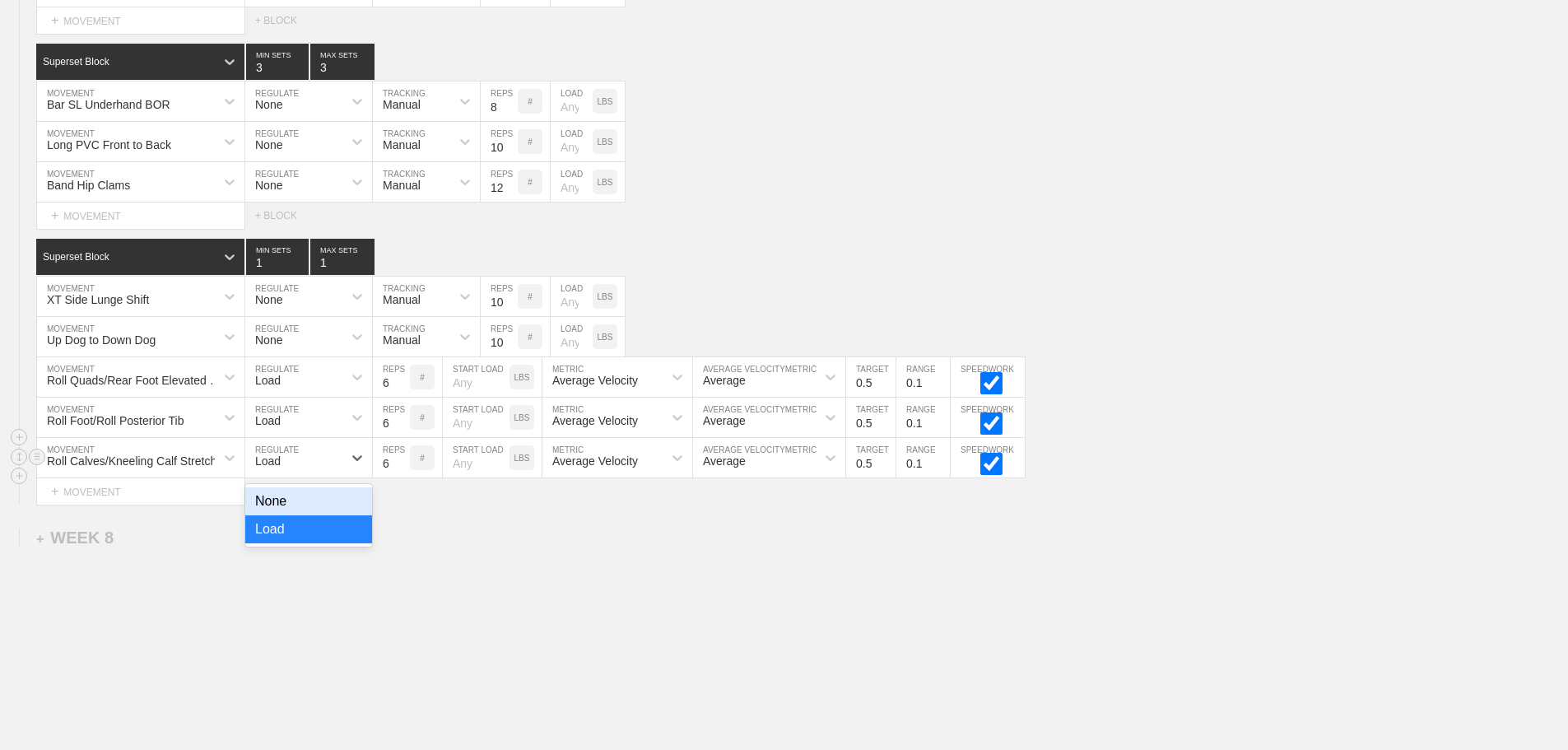
click at [315, 465] on div "Load" at bounding box center [294, 457] width 97 height 28
click at [283, 502] on div "None" at bounding box center [309, 501] width 127 height 28
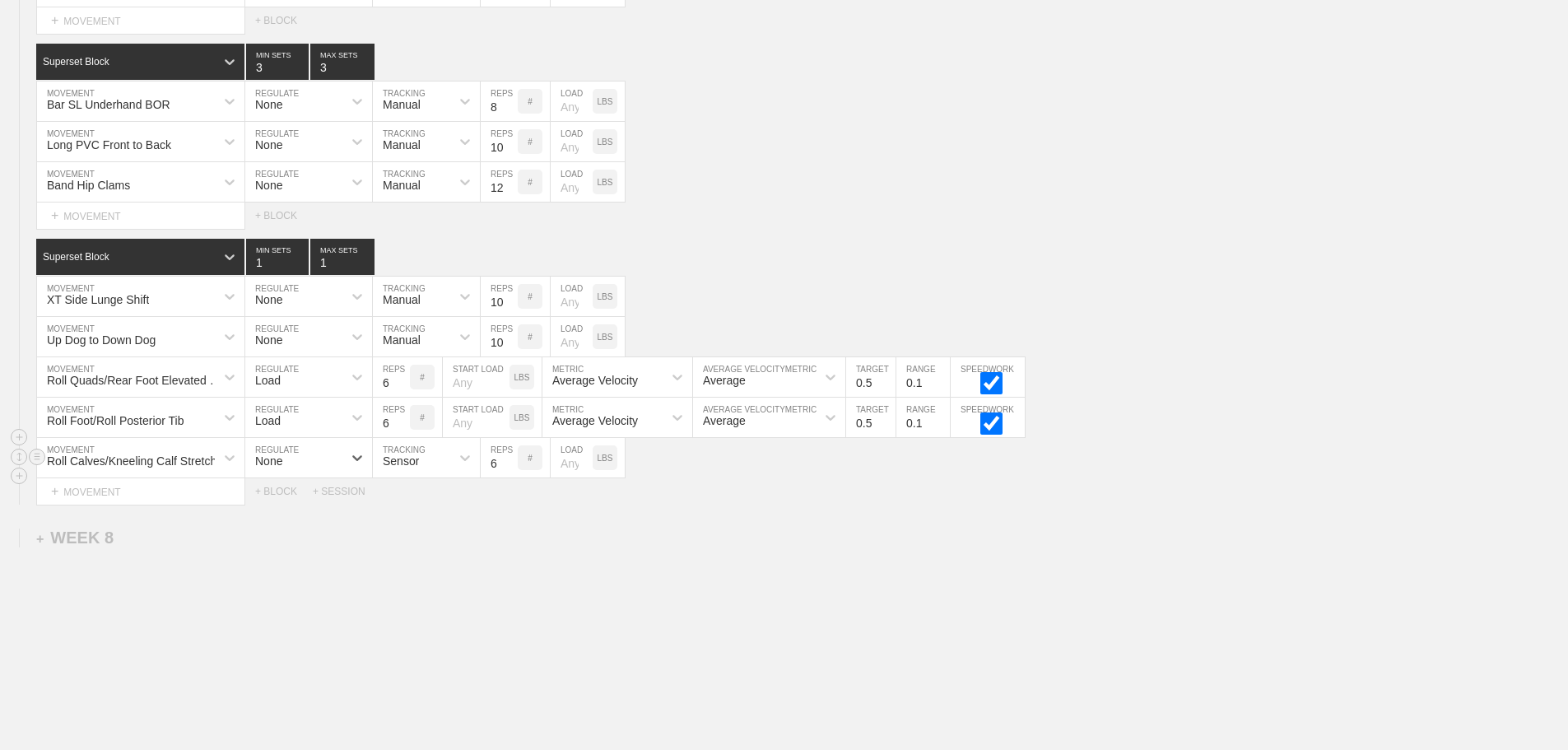
click at [395, 467] on div "Sensor" at bounding box center [401, 460] width 36 height 13
drag, startPoint x: 399, startPoint y: 537, endPoint x: 548, endPoint y: 474, distance: 161.8
click at [413, 531] on div "Manual" at bounding box center [427, 529] width 107 height 28
click at [512, 468] on input "7" at bounding box center [498, 457] width 37 height 40
click at [512, 468] on input "8" at bounding box center [498, 457] width 37 height 40
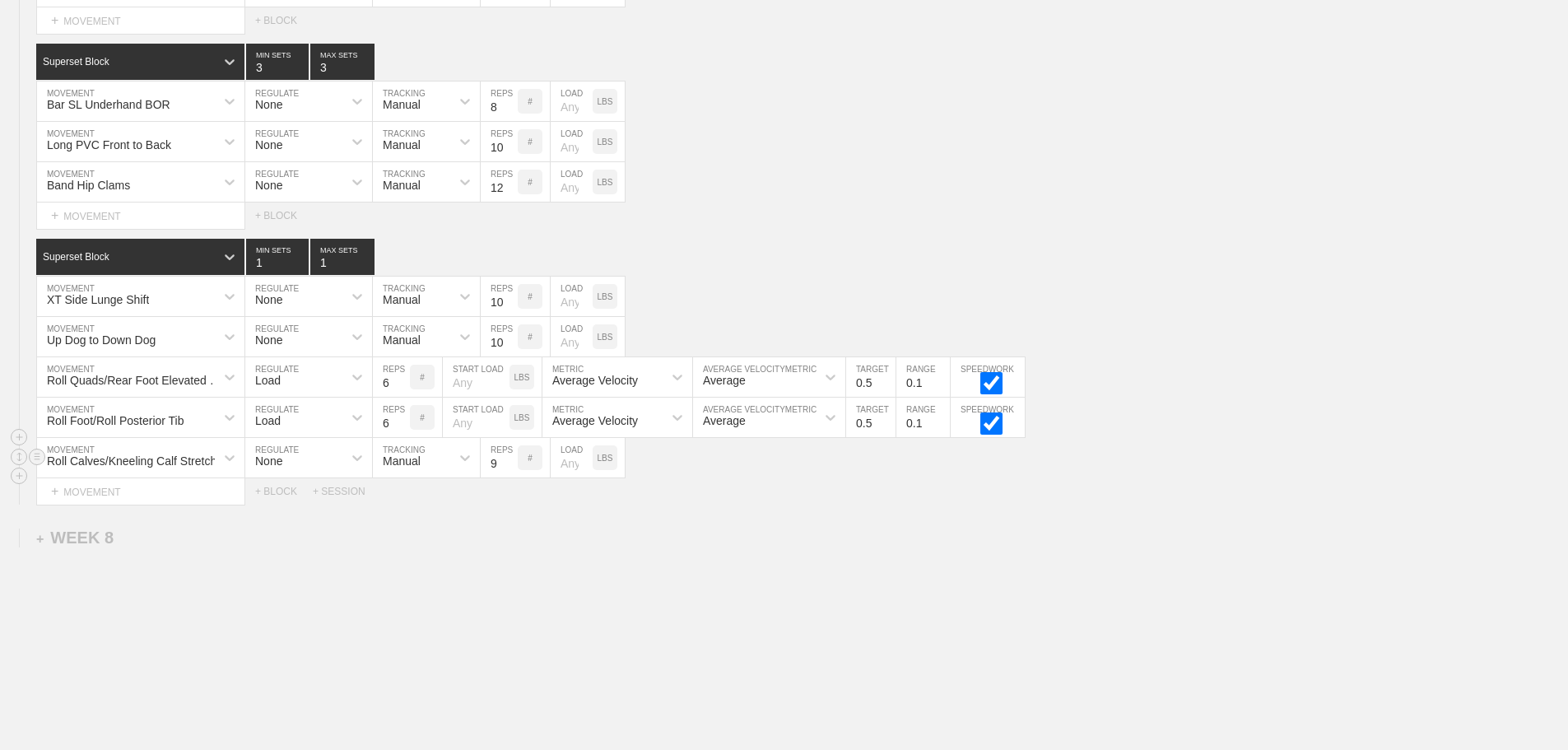
click at [512, 468] on input "9" at bounding box center [498, 457] width 37 height 40
type input "10"
click at [512, 468] on input "10" at bounding box center [498, 457] width 37 height 40
click at [326, 431] on div "Load" at bounding box center [294, 417] width 97 height 28
drag, startPoint x: 268, startPoint y: 475, endPoint x: 317, endPoint y: 440, distance: 60.2
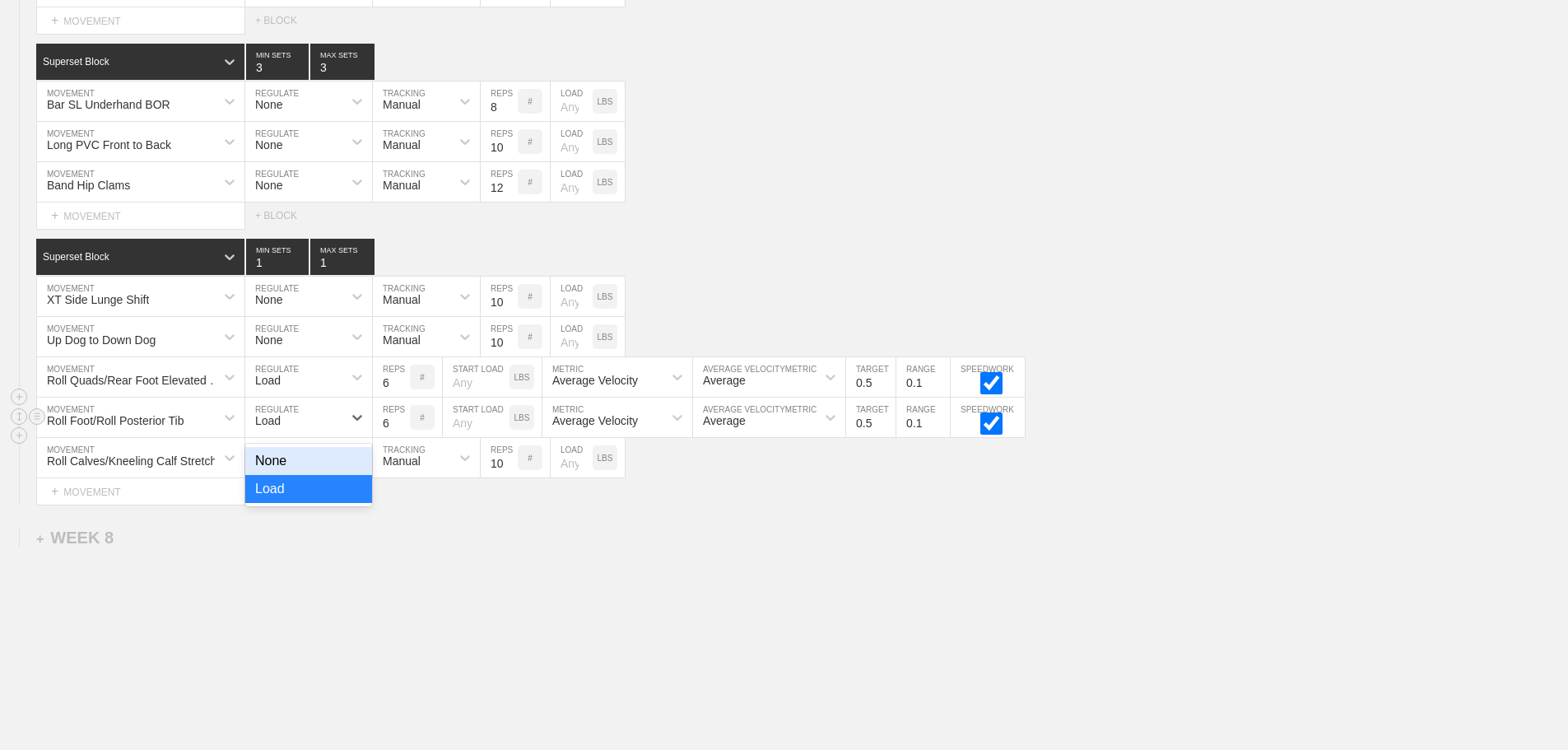
click at [273, 474] on div "None" at bounding box center [309, 460] width 127 height 28
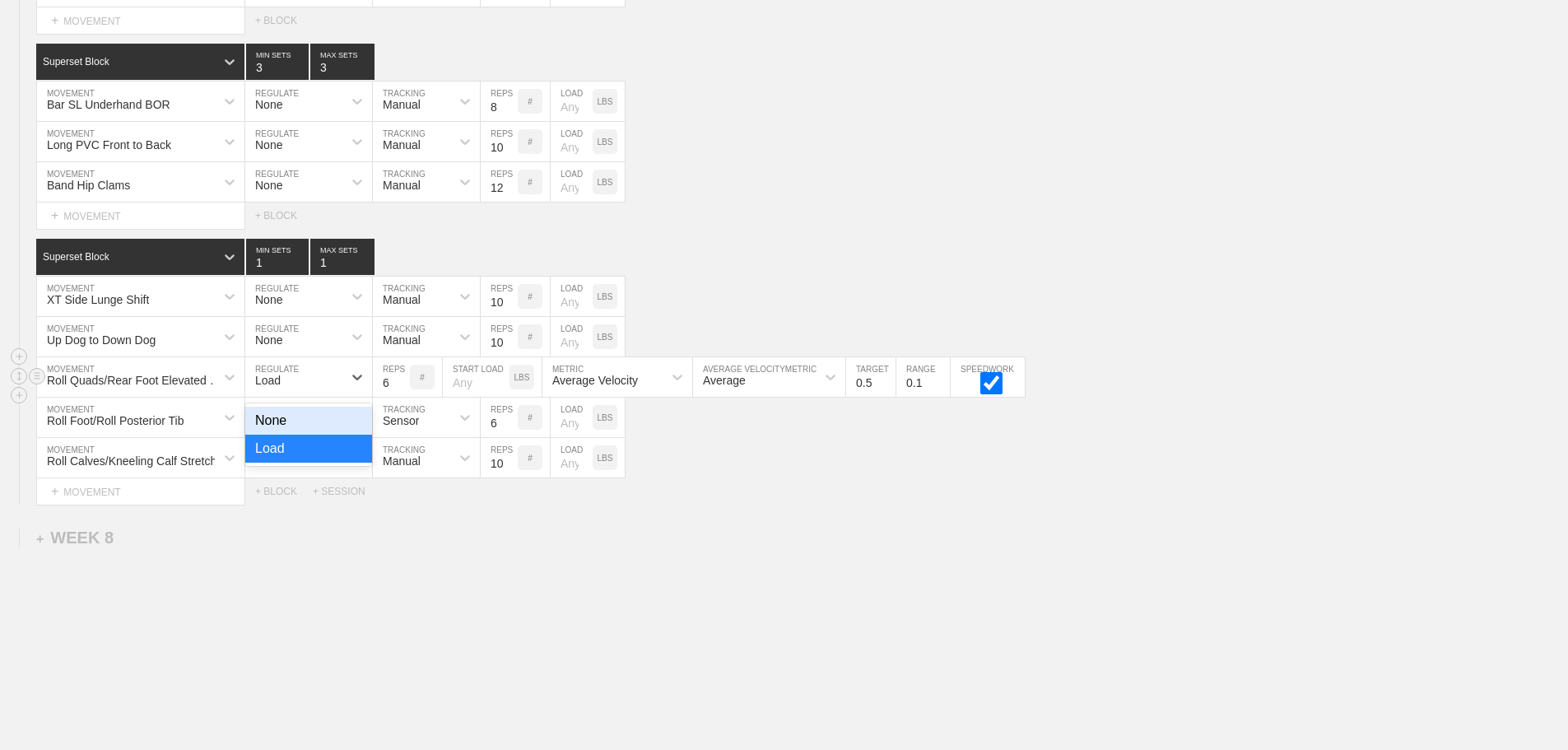
drag, startPoint x: 290, startPoint y: 386, endPoint x: 281, endPoint y: 428, distance: 43.0
click at [290, 387] on div "Load" at bounding box center [294, 377] width 97 height 28
click at [278, 435] on div "None" at bounding box center [309, 421] width 127 height 28
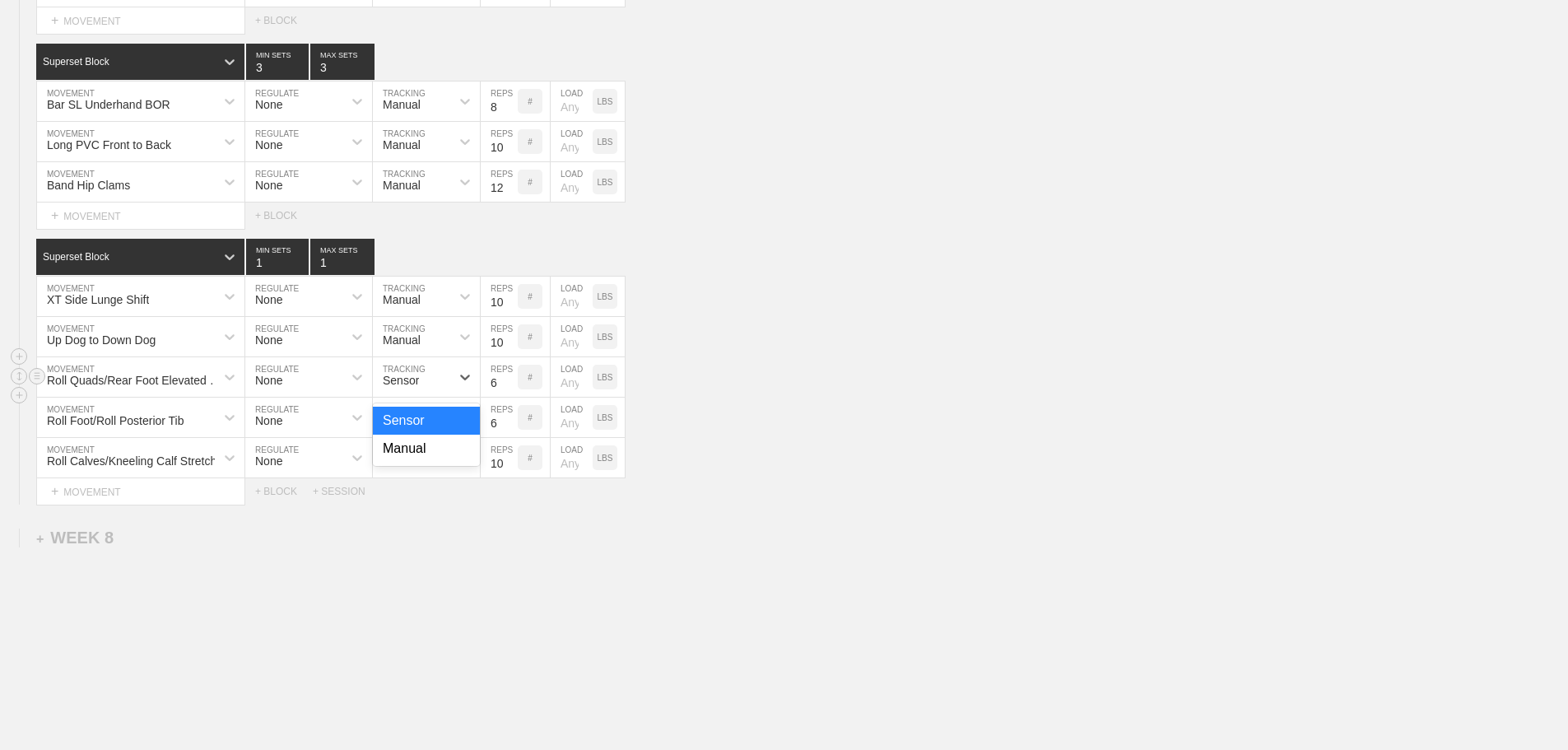
click at [404, 386] on div "Sensor" at bounding box center [401, 380] width 36 height 13
click at [411, 462] on div "Manual" at bounding box center [427, 448] width 107 height 28
click at [422, 432] on div "Sensor" at bounding box center [412, 417] width 77 height 28
click at [411, 496] on div "Manual" at bounding box center [427, 489] width 107 height 28
type input "7"
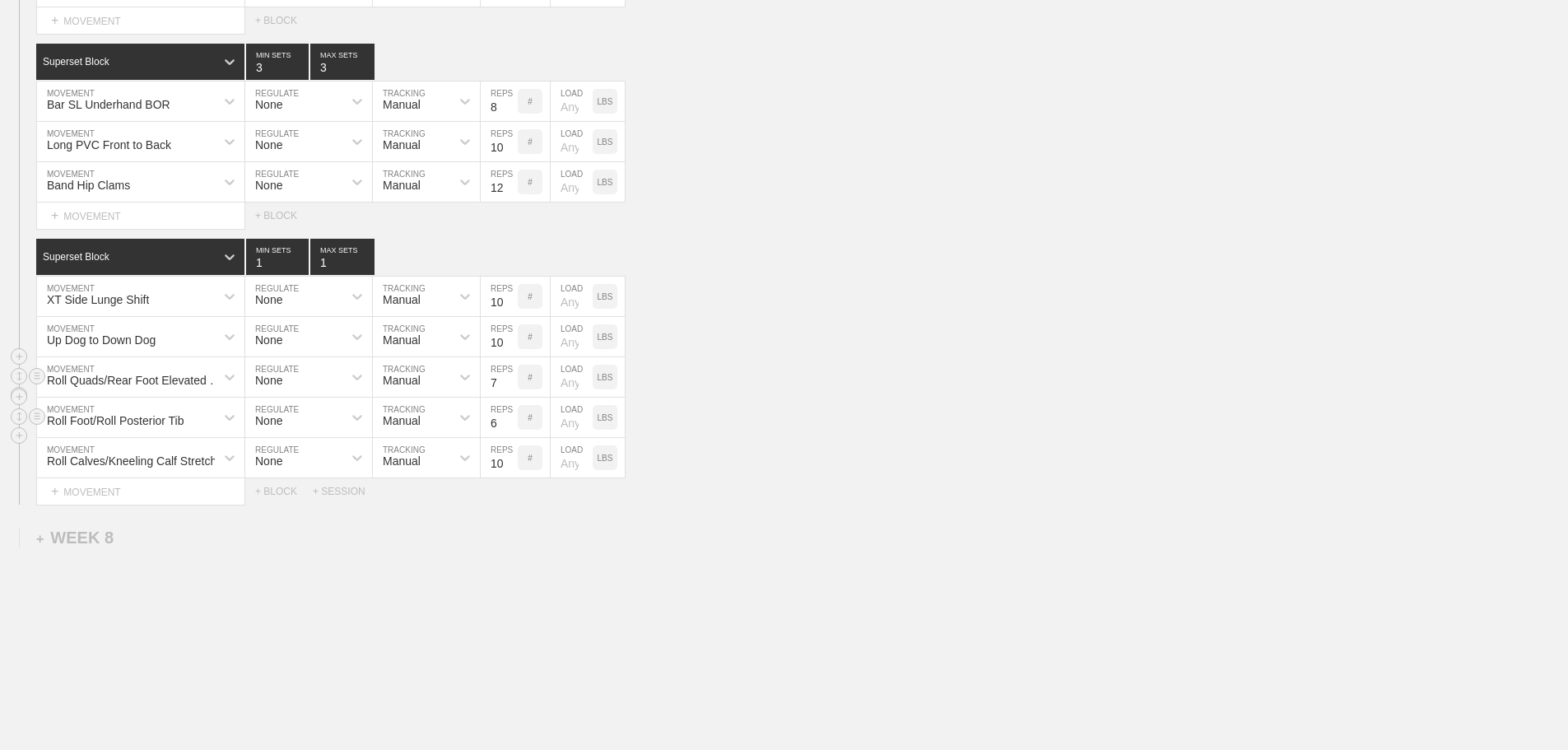
click at [504, 393] on input "7" at bounding box center [498, 377] width 37 height 40
type input "30"
click at [500, 433] on input "6" at bounding box center [498, 418] width 37 height 40
type input "30"
click at [503, 472] on input "10" at bounding box center [498, 457] width 37 height 40
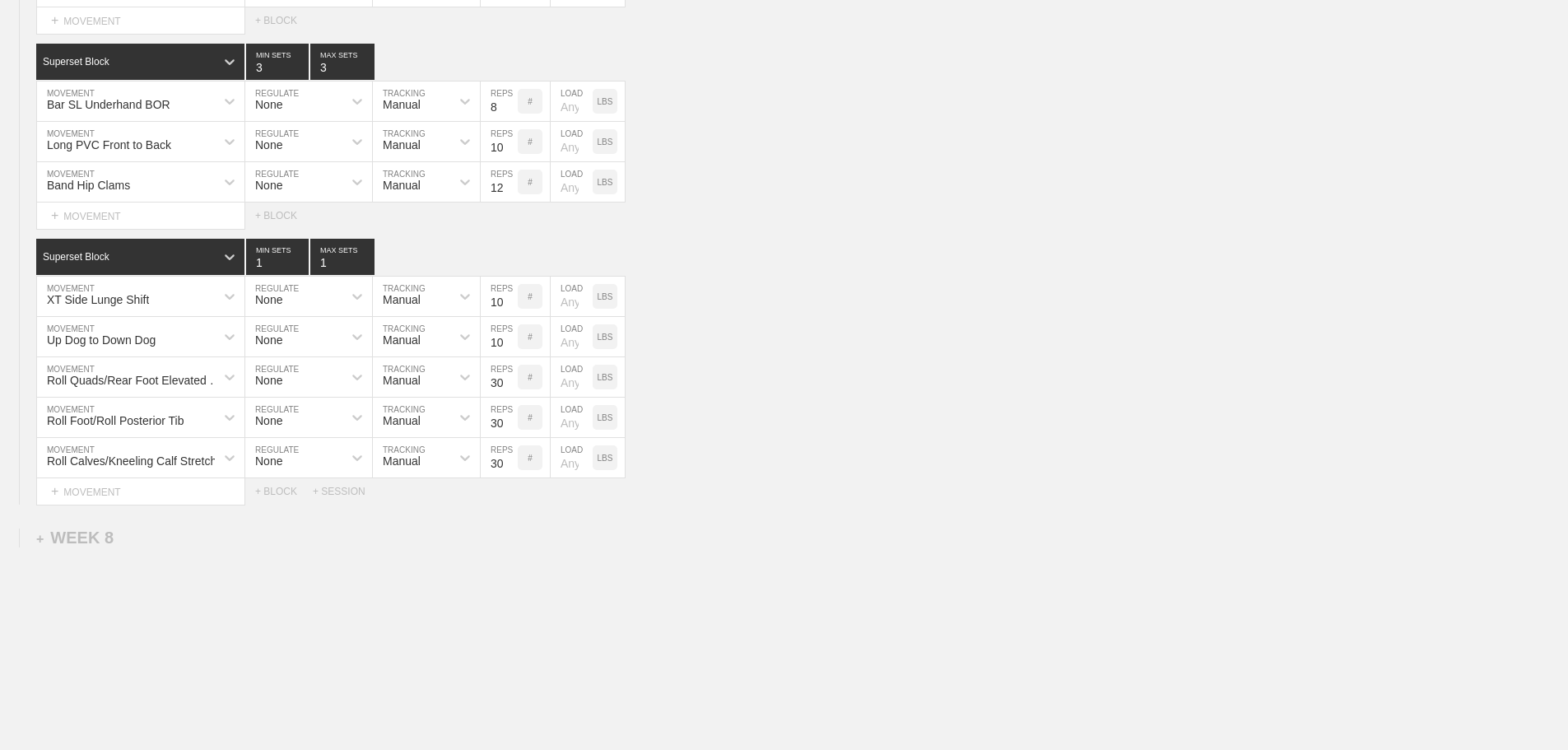
type input "30"
click at [857, 491] on div "Select... MOVEMENT + MOVEMENT + BLOCK + SESSION" at bounding box center [784, 491] width 1568 height 27
click at [900, 438] on div "Roll Foot/Roll Posterior Tib MOVEMENT None REGULATE Manual TRACKING 30 REPS # L…" at bounding box center [784, 418] width 1568 height 41
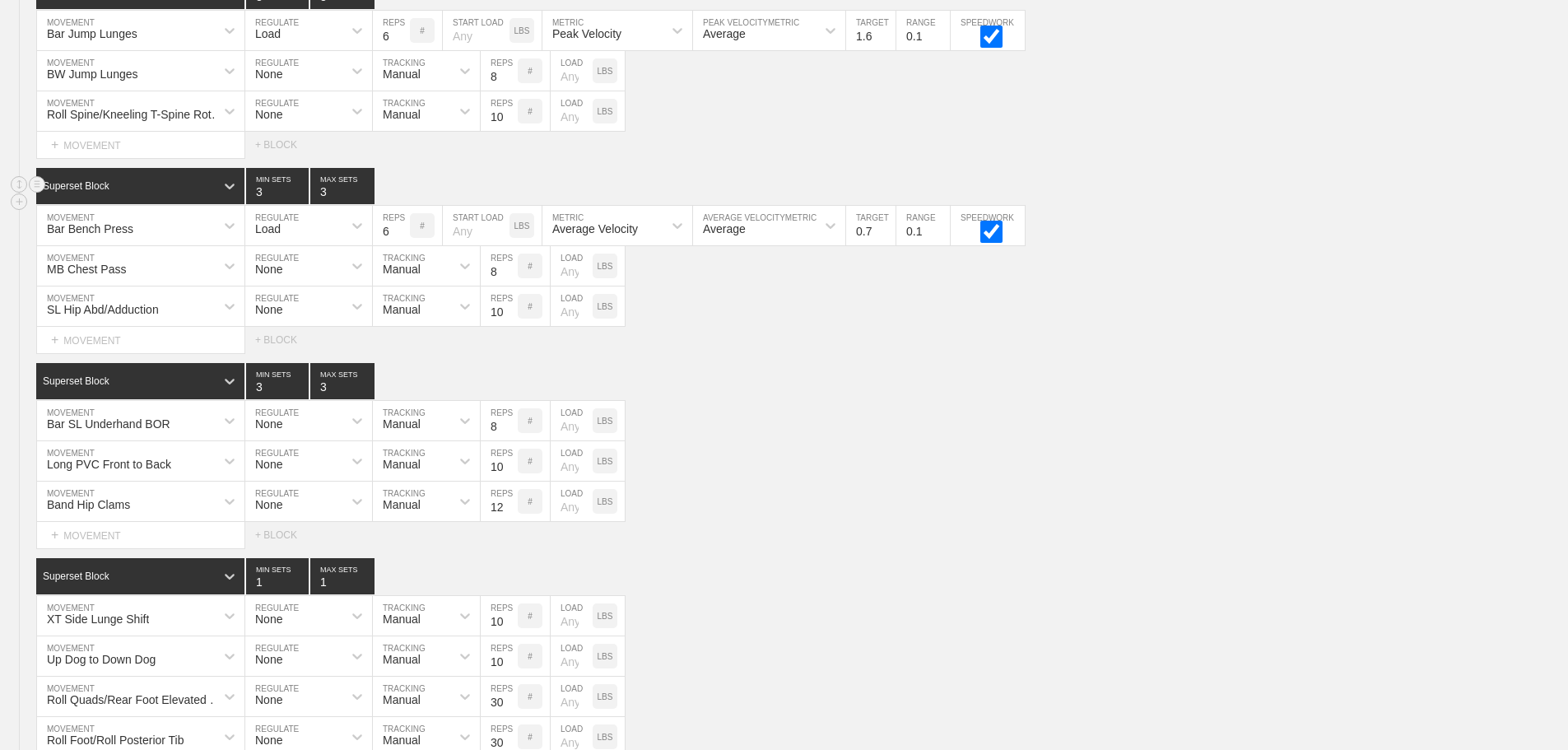
scroll to position [10665, 0]
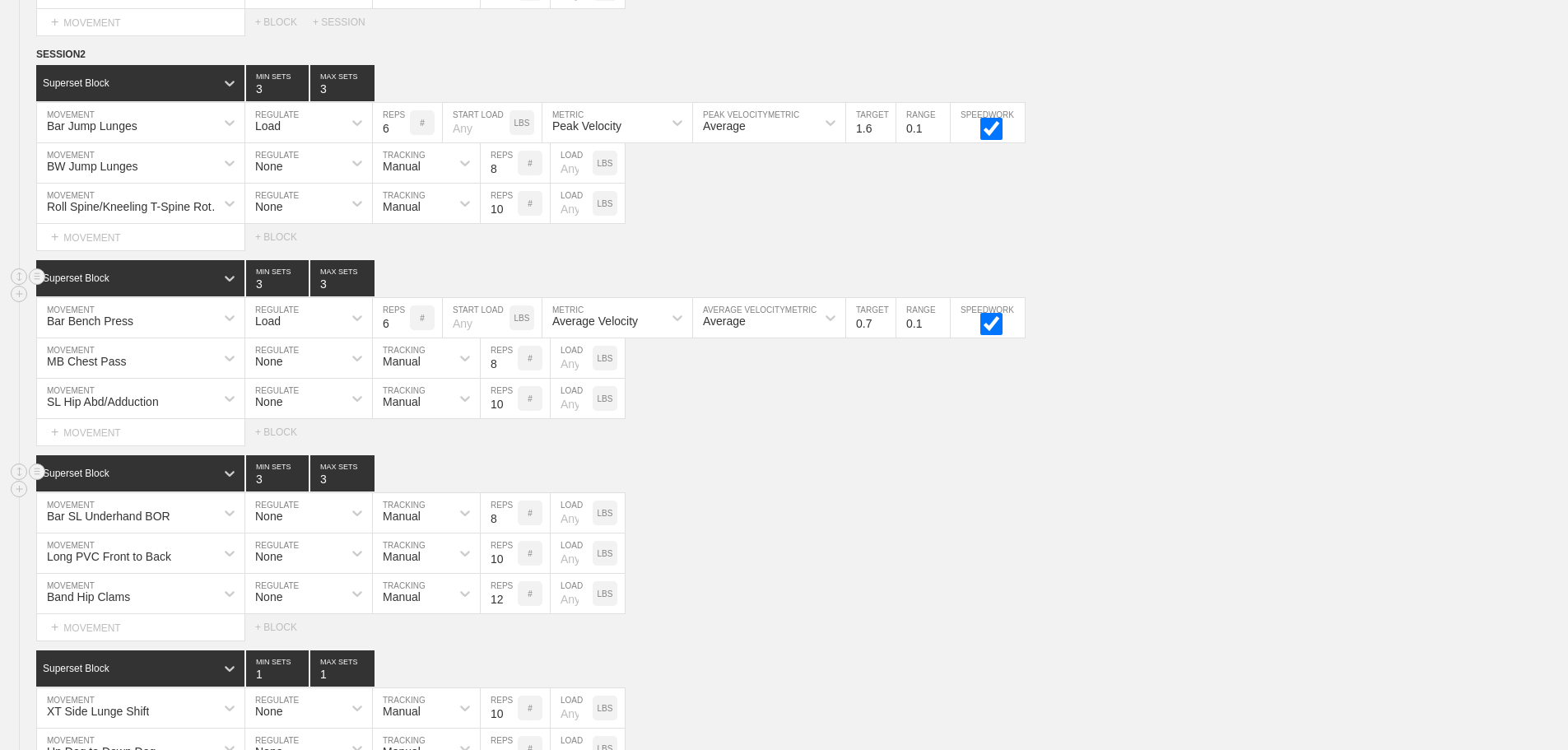
click at [848, 491] on div "Superset Block 3 MIN SETS 3 MAX SETS" at bounding box center [802, 473] width 1532 height 36
